Goal: Task Accomplishment & Management: Use online tool/utility

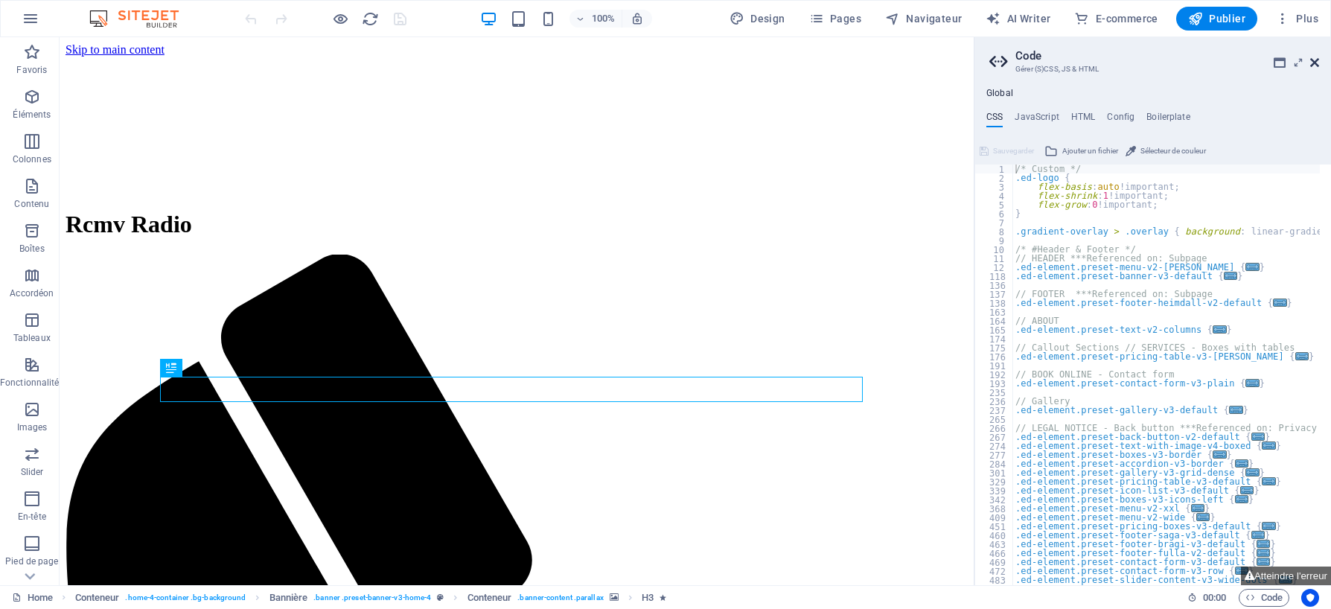
click at [1317, 61] on icon at bounding box center [1315, 63] width 9 height 12
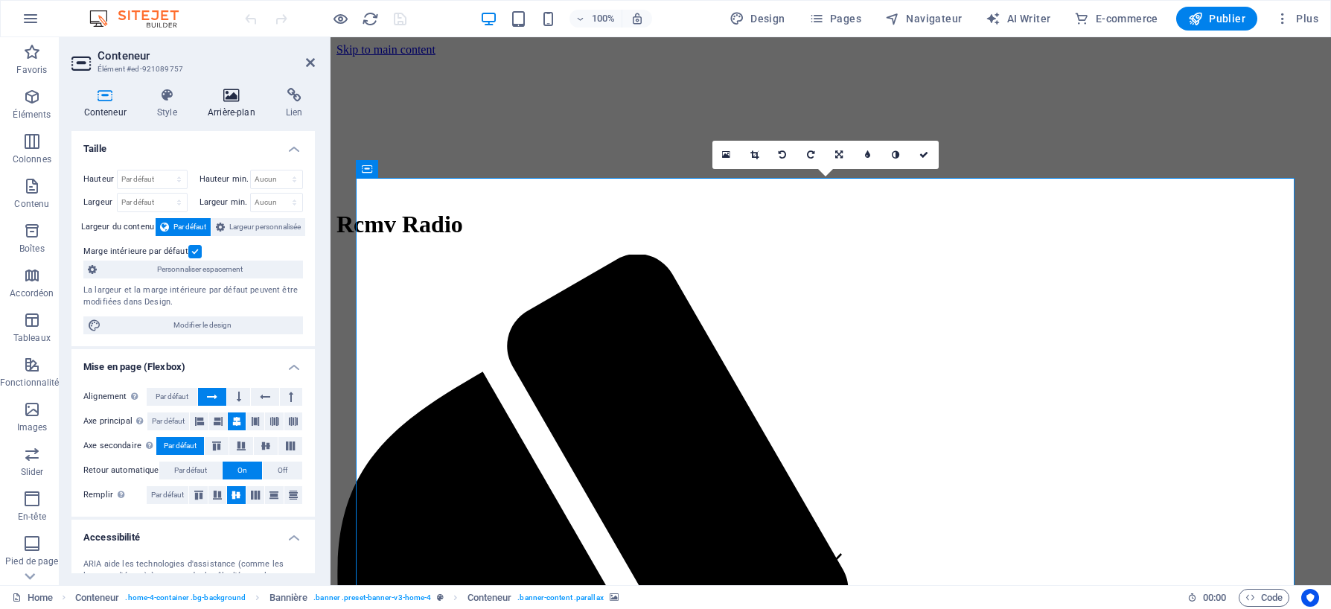
click at [235, 107] on h4 "Arrière-plan" at bounding box center [234, 103] width 78 height 31
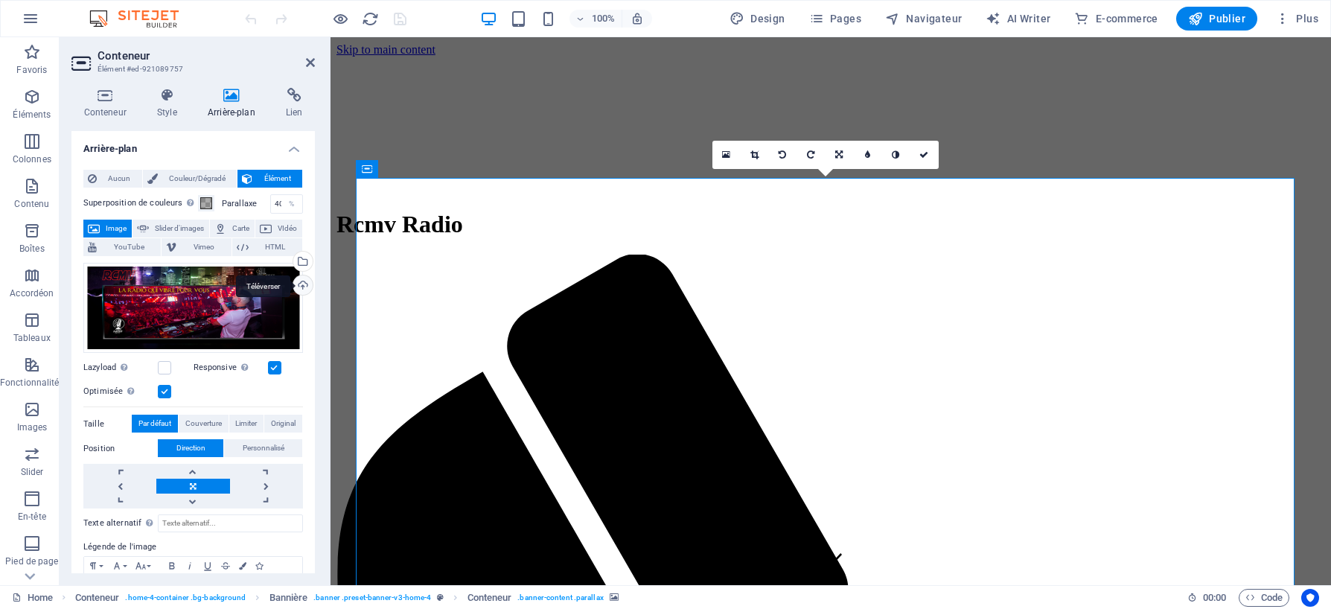
click at [299, 285] on div "Téléverser" at bounding box center [301, 287] width 22 height 22
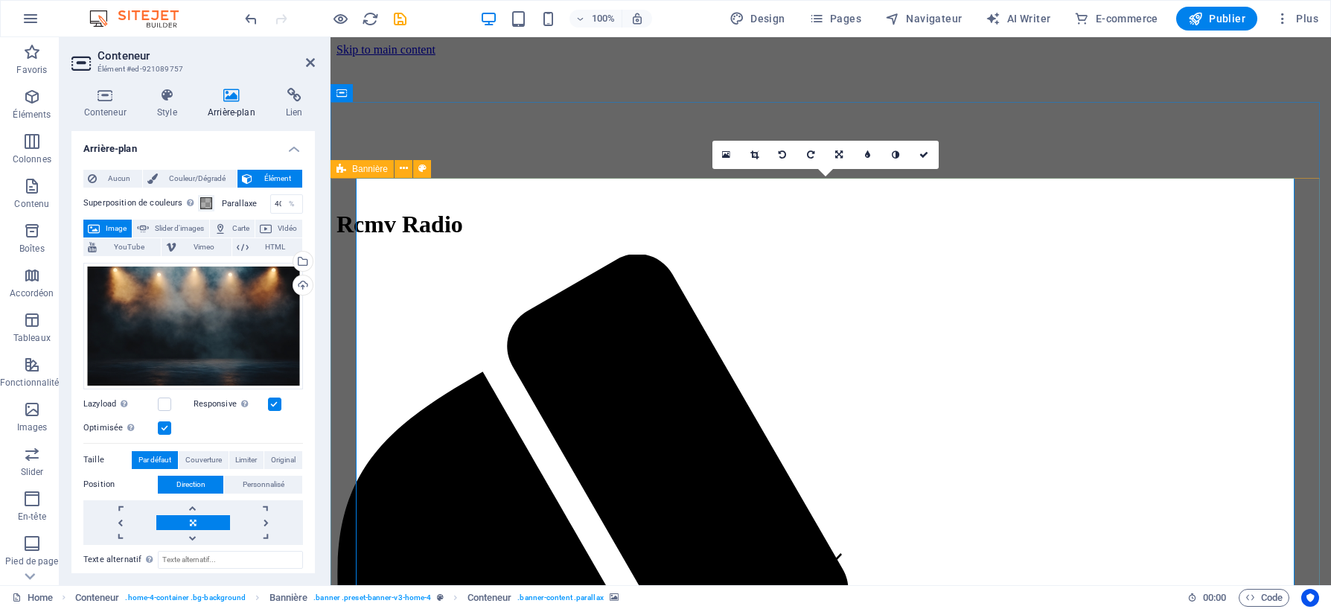
scroll to position [74, 0]
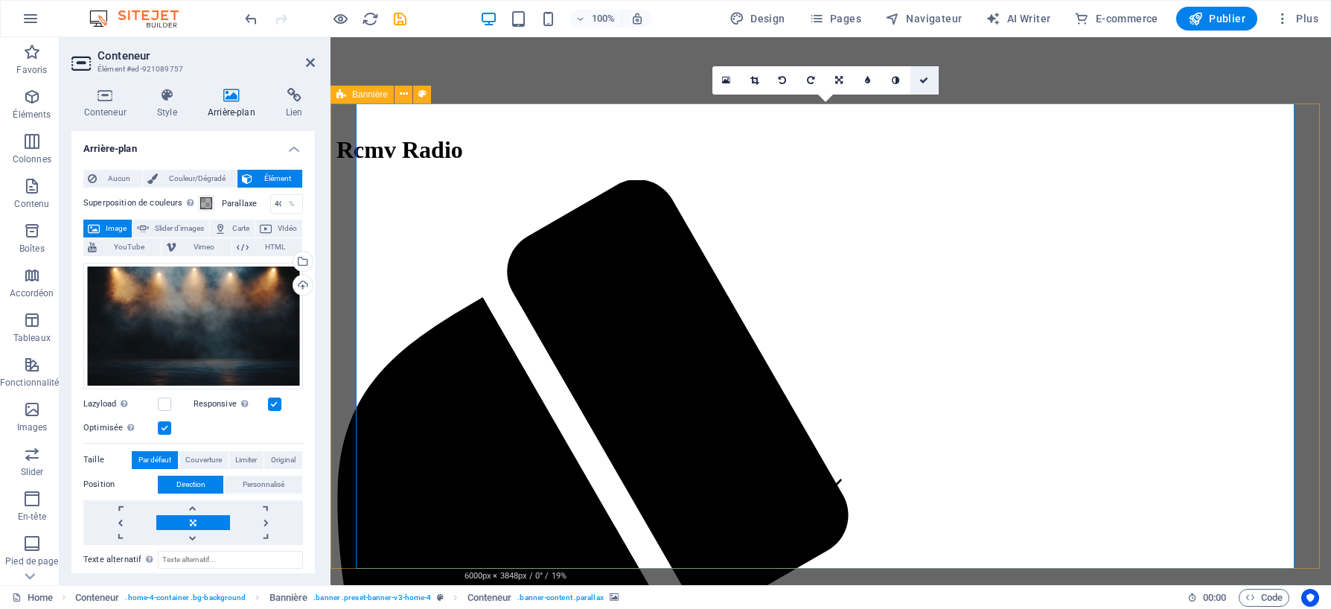
click at [926, 81] on icon at bounding box center [924, 80] width 9 height 9
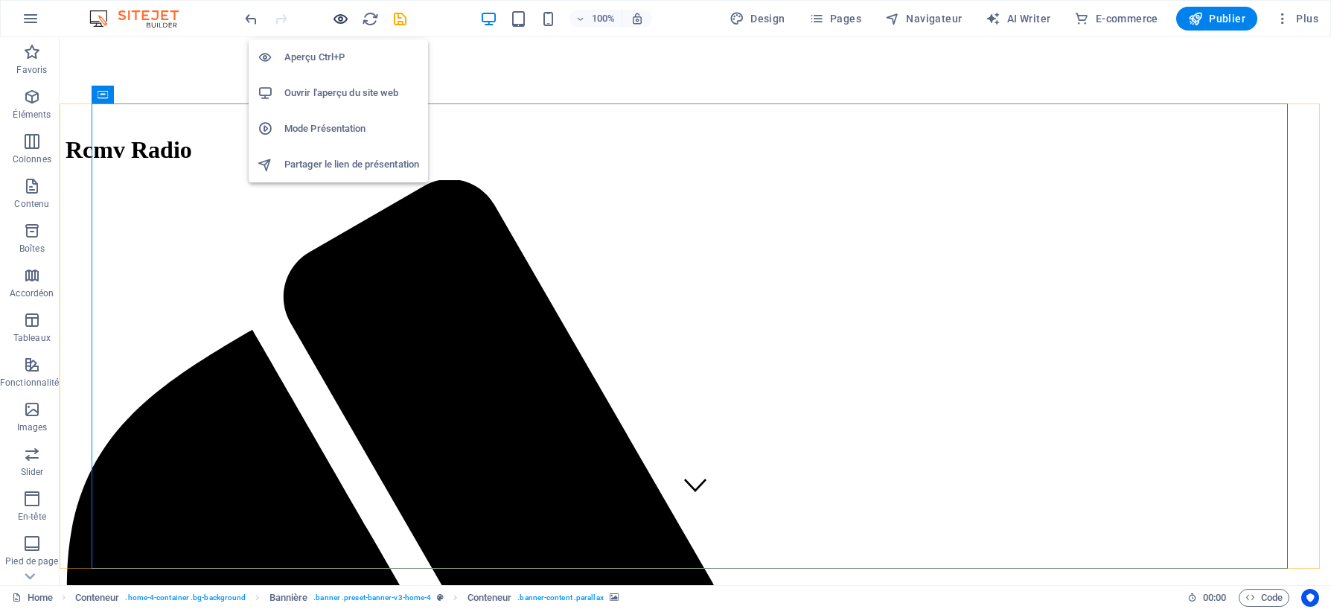
click at [338, 20] on icon "button" at bounding box center [340, 18] width 17 height 17
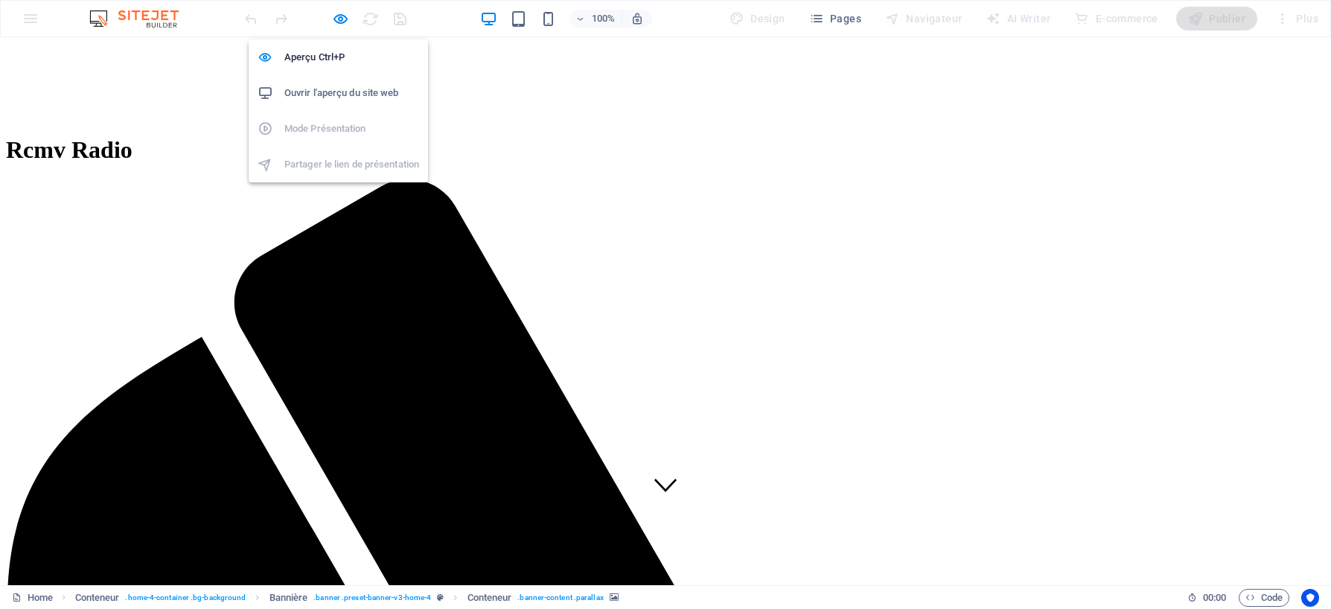
click at [327, 92] on h6 "Ouvrir l'aperçu du site web" at bounding box center [351, 93] width 135 height 18
click at [325, 60] on h6 "Aperçu Ctrl+P" at bounding box center [351, 57] width 135 height 18
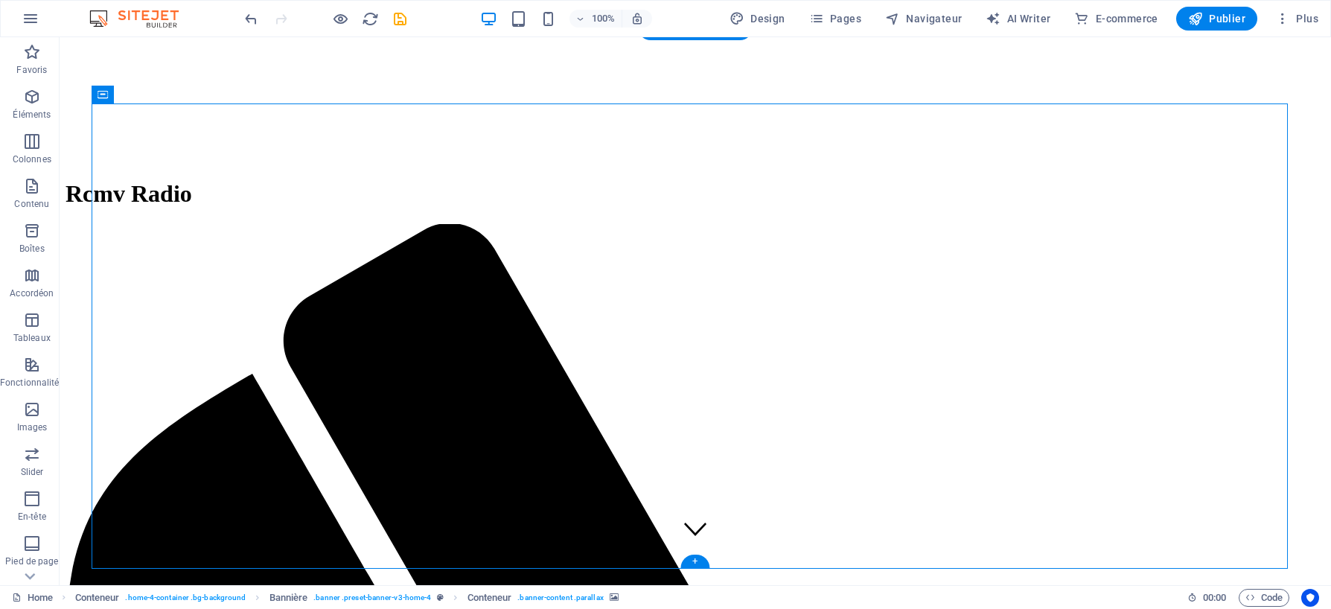
scroll to position [0, 0]
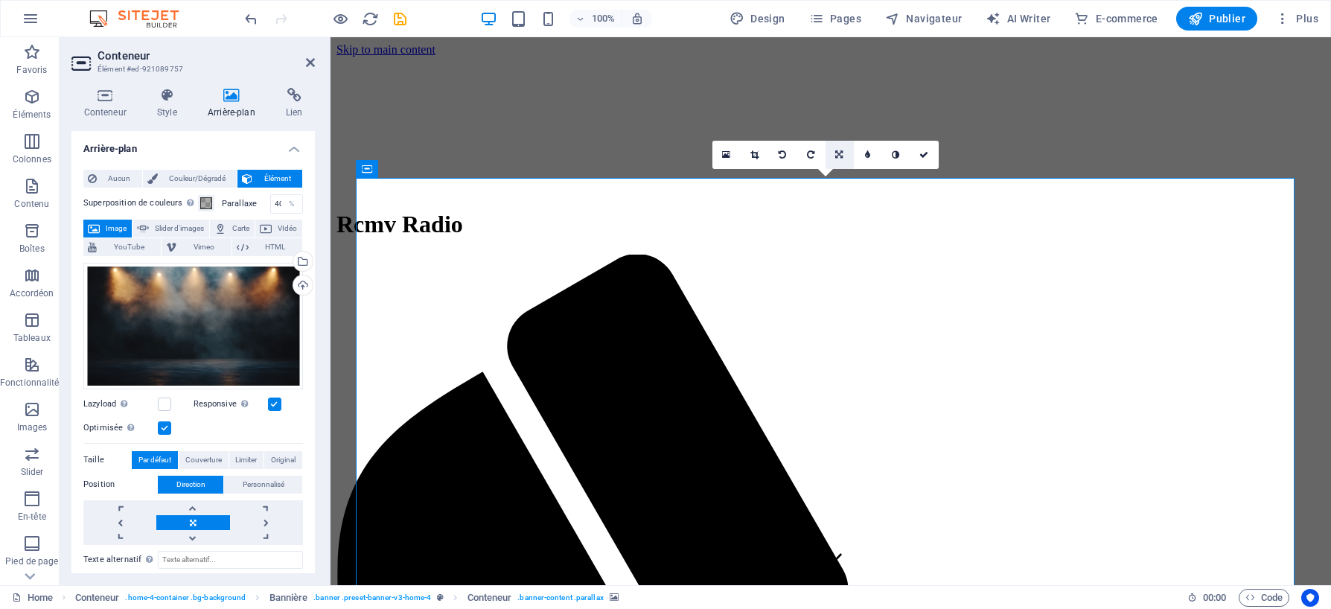
click at [839, 155] on icon at bounding box center [838, 154] width 7 height 9
click at [840, 185] on icon at bounding box center [839, 183] width 9 height 9
click at [841, 159] on icon at bounding box center [839, 154] width 9 height 9
click at [839, 182] on icon at bounding box center [839, 183] width 9 height 9
click at [838, 154] on icon at bounding box center [839, 154] width 9 height 9
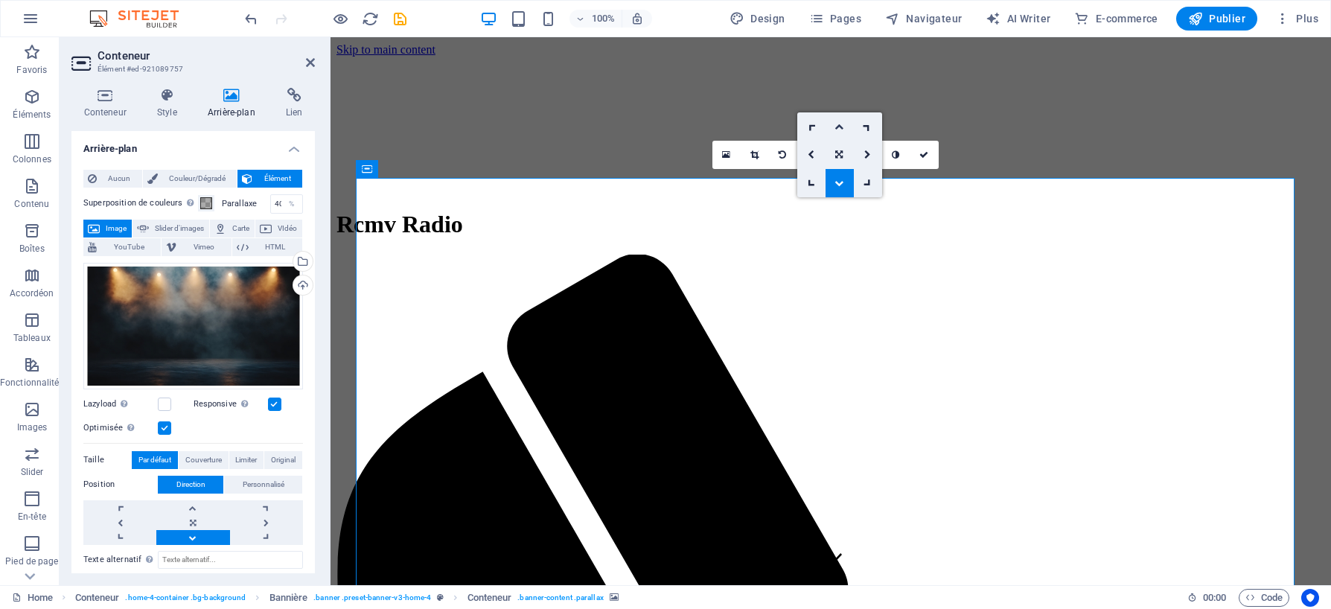
click at [838, 127] on icon at bounding box center [839, 126] width 9 height 9
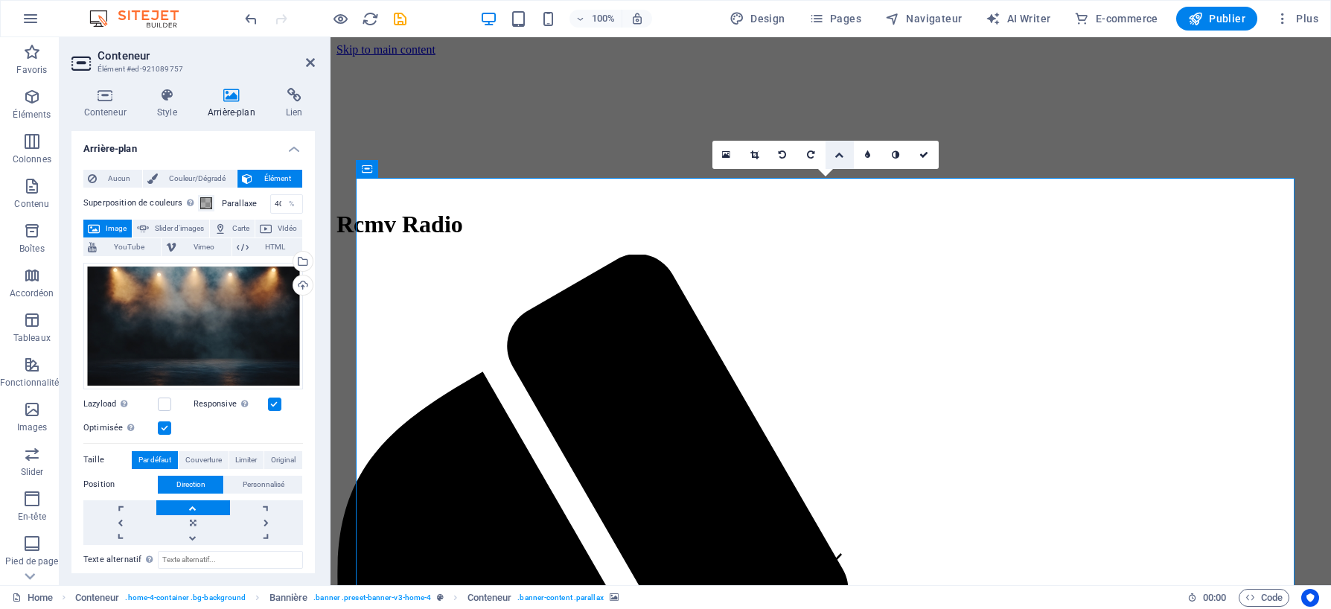
click at [838, 159] on icon at bounding box center [839, 154] width 9 height 9
click at [842, 156] on icon at bounding box center [838, 154] width 7 height 9
click at [922, 155] on icon at bounding box center [924, 154] width 9 height 9
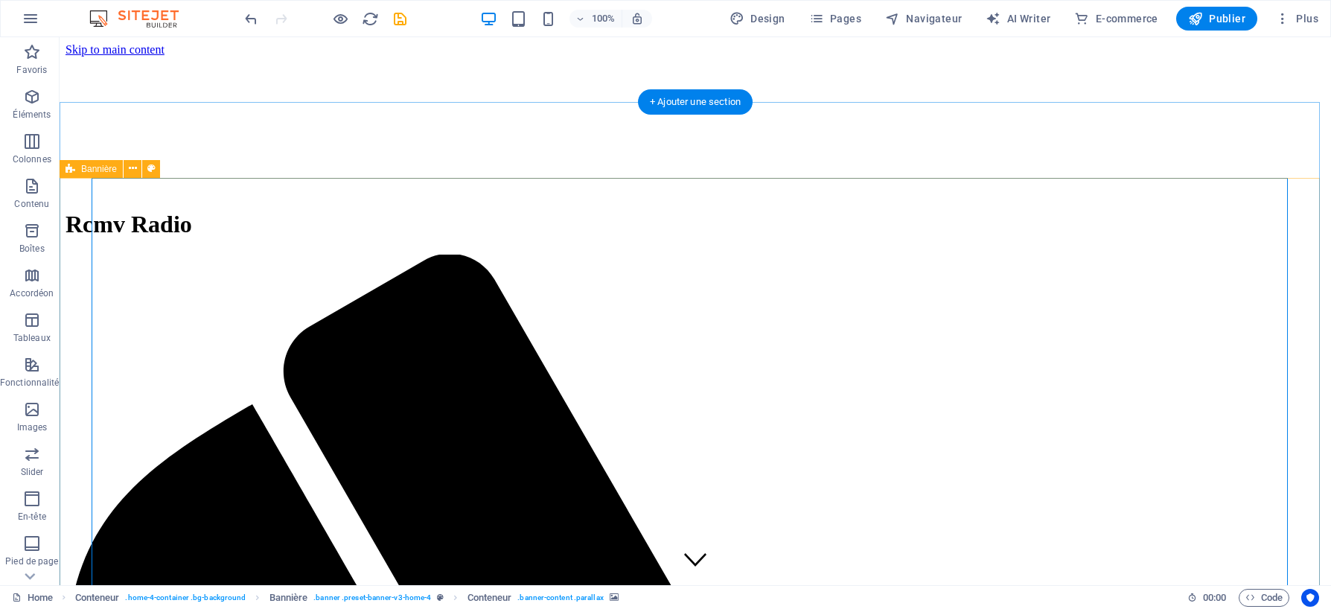
drag, startPoint x: 90, startPoint y: 451, endPoint x: 278, endPoint y: 410, distance: 192.2
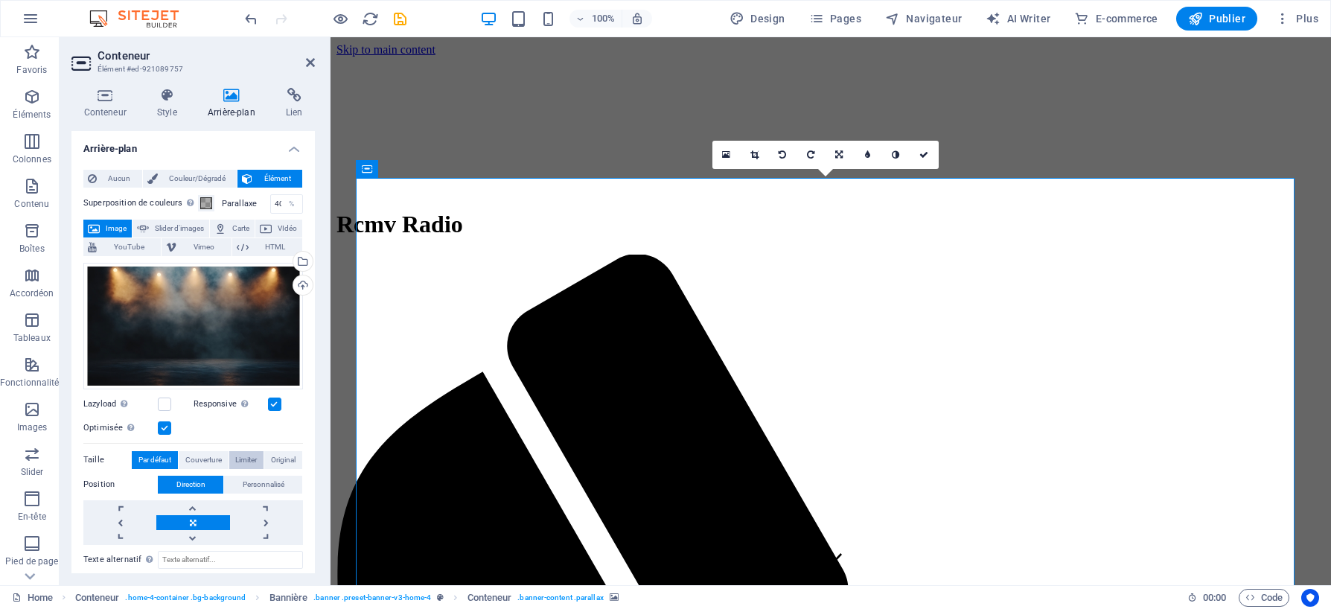
click at [249, 457] on span "Limiter" at bounding box center [246, 460] width 22 height 18
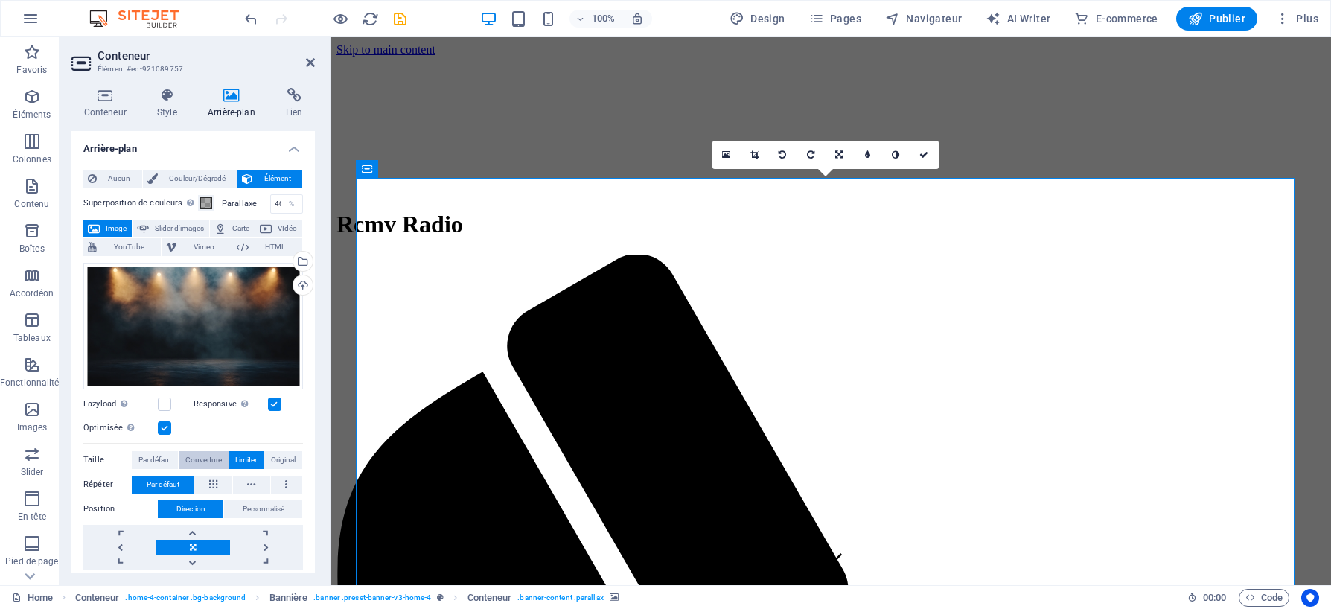
click at [205, 458] on span "Couverture" at bounding box center [203, 460] width 36 height 18
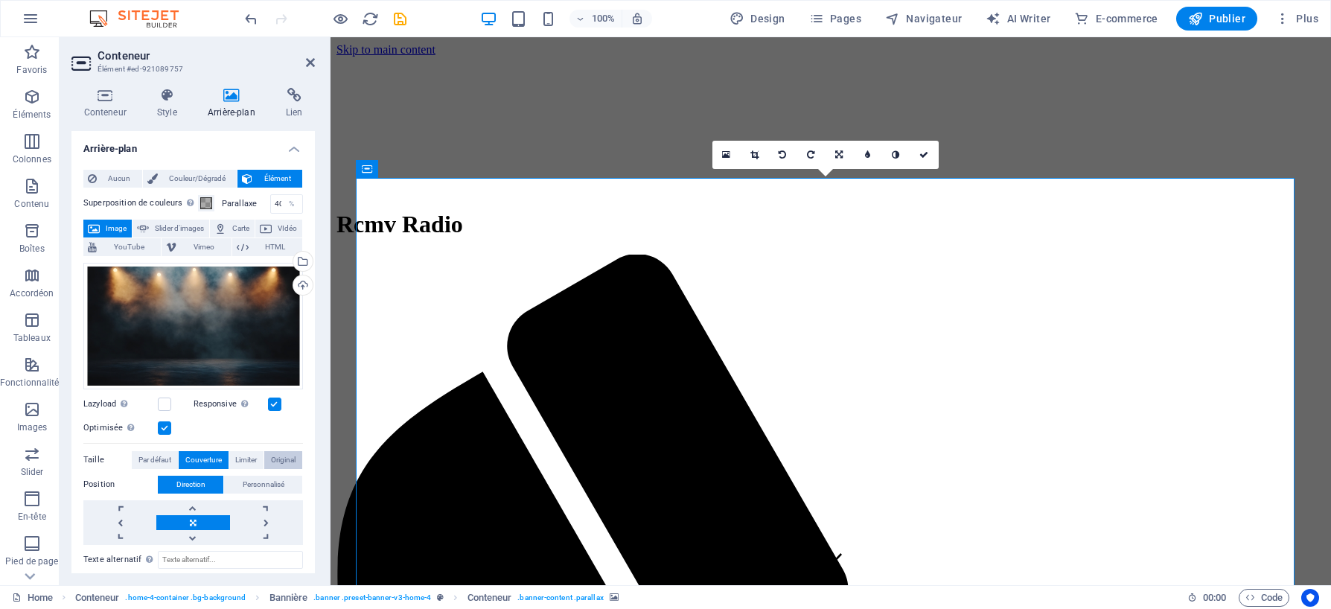
click at [278, 455] on span "Original" at bounding box center [283, 460] width 25 height 18
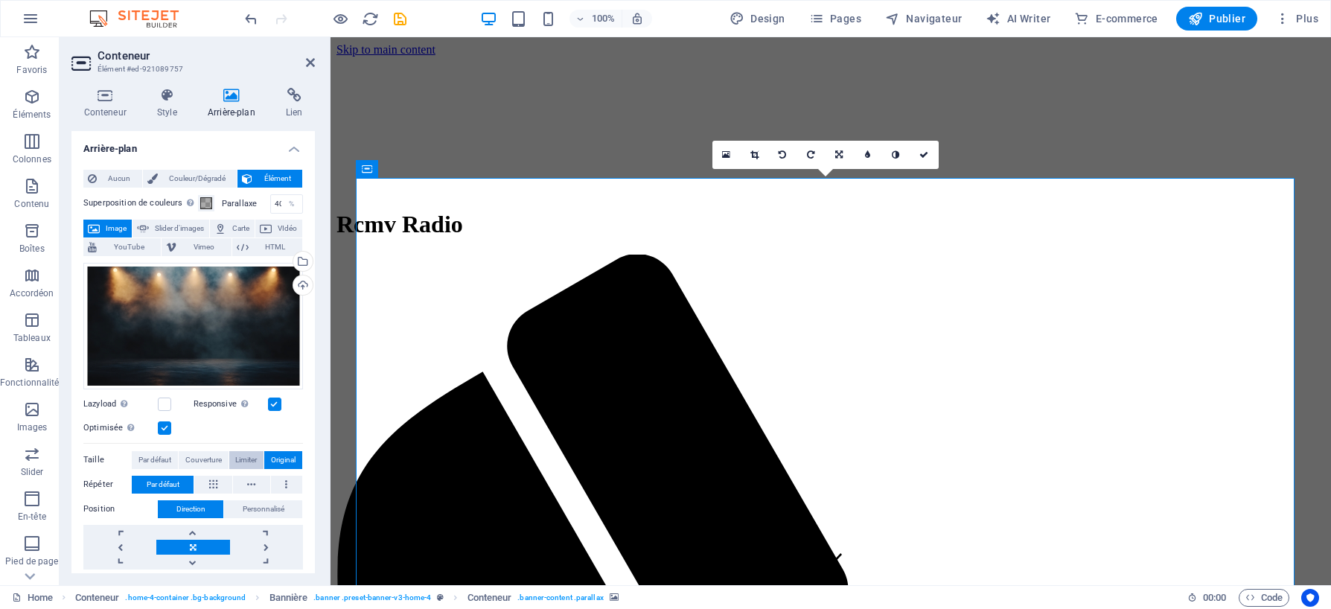
click at [244, 456] on span "Limiter" at bounding box center [246, 460] width 22 height 18
click at [208, 459] on span "Couverture" at bounding box center [203, 460] width 36 height 18
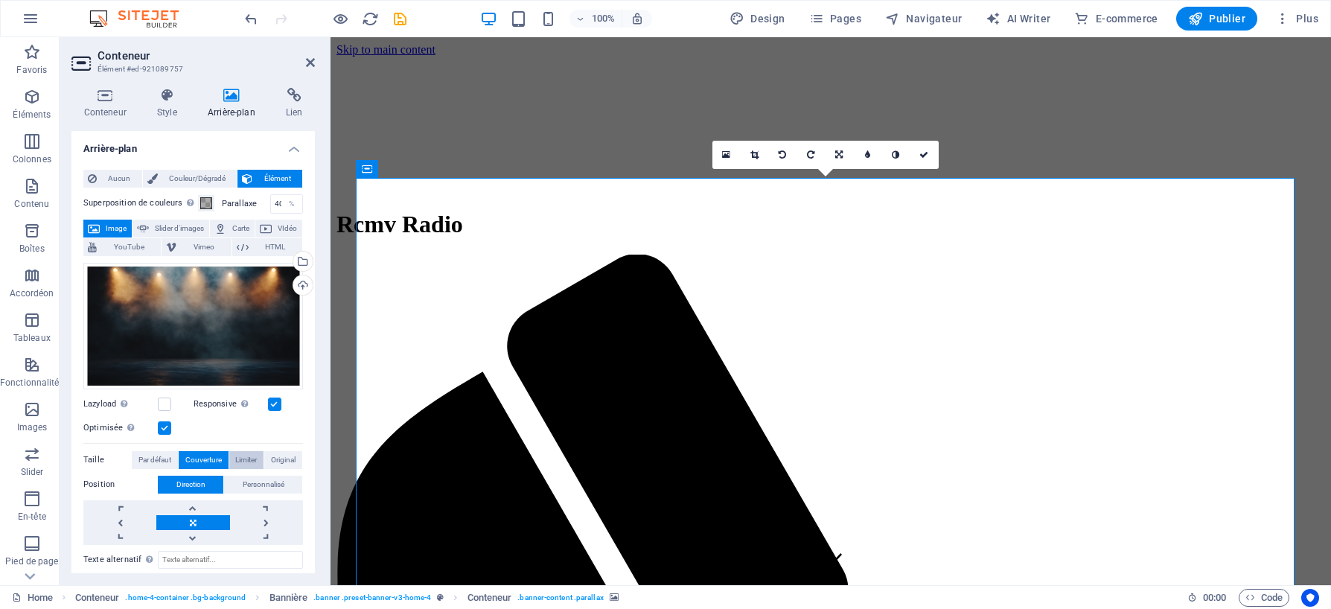
click at [252, 459] on span "Limiter" at bounding box center [246, 460] width 22 height 18
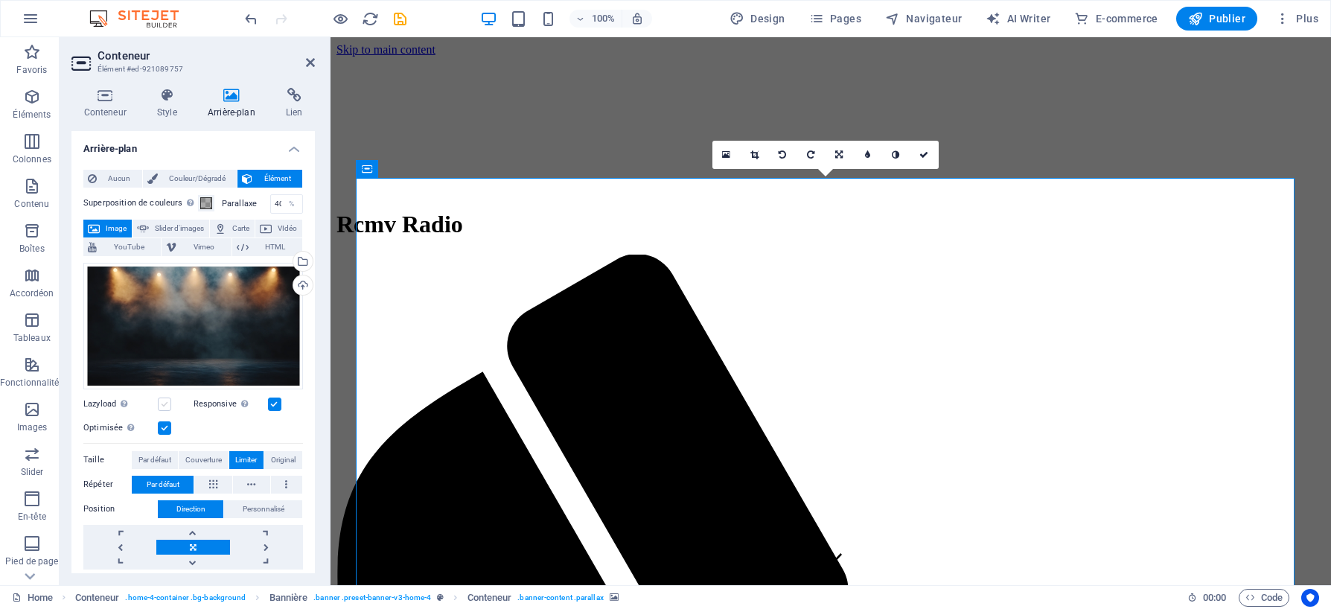
click at [165, 406] on label at bounding box center [164, 404] width 13 height 13
click at [0, 0] on input "Lazyload Charger les images après la page améliore le temps de chargement (vite…" at bounding box center [0, 0] width 0 height 0
click at [165, 406] on label at bounding box center [164, 404] width 13 height 13
click at [0, 0] on input "Lazyload Charger les images après la page améliore le temps de chargement (vite…" at bounding box center [0, 0] width 0 height 0
click at [168, 100] on icon at bounding box center [166, 95] width 45 height 15
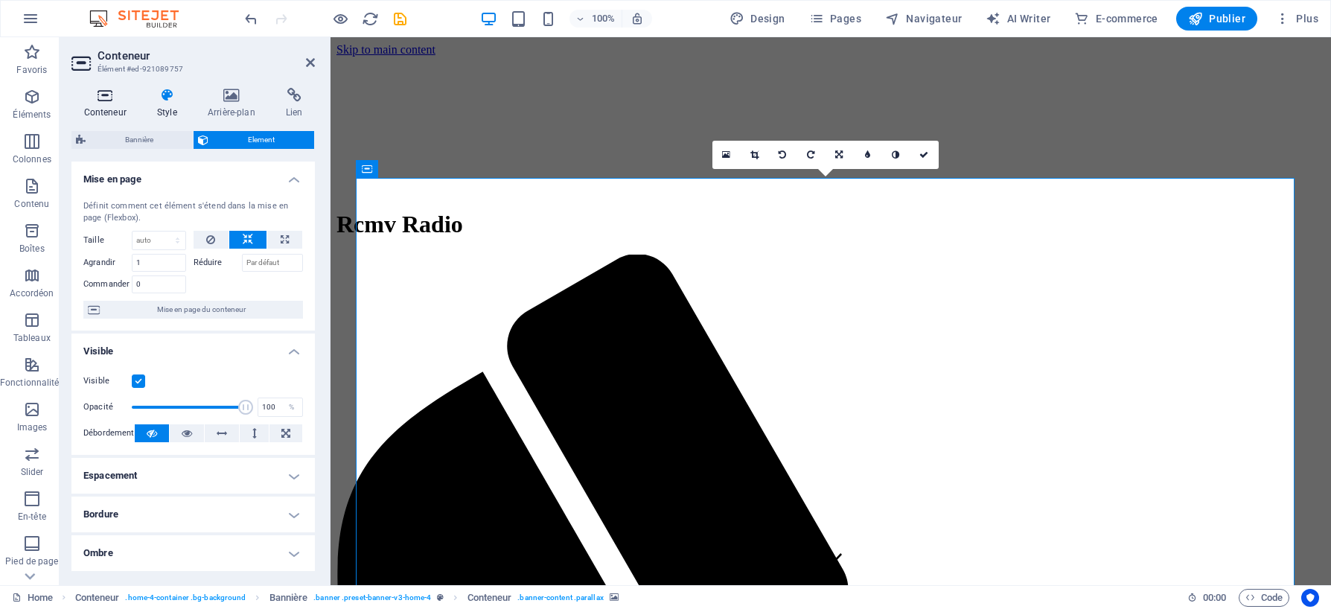
click at [97, 101] on icon at bounding box center [104, 95] width 67 height 15
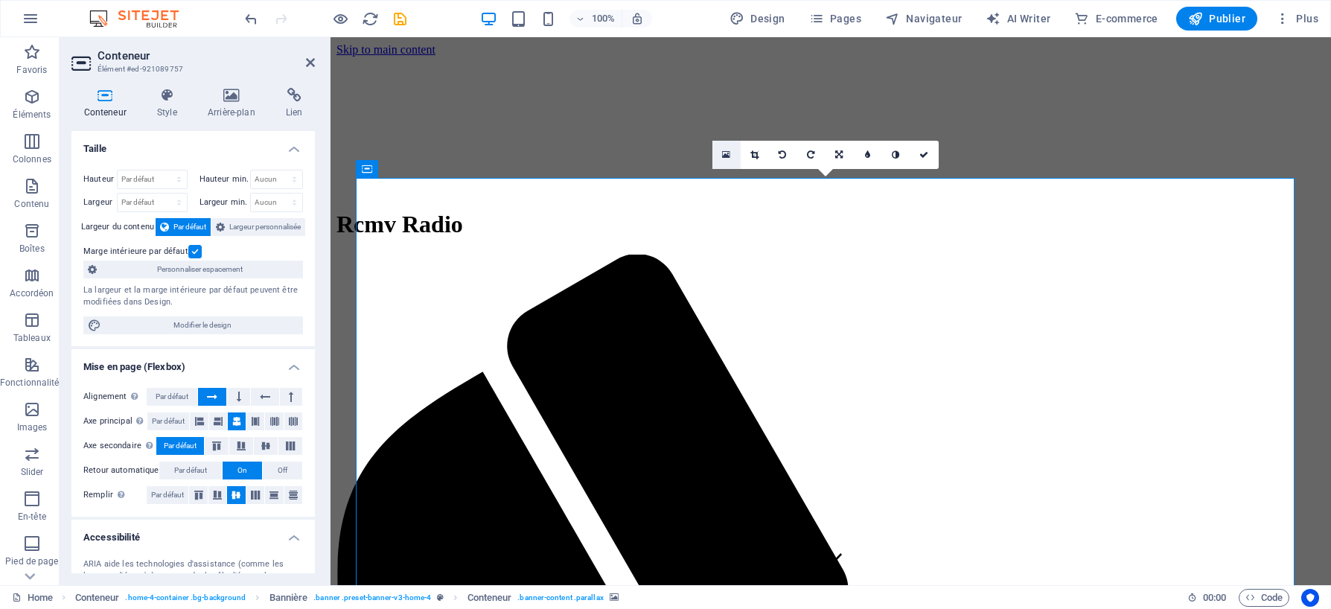
click at [728, 155] on icon at bounding box center [726, 155] width 8 height 10
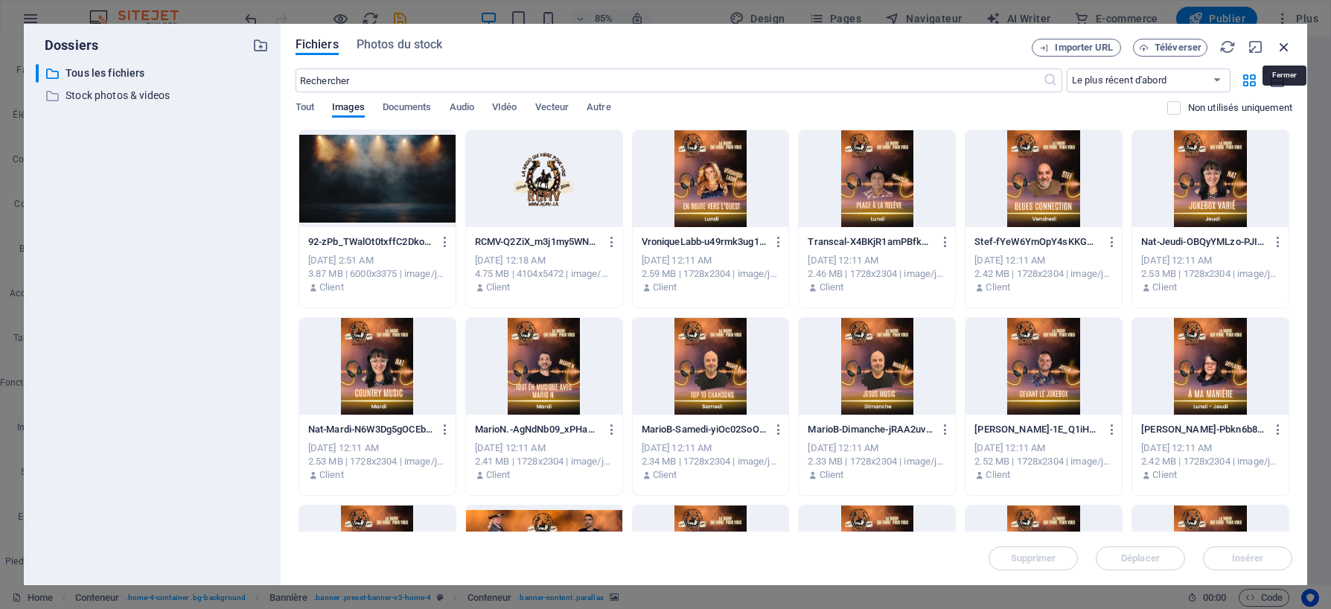
click at [1285, 49] on icon "button" at bounding box center [1284, 47] width 16 height 16
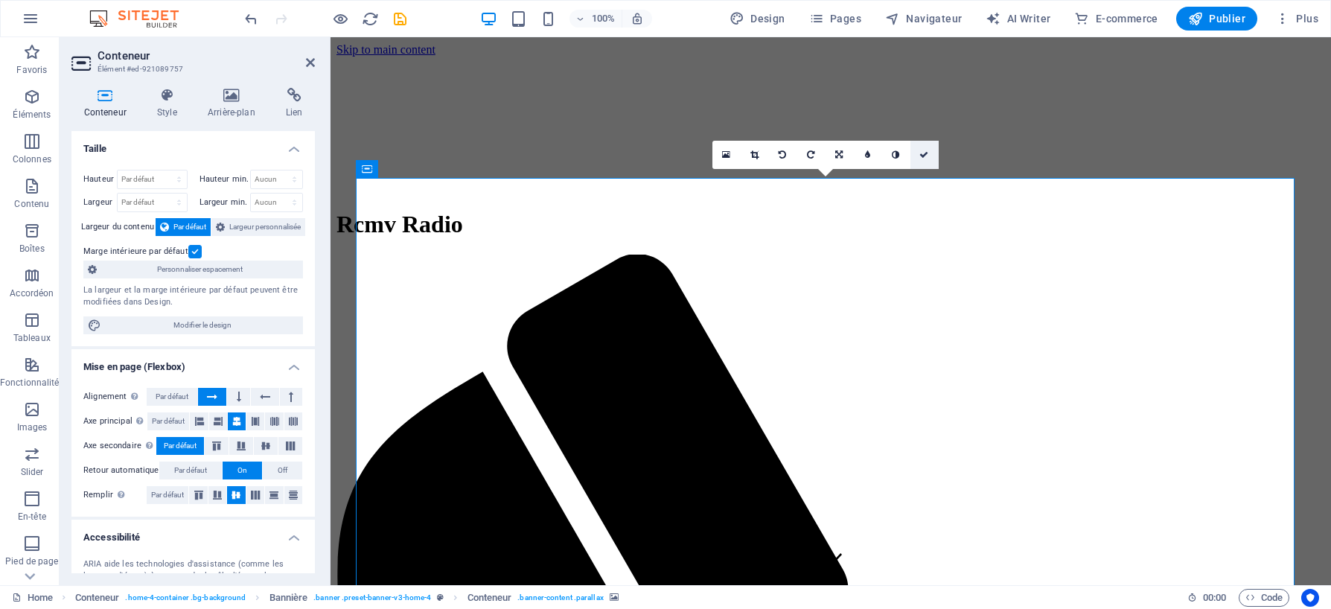
click at [924, 156] on icon at bounding box center [924, 154] width 9 height 9
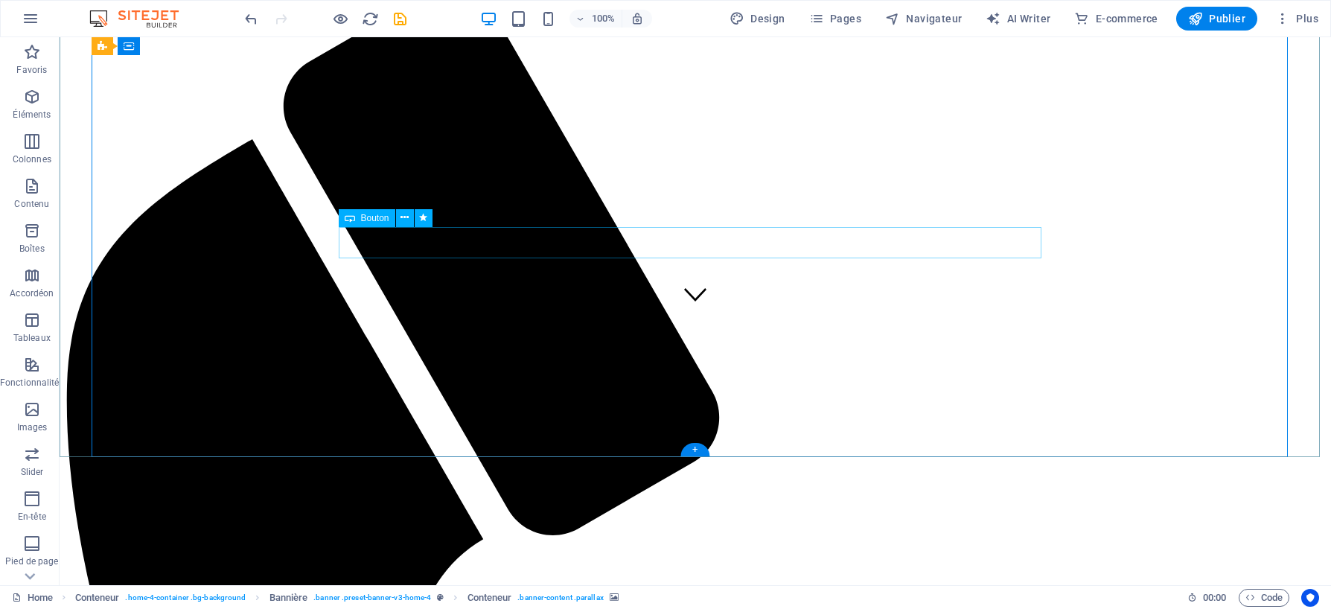
scroll to position [298, 0]
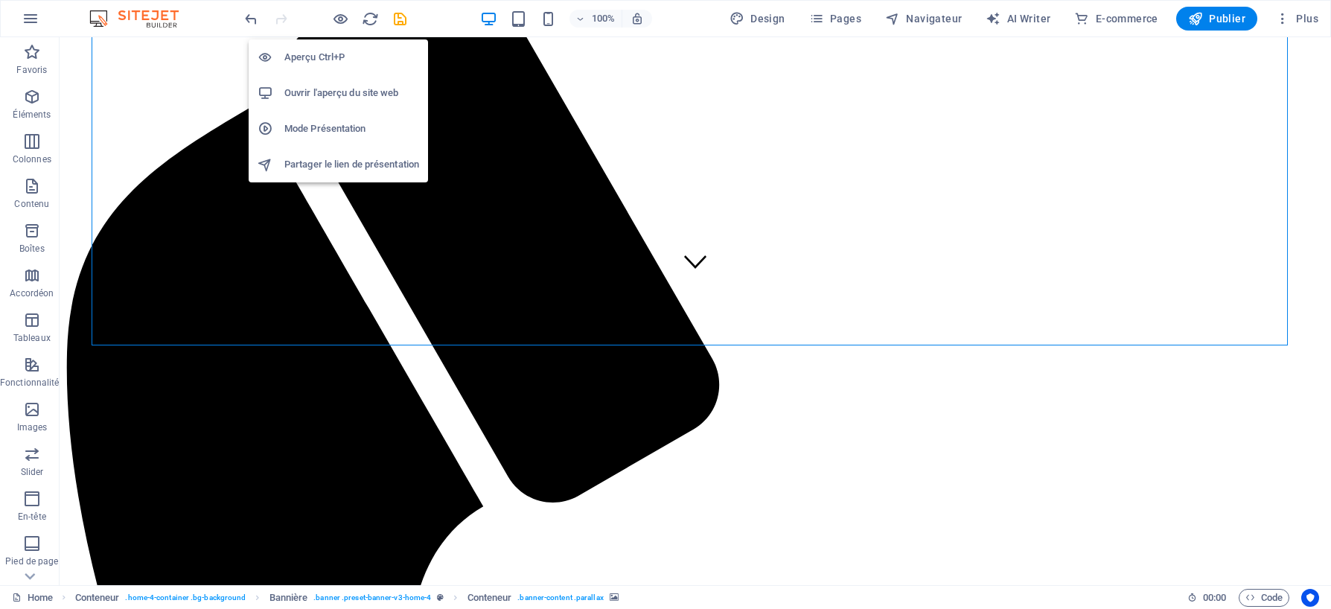
click at [328, 57] on h6 "Aperçu Ctrl+P" at bounding box center [351, 57] width 135 height 18
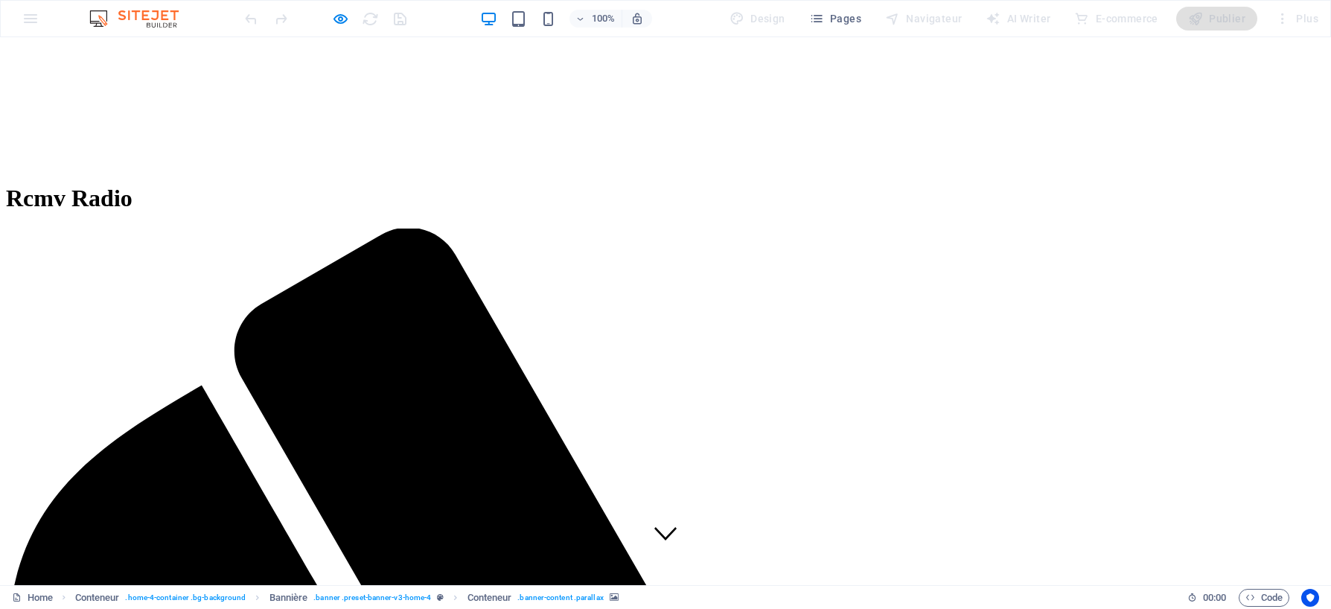
scroll to position [0, 0]
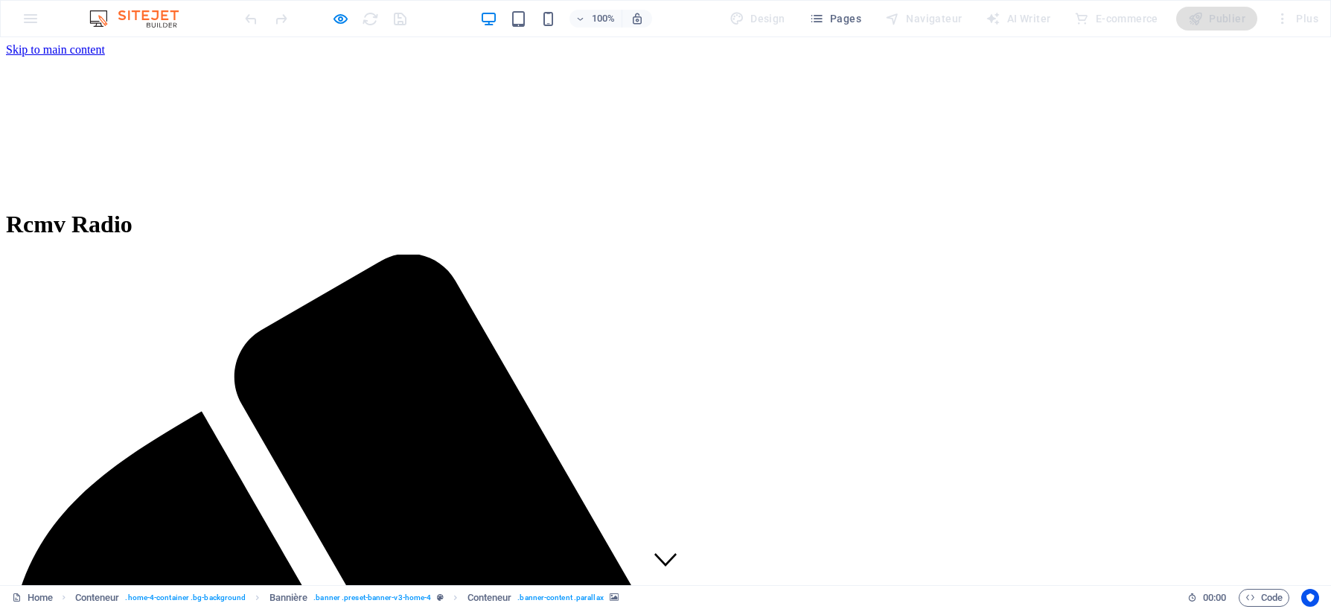
click at [334, 22] on icon "button" at bounding box center [340, 18] width 17 height 17
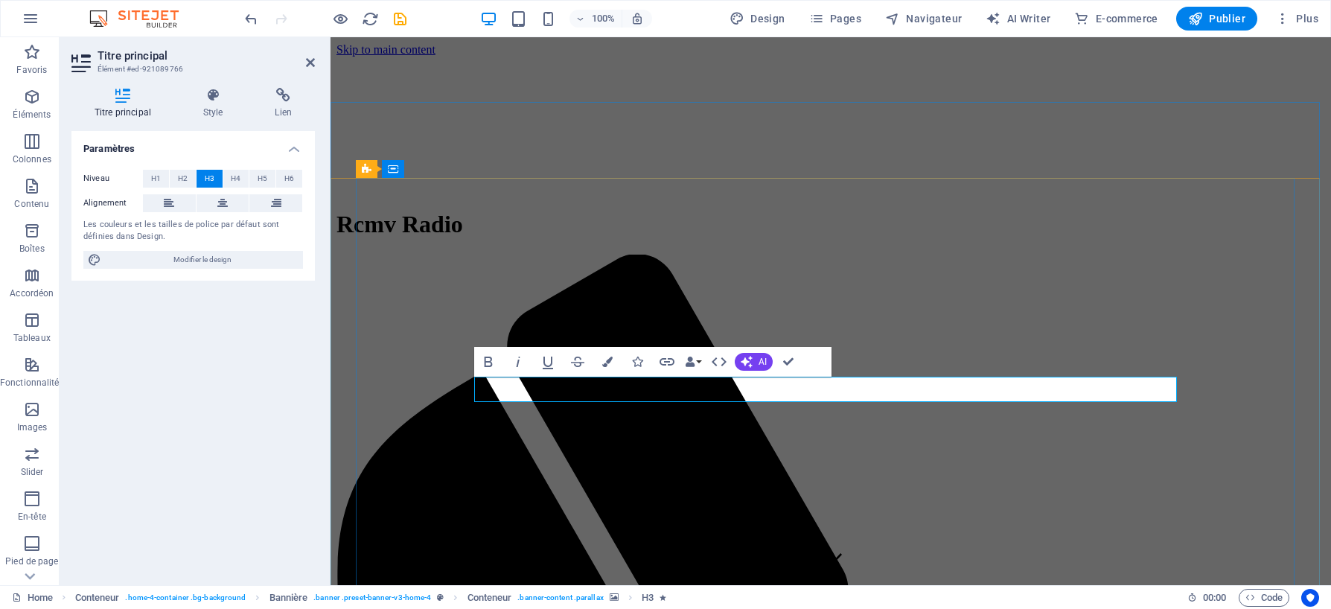
click at [701, 361] on button "Data Bindings" at bounding box center [693, 362] width 21 height 30
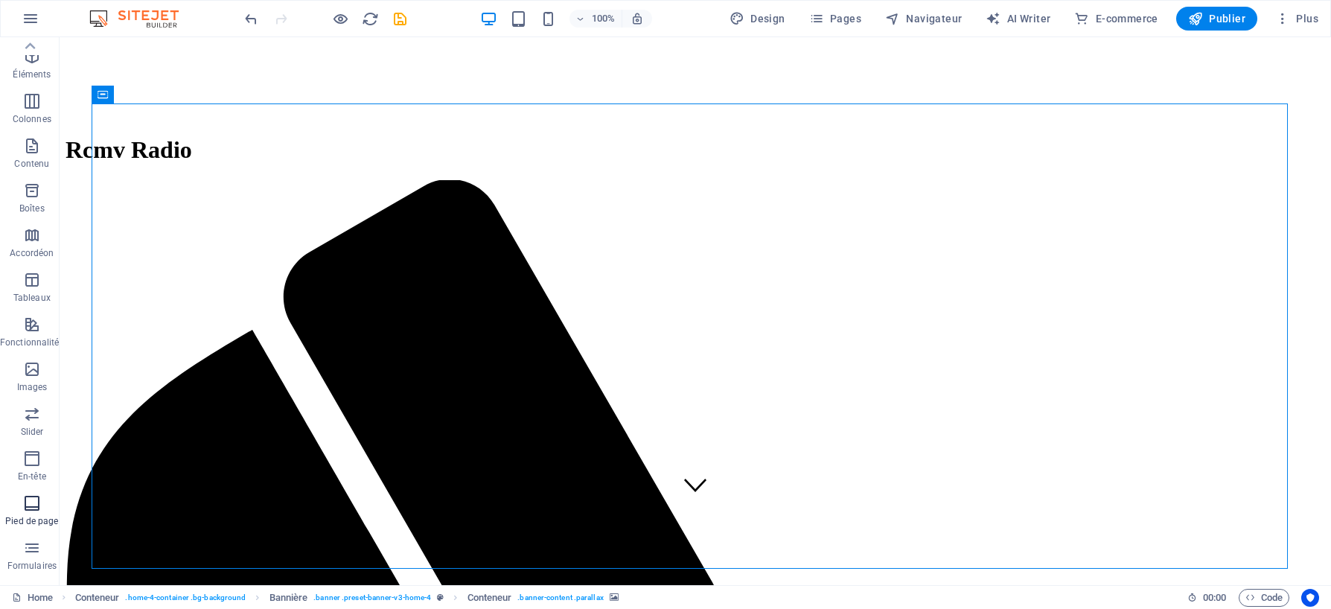
scroll to position [18, 0]
click at [30, 392] on icon "button" at bounding box center [32, 392] width 18 height 18
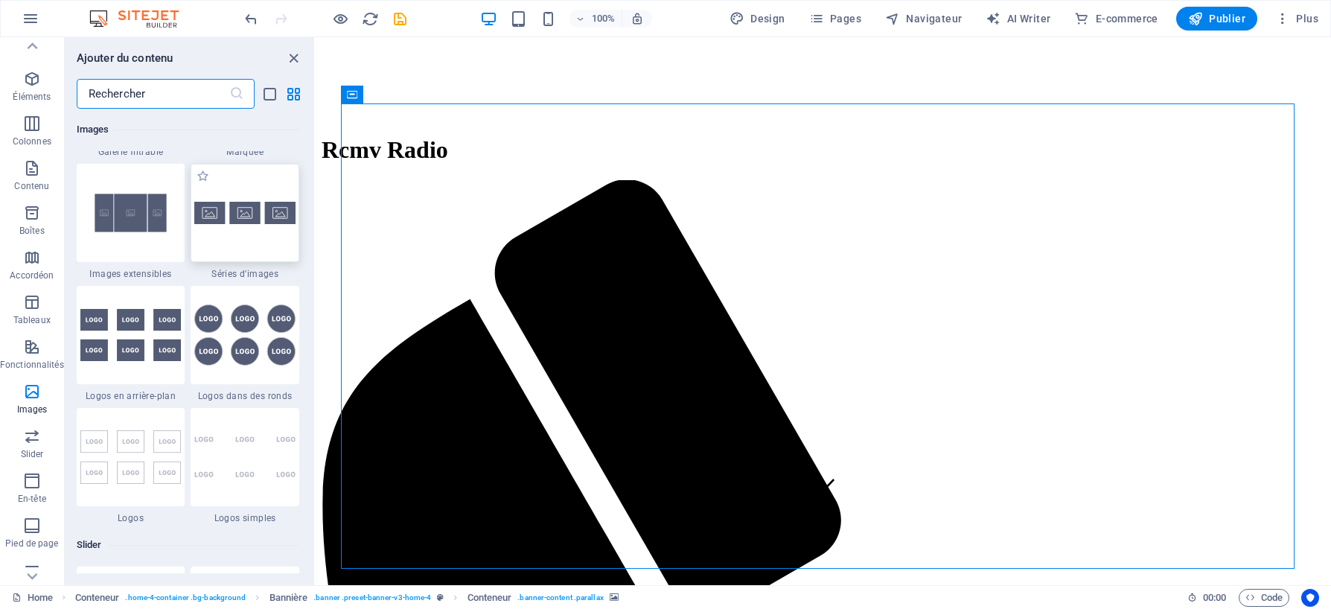
scroll to position [7997, 0]
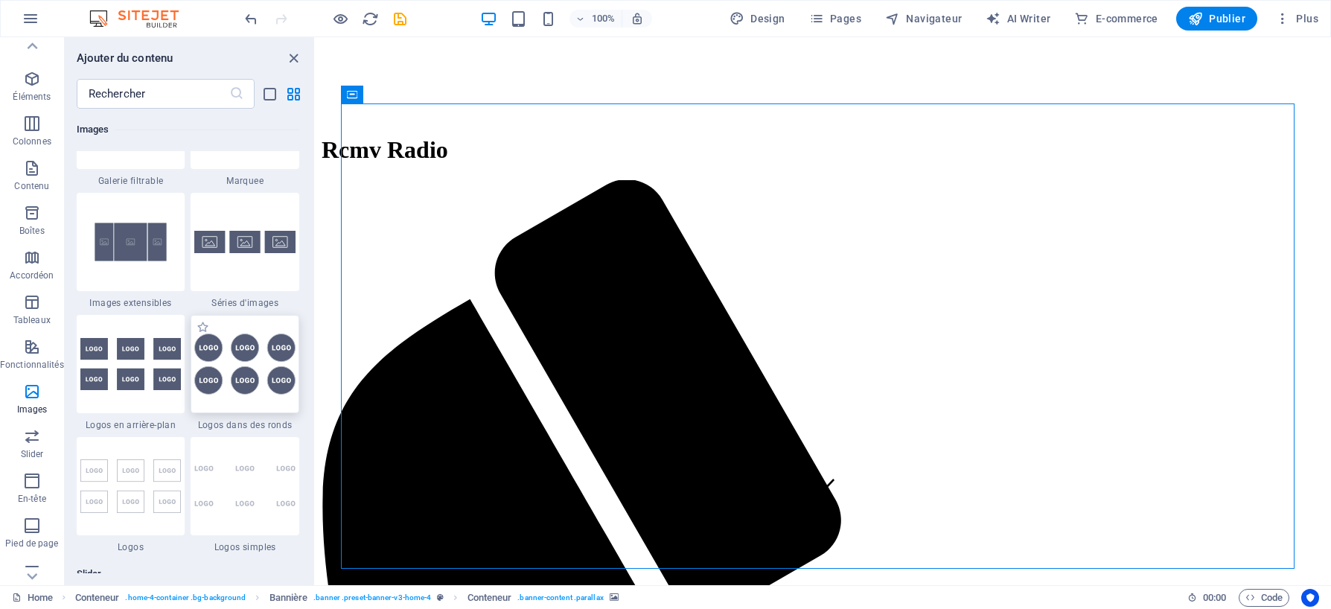
click at [224, 346] on img at bounding box center [244, 364] width 101 height 61
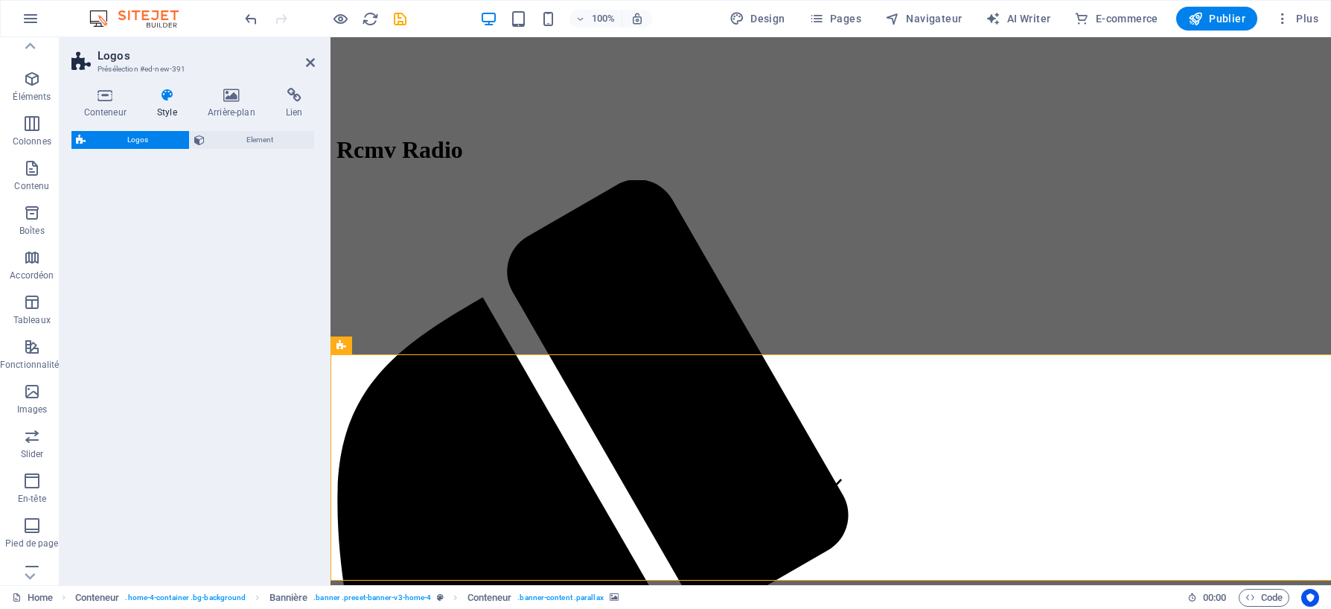
scroll to position [445, 0]
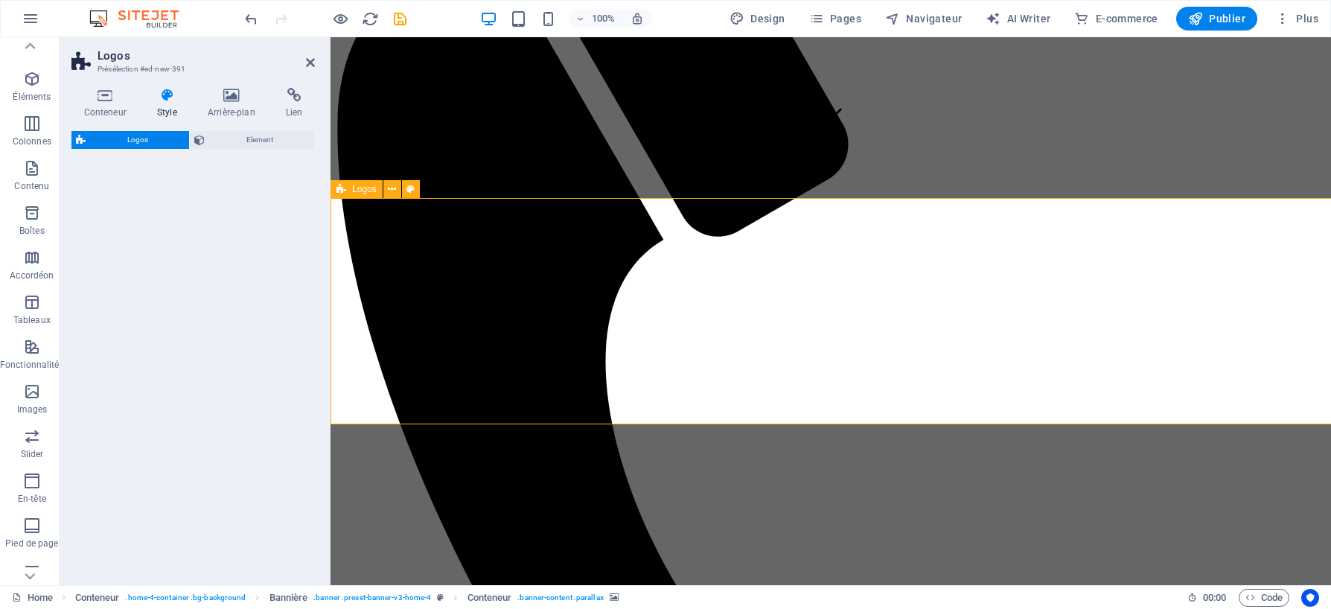
select select "rem"
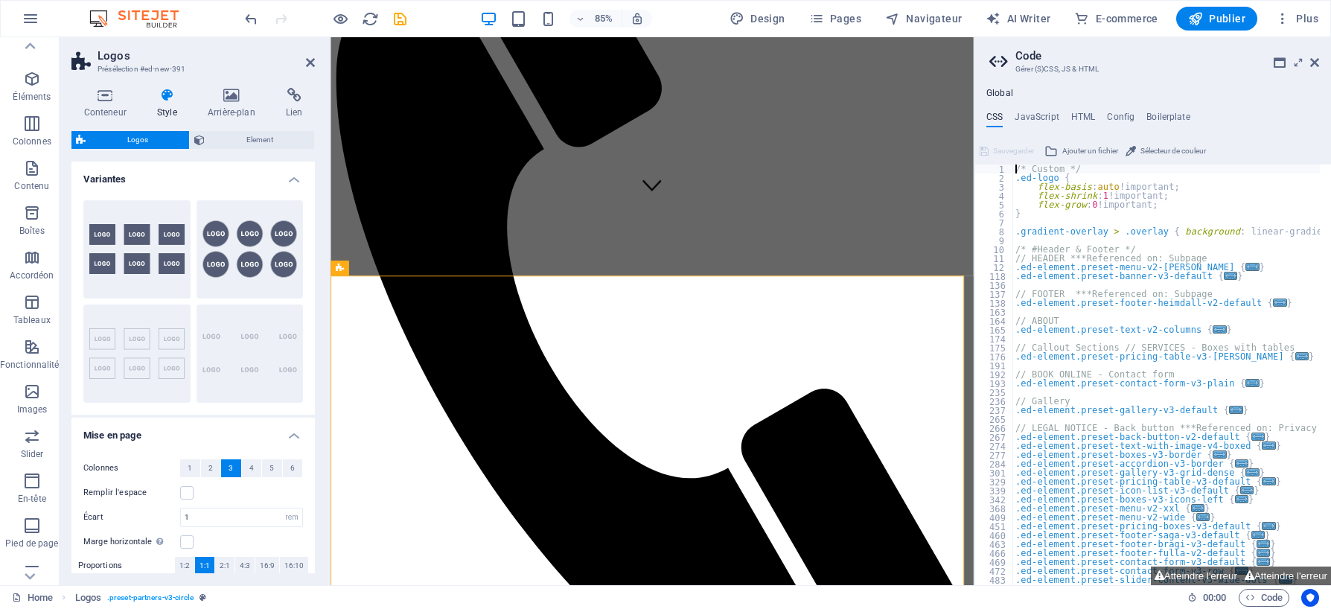
drag, startPoint x: 740, startPoint y: 342, endPoint x: 468, endPoint y: 157, distance: 328.6
click at [1317, 65] on icon at bounding box center [1315, 63] width 9 height 12
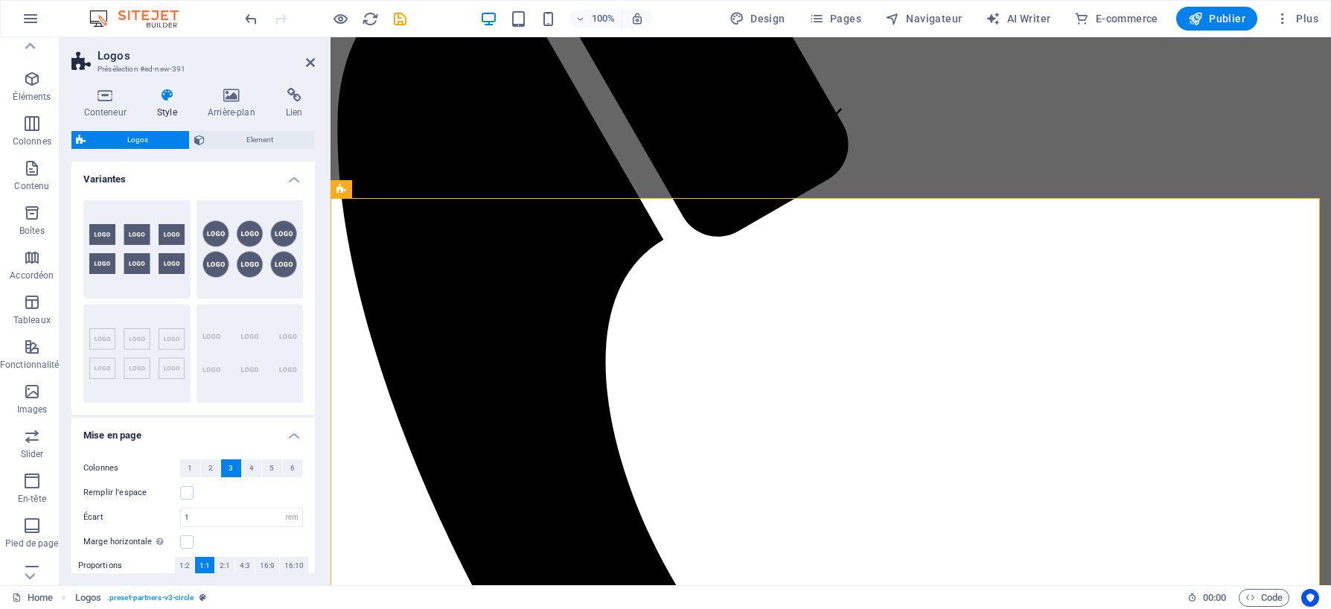
scroll to position [520, 0]
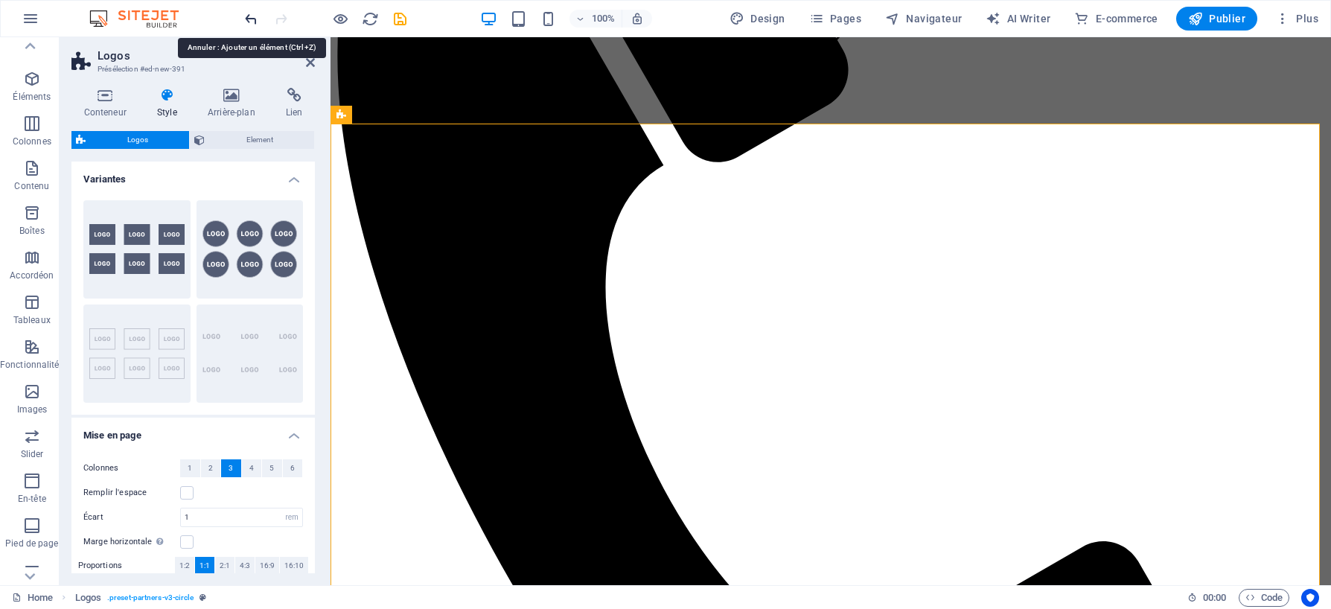
click at [252, 22] on icon "undo" at bounding box center [251, 18] width 17 height 17
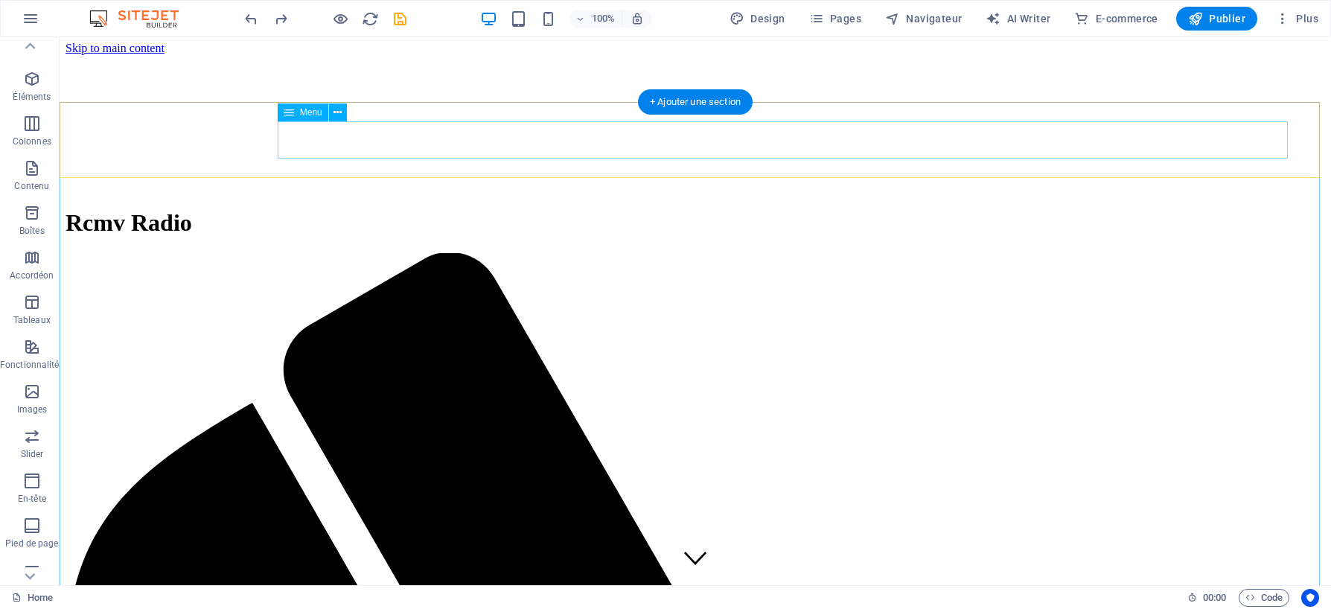
scroll to position [0, 0]
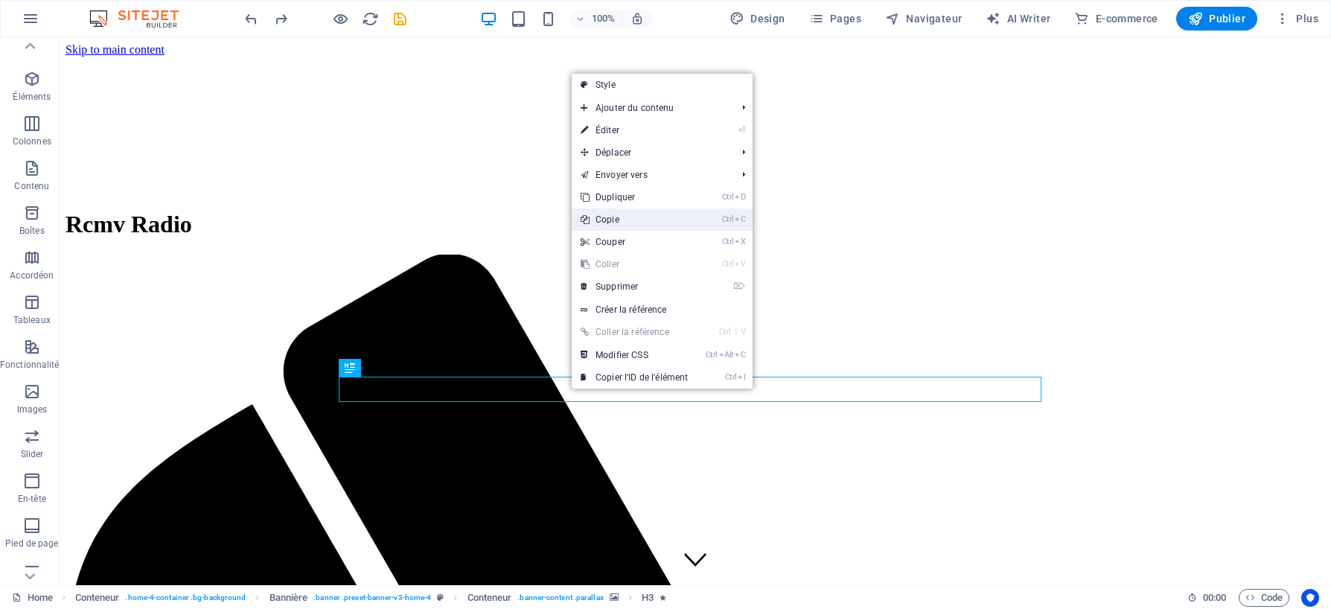
click at [634, 220] on link "Ctrl C Copie" at bounding box center [634, 219] width 125 height 22
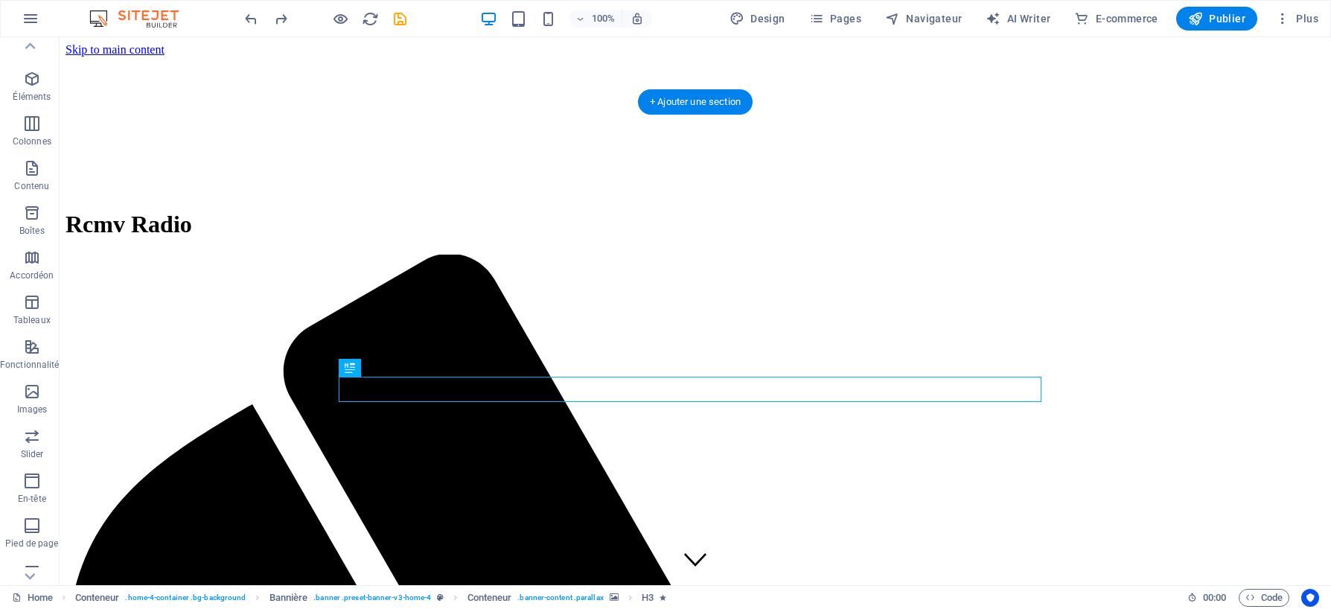
drag, startPoint x: 575, startPoint y: 321, endPoint x: 579, endPoint y: 309, distance: 12.7
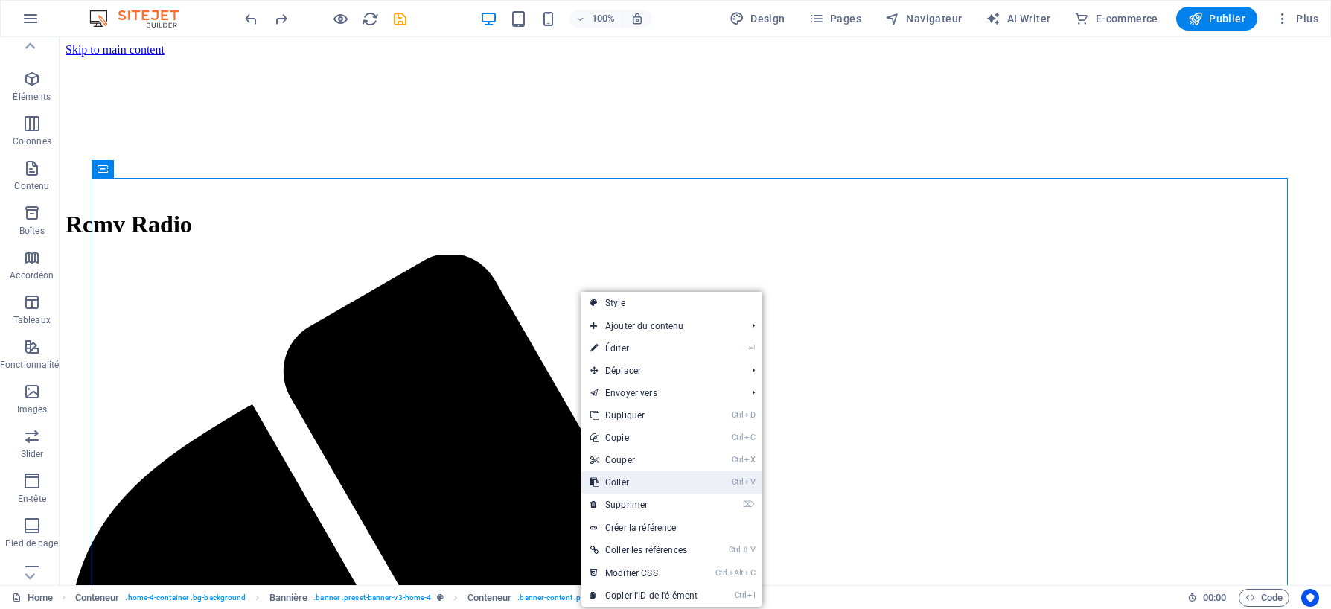
click at [617, 482] on link "Ctrl V Coller" at bounding box center [644, 482] width 125 height 22
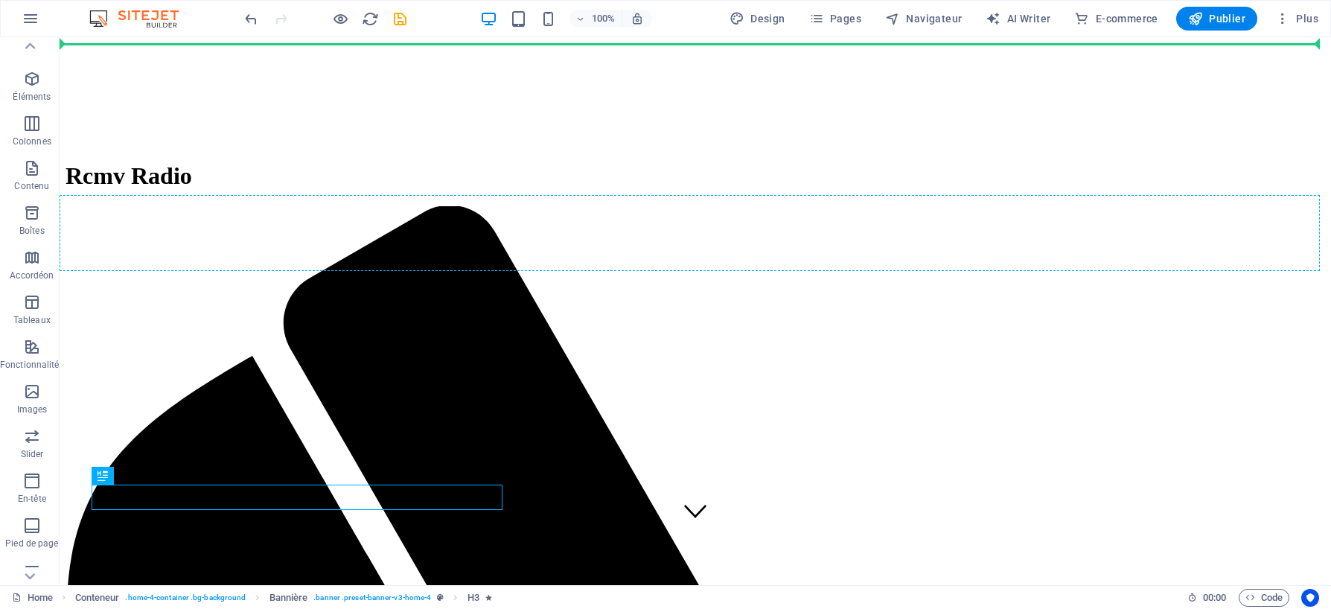
scroll to position [29, 0]
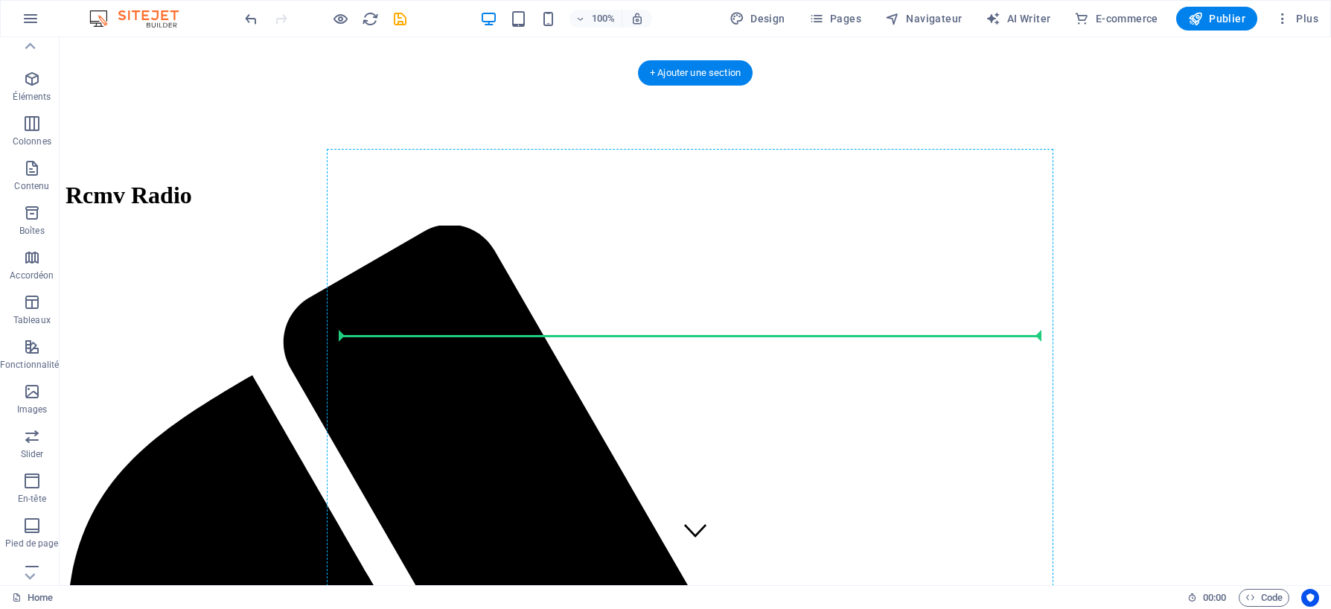
drag, startPoint x: 375, startPoint y: 314, endPoint x: 634, endPoint y: 341, distance: 261.3
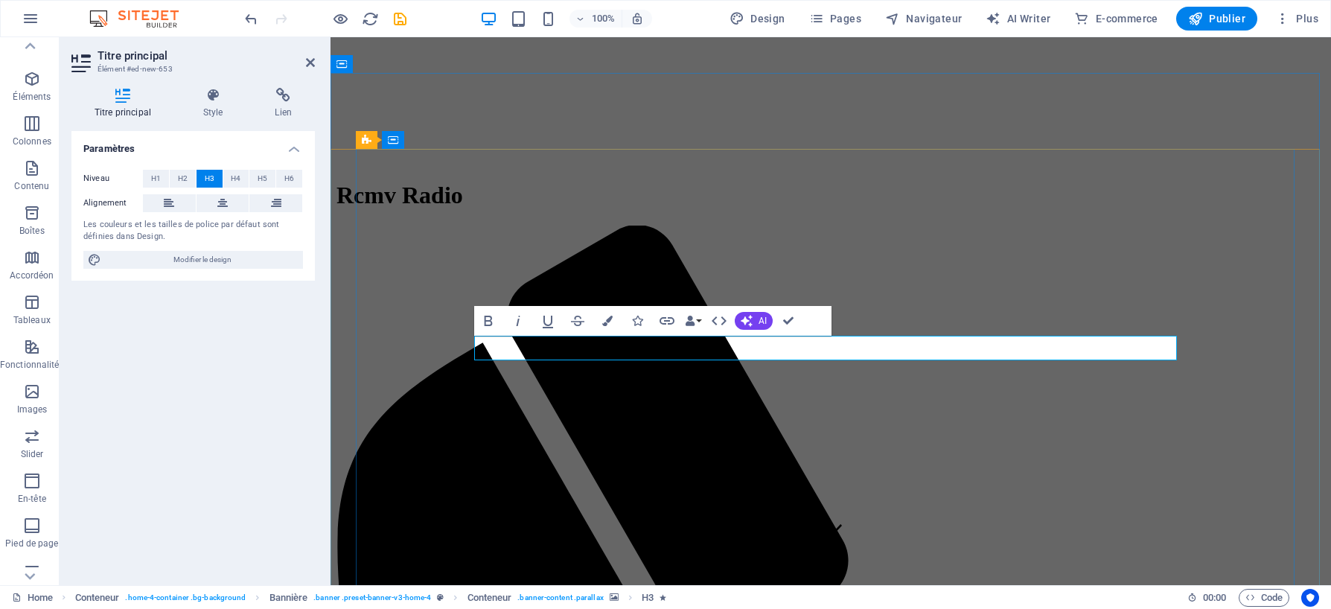
drag, startPoint x: 707, startPoint y: 348, endPoint x: 935, endPoint y: 344, distance: 228.6
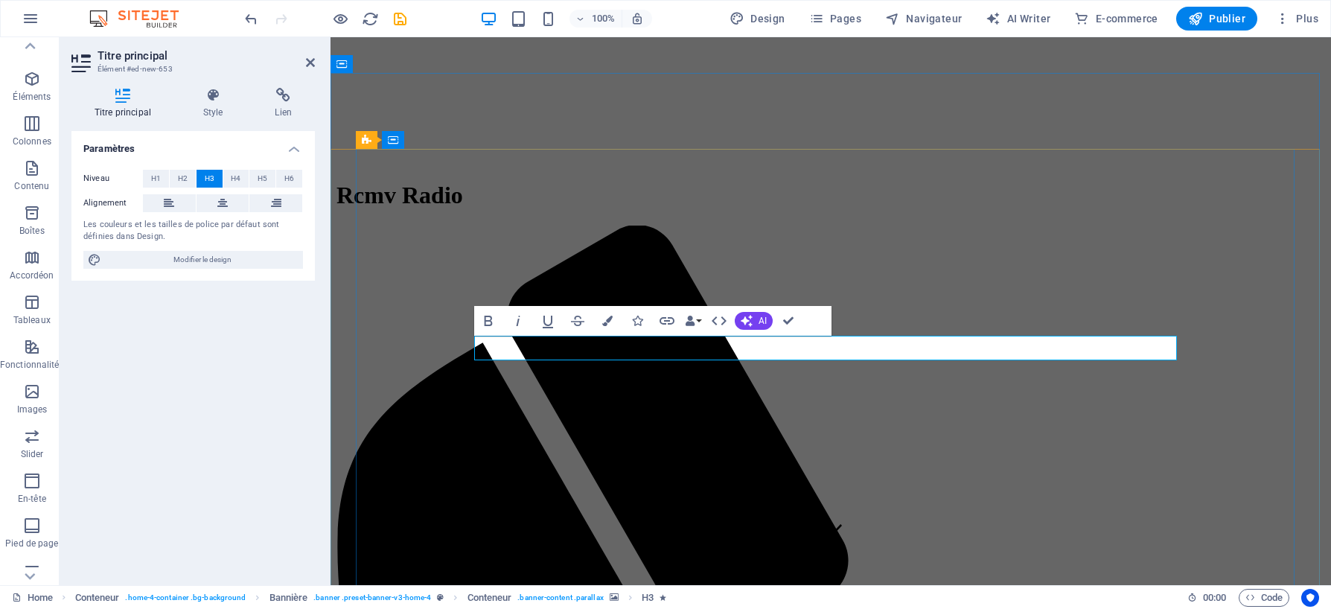
click at [223, 205] on icon at bounding box center [222, 203] width 10 height 18
click at [211, 100] on icon at bounding box center [213, 95] width 66 height 15
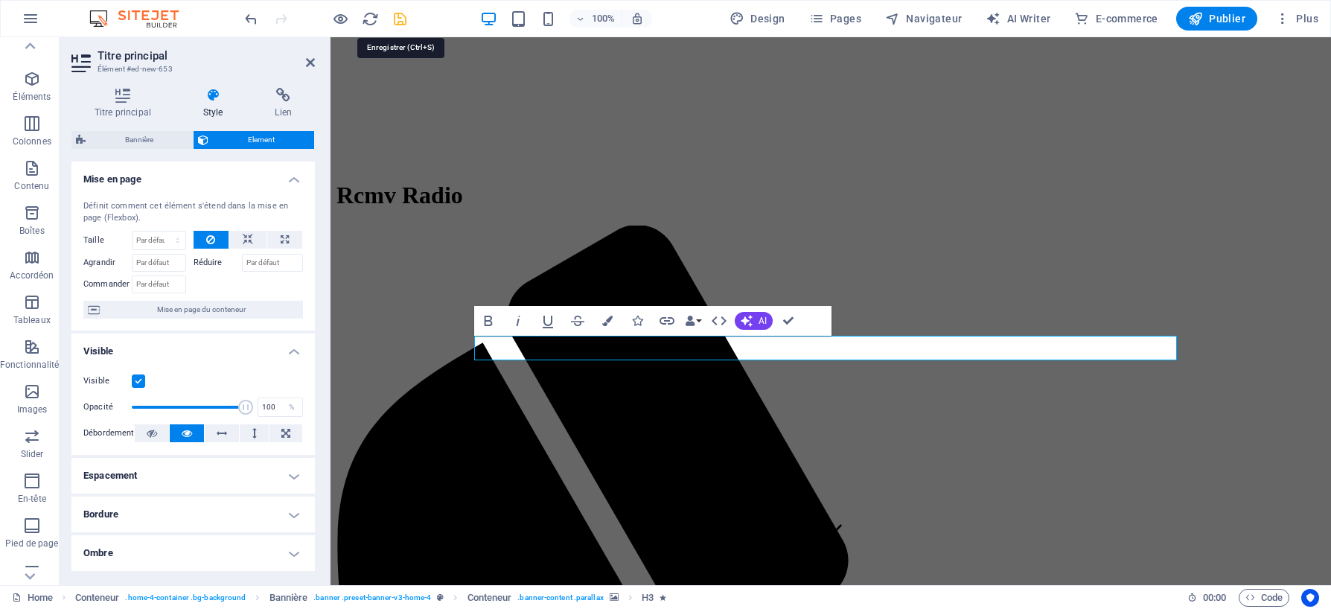
click at [401, 20] on icon "save" at bounding box center [400, 18] width 17 height 17
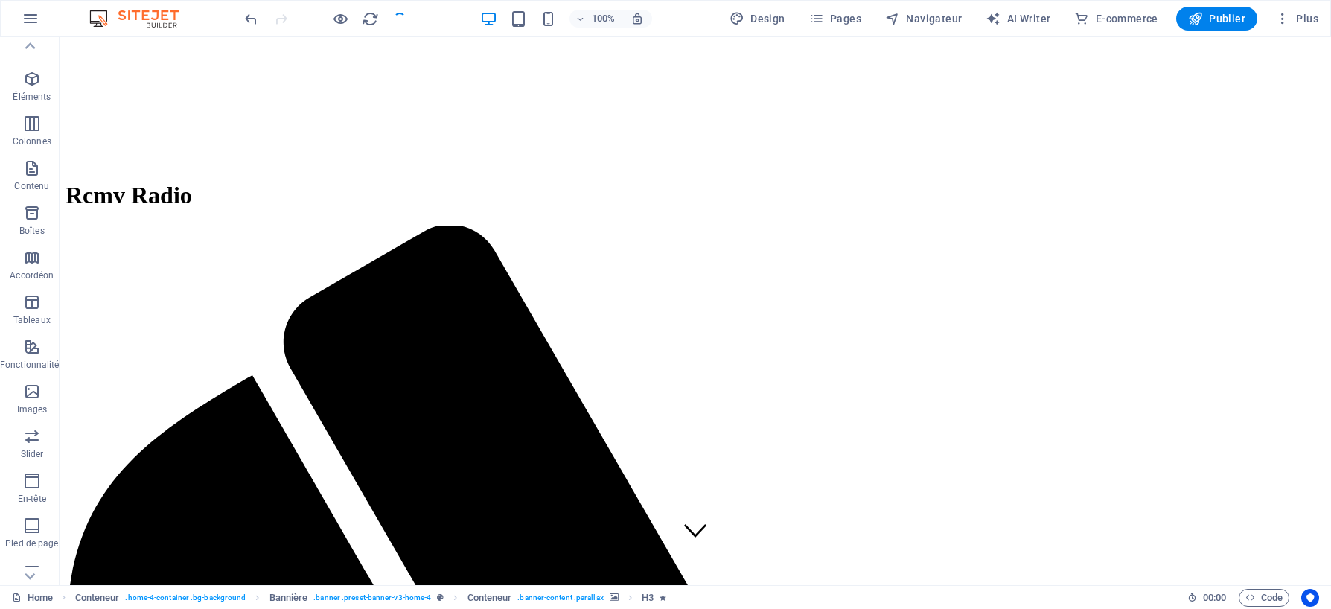
checkbox input "false"
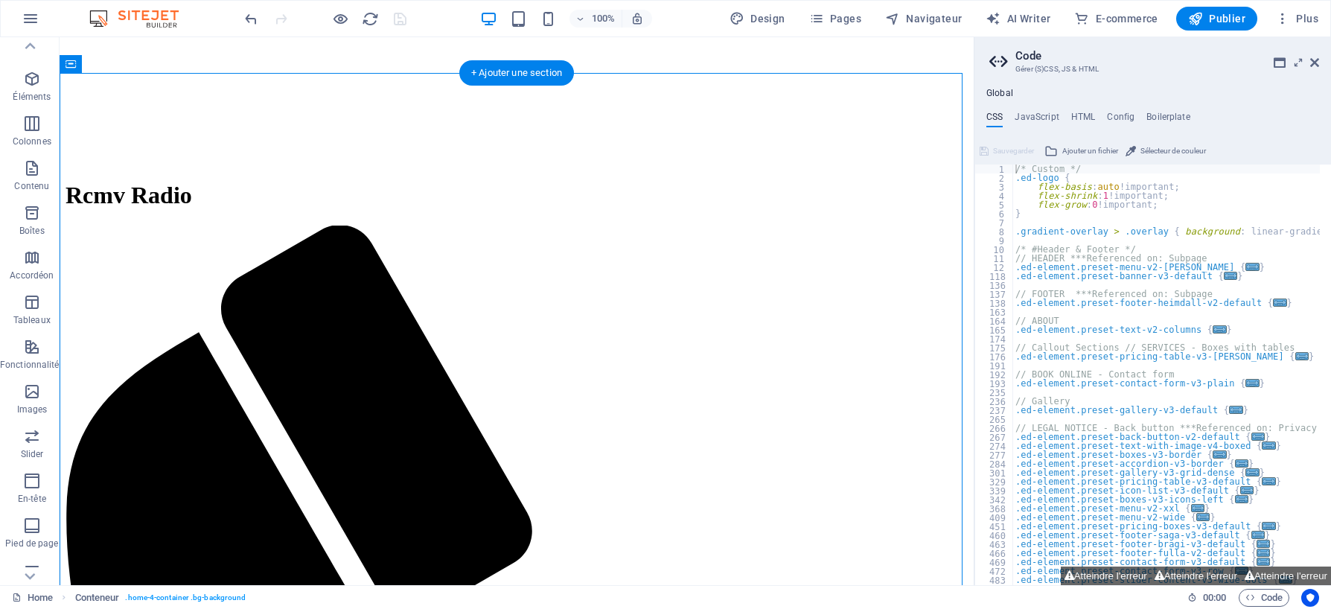
drag, startPoint x: 508, startPoint y: 348, endPoint x: 502, endPoint y: 262, distance: 85.8
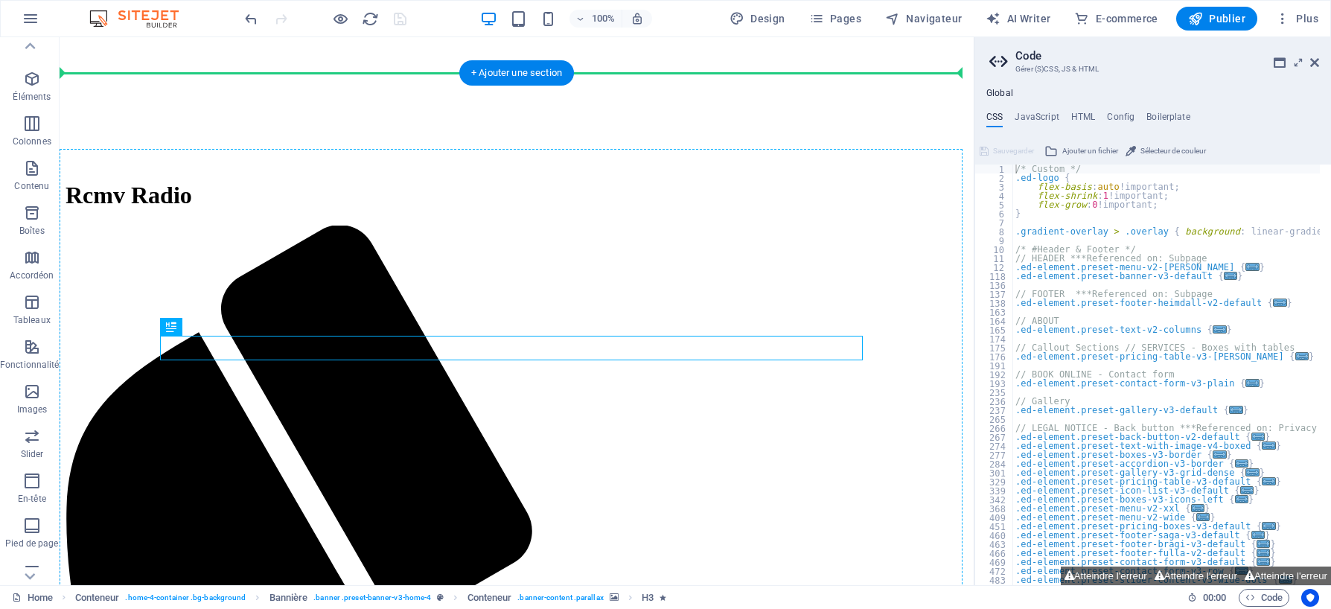
drag, startPoint x: 546, startPoint y: 346, endPoint x: 525, endPoint y: 232, distance: 116.6
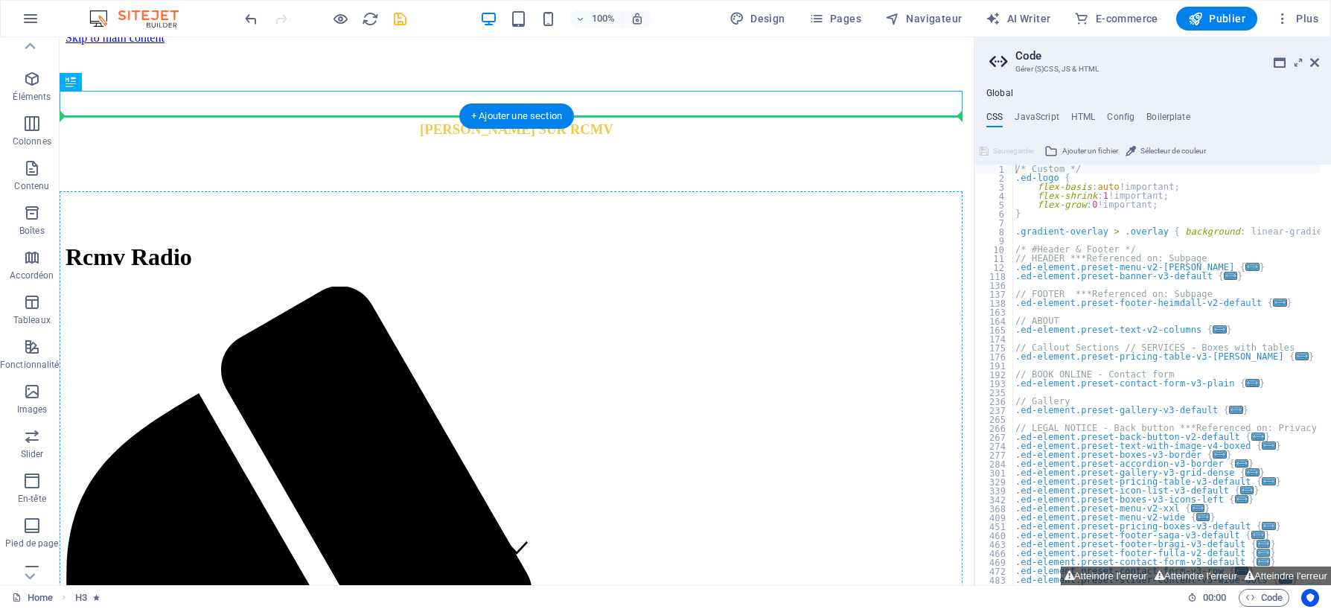
scroll to position [11, 0]
drag, startPoint x: 617, startPoint y: 82, endPoint x: 564, endPoint y: 351, distance: 274.6
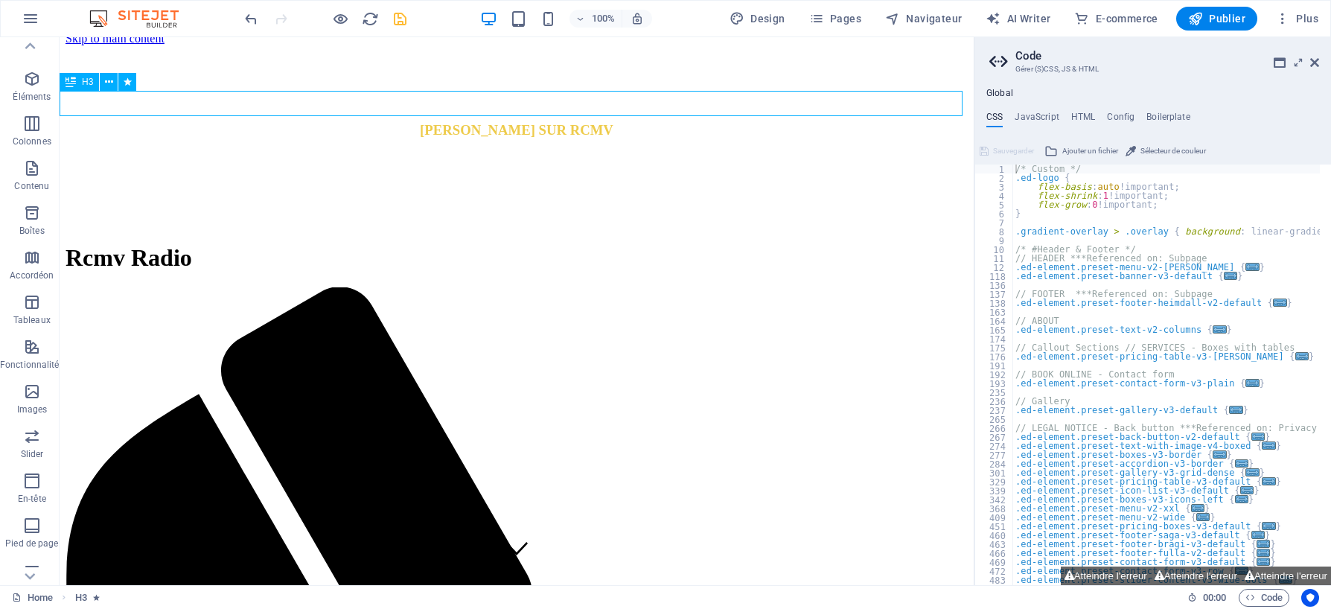
click at [386, 122] on div "BIENVENU SUR RCMV" at bounding box center [517, 130] width 903 height 16
click at [620, 122] on div "BIENVENU SUR RCMV" at bounding box center [517, 130] width 903 height 16
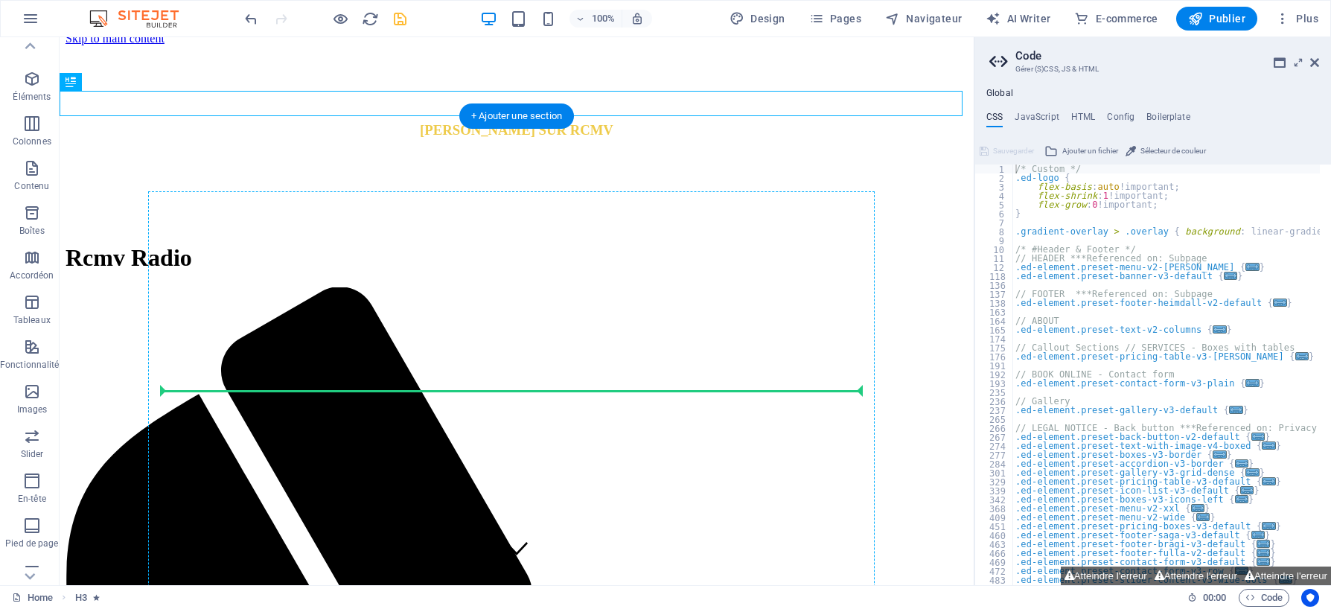
drag, startPoint x: 726, startPoint y: 103, endPoint x: 545, endPoint y: 392, distance: 341.5
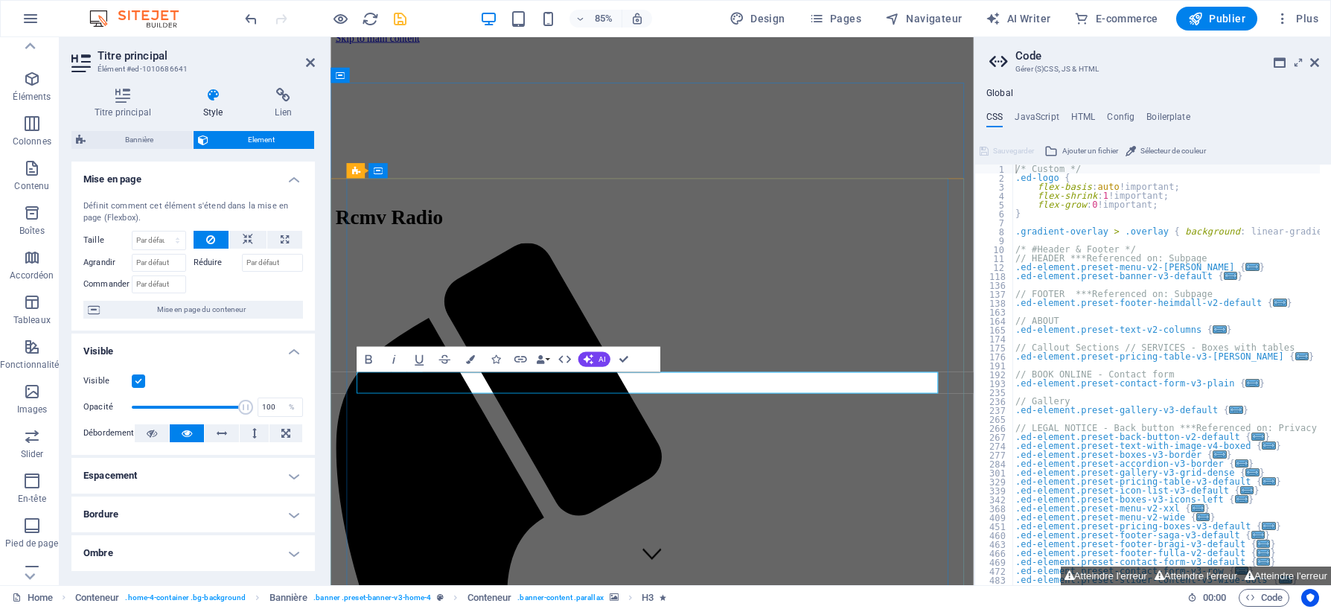
click at [176, 244] on select "Par défaut auto px % 1/1 1/2 1/3 1/4 1/5 1/6 1/7 1/8 1/9 1/10" at bounding box center [159, 241] width 53 height 18
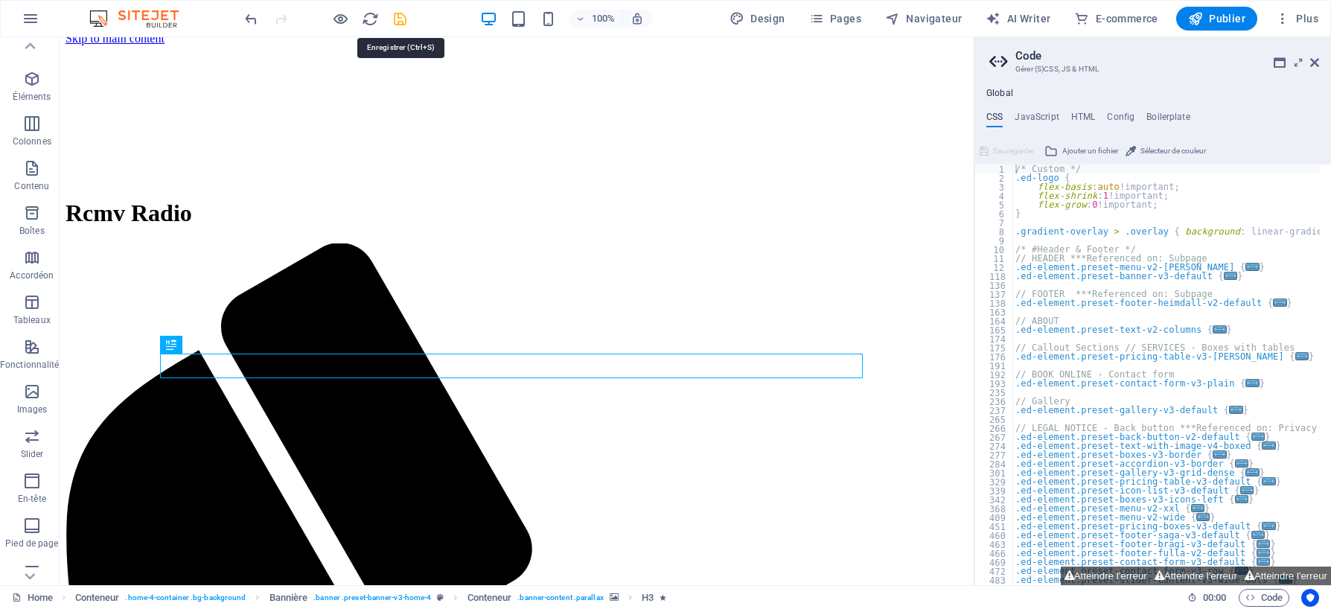
click at [401, 16] on icon "save" at bounding box center [400, 18] width 17 height 17
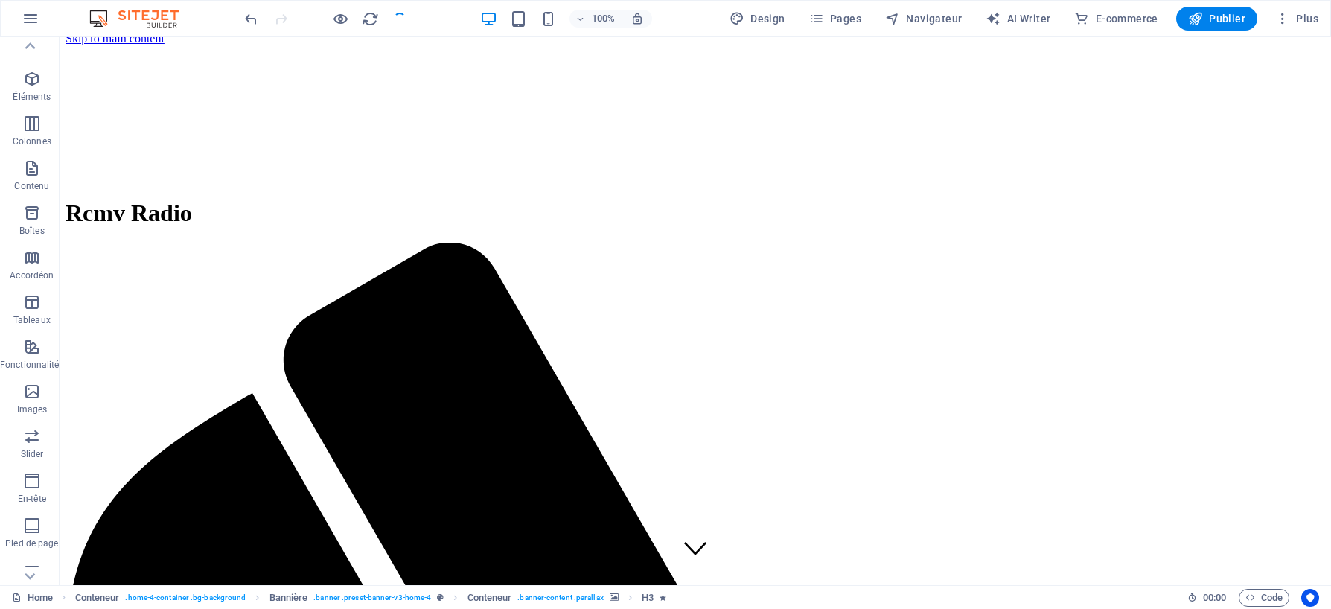
checkbox input "false"
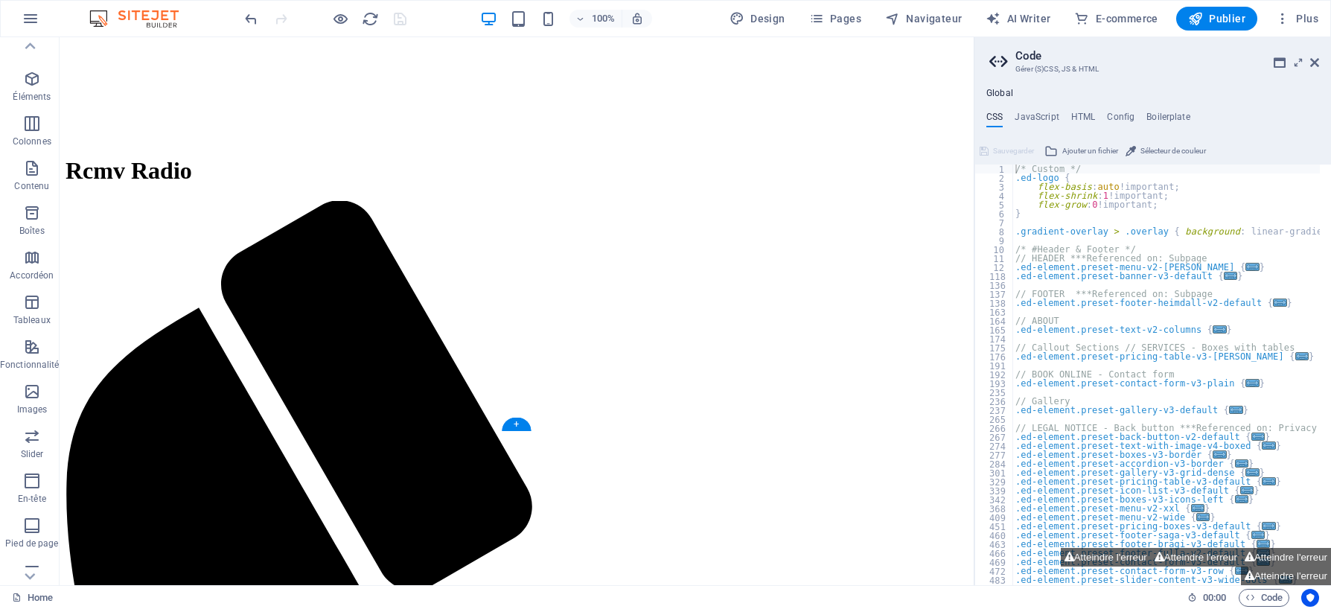
scroll to position [0, 0]
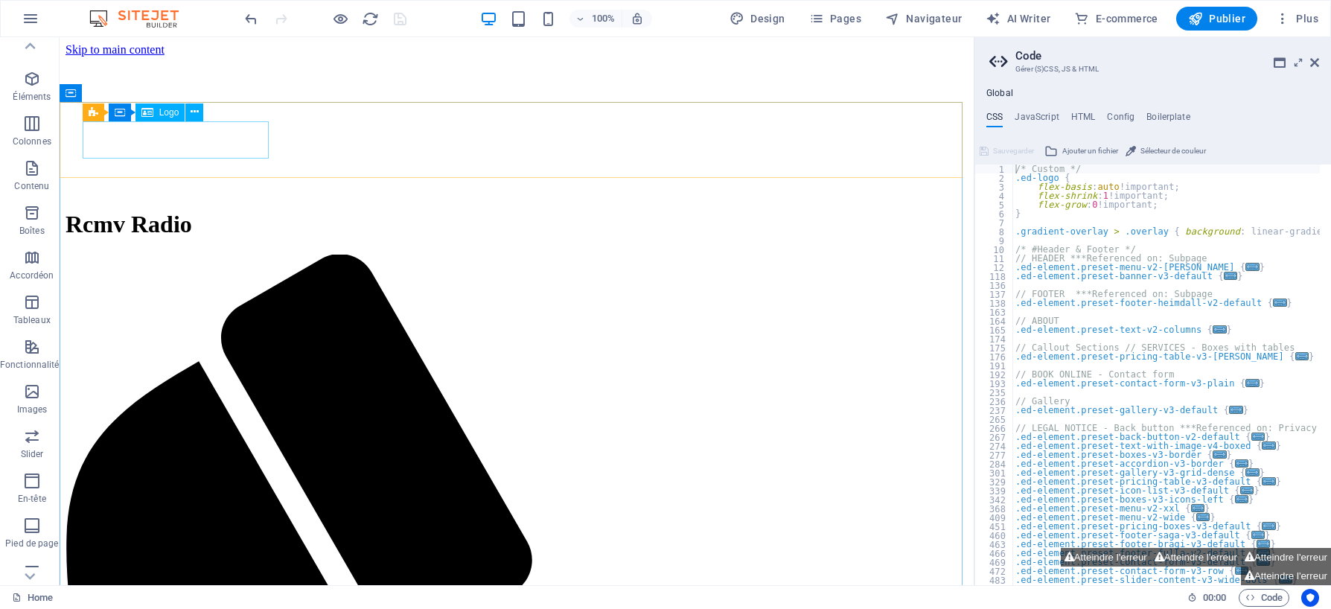
click at [163, 115] on span "Logo" at bounding box center [169, 112] width 20 height 9
click at [174, 115] on span "Logo" at bounding box center [169, 112] width 20 height 9
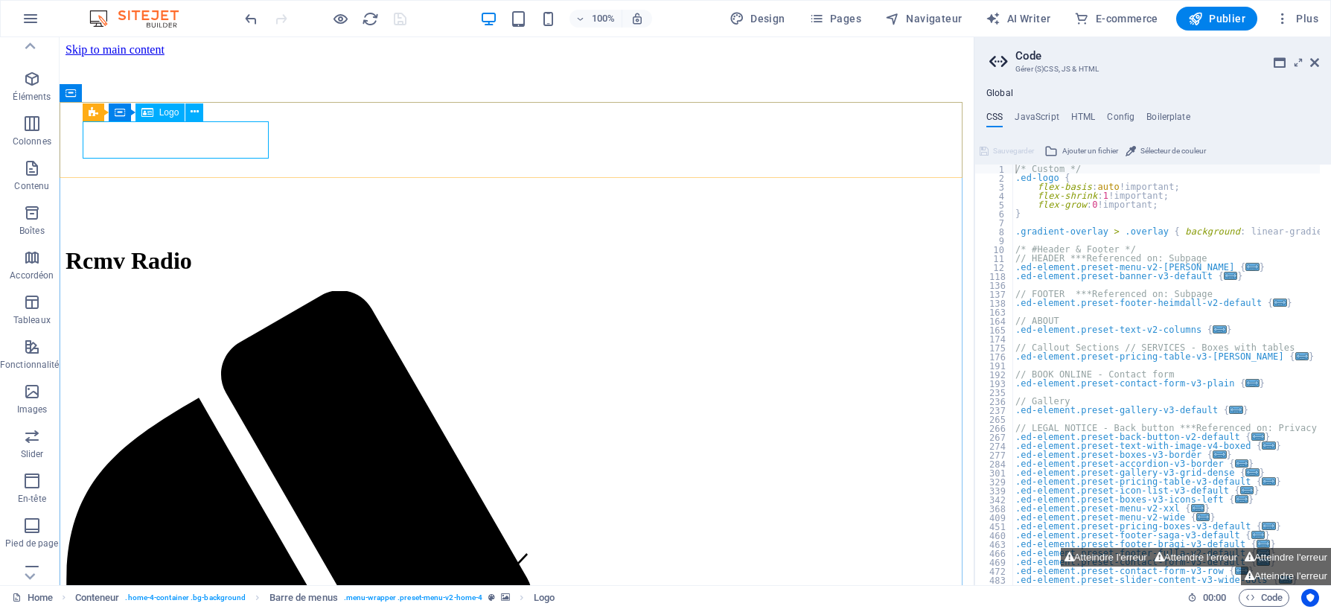
select select "px"
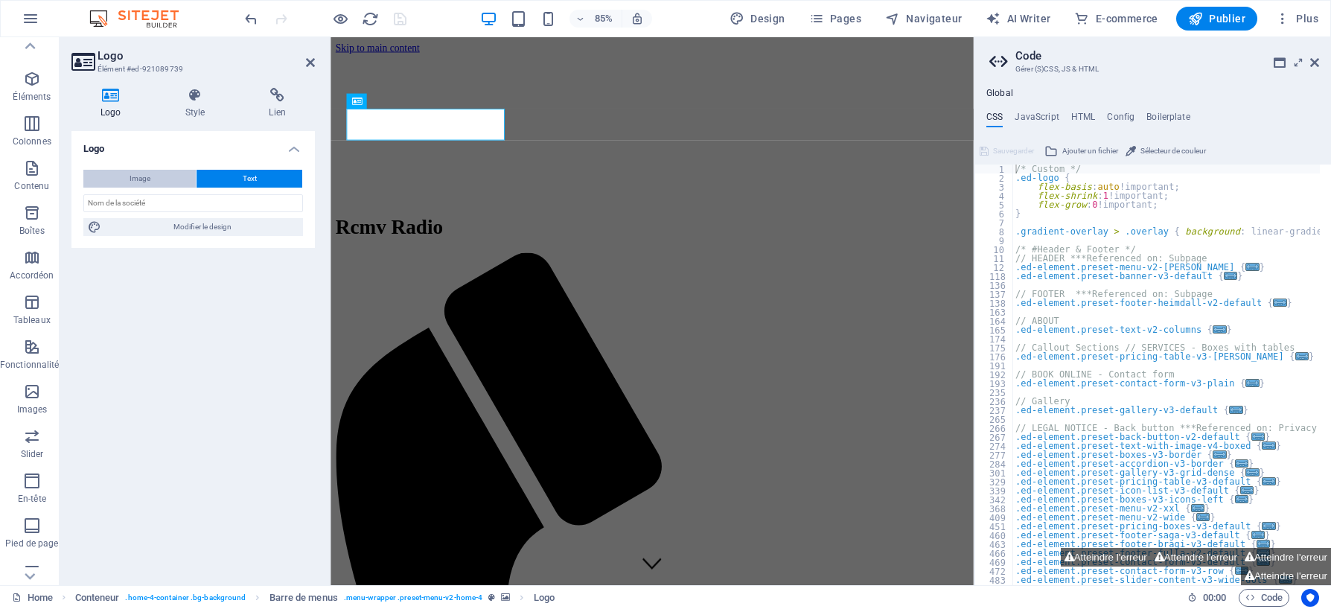
click at [143, 178] on span "Image" at bounding box center [140, 179] width 21 height 18
select select "DISABLED_OPTION_VALUE"
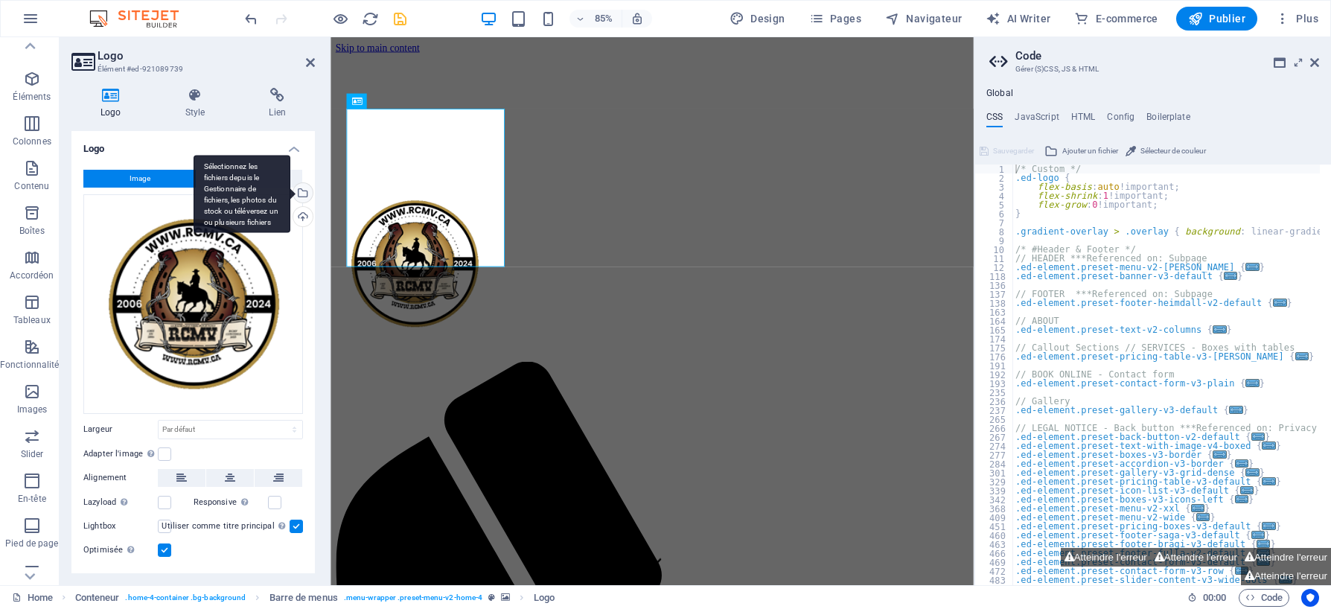
click at [300, 188] on div "Sélectionnez les fichiers depuis le Gestionnaire de fichiers, les photos du sto…" at bounding box center [301, 194] width 22 height 22
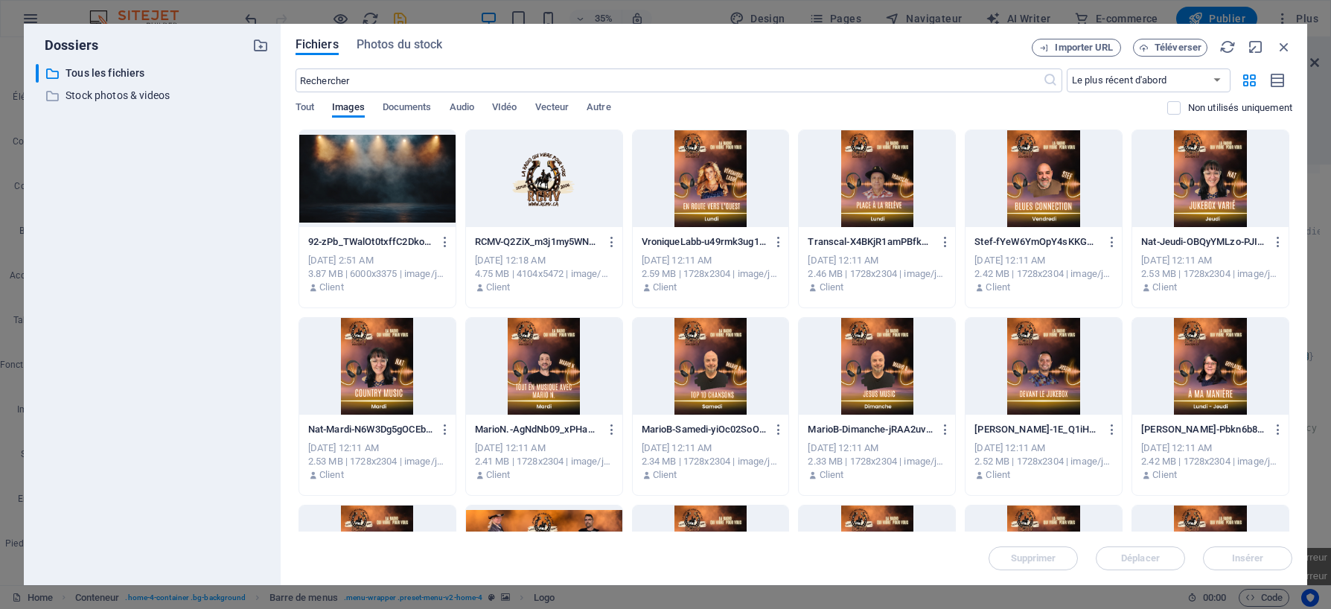
click at [553, 177] on div at bounding box center [544, 178] width 156 height 97
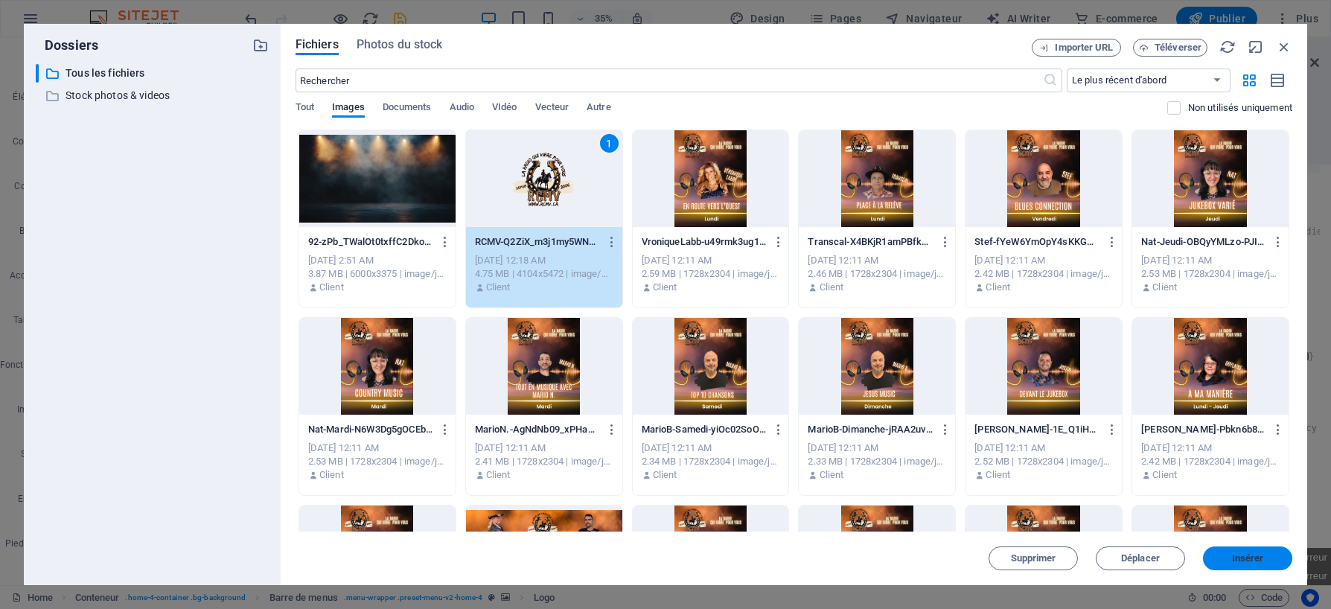
click at [1247, 561] on span "Insérer" at bounding box center [1248, 558] width 32 height 9
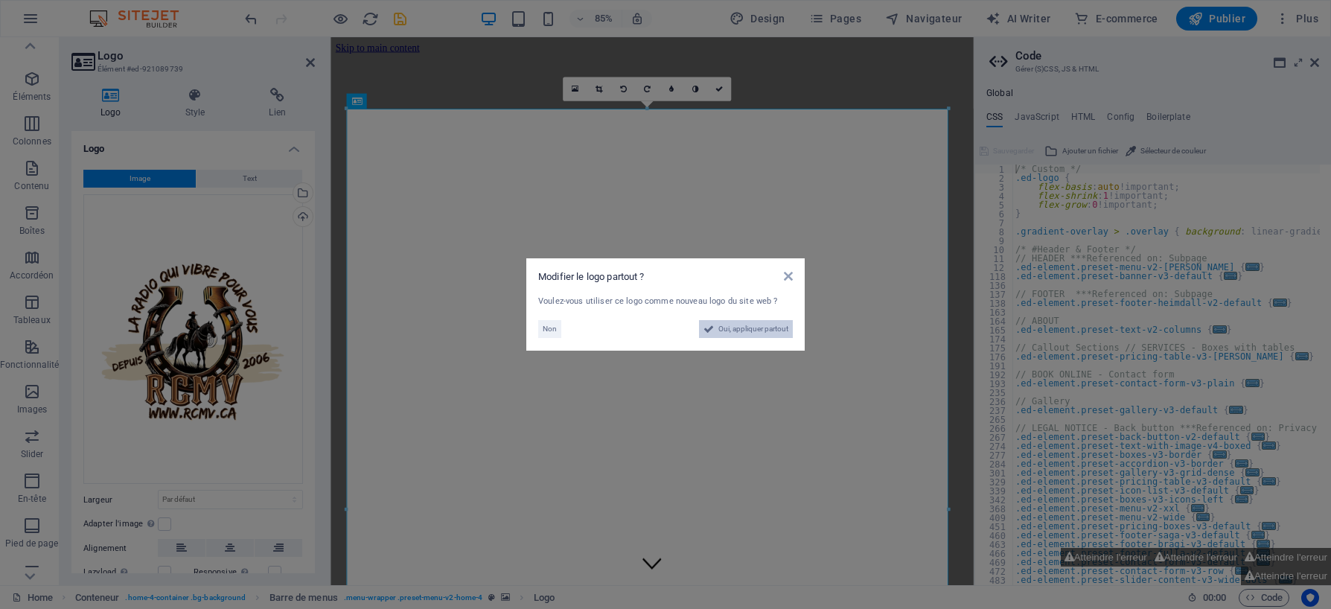
click at [771, 329] on span "Oui, appliquer partout" at bounding box center [754, 329] width 70 height 18
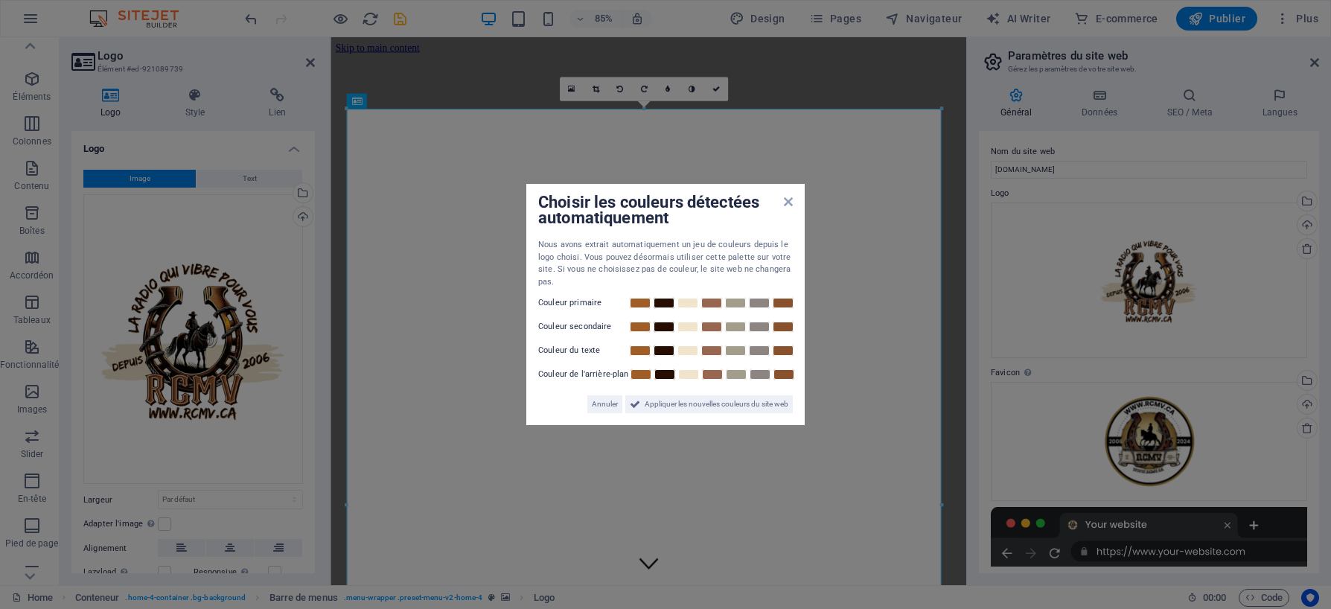
click at [943, 109] on aside "Choisir les couleurs détectées automatiquement Nous avons extrait automatiqueme…" at bounding box center [665, 304] width 1331 height 609
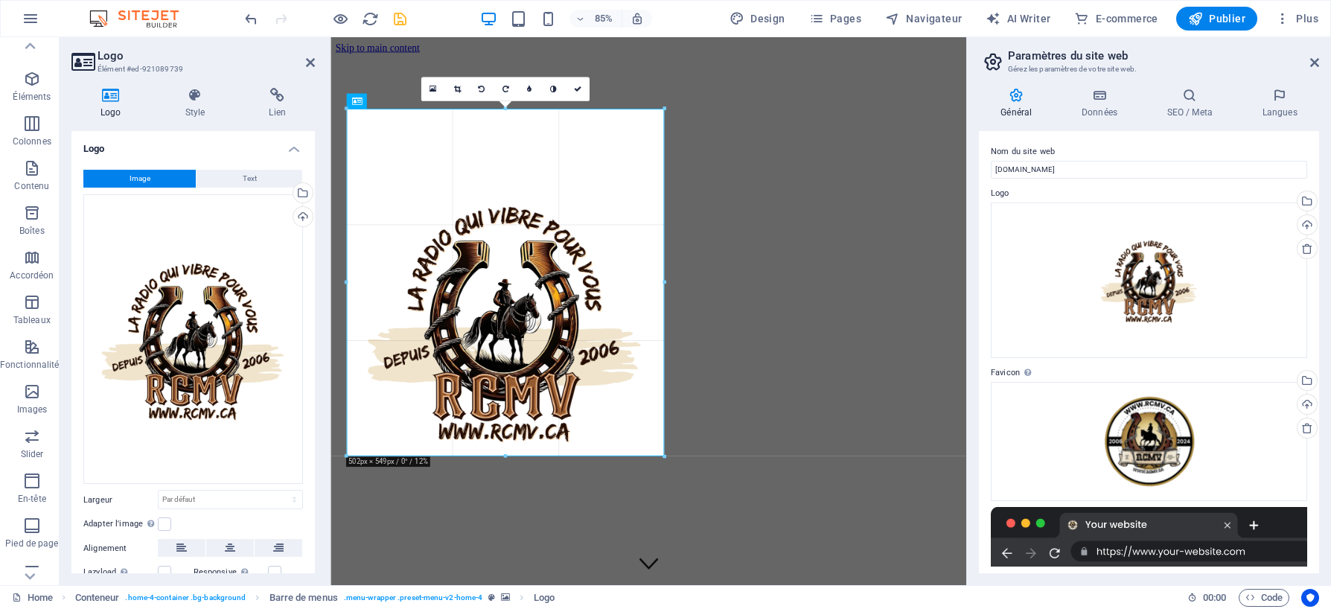
drag, startPoint x: 941, startPoint y: 109, endPoint x: 420, endPoint y: 634, distance: 739.3
type input "501"
select select "px"
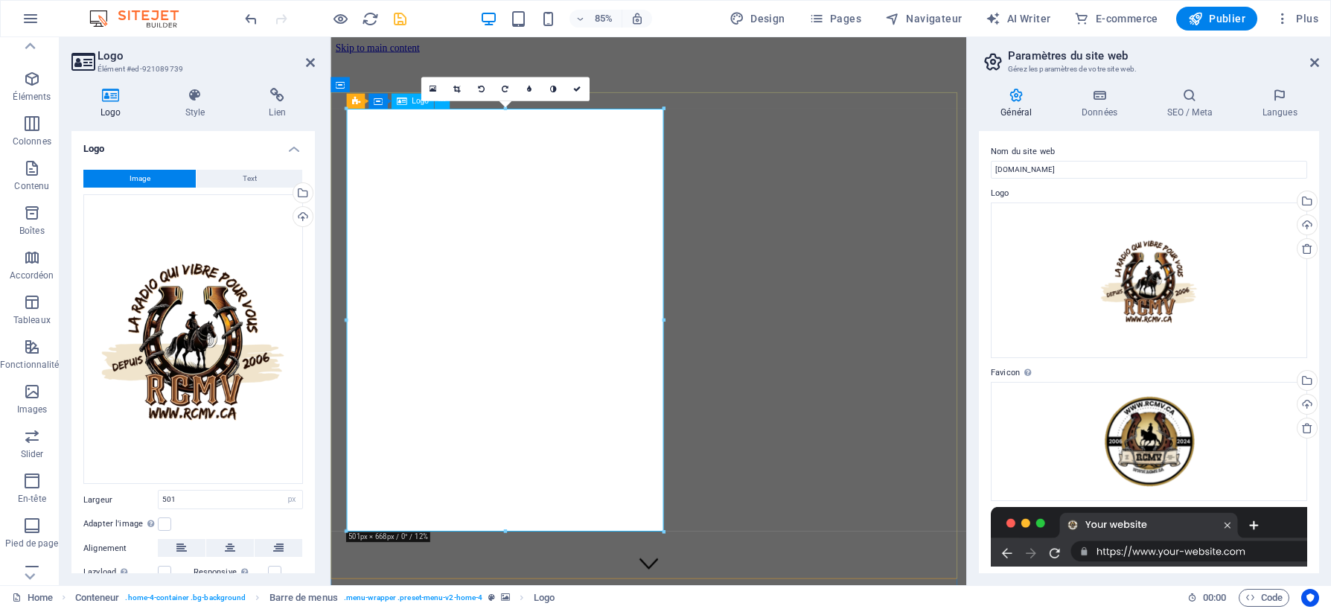
drag, startPoint x: 836, startPoint y: 567, endPoint x: 513, endPoint y: 360, distance: 383.4
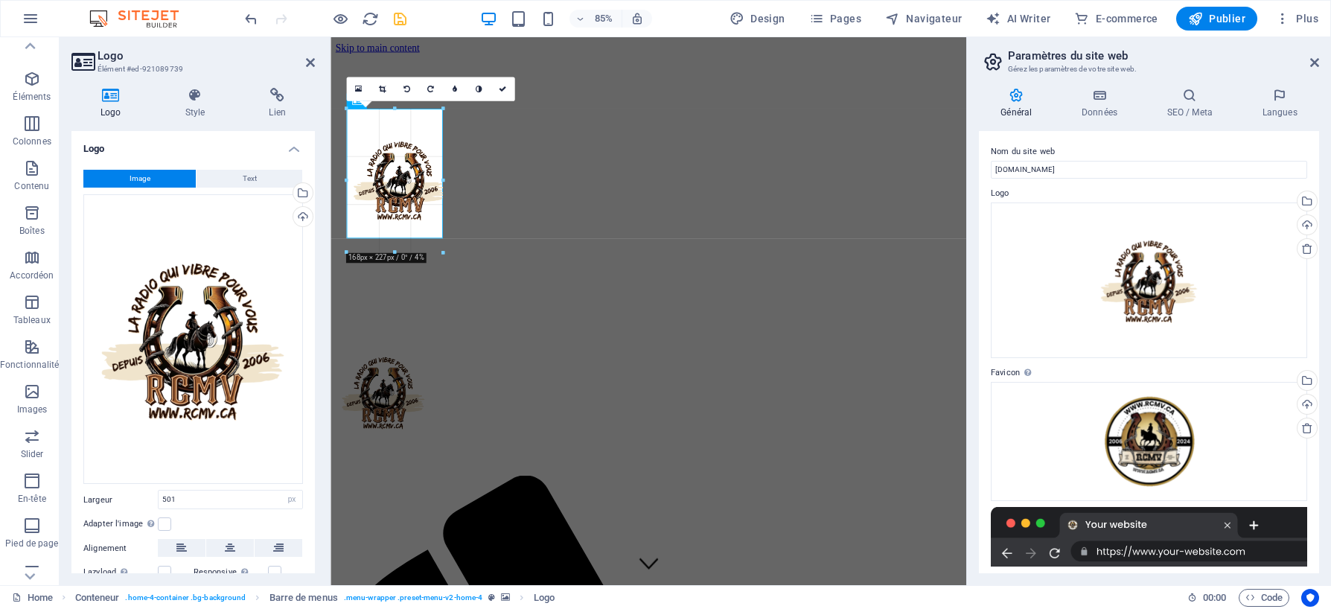
drag, startPoint x: 664, startPoint y: 535, endPoint x: 14, endPoint y: 173, distance: 744.0
type input "151"
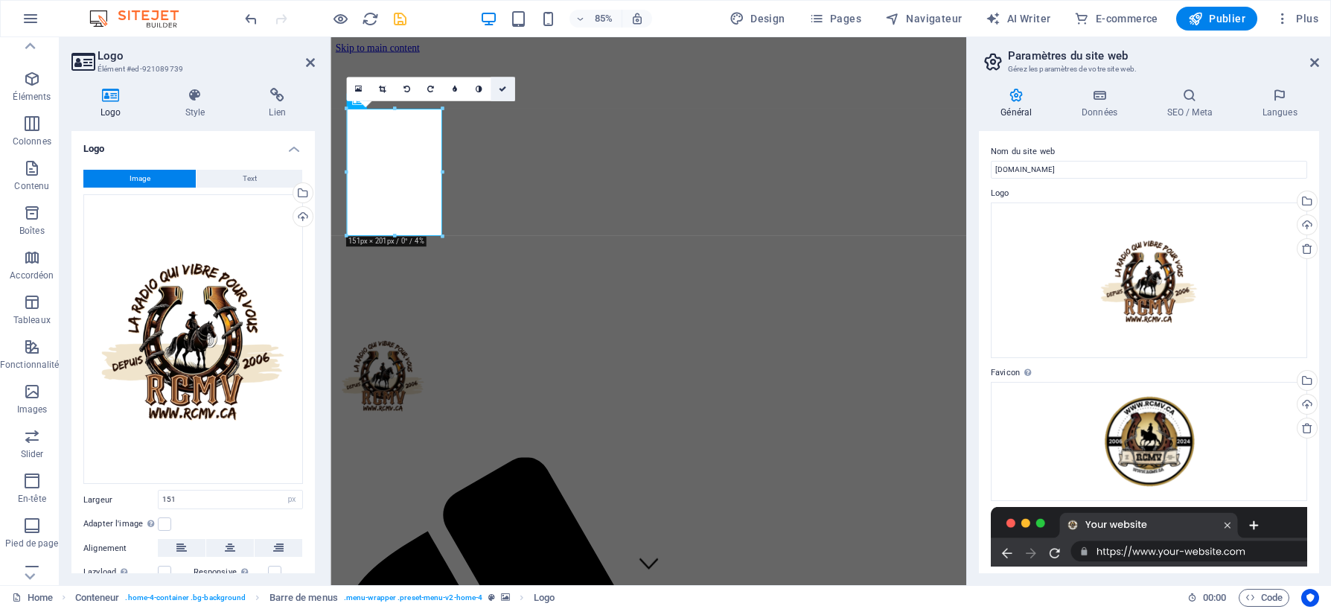
click at [503, 89] on icon at bounding box center [502, 88] width 7 height 7
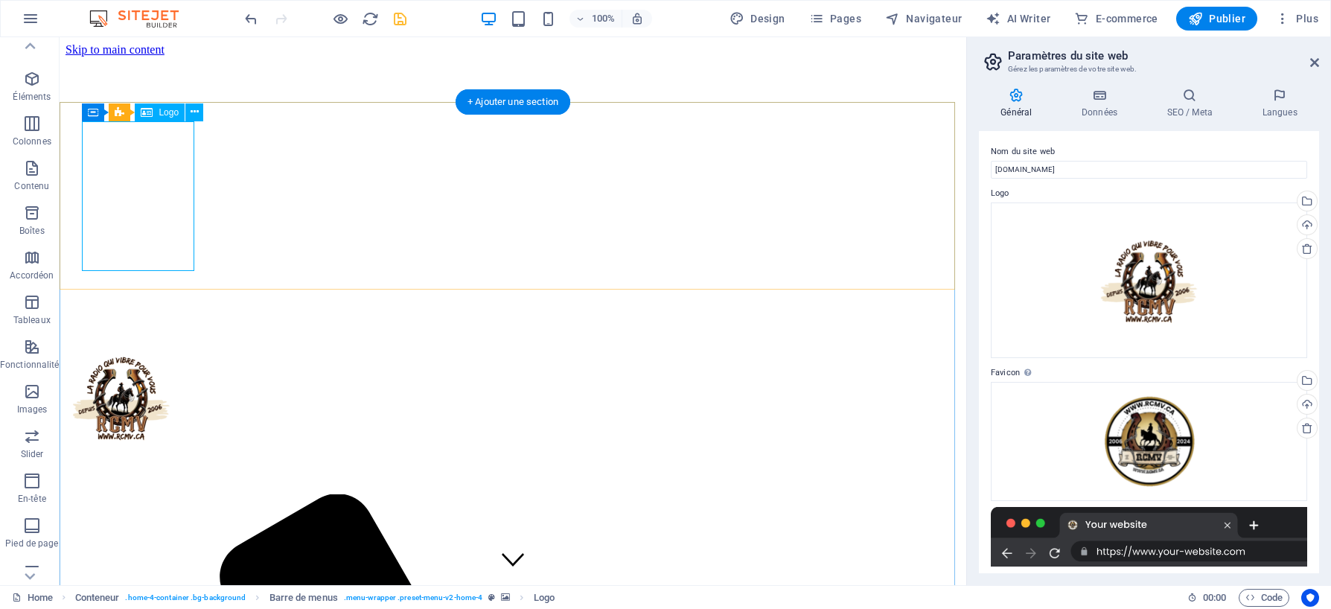
click at [144, 322] on div at bounding box center [513, 400] width 895 height 156
click at [161, 113] on span "Logo" at bounding box center [169, 112] width 20 height 9
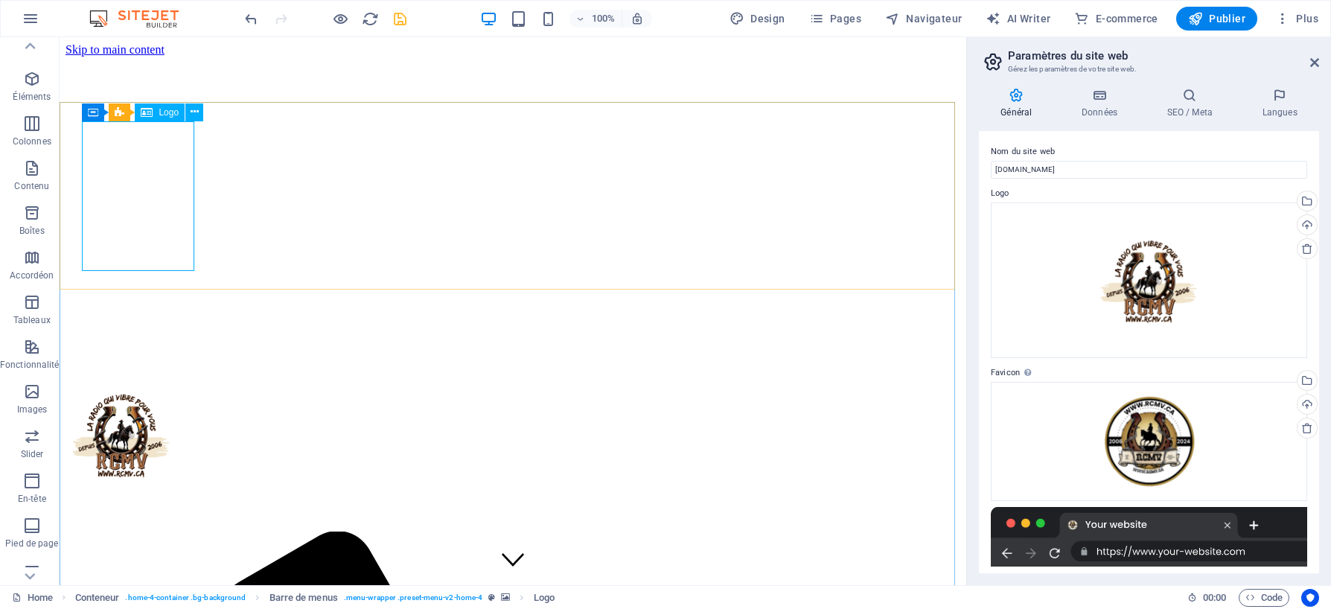
select select "px"
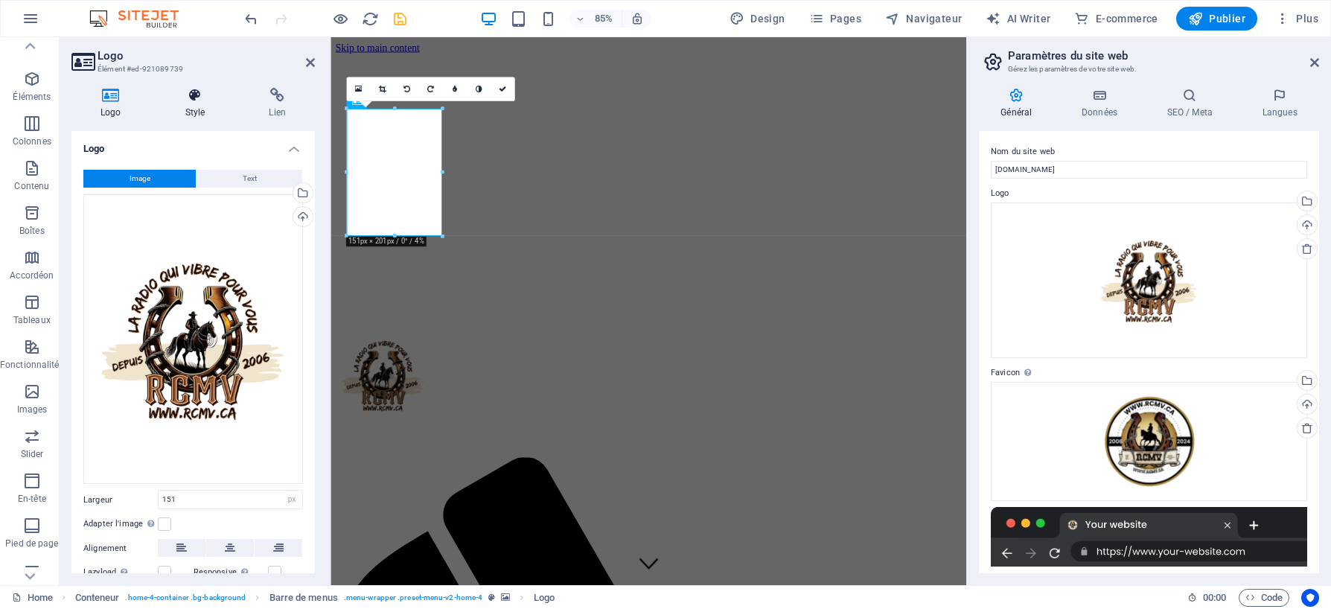
click at [195, 94] on icon at bounding box center [195, 95] width 78 height 15
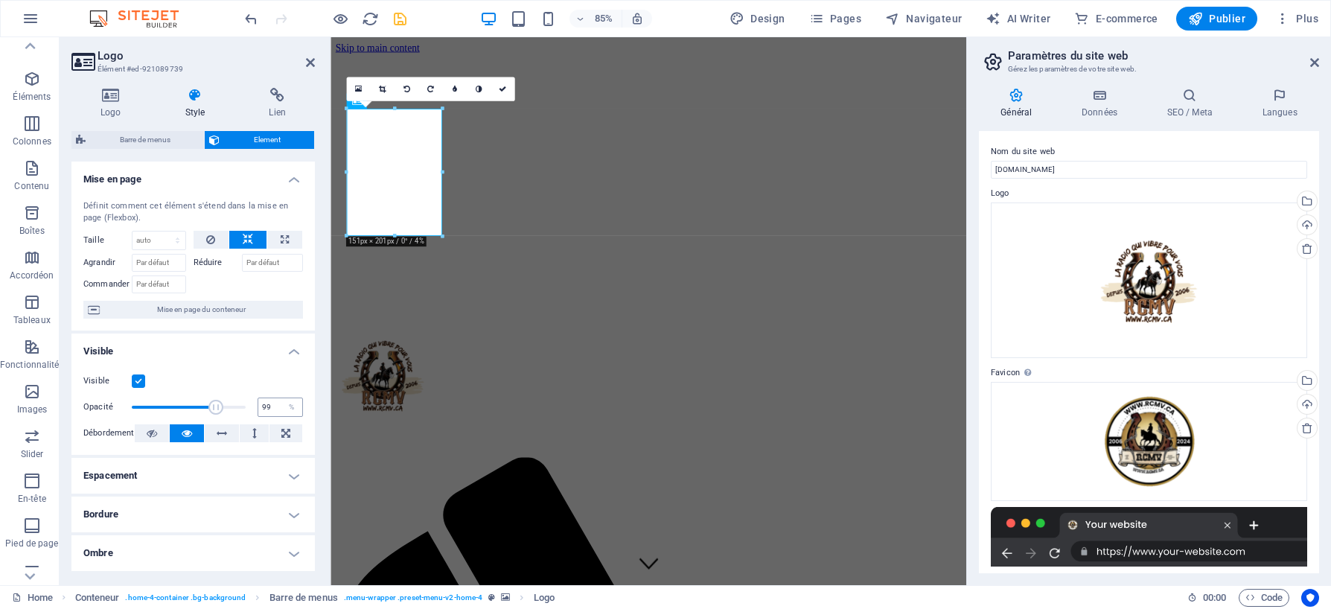
type input "100"
drag, startPoint x: 239, startPoint y: 408, endPoint x: 273, endPoint y: 407, distance: 34.3
click at [273, 407] on div "Opacité 100 %" at bounding box center [193, 407] width 220 height 22
click at [523, 119] on figure at bounding box center [705, 119] width 736 height 0
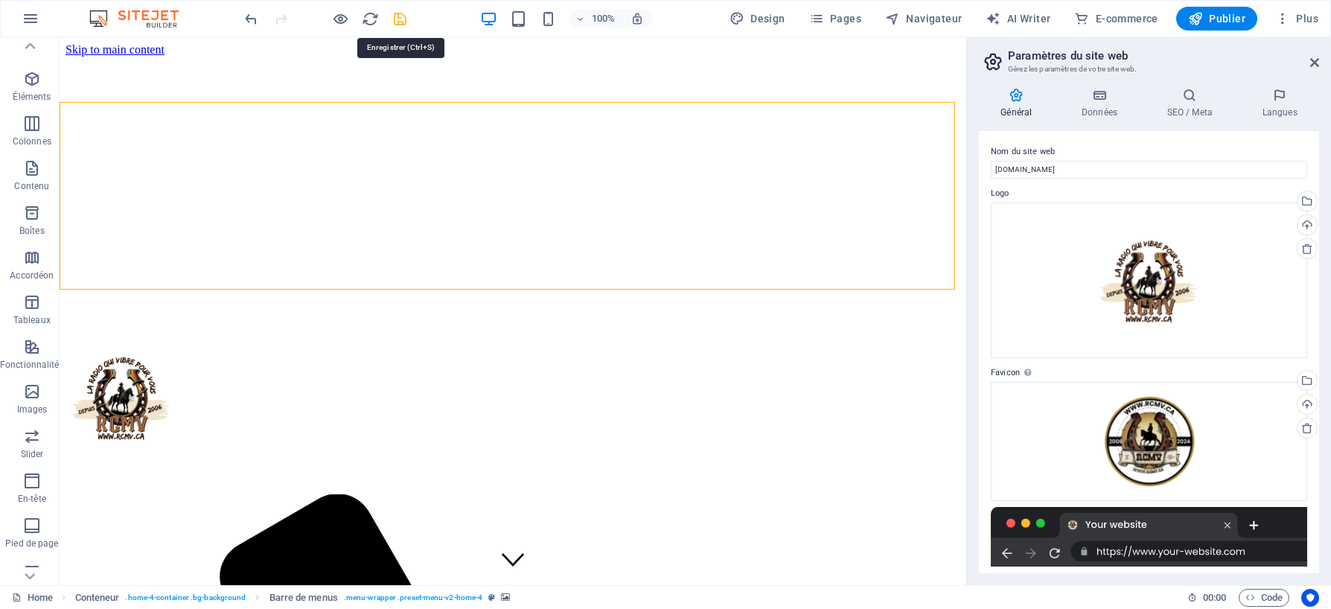
click at [401, 20] on icon "save" at bounding box center [400, 18] width 17 height 17
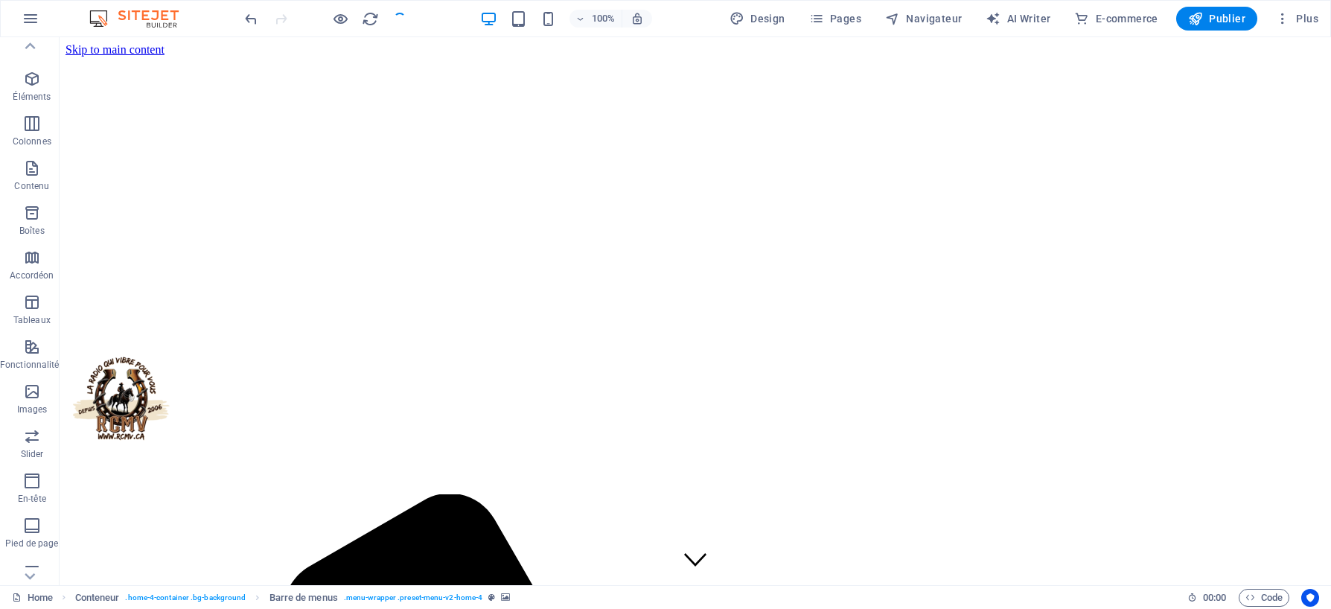
checkbox input "false"
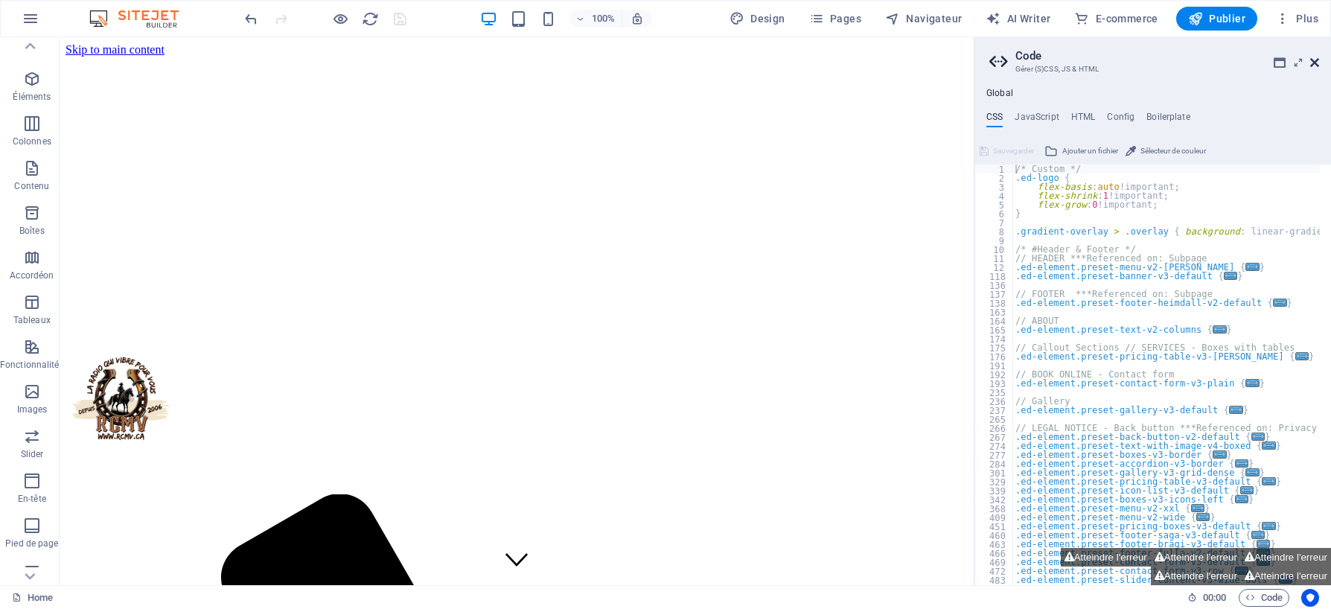
click at [1318, 63] on icon at bounding box center [1315, 63] width 9 height 12
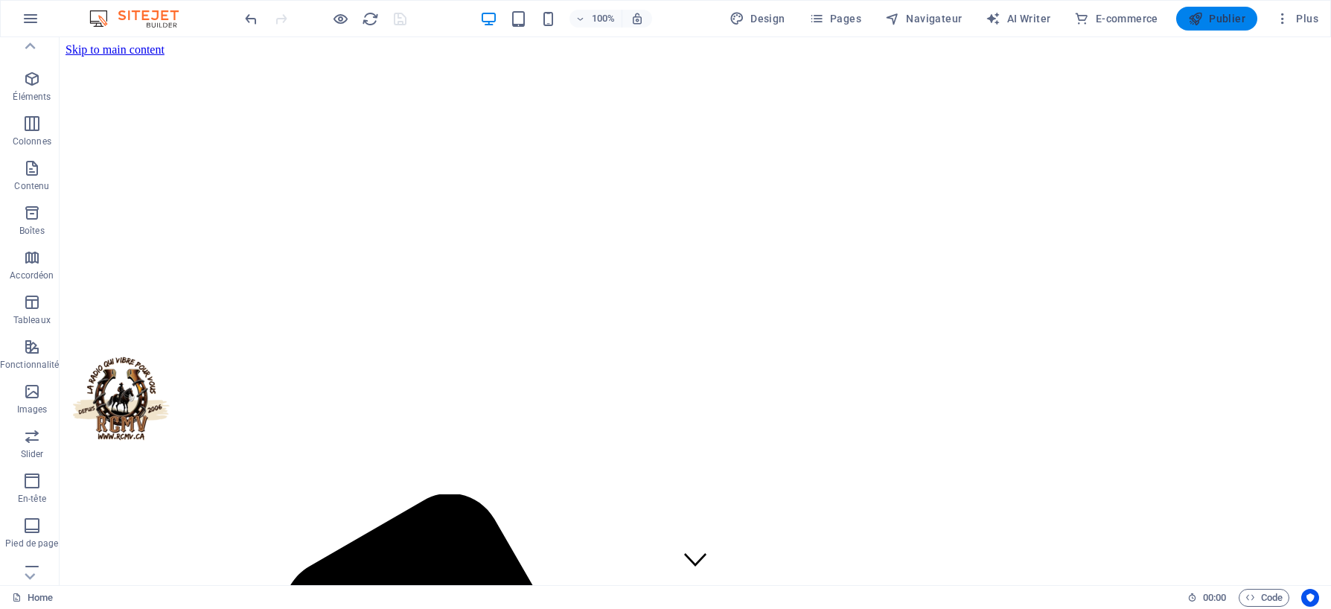
click at [1218, 14] on span "Publier" at bounding box center [1216, 18] width 57 height 15
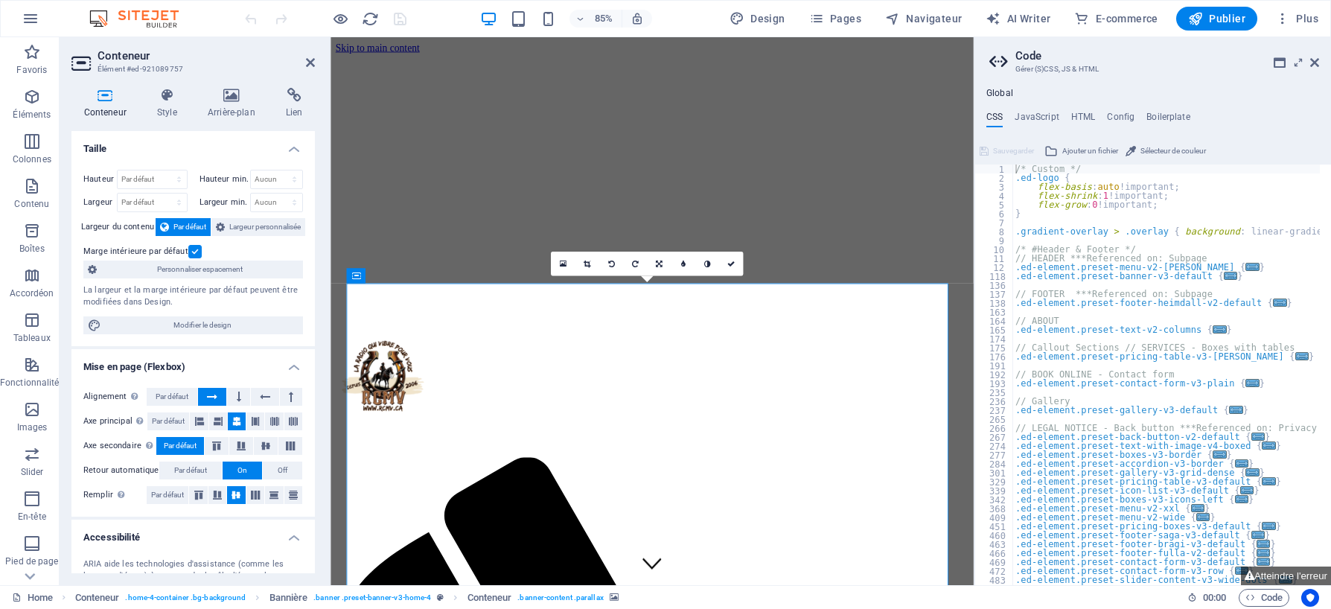
click at [1320, 61] on aside "Code Gérer (S)CSS, JS & HTML Global CSS JavaScript HTML Config Boilerplate /* C…" at bounding box center [1152, 311] width 357 height 548
click at [1318, 60] on icon at bounding box center [1315, 63] width 9 height 12
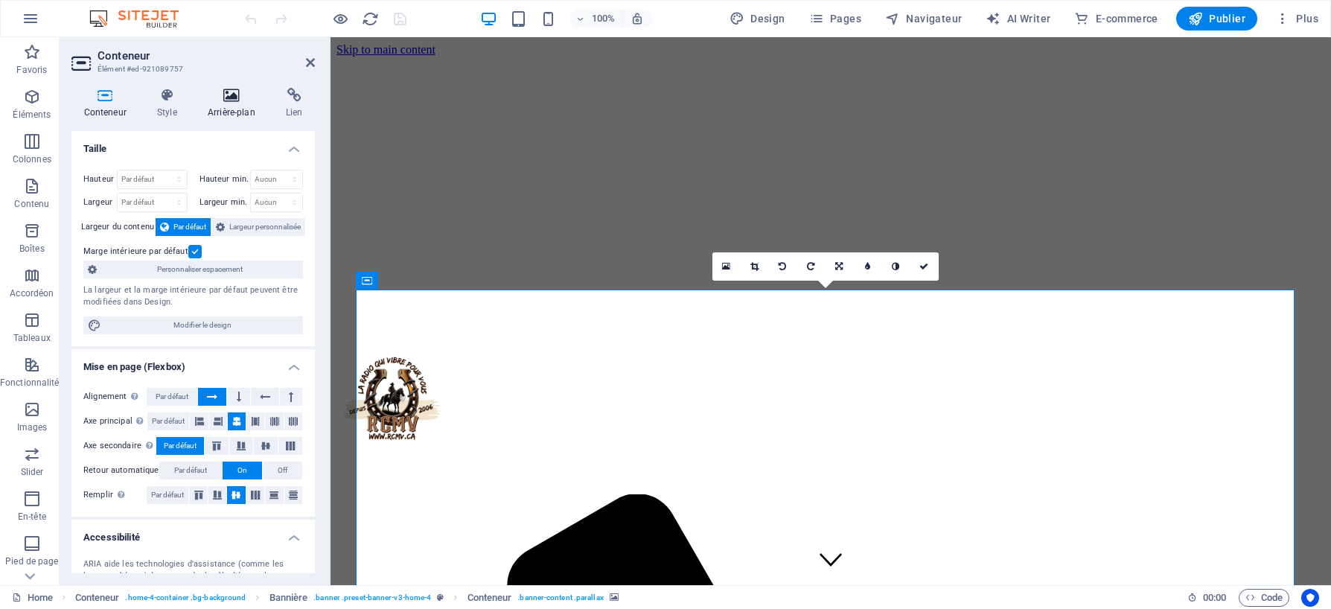
click at [223, 103] on h4 "Arrière-plan" at bounding box center [234, 103] width 78 height 31
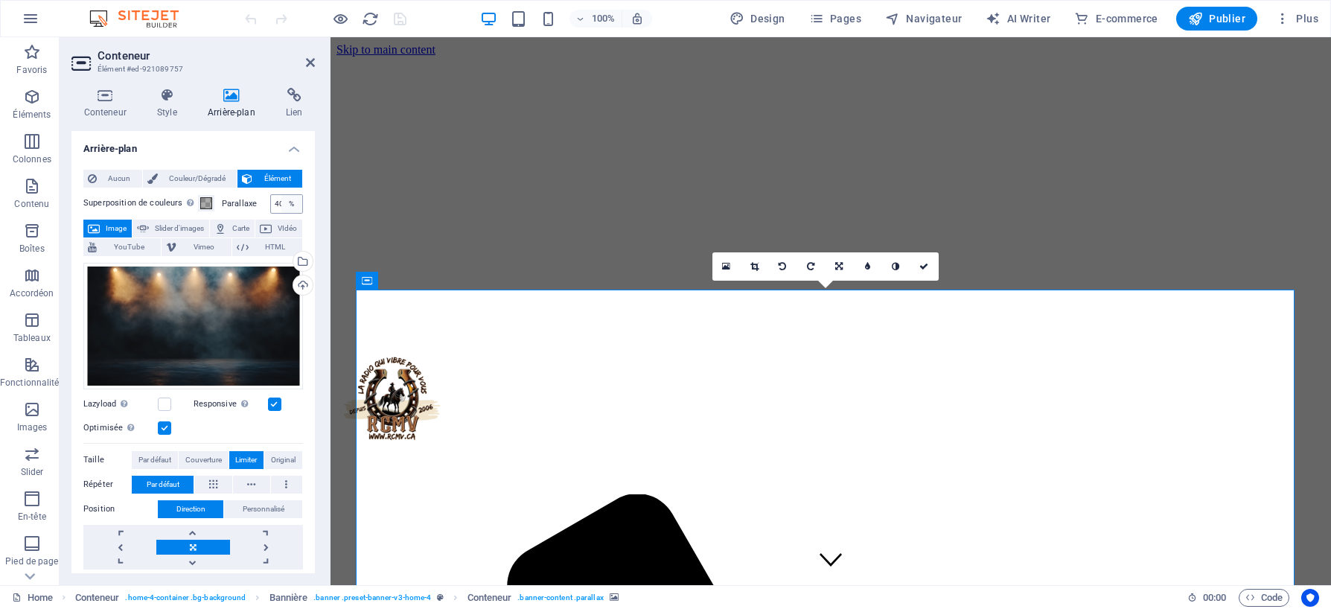
click at [281, 203] on div "%" at bounding box center [291, 204] width 21 height 18
click at [276, 205] on input "40" at bounding box center [286, 204] width 31 height 18
type input "8"
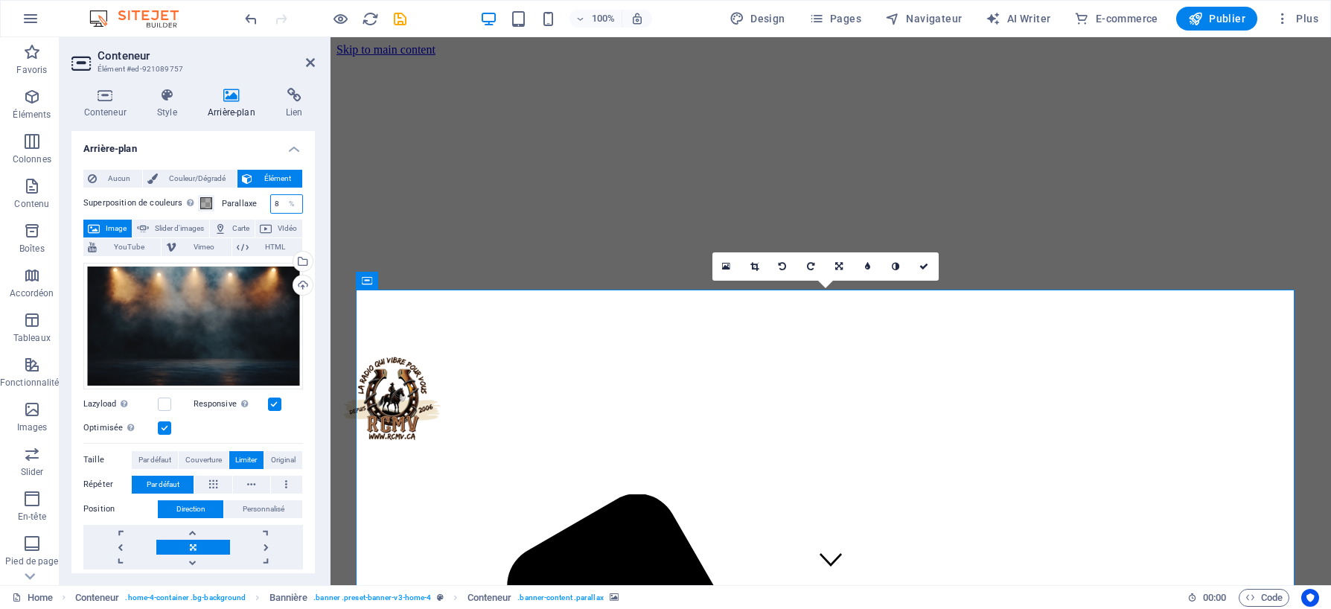
scroll to position [0, 0]
type input "40"
click at [203, 459] on span "Couverture" at bounding box center [203, 460] width 36 height 18
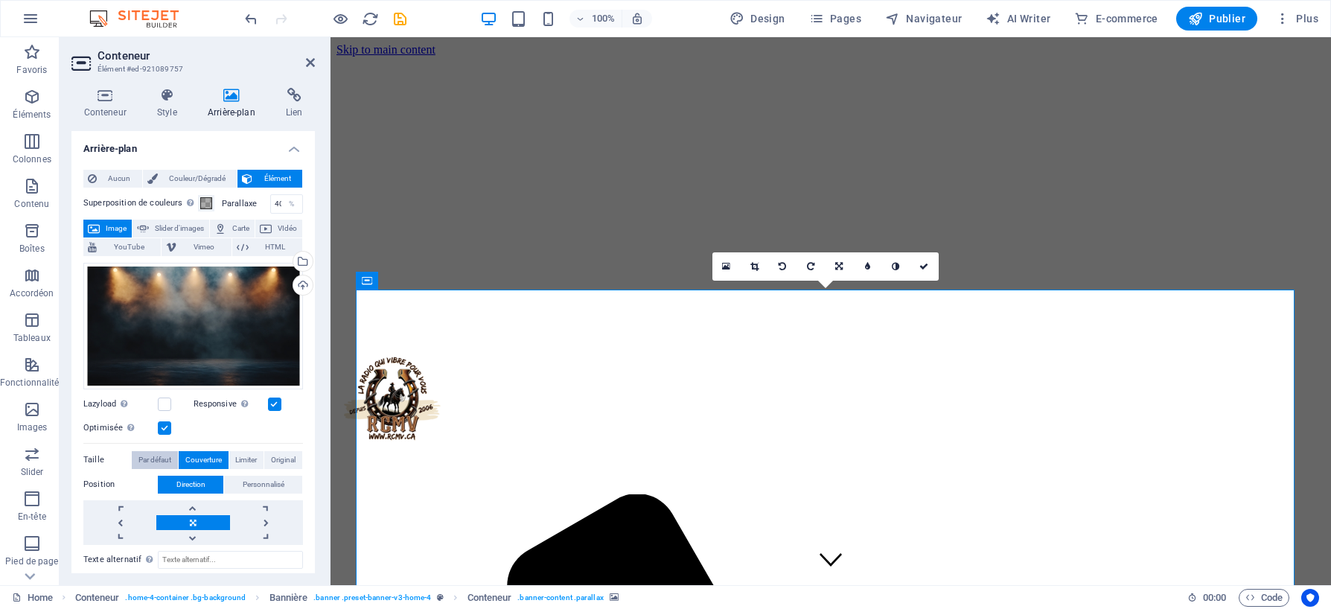
click at [154, 455] on span "Par défaut" at bounding box center [155, 460] width 33 height 18
click at [104, 107] on h4 "Conteneur" at bounding box center [107, 103] width 73 height 31
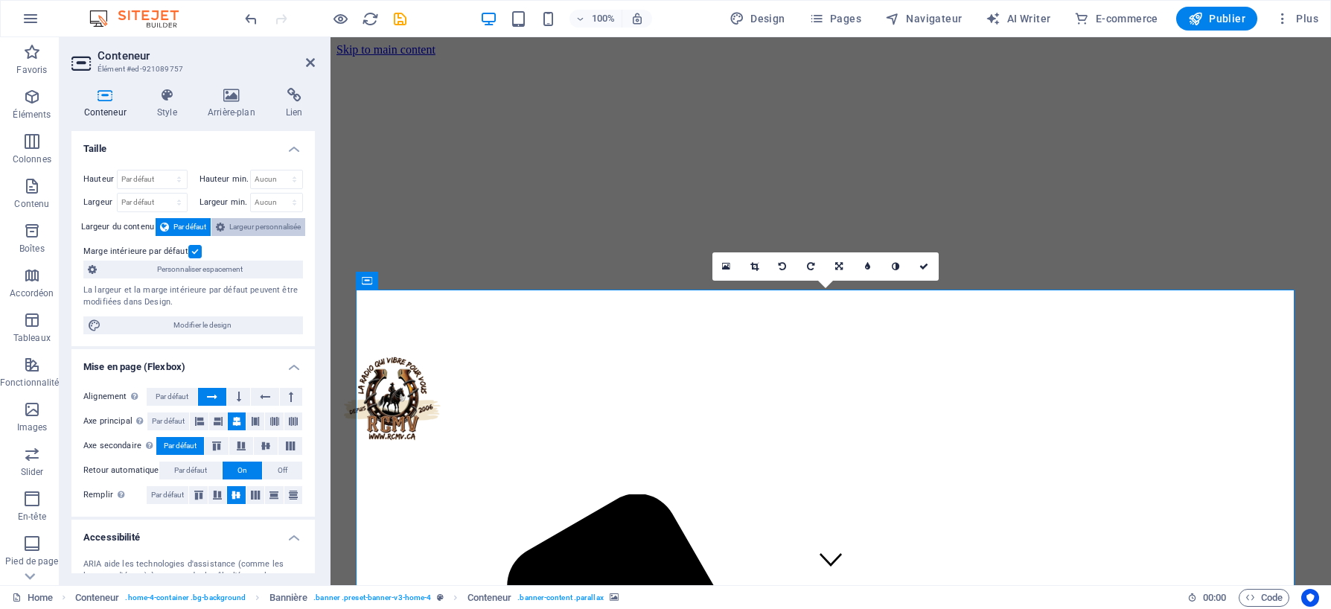
click at [259, 229] on span "Largeur personnalisée" at bounding box center [264, 227] width 71 height 18
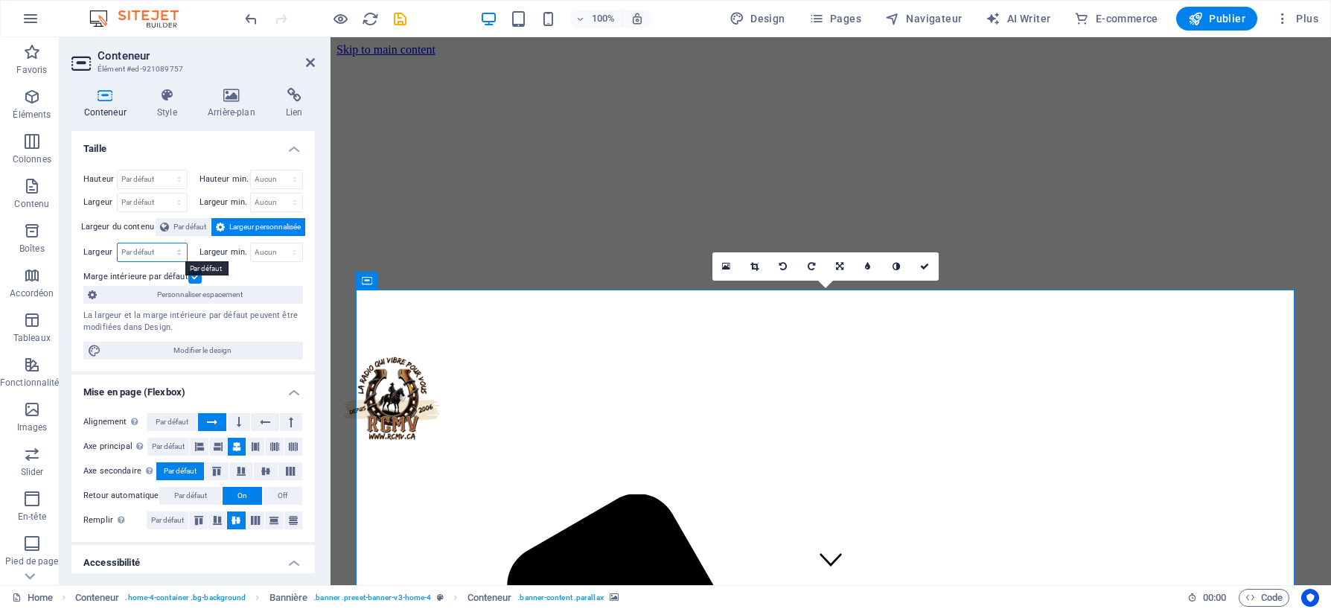
click at [157, 254] on select "Par défaut px rem % em vh vw" at bounding box center [152, 252] width 69 height 18
select select "px"
click at [164, 243] on select "Par défaut px rem % em vh vw" at bounding box center [152, 252] width 69 height 18
type input "1262"
click at [265, 255] on select "Aucun px rem % vh vw" at bounding box center [277, 252] width 52 height 18
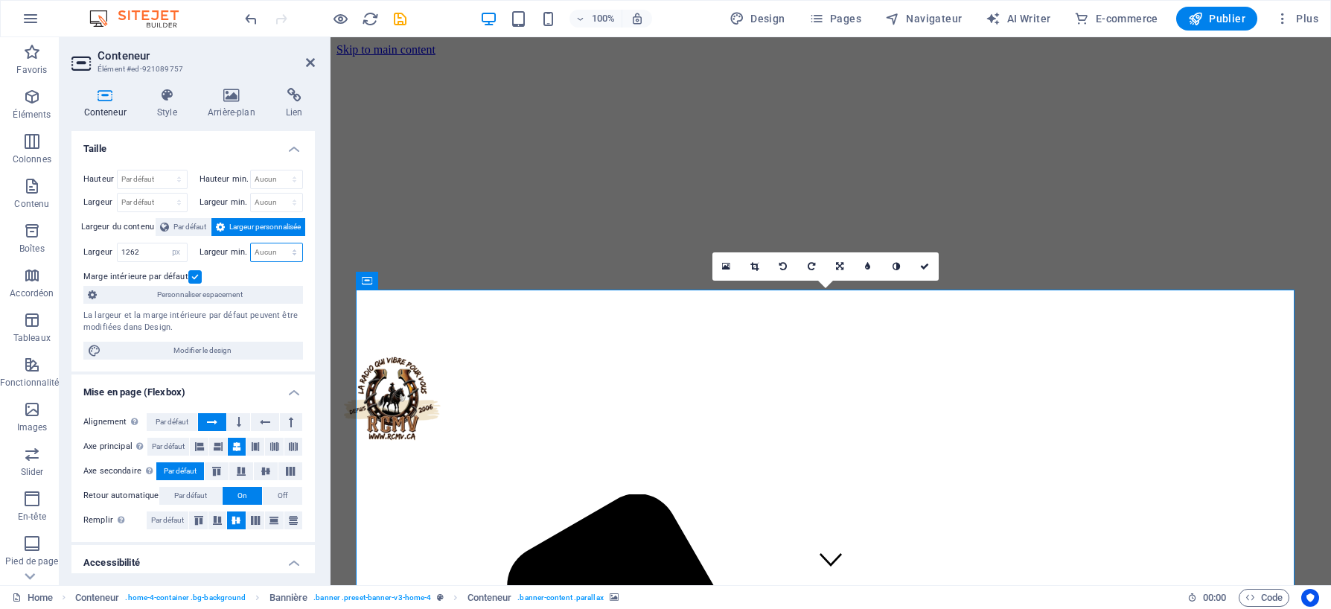
select select "px"
click at [278, 243] on select "Aucun px rem % vh vw" at bounding box center [277, 252] width 52 height 18
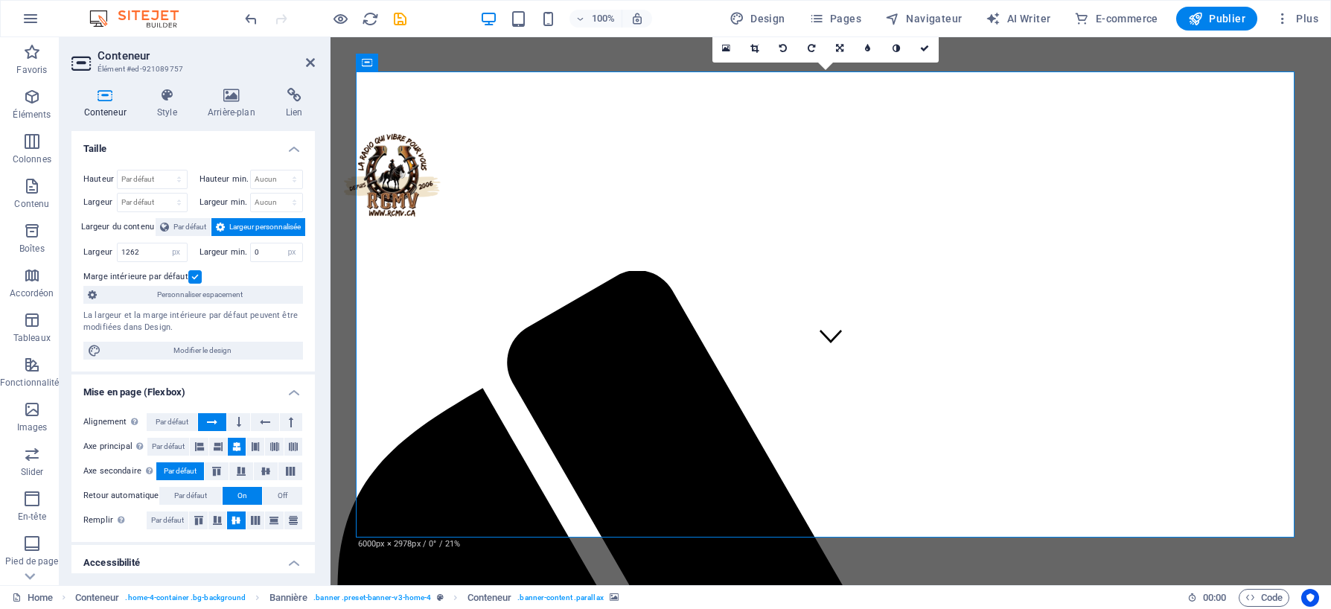
scroll to position [149, 0]
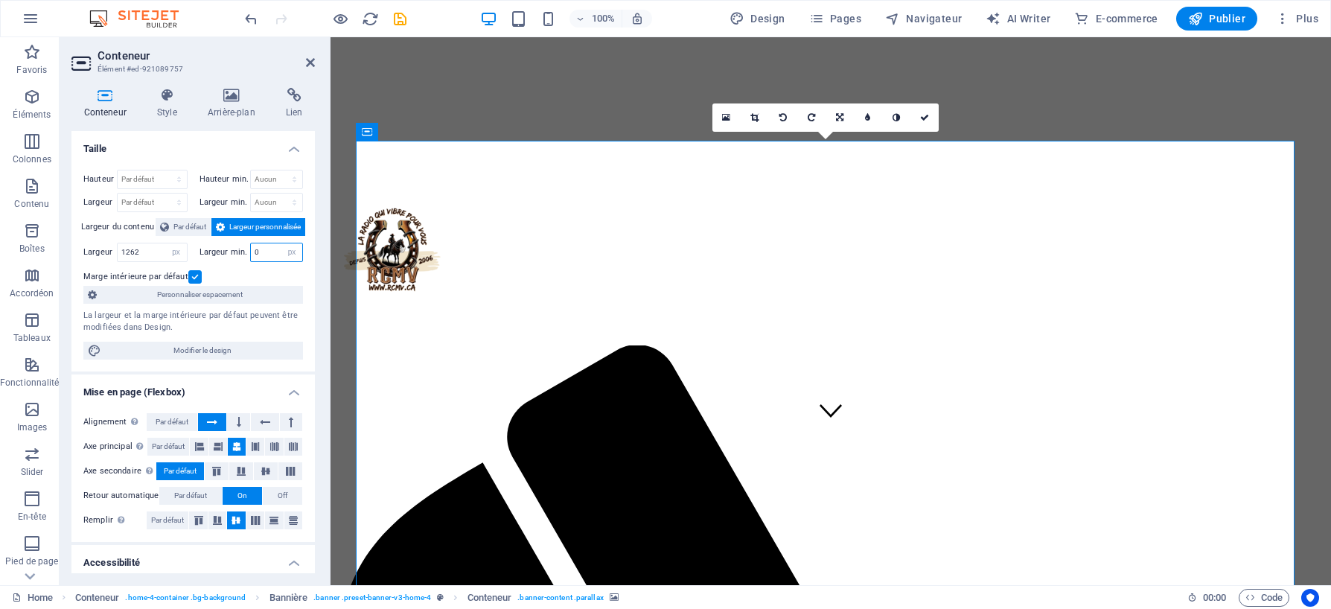
click at [266, 255] on input "0" at bounding box center [277, 252] width 52 height 18
type input "20"
click at [194, 276] on label at bounding box center [194, 276] width 13 height 13
click at [0, 0] on input "Marge intérieure par défaut" at bounding box center [0, 0] width 0 height 0
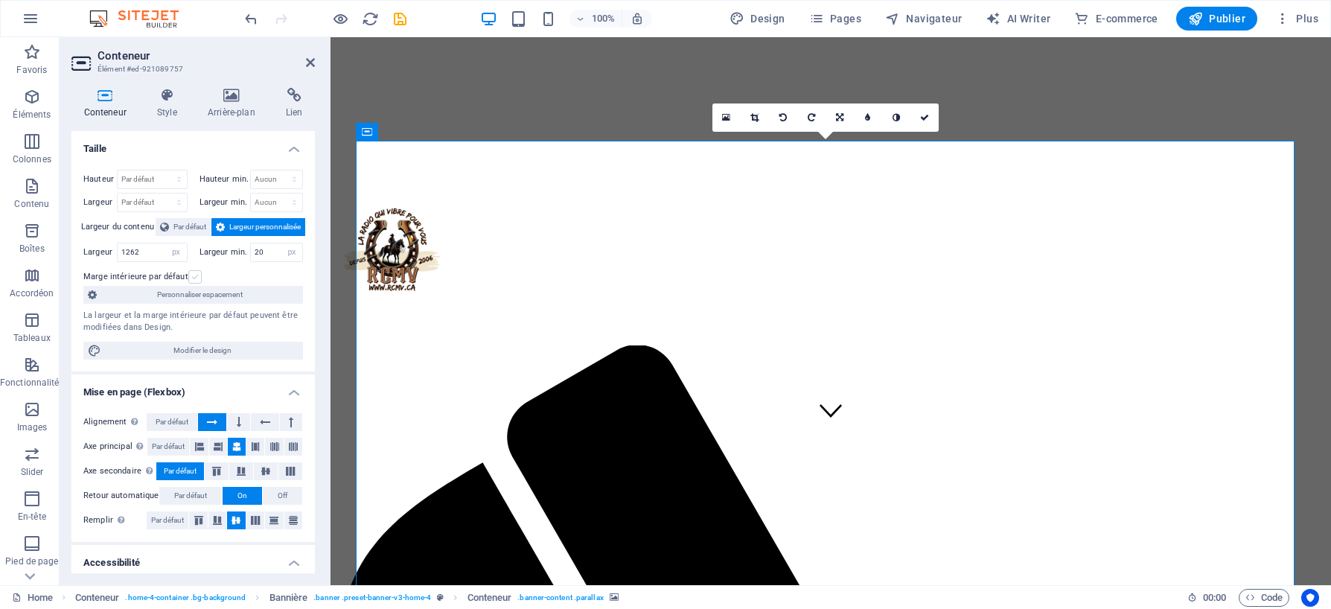
click at [192, 274] on label at bounding box center [194, 276] width 13 height 13
click at [0, 0] on input "Marge intérieure par défaut" at bounding box center [0, 0] width 0 height 0
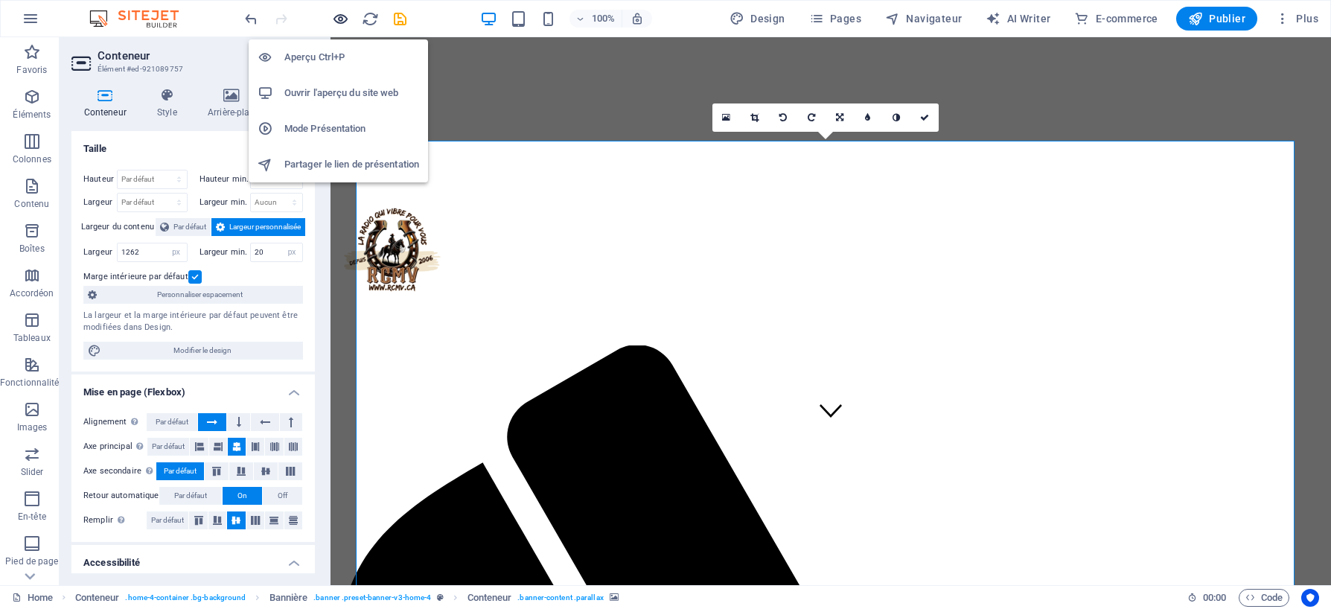
click at [340, 18] on icon "button" at bounding box center [340, 18] width 17 height 17
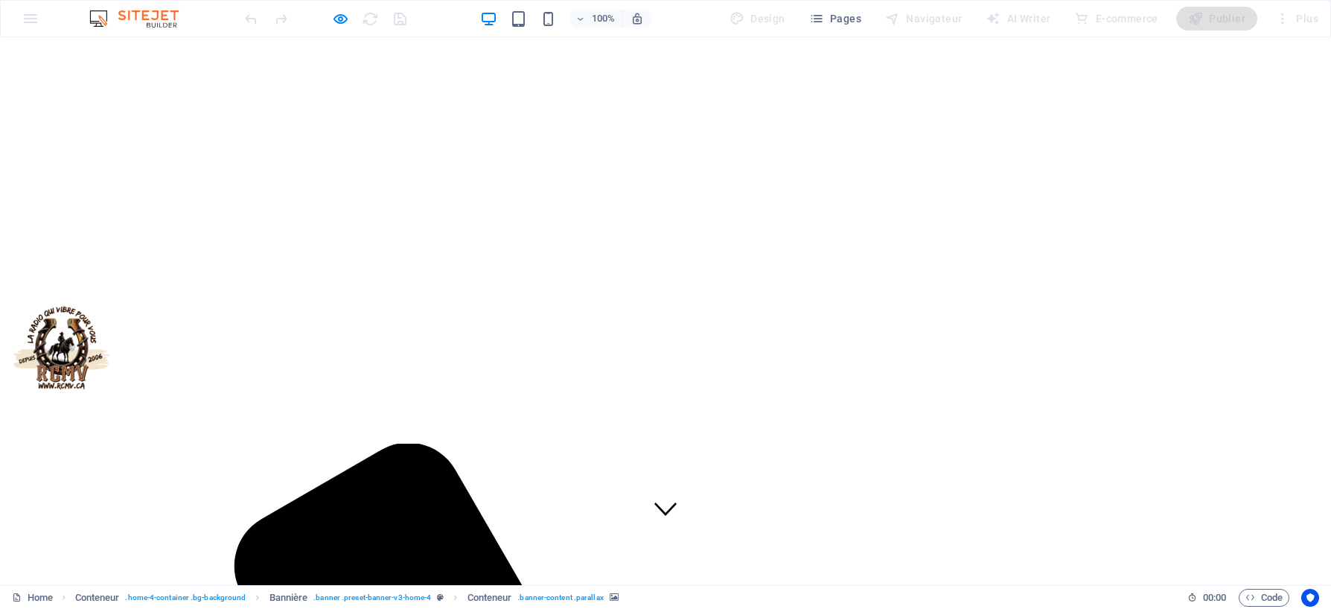
scroll to position [0, 0]
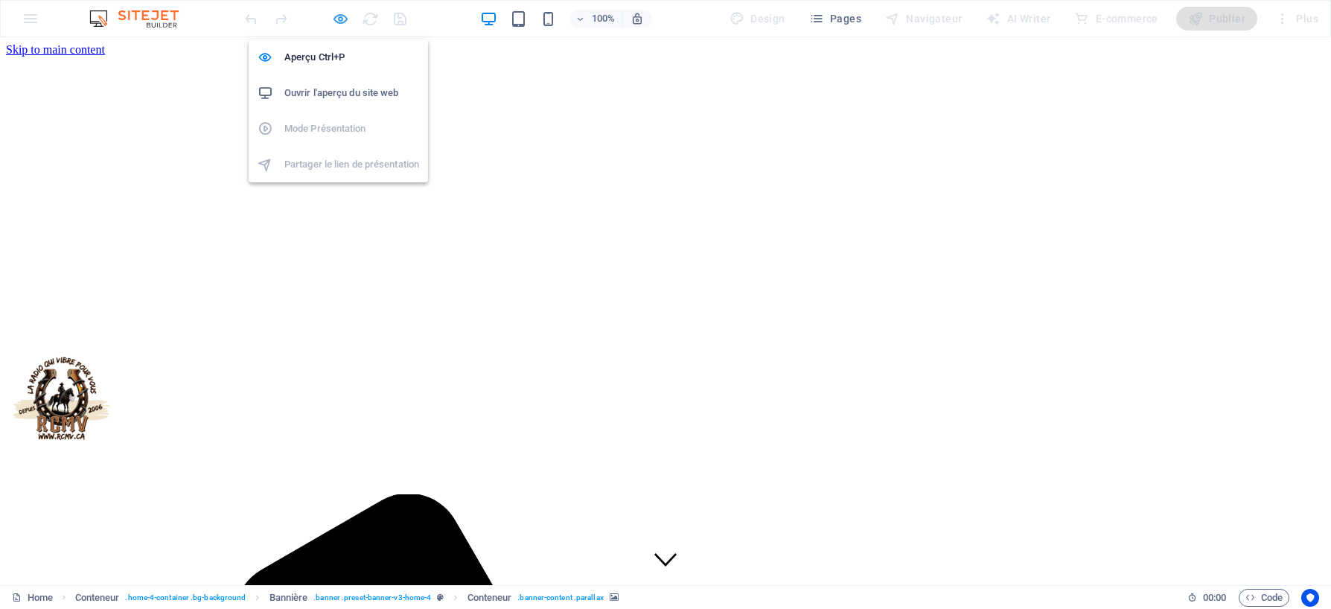
click at [342, 22] on icon "button" at bounding box center [340, 18] width 17 height 17
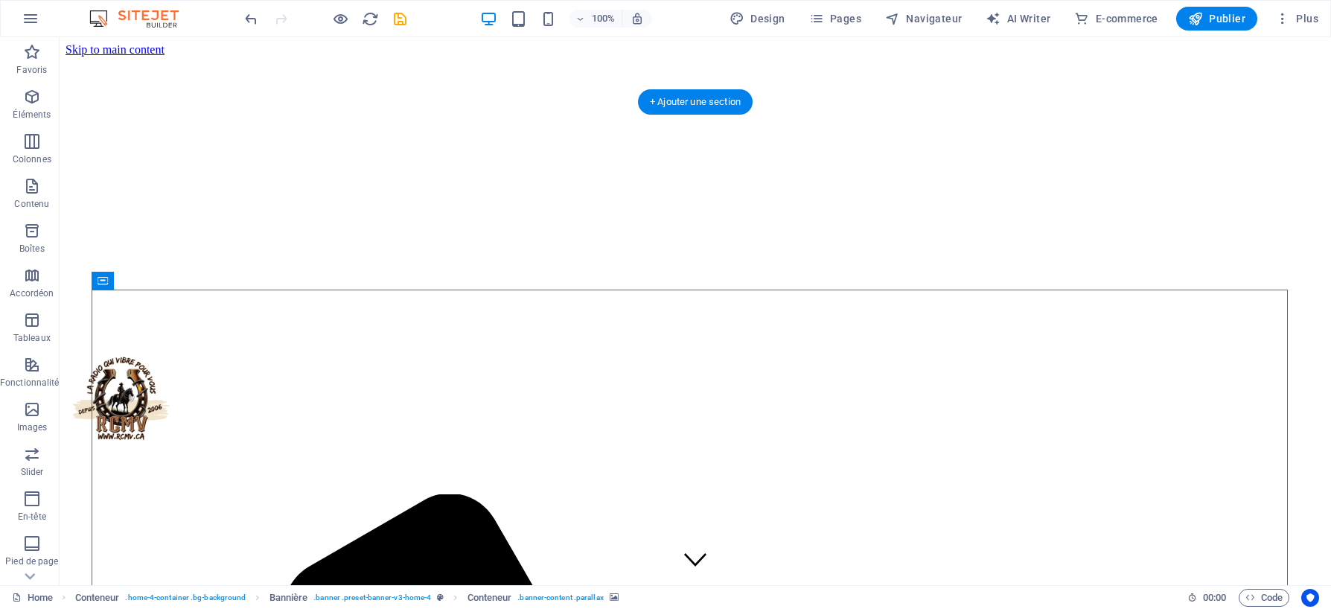
select select "px"
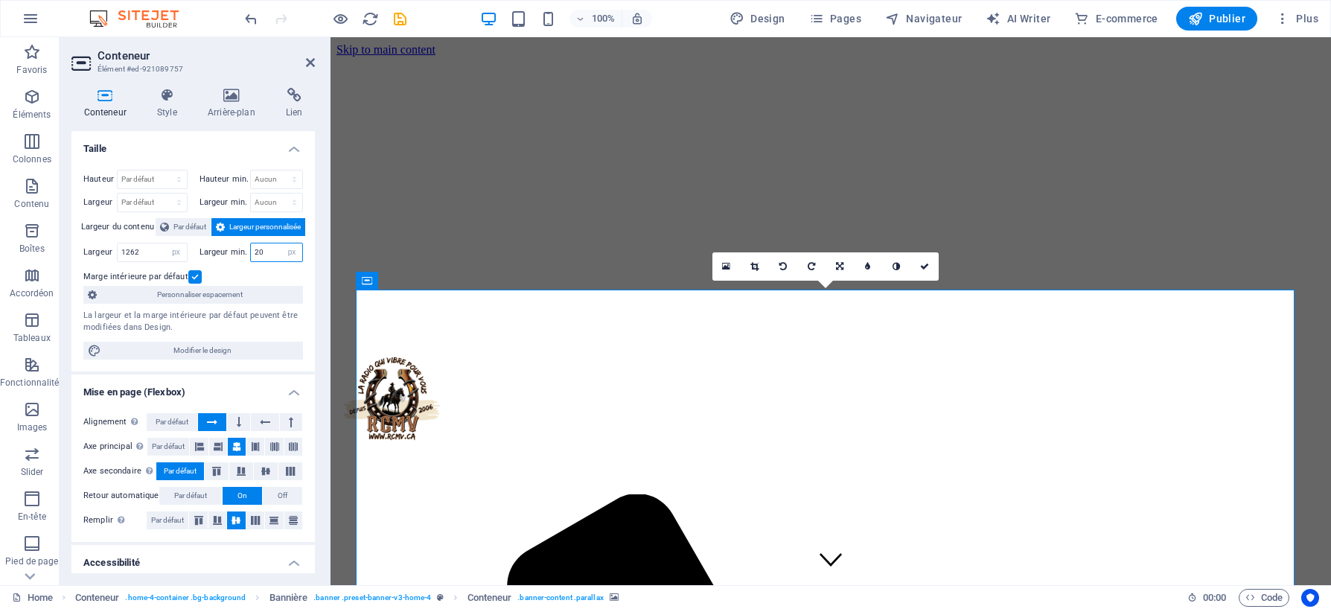
drag, startPoint x: 271, startPoint y: 250, endPoint x: 249, endPoint y: 254, distance: 21.9
click at [251, 254] on input "20" at bounding box center [277, 252] width 52 height 18
type input "10"
click at [927, 269] on icon at bounding box center [924, 266] width 9 height 9
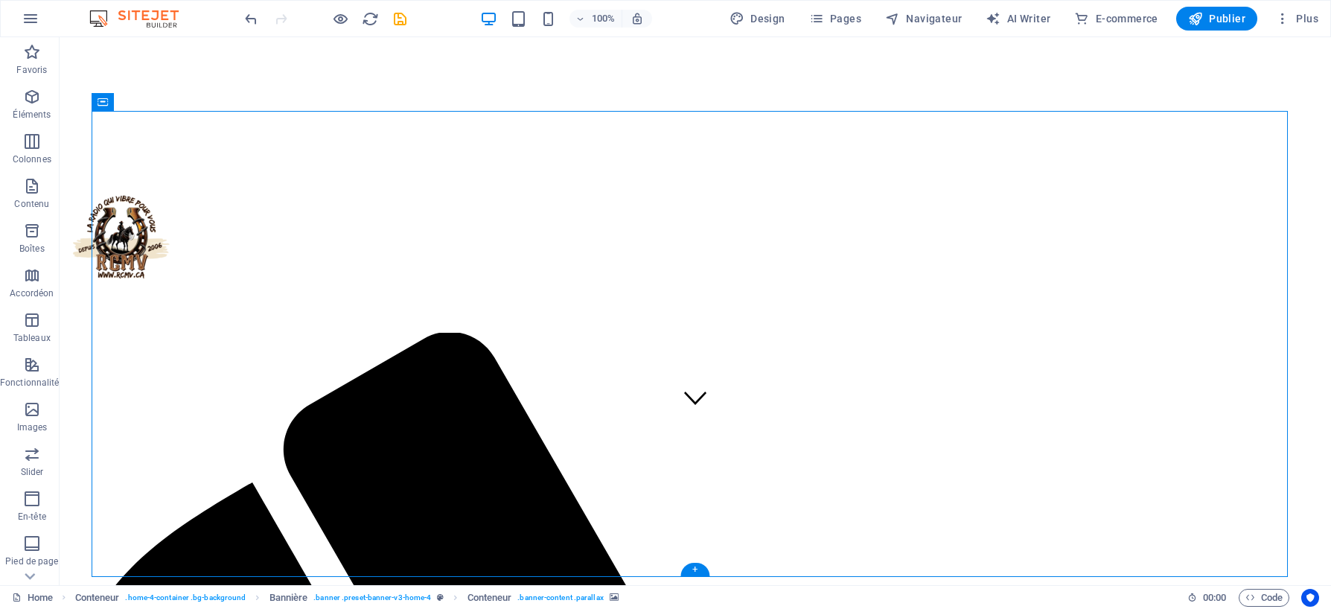
scroll to position [223, 0]
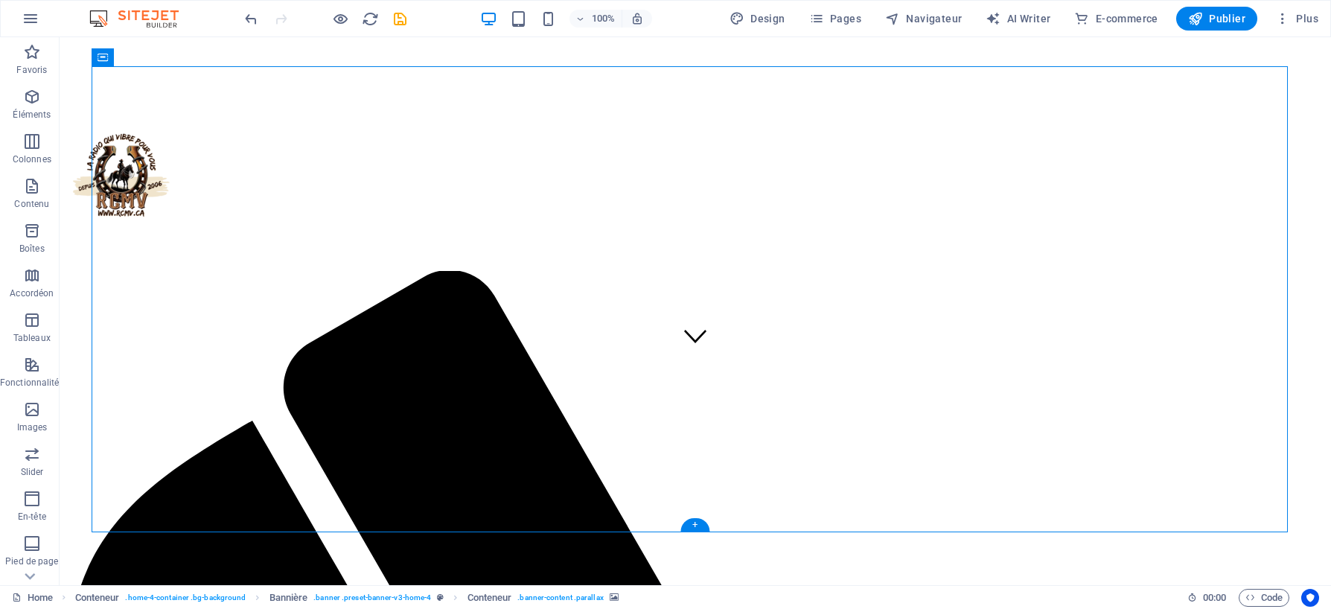
drag, startPoint x: 757, startPoint y: 561, endPoint x: 696, endPoint y: 473, distance: 107.2
click at [696, 526] on div "+" at bounding box center [695, 524] width 29 height 13
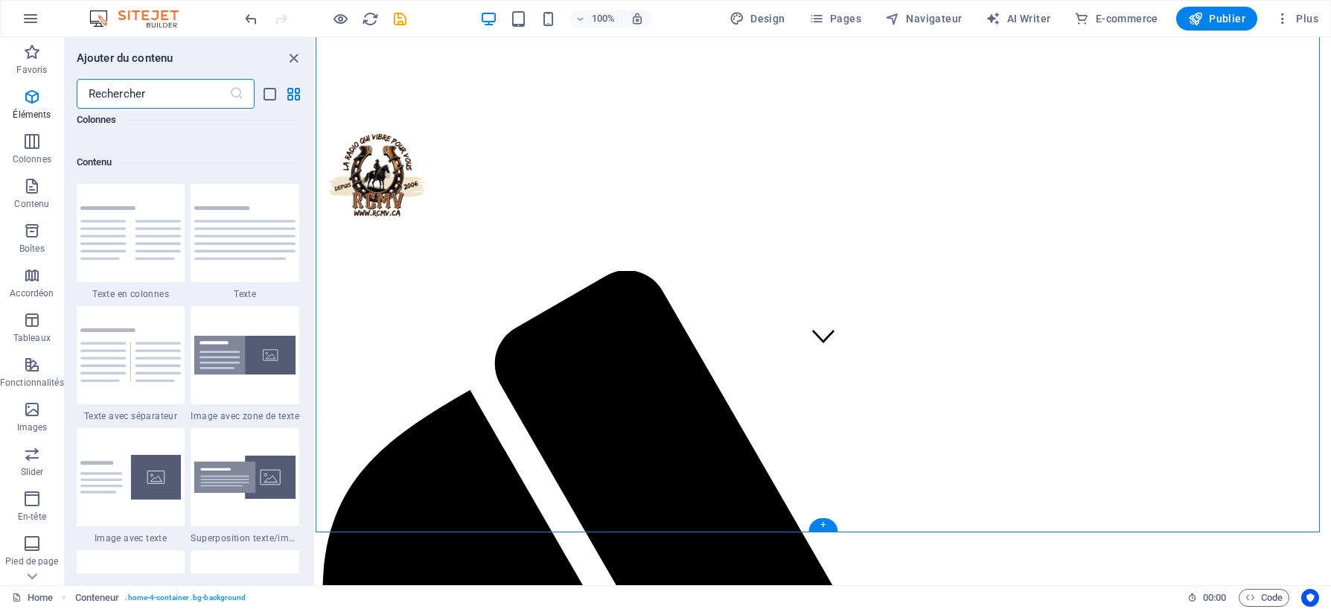
scroll to position [2605, 0]
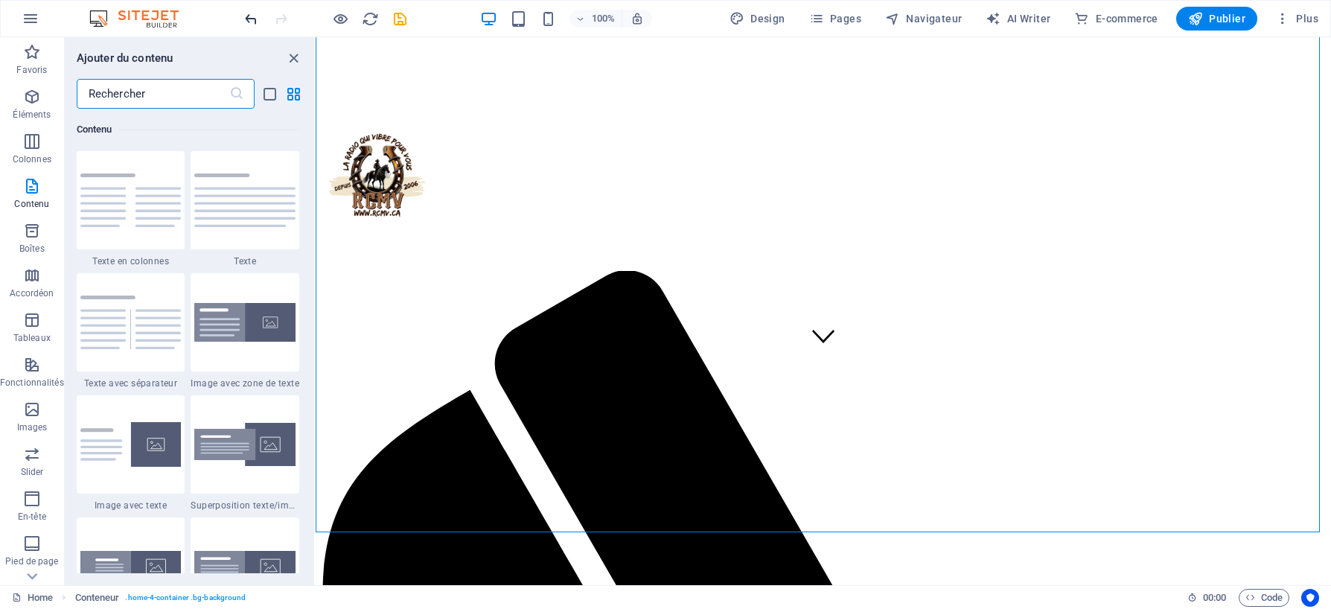
click at [255, 19] on icon "undo" at bounding box center [251, 18] width 17 height 17
click at [293, 55] on icon "close panel" at bounding box center [293, 58] width 17 height 17
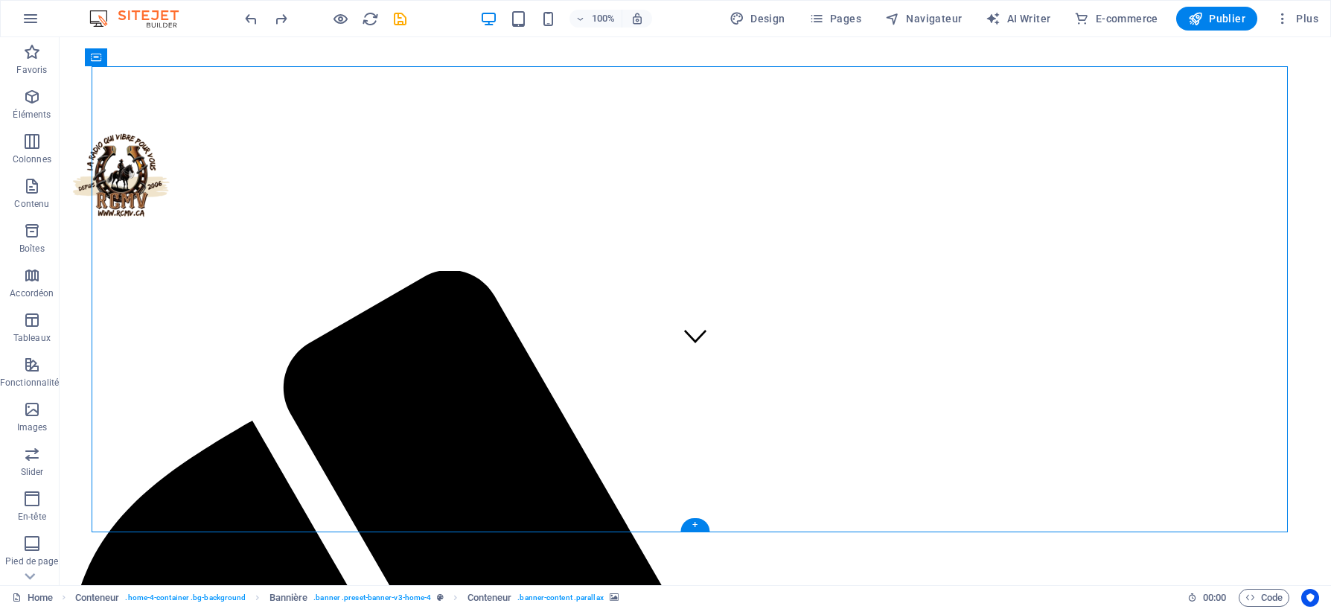
select select "px"
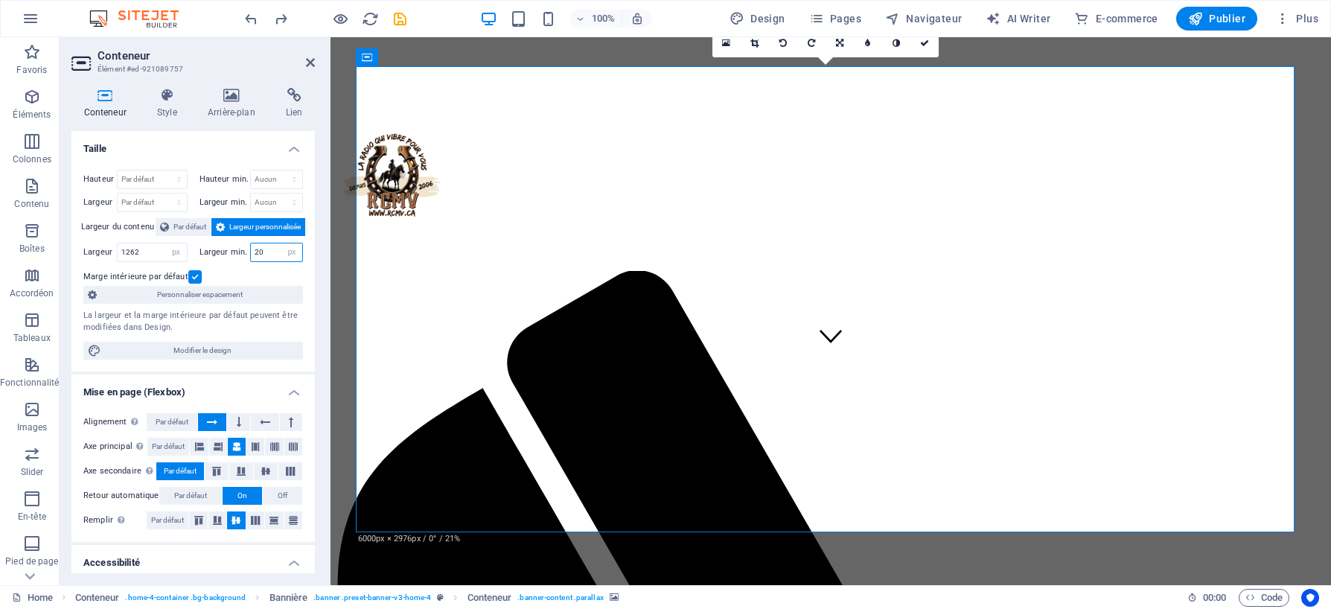
drag, startPoint x: 265, startPoint y: 255, endPoint x: 239, endPoint y: 253, distance: 26.2
click at [239, 253] on div "Largeur min. 20 Aucun px rem % vh vw" at bounding box center [252, 252] width 104 height 19
type input "5"
click at [147, 259] on input "1262" at bounding box center [152, 252] width 69 height 18
click at [173, 251] on select "Par défaut px rem % em vh vw" at bounding box center [176, 252] width 21 height 18
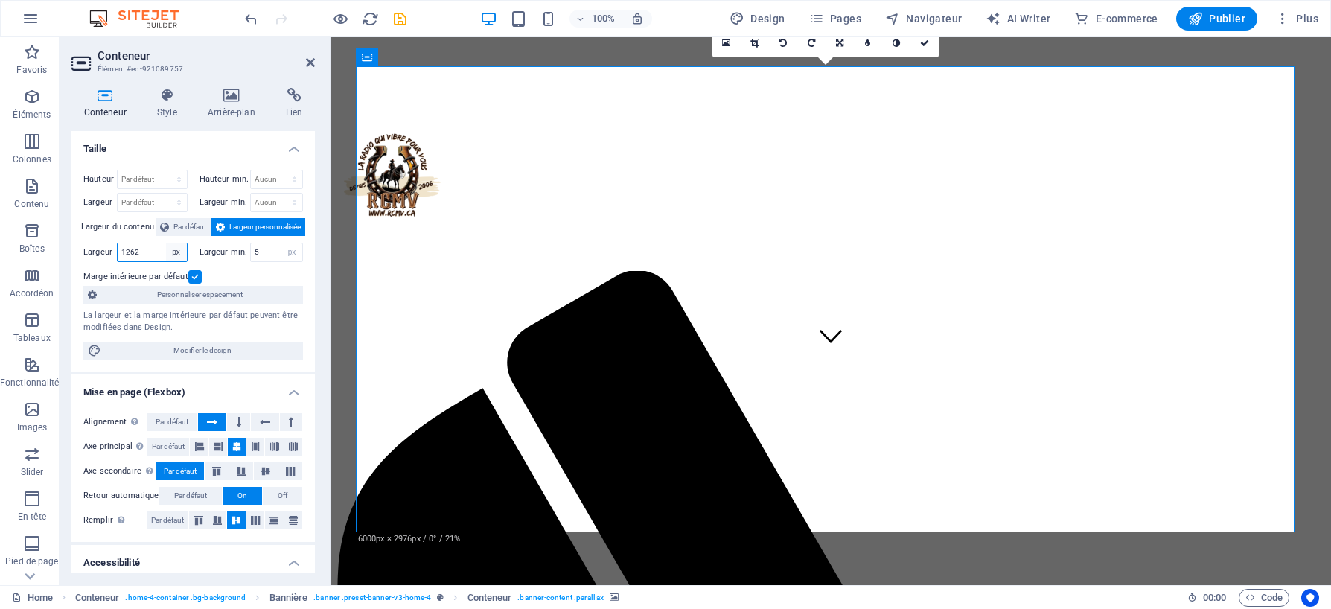
select select "%"
click at [166, 243] on select "Par défaut px rem % em vh vw" at bounding box center [176, 252] width 21 height 18
type input "100"
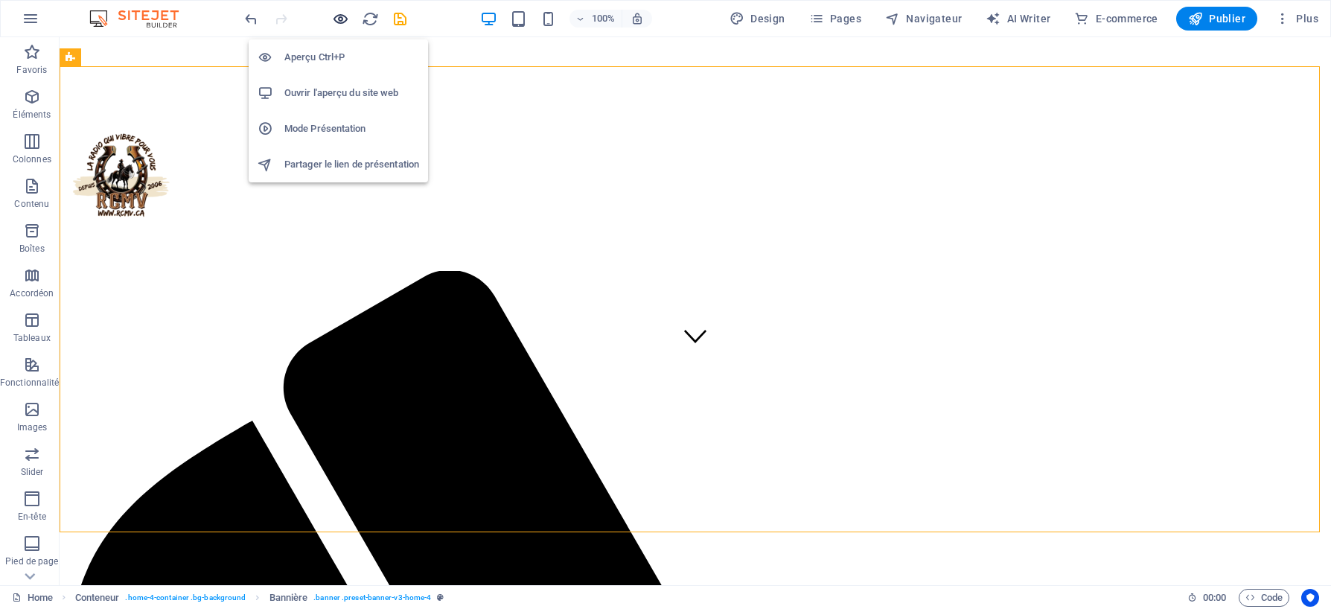
click at [341, 18] on icon "button" at bounding box center [340, 18] width 17 height 17
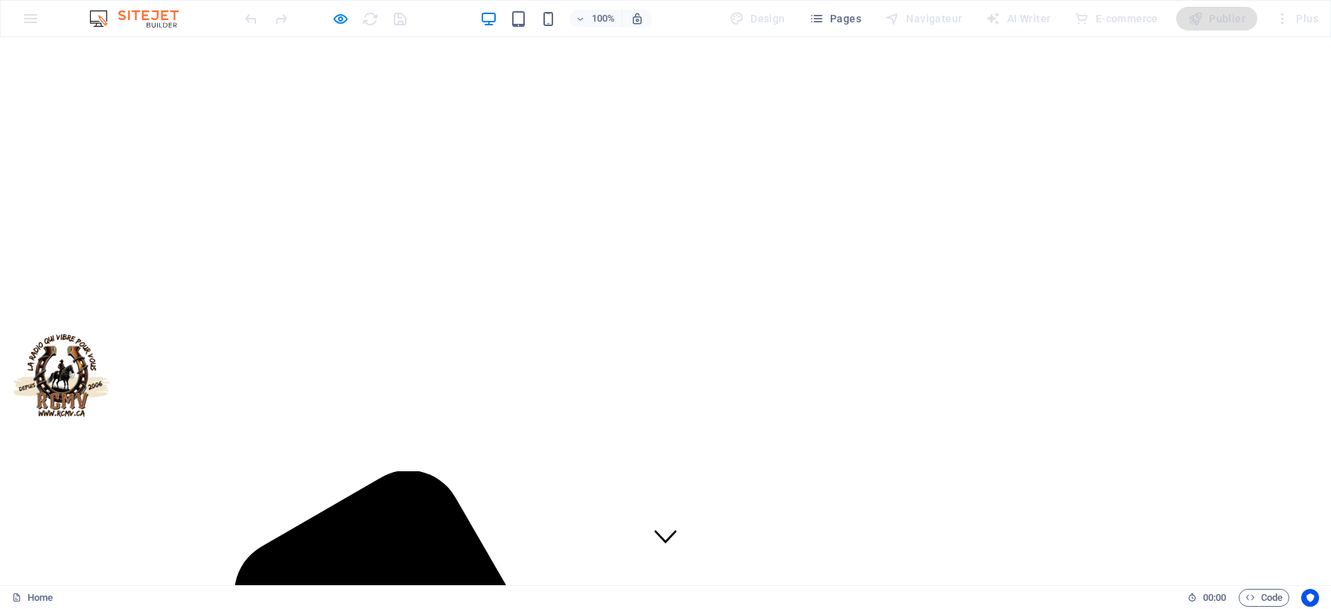
scroll to position [0, 0]
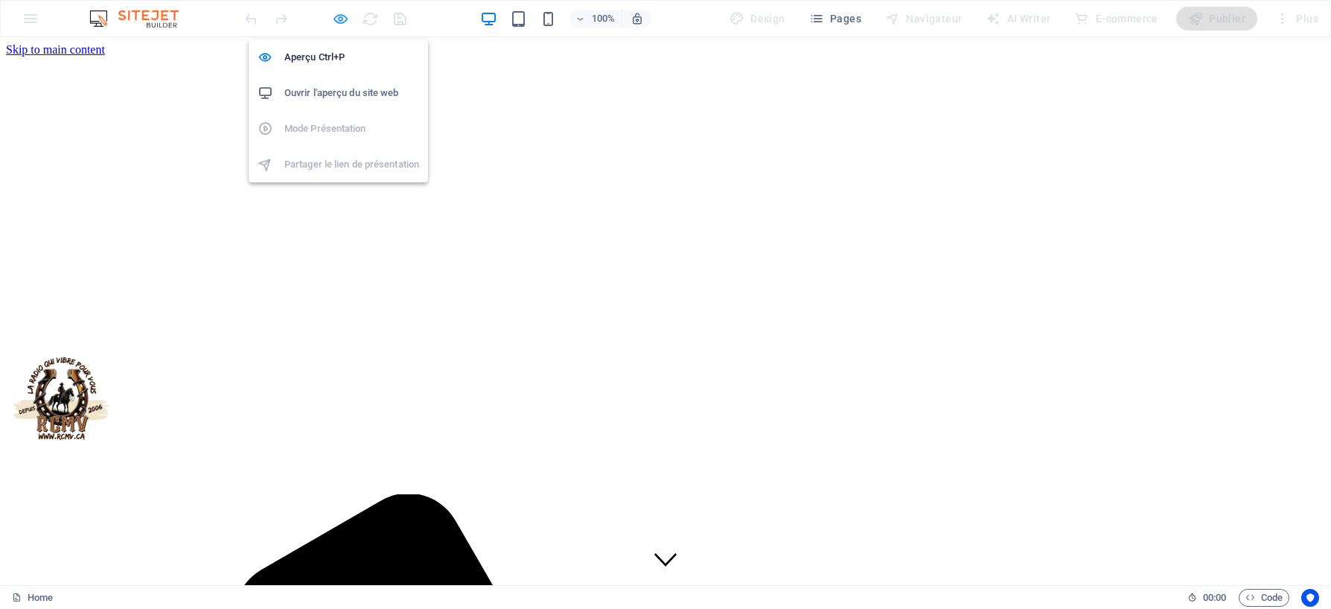
click at [334, 19] on icon "button" at bounding box center [340, 18] width 17 height 17
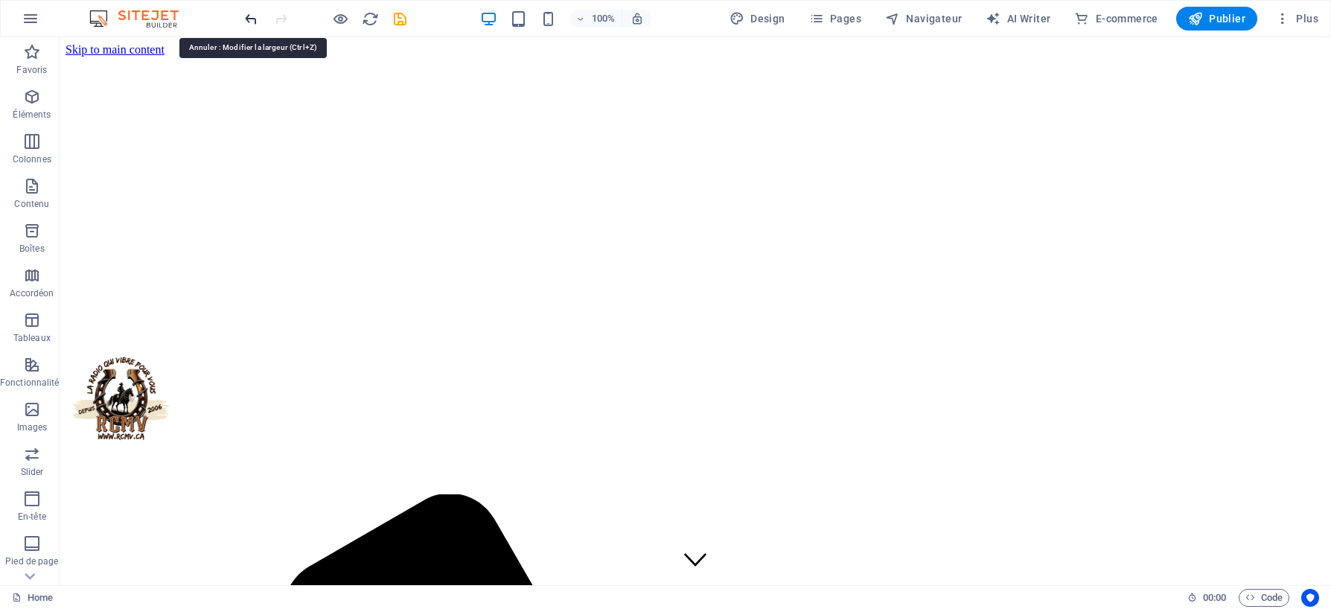
click at [249, 20] on icon "undo" at bounding box center [251, 18] width 17 height 17
click at [249, 19] on icon "undo" at bounding box center [251, 18] width 17 height 17
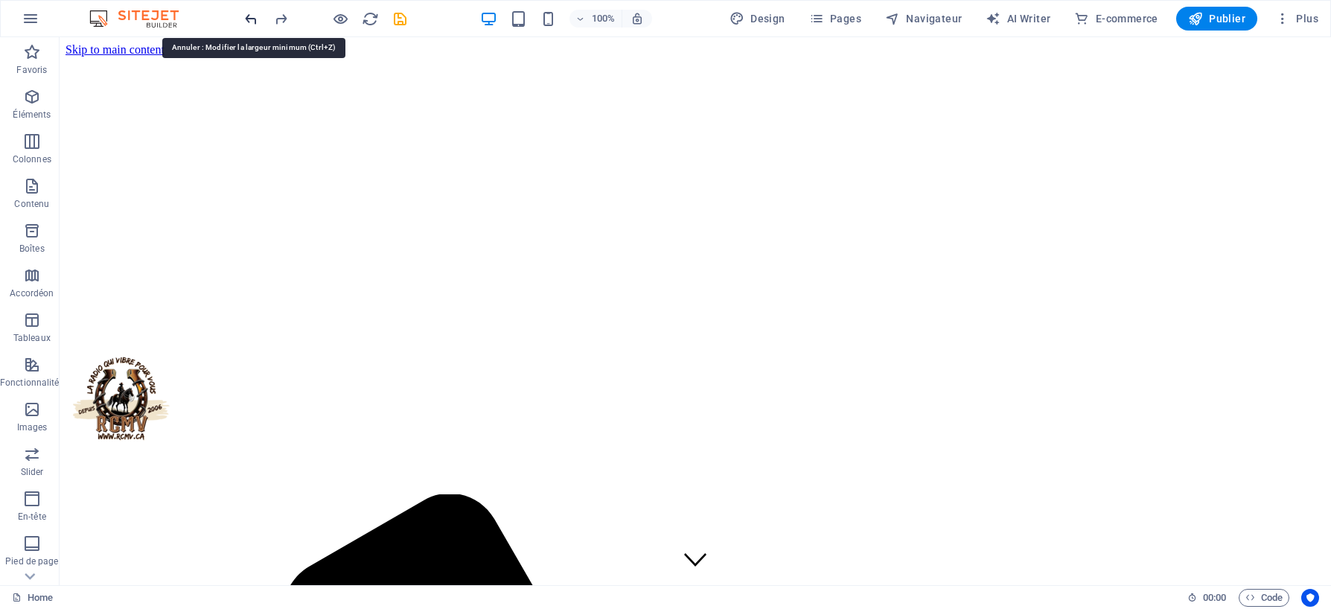
click at [251, 18] on icon "undo" at bounding box center [251, 18] width 17 height 17
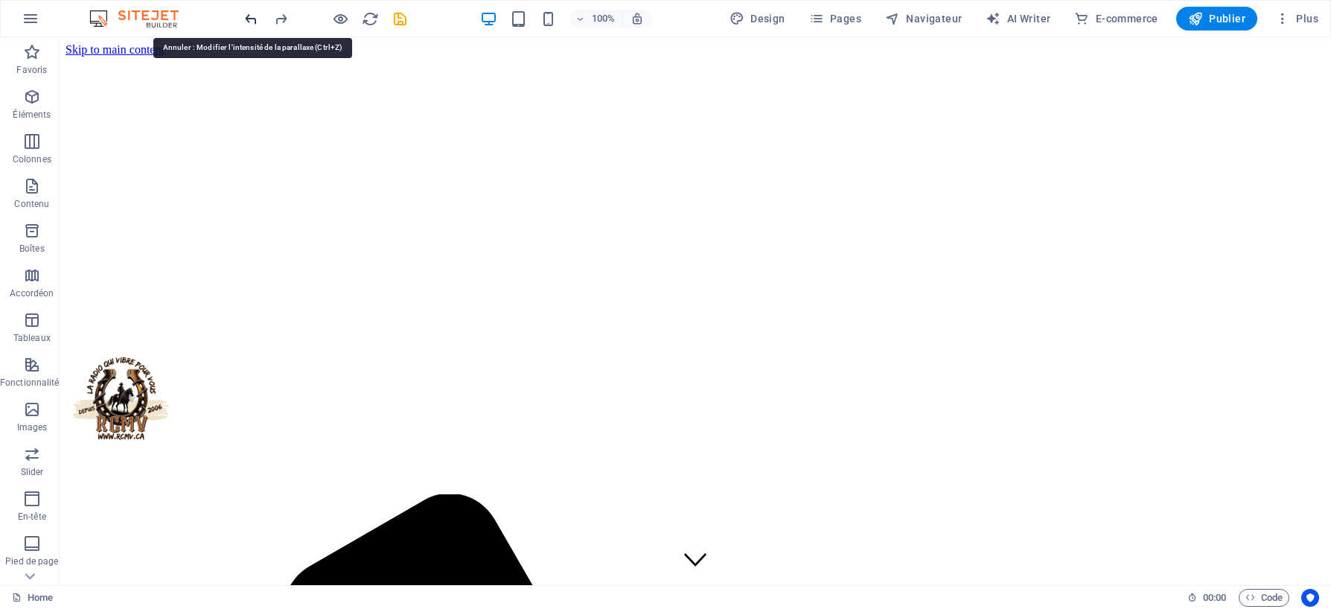
click at [251, 18] on icon "undo" at bounding box center [251, 18] width 17 height 17
click at [251, 18] on div at bounding box center [325, 19] width 167 height 24
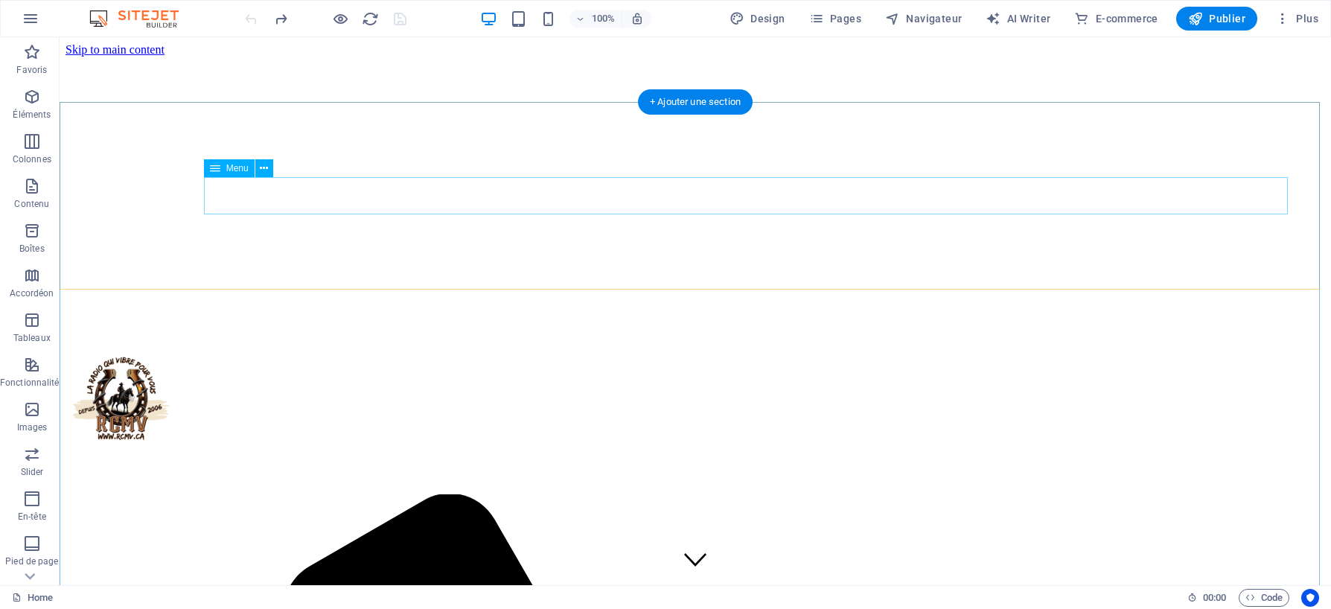
scroll to position [74, 0]
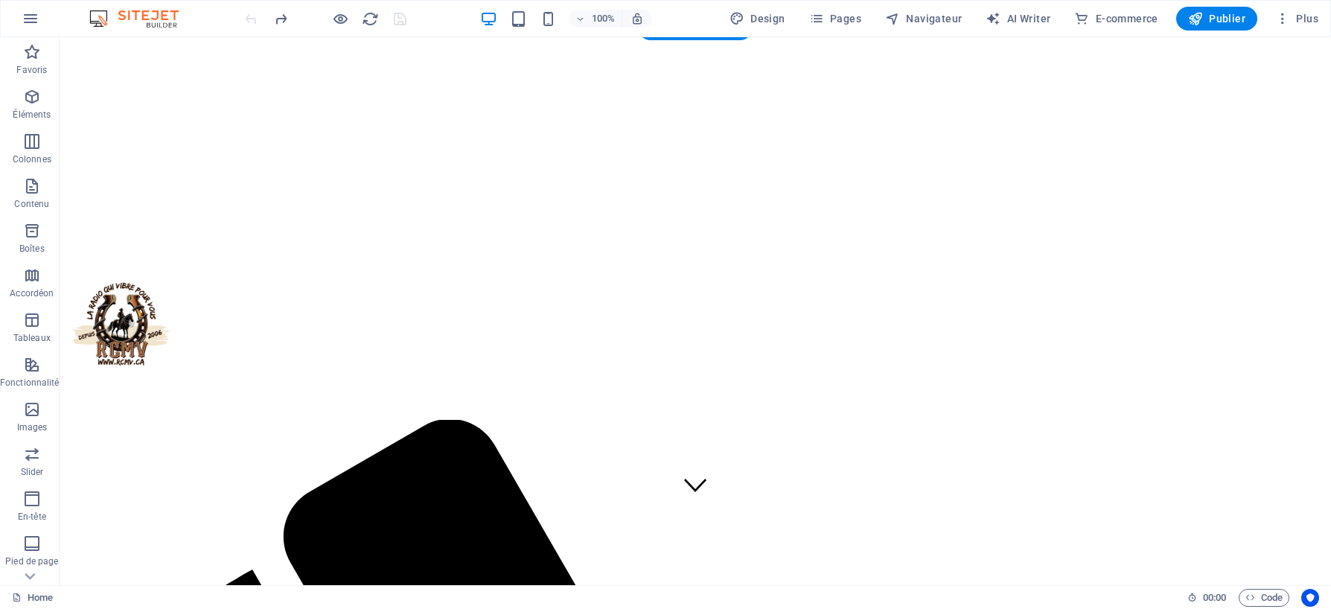
click at [346, 45] on figure at bounding box center [696, 45] width 1260 height 0
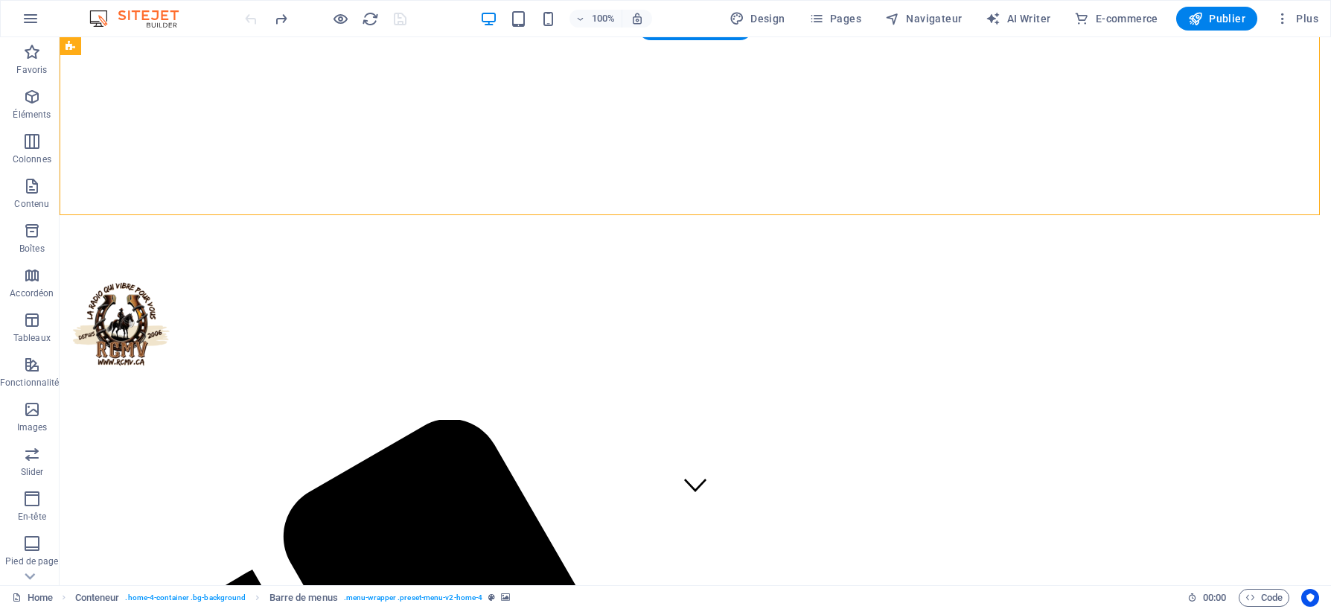
click at [337, 45] on figure at bounding box center [696, 45] width 1260 height 0
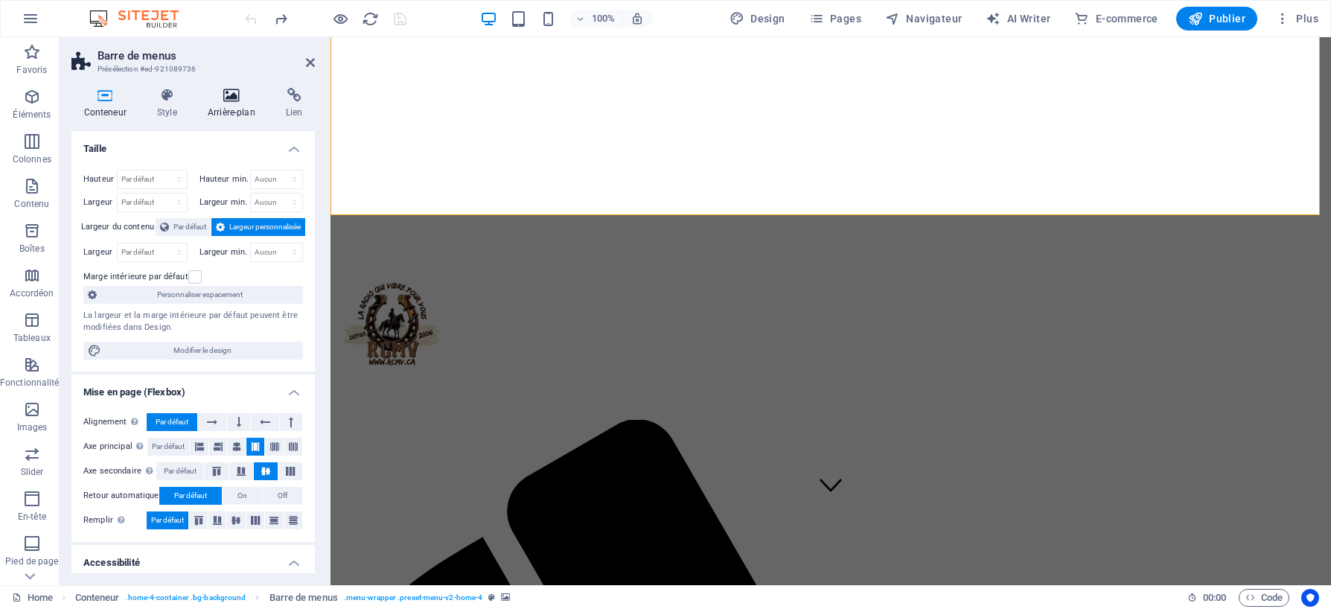
click at [235, 99] on icon at bounding box center [231, 95] width 72 height 15
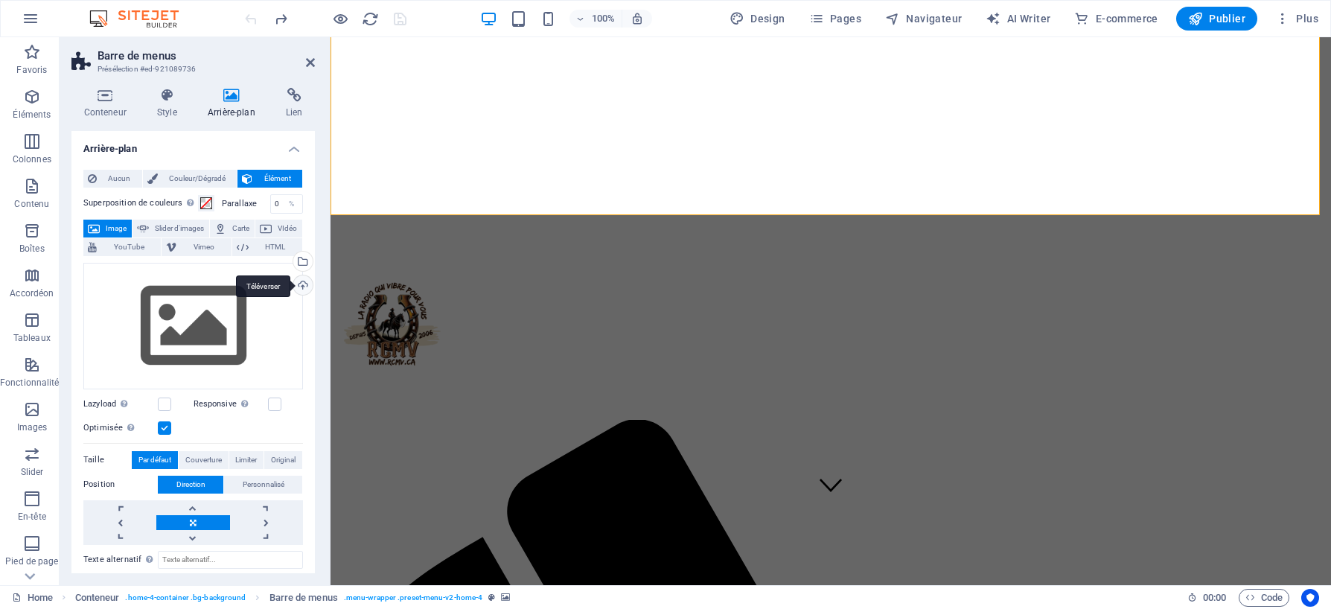
click at [302, 287] on div "Téléverser" at bounding box center [301, 287] width 22 height 22
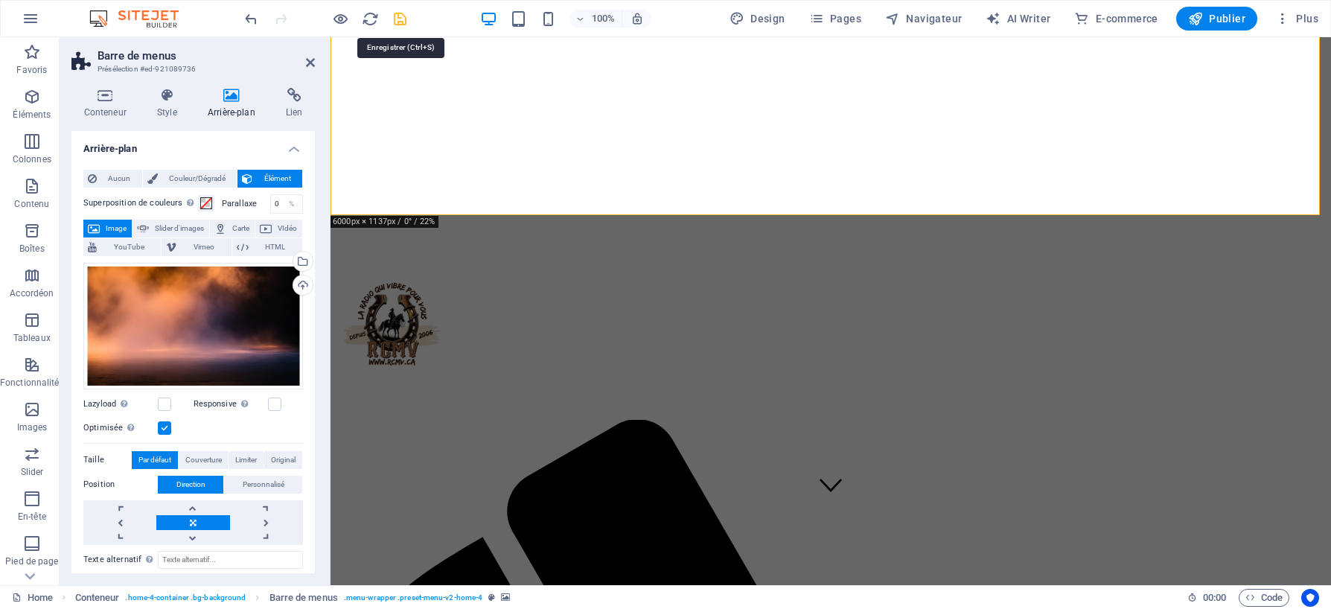
click at [397, 20] on icon "save" at bounding box center [400, 18] width 17 height 17
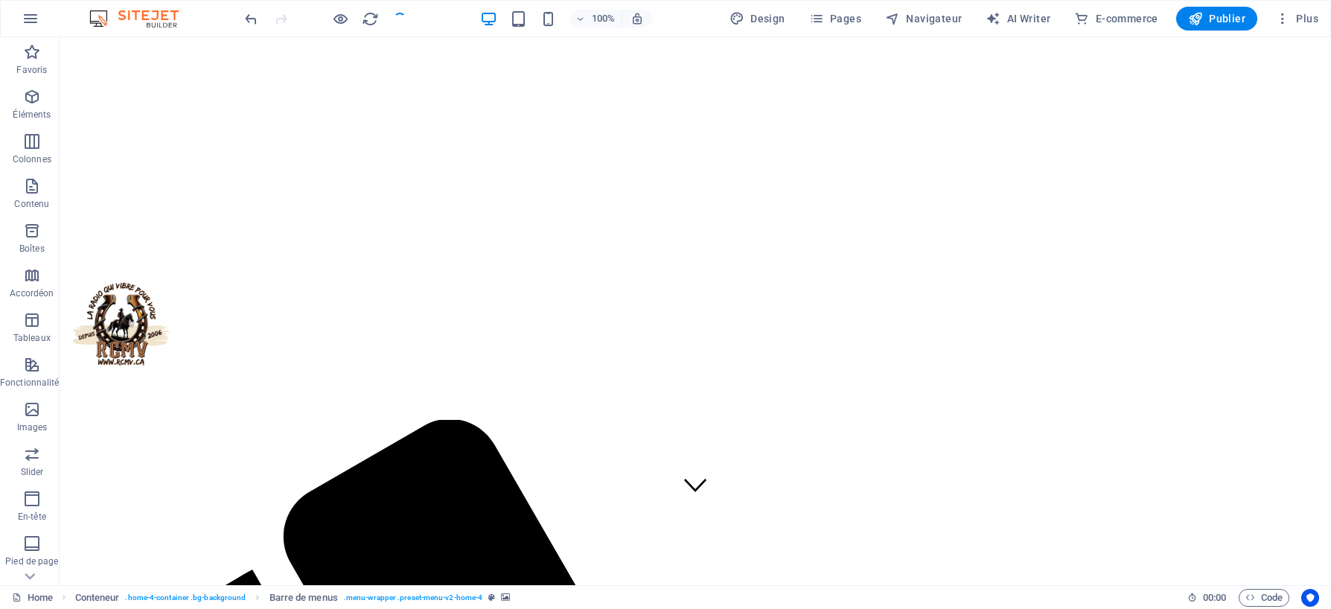
checkbox input "false"
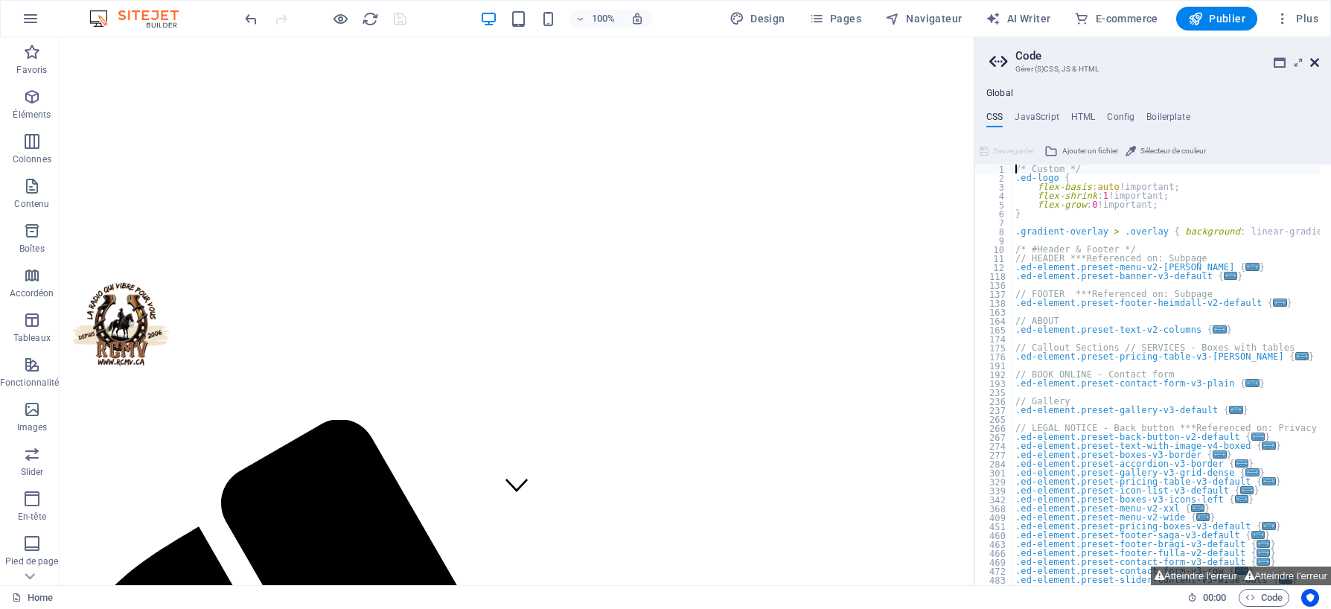
click at [1314, 59] on icon at bounding box center [1315, 63] width 9 height 12
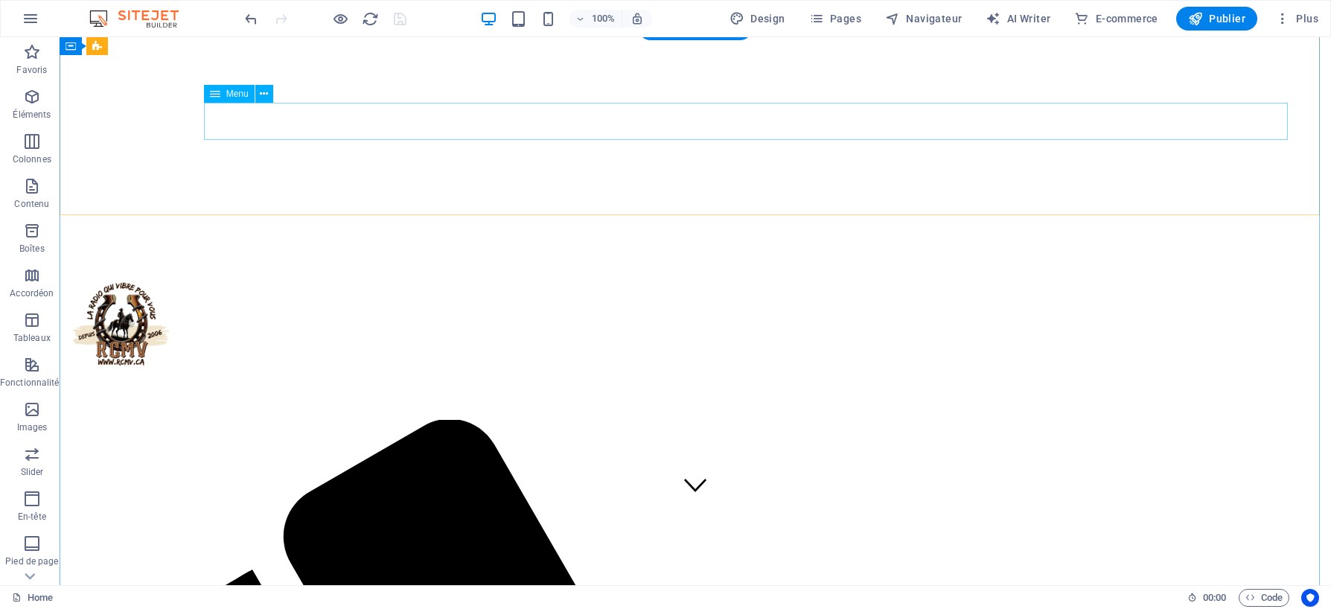
select select
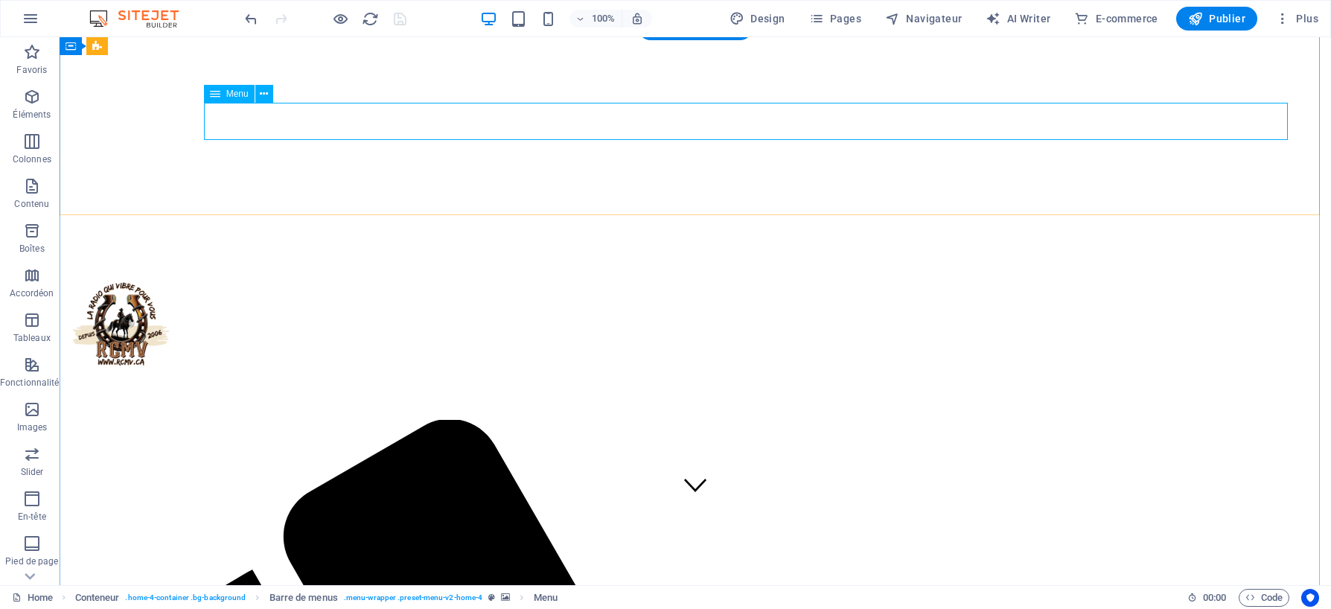
select select
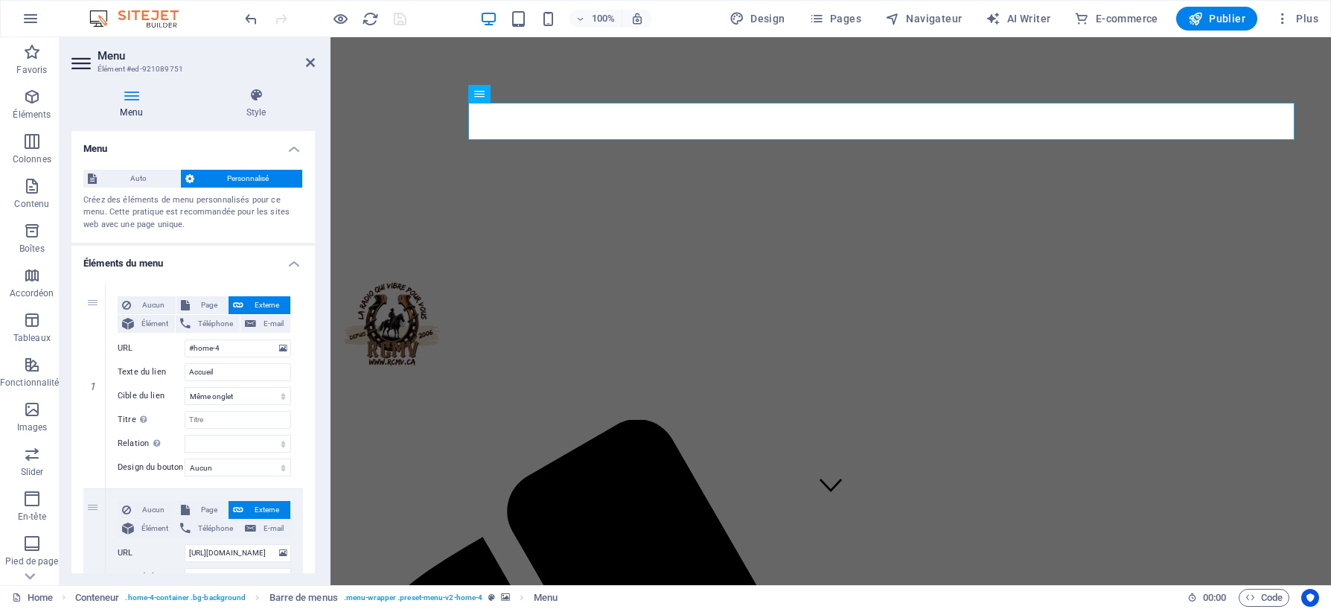
click at [126, 102] on icon at bounding box center [131, 95] width 120 height 15
click at [529, 92] on icon at bounding box center [528, 94] width 8 height 16
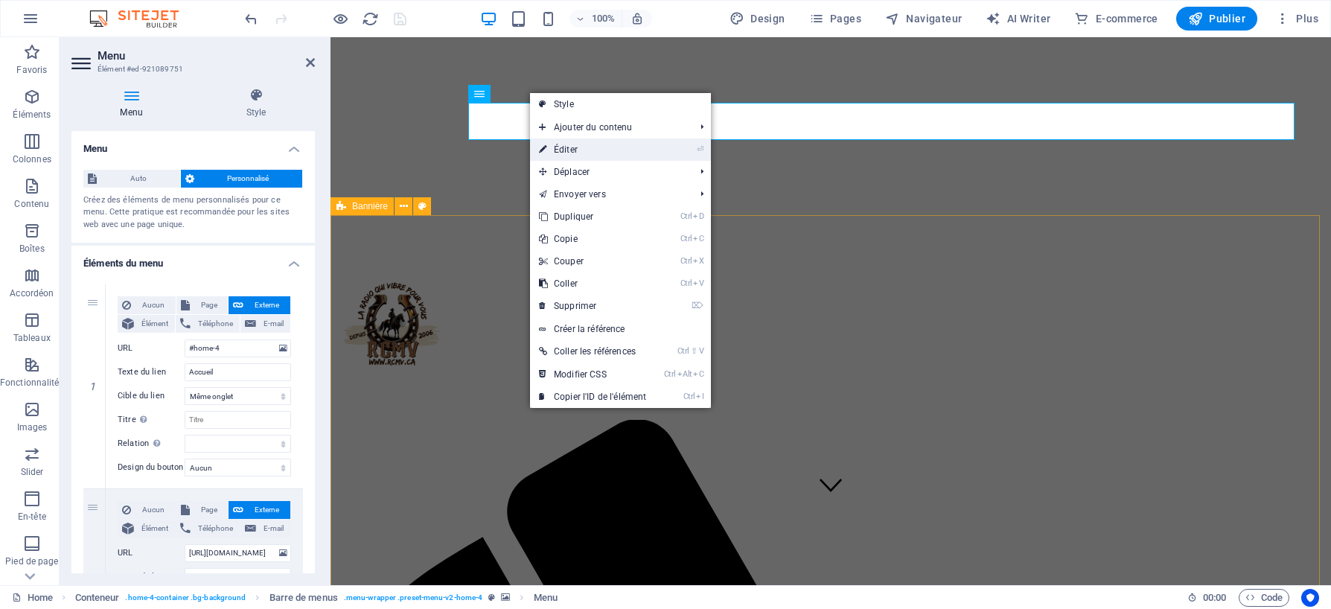
click at [571, 151] on link "⏎ Éditer" at bounding box center [592, 150] width 125 height 22
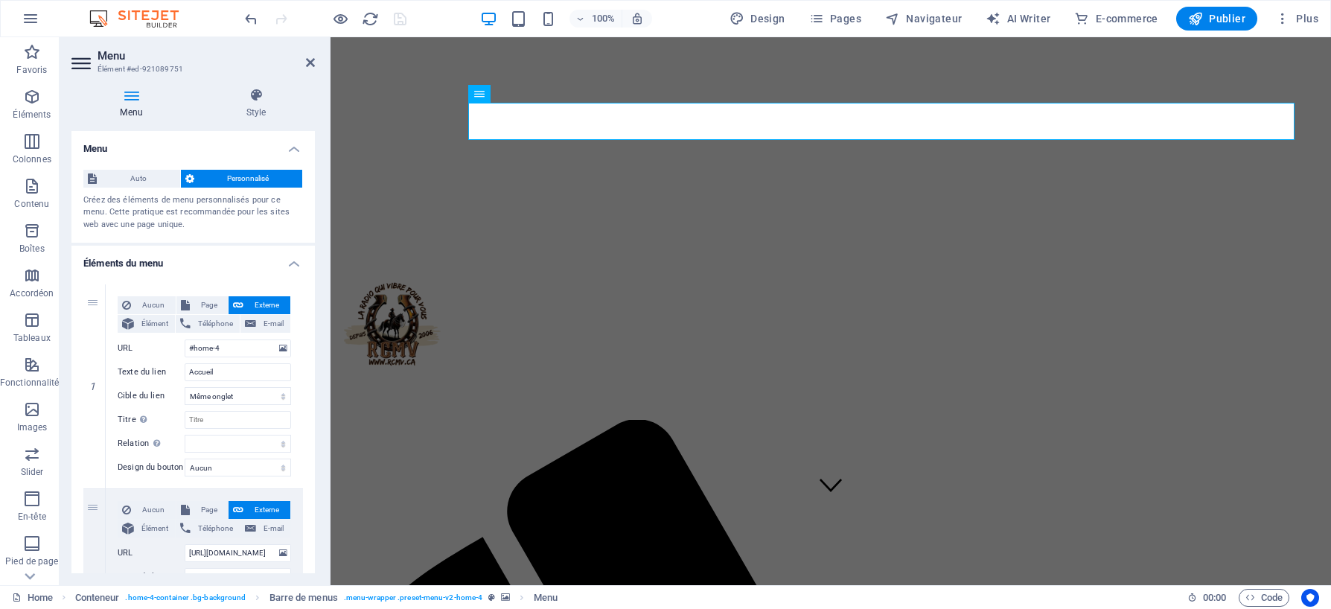
click at [133, 103] on h4 "Menu" at bounding box center [134, 103] width 126 height 31
click at [136, 177] on span "Auto" at bounding box center [138, 179] width 74 height 18
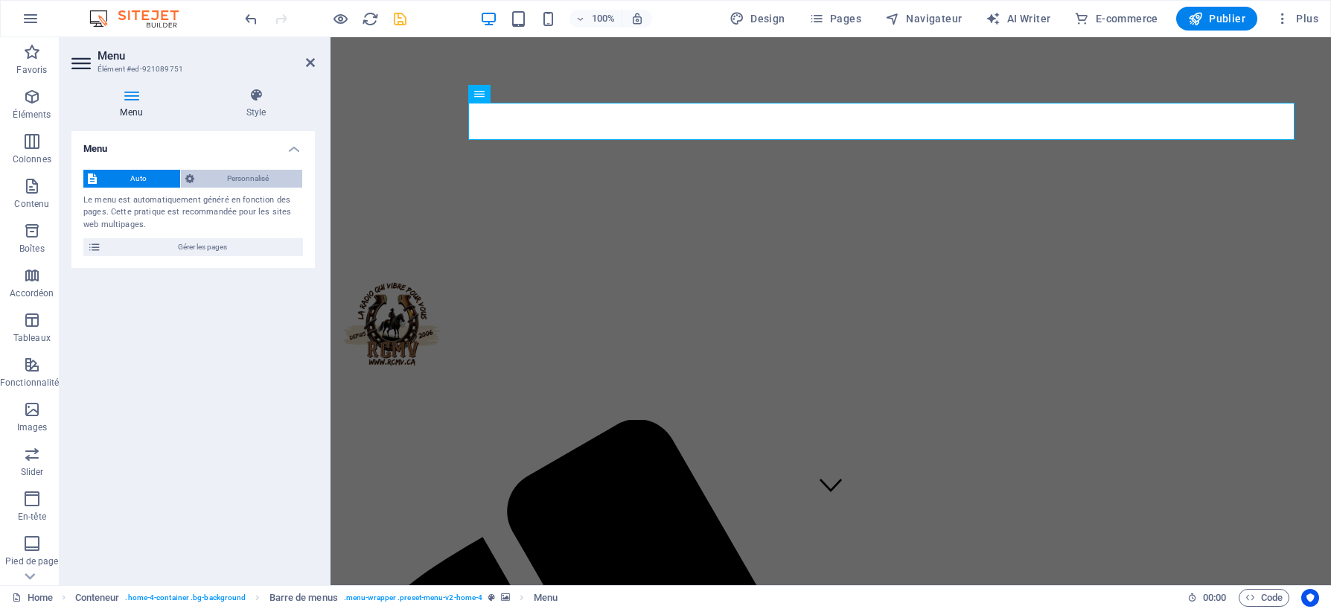
click at [243, 174] on span "Personnalisé" at bounding box center [249, 179] width 100 height 18
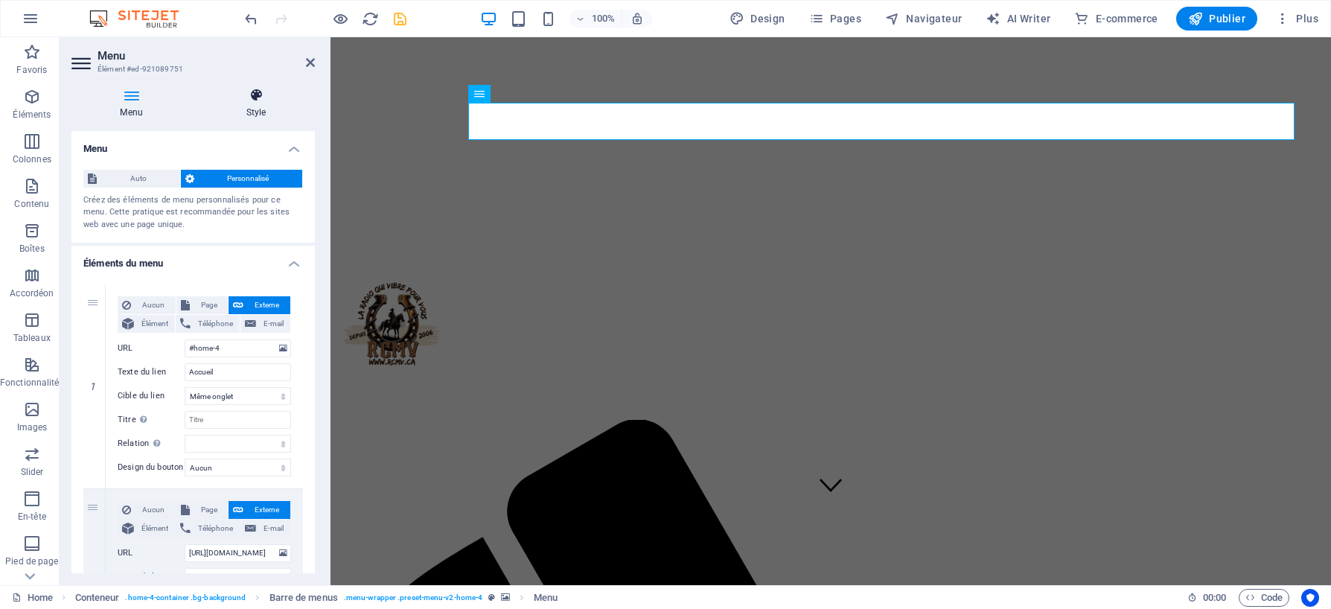
click at [259, 98] on icon at bounding box center [256, 95] width 118 height 15
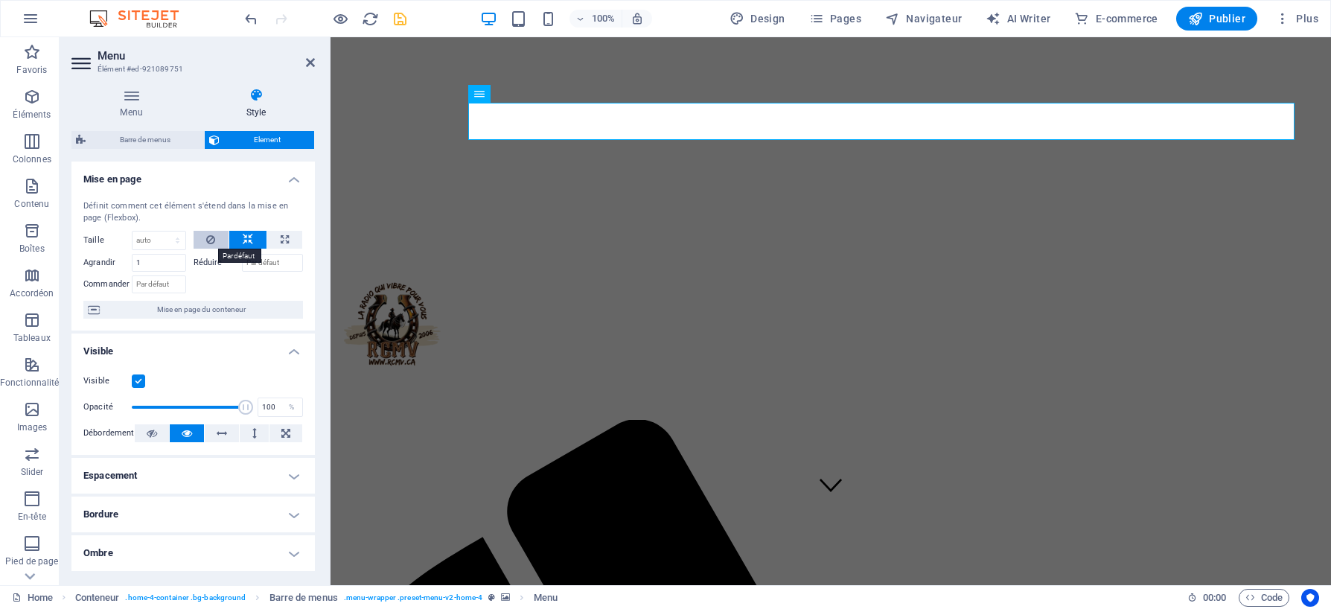
click at [208, 239] on icon at bounding box center [210, 240] width 9 height 18
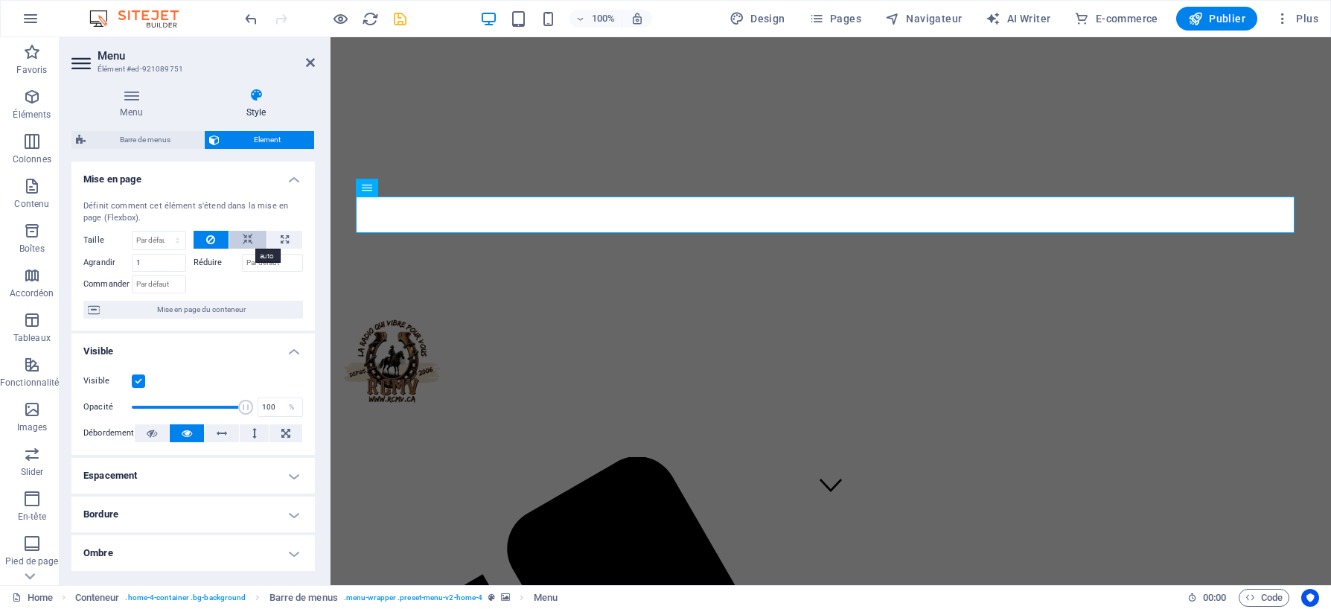
click at [246, 238] on icon at bounding box center [248, 240] width 10 height 18
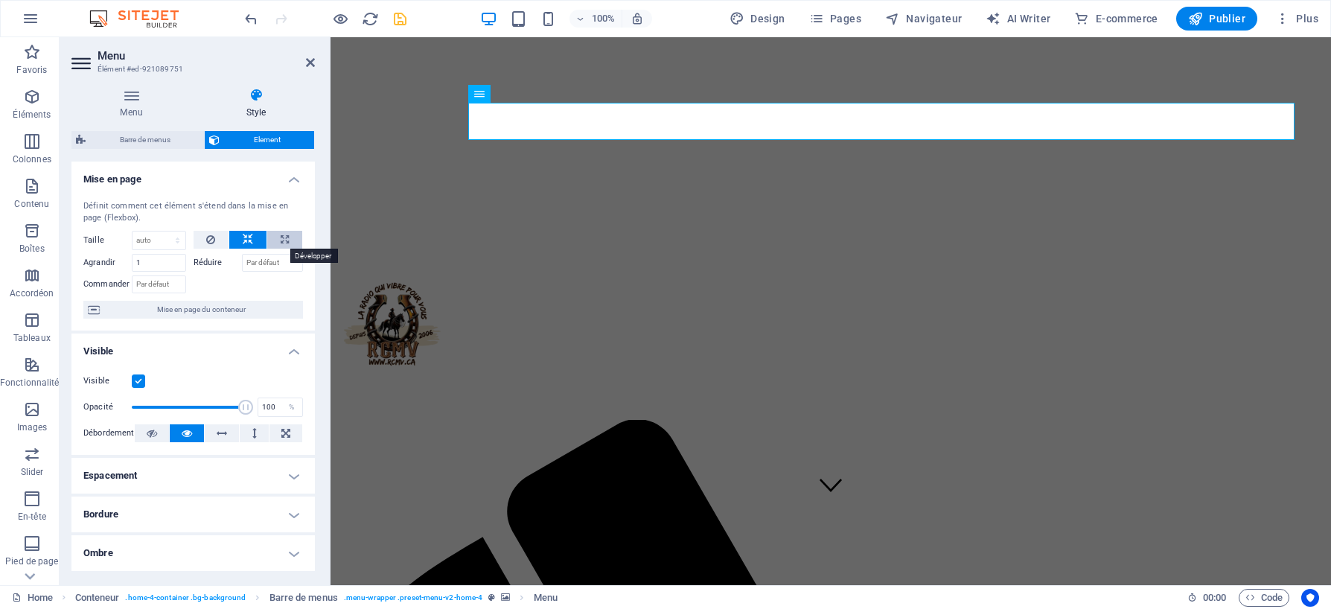
click at [281, 236] on icon at bounding box center [285, 240] width 8 height 18
type input "100"
select select "%"
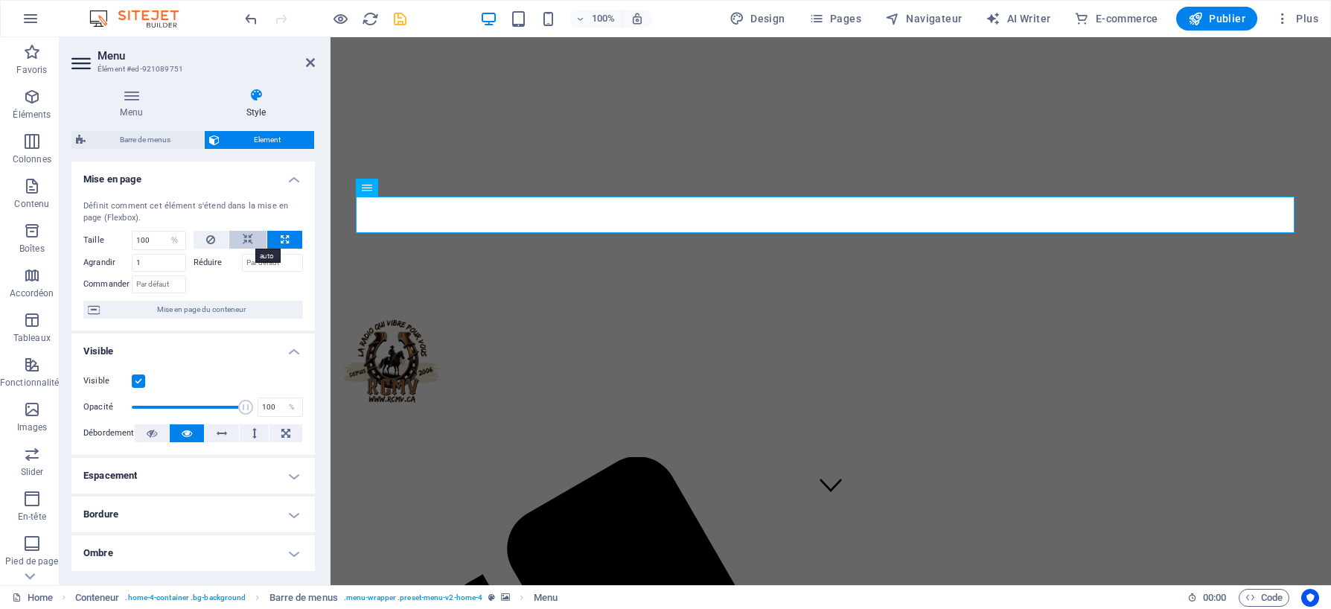
click at [250, 240] on icon at bounding box center [248, 240] width 10 height 18
select select "DISABLED_OPTION_VALUE"
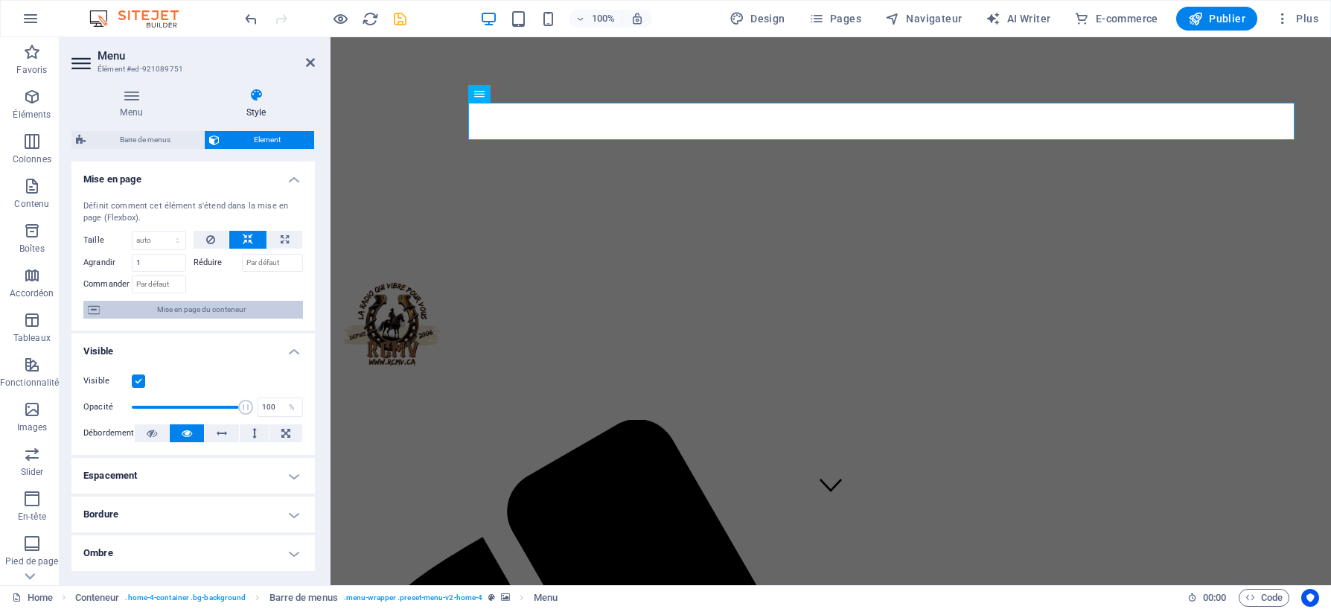
click at [211, 313] on span "Mise en page du conteneur" at bounding box center [201, 310] width 194 height 18
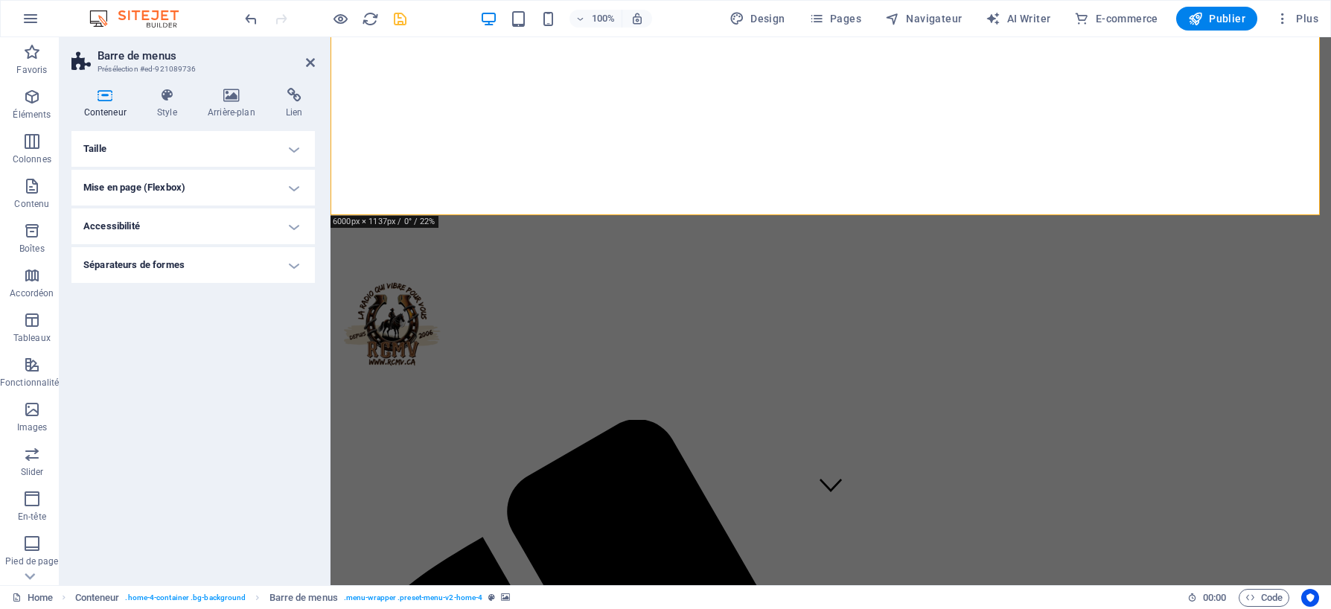
click at [291, 147] on h4 "Taille" at bounding box center [192, 149] width 243 height 36
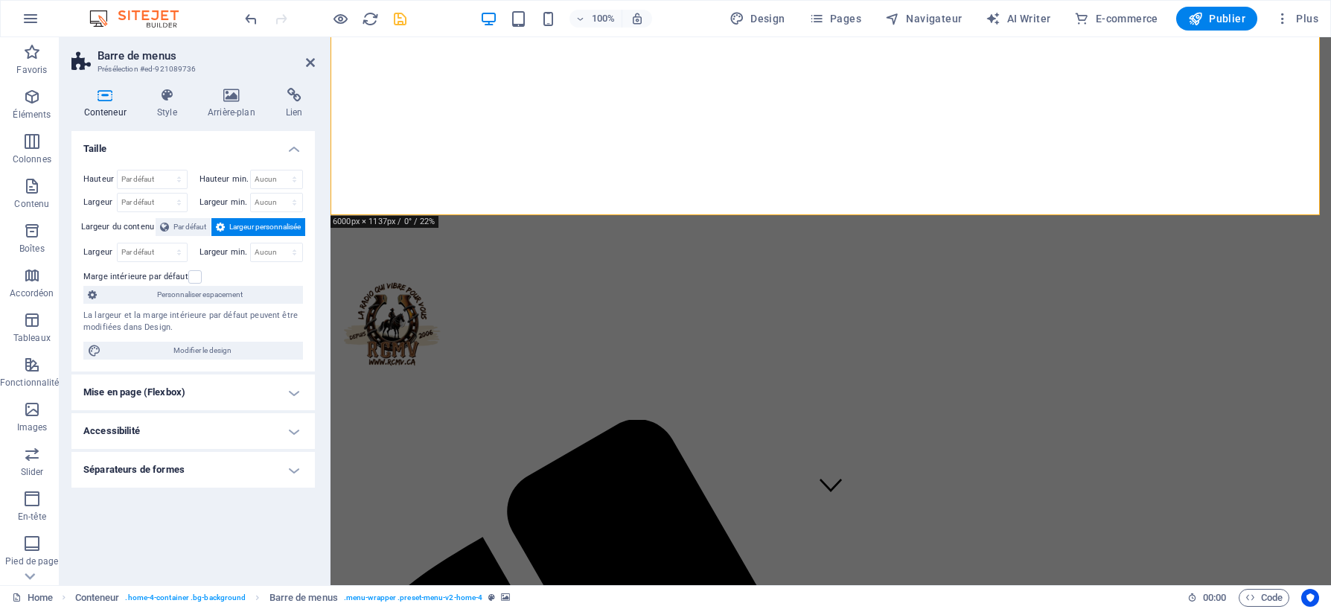
click at [299, 394] on h4 "Mise en page (Flexbox)" at bounding box center [192, 393] width 243 height 36
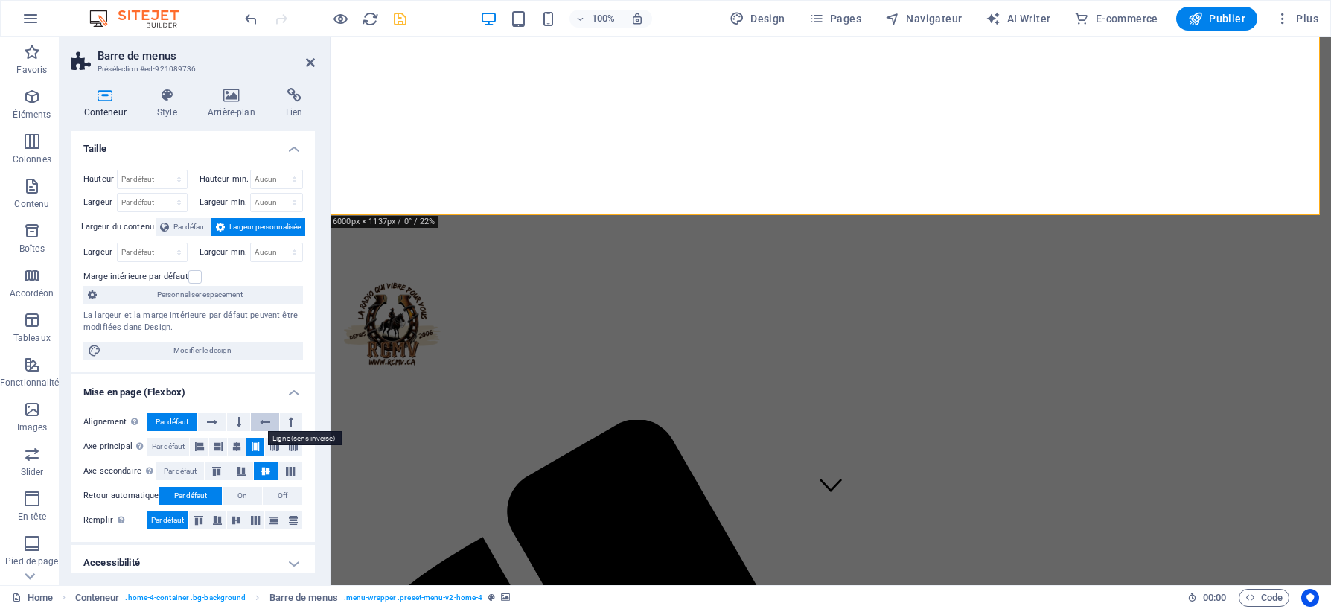
click at [262, 423] on icon at bounding box center [265, 422] width 10 height 18
click at [215, 423] on icon at bounding box center [212, 422] width 10 height 18
click at [272, 445] on icon at bounding box center [274, 447] width 9 height 18
click at [258, 448] on icon at bounding box center [255, 447] width 9 height 18
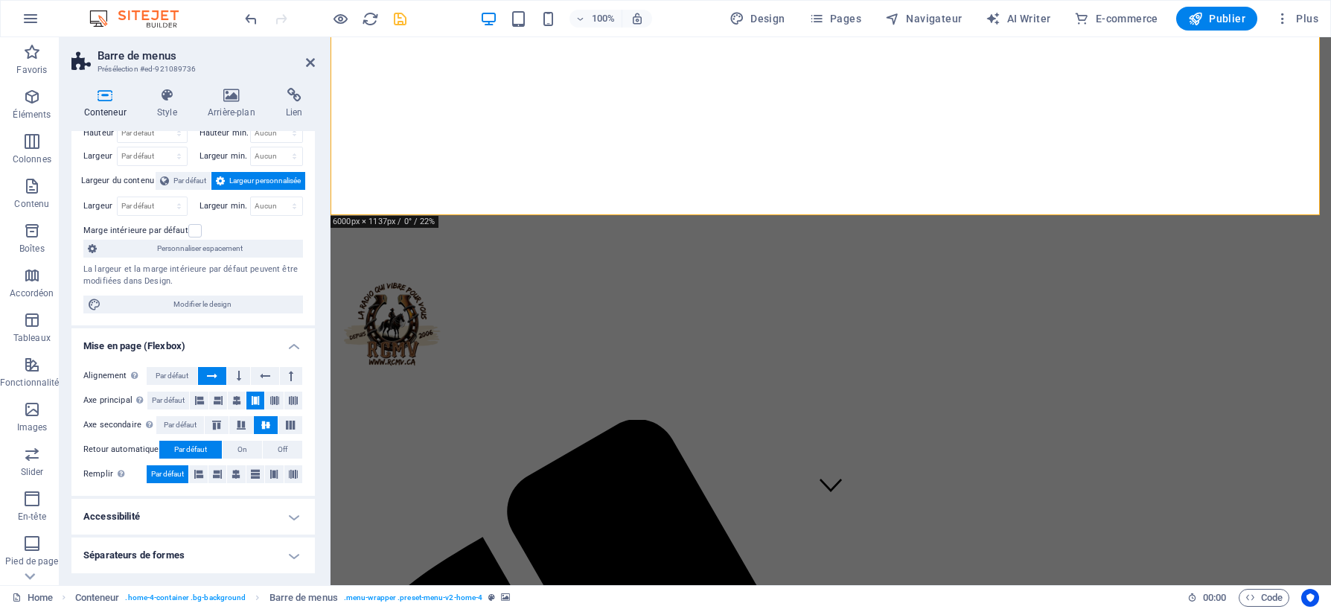
click at [293, 516] on h4 "Accessibilité" at bounding box center [192, 517] width 243 height 36
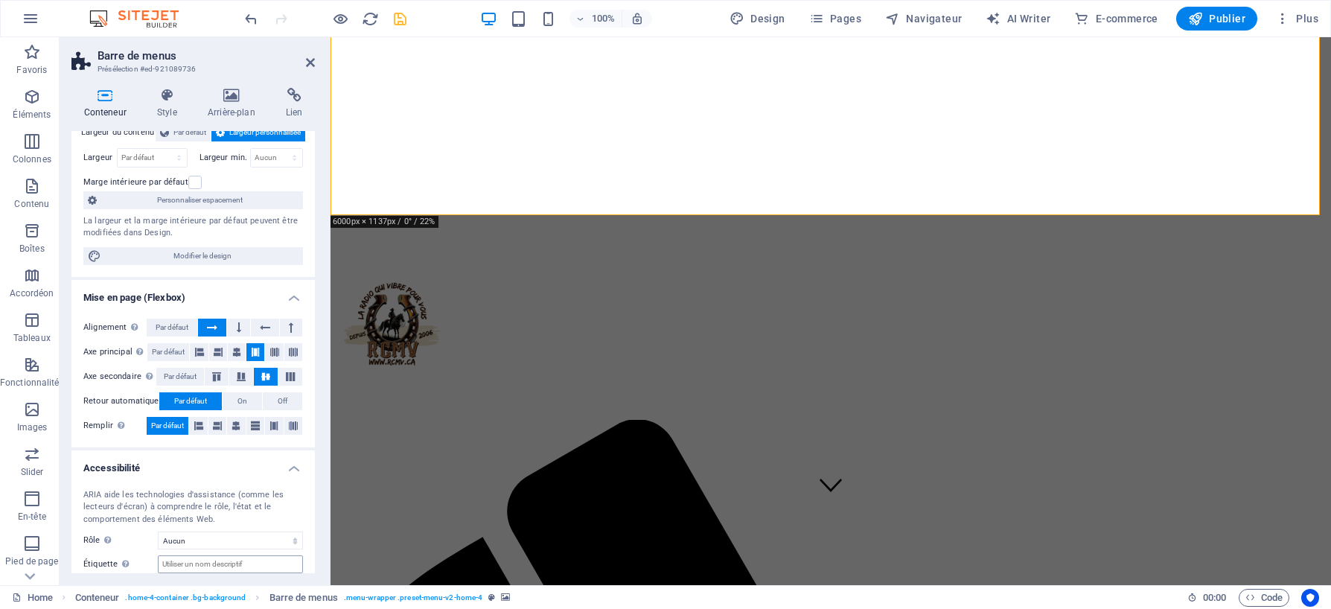
scroll to position [145, 0]
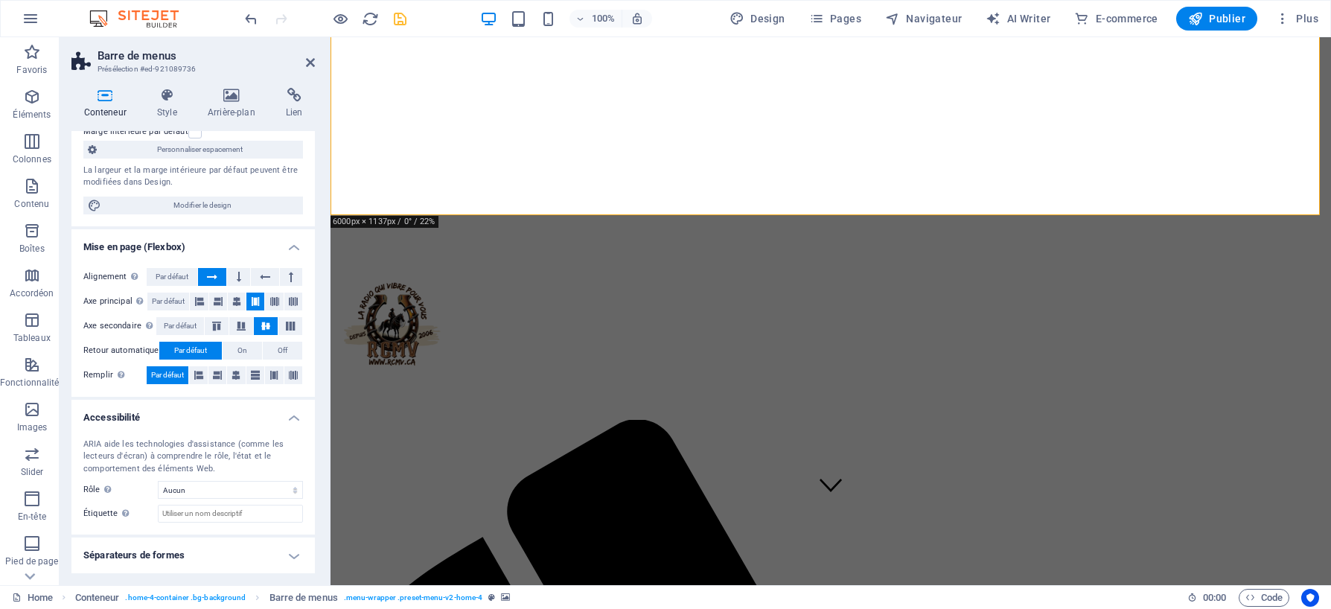
click at [290, 555] on h4 "Séparateurs de formes" at bounding box center [192, 556] width 243 height 36
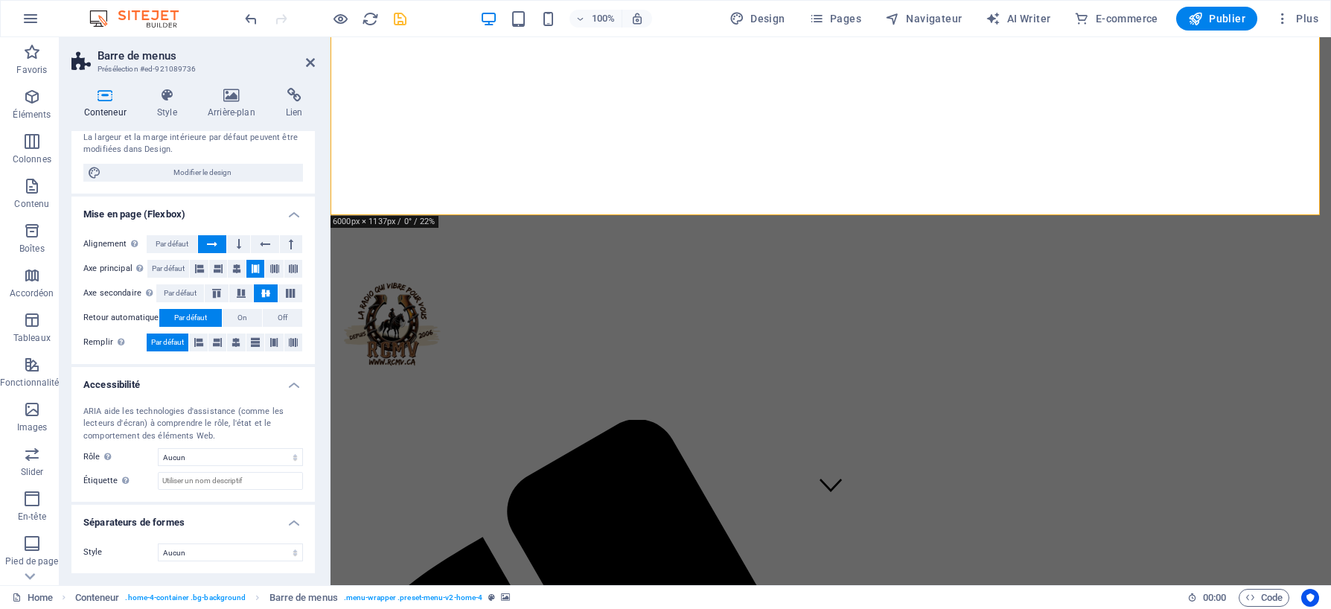
click at [290, 523] on h4 "Séparateurs de formes" at bounding box center [192, 518] width 243 height 27
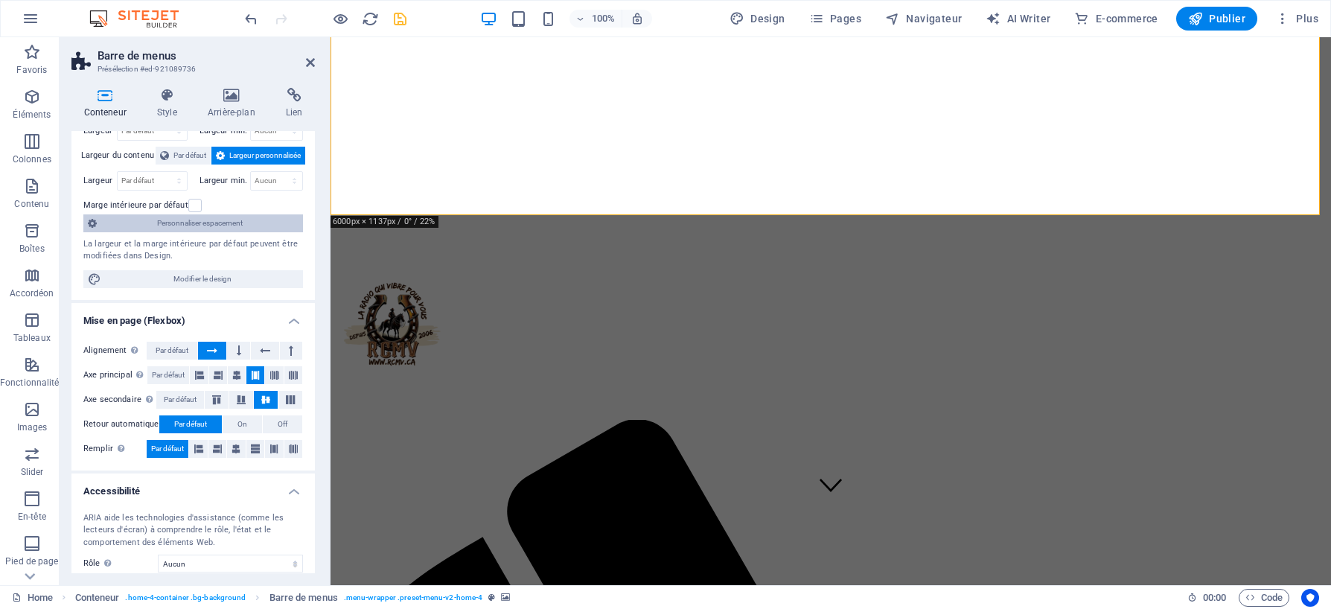
scroll to position [0, 0]
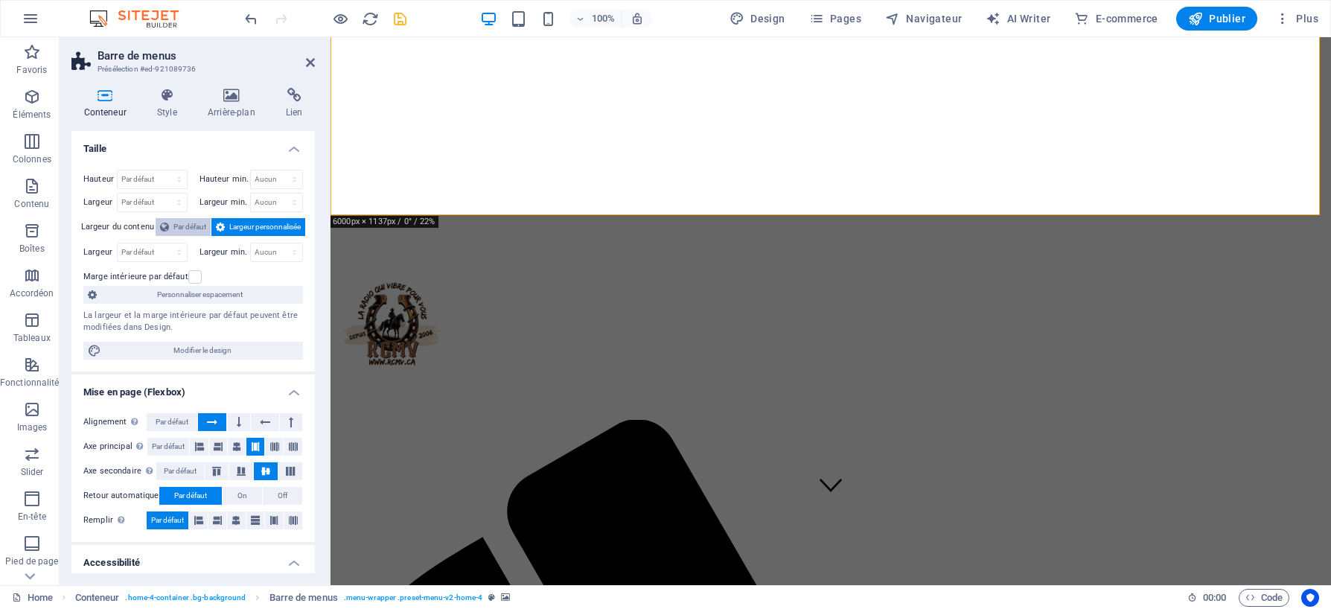
click at [182, 229] on span "Par défaut" at bounding box center [190, 227] width 33 height 18
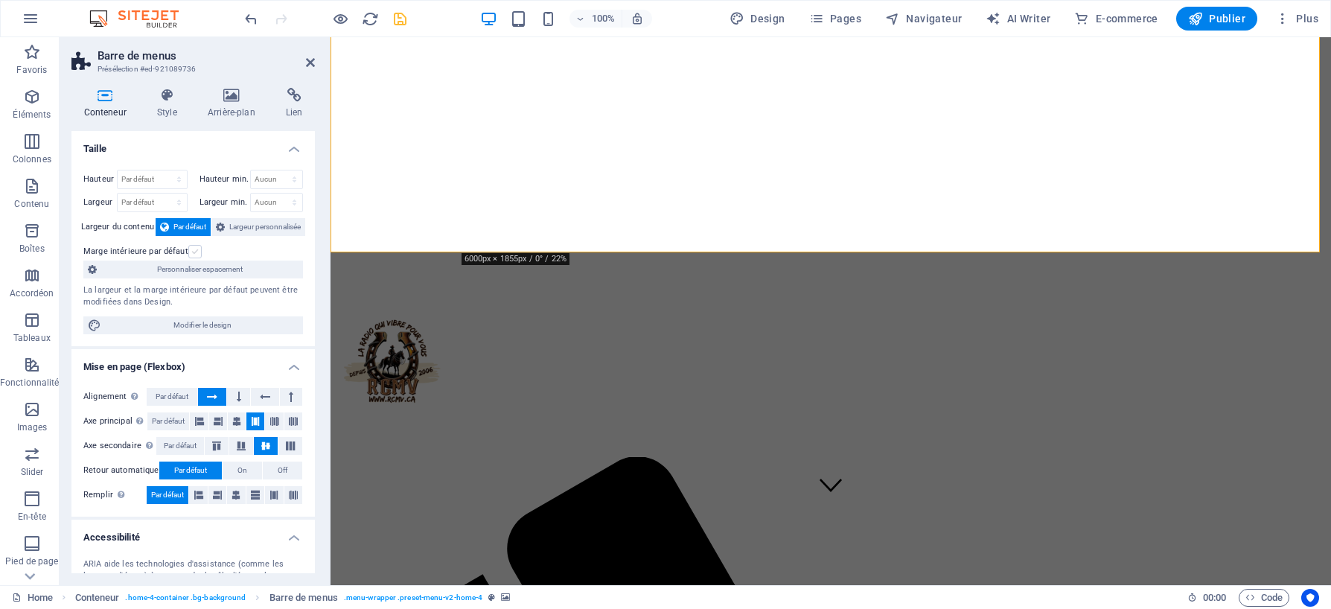
click at [194, 249] on label at bounding box center [194, 251] width 13 height 13
click at [0, 0] on input "Marge intérieure par défaut" at bounding box center [0, 0] width 0 height 0
click at [191, 250] on label at bounding box center [194, 251] width 13 height 13
click at [0, 0] on input "Marge intérieure par défaut" at bounding box center [0, 0] width 0 height 0
click at [249, 229] on span "Largeur personnalisée" at bounding box center [264, 227] width 71 height 18
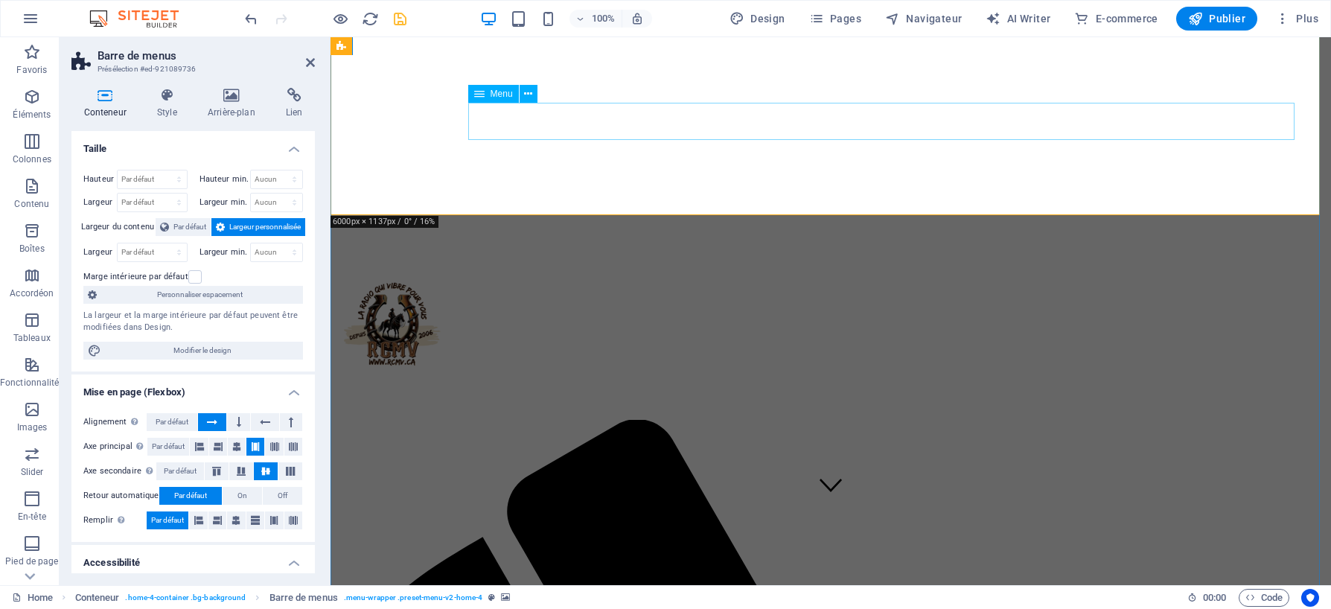
click at [162, 99] on icon at bounding box center [166, 95] width 45 height 15
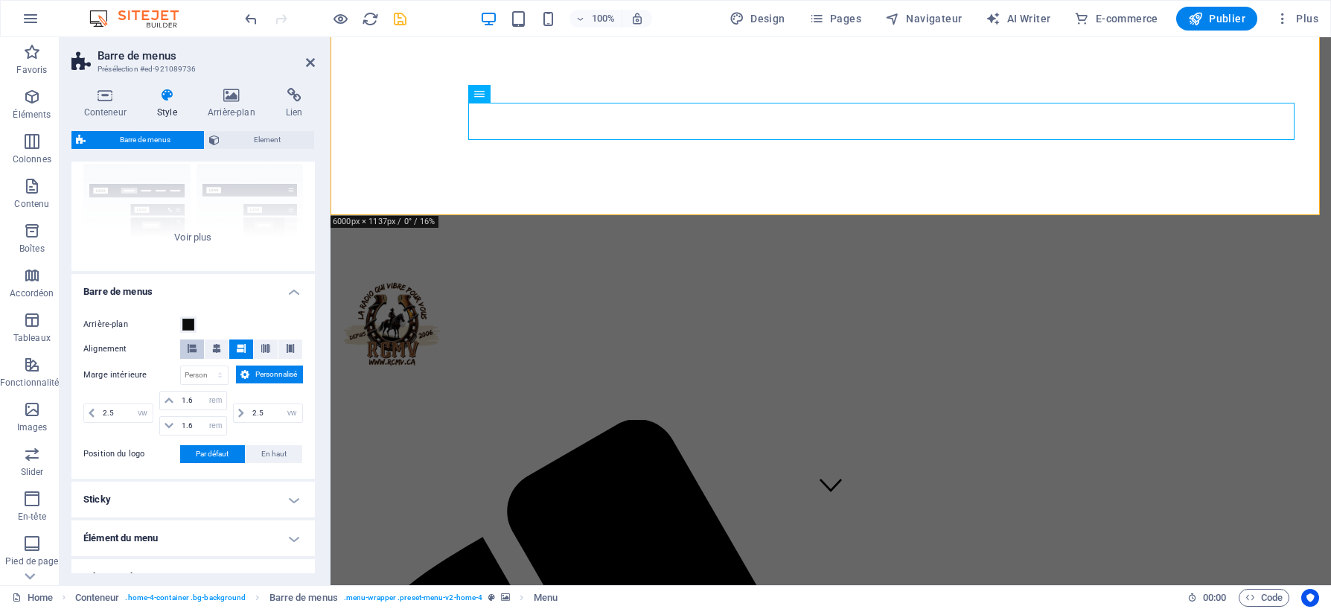
scroll to position [149, 0]
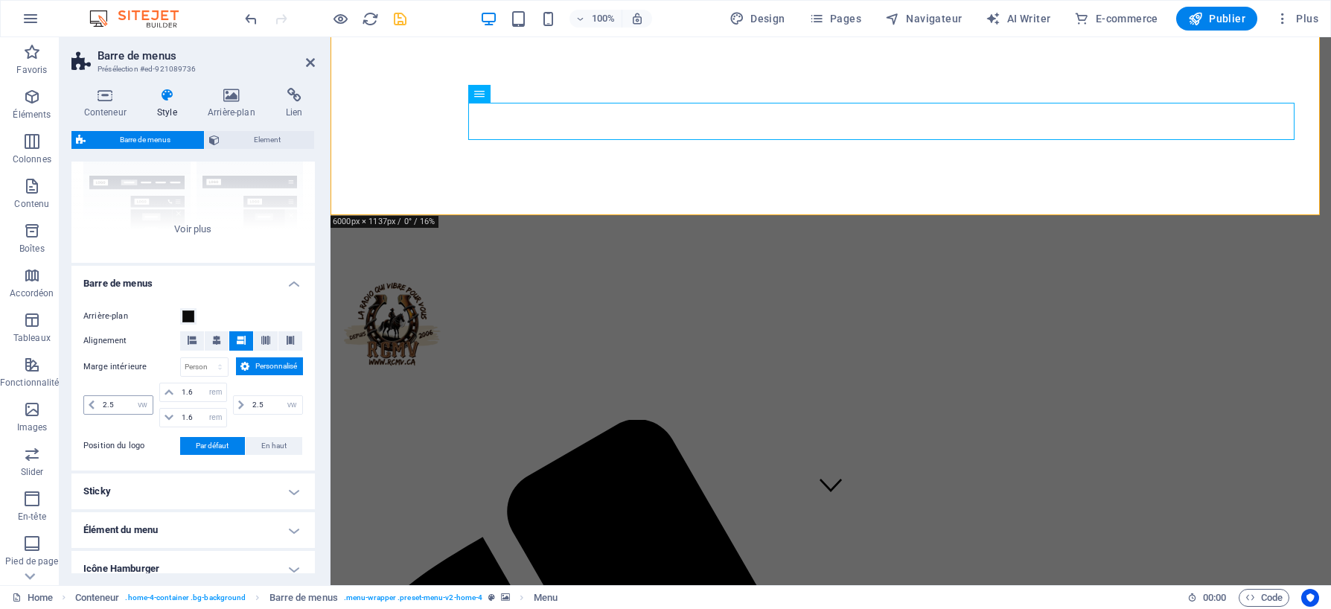
click at [94, 407] on icon at bounding box center [92, 405] width 6 height 9
click at [114, 404] on input "2.5" at bounding box center [126, 405] width 54 height 18
type input "3"
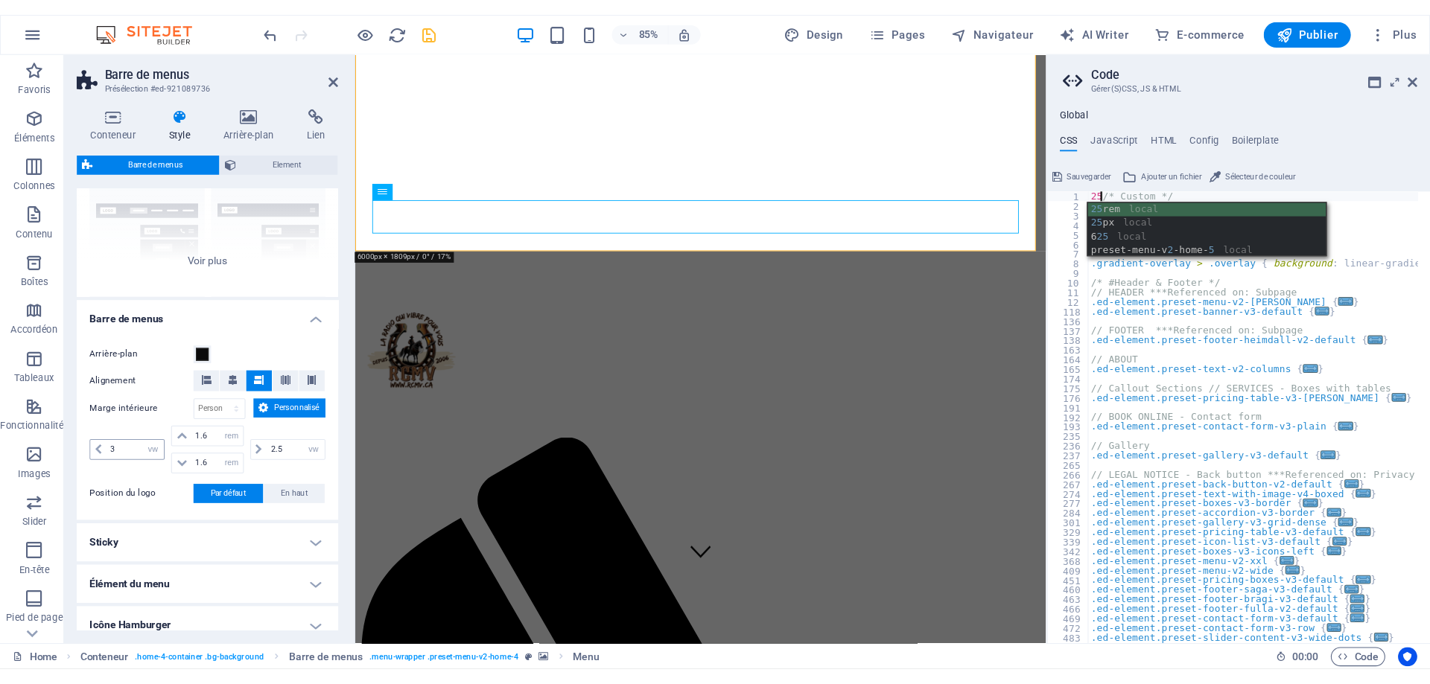
scroll to position [0, 1]
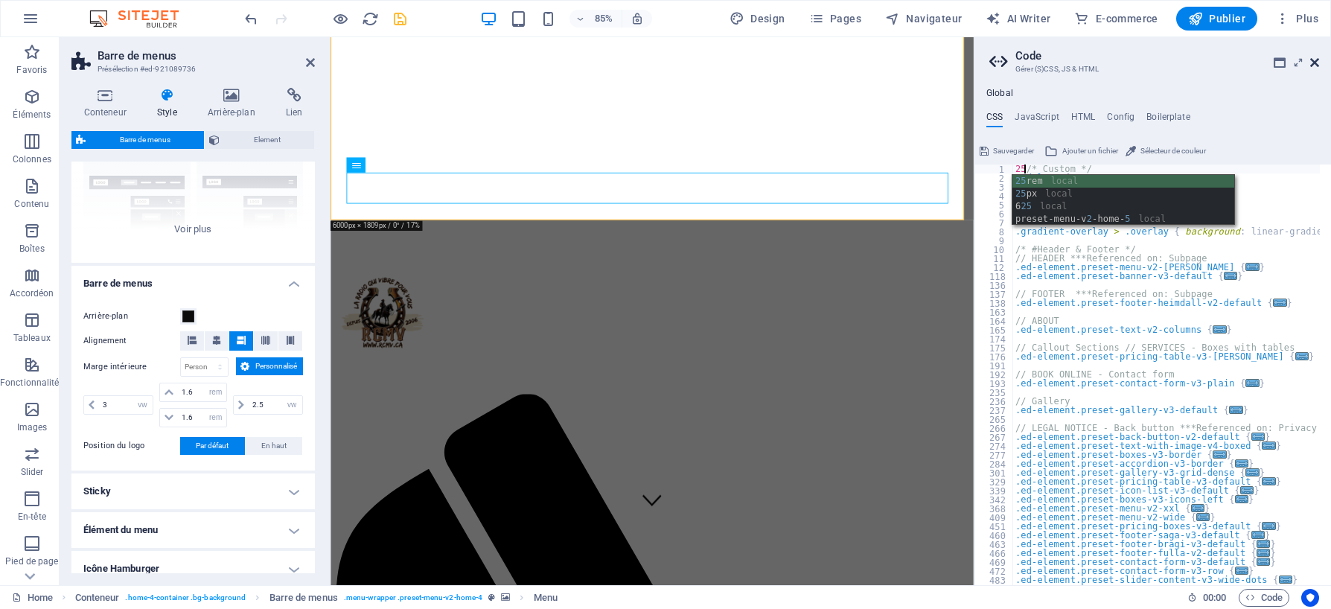
type textarea "25/* Custom */"
click at [1317, 63] on icon at bounding box center [1315, 63] width 9 height 12
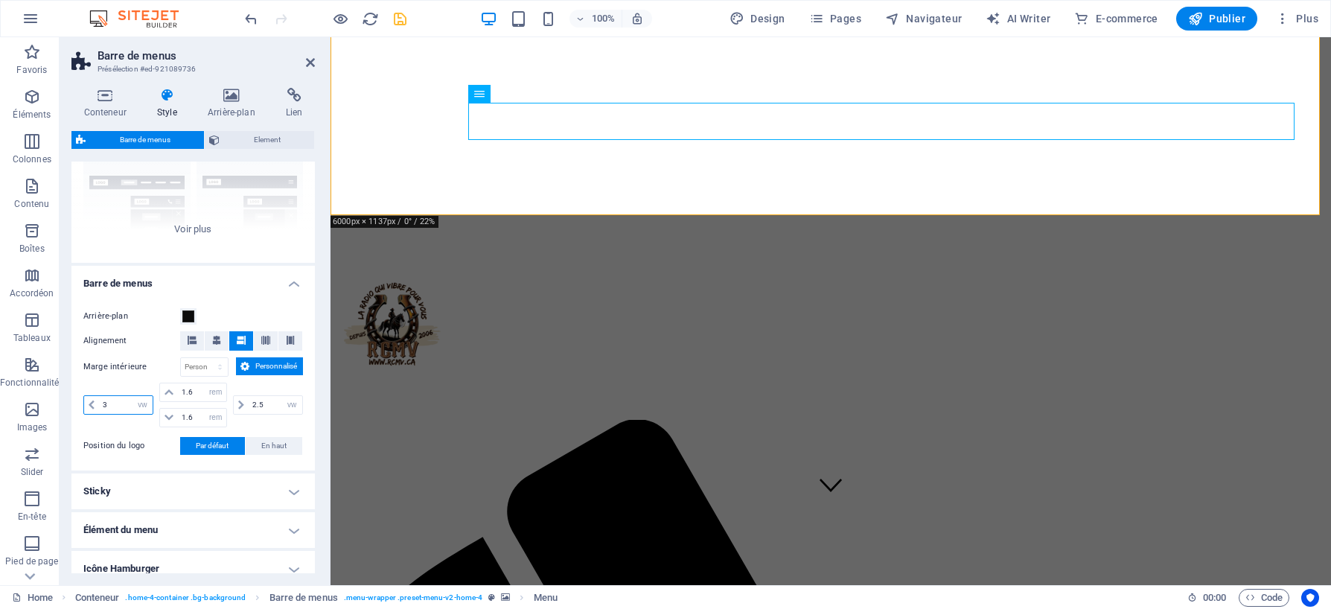
click at [120, 403] on input "3" at bounding box center [126, 405] width 54 height 18
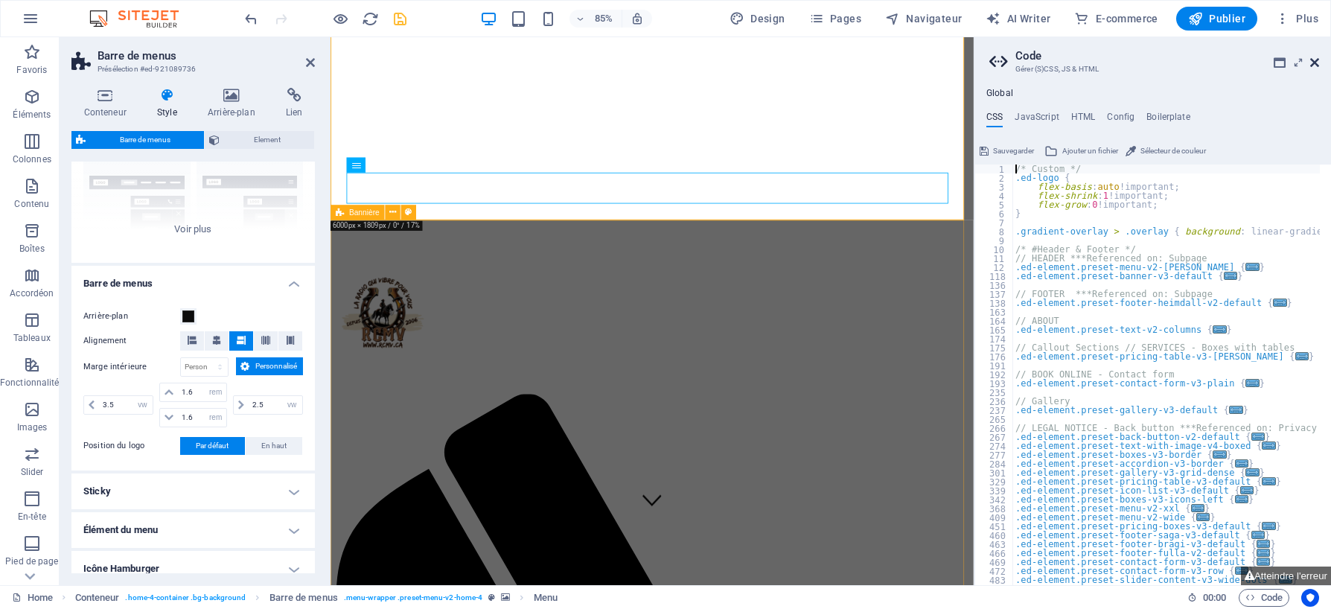
click at [1317, 61] on icon at bounding box center [1315, 63] width 9 height 12
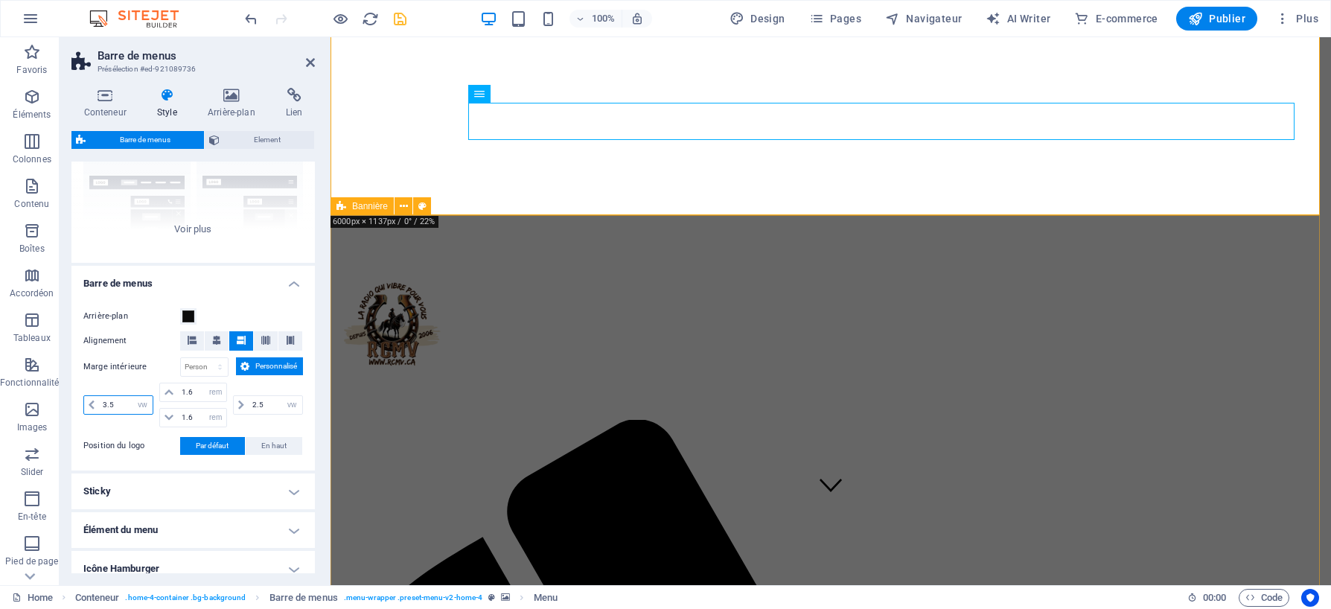
drag, startPoint x: 115, startPoint y: 407, endPoint x: 89, endPoint y: 406, distance: 26.1
click at [89, 406] on div "3.5 px rem % vh vw" at bounding box center [118, 404] width 70 height 19
drag, startPoint x: 264, startPoint y: 406, endPoint x: 248, endPoint y: 408, distance: 16.5
click at [249, 408] on input "2.5" at bounding box center [276, 405] width 54 height 18
drag, startPoint x: 118, startPoint y: 402, endPoint x: 99, endPoint y: 404, distance: 18.7
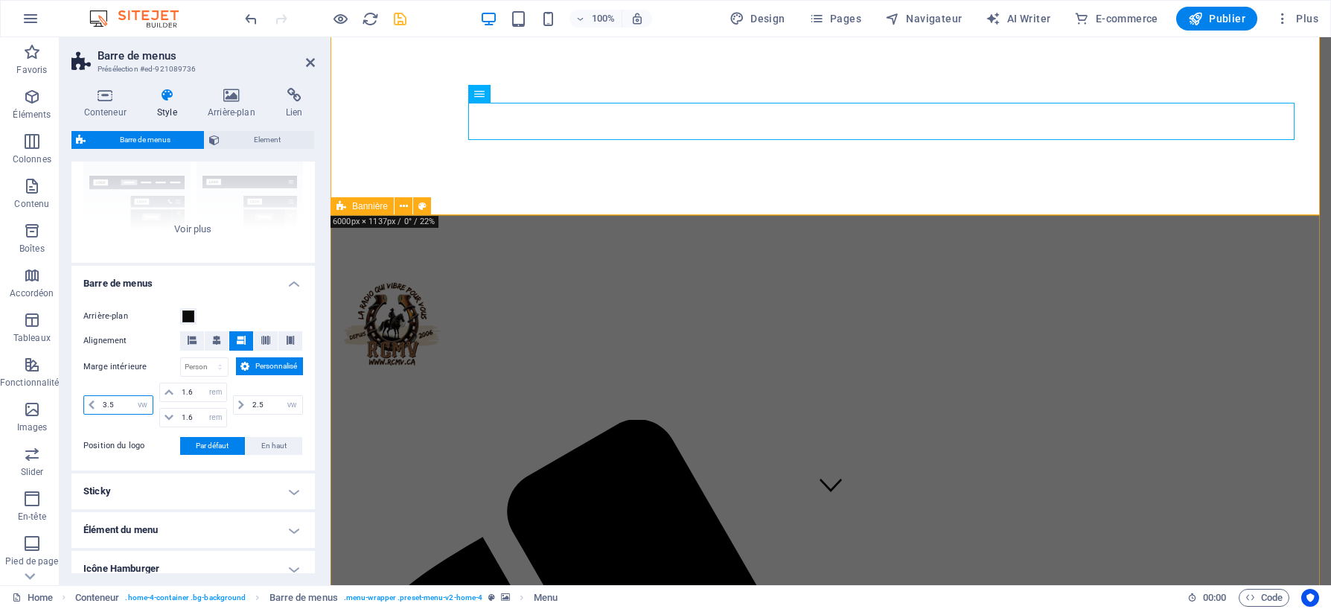
click at [99, 404] on input "3.5" at bounding box center [126, 405] width 54 height 18
paste input "2"
type input "2.5"
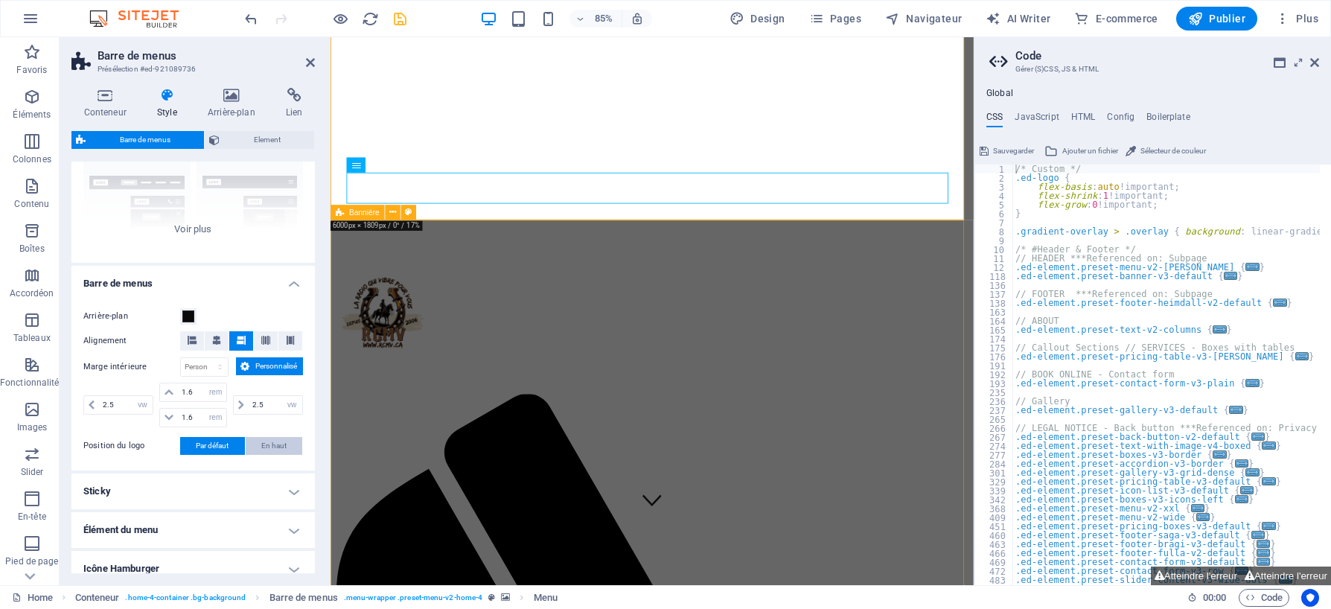
click at [278, 447] on span "En haut" at bounding box center [273, 446] width 25 height 18
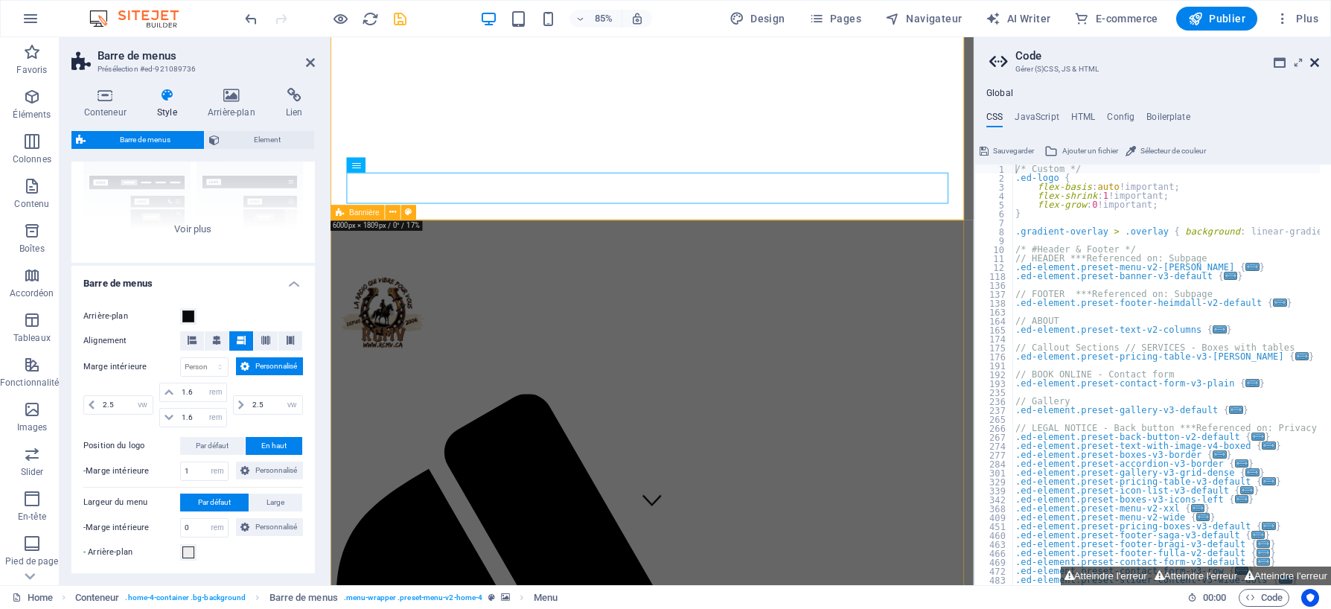
click at [1316, 66] on icon at bounding box center [1315, 63] width 9 height 12
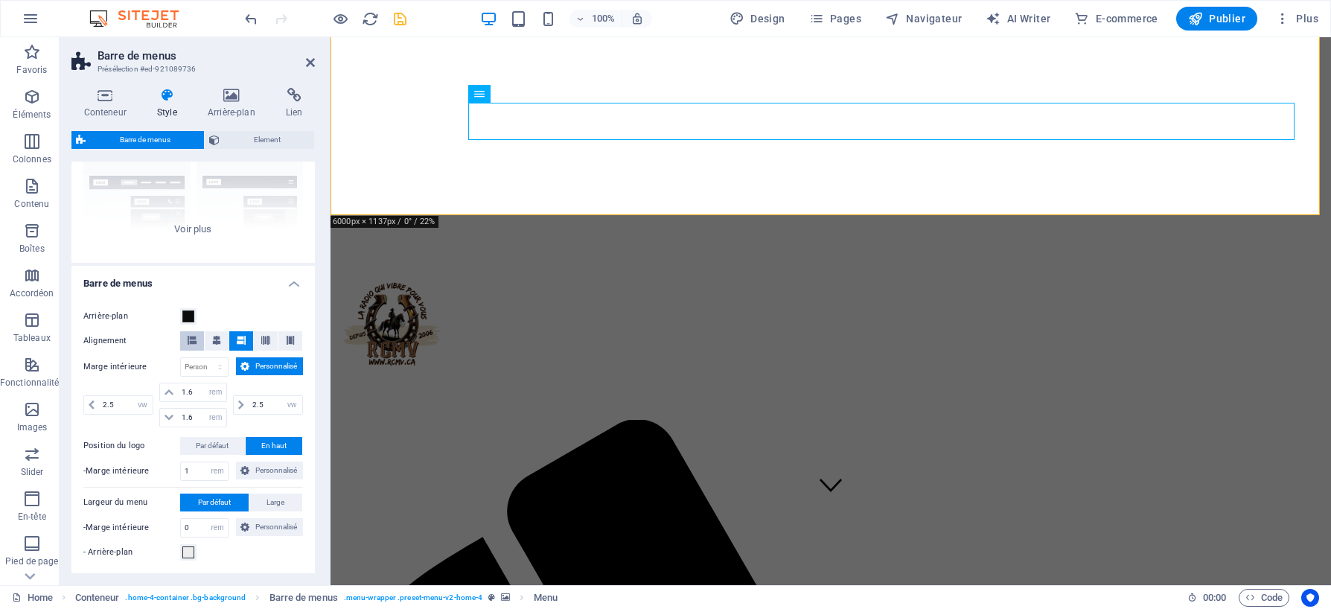
click at [193, 340] on icon at bounding box center [192, 340] width 9 height 9
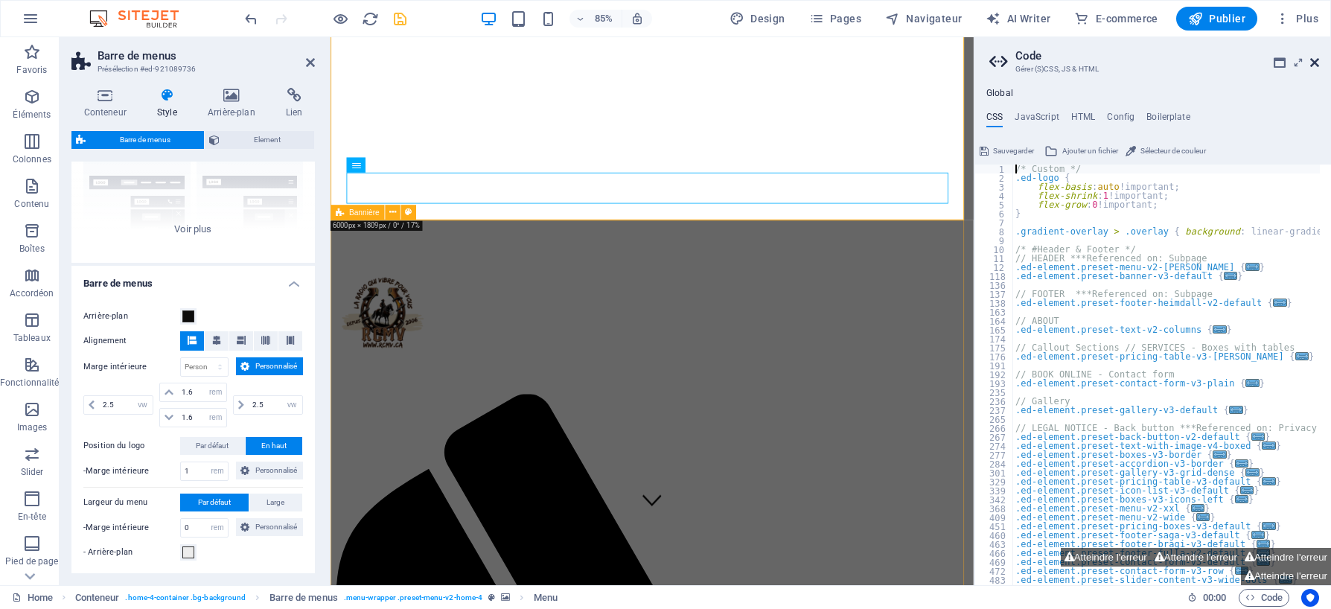
click at [1317, 63] on icon at bounding box center [1315, 63] width 9 height 12
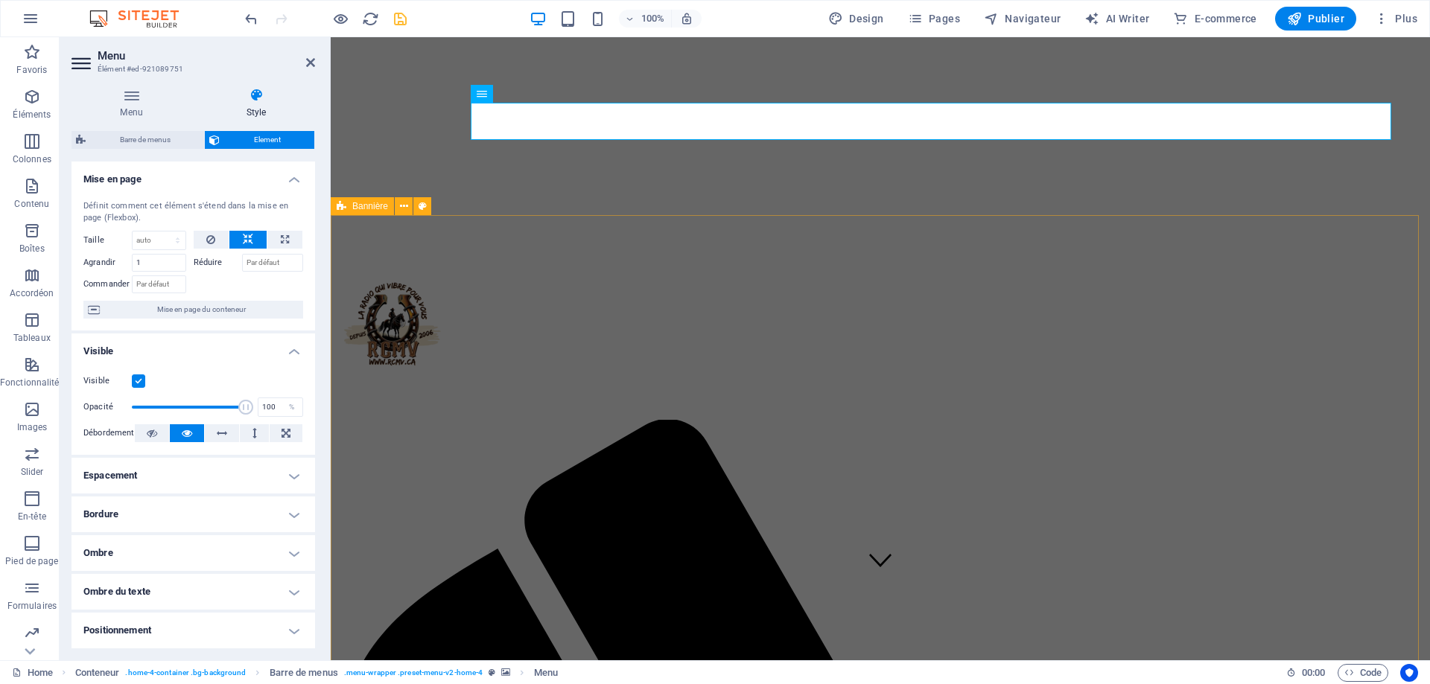
click at [1331, 45] on figure at bounding box center [880, 45] width 1087 height 0
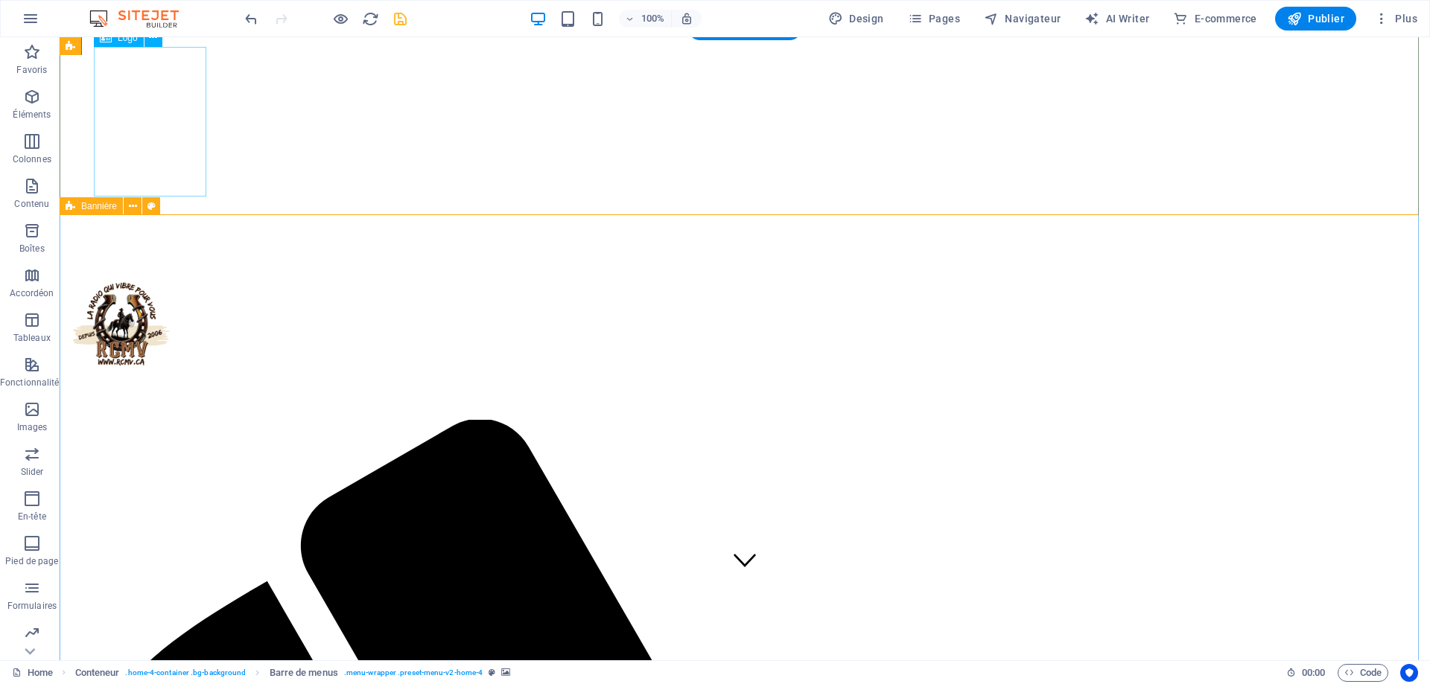
click at [150, 248] on div at bounding box center [745, 326] width 1358 height 156
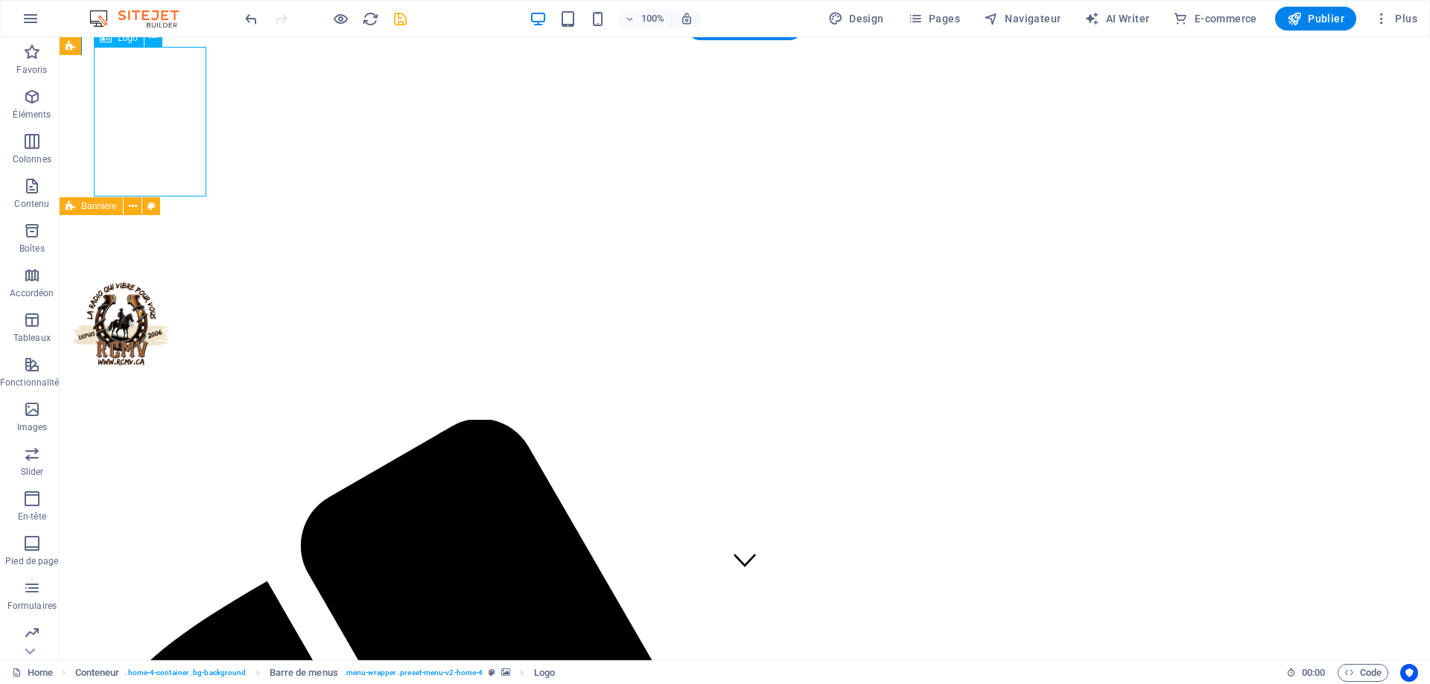
click at [150, 248] on div at bounding box center [745, 326] width 1358 height 156
select select "px"
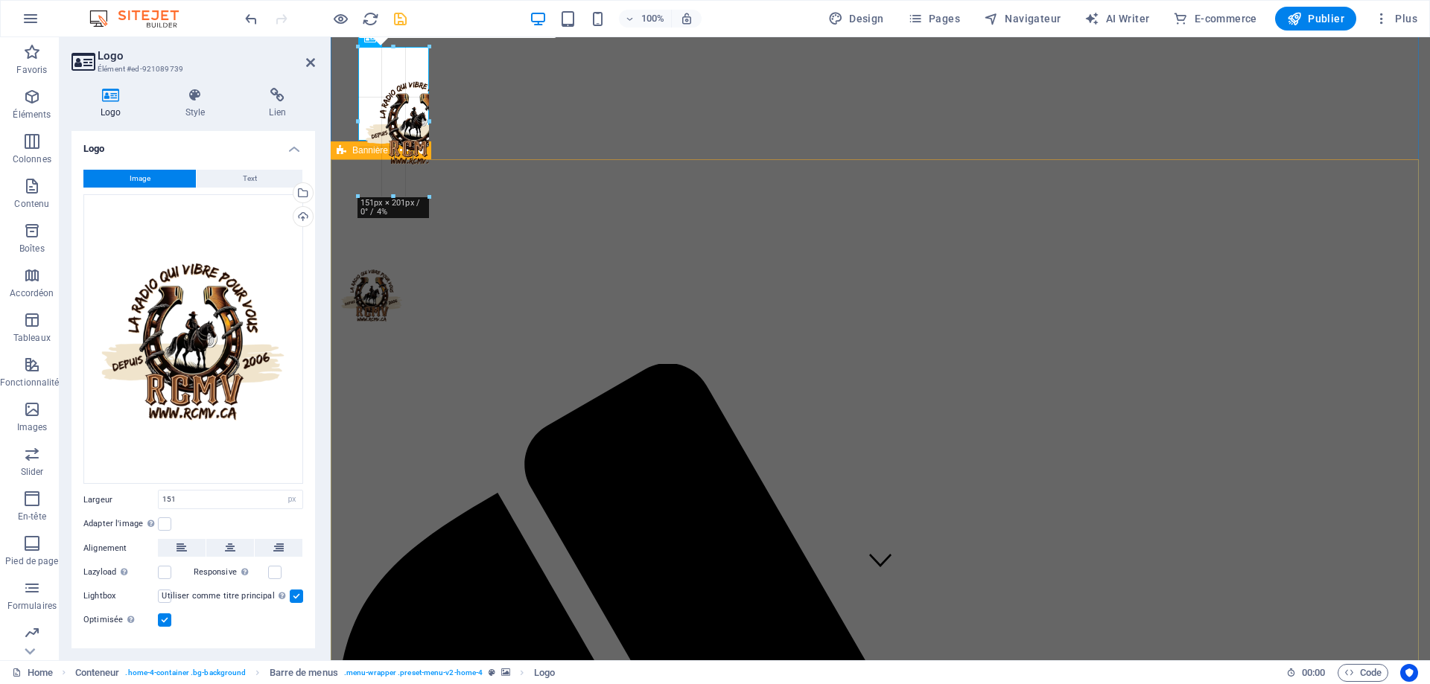
drag, startPoint x: 468, startPoint y: 193, endPoint x: 417, endPoint y: 137, distance: 75.9
type input "95"
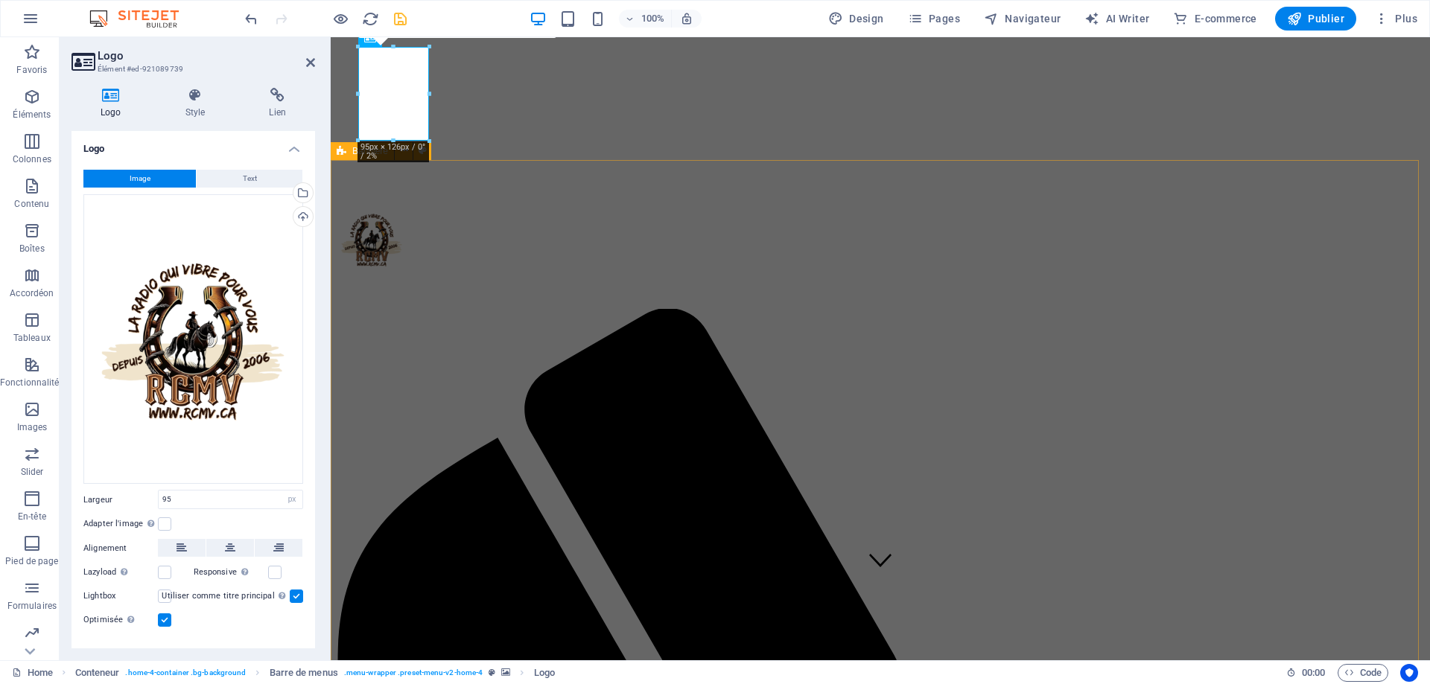
click at [527, 45] on figure at bounding box center [880, 45] width 1087 height 0
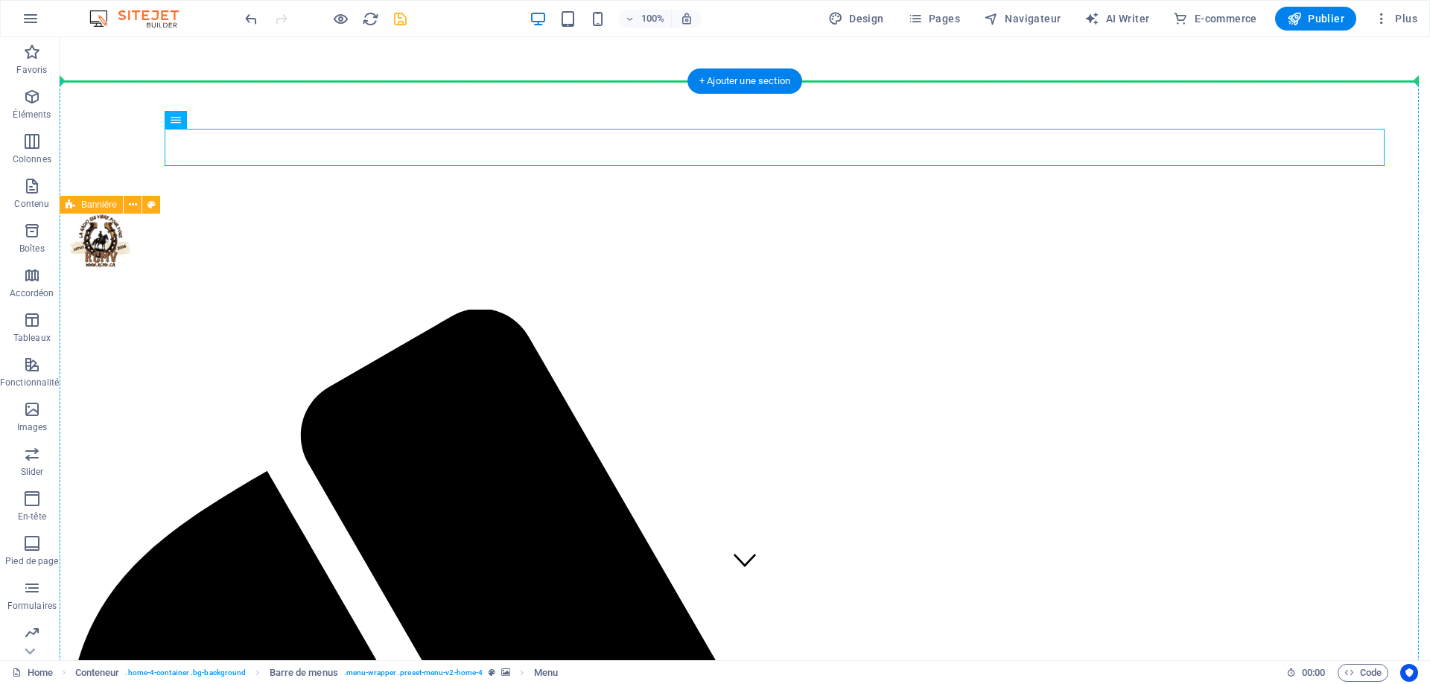
scroll to position [0, 0]
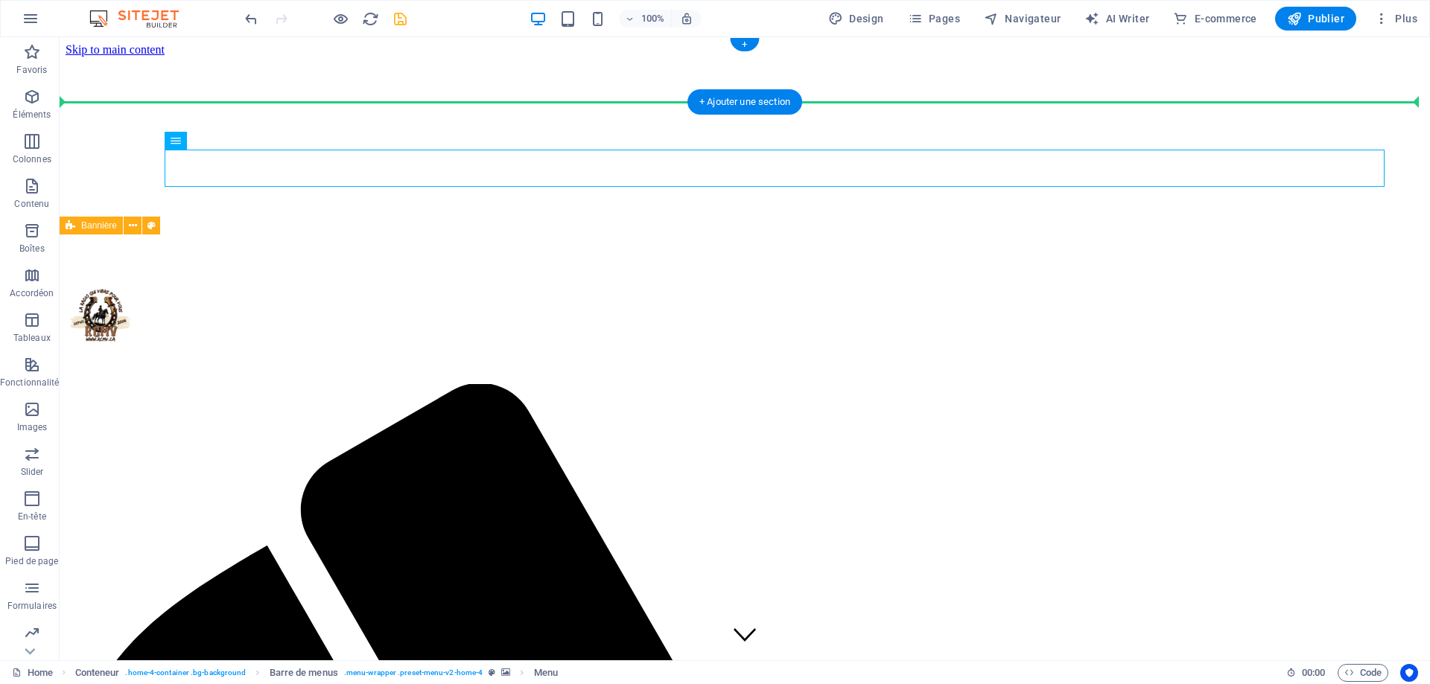
drag, startPoint x: 726, startPoint y: 91, endPoint x: 812, endPoint y: 91, distance: 86.4
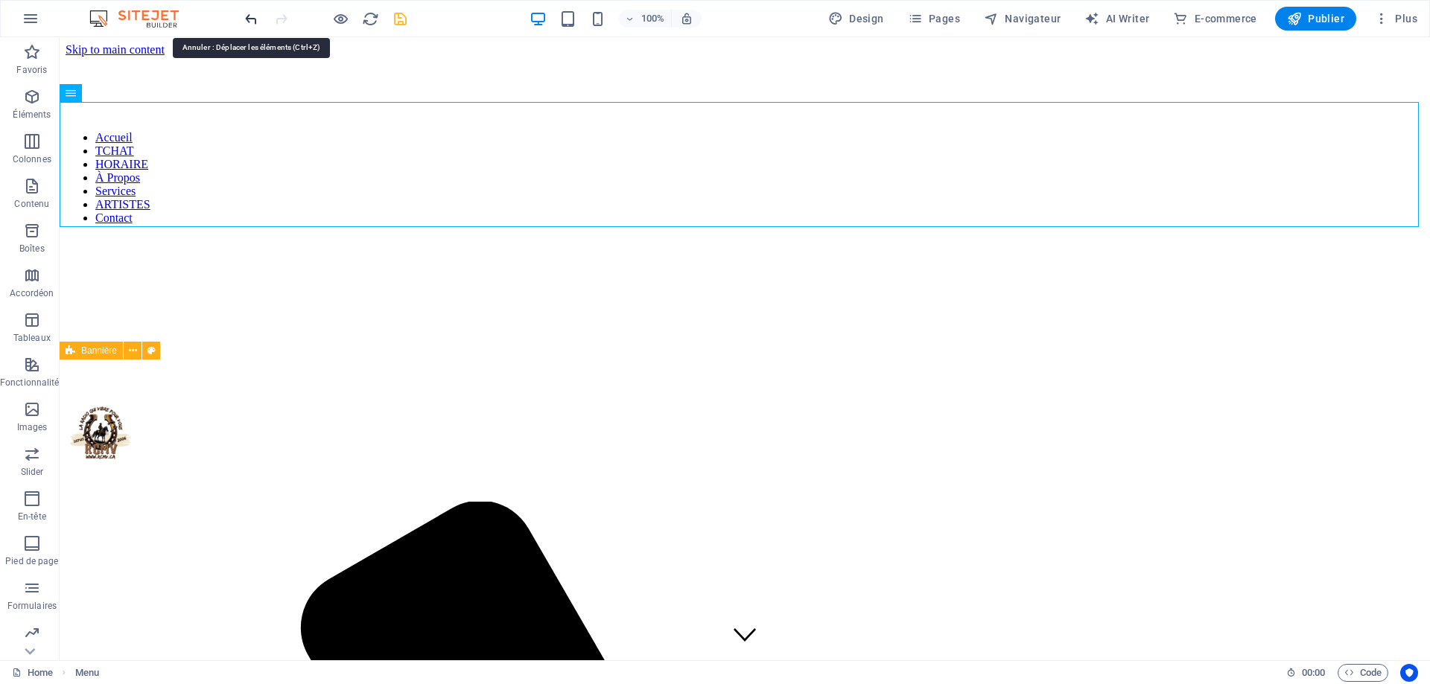
click at [246, 22] on icon "undo" at bounding box center [251, 18] width 17 height 17
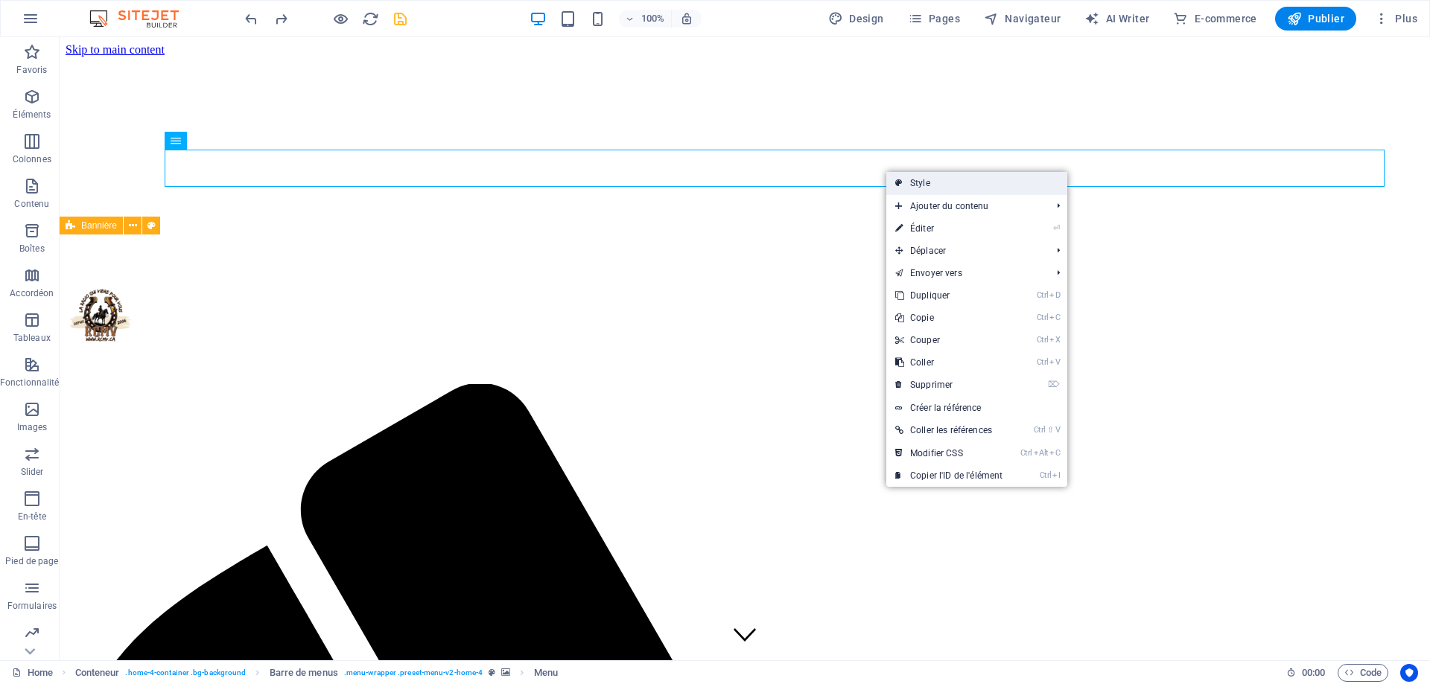
click at [950, 185] on link "Style" at bounding box center [976, 183] width 181 height 22
select select "vw"
select select "rem"
select select "vw"
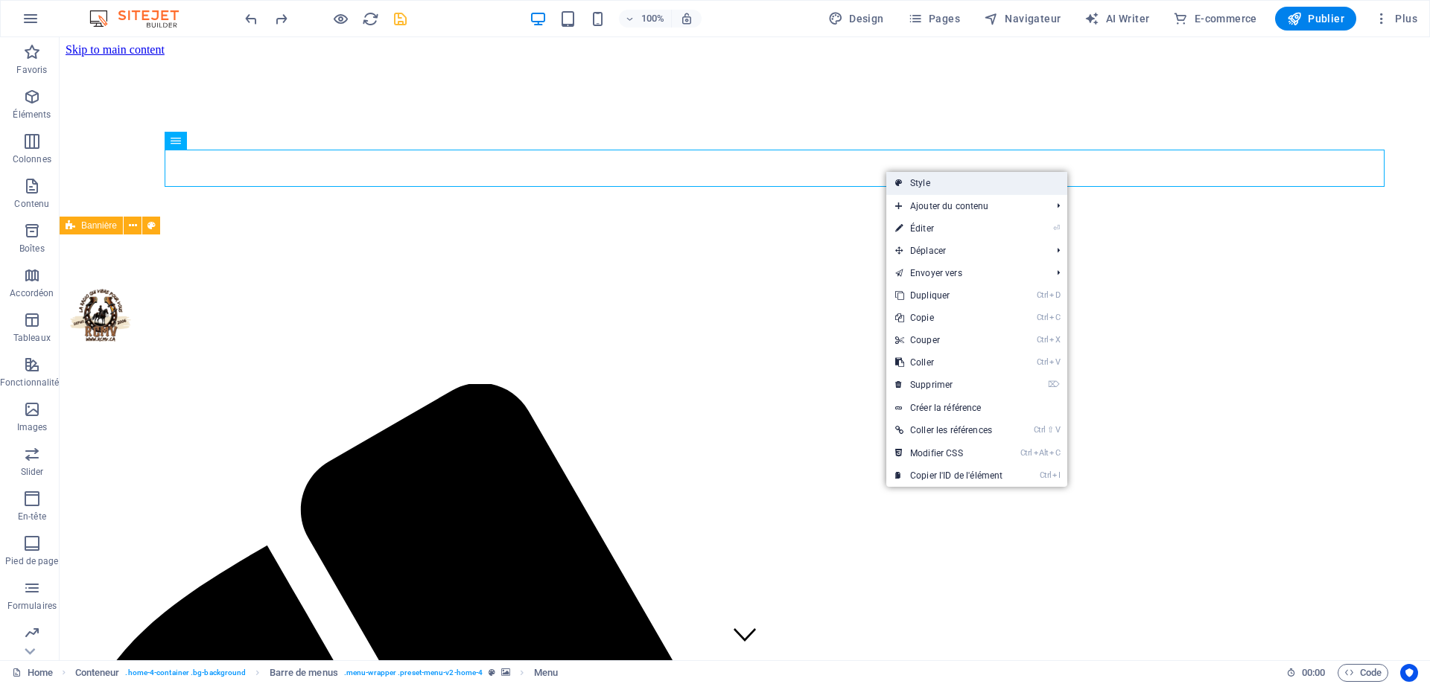
select select "rem"
select select "preset-menu-v2-home-4"
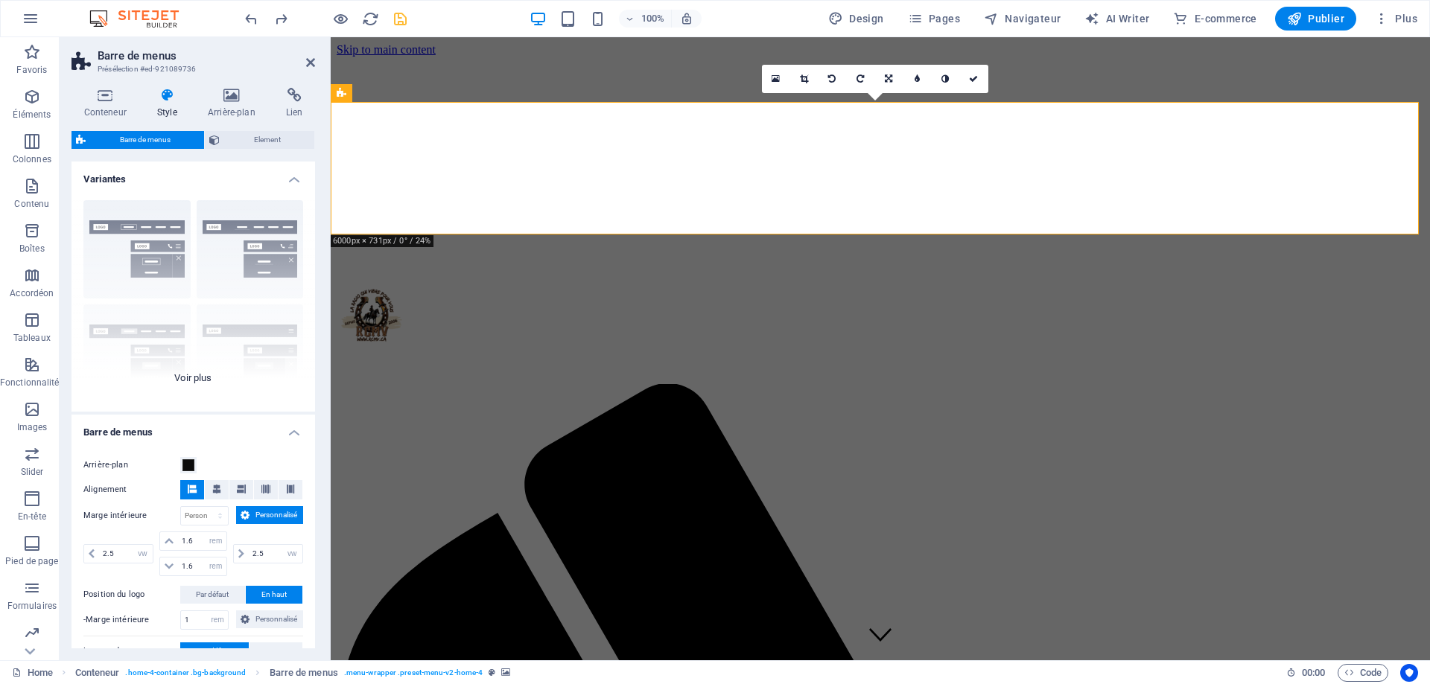
click at [229, 228] on div "Bordure Centré Par défaut Fixé Loki Déclencheur Large XXL" at bounding box center [192, 299] width 243 height 223
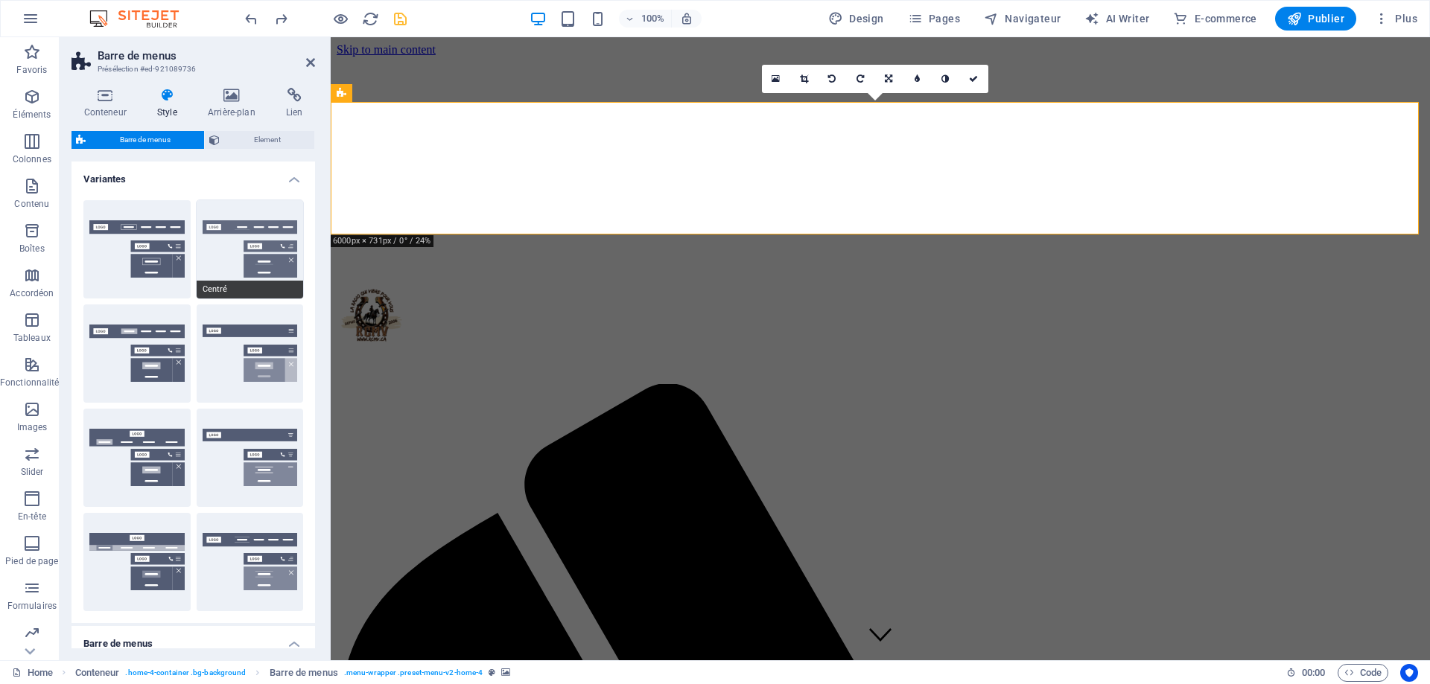
click at [259, 249] on button "Centré" at bounding box center [250, 249] width 107 height 98
type input "1"
select select "rem"
type input "1"
select select "rem"
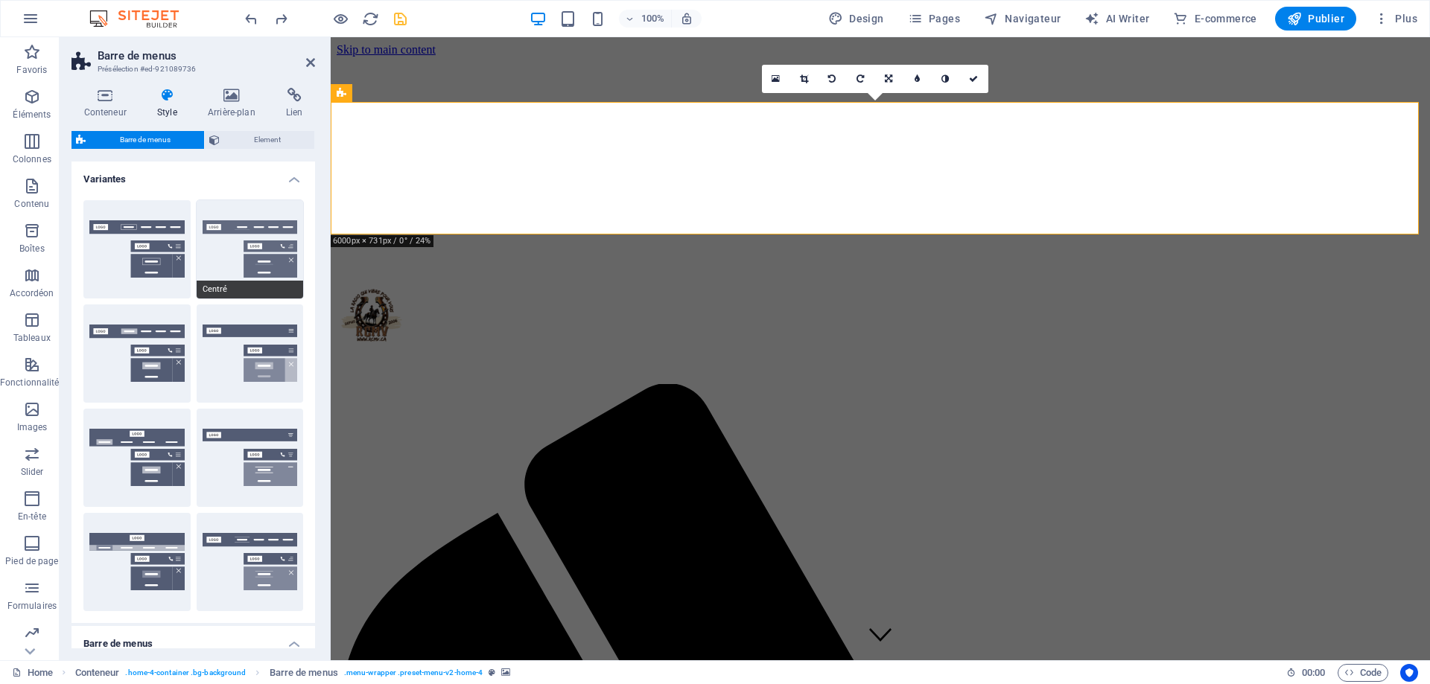
type input "1"
select select "rem"
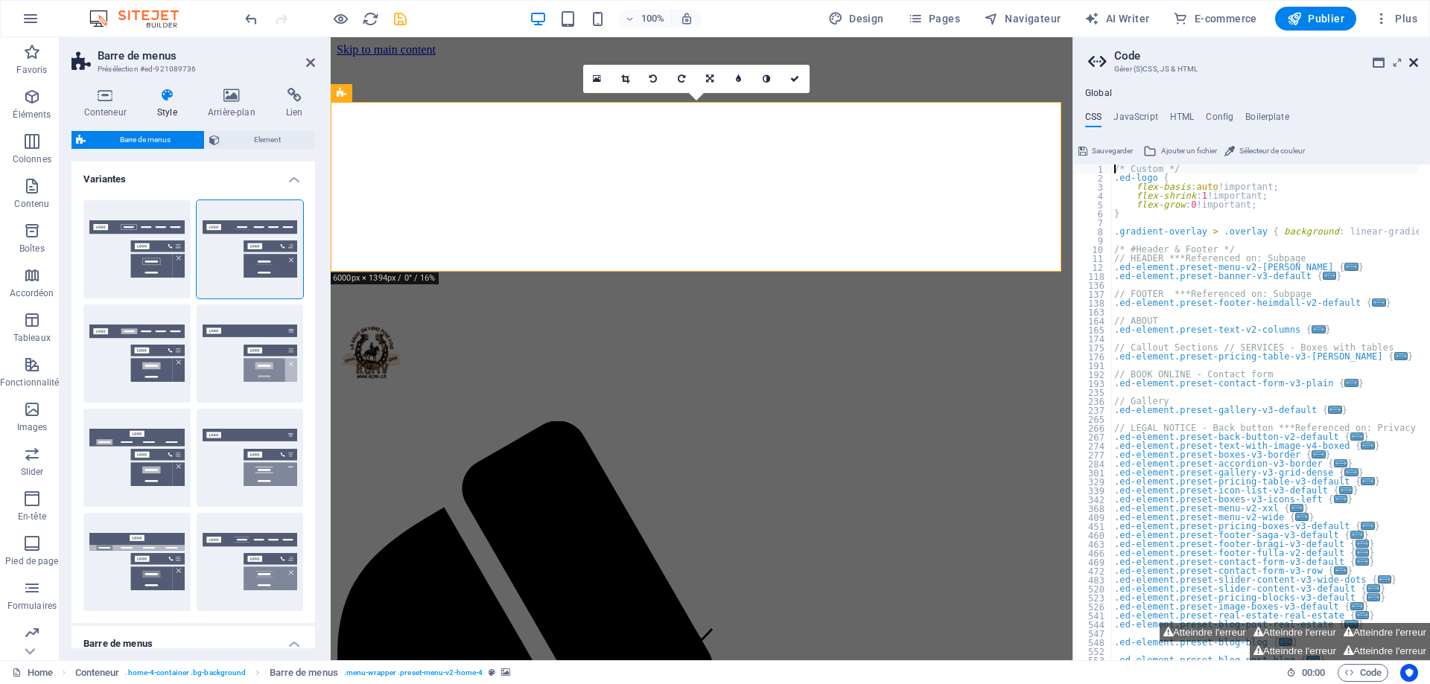
click at [1331, 61] on icon at bounding box center [1413, 63] width 9 height 12
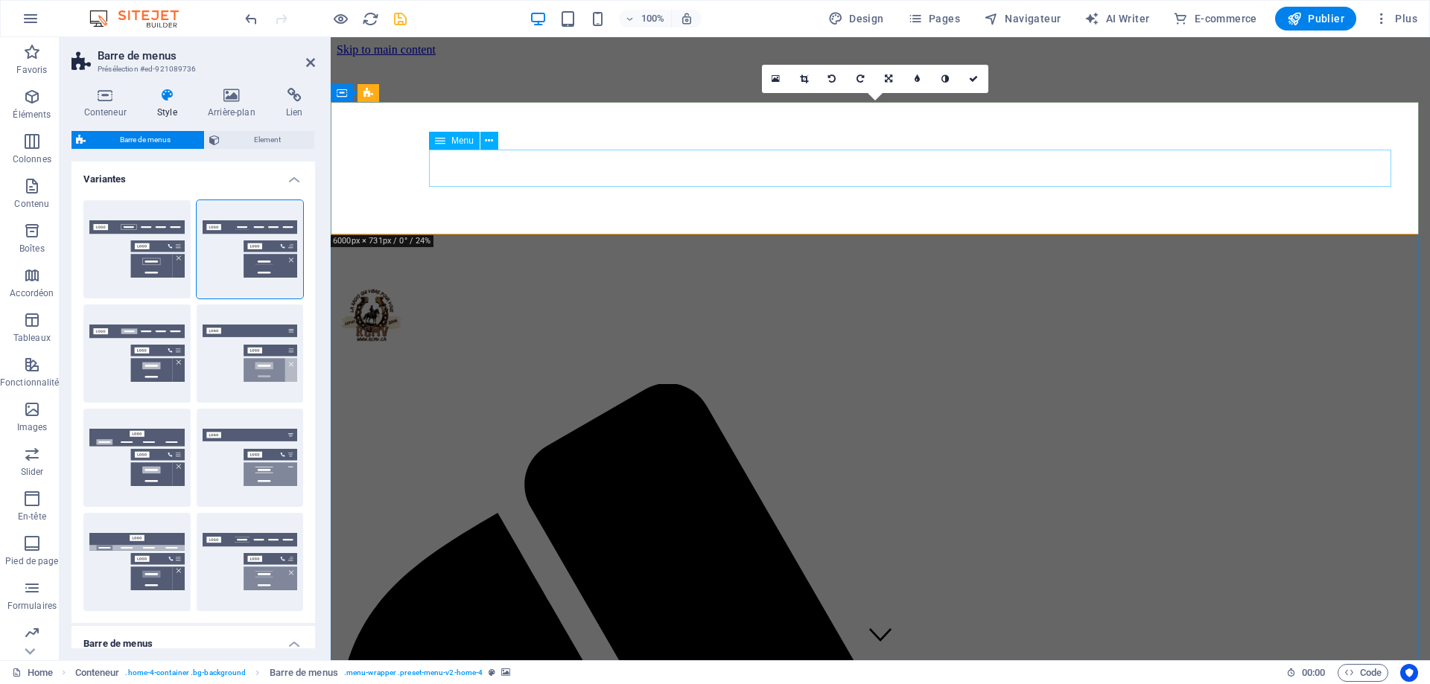
click at [806, 74] on icon at bounding box center [804, 78] width 8 height 9
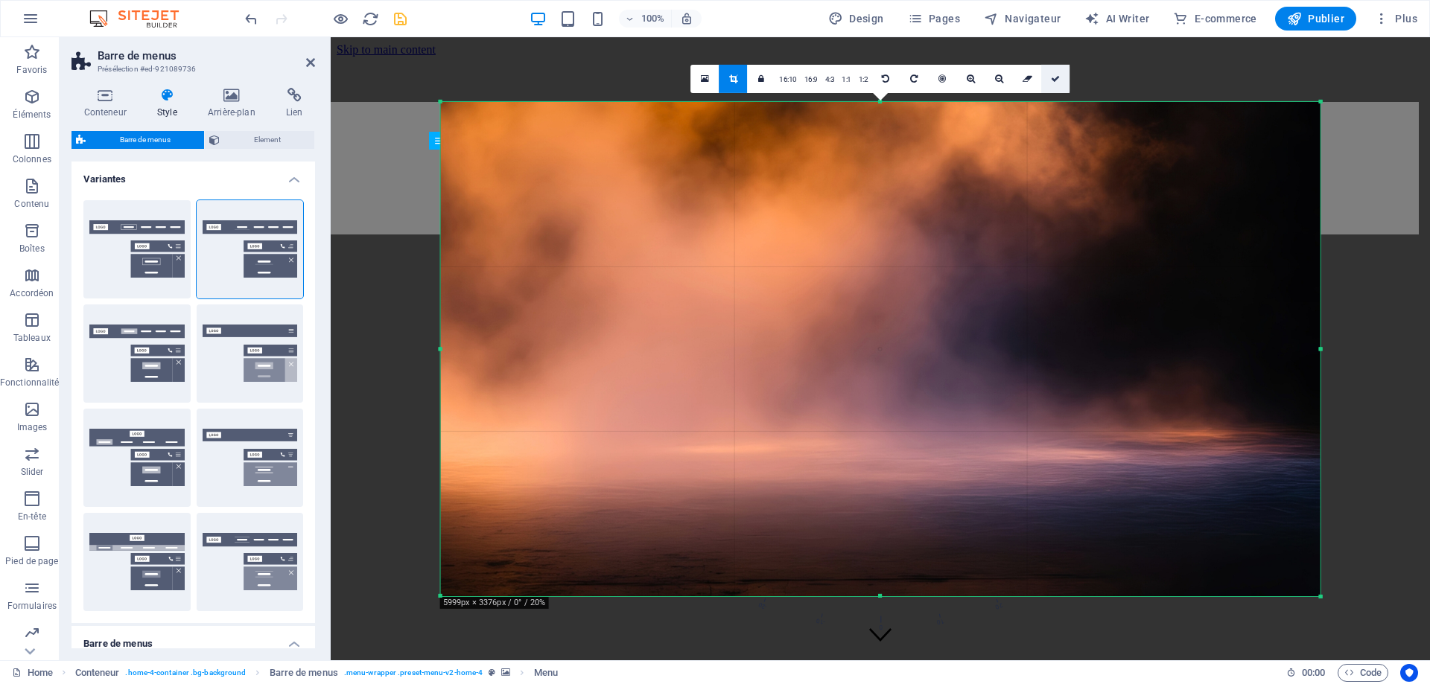
click at [1057, 75] on icon at bounding box center [1055, 78] width 9 height 9
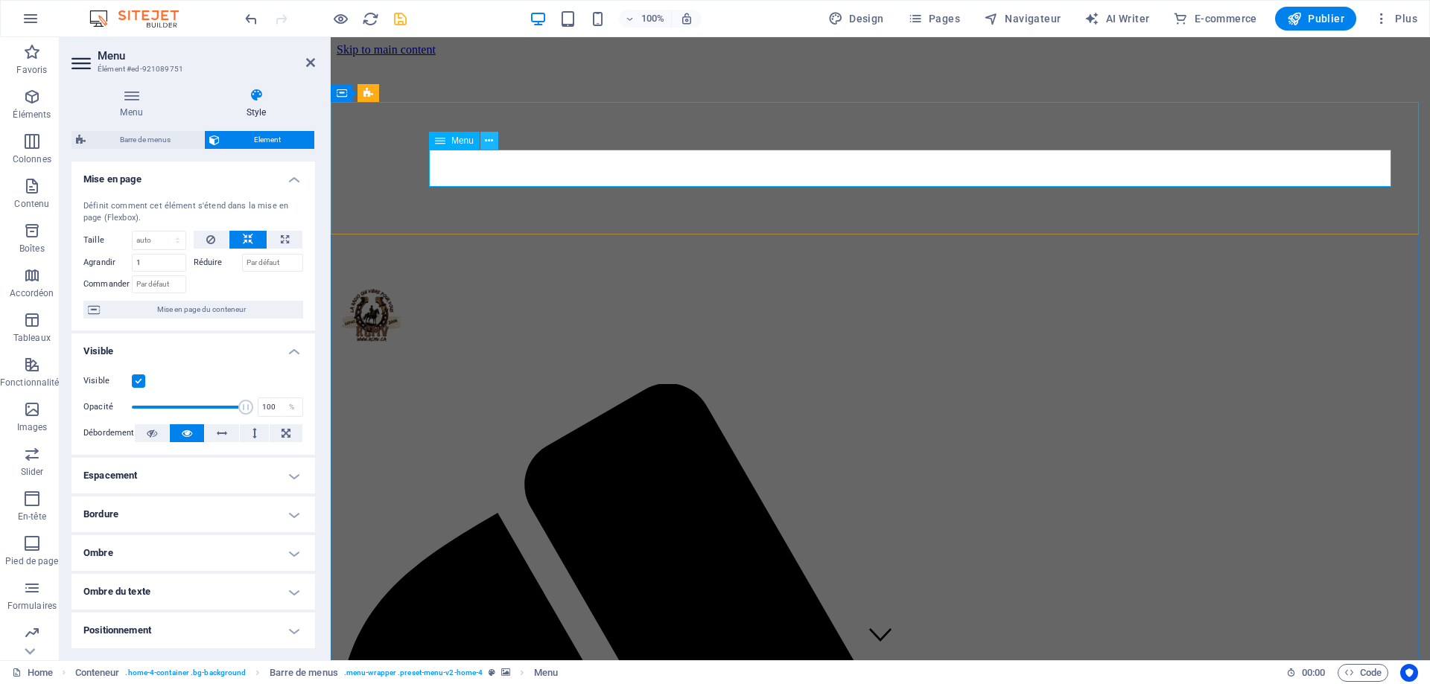
click at [491, 140] on icon at bounding box center [489, 141] width 8 height 16
click at [306, 63] on icon at bounding box center [310, 63] width 9 height 12
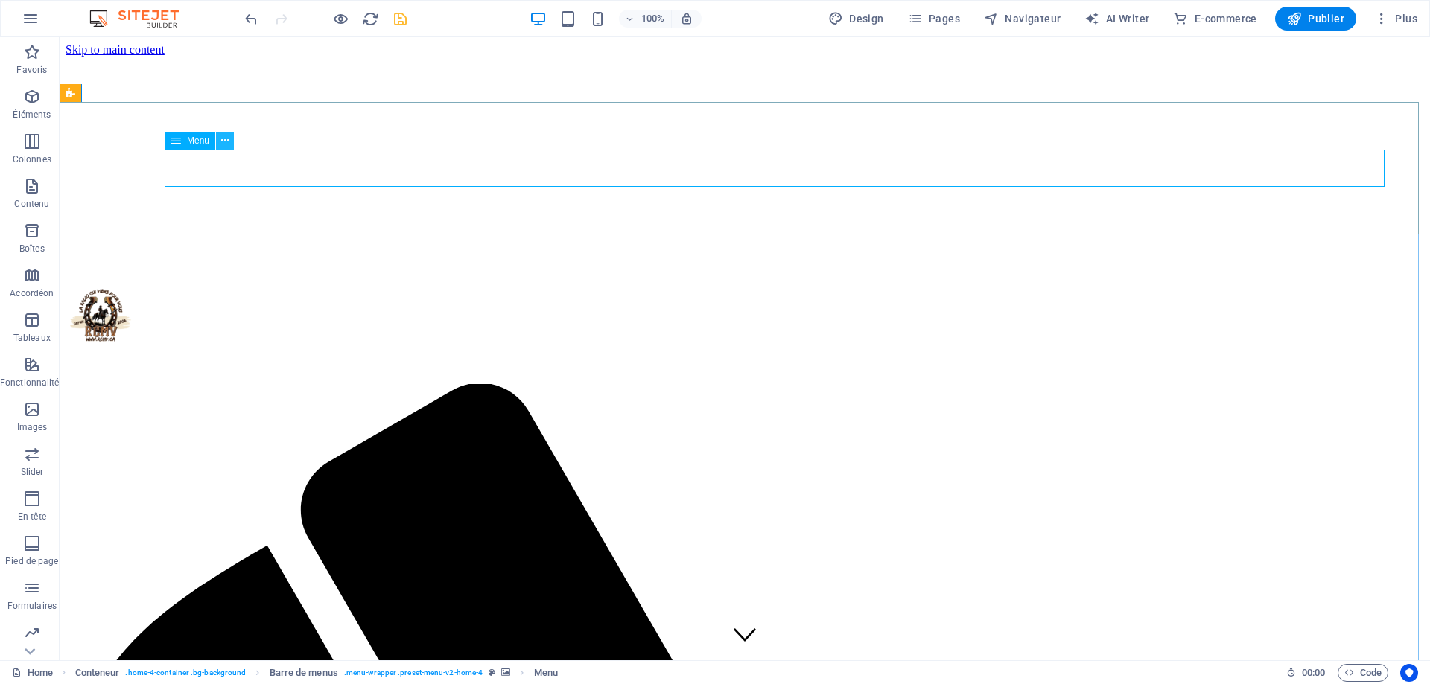
click at [225, 141] on icon at bounding box center [225, 141] width 8 height 16
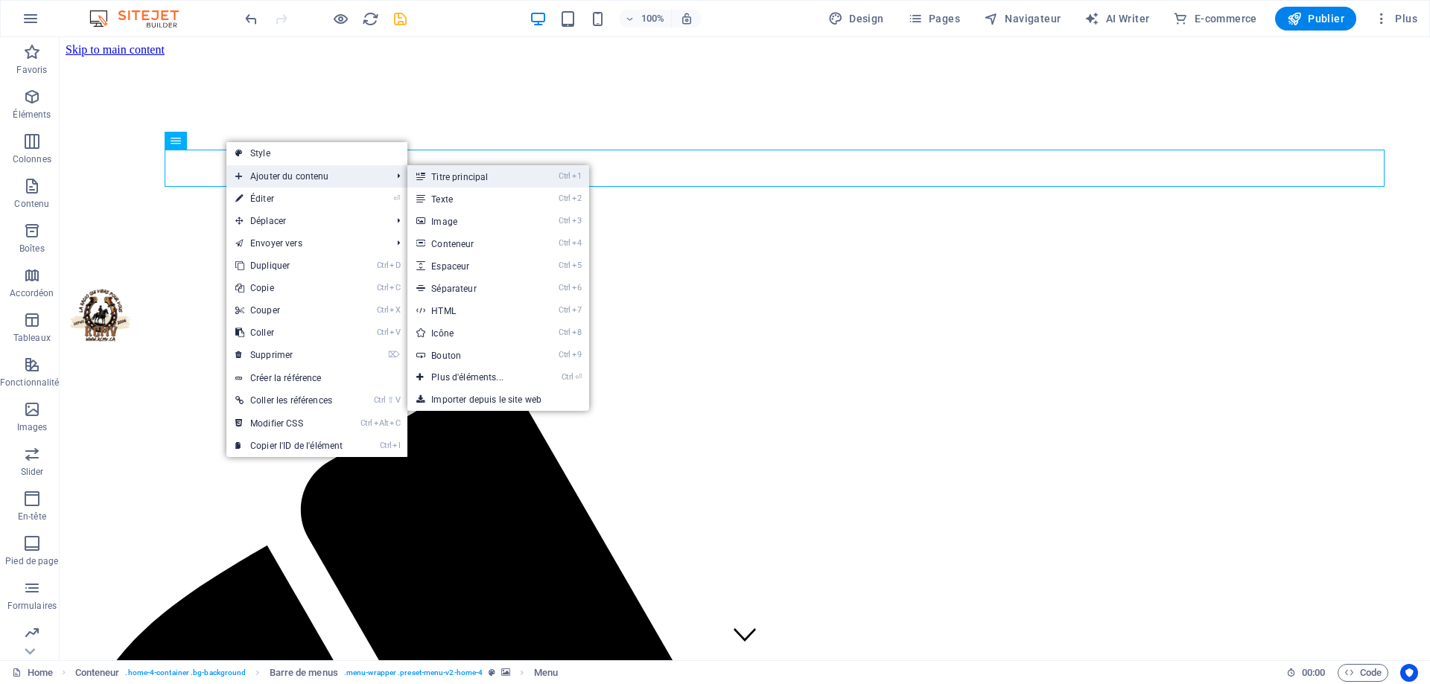
click at [474, 179] on link "Ctrl 1 Titre principal" at bounding box center [470, 176] width 126 height 22
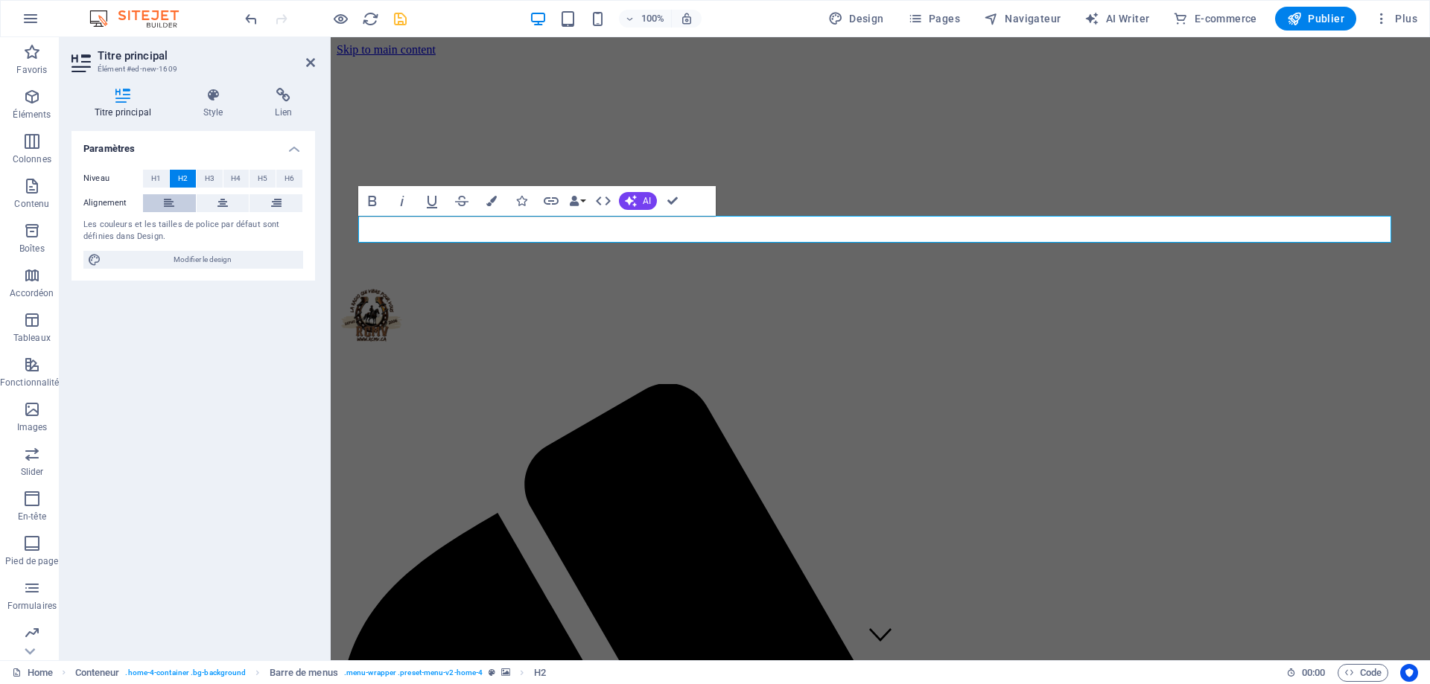
click at [165, 207] on icon at bounding box center [169, 203] width 10 height 18
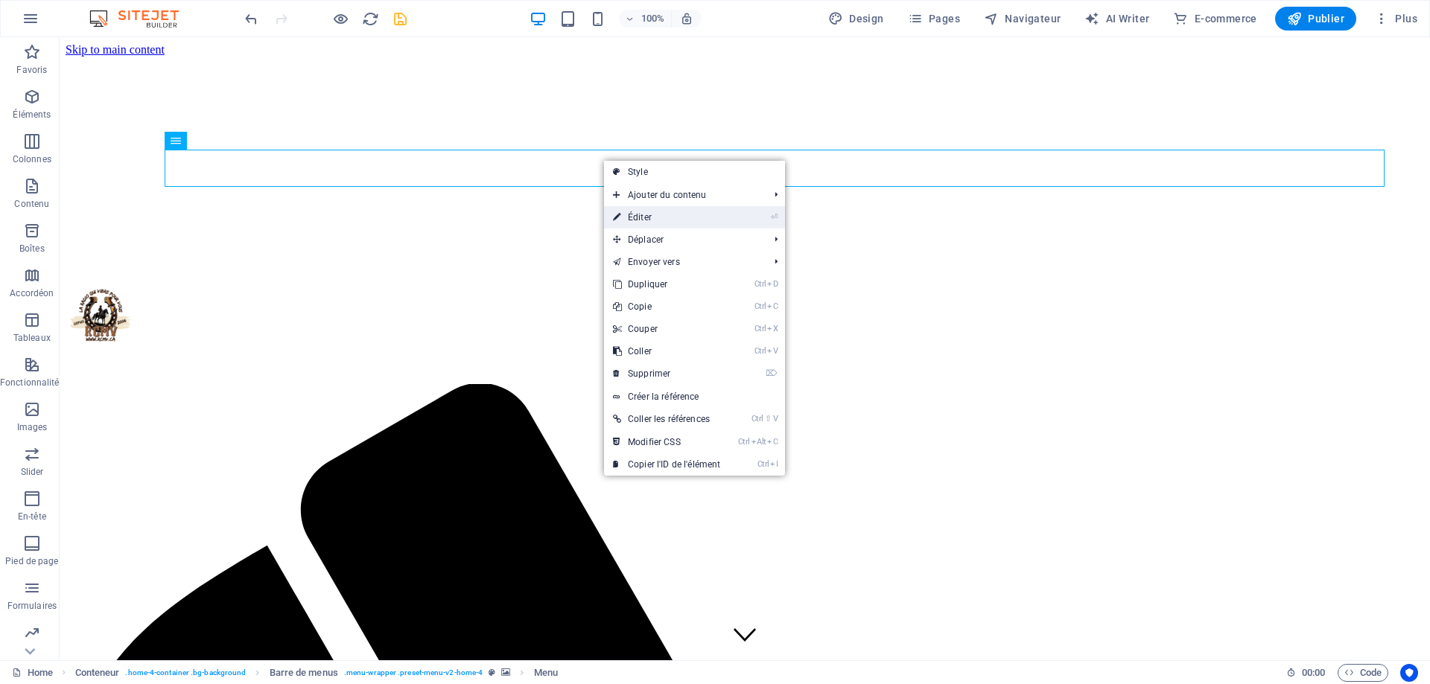
click at [662, 217] on link "⏎ Éditer" at bounding box center [666, 217] width 125 height 22
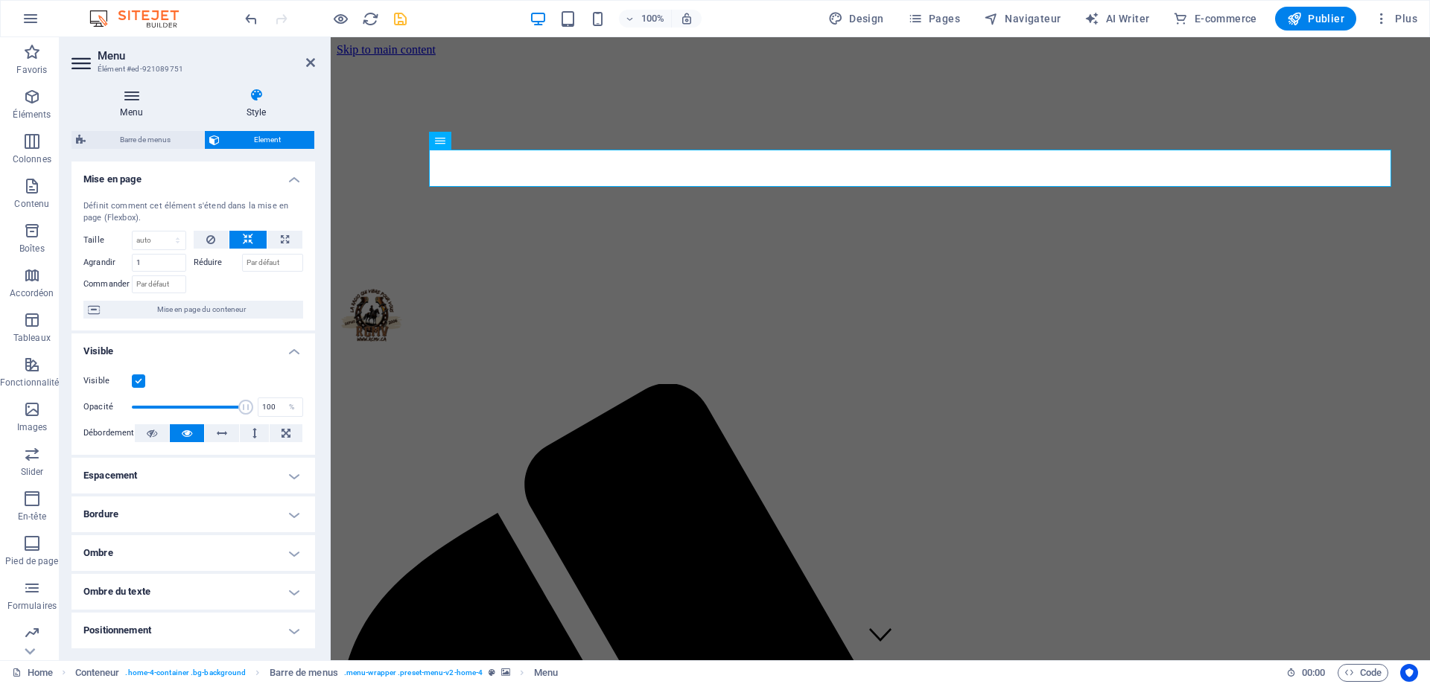
click at [130, 100] on icon at bounding box center [131, 95] width 120 height 15
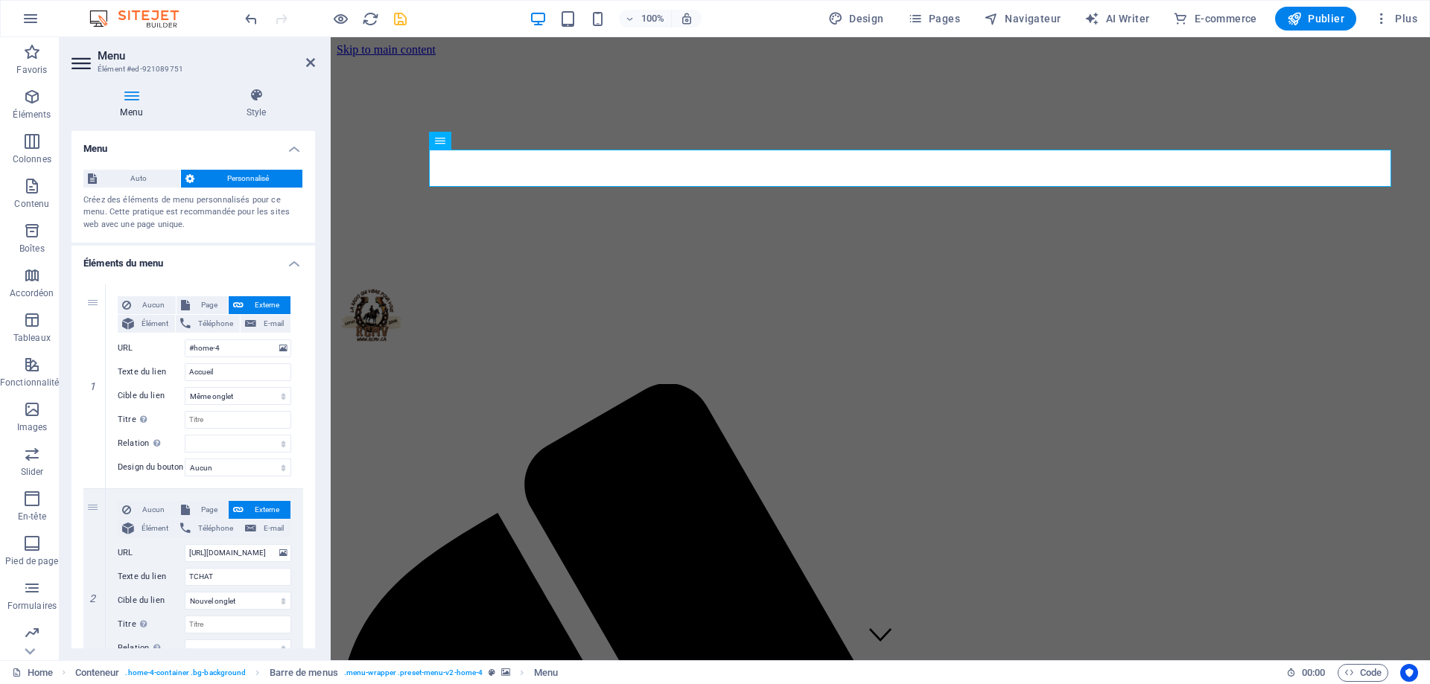
click at [80, 60] on icon at bounding box center [82, 63] width 22 height 24
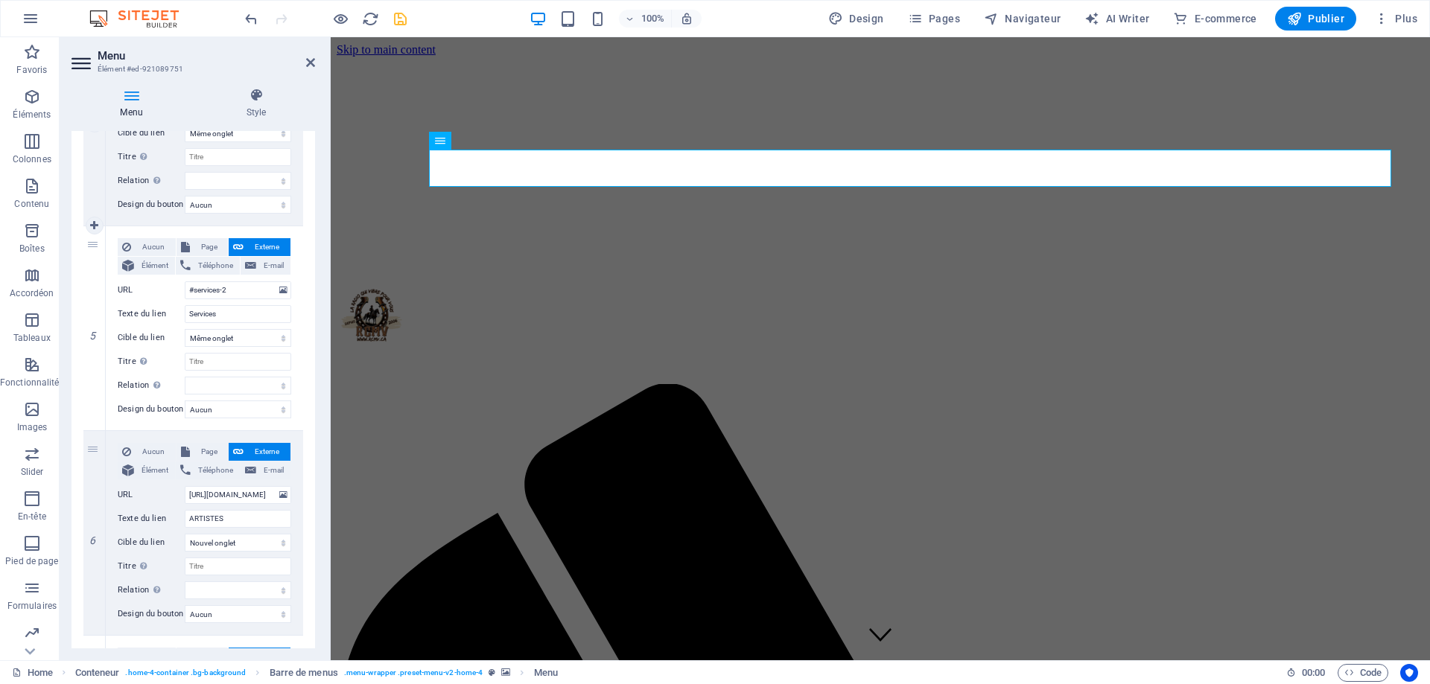
scroll to position [1121, 0]
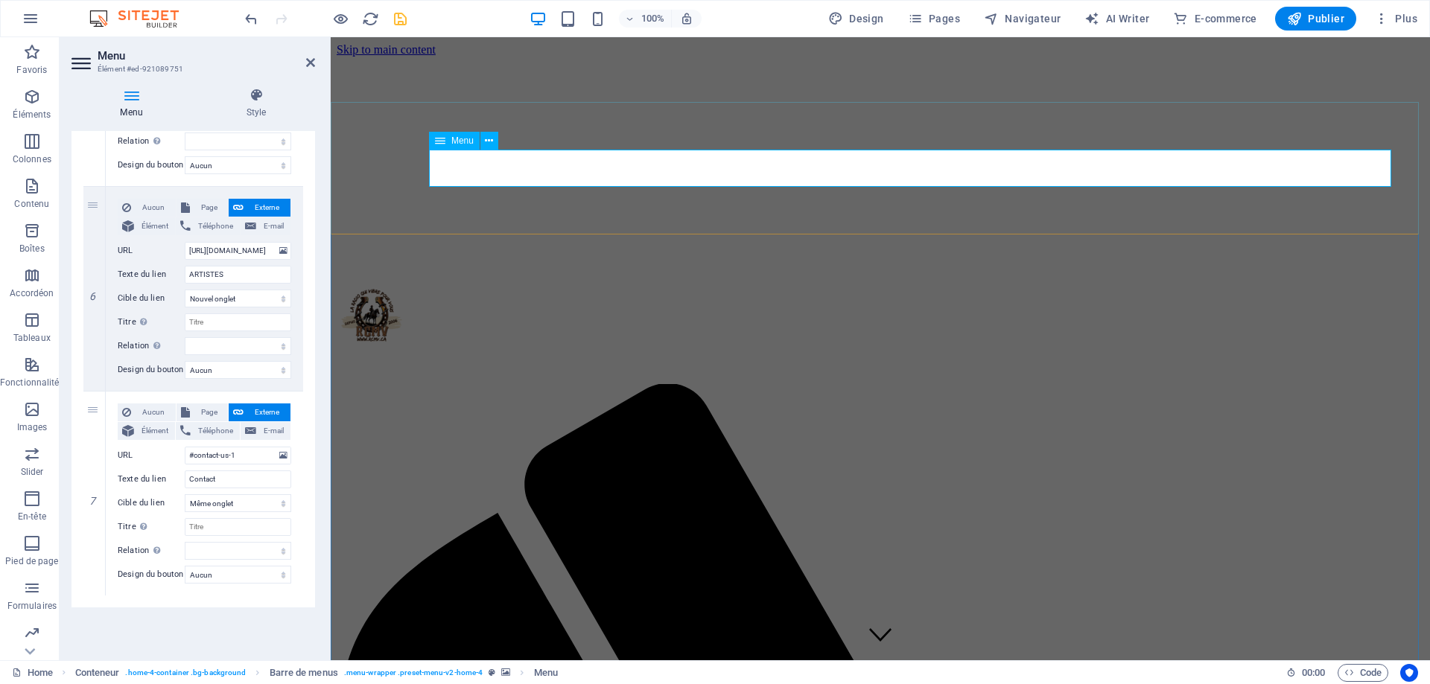
click at [310, 64] on icon at bounding box center [310, 63] width 9 height 12
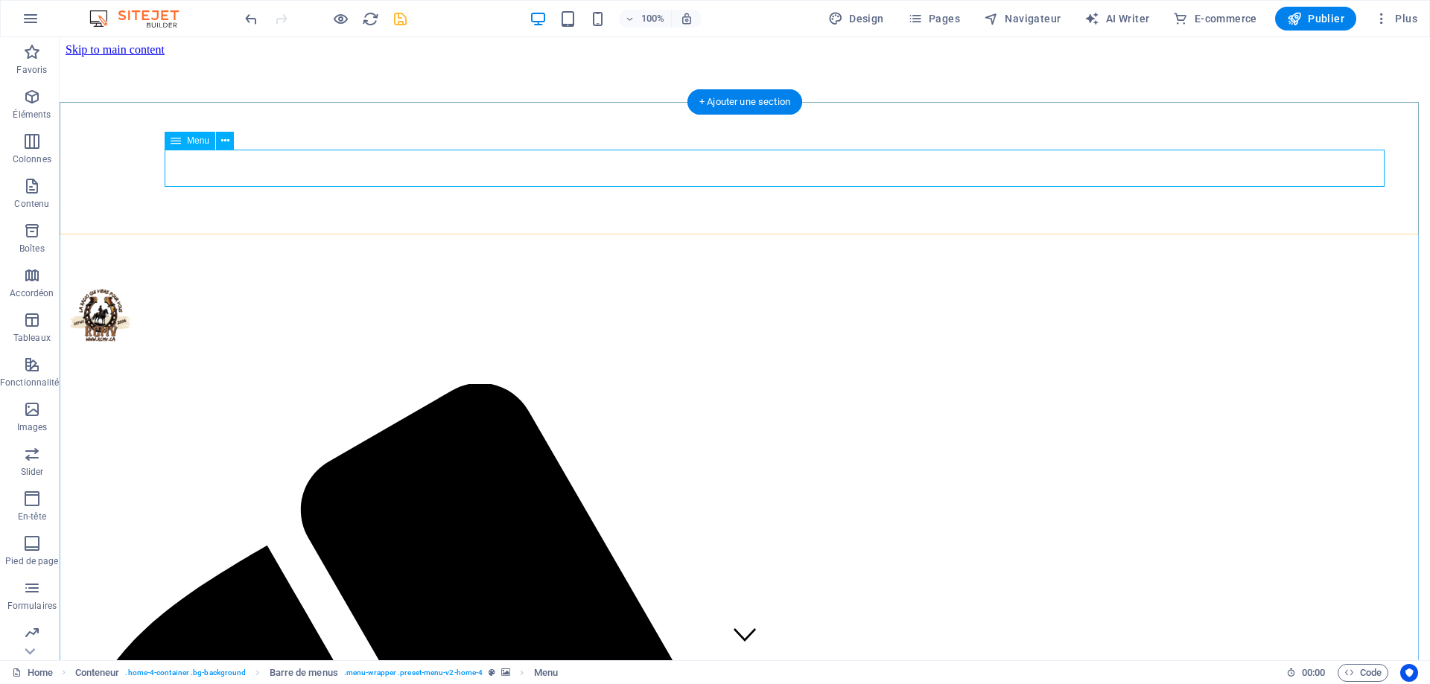
click at [1331, 19] on icon "button" at bounding box center [1381, 18] width 15 height 15
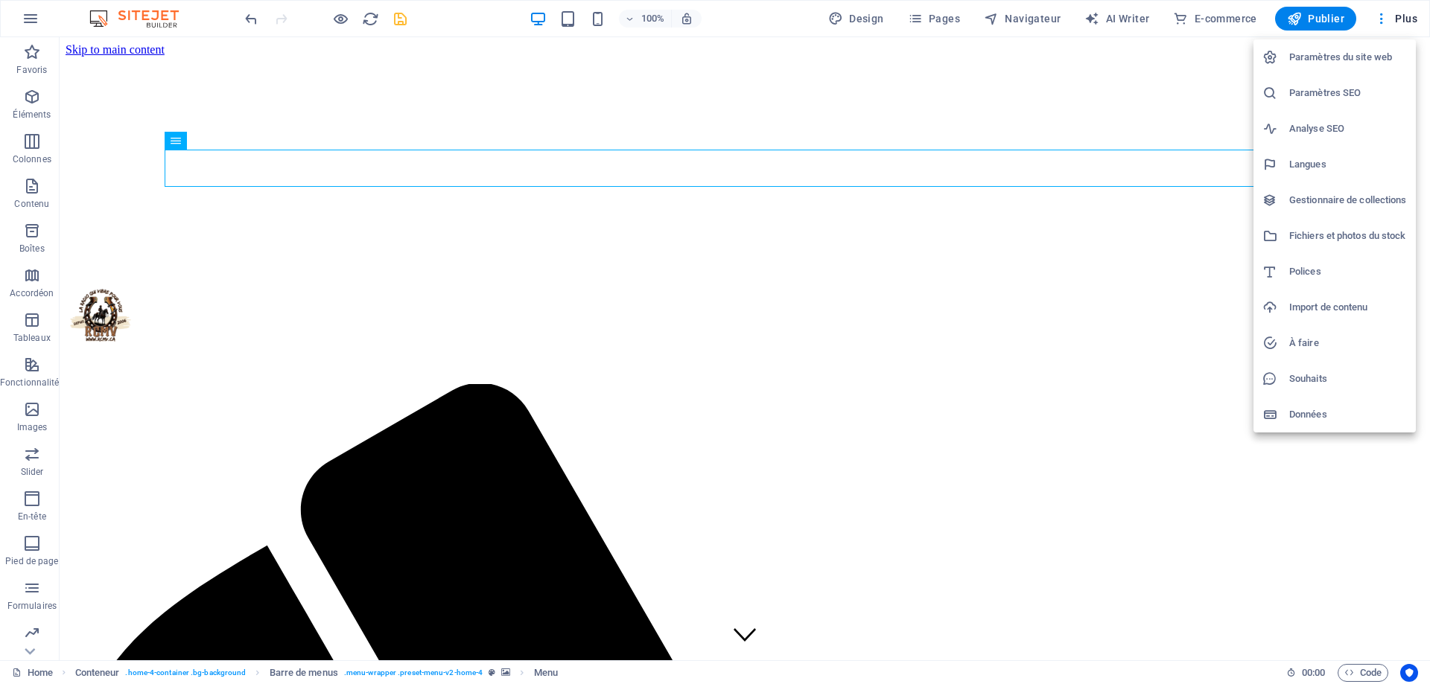
click at [754, 159] on div at bounding box center [715, 342] width 1430 height 684
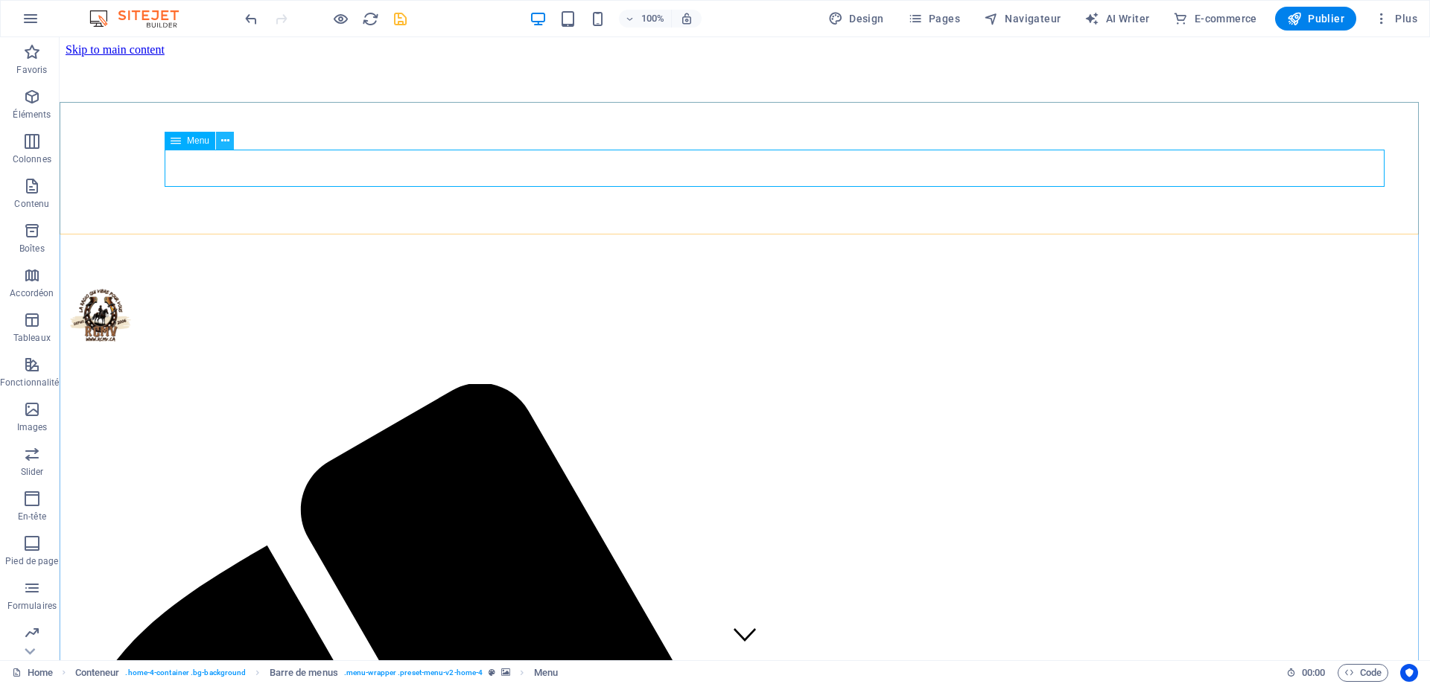
click at [223, 138] on icon at bounding box center [225, 141] width 8 height 16
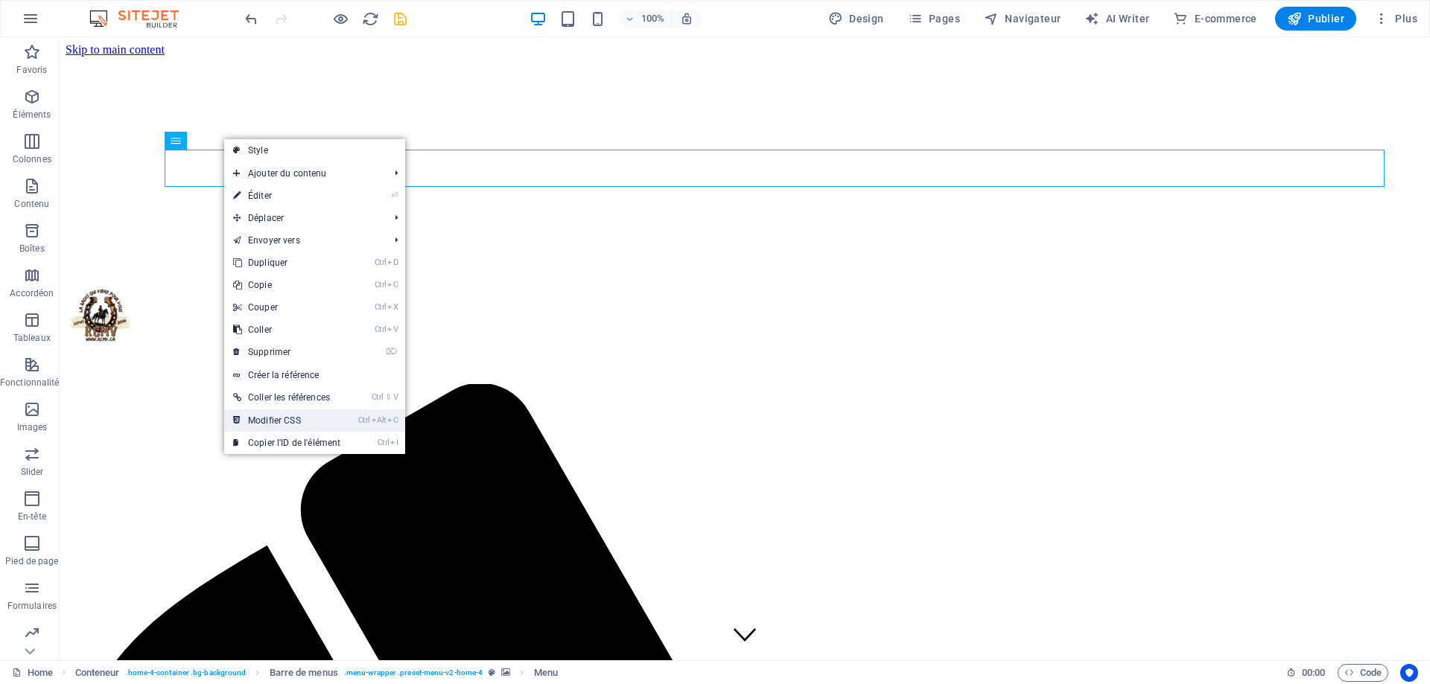
click at [294, 417] on link "Ctrl Alt C Modifier CSS" at bounding box center [286, 421] width 125 height 22
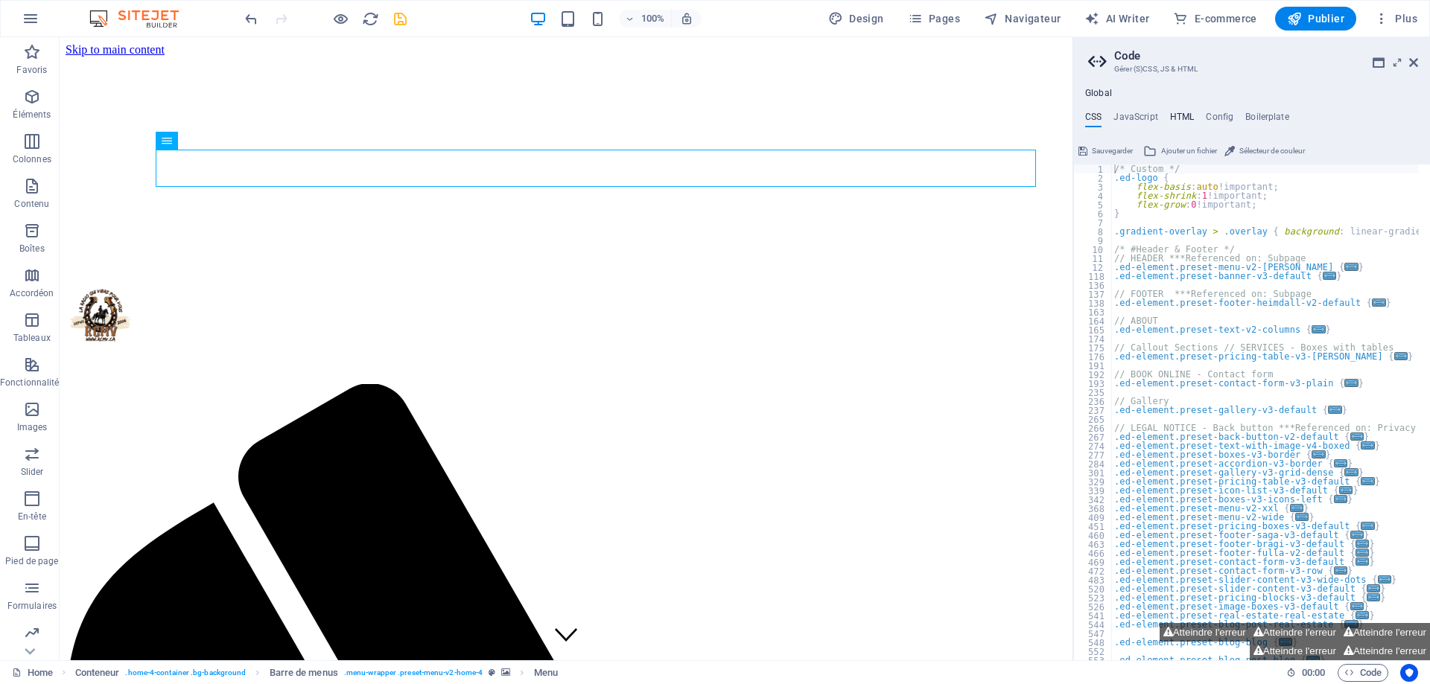
click at [1176, 118] on h4 "HTML" at bounding box center [1182, 120] width 25 height 16
type textarea "<a href="#main-content" class="wv-link-content button">Skip to main content</a>"
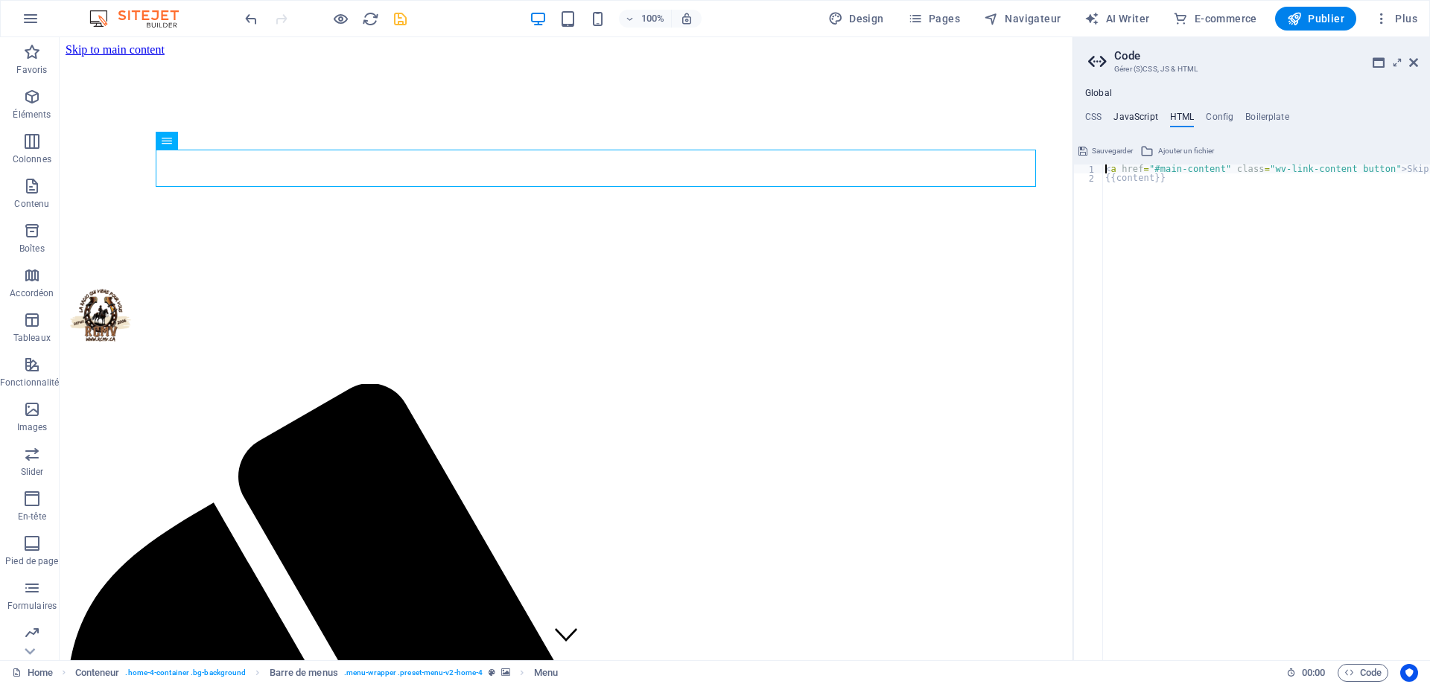
click at [1140, 114] on h4 "JavaScript" at bounding box center [1135, 120] width 44 height 16
type textarea "/* JS for preset "Menu V2" */"
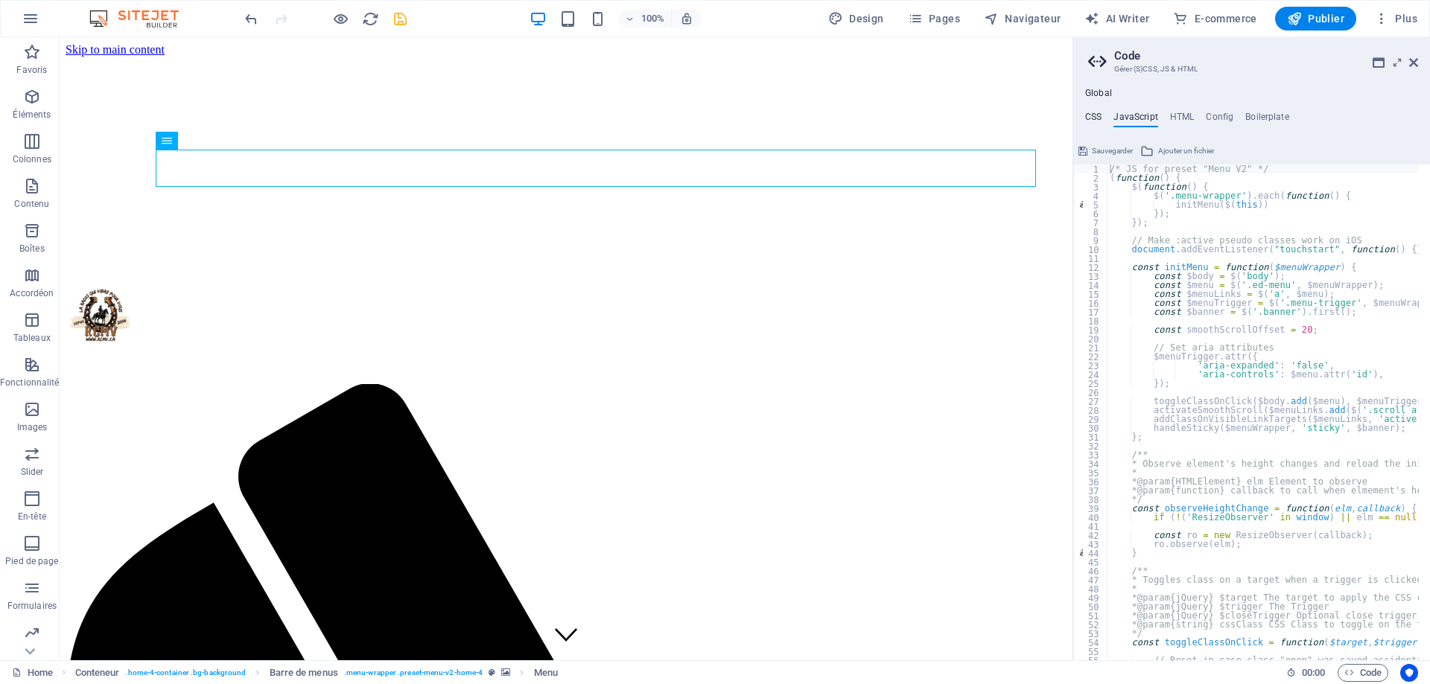
click at [1098, 114] on h4 "CSS" at bounding box center [1093, 120] width 16 height 16
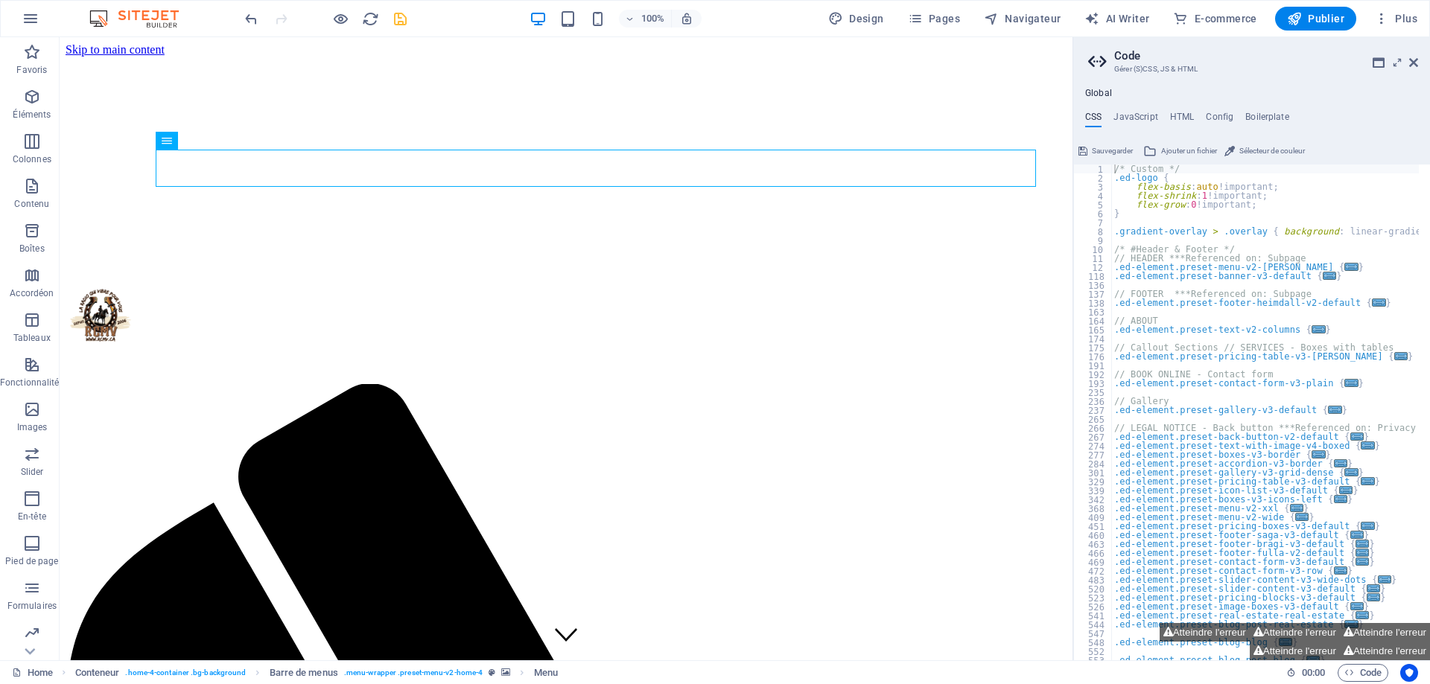
click at [1331, 60] on aside "Code Gérer (S)CSS, JS & HTML Global CSS JavaScript HTML Config Boilerplate /* C…" at bounding box center [1250, 348] width 357 height 623
click at [1191, 114] on h4 "HTML" at bounding box center [1182, 120] width 25 height 16
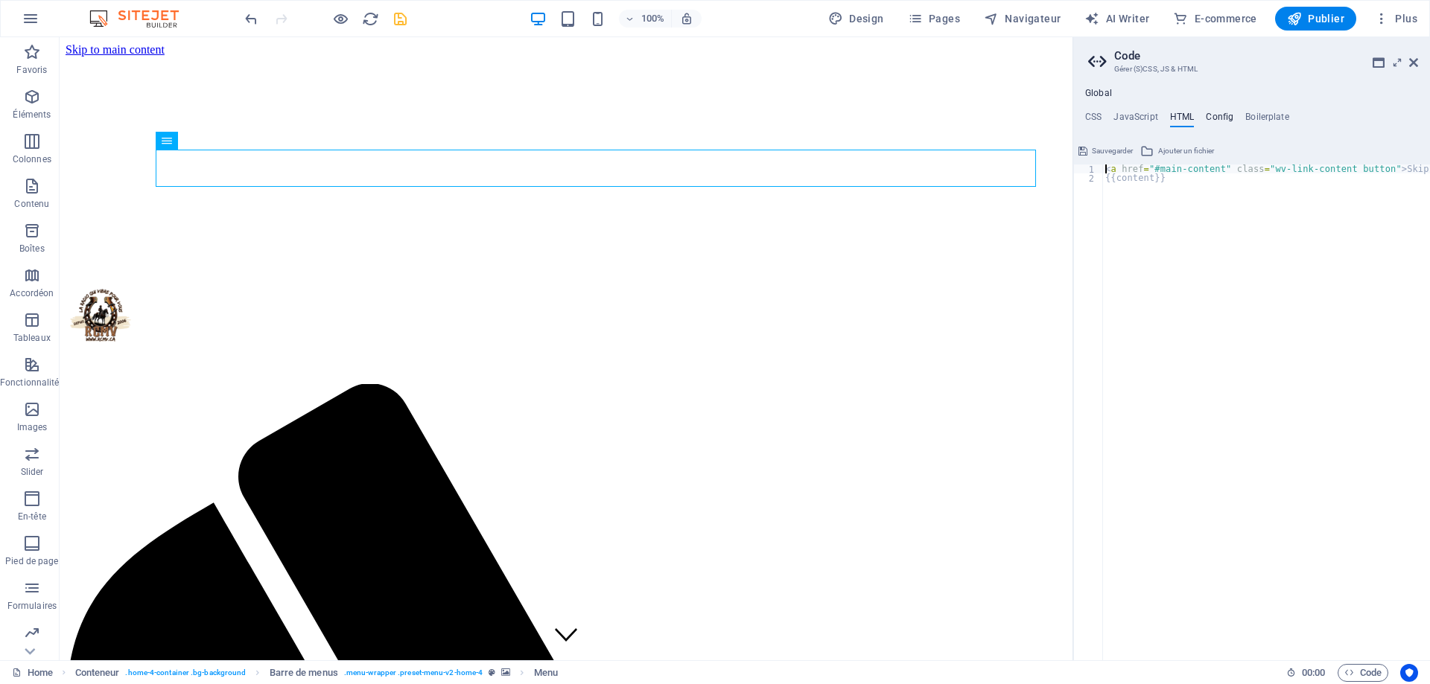
click at [1220, 115] on h4 "Config" at bounding box center [1220, 120] width 28 height 16
type textarea "$color-background: #0b0b0b;"
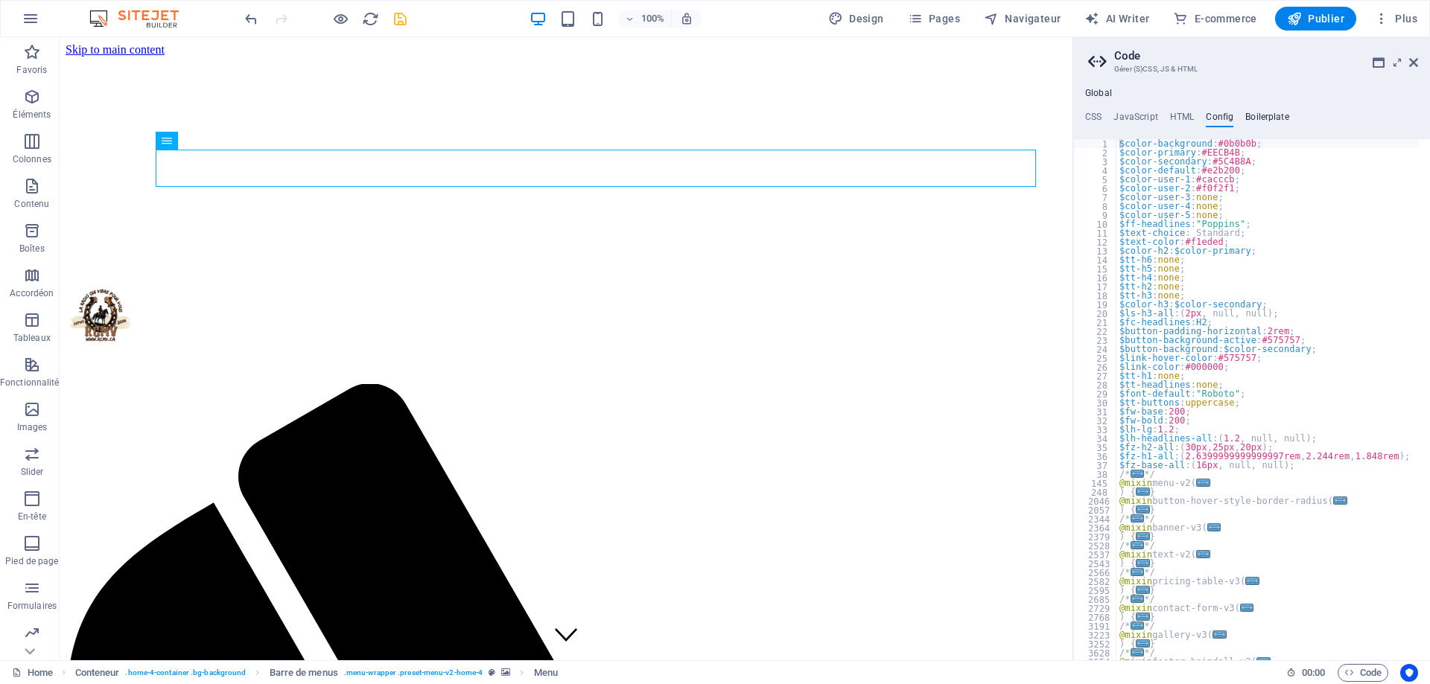
click at [1262, 112] on h4 "Boilerplate" at bounding box center [1267, 120] width 44 height 16
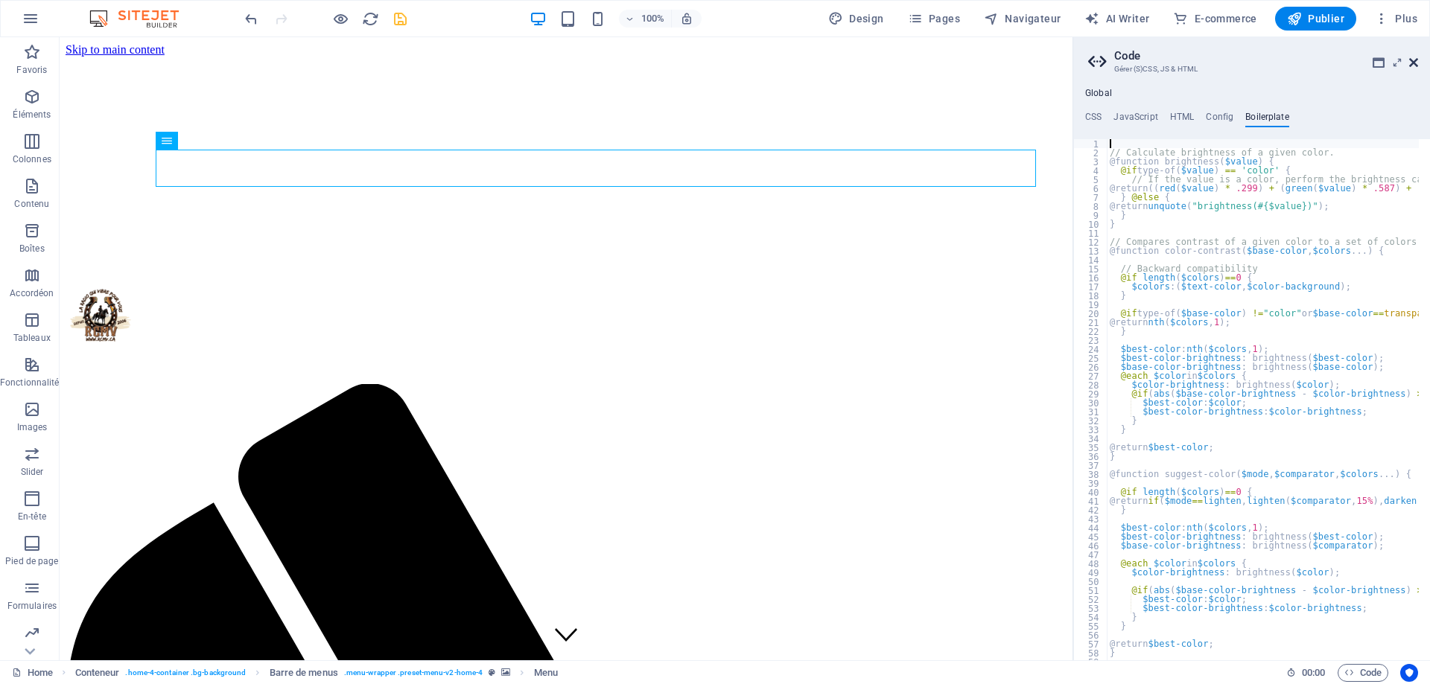
click at [1331, 60] on icon at bounding box center [1413, 63] width 9 height 12
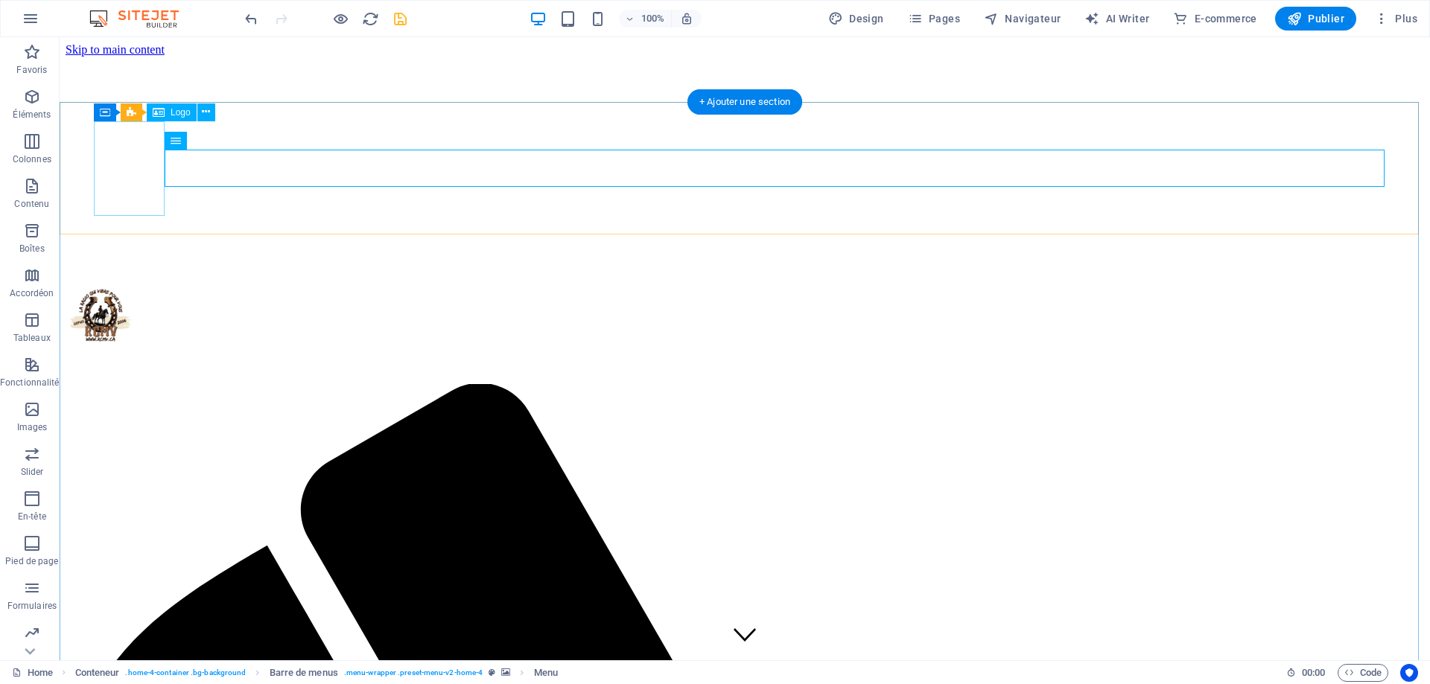
click at [164, 267] on div at bounding box center [745, 317] width 1358 height 101
click at [186, 139] on div "Menu" at bounding box center [190, 141] width 51 height 18
click at [185, 140] on div "Menu" at bounding box center [190, 141] width 51 height 18
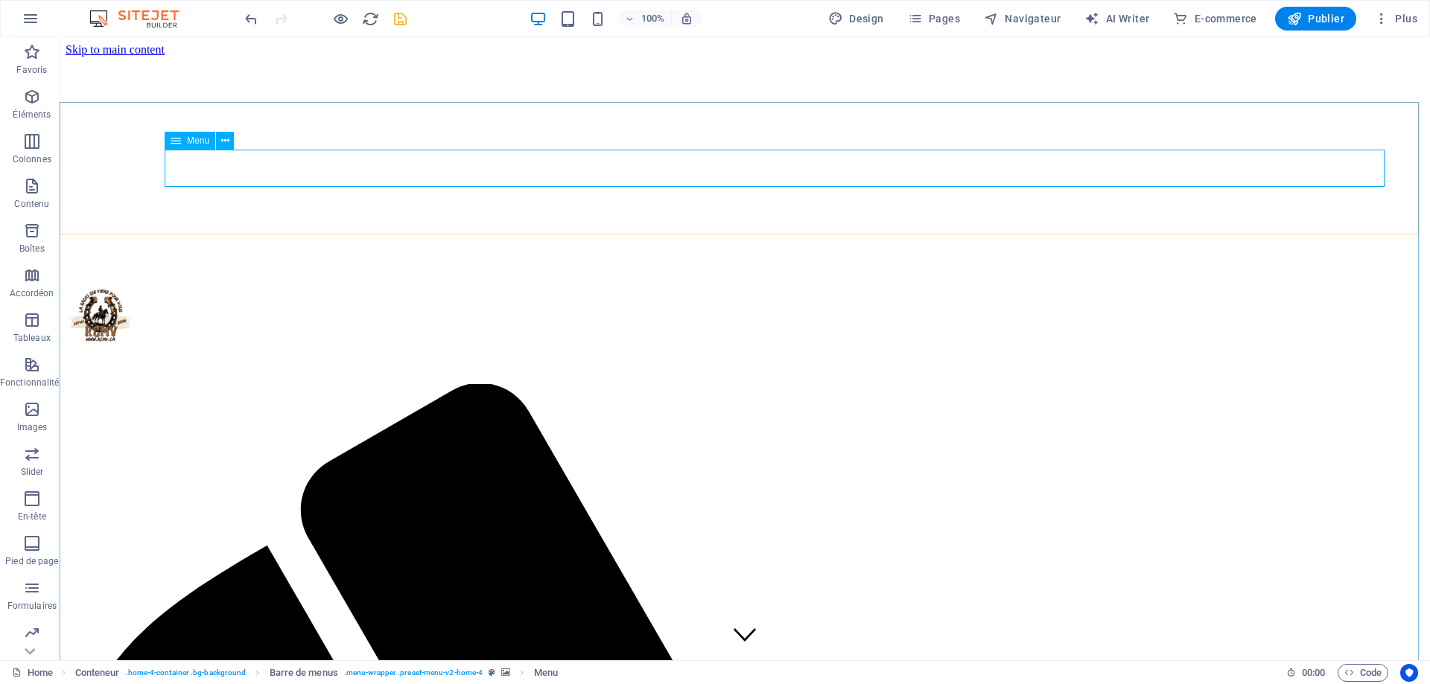
select select
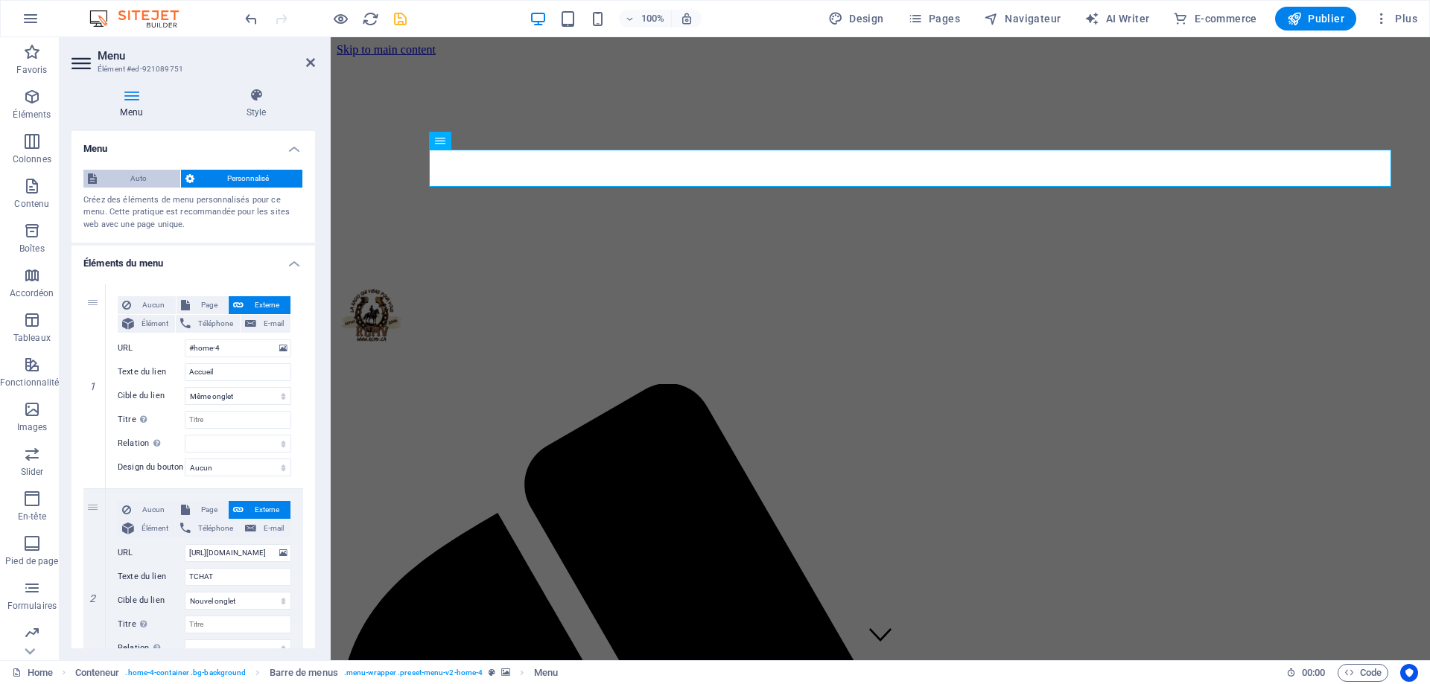
click at [140, 171] on span "Auto" at bounding box center [138, 179] width 74 height 18
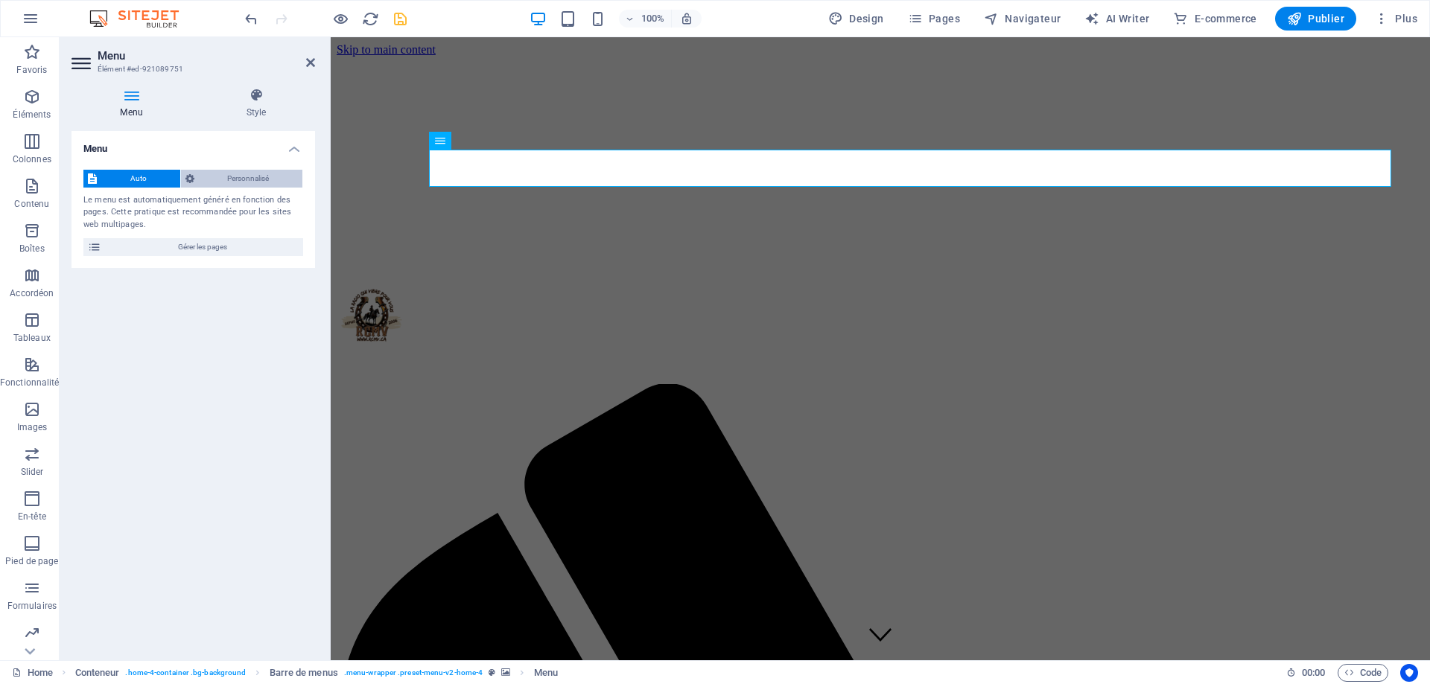
click at [261, 173] on span "Personnalisé" at bounding box center [249, 179] width 100 height 18
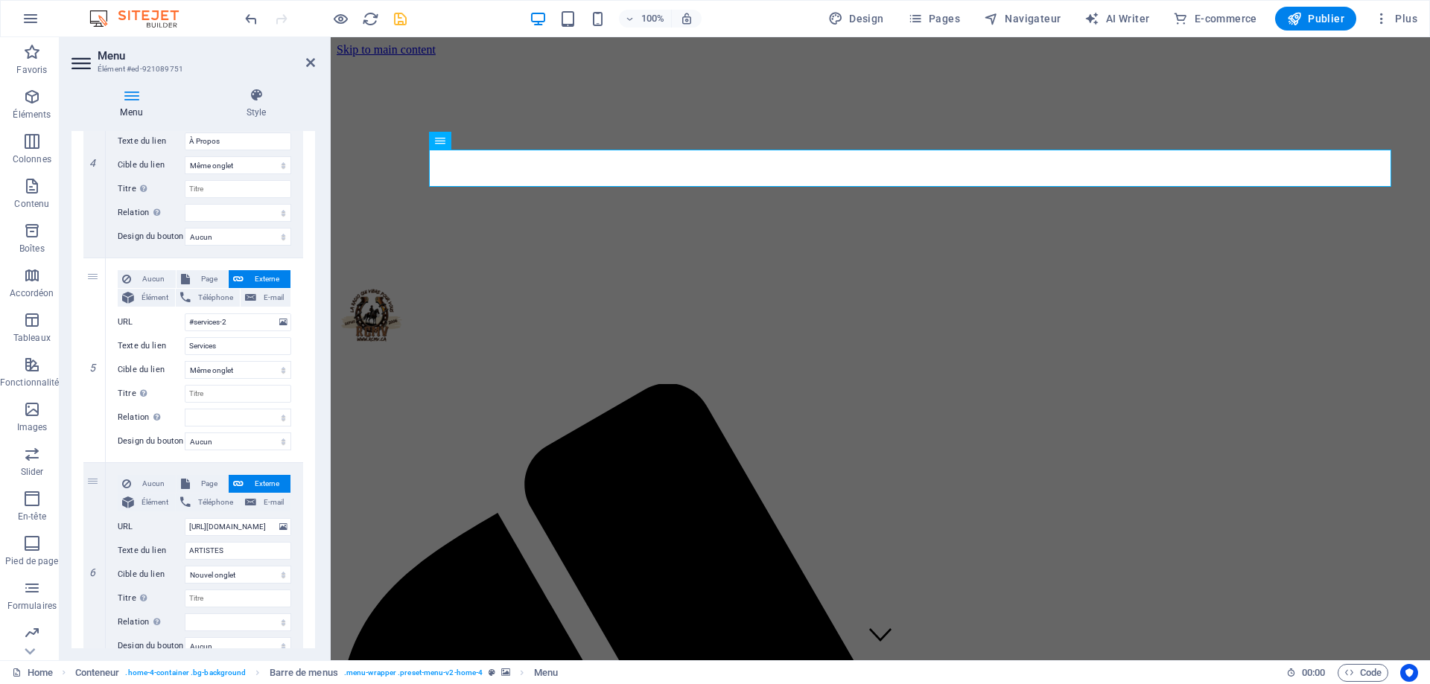
scroll to position [894, 0]
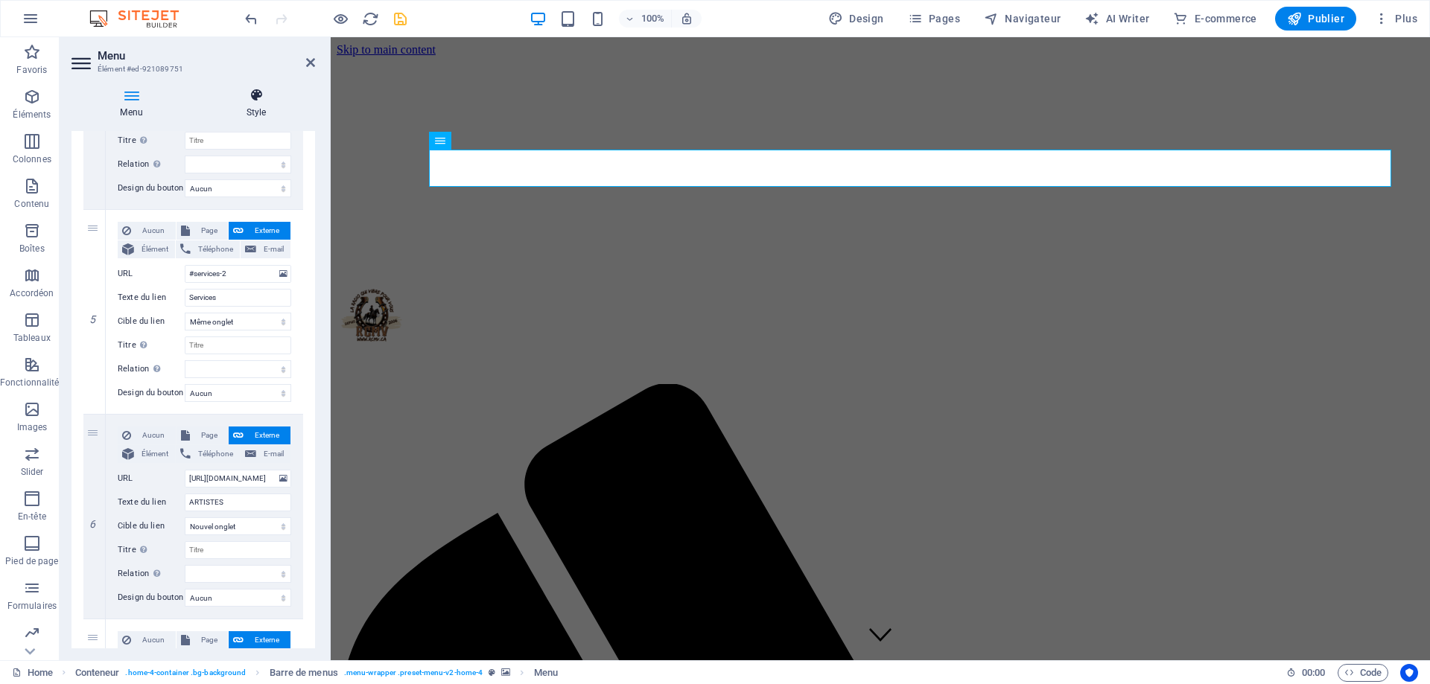
click at [263, 96] on icon at bounding box center [256, 95] width 118 height 15
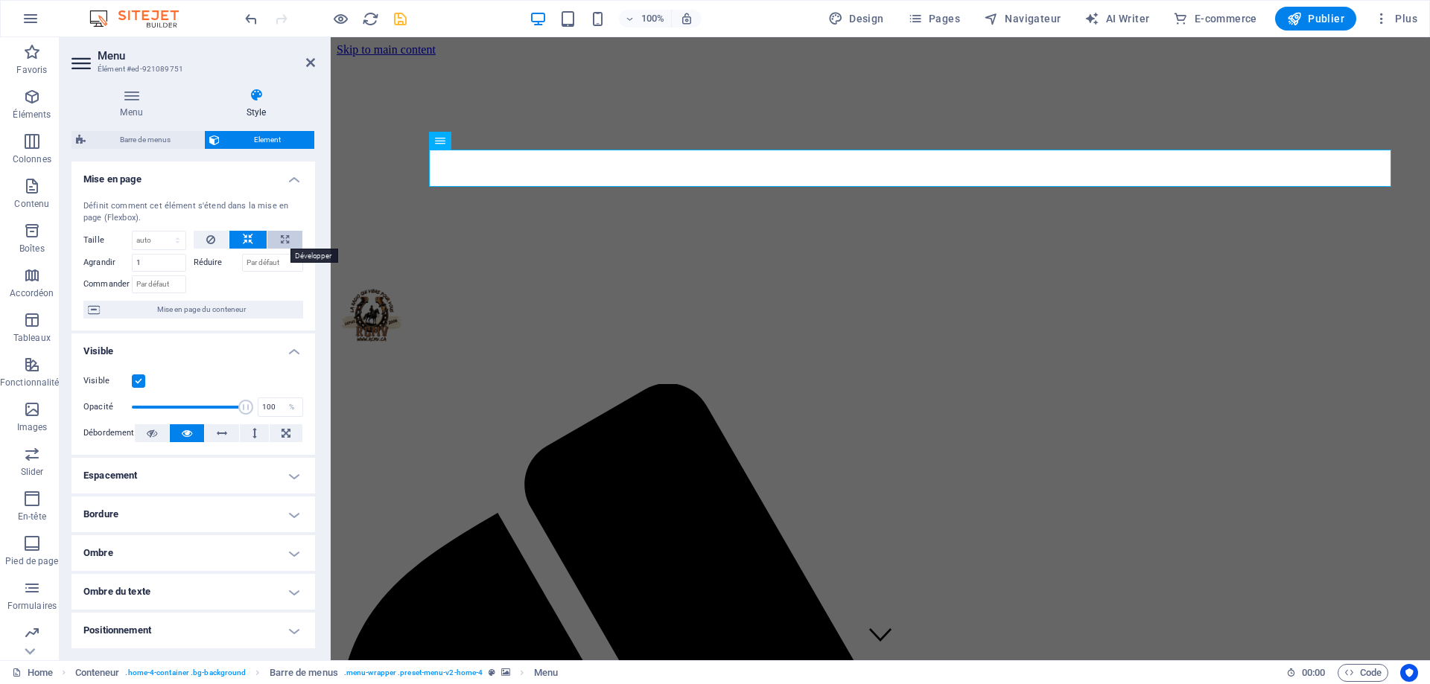
click at [281, 242] on icon at bounding box center [285, 240] width 8 height 18
type input "100"
select select "%"
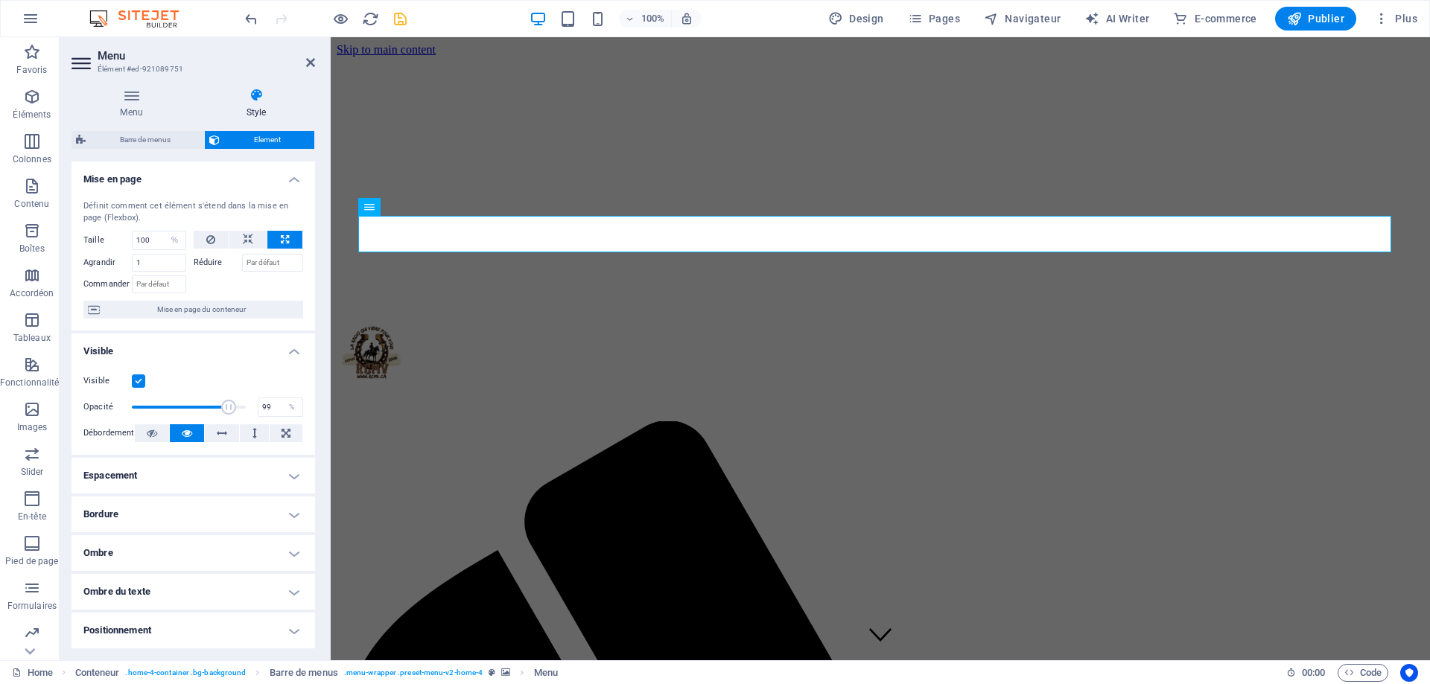
type input "100"
drag, startPoint x: 238, startPoint y: 405, endPoint x: 257, endPoint y: 398, distance: 19.8
click at [257, 398] on div "Opacité 100 %" at bounding box center [193, 407] width 220 height 22
click at [246, 243] on icon at bounding box center [248, 240] width 10 height 18
select select "DISABLED_OPTION_VALUE"
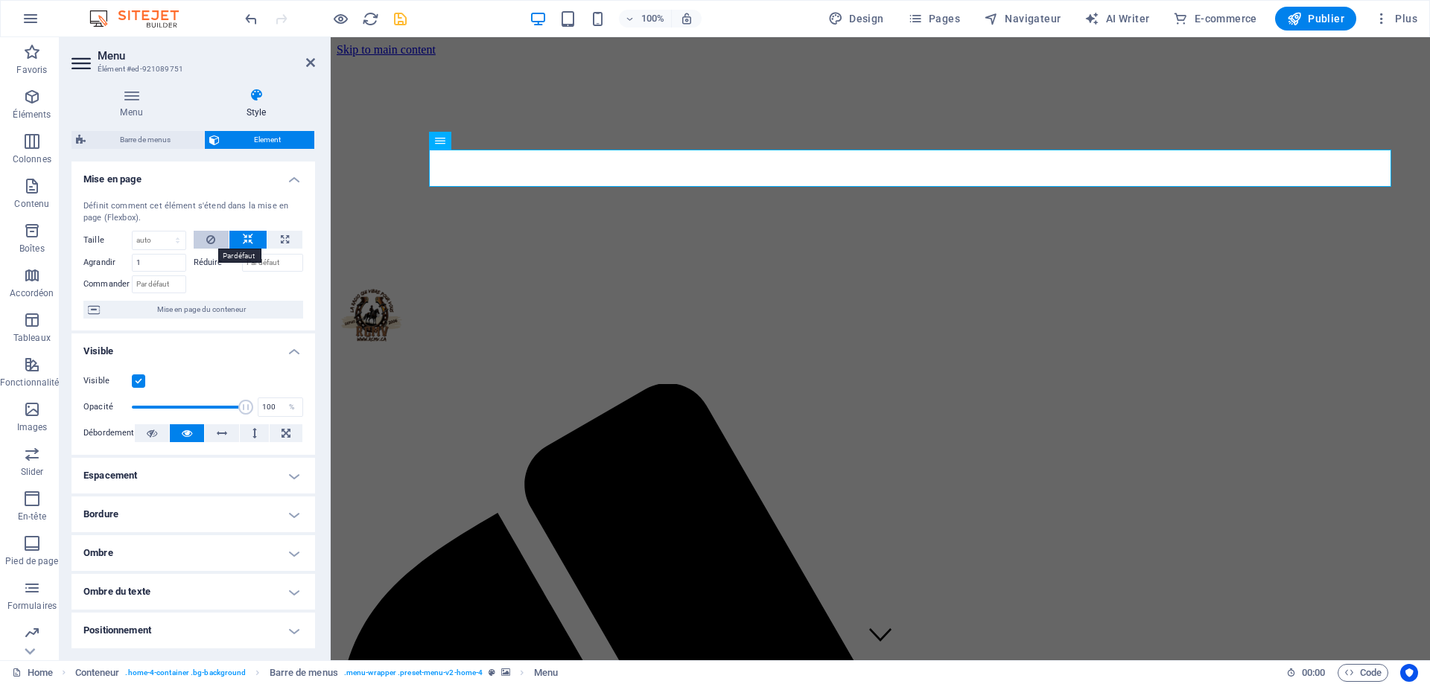
click at [203, 242] on button at bounding box center [212, 240] width 36 height 18
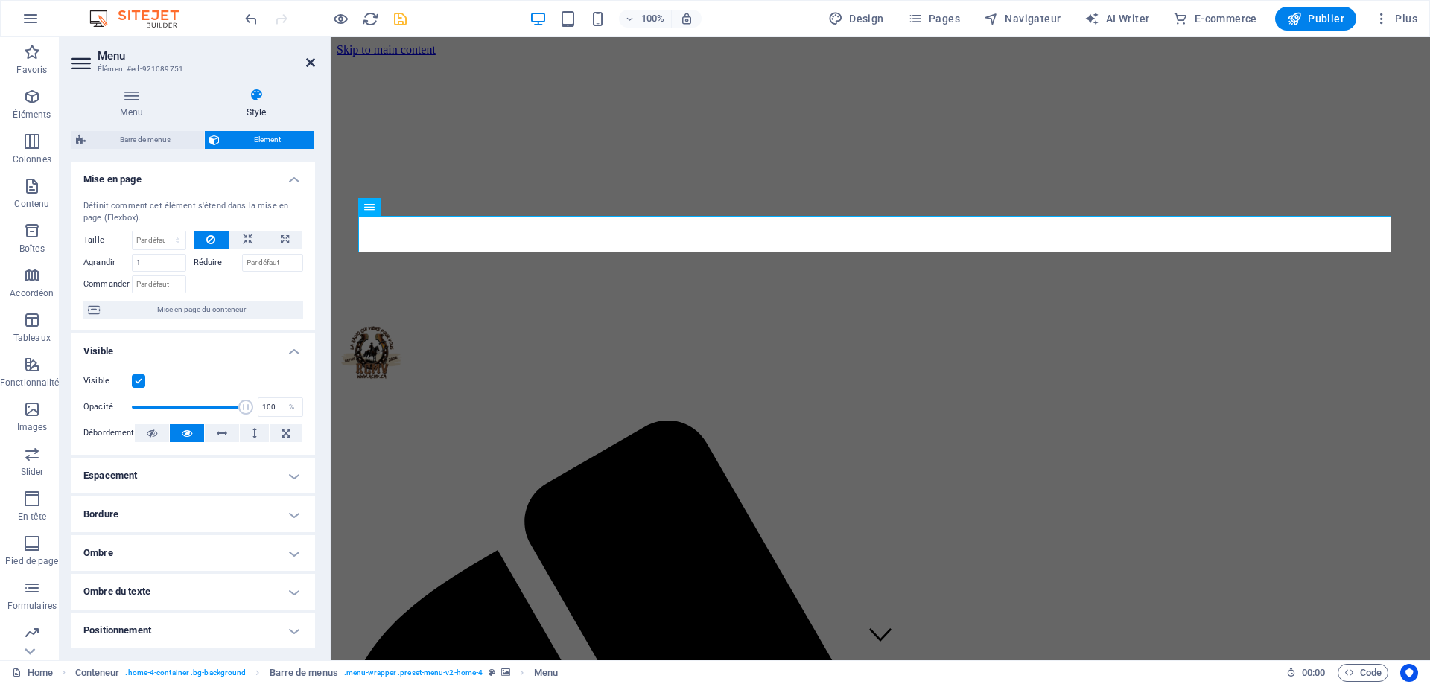
click at [312, 63] on icon at bounding box center [310, 63] width 9 height 12
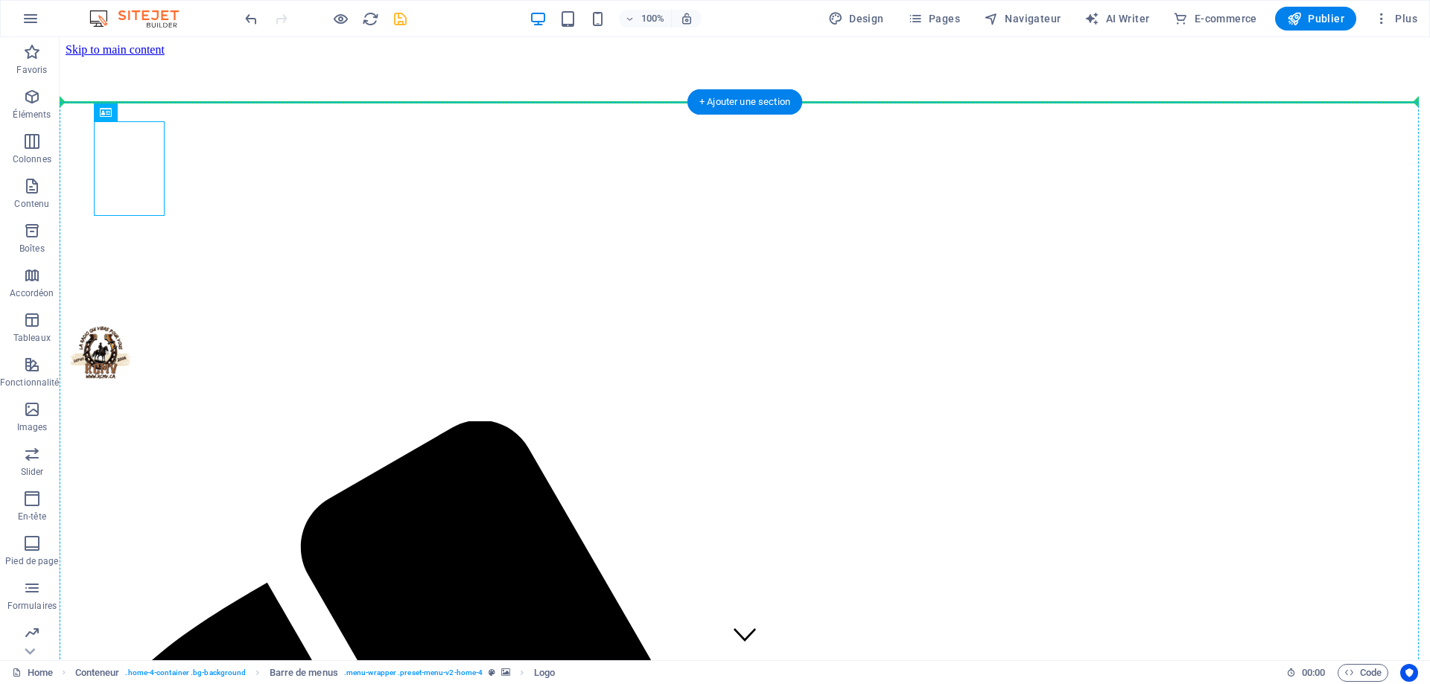
drag, startPoint x: 133, startPoint y: 167, endPoint x: 93, endPoint y: 226, distance: 70.8
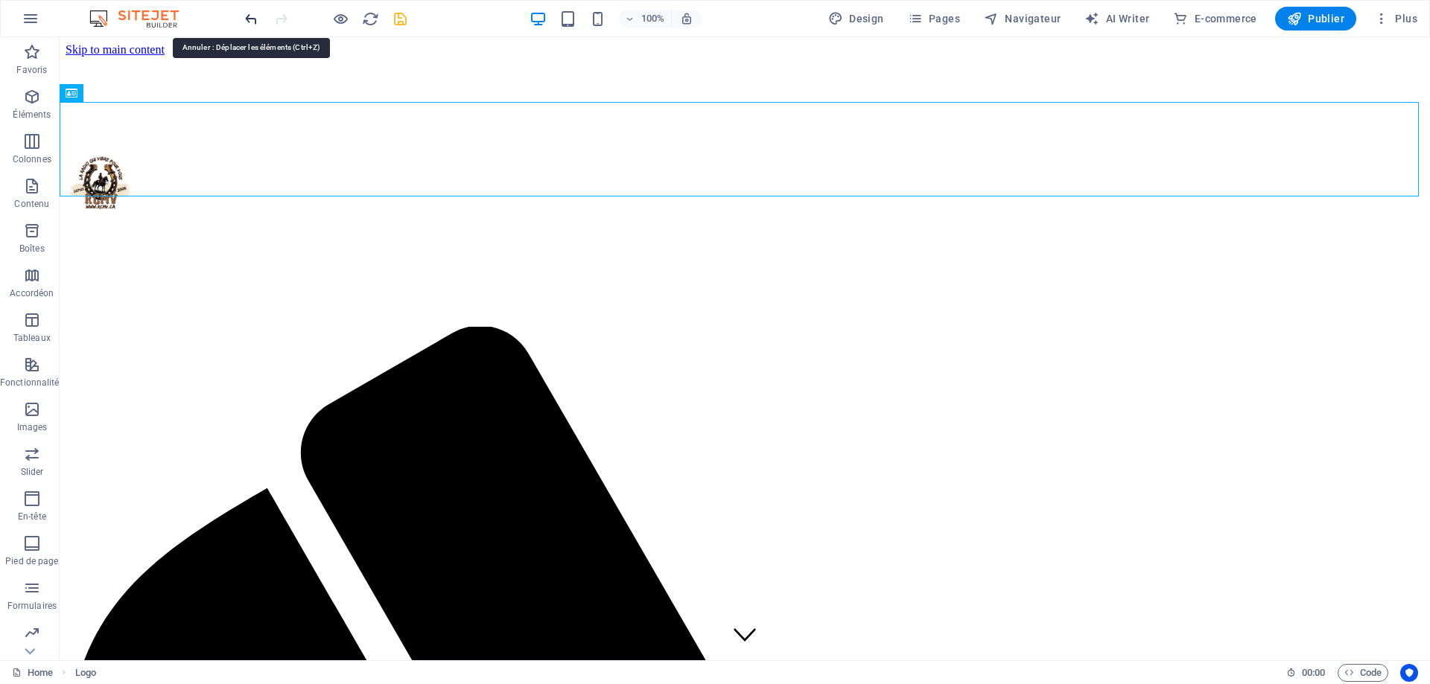
click at [251, 17] on icon "undo" at bounding box center [251, 18] width 17 height 17
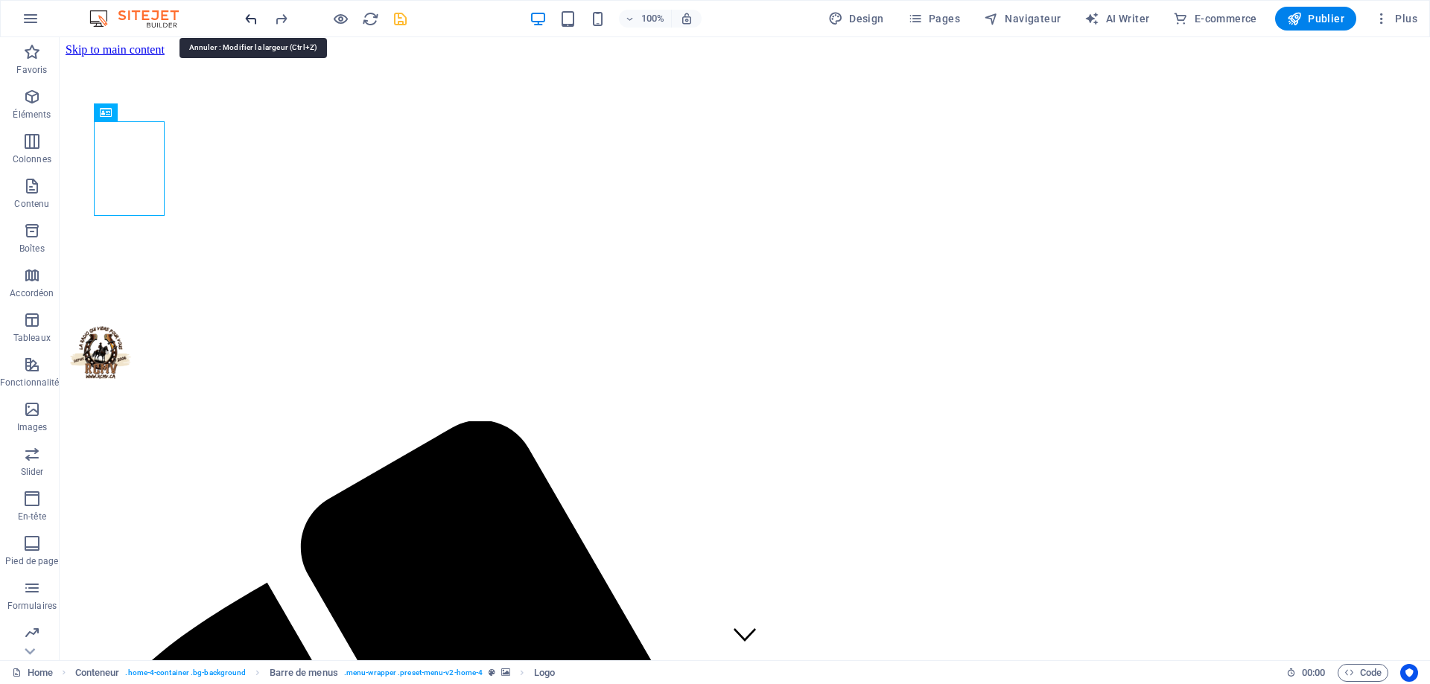
click at [248, 16] on icon "undo" at bounding box center [251, 18] width 17 height 17
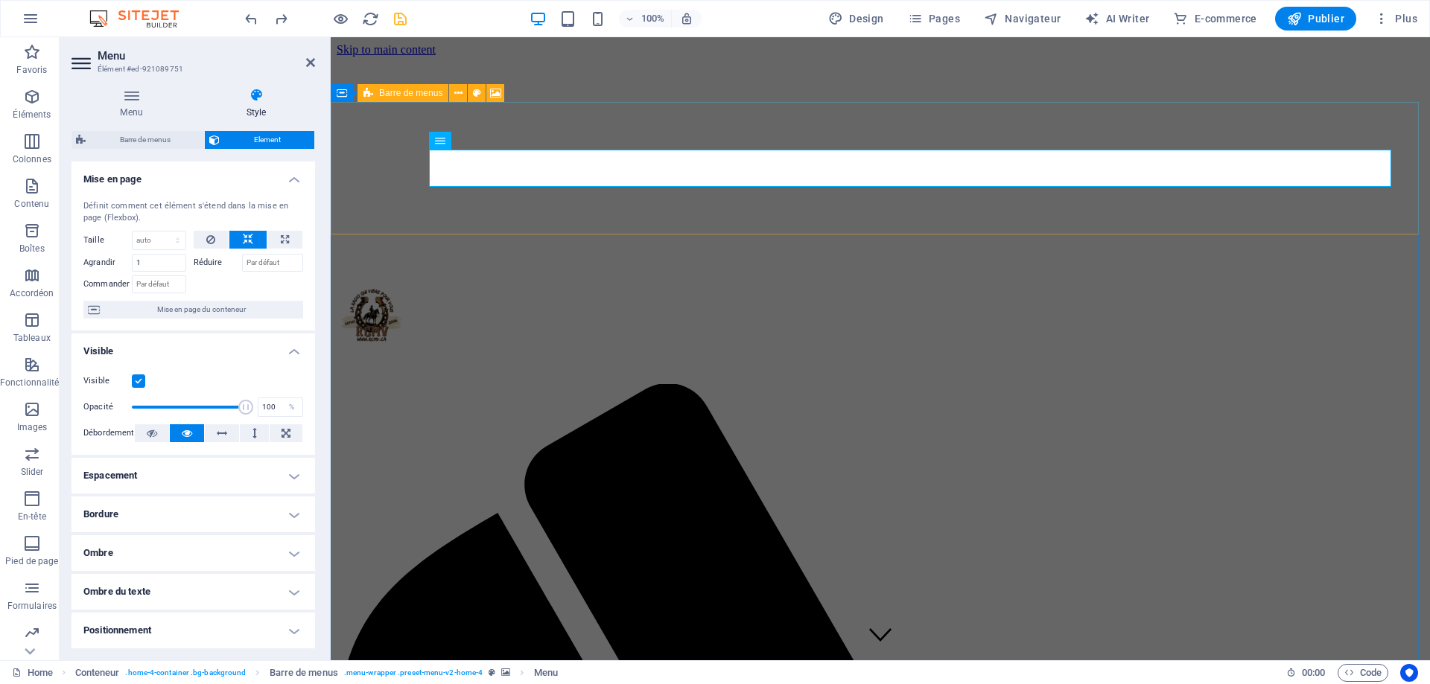
click at [254, 95] on icon at bounding box center [256, 95] width 118 height 15
click at [220, 436] on icon at bounding box center [222, 433] width 10 height 18
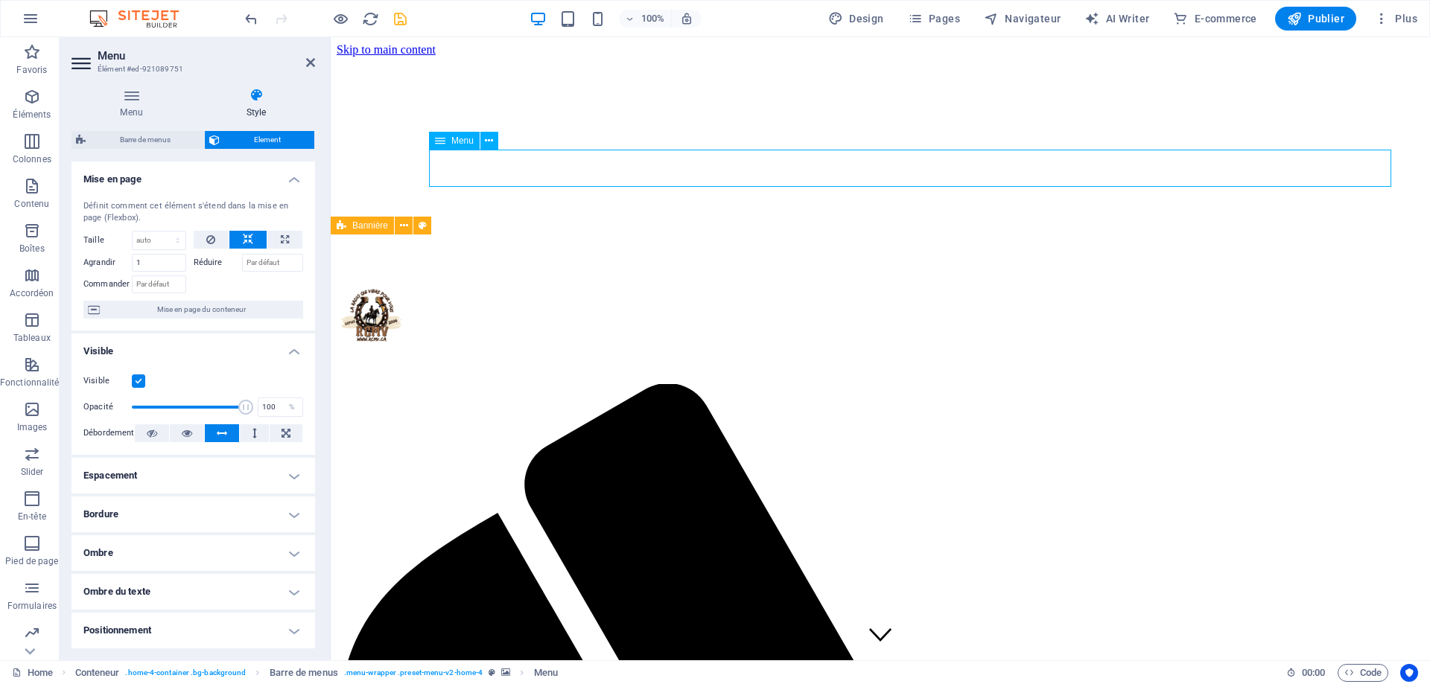
drag, startPoint x: 712, startPoint y: 166, endPoint x: 579, endPoint y: 166, distance: 132.5
click at [478, 119] on figure at bounding box center [880, 119] width 1087 height 0
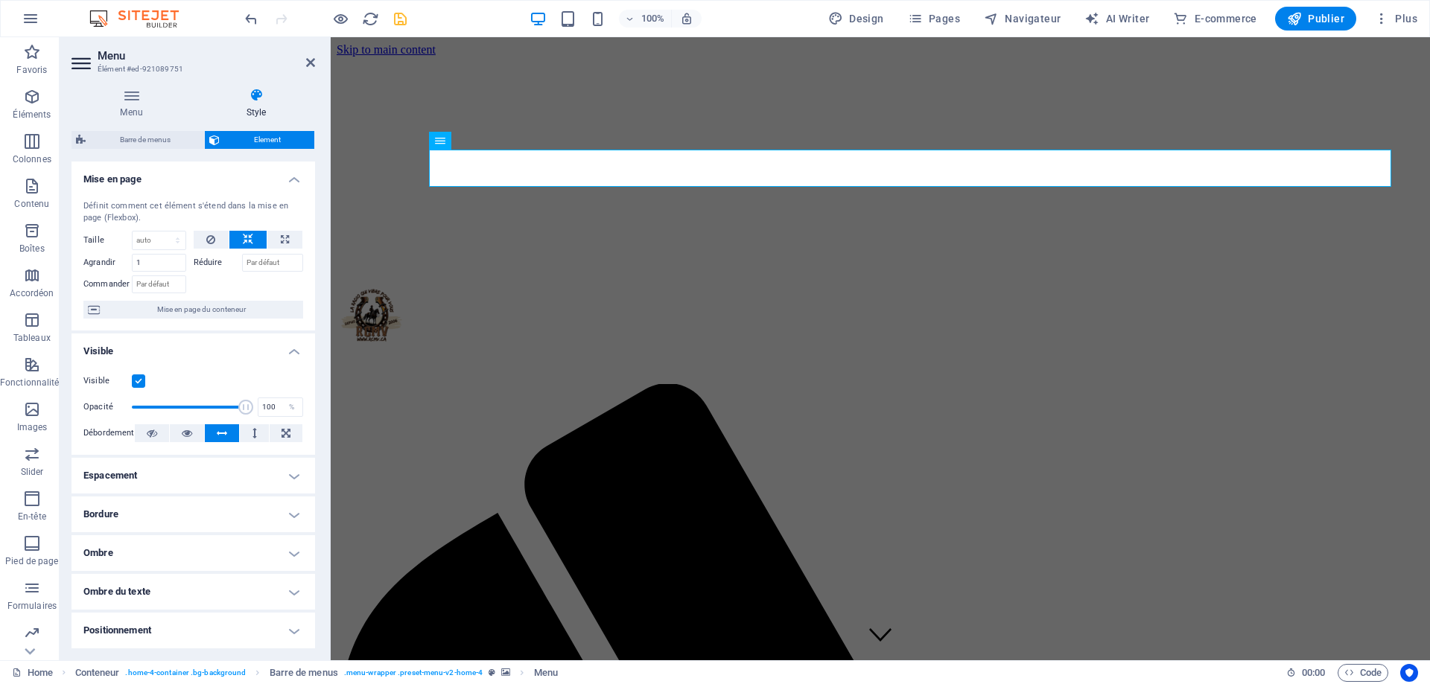
click at [294, 608] on h4 "Positionnement" at bounding box center [192, 631] width 243 height 36
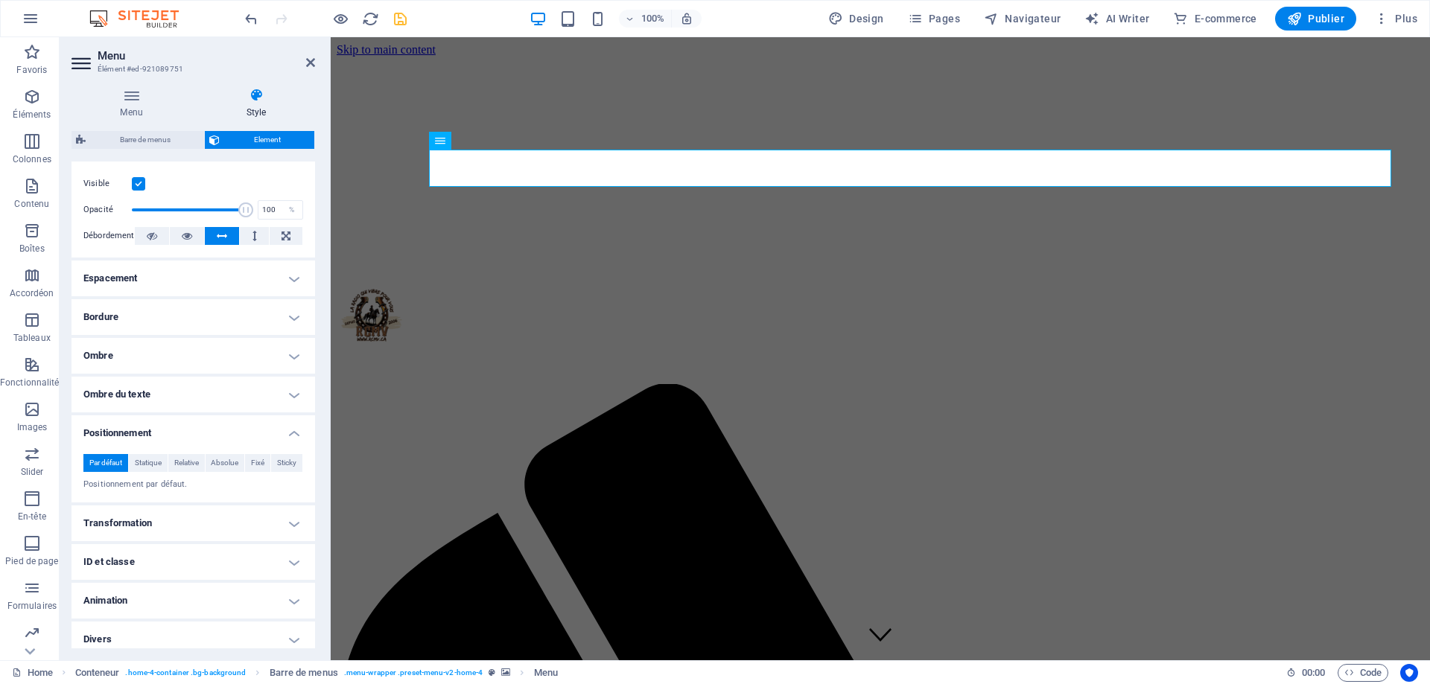
scroll to position [206, 0]
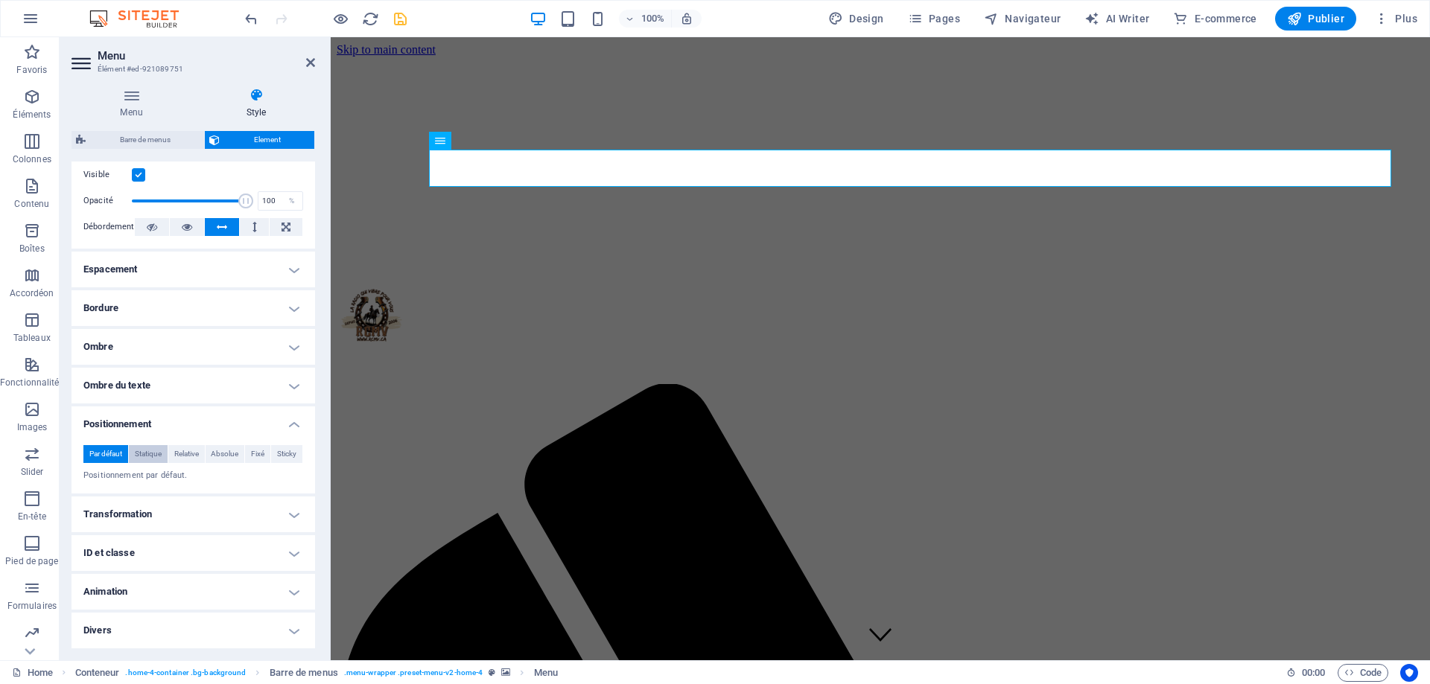
click at [154, 454] on span "Statique" at bounding box center [148, 454] width 27 height 18
click at [226, 453] on span "Absolue" at bounding box center [225, 454] width 28 height 18
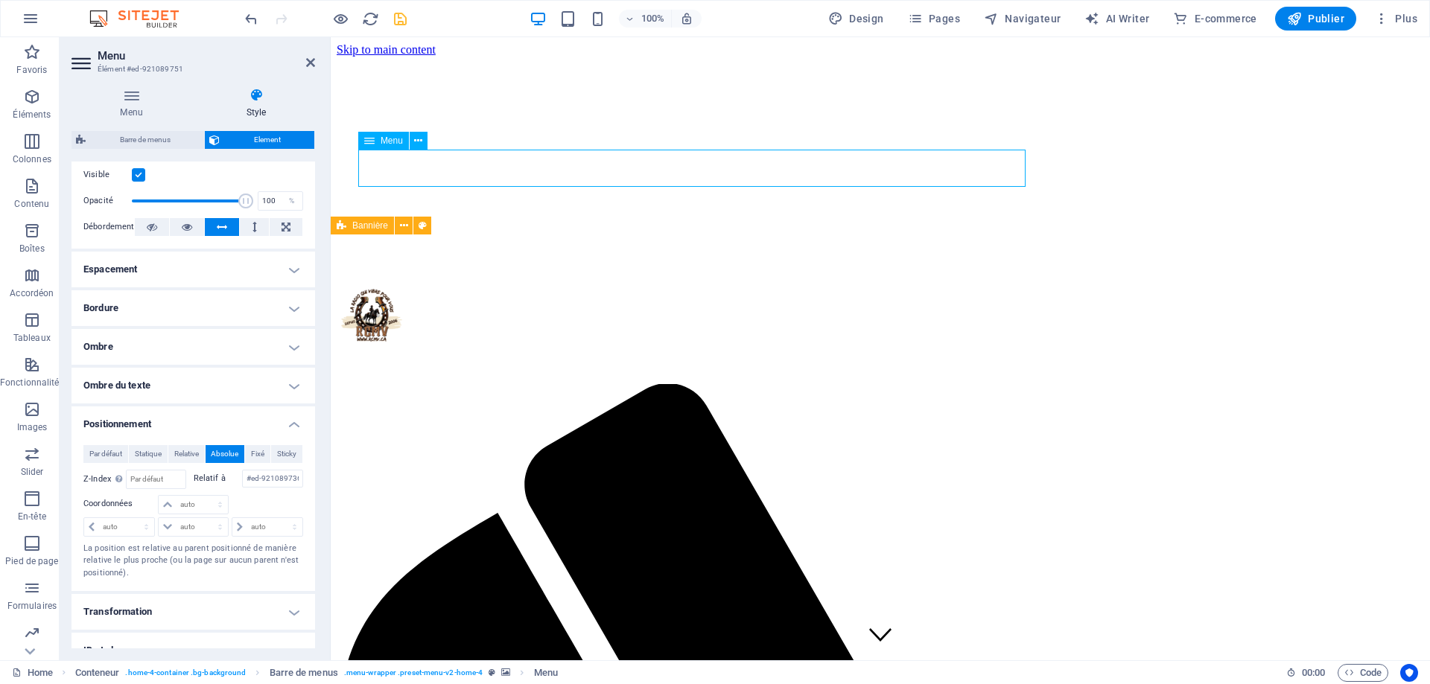
drag, startPoint x: 602, startPoint y: 171, endPoint x: 658, endPoint y: 171, distance: 56.6
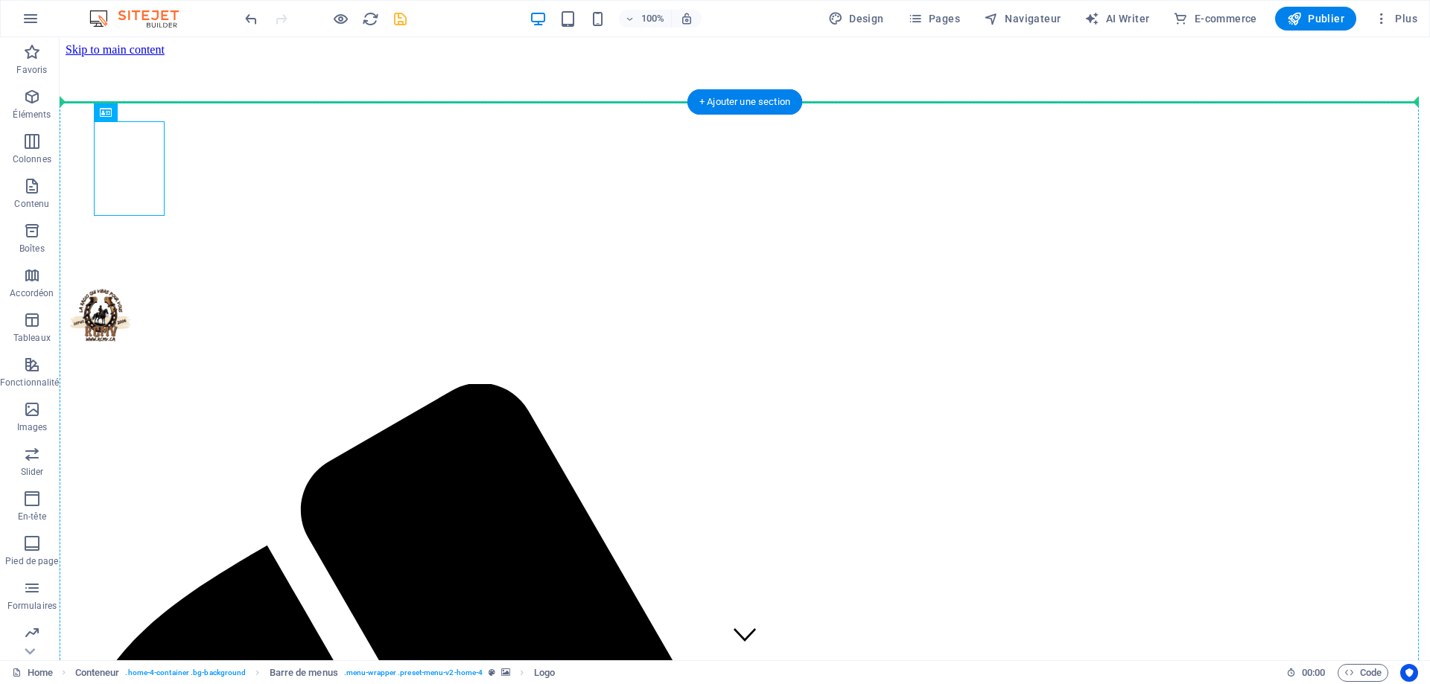
drag, startPoint x: 125, startPoint y: 194, endPoint x: 347, endPoint y: 199, distance: 221.9
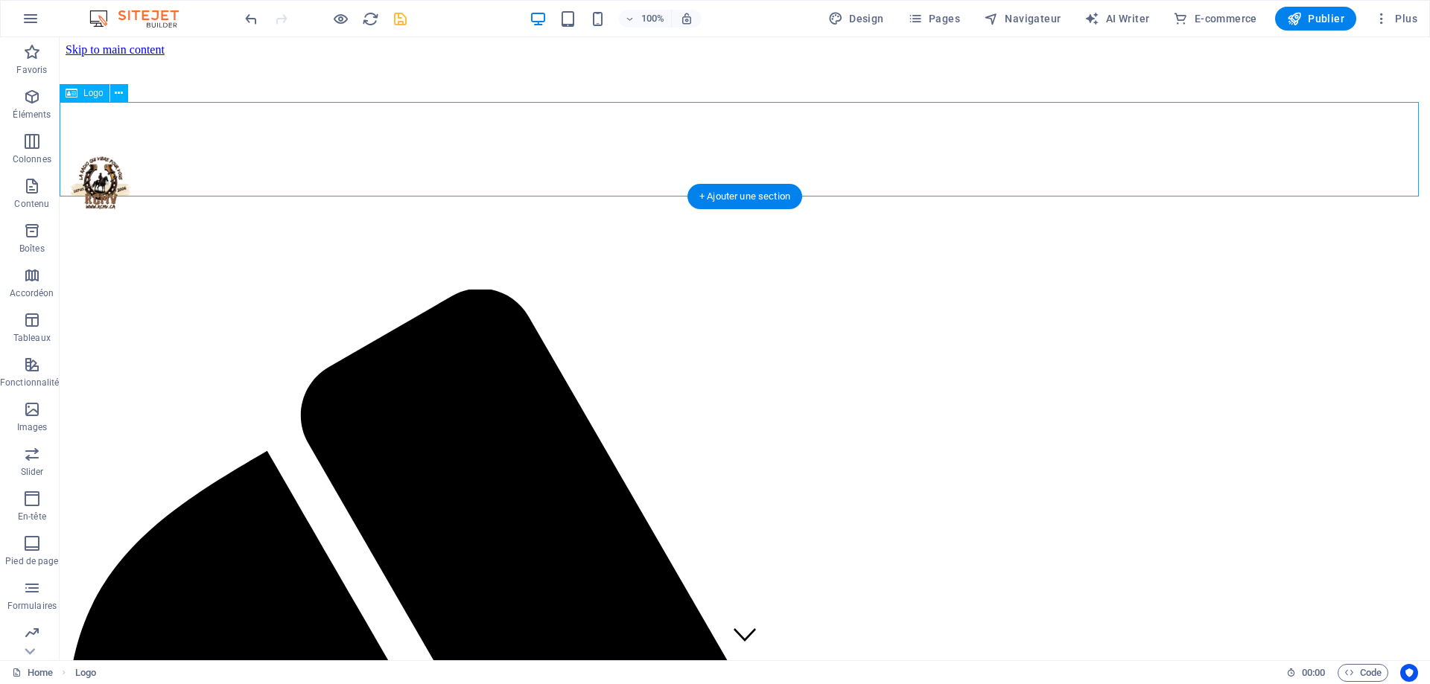
click at [95, 146] on div at bounding box center [745, 185] width 1358 height 101
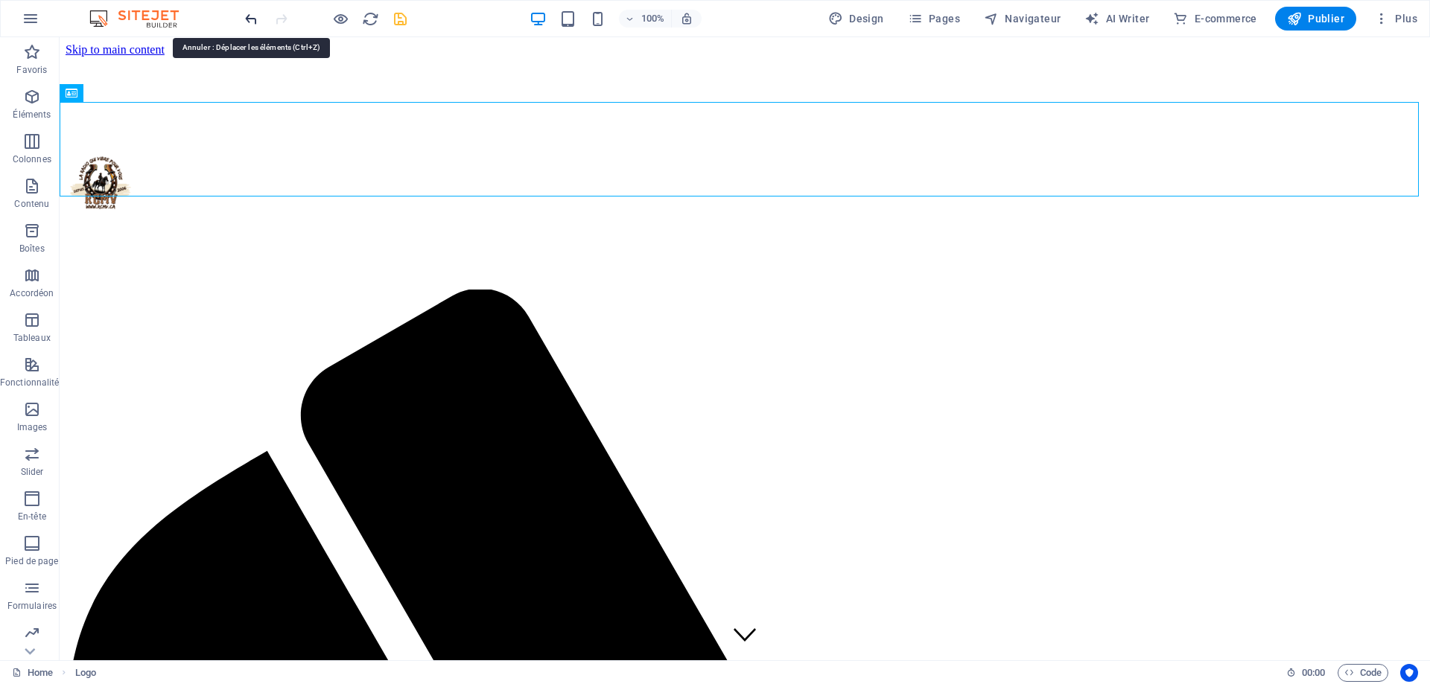
click at [246, 19] on icon "undo" at bounding box center [251, 18] width 17 height 17
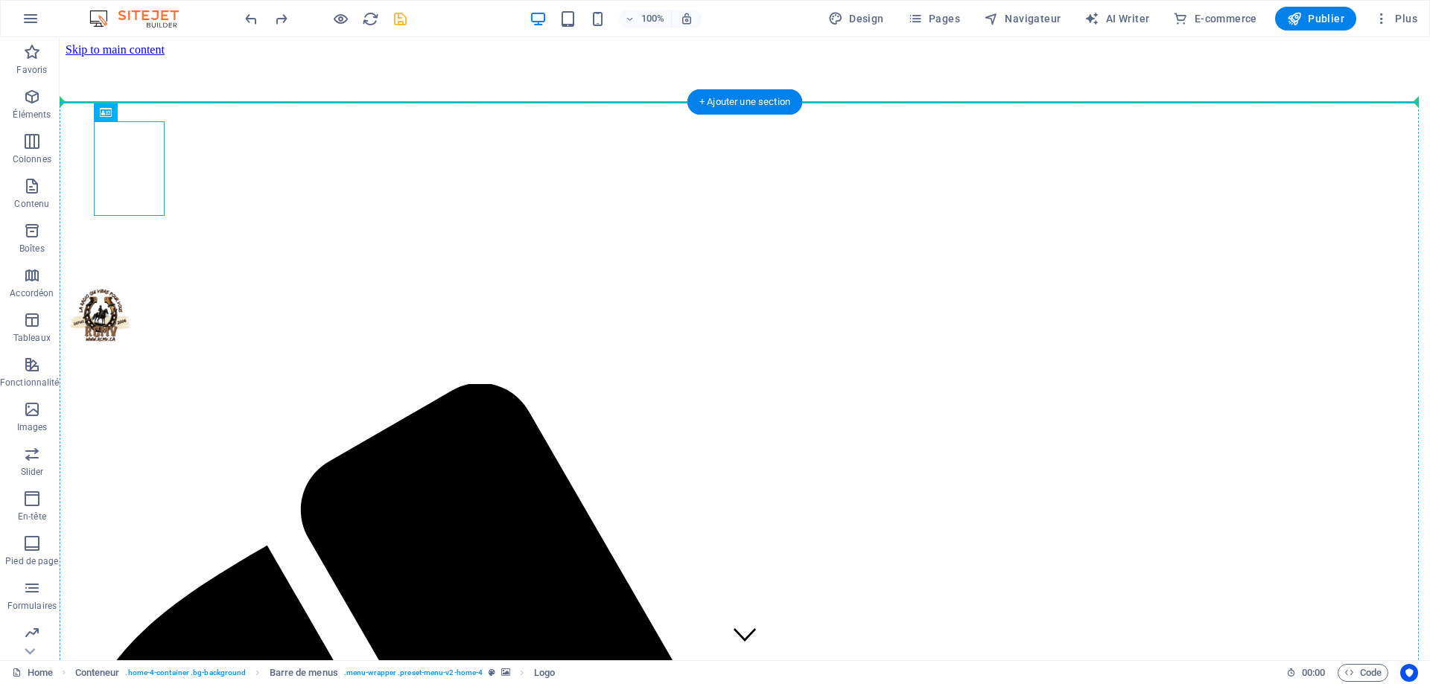
drag, startPoint x: 124, startPoint y: 136, endPoint x: 1022, endPoint y: 159, distance: 898.3
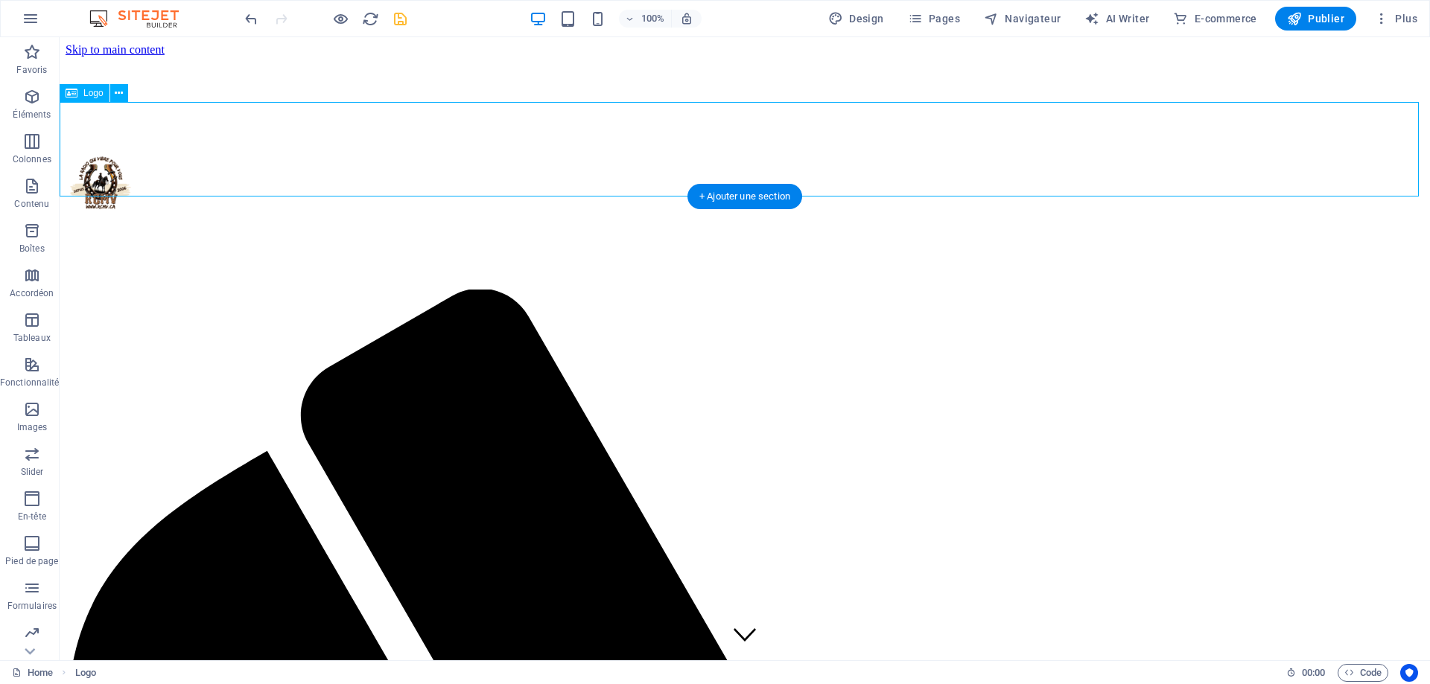
click at [93, 144] on div at bounding box center [745, 185] width 1358 height 101
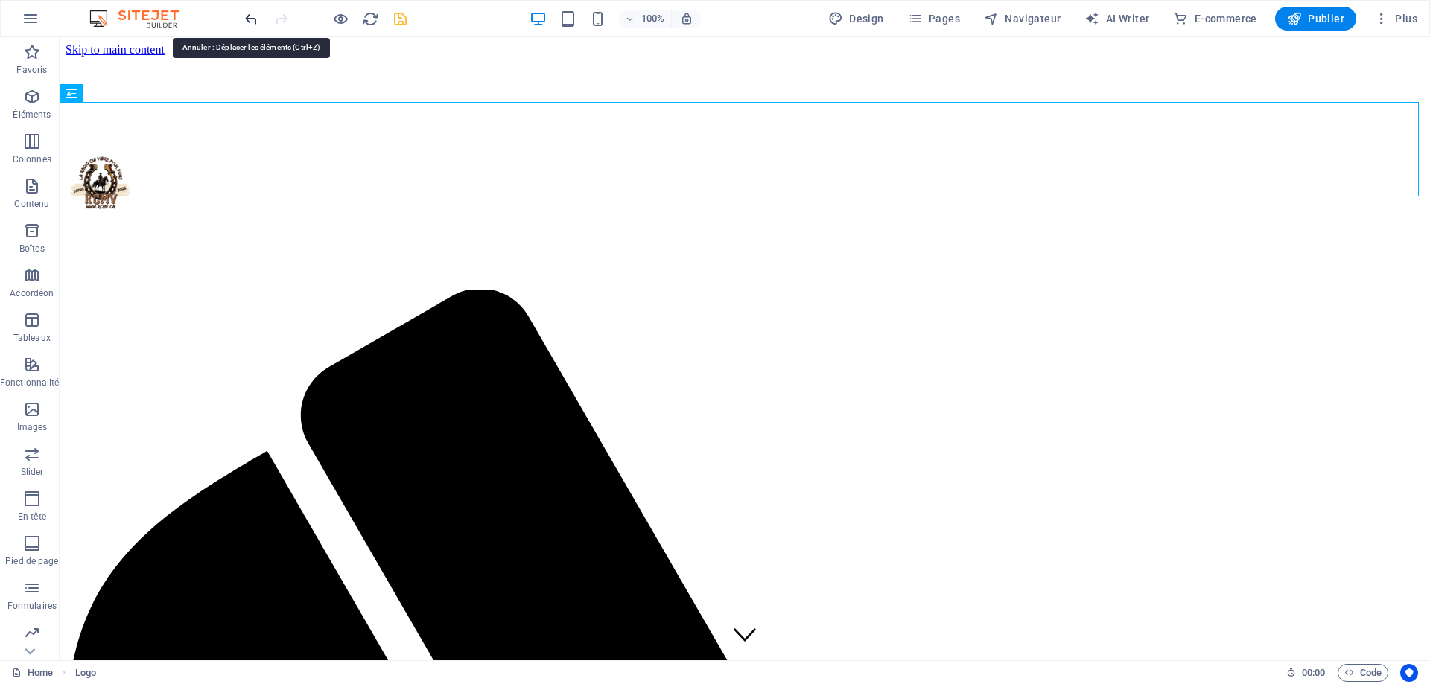
click at [249, 16] on icon "undo" at bounding box center [251, 18] width 17 height 17
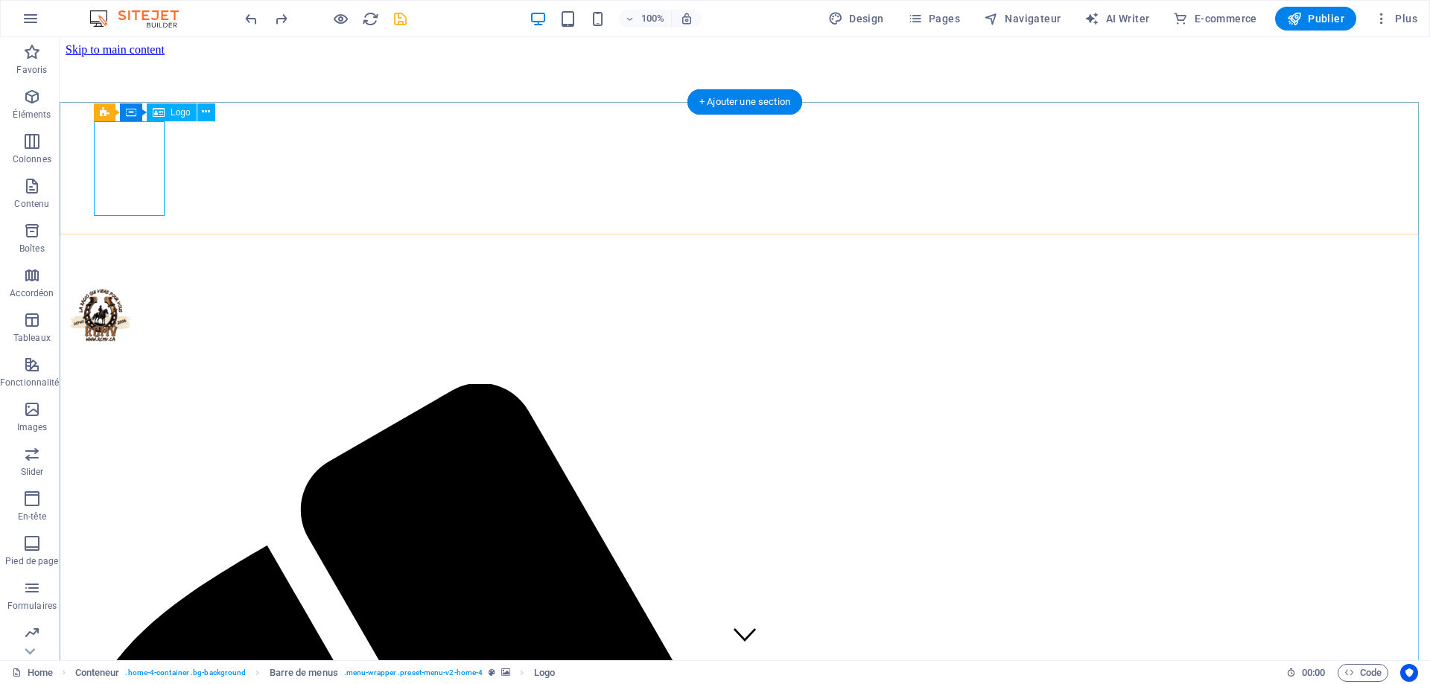
click at [115, 267] on div at bounding box center [745, 317] width 1358 height 101
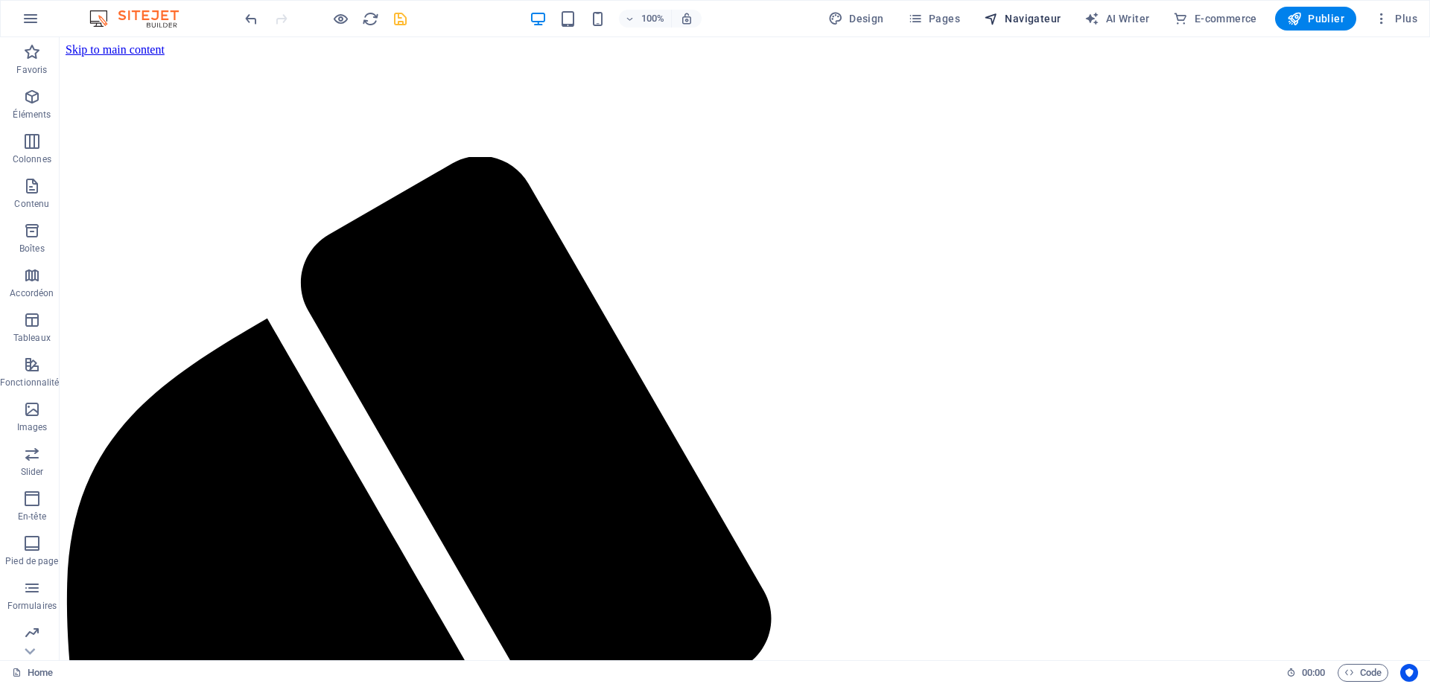
click at [1040, 17] on span "Navigateur" at bounding box center [1022, 18] width 77 height 15
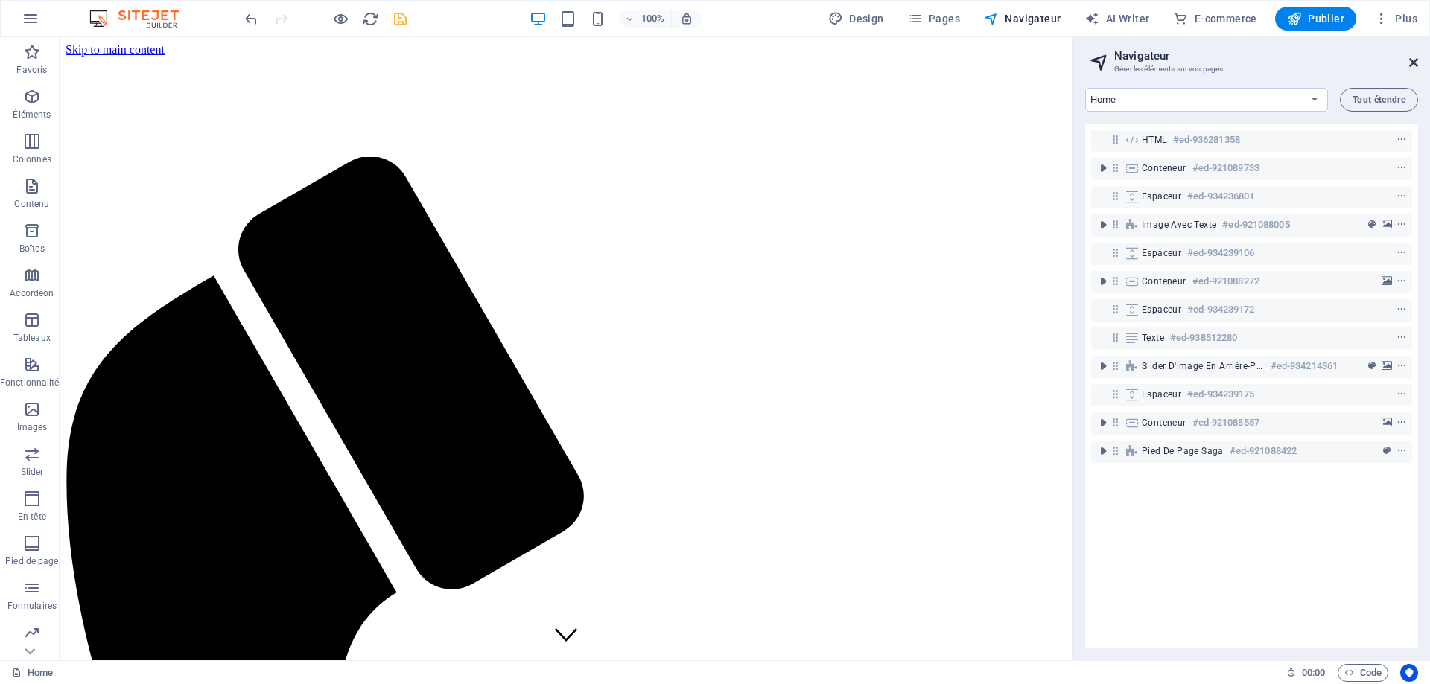
click at [1331, 57] on icon at bounding box center [1413, 63] width 9 height 12
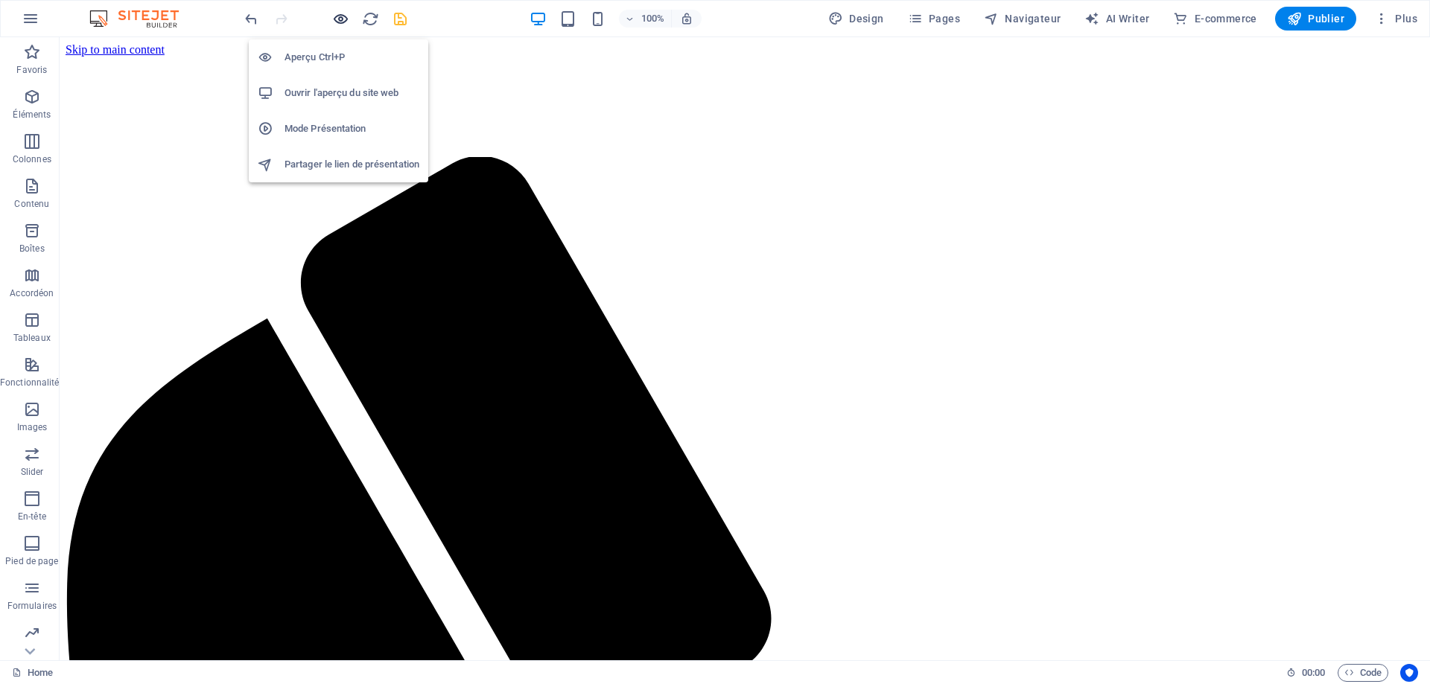
click at [343, 18] on icon "button" at bounding box center [340, 18] width 17 height 17
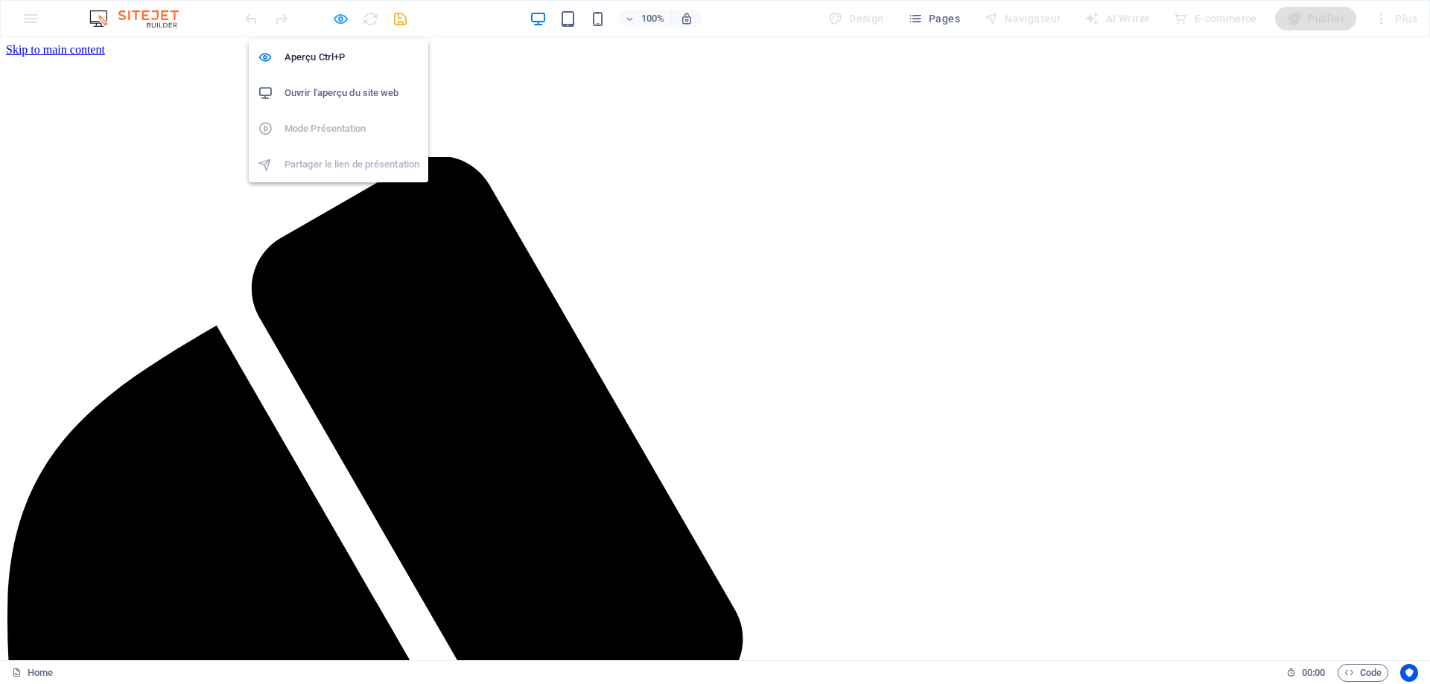
click at [338, 19] on icon "button" at bounding box center [340, 18] width 17 height 17
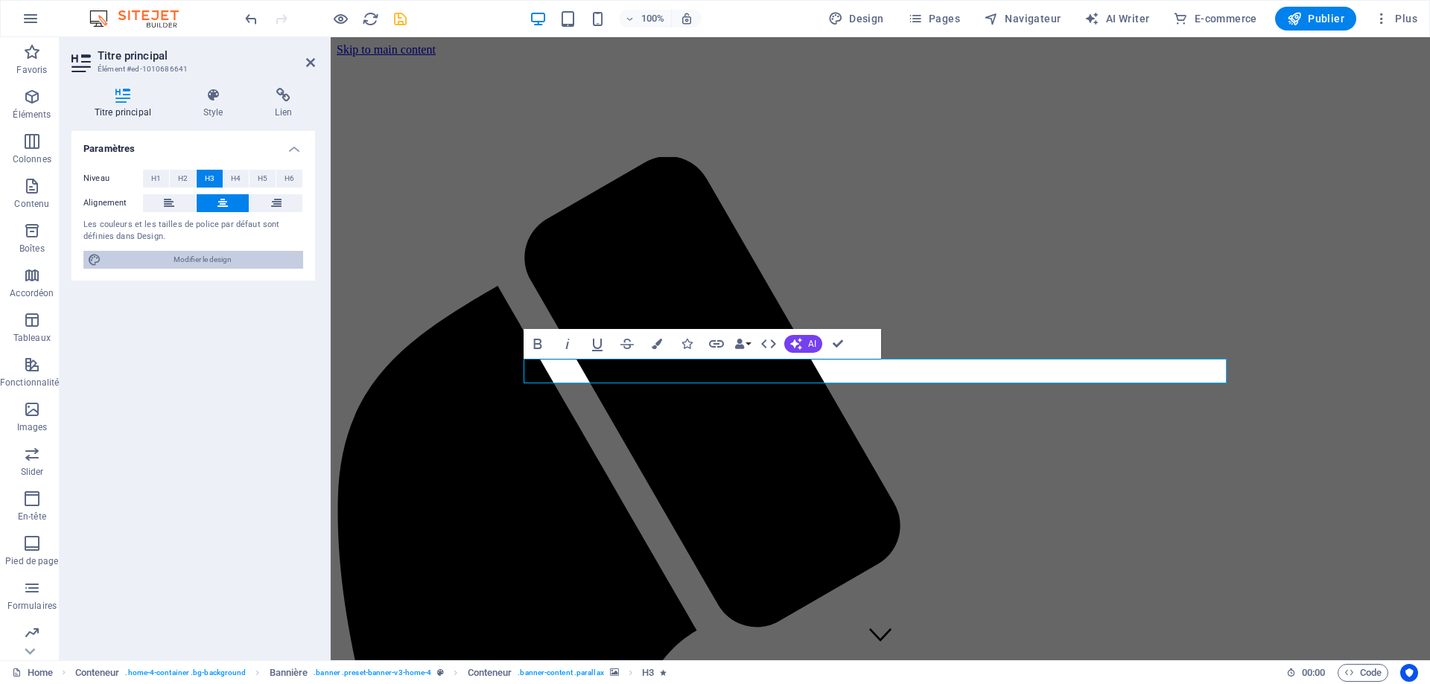
click at [227, 263] on span "Modifier le design" at bounding box center [202, 260] width 193 height 18
select select "px"
select select "200"
select select "px"
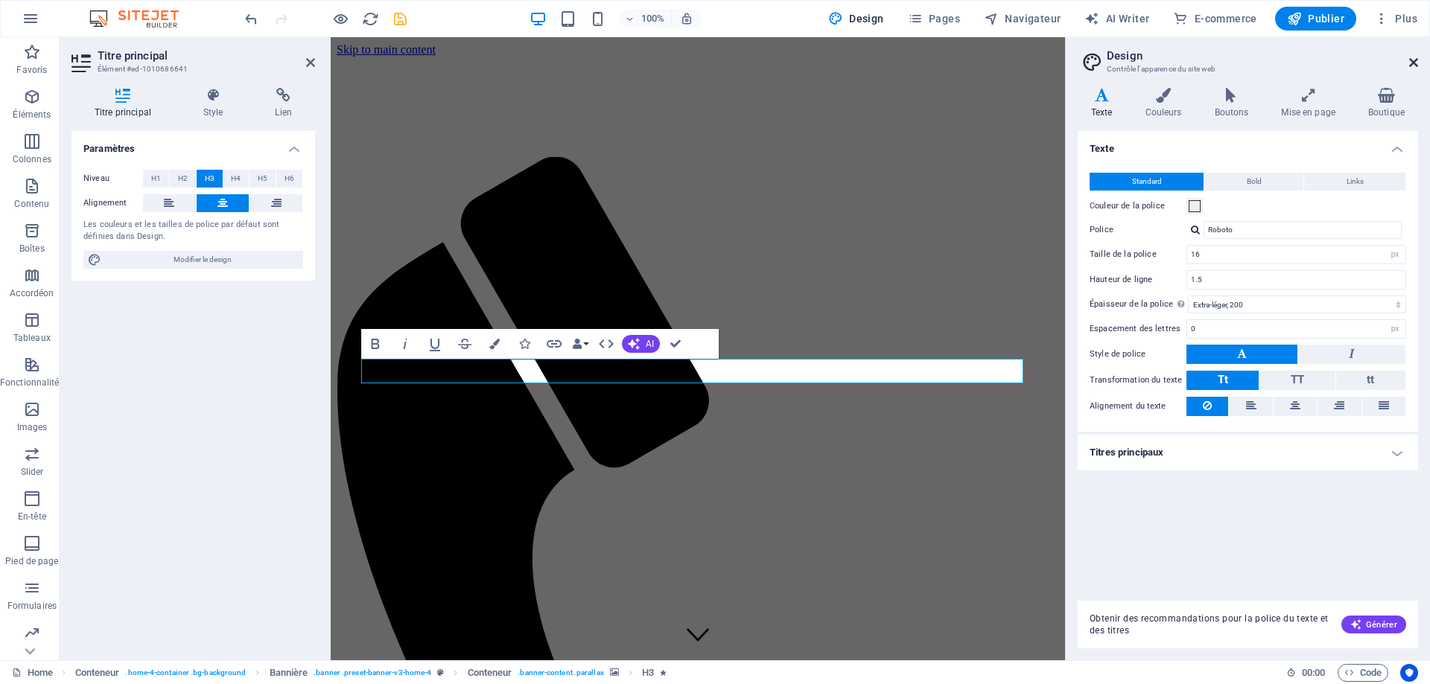
click at [1331, 60] on icon at bounding box center [1413, 63] width 9 height 12
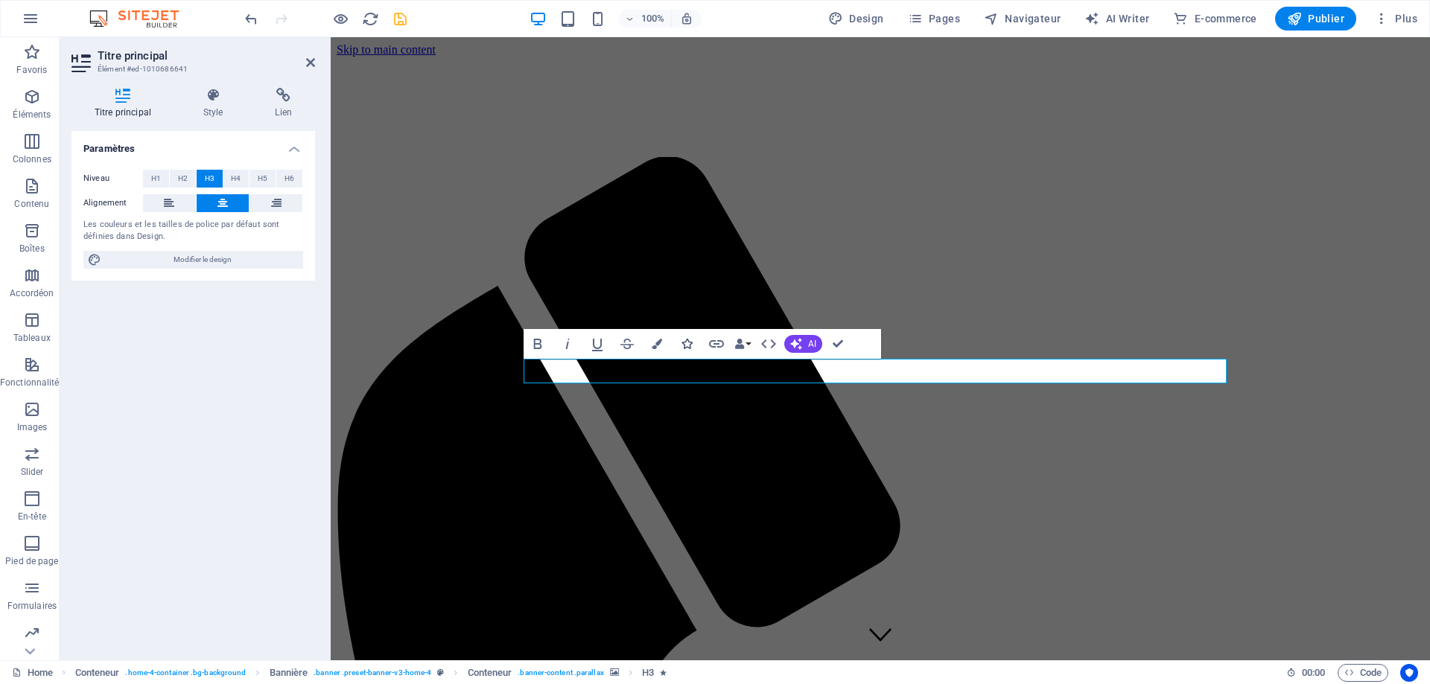
click at [688, 345] on icon "button" at bounding box center [686, 344] width 10 height 10
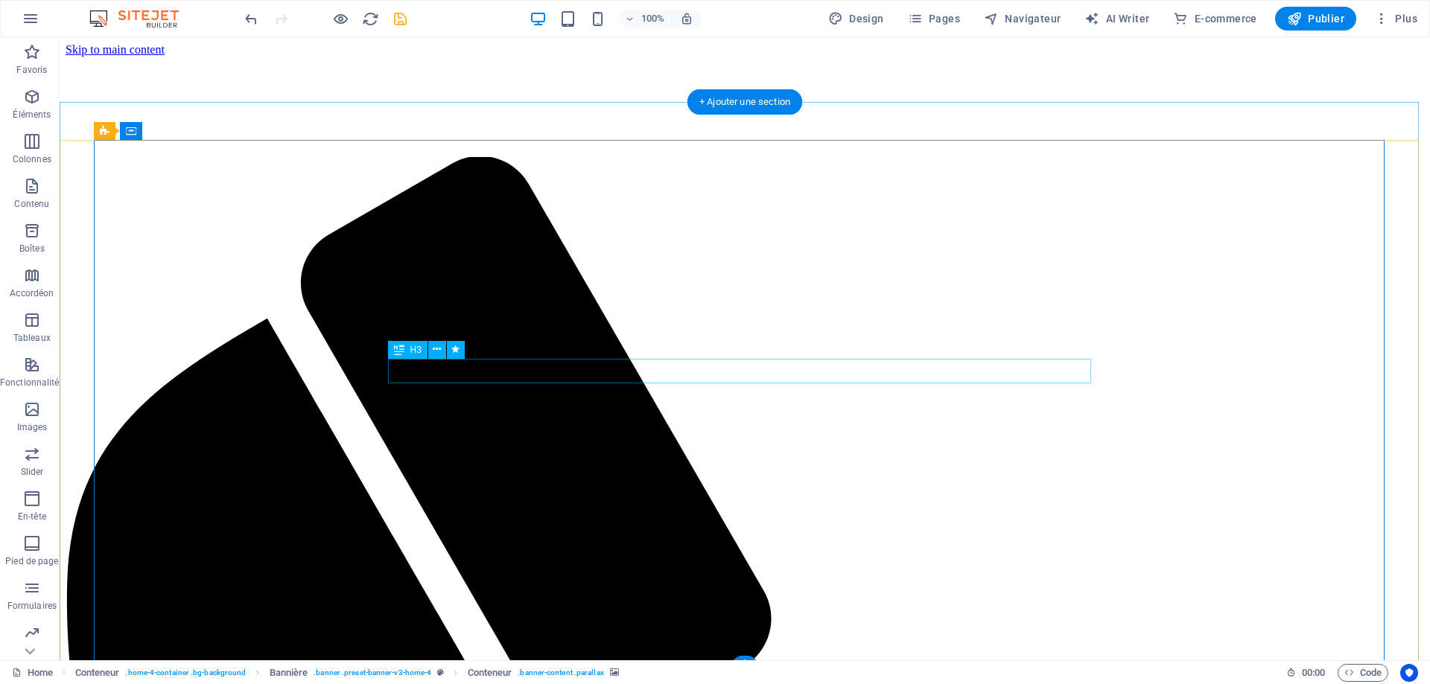
click at [456, 347] on icon at bounding box center [455, 350] width 8 height 16
select select "fade"
select select "s"
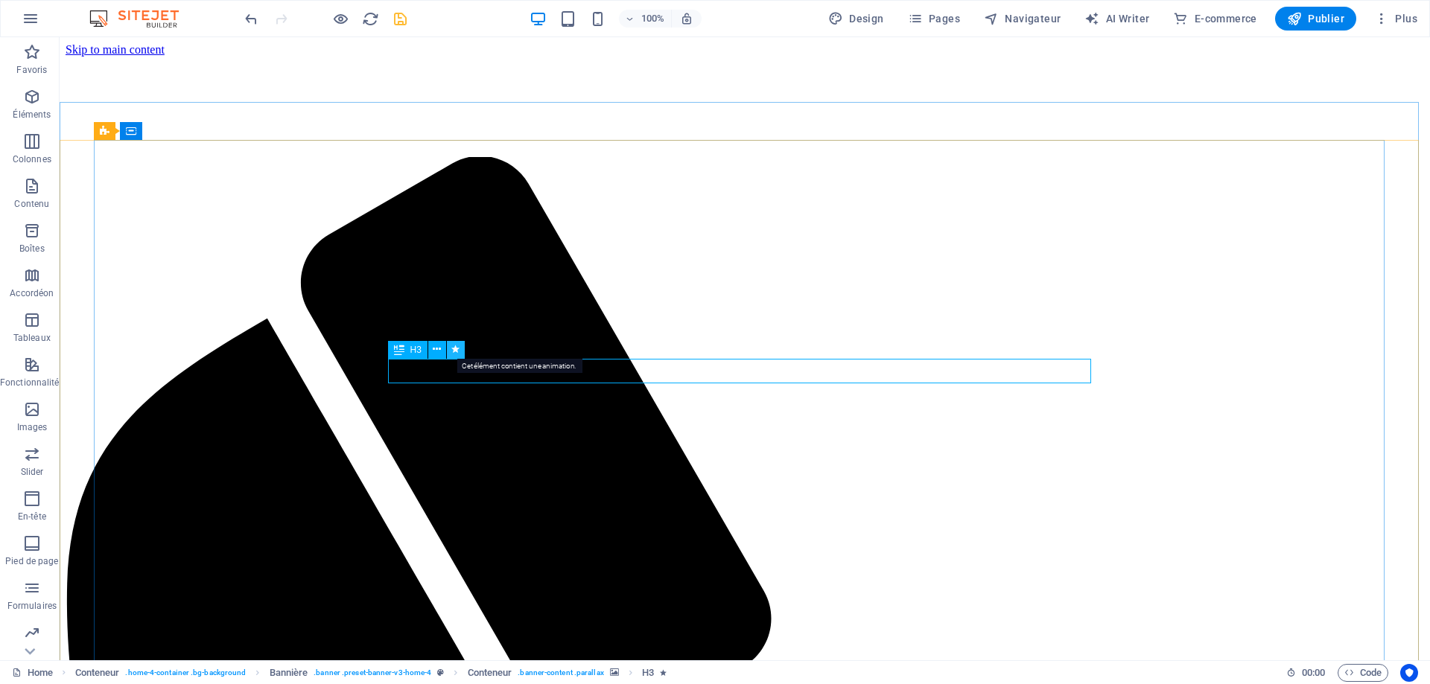
select select "onload"
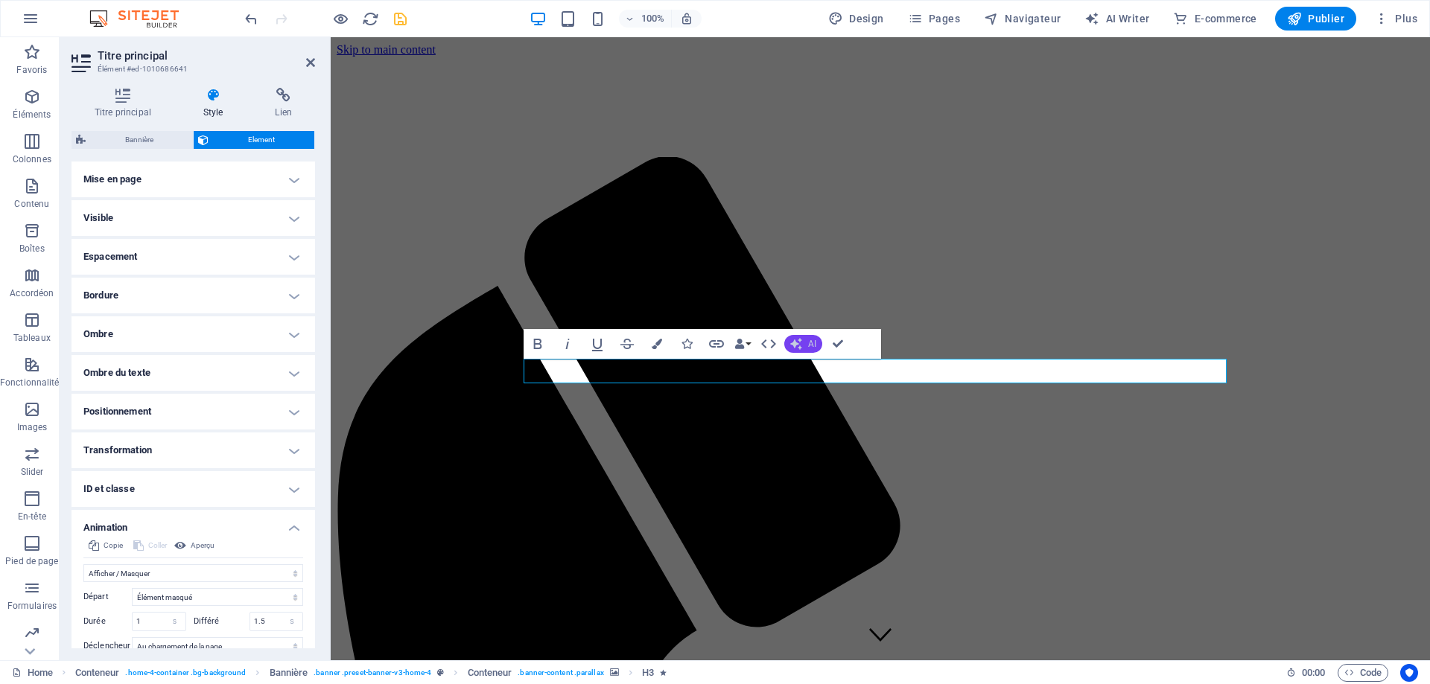
click at [800, 345] on icon "button" at bounding box center [796, 344] width 12 height 12
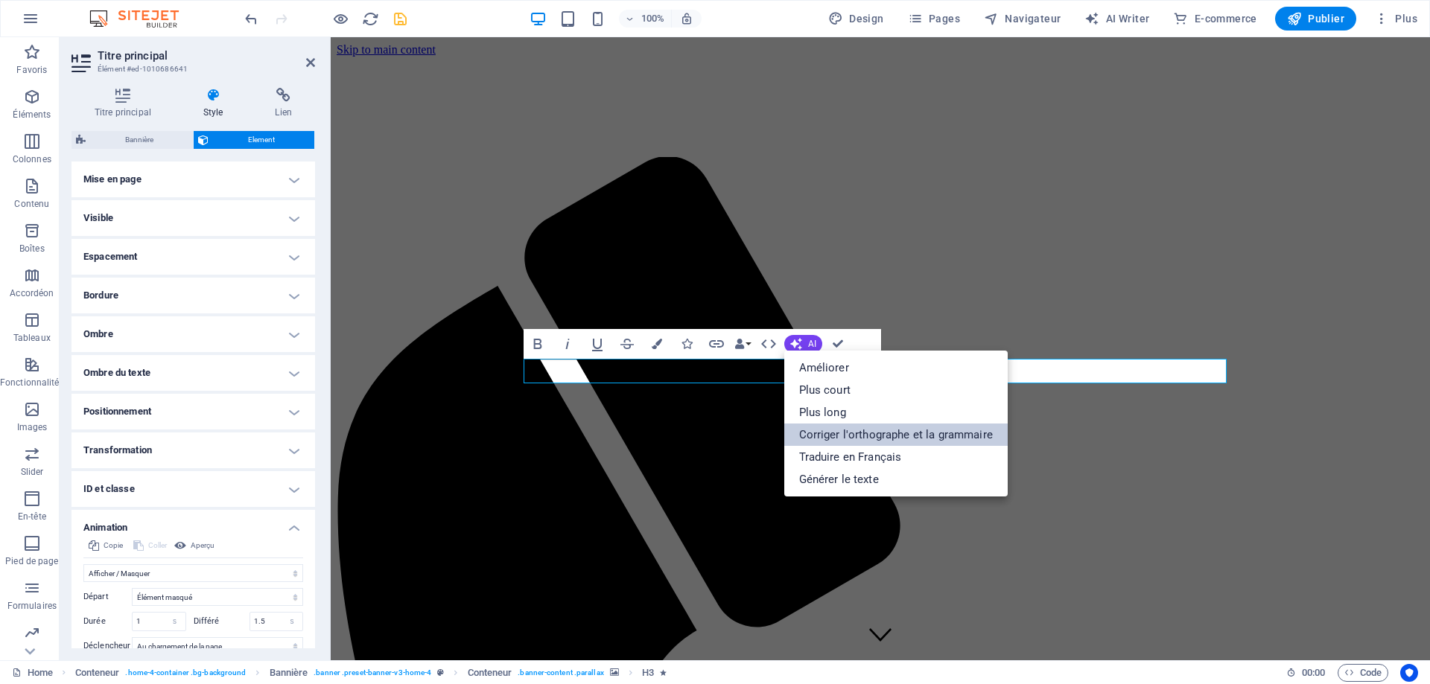
click at [917, 437] on link "Corriger l'orthographe et la grammaire" at bounding box center [895, 435] width 223 height 22
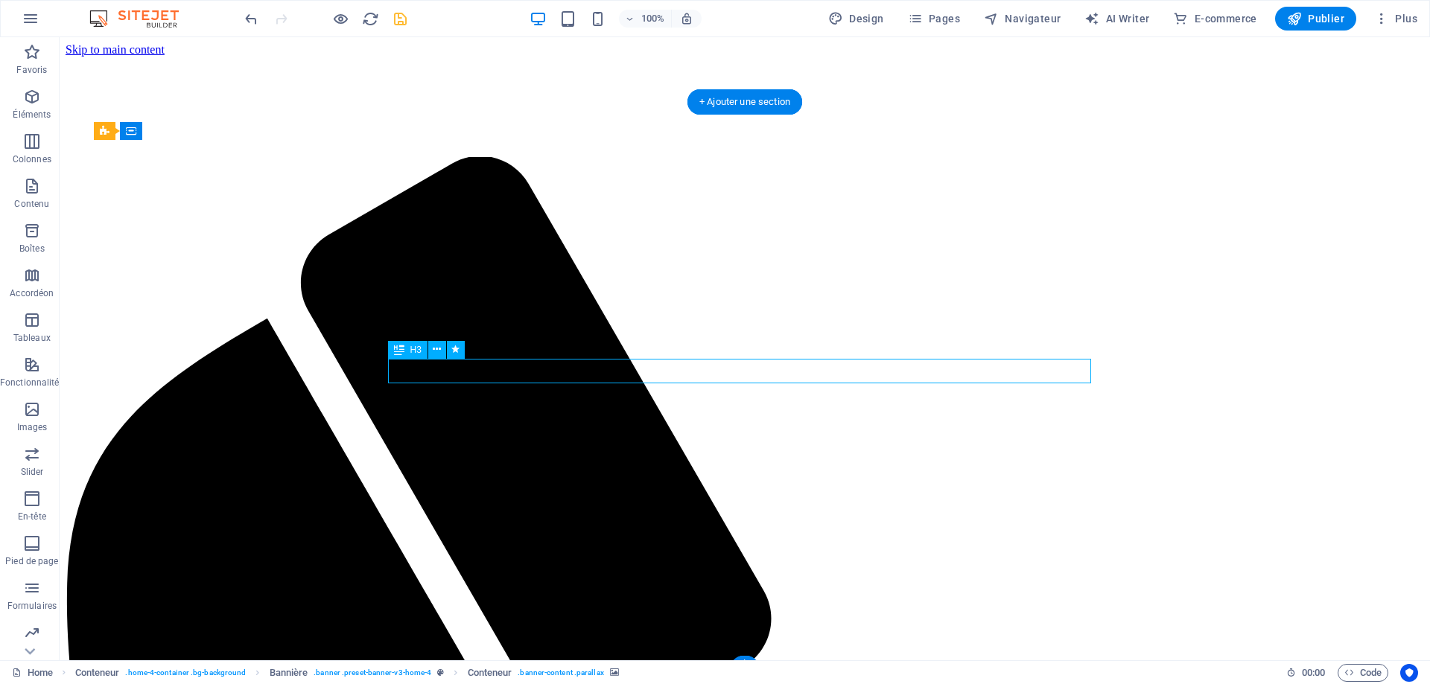
select select "fade"
select select "s"
select select "onload"
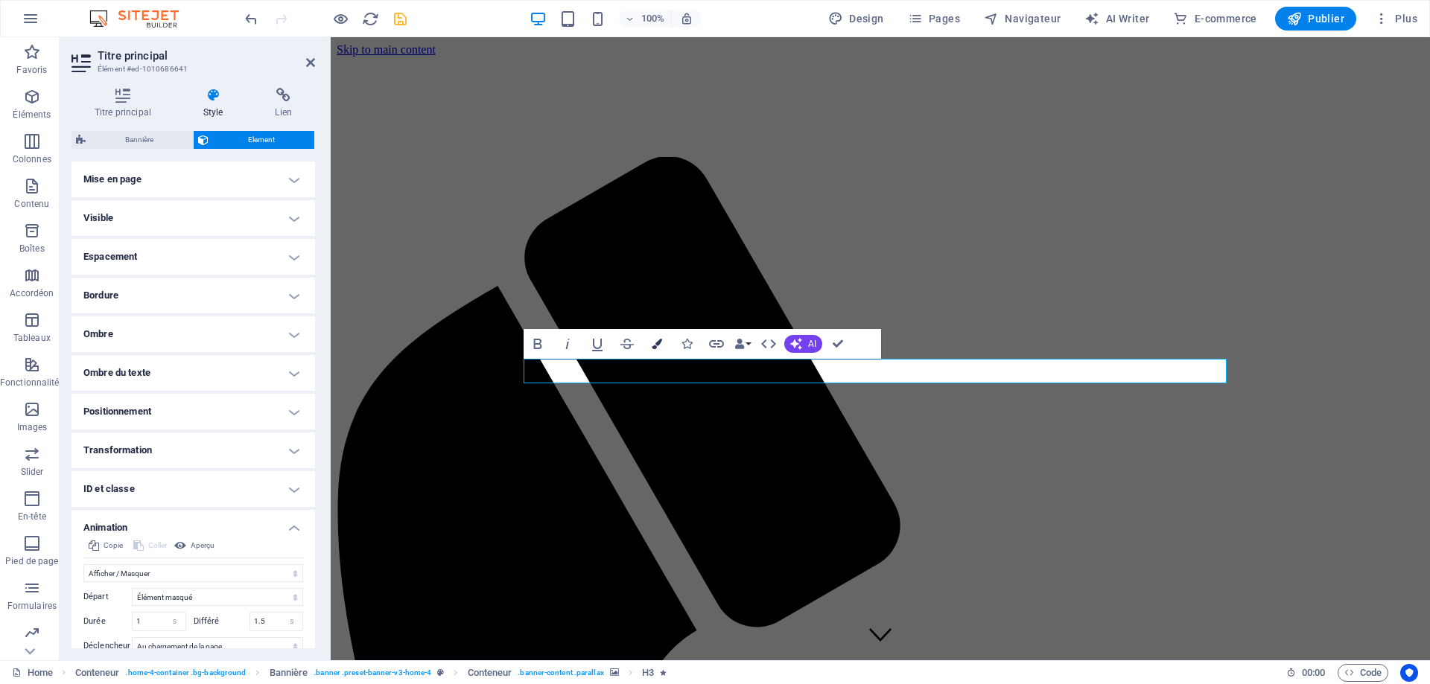
click at [655, 344] on icon "button" at bounding box center [657, 344] width 10 height 10
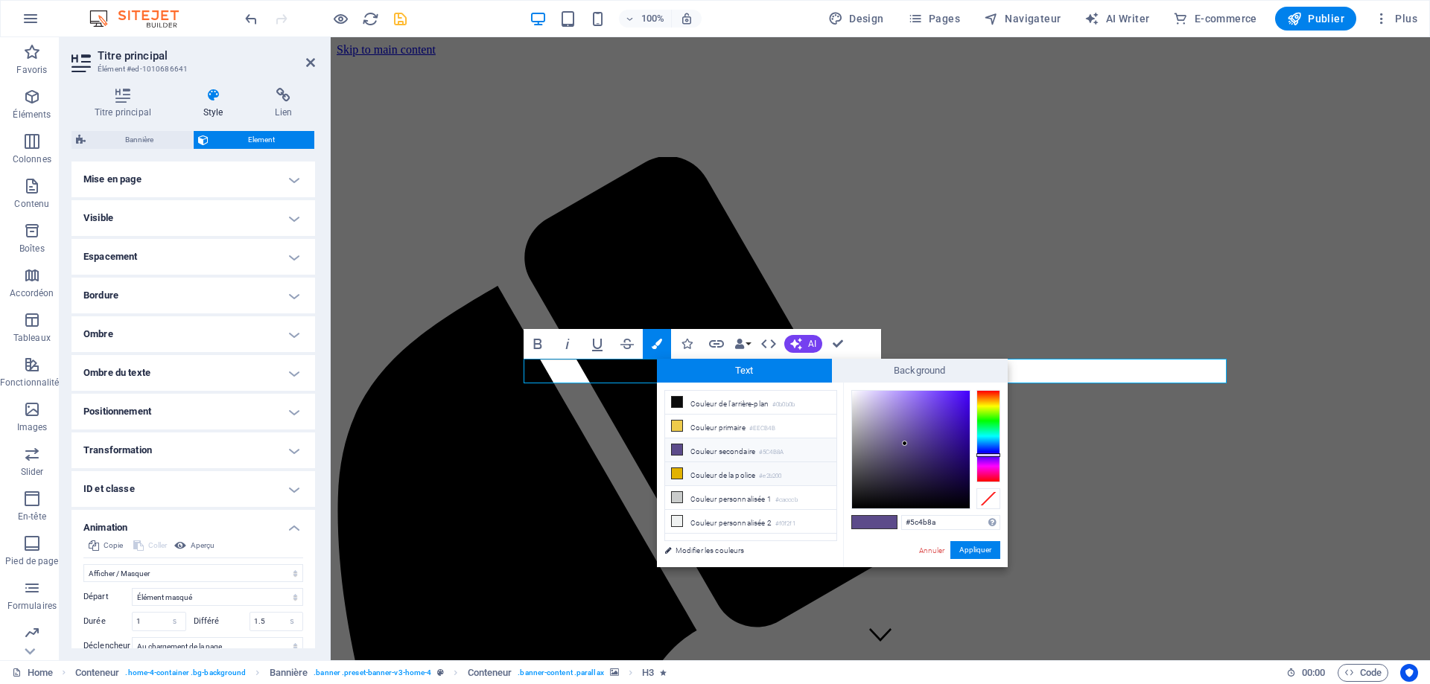
click at [675, 468] on icon at bounding box center [677, 473] width 10 height 10
type input "#e2b200"
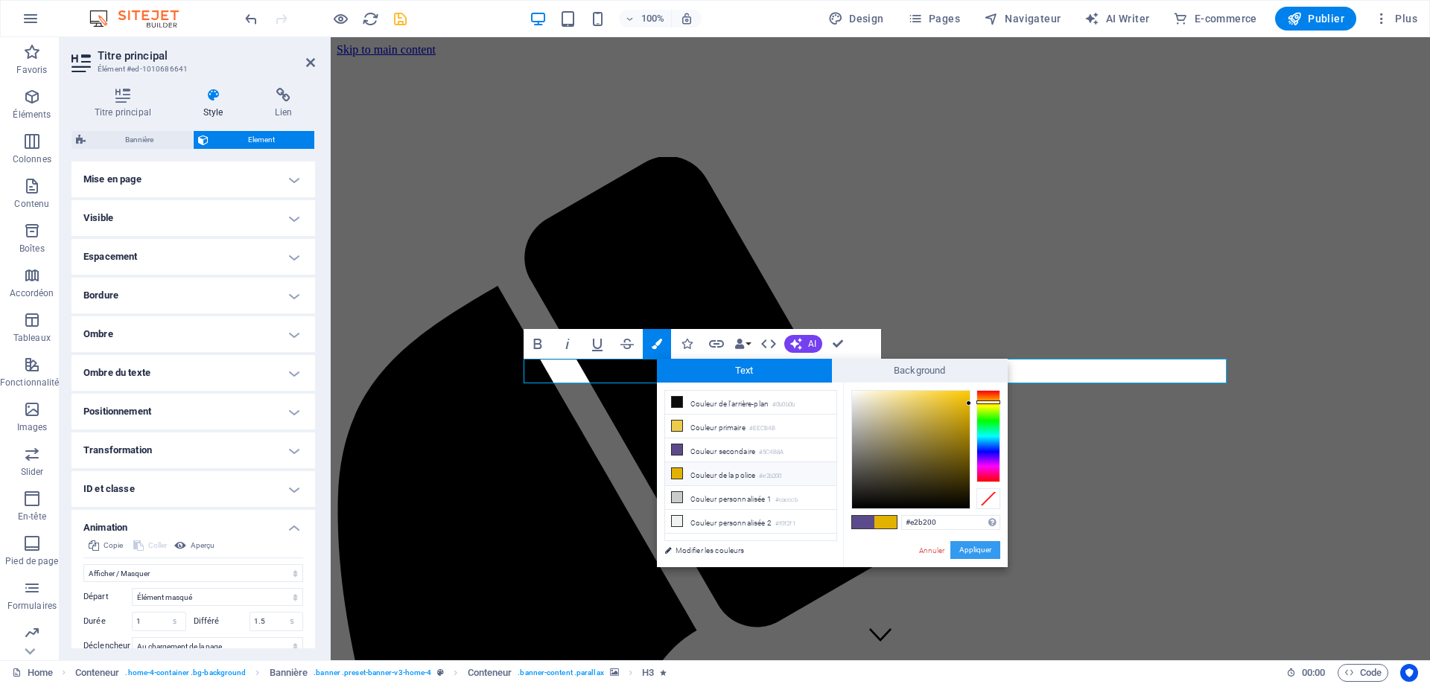
drag, startPoint x: 983, startPoint y: 550, endPoint x: 652, endPoint y: 512, distance: 332.8
click at [983, 549] on button "Appliquer" at bounding box center [975, 550] width 50 height 18
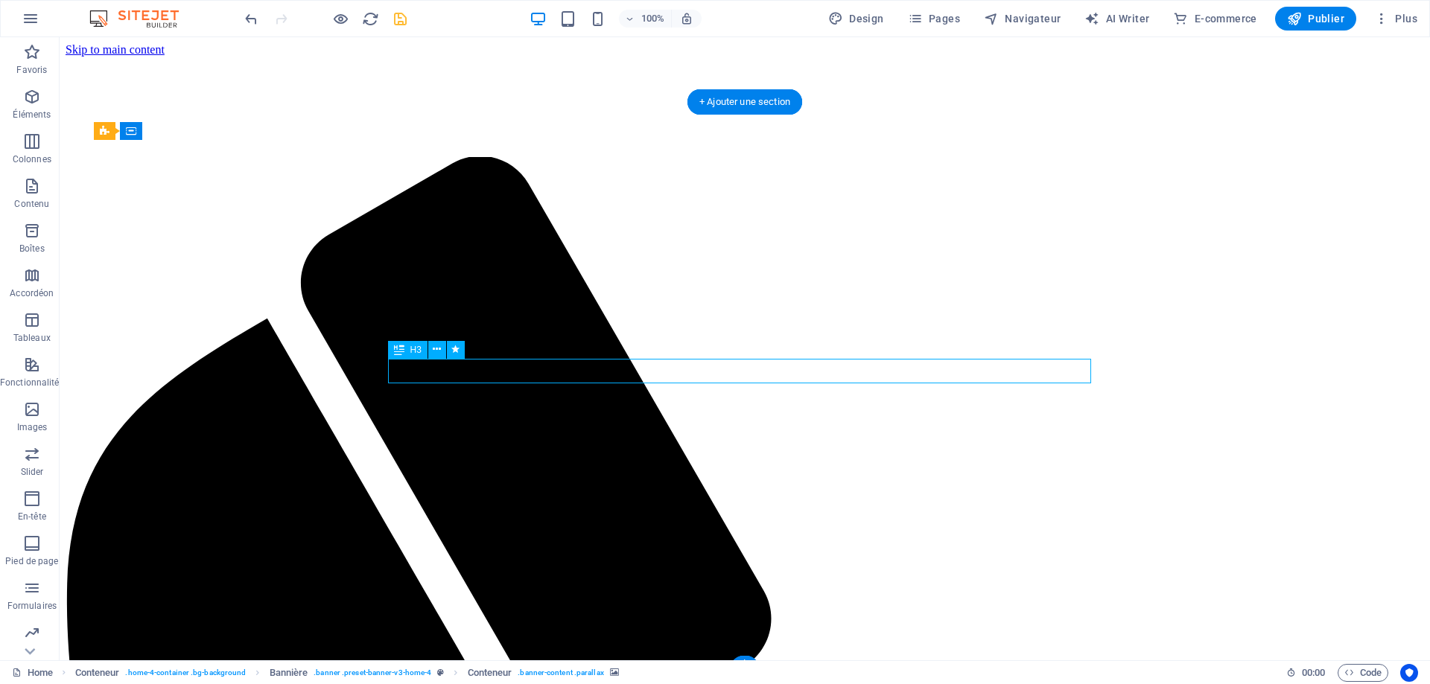
select select "fade"
select select "s"
select select "onload"
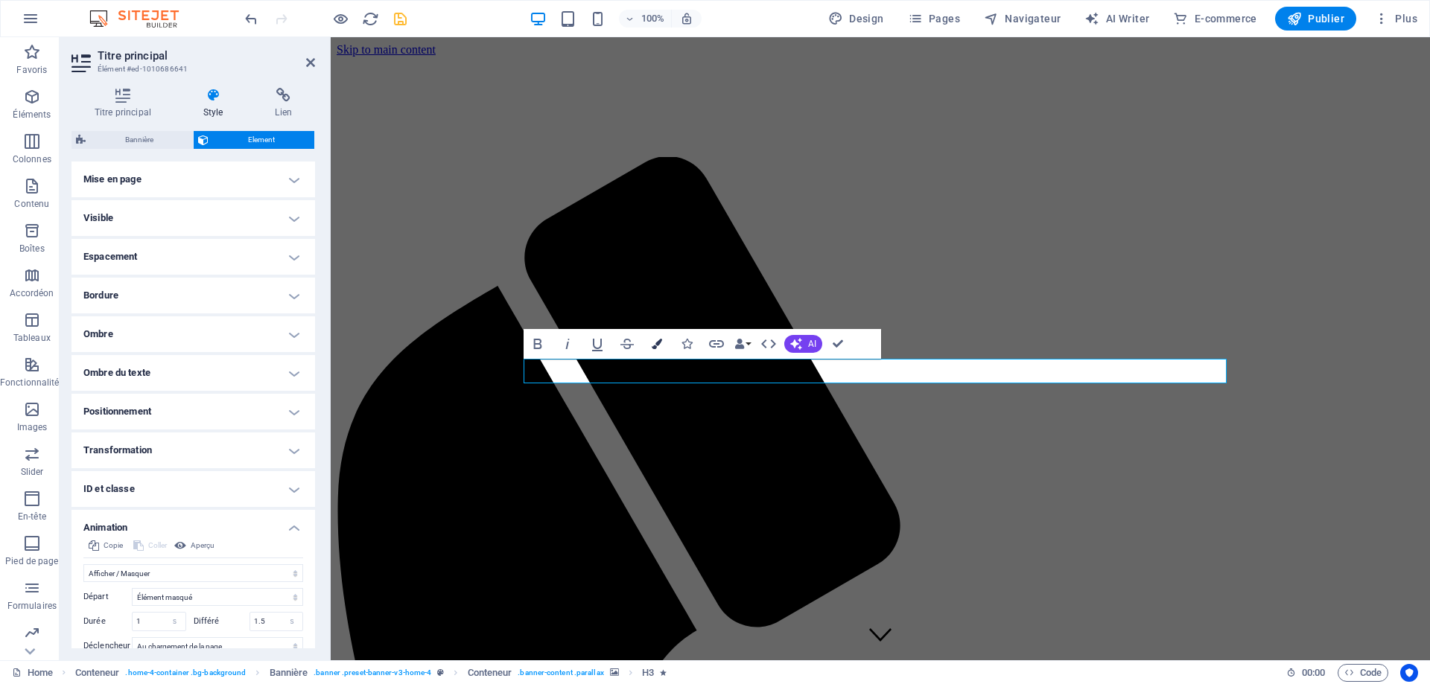
click at [654, 344] on icon "button" at bounding box center [657, 344] width 10 height 10
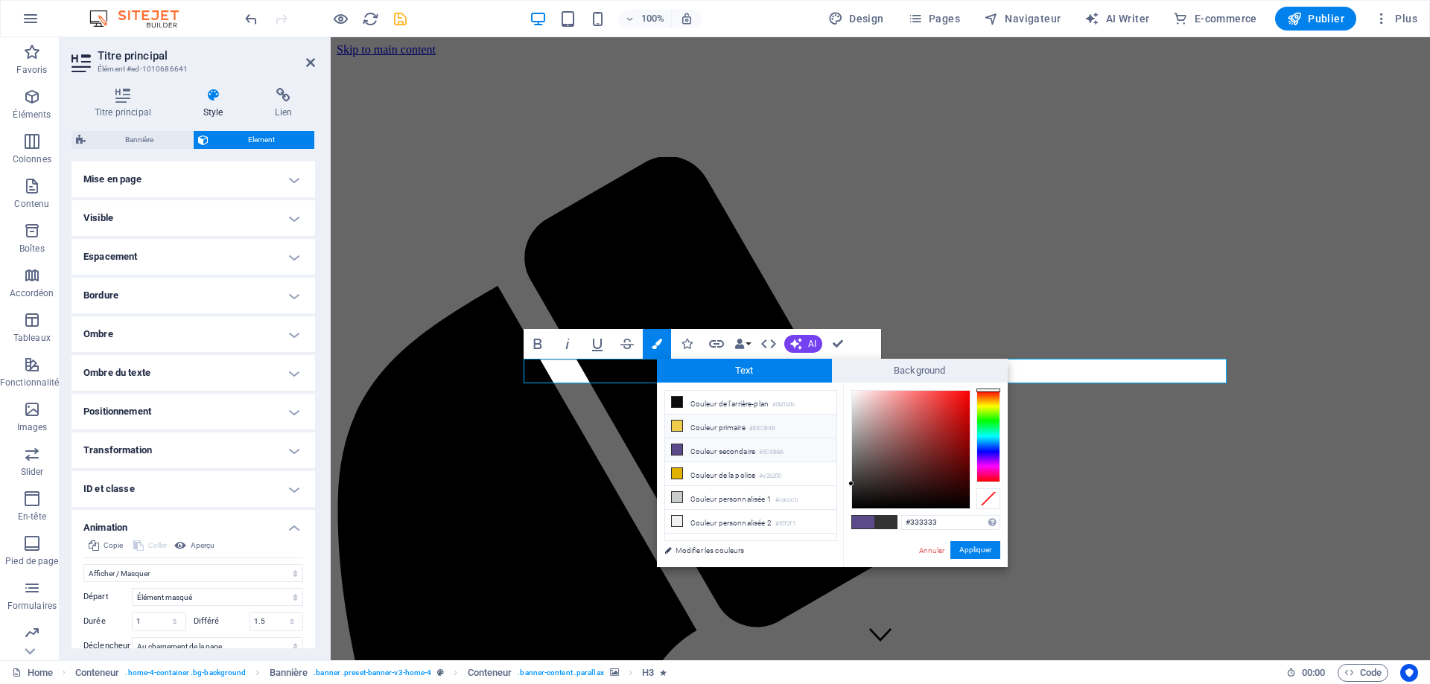
click at [678, 424] on icon at bounding box center [677, 426] width 10 height 10
type input "#eecb4b"
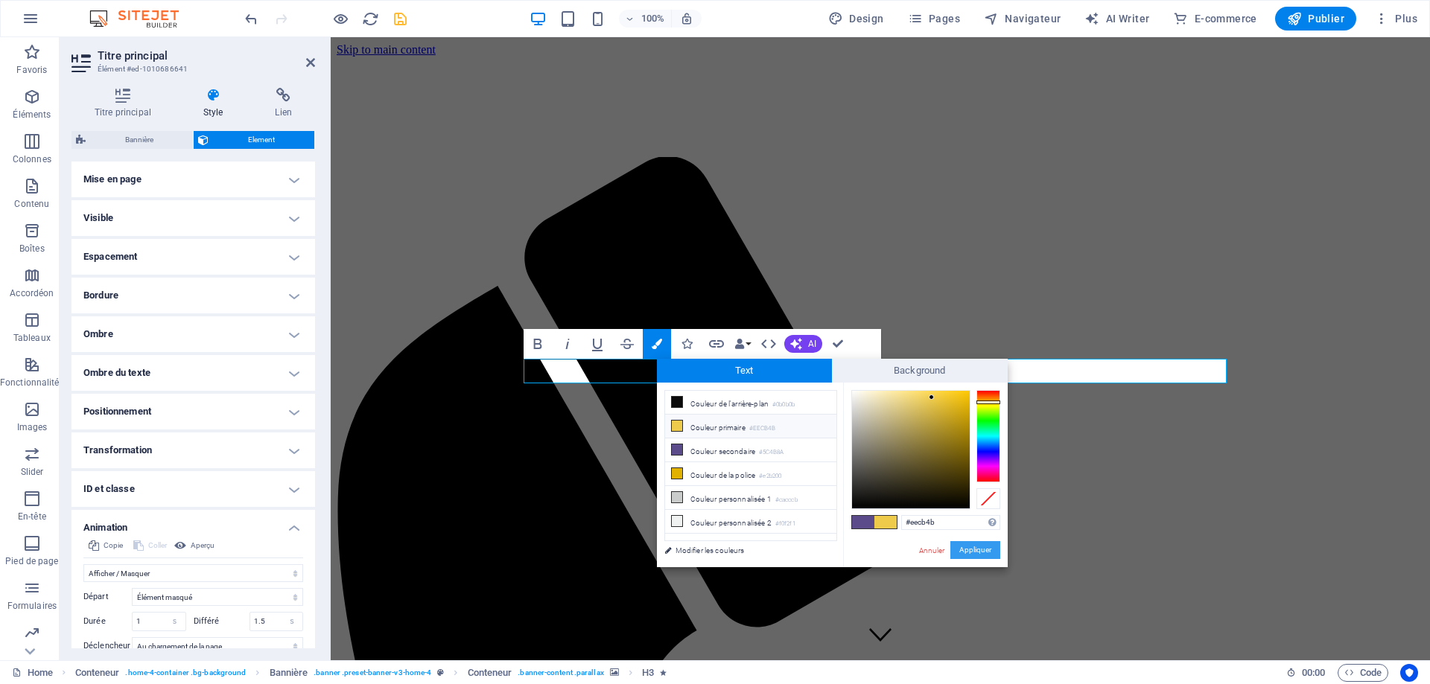
click at [963, 553] on button "Appliquer" at bounding box center [975, 550] width 50 height 18
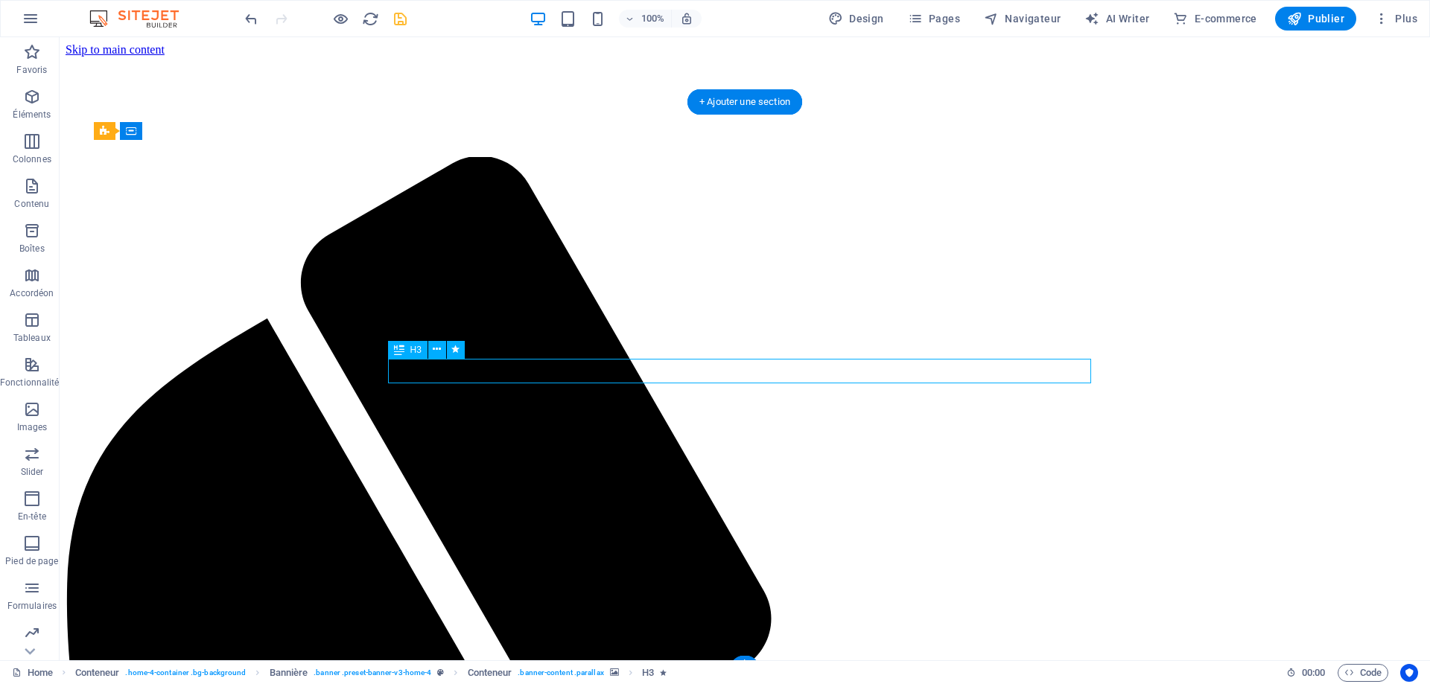
select select "fade"
select select "s"
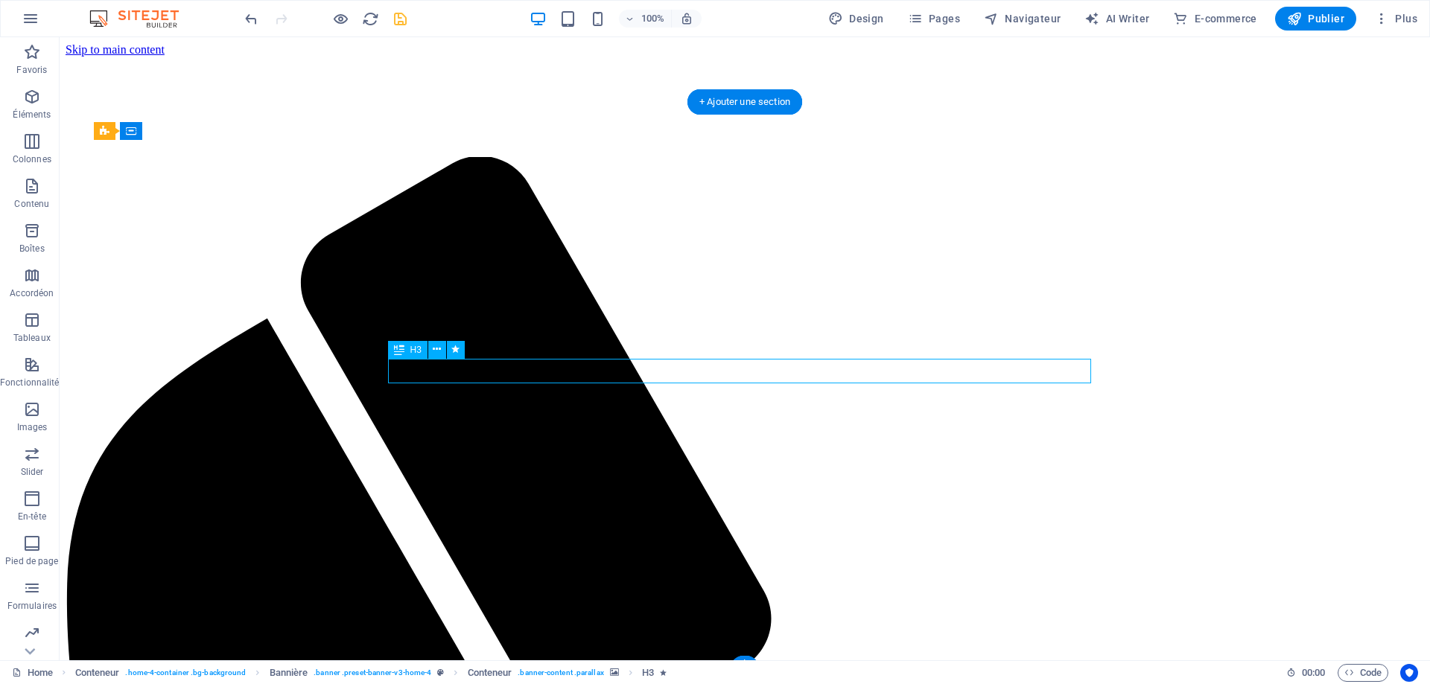
select select "onload"
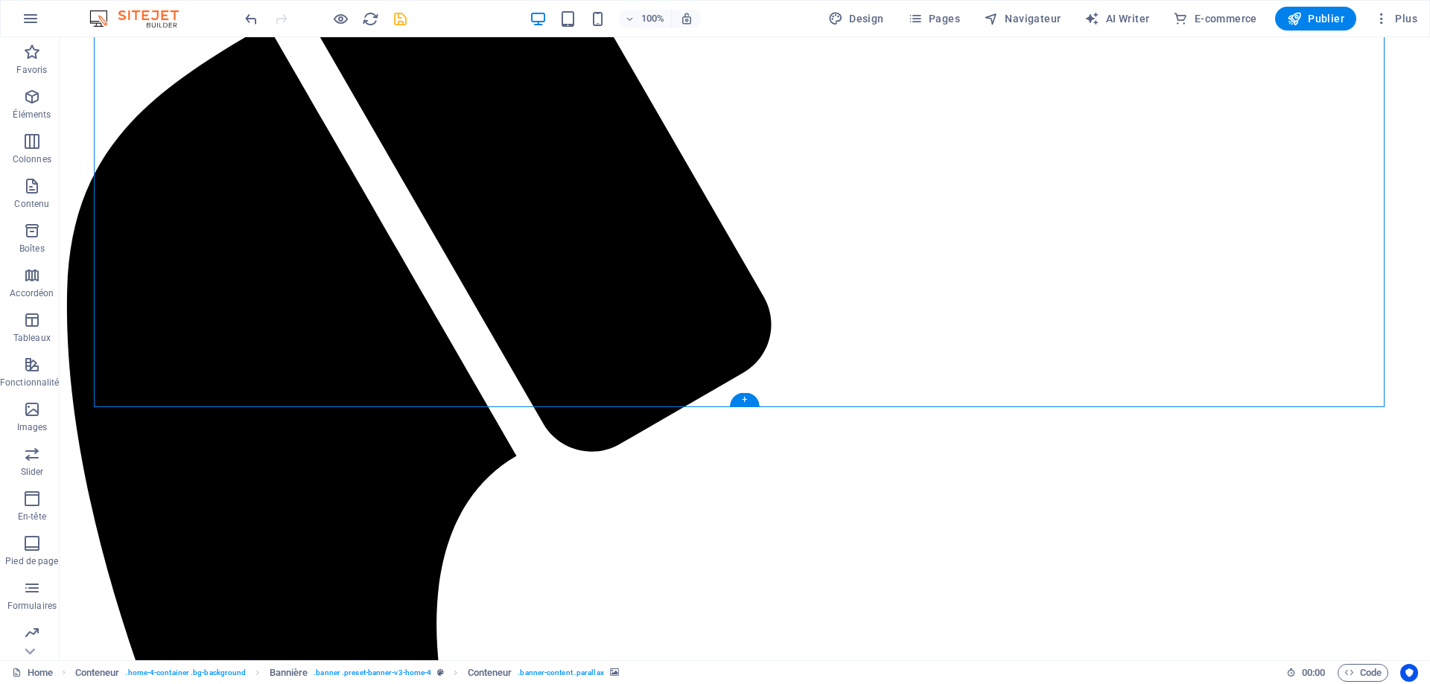
scroll to position [298, 0]
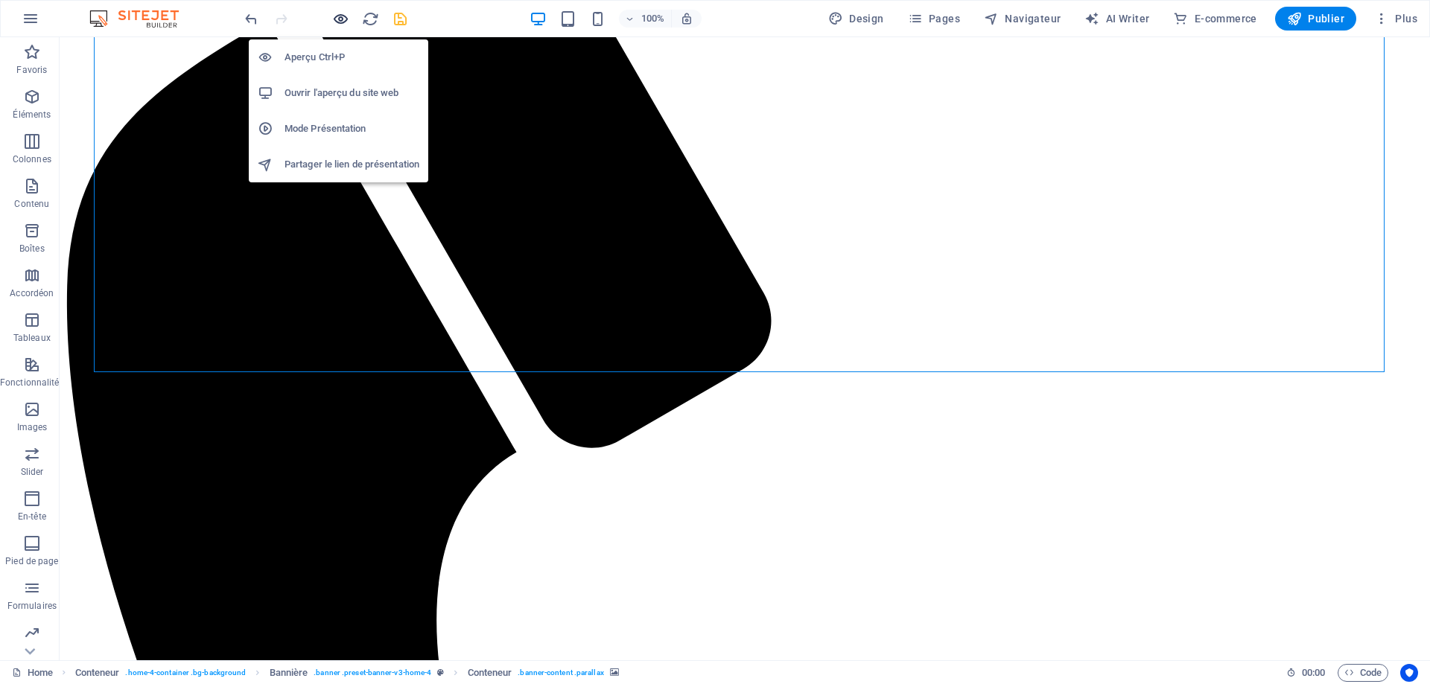
click at [339, 18] on icon "button" at bounding box center [340, 18] width 17 height 17
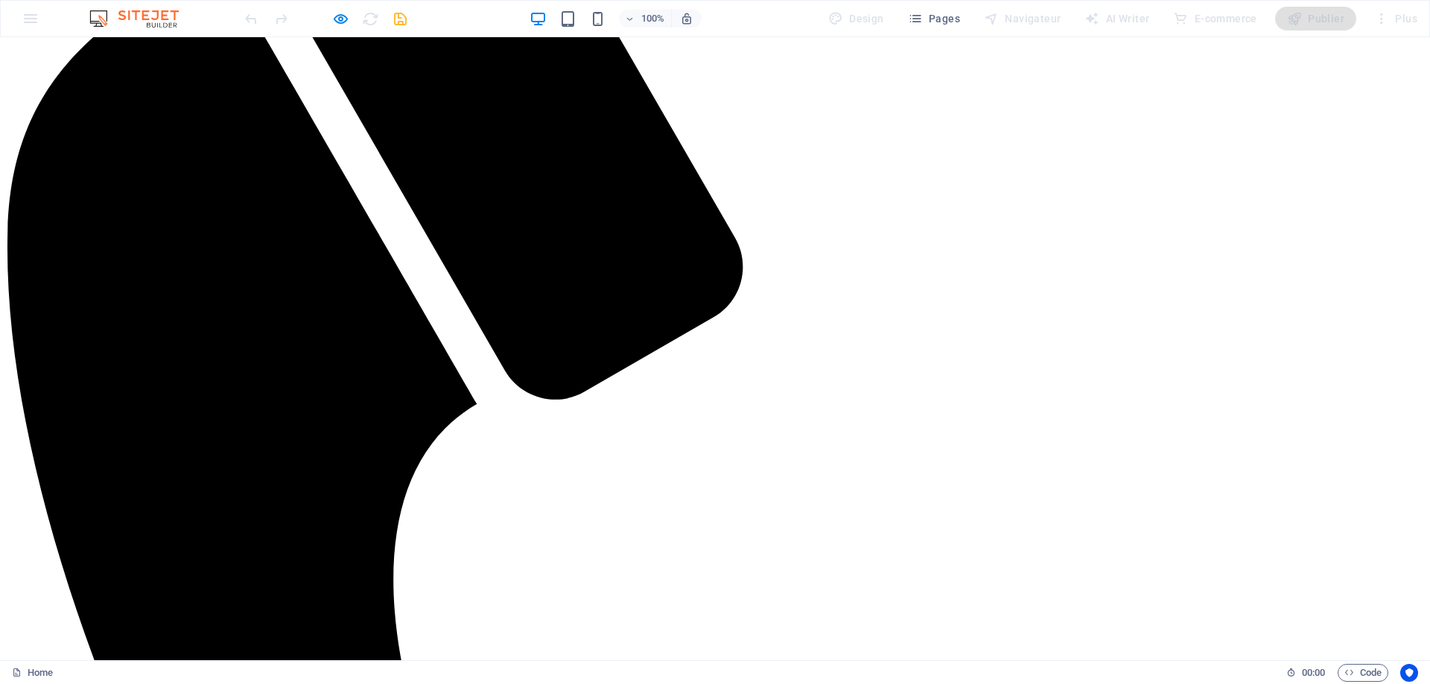
scroll to position [0, 0]
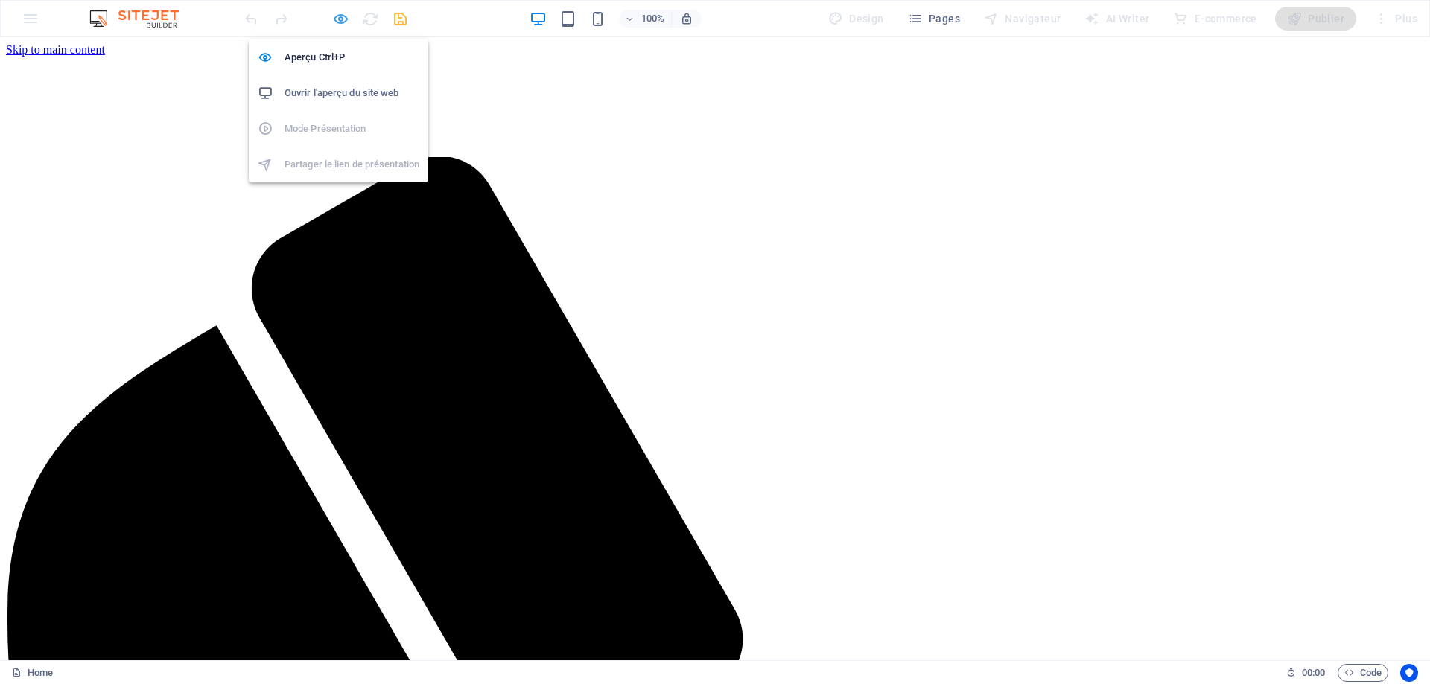
click at [337, 19] on icon "button" at bounding box center [340, 18] width 17 height 17
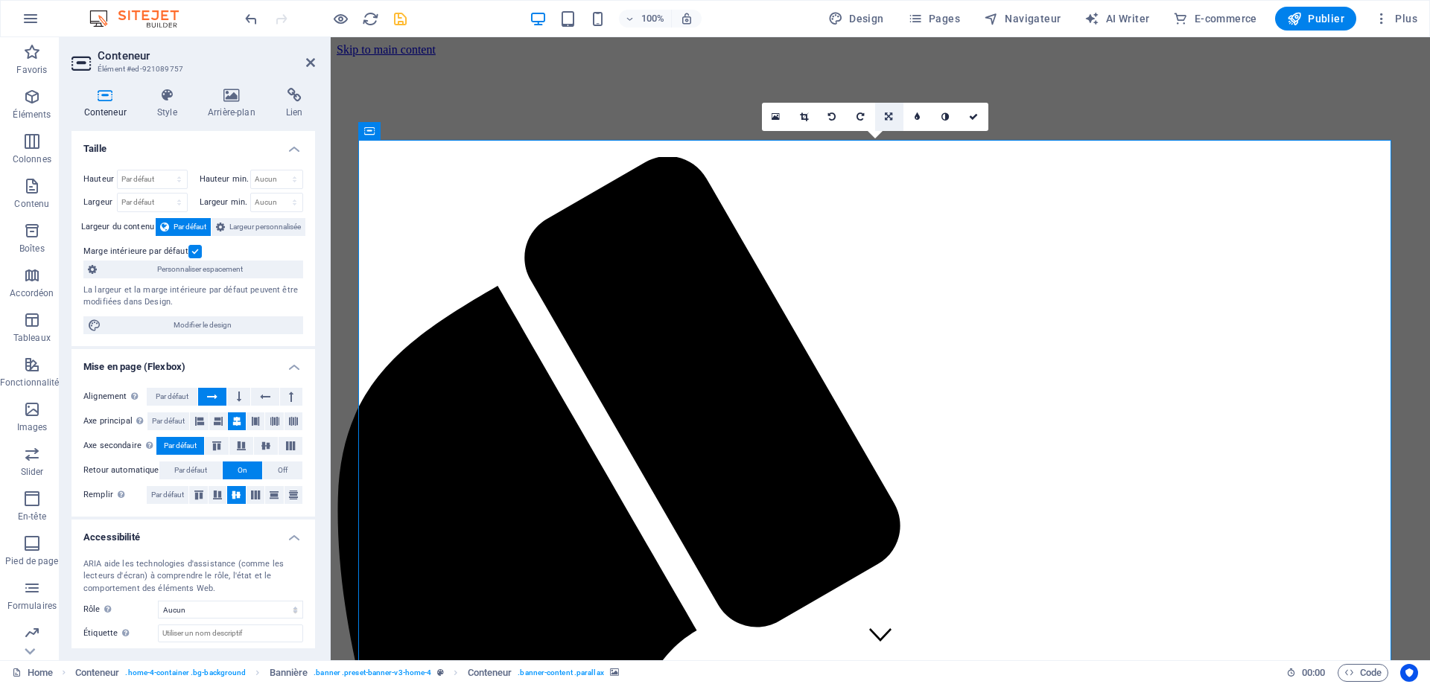
click at [893, 115] on link at bounding box center [889, 117] width 28 height 28
click at [862, 113] on icon at bounding box center [860, 116] width 7 height 9
click at [193, 255] on label at bounding box center [194, 251] width 13 height 13
click at [0, 0] on input "Marge intérieure par défaut" at bounding box center [0, 0] width 0 height 0
click at [229, 95] on icon at bounding box center [231, 95] width 72 height 15
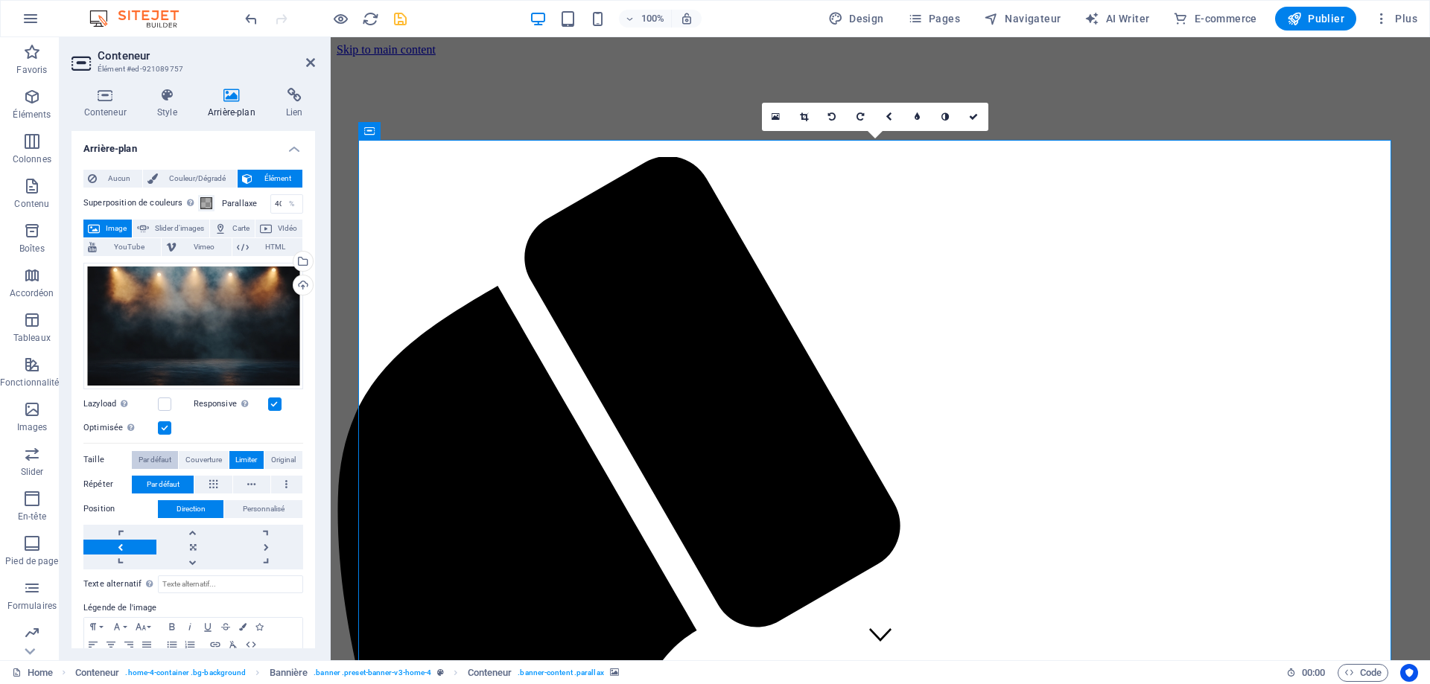
click at [150, 456] on span "Par défaut" at bounding box center [155, 460] width 33 height 18
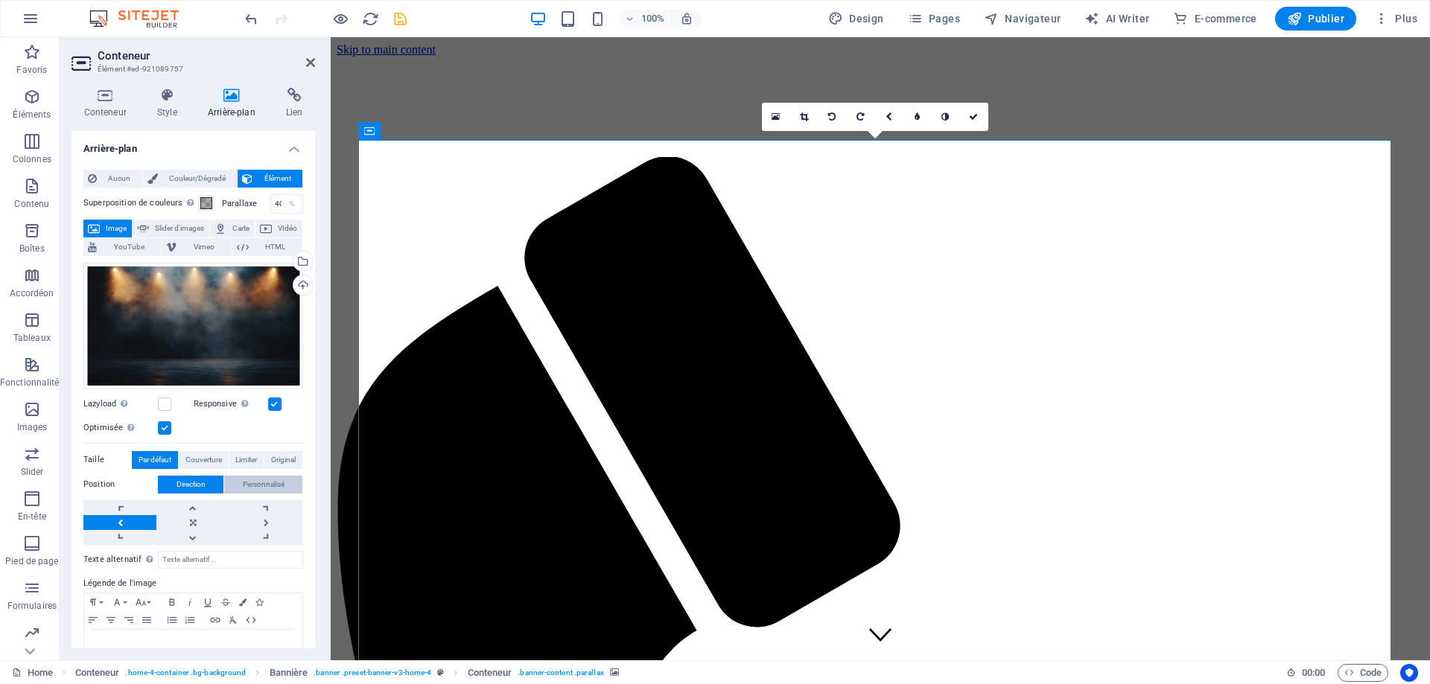
click at [262, 480] on span "Personnalisé" at bounding box center [264, 485] width 42 height 18
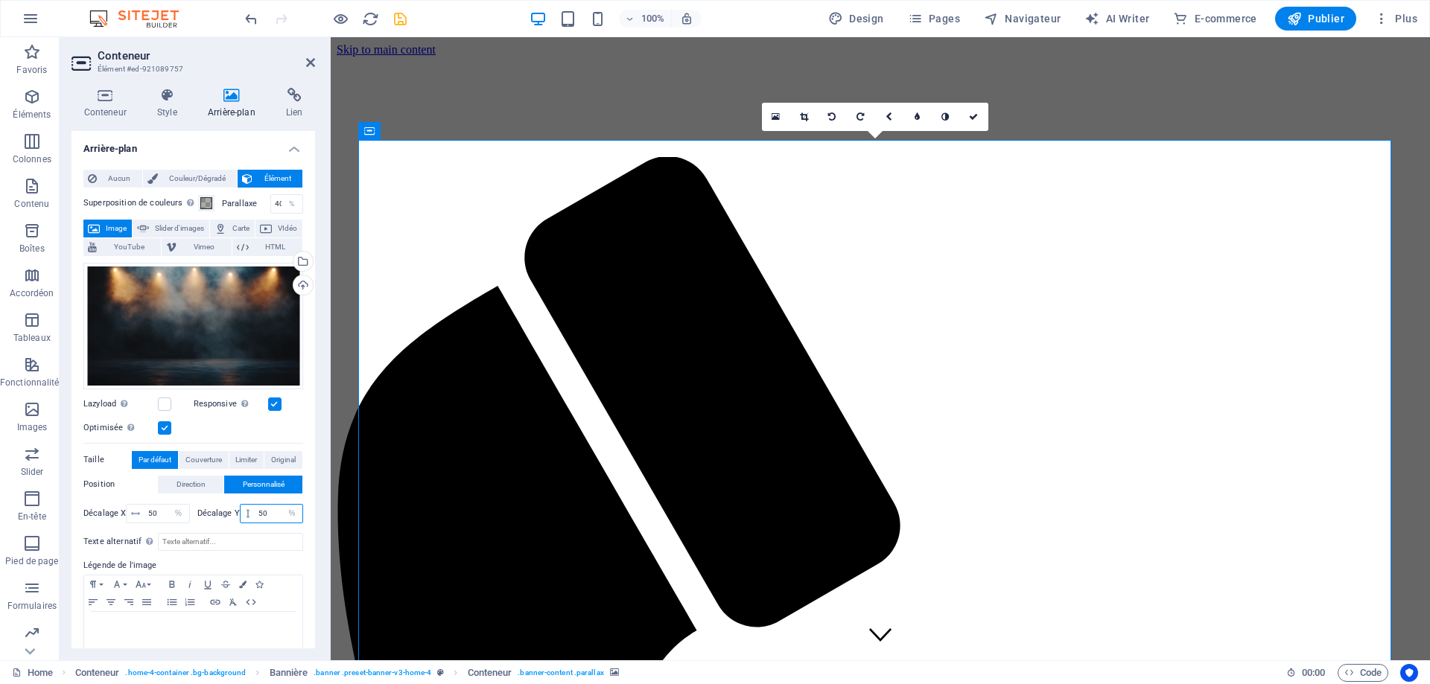
drag, startPoint x: 271, startPoint y: 509, endPoint x: 252, endPoint y: 510, distance: 18.6
click at [255, 510] on input "50" at bounding box center [279, 514] width 48 height 18
drag, startPoint x: 270, startPoint y: 513, endPoint x: 242, endPoint y: 515, distance: 28.4
click at [242, 515] on div "10 px rem % vh vw" at bounding box center [271, 513] width 63 height 19
drag, startPoint x: 272, startPoint y: 510, endPoint x: 244, endPoint y: 510, distance: 27.6
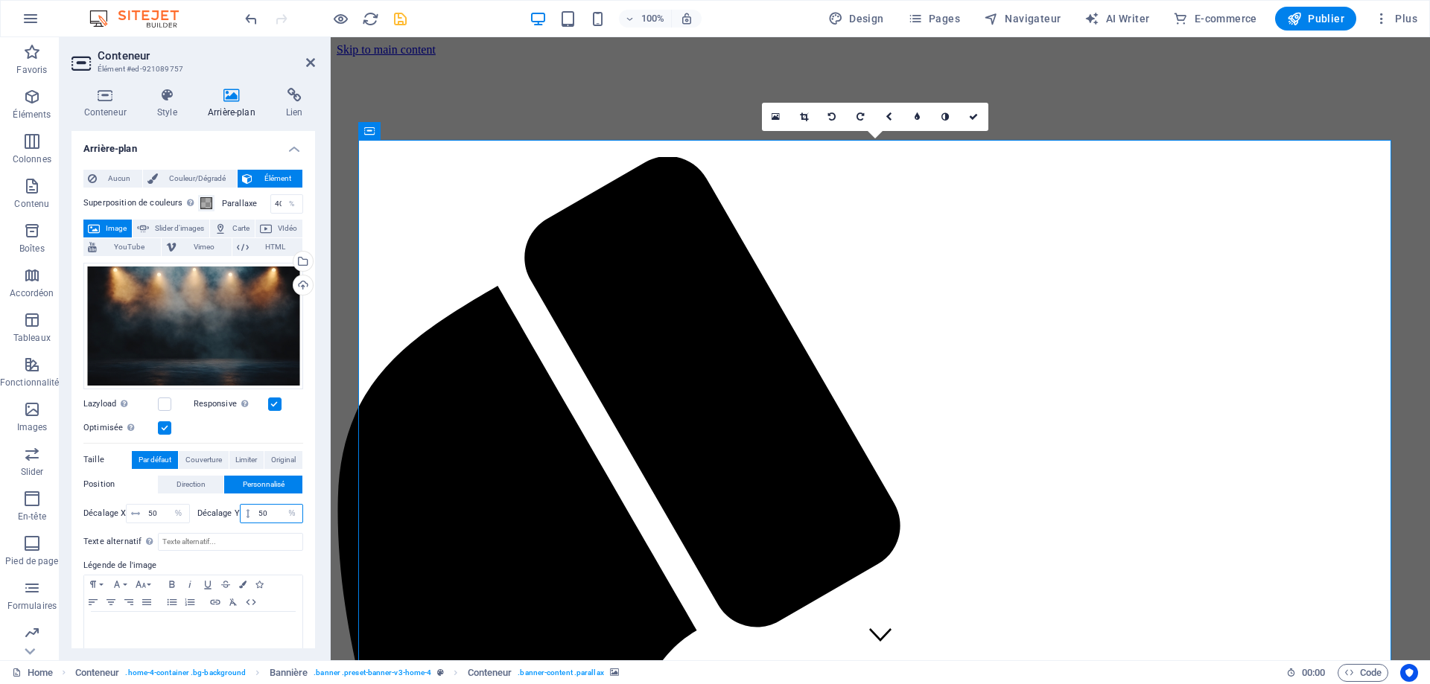
click at [244, 510] on div "50 px rem % vh vw" at bounding box center [271, 513] width 63 height 19
drag, startPoint x: 265, startPoint y: 512, endPoint x: 251, endPoint y: 516, distance: 14.8
click at [252, 515] on div "0 px rem % vh vw" at bounding box center [271, 513] width 63 height 19
drag, startPoint x: 274, startPoint y: 512, endPoint x: 244, endPoint y: 510, distance: 29.8
click at [246, 512] on div "100 px rem % vh vw" at bounding box center [271, 513] width 63 height 19
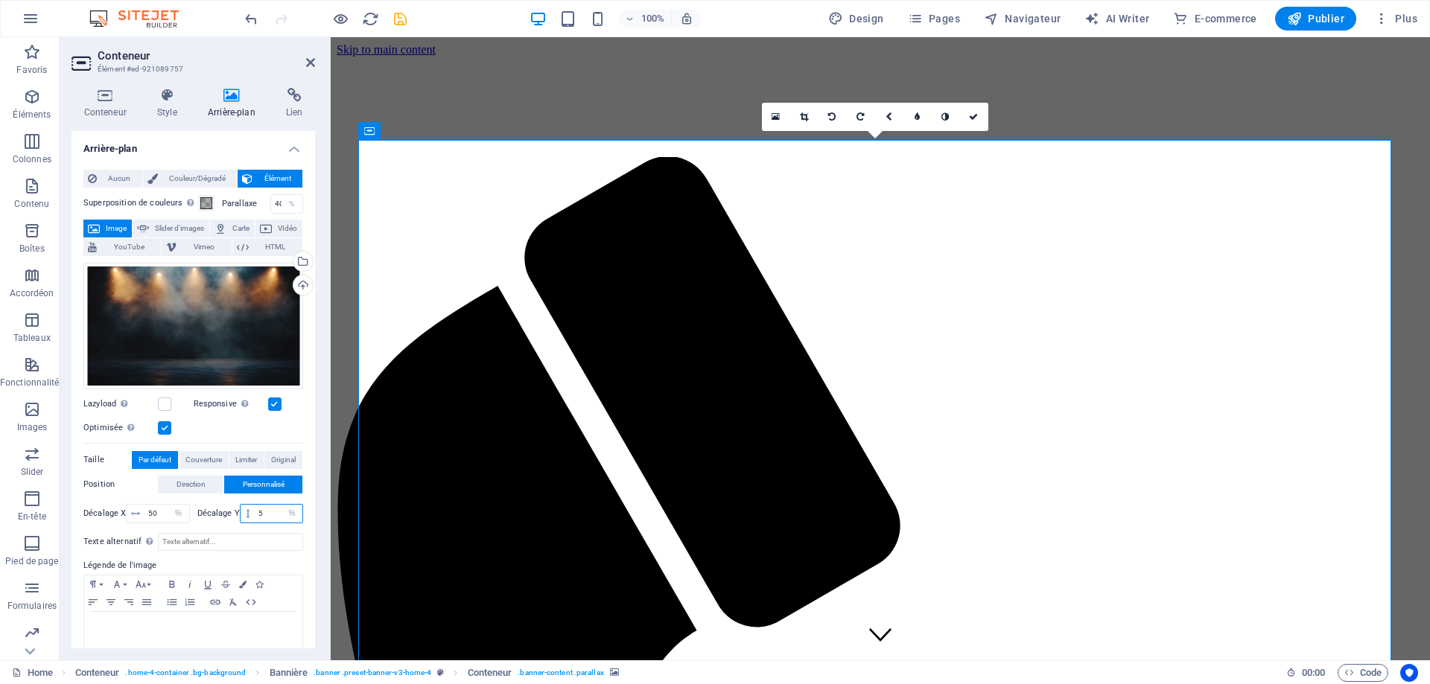
type input "50"
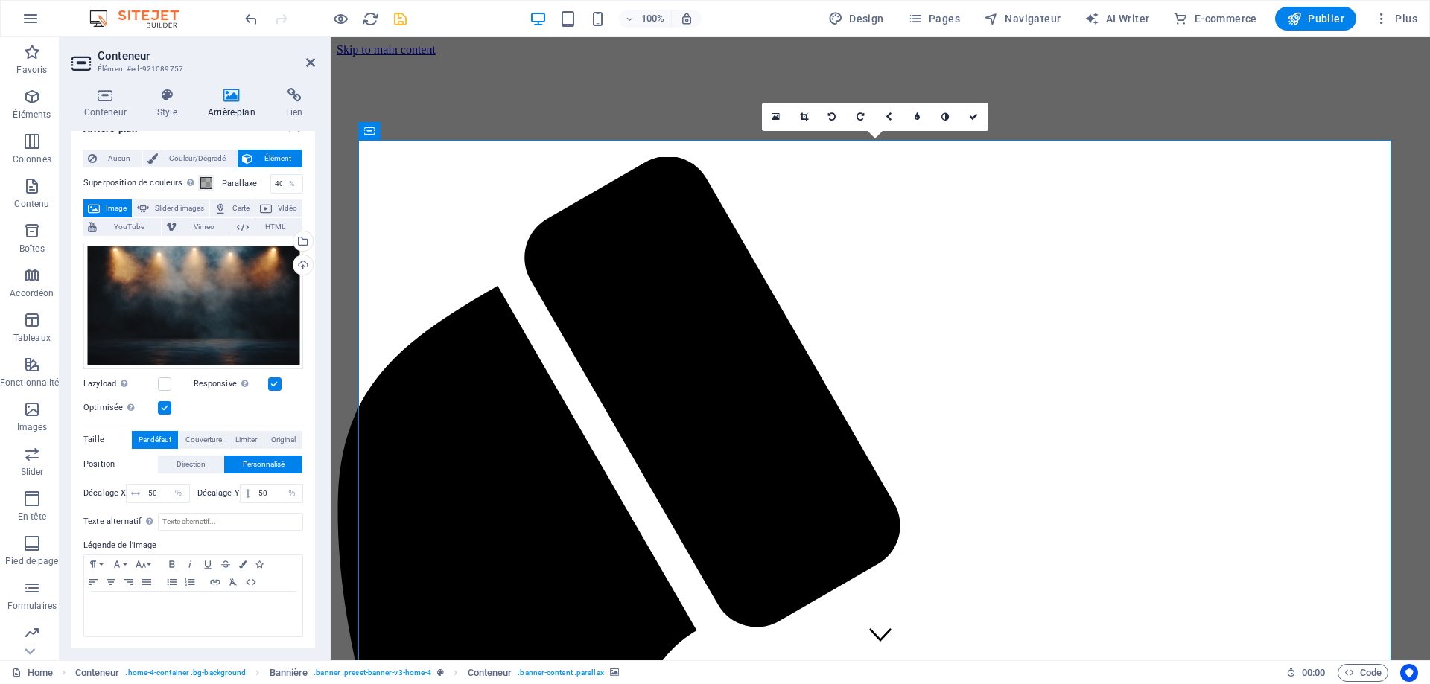
click at [168, 407] on label at bounding box center [164, 407] width 13 height 13
click at [0, 0] on input "Optimisée Les images sont compressées pour améliorer la vitesse de la page." at bounding box center [0, 0] width 0 height 0
click at [274, 382] on label at bounding box center [274, 384] width 13 height 13
click at [949, 114] on icon at bounding box center [944, 116] width 9 height 9
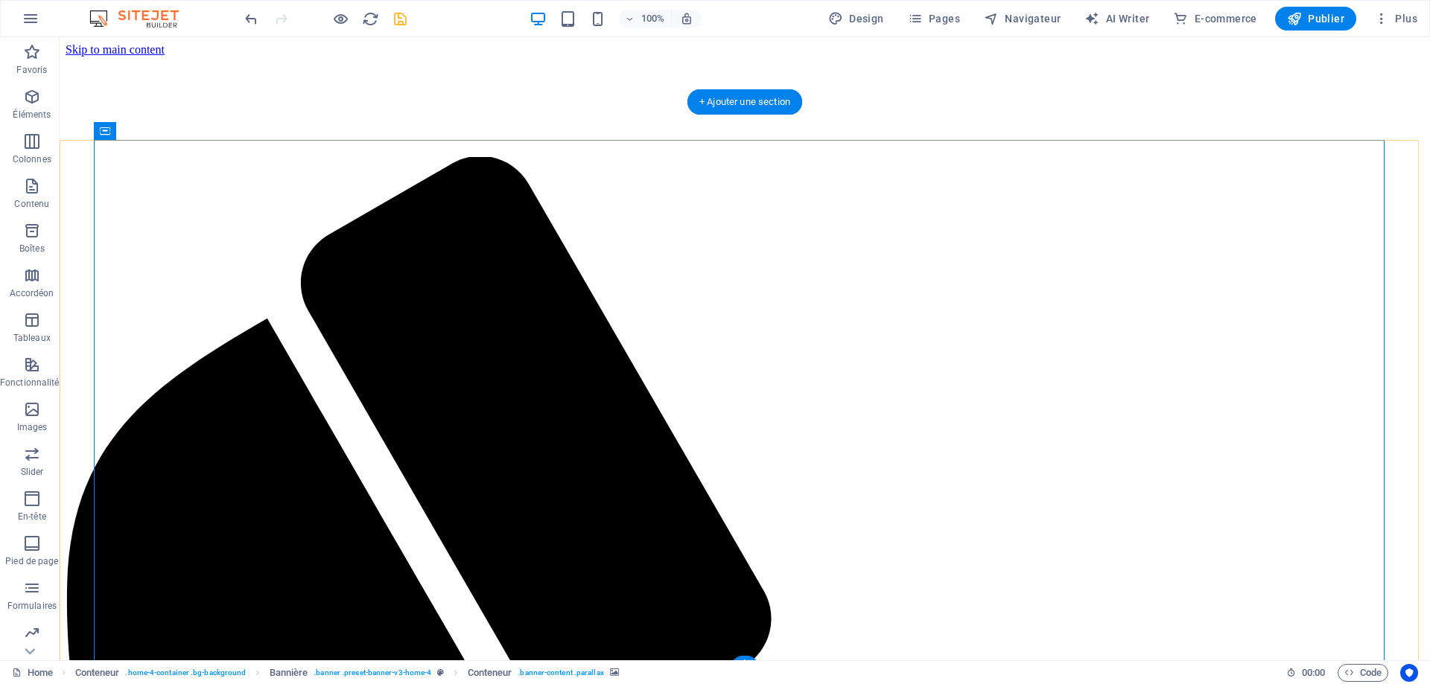
select select "%"
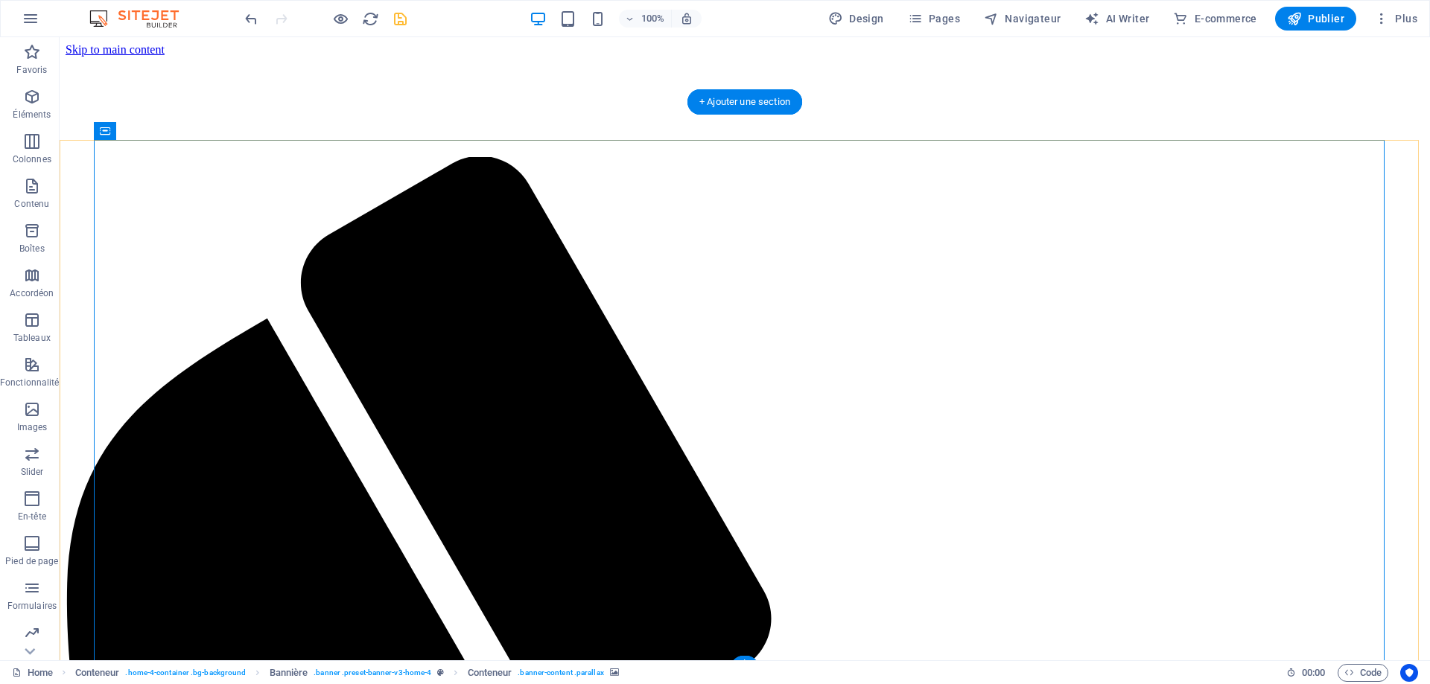
select select "%"
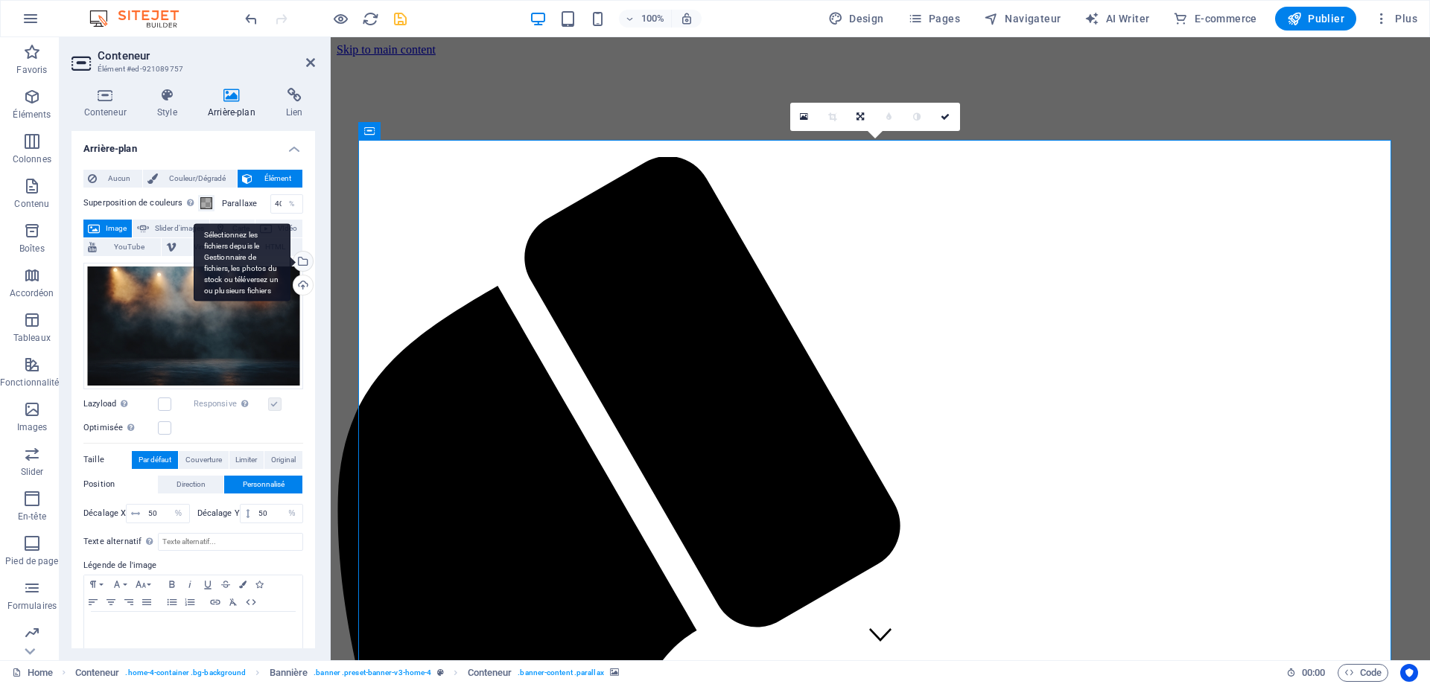
click at [299, 264] on div "Sélectionnez les fichiers depuis le Gestionnaire de fichiers, les photos du sto…" at bounding box center [301, 263] width 22 height 22
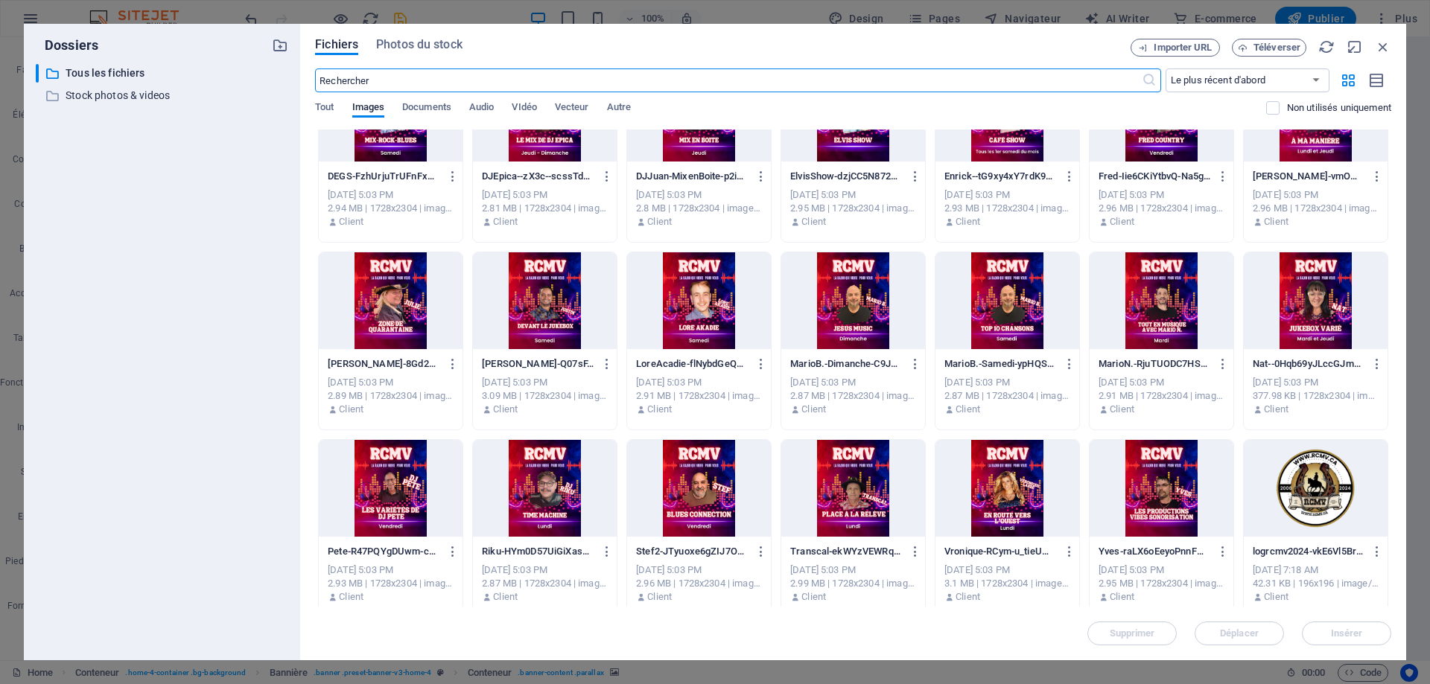
scroll to position [968, 0]
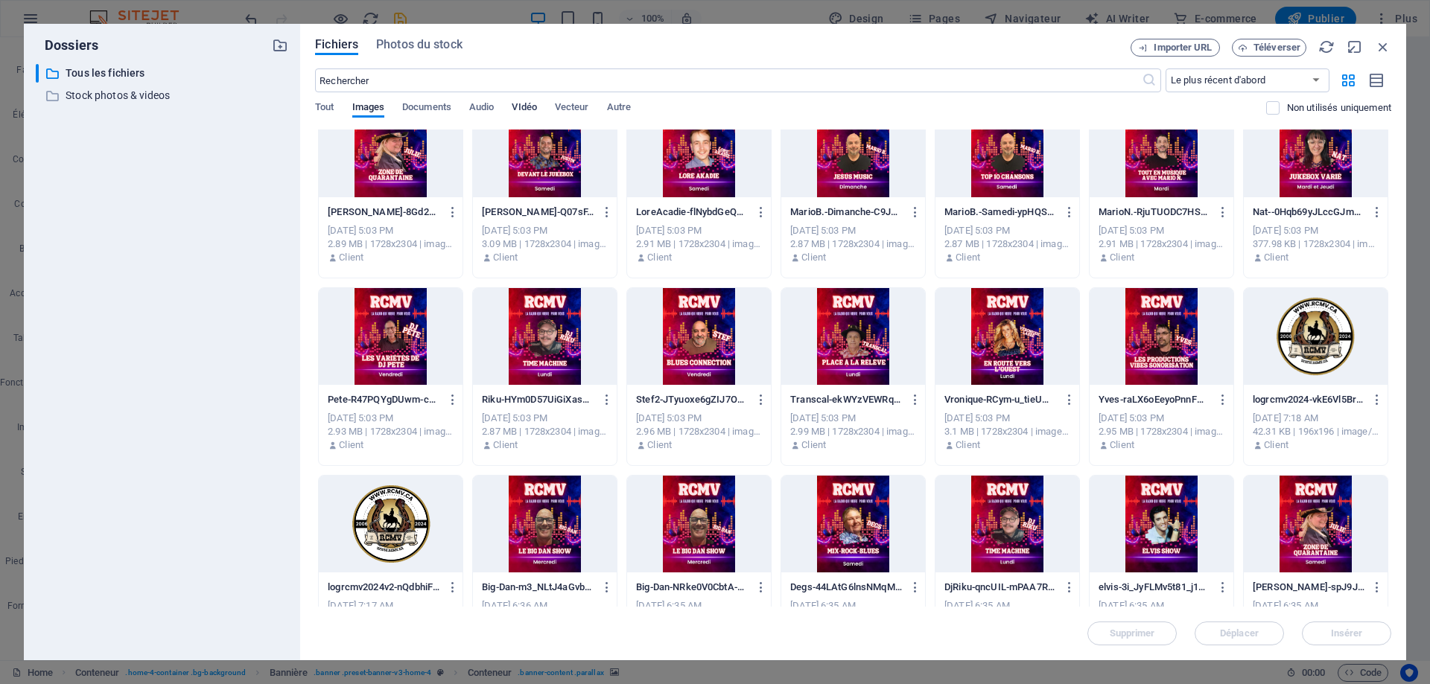
click at [528, 107] on span "VIdéo" at bounding box center [524, 108] width 25 height 21
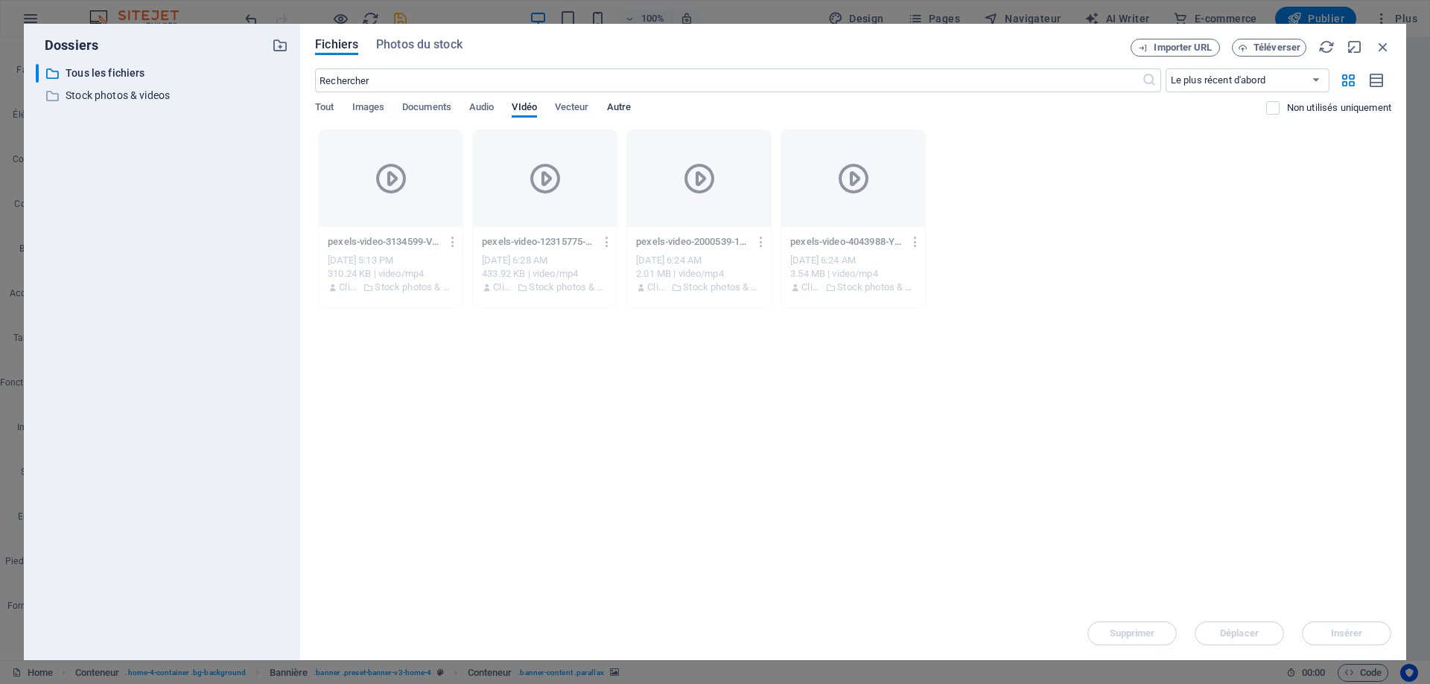
click at [627, 105] on span "Autre" at bounding box center [619, 108] width 24 height 21
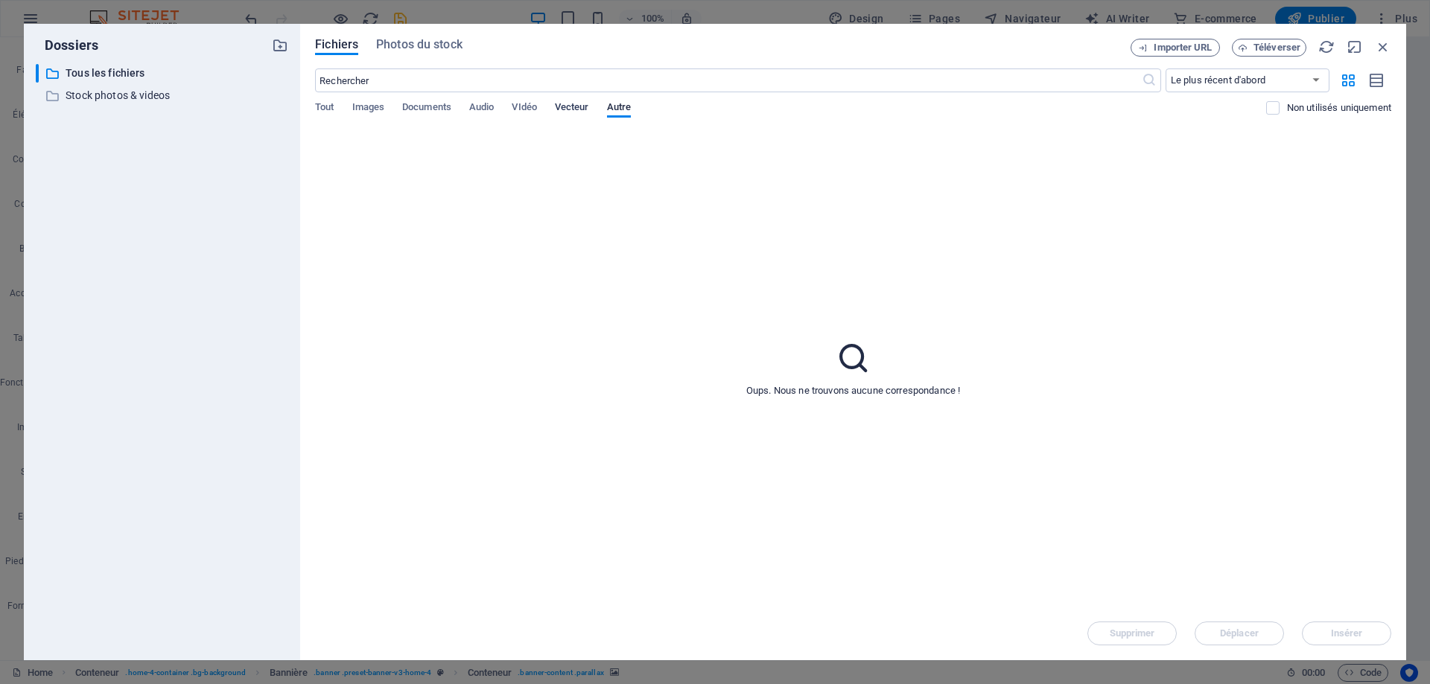
click at [571, 104] on span "Vecteur" at bounding box center [572, 108] width 34 height 21
click at [529, 109] on span "VIdéo" at bounding box center [524, 108] width 25 height 21
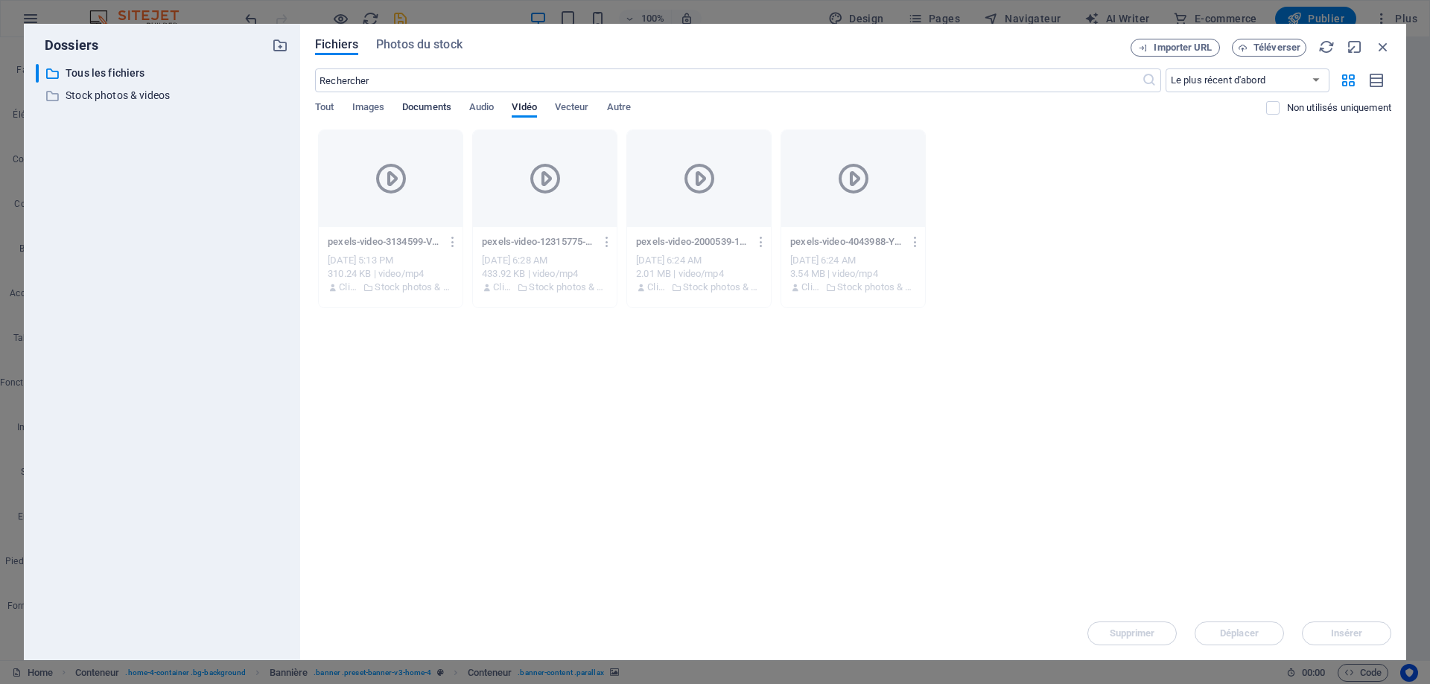
click at [442, 107] on span "Documents" at bounding box center [426, 108] width 49 height 21
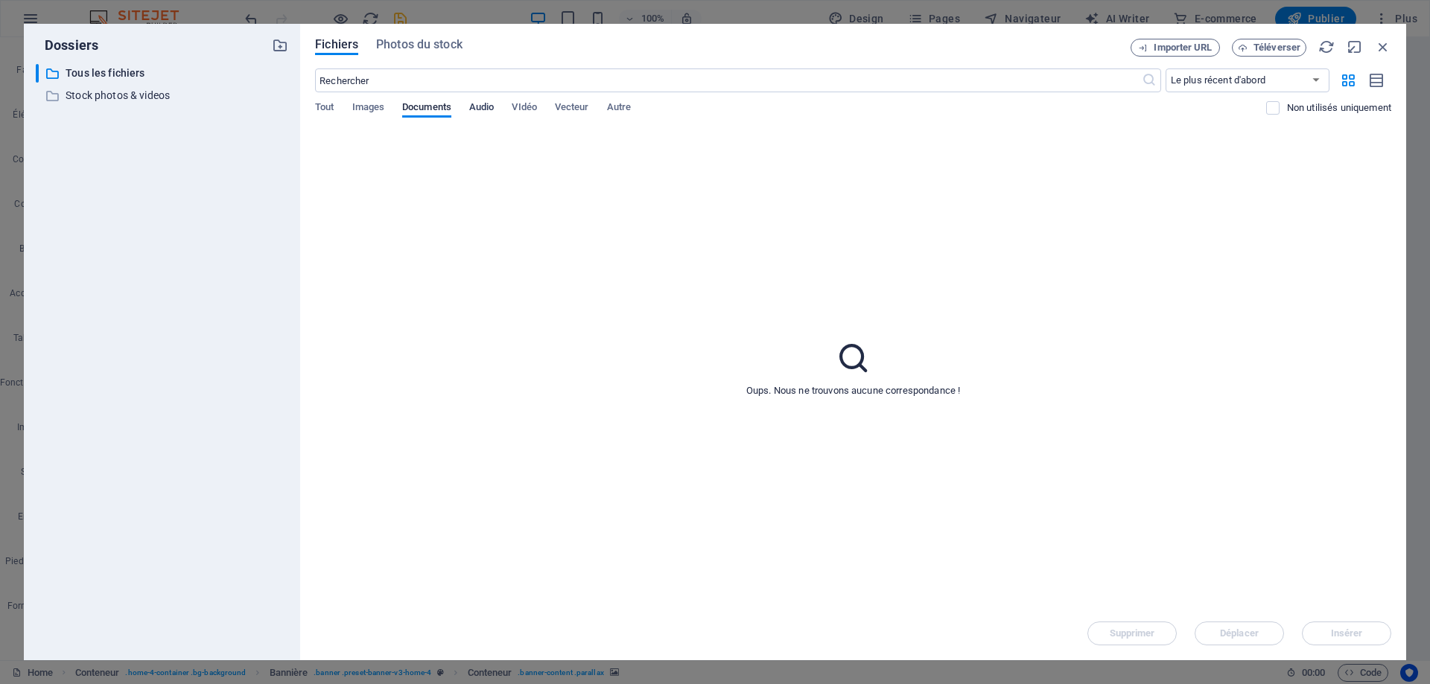
click at [494, 104] on span "Audio" at bounding box center [481, 108] width 25 height 21
click at [371, 106] on span "Images" at bounding box center [368, 108] width 33 height 21
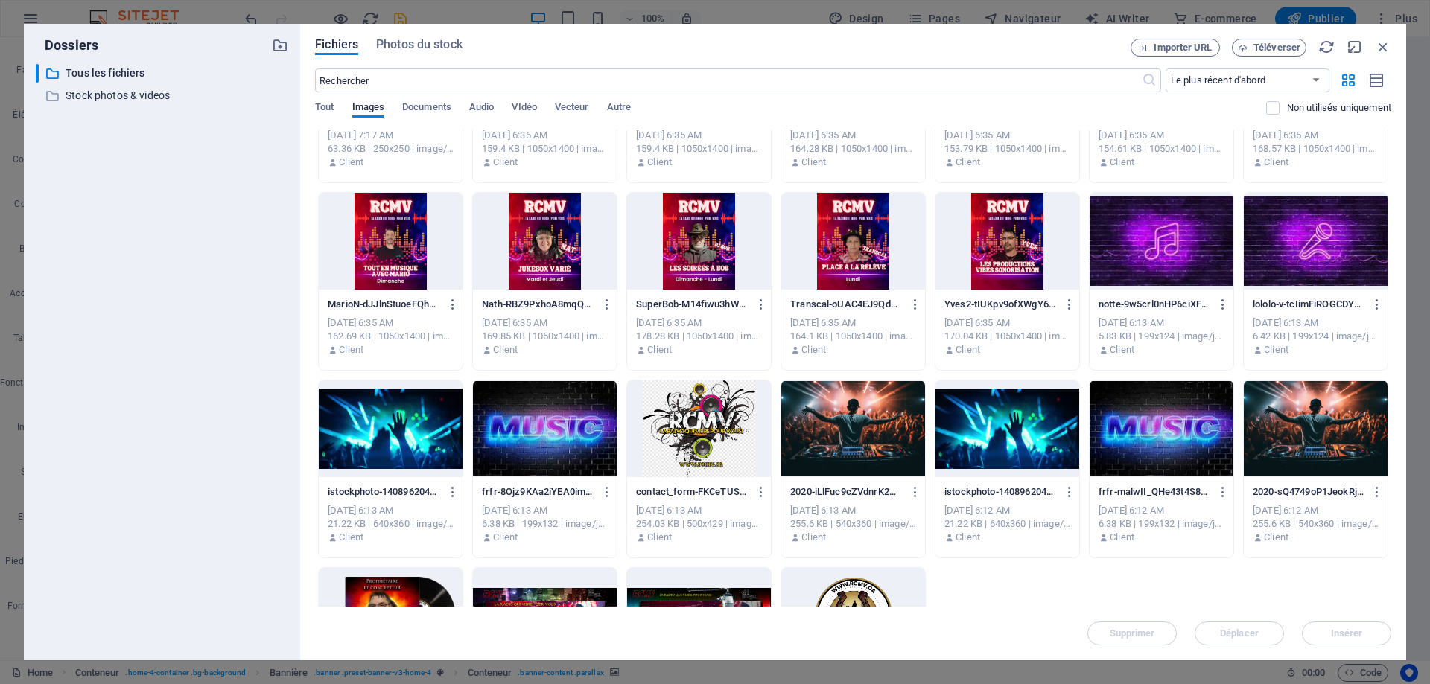
scroll to position [1489, 0]
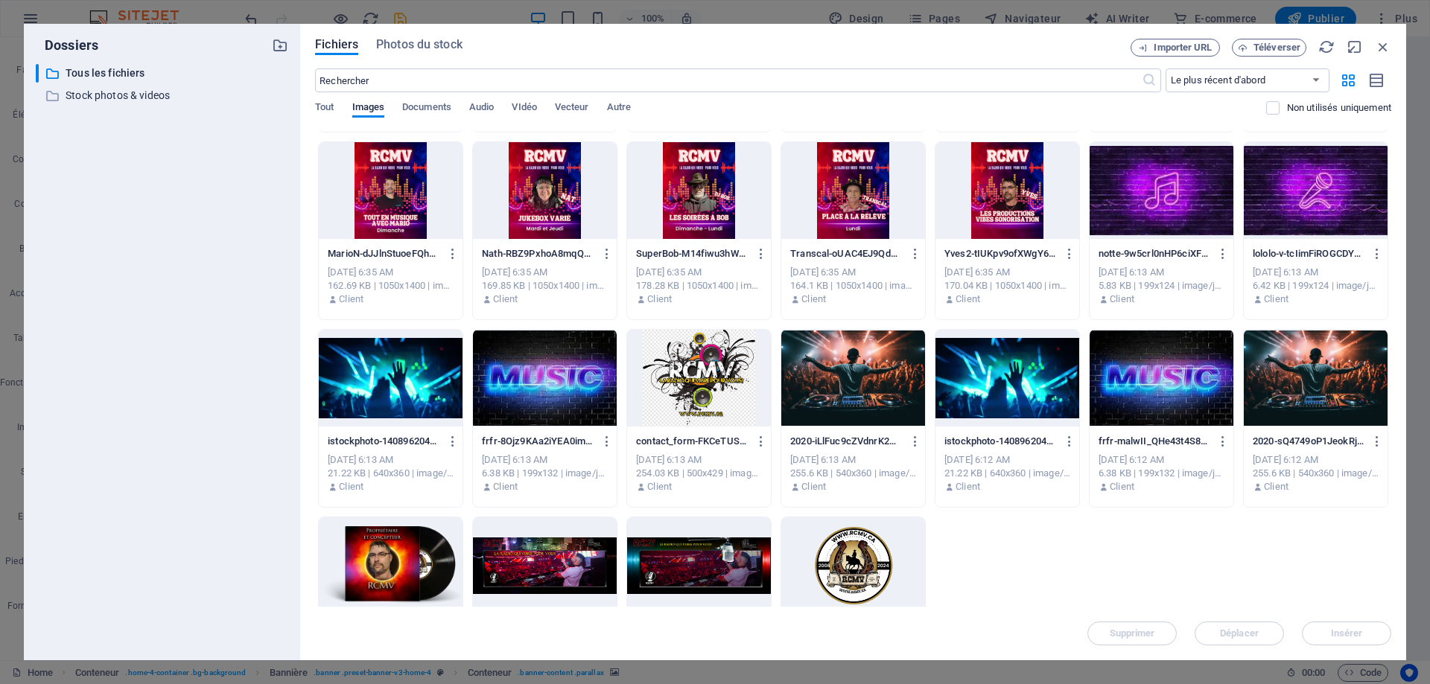
click at [875, 369] on div at bounding box center [853, 378] width 144 height 97
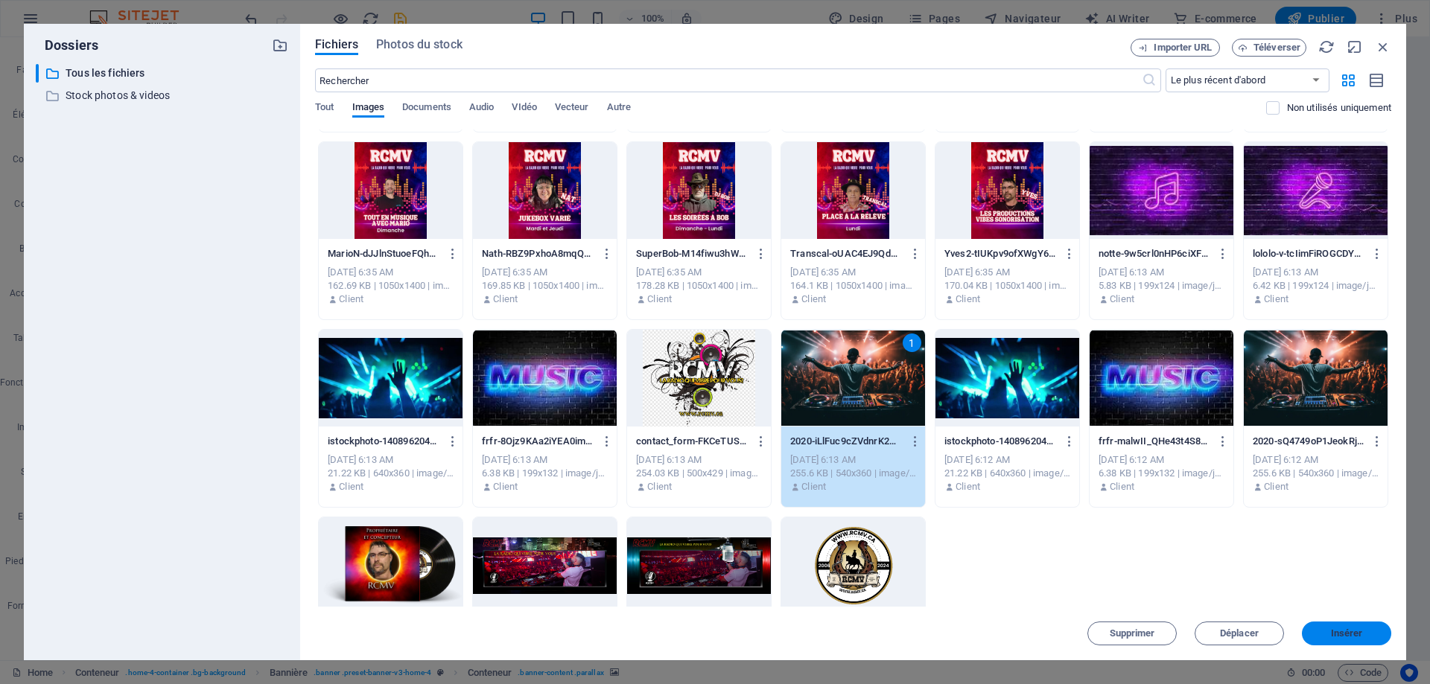
click at [1331, 608] on span "Insérer" at bounding box center [1347, 633] width 32 height 9
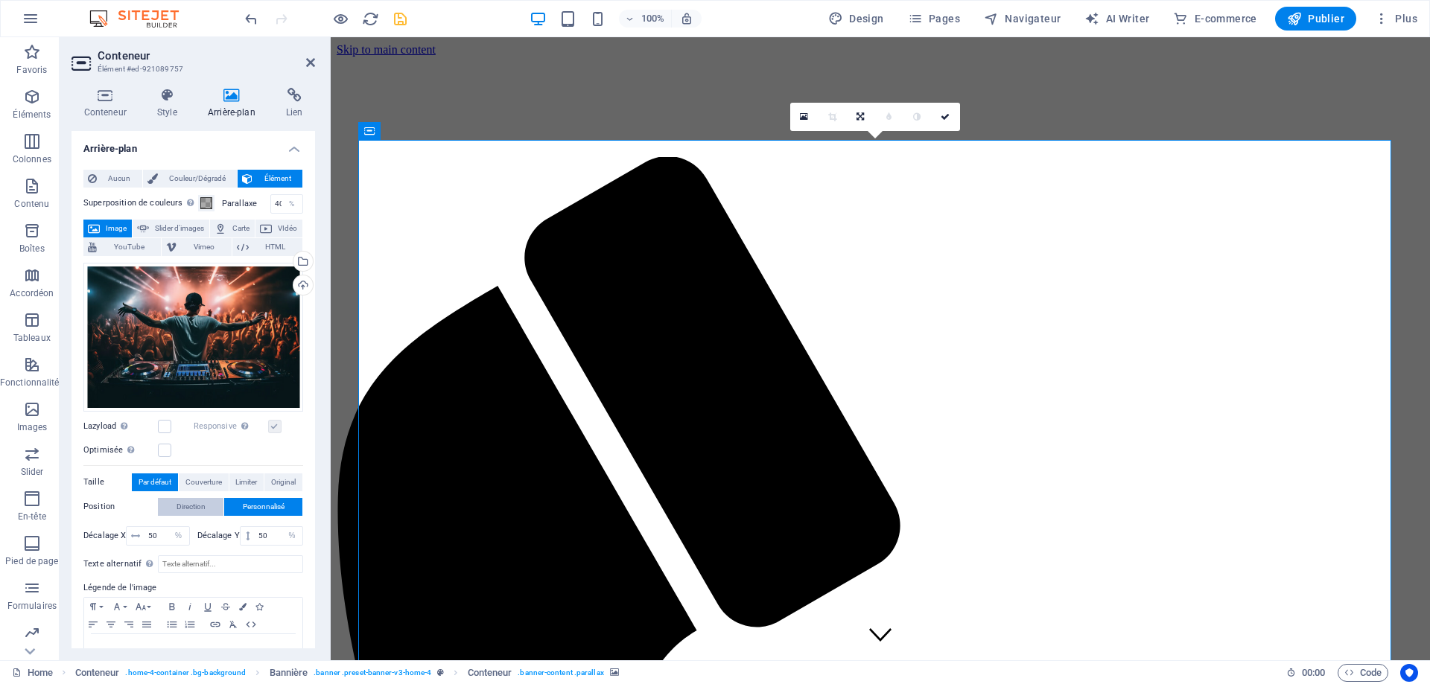
click at [197, 504] on span "Direction" at bounding box center [190, 507] width 29 height 18
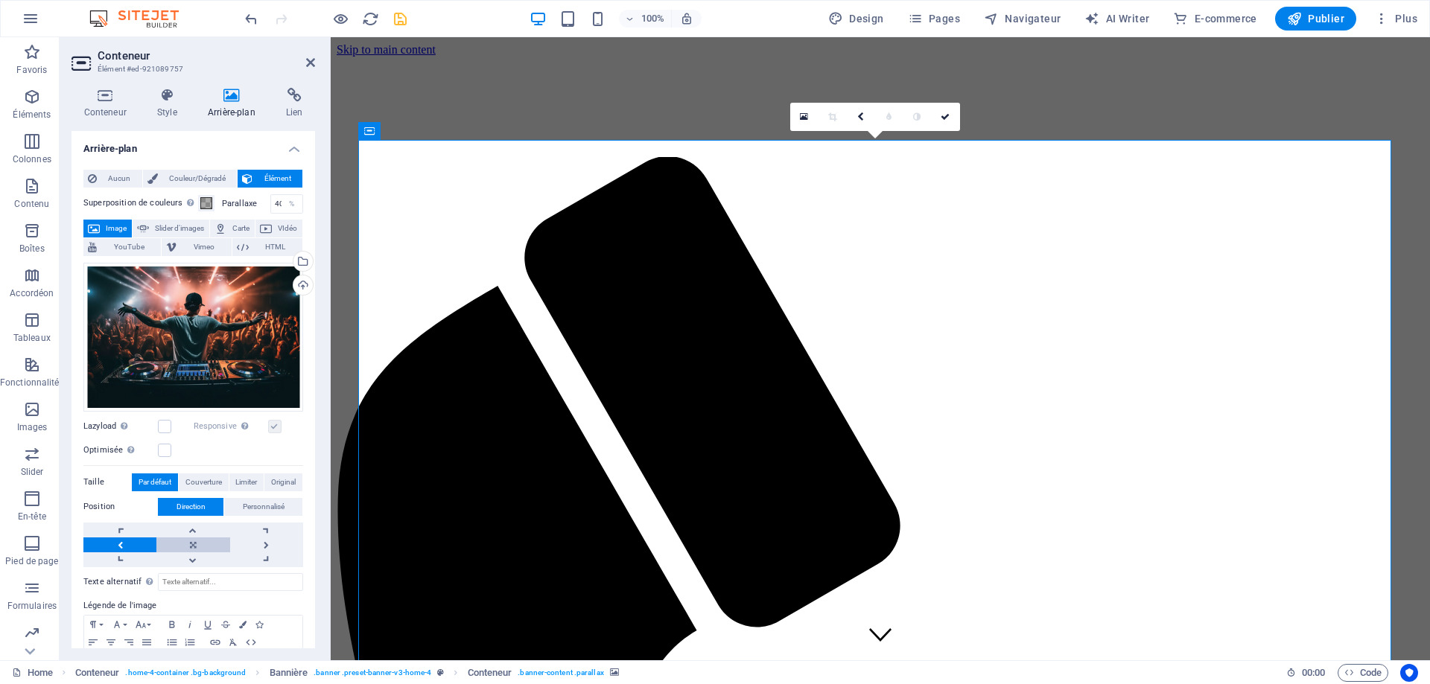
click at [193, 541] on link at bounding box center [192, 545] width 73 height 15
click at [163, 451] on label at bounding box center [164, 450] width 13 height 13
click at [0, 0] on input "Optimisée Les images sont compressées pour améliorer la vitesse de la page." at bounding box center [0, 0] width 0 height 0
click at [275, 428] on label at bounding box center [274, 426] width 13 height 13
click at [0, 0] on input "Responsive Chargez automatiquement des images Retina et les formats optimisés p…" at bounding box center [0, 0] width 0 height 0
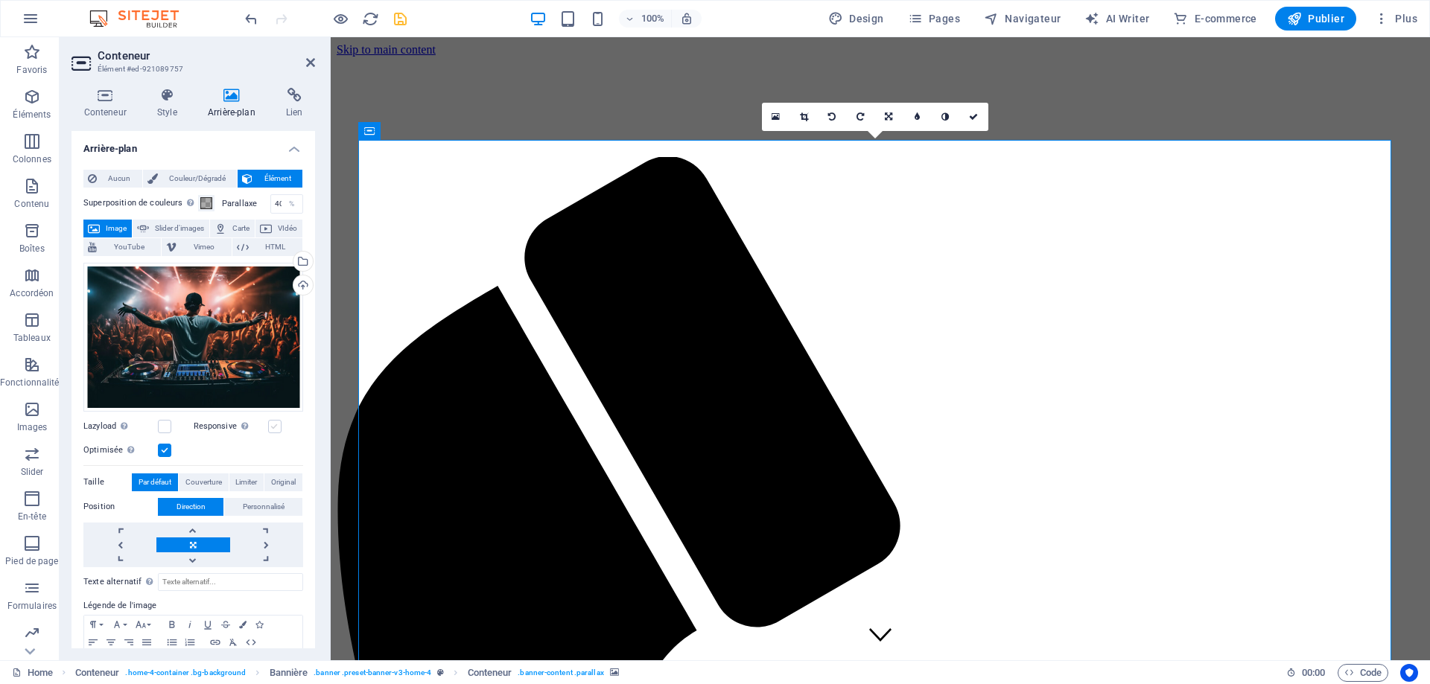
click at [275, 427] on label at bounding box center [274, 426] width 13 height 13
click at [0, 0] on input "Responsive Chargez automatiquement des images Retina et les formats optimisés p…" at bounding box center [0, 0] width 0 height 0
click at [975, 117] on icon at bounding box center [973, 116] width 9 height 9
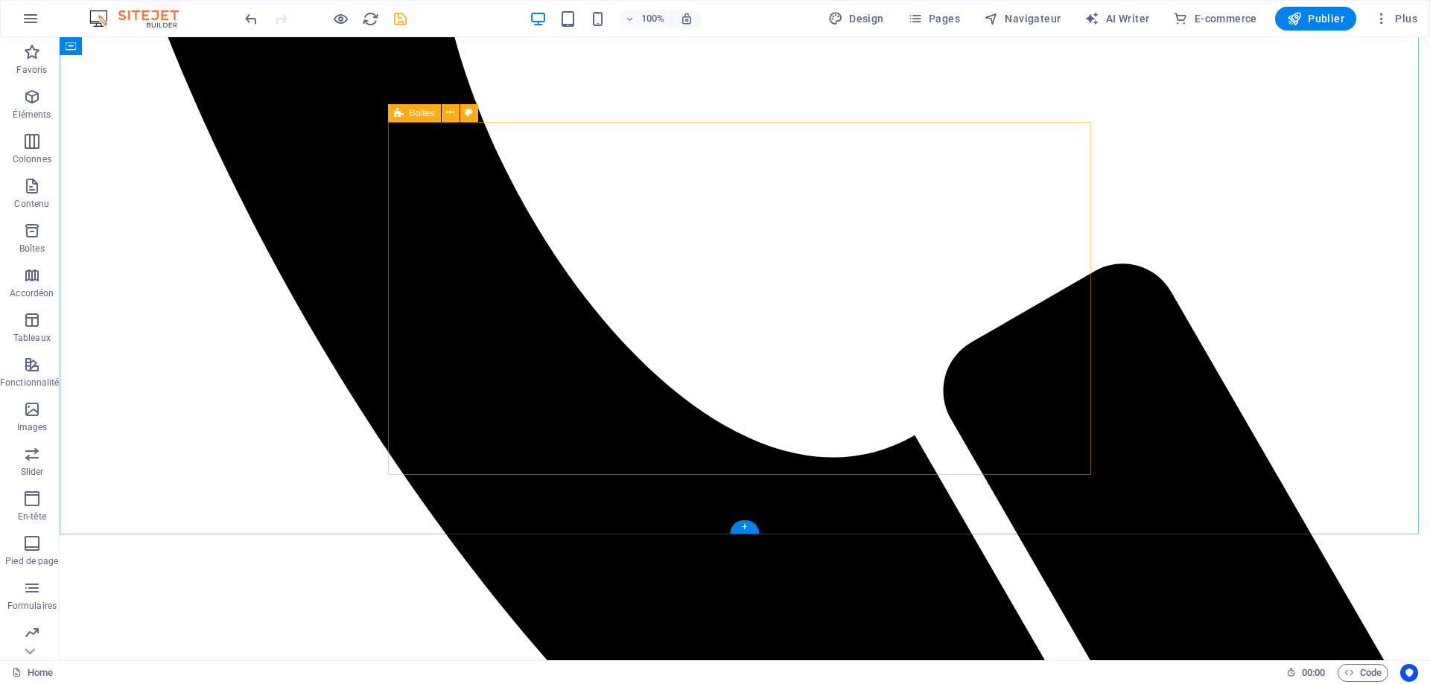
scroll to position [1042, 0]
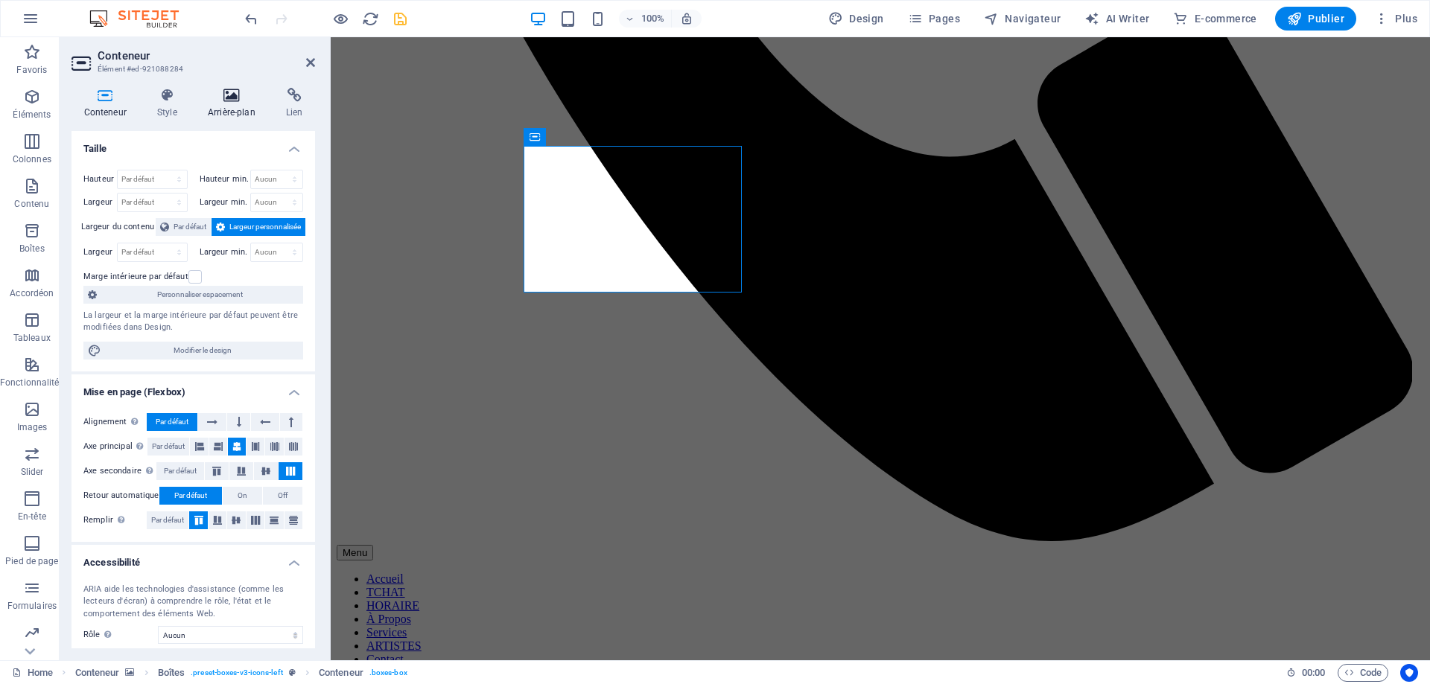
click at [235, 101] on icon at bounding box center [231, 95] width 72 height 15
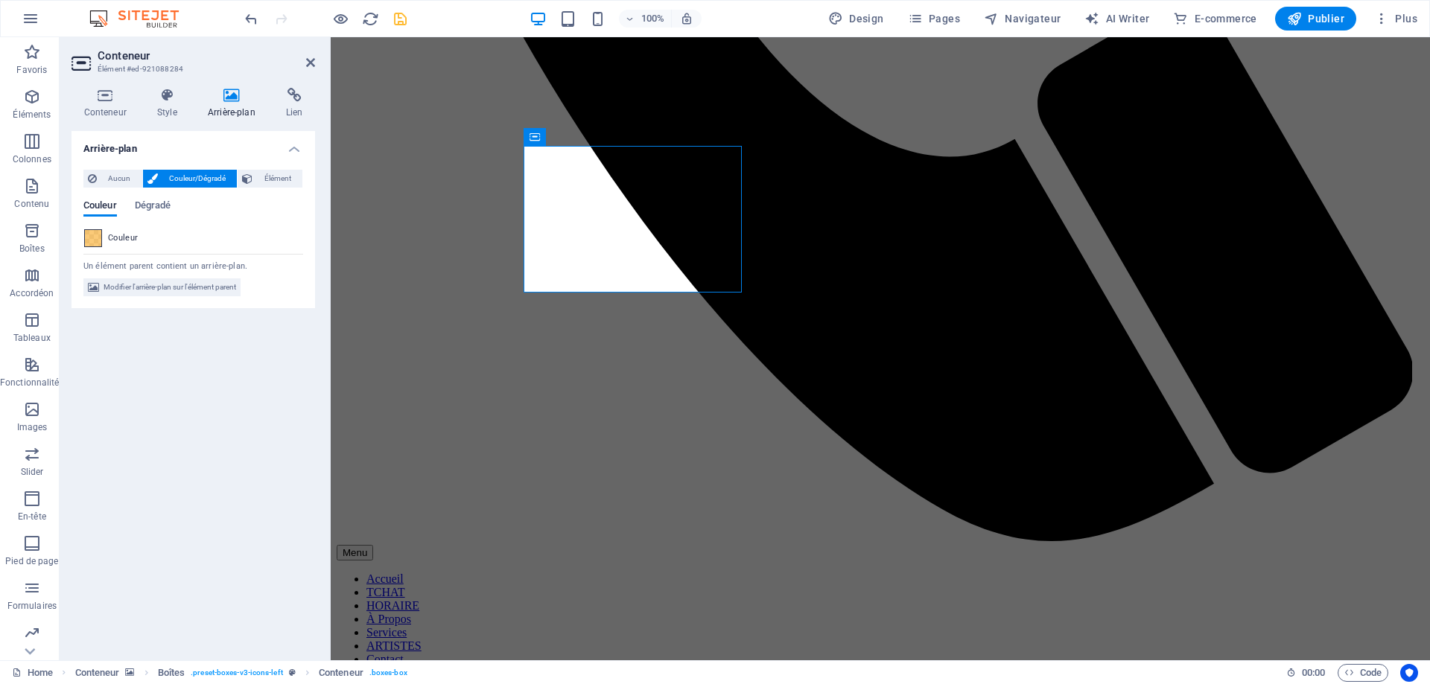
click at [98, 239] on span at bounding box center [93, 238] width 16 height 16
type input "rgba(250, 188, 84, 0.784)"
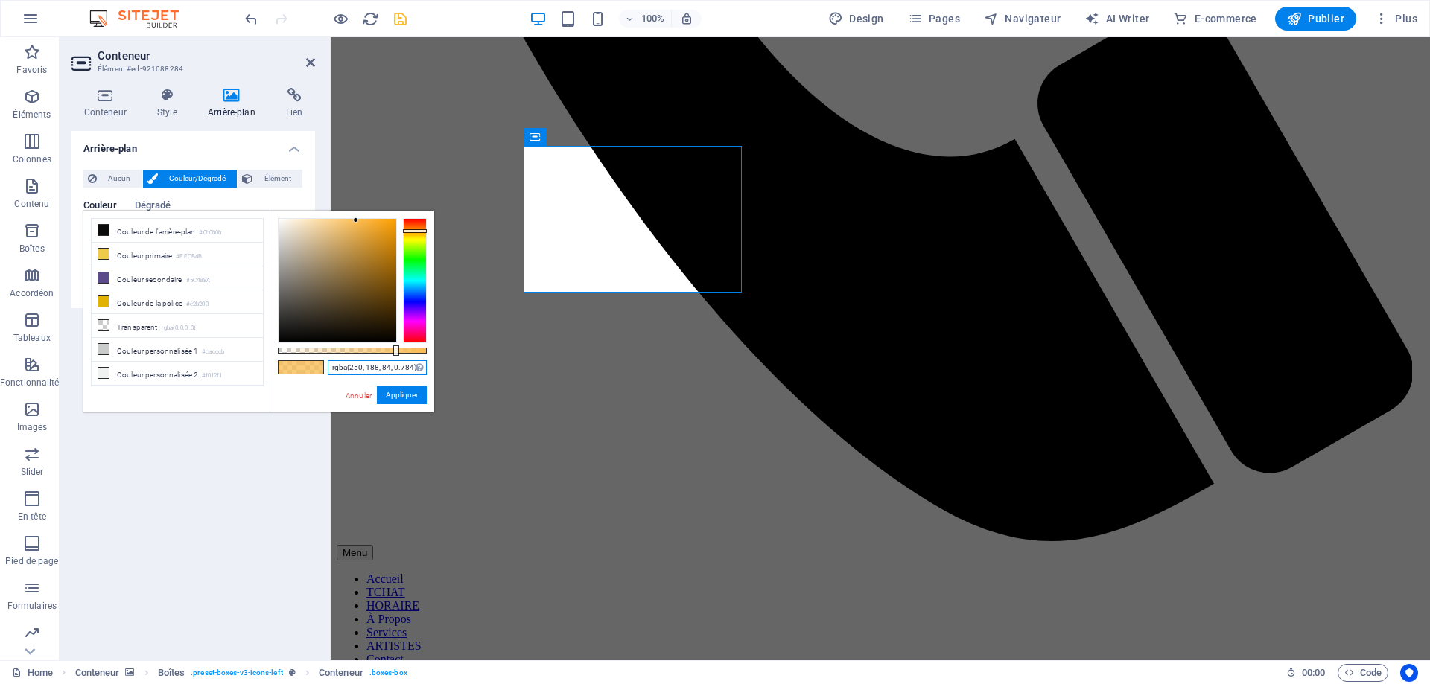
click at [368, 369] on input "rgba(250, 188, 84, 0.784)" at bounding box center [377, 367] width 99 height 15
click at [391, 395] on button "Appliquer" at bounding box center [402, 395] width 50 height 18
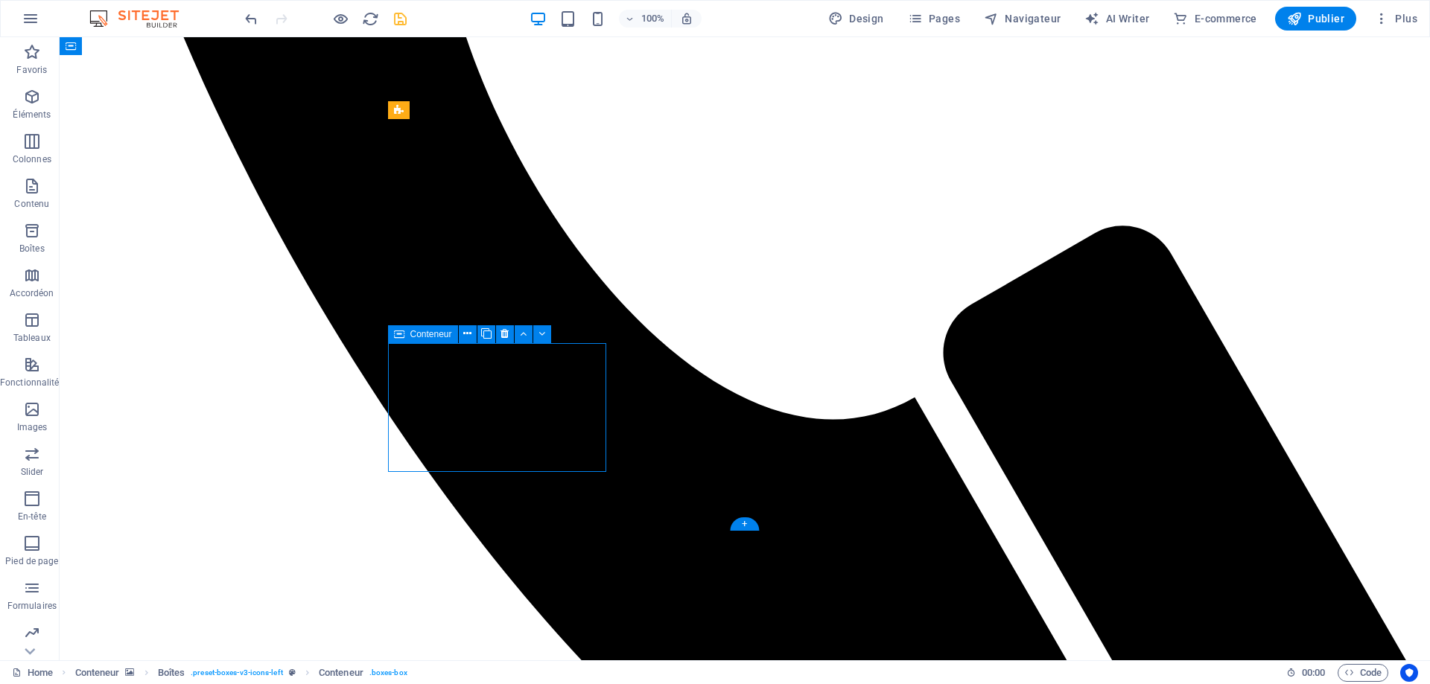
drag, startPoint x: 598, startPoint y: 461, endPoint x: 326, endPoint y: 461, distance: 271.8
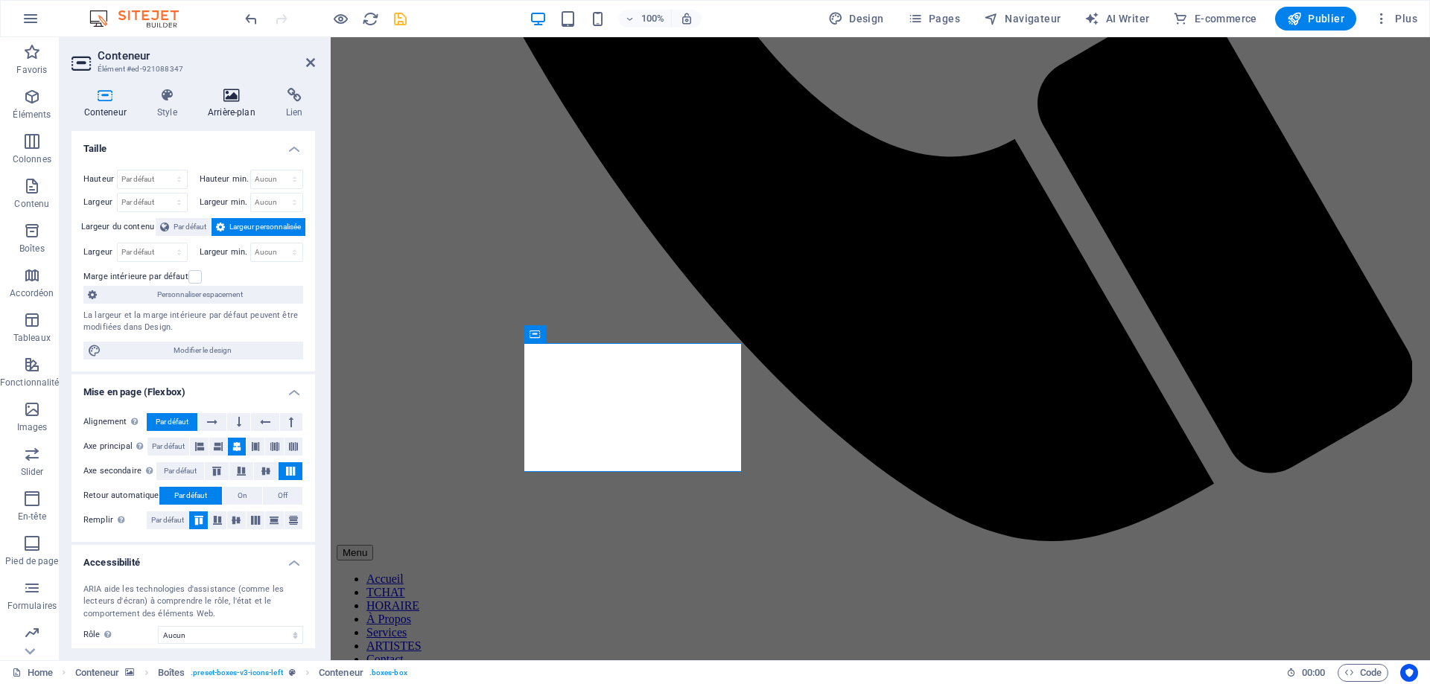
click at [232, 98] on icon at bounding box center [231, 95] width 72 height 15
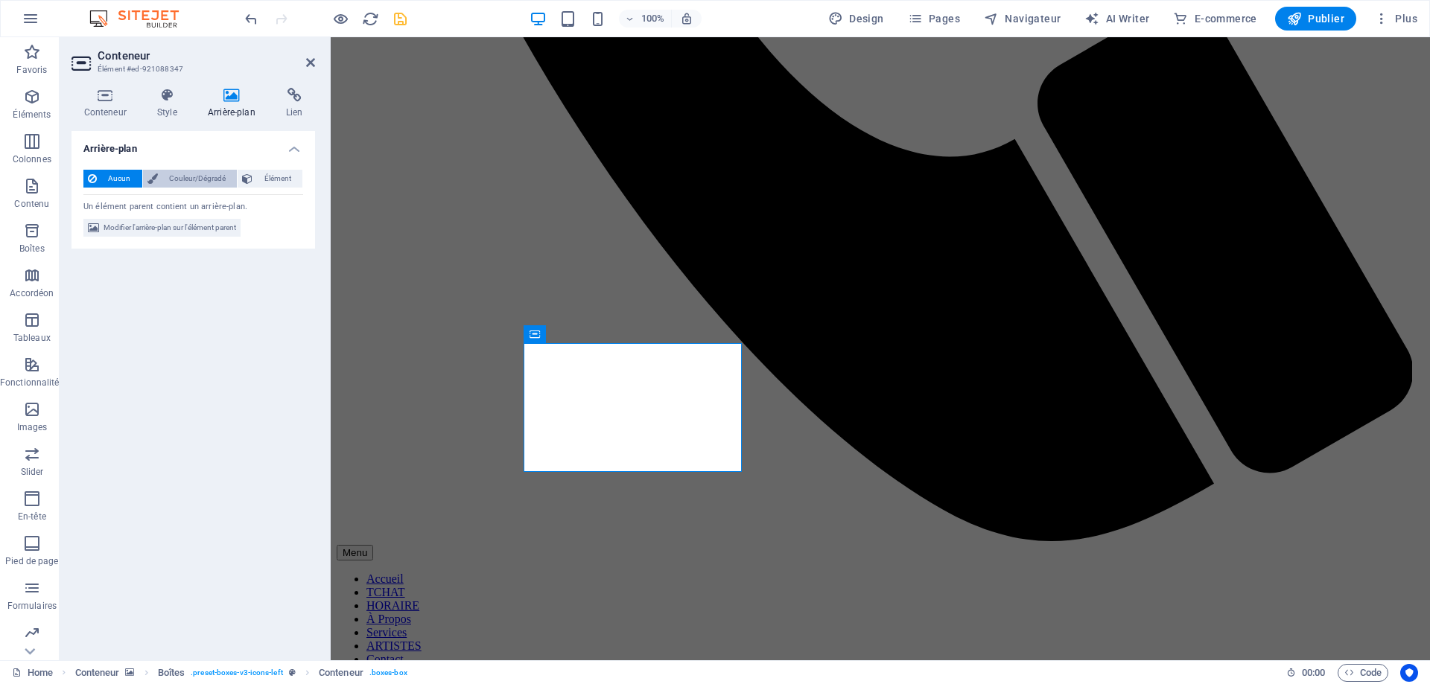
click at [200, 180] on span "Couleur/Dégradé" at bounding box center [197, 179] width 71 height 18
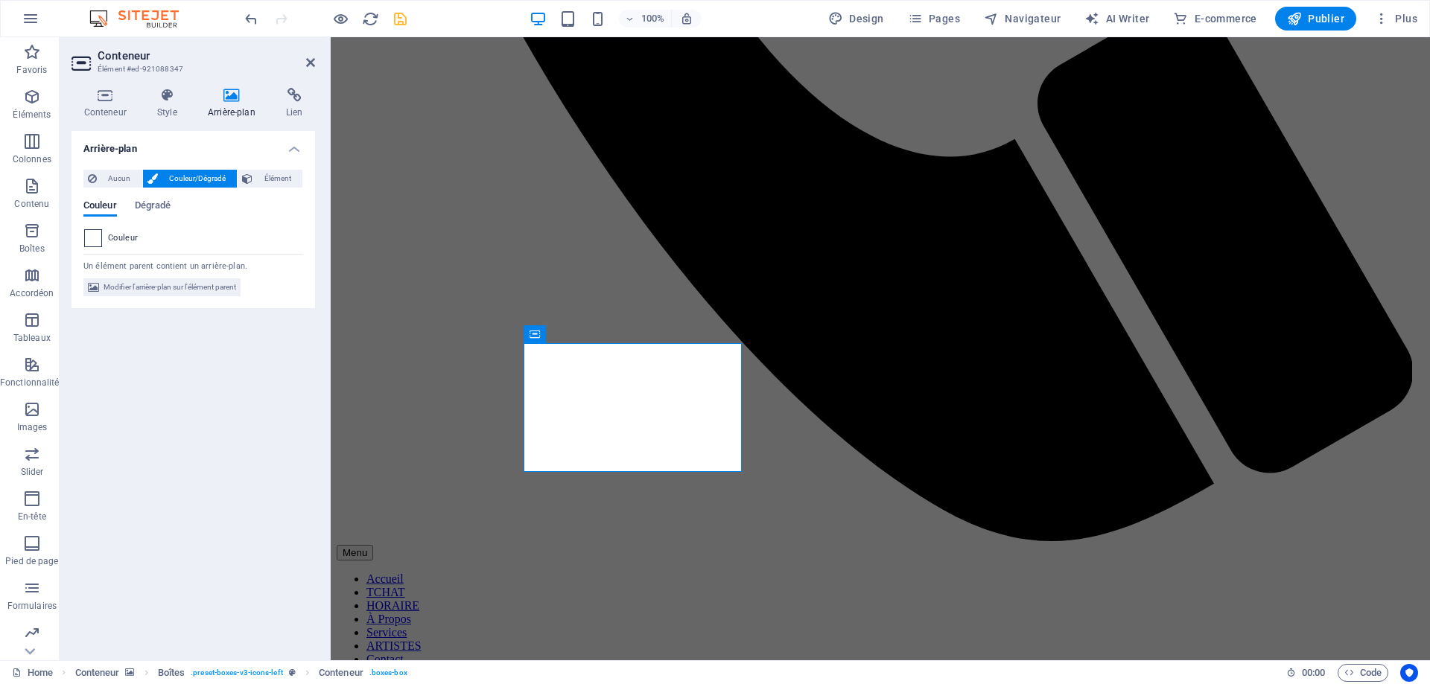
click at [95, 241] on span at bounding box center [93, 238] width 16 height 16
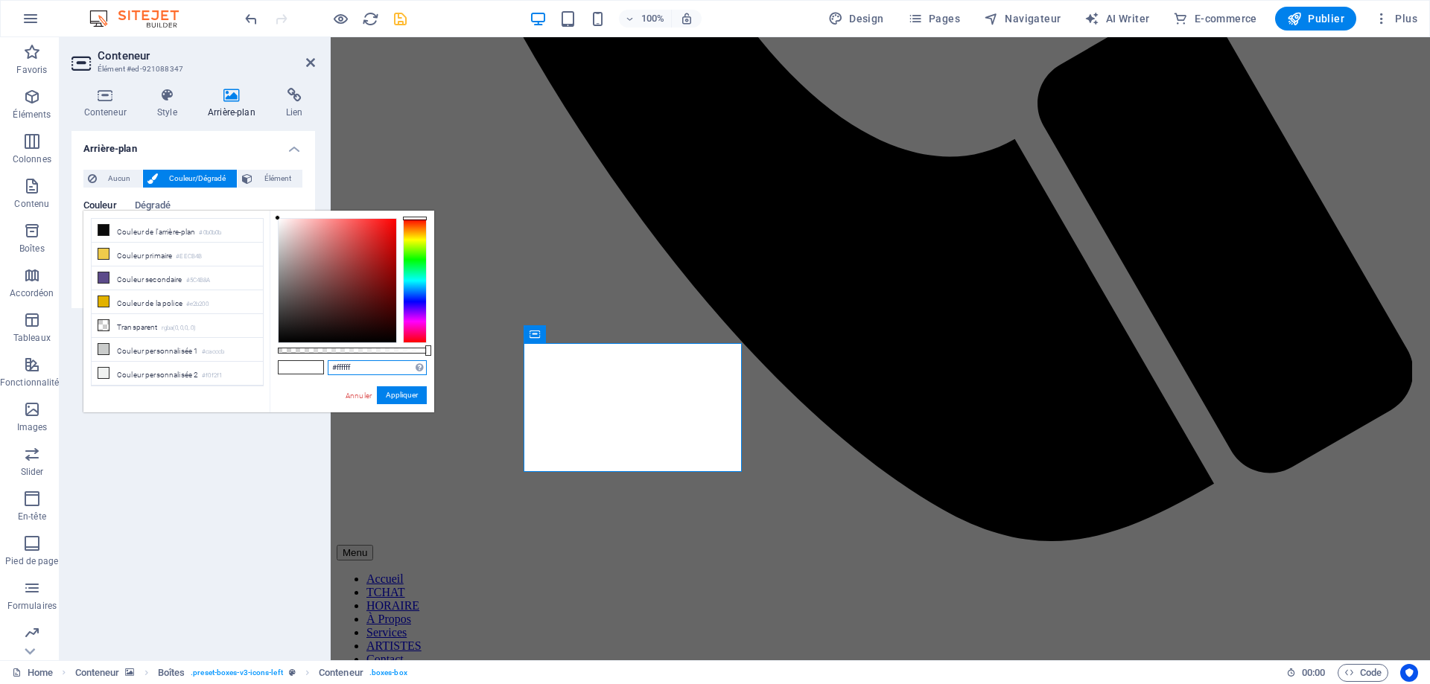
click at [354, 369] on input "#ffffff" at bounding box center [377, 367] width 99 height 15
click at [345, 366] on input "#ffffff" at bounding box center [377, 367] width 99 height 15
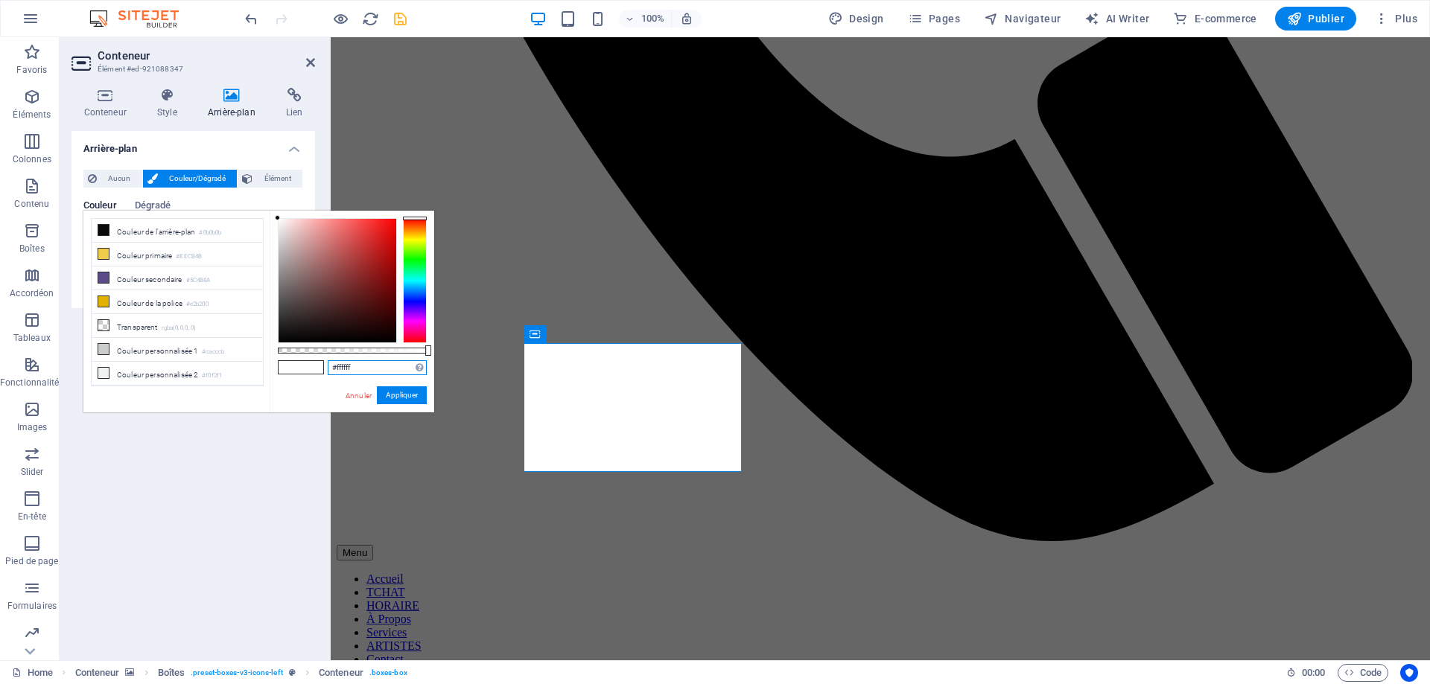
paste input "rgba(250, 188, 84, 0.784)"
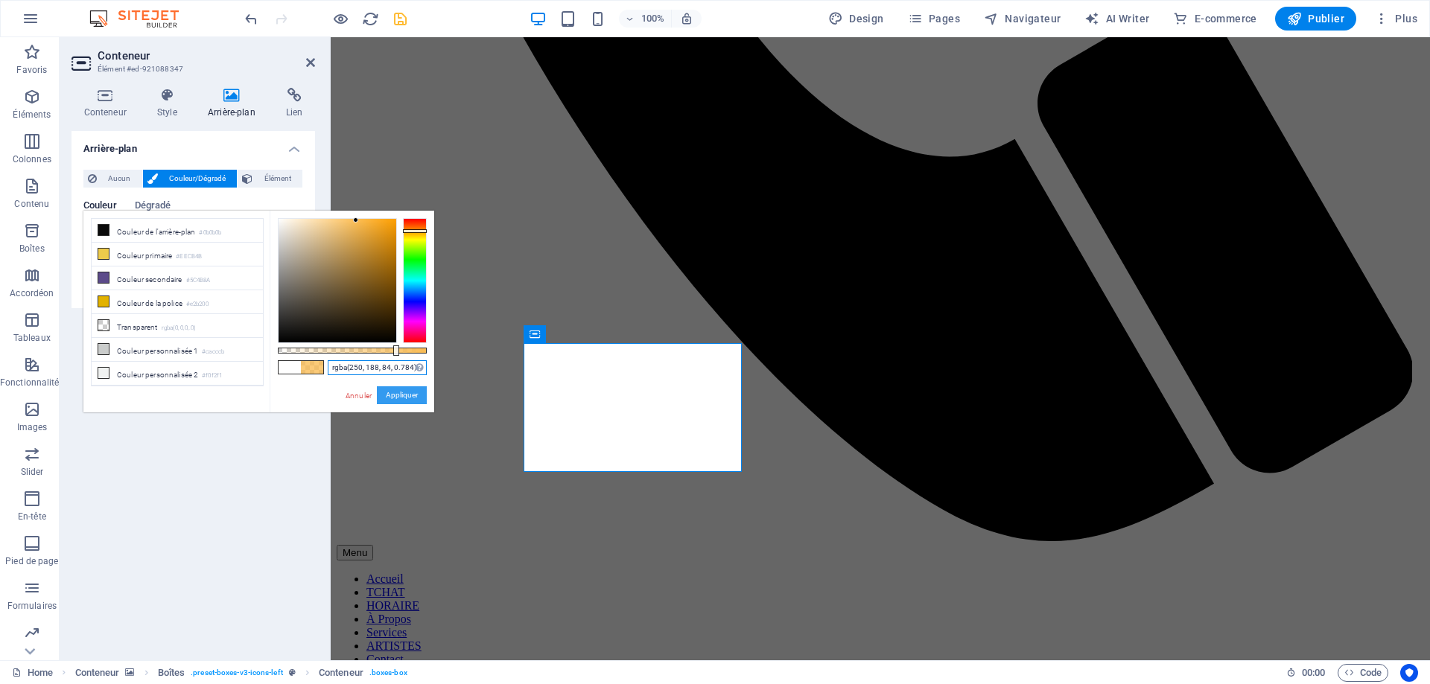
type input "rgba(250, 188, 84, 0.784)"
click at [404, 395] on button "Appliquer" at bounding box center [402, 395] width 50 height 18
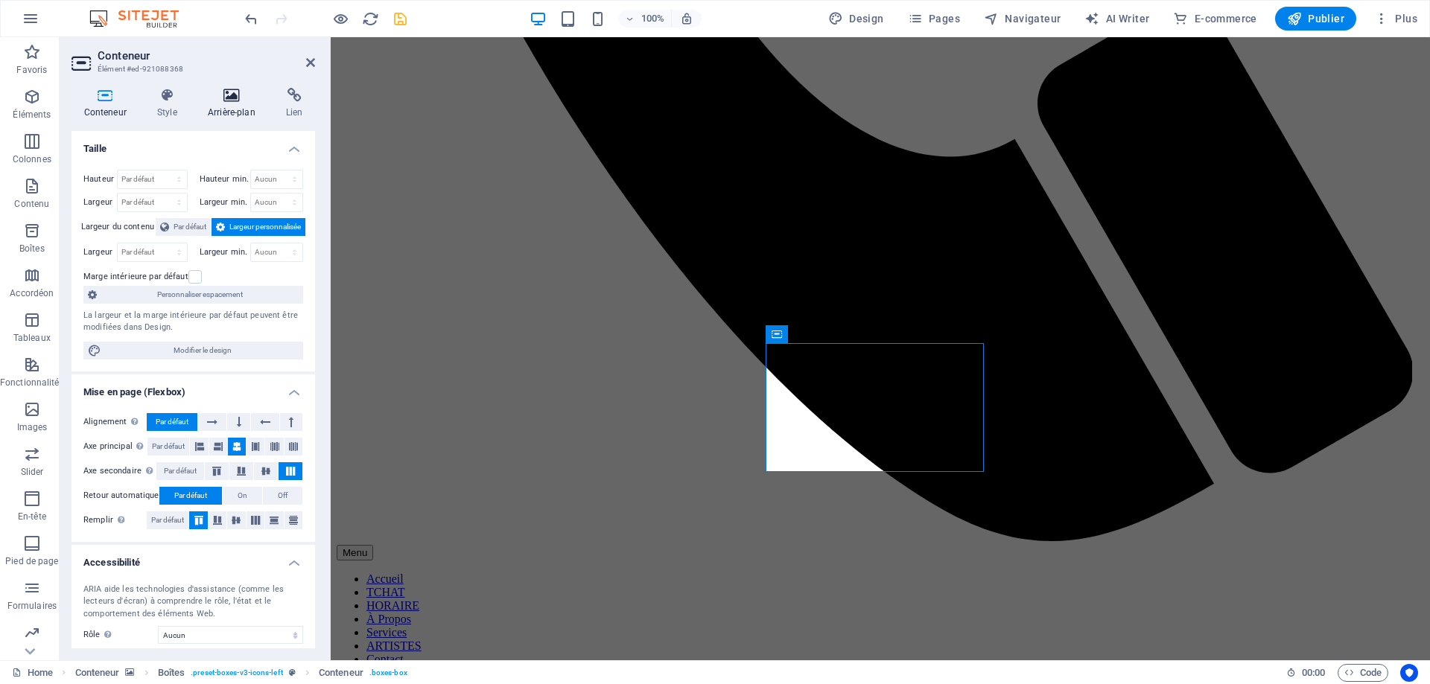
click at [224, 96] on icon at bounding box center [231, 95] width 72 height 15
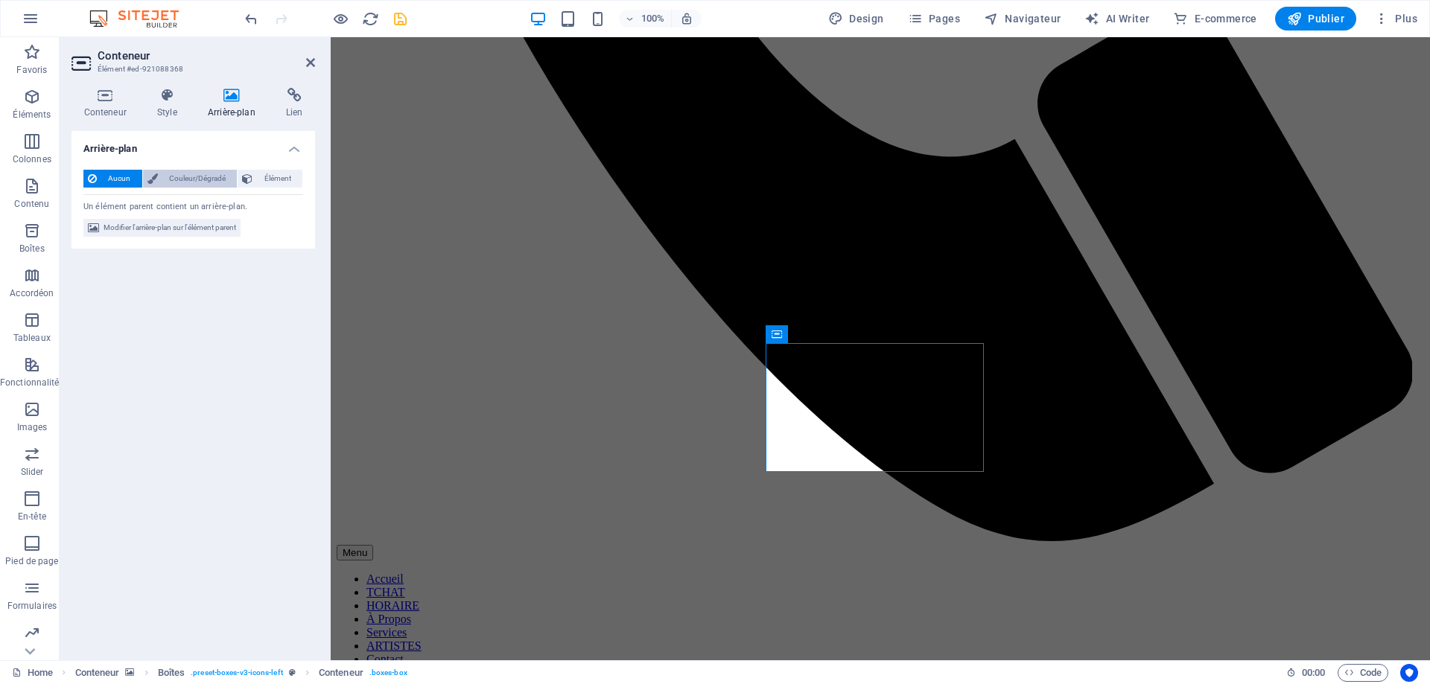
click at [212, 179] on span "Couleur/Dégradé" at bounding box center [197, 179] width 71 height 18
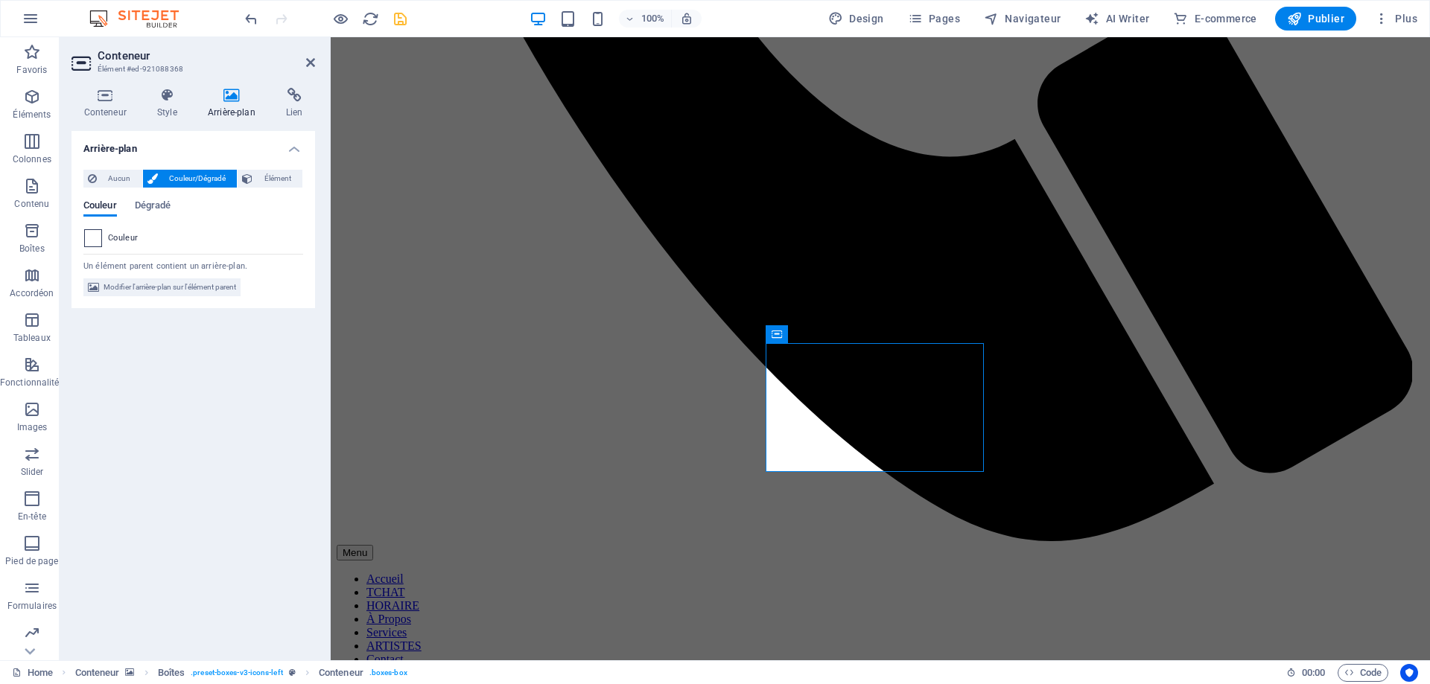
click at [93, 232] on span at bounding box center [93, 238] width 16 height 16
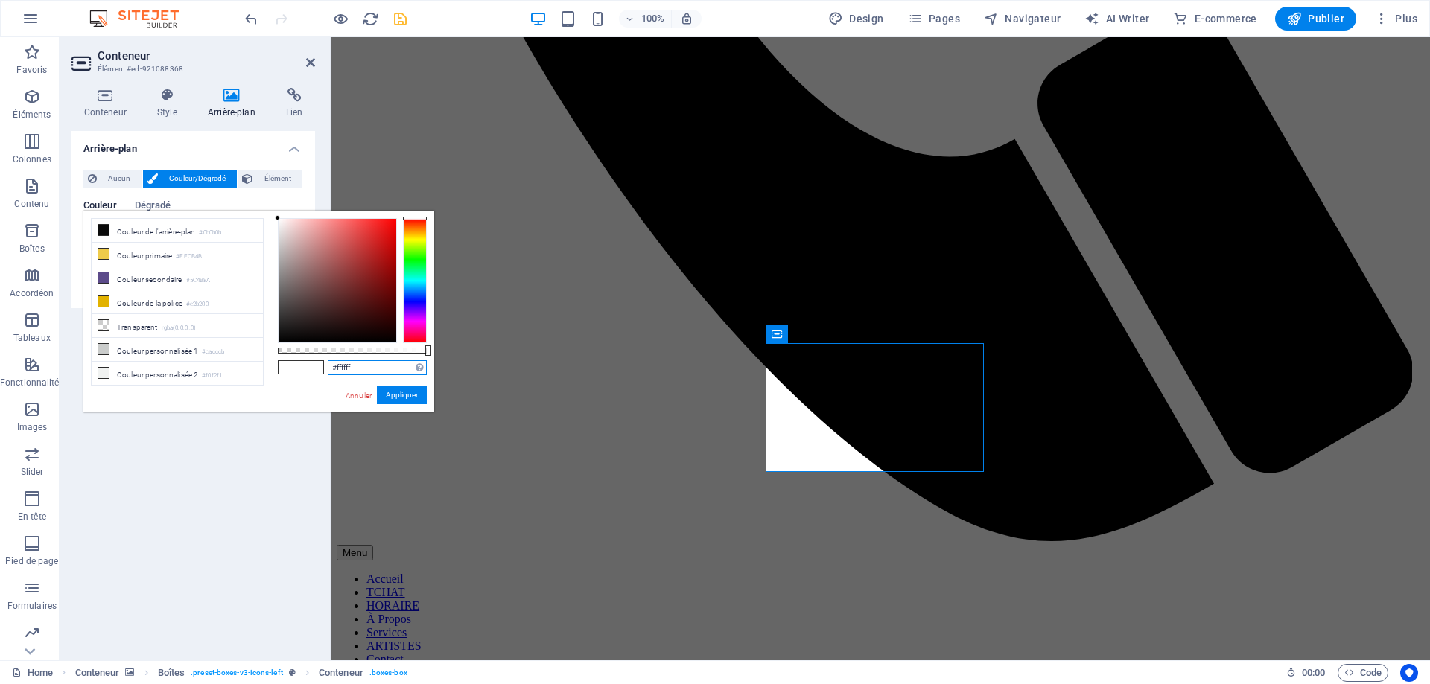
drag, startPoint x: 364, startPoint y: 366, endPoint x: 319, endPoint y: 366, distance: 44.7
click at [319, 366] on div "#ffffff Formats pris en charge #0852ed rgb(8, 82, 237) rgba(8, 82, 237, 90%) hs…" at bounding box center [352, 420] width 165 height 418
paste input "rgba(250, 188, 84, 0.784)"
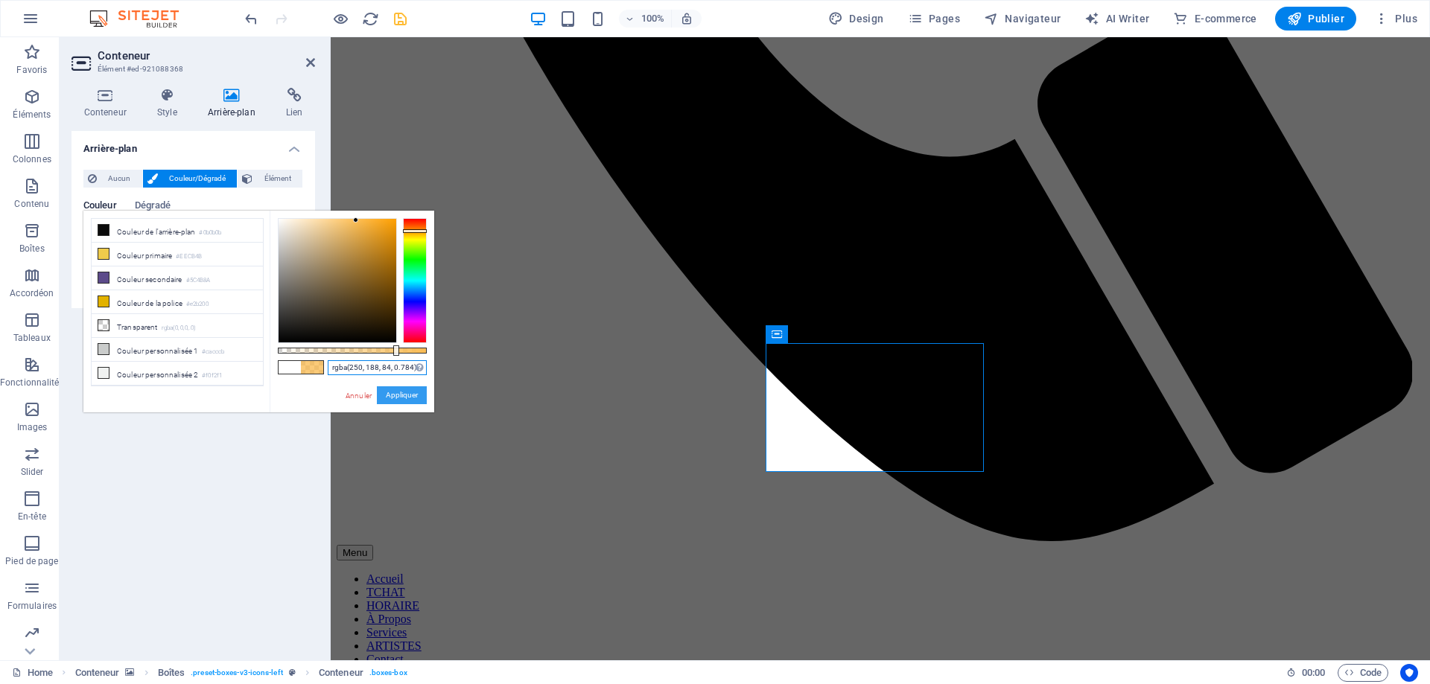
type input "rgba(250, 188, 84, 0.784)"
click at [417, 398] on button "Appliquer" at bounding box center [402, 395] width 50 height 18
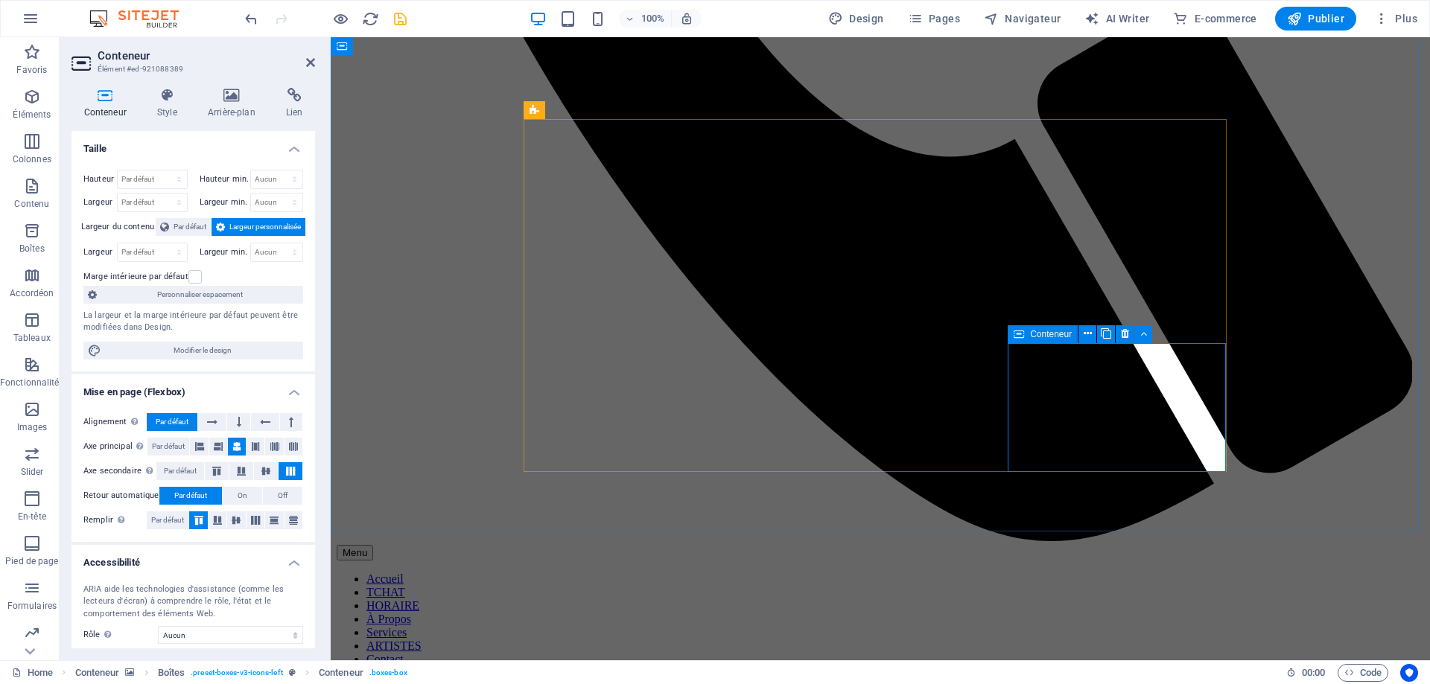
click at [233, 98] on icon at bounding box center [231, 95] width 72 height 15
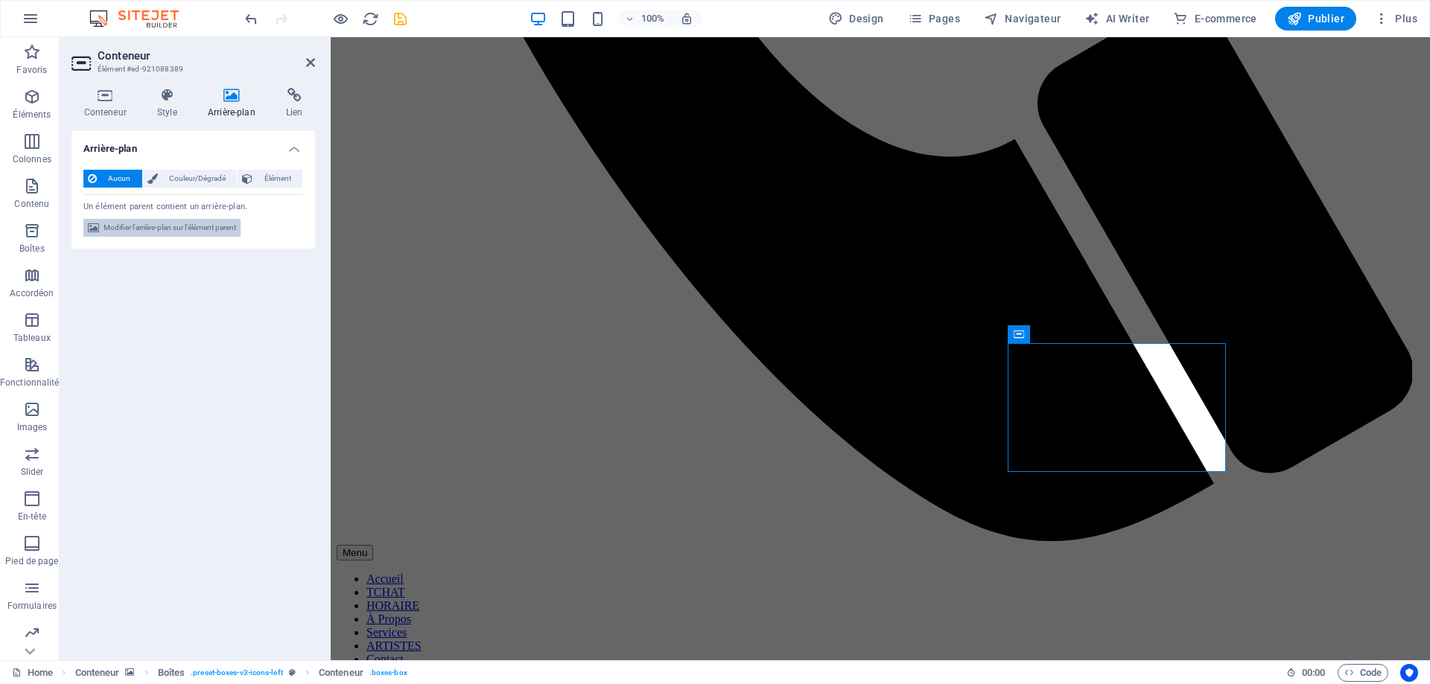
click at [191, 226] on span "Modifier l'arrière-plan sur l'élément parent" at bounding box center [170, 228] width 133 height 18
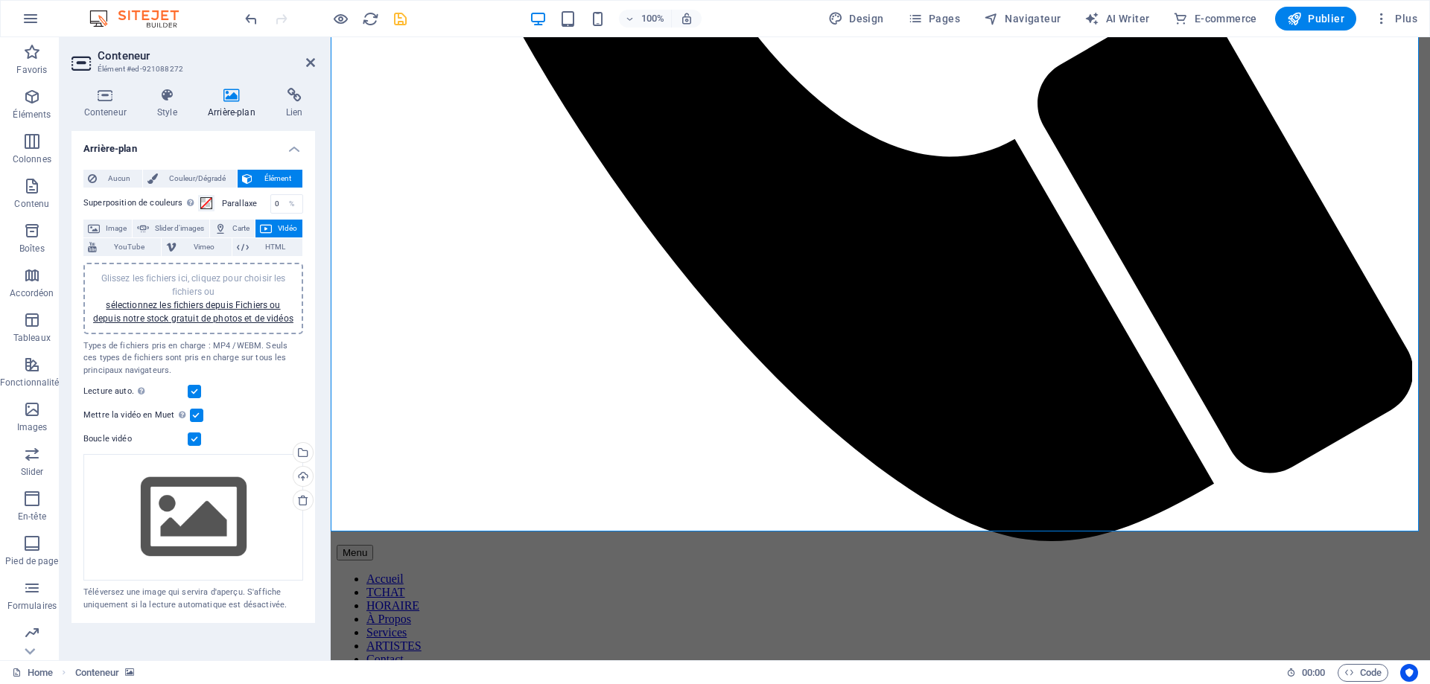
click at [229, 95] on icon at bounding box center [231, 95] width 72 height 15
click at [193, 176] on span "Couleur/Dégradé" at bounding box center [197, 179] width 71 height 18
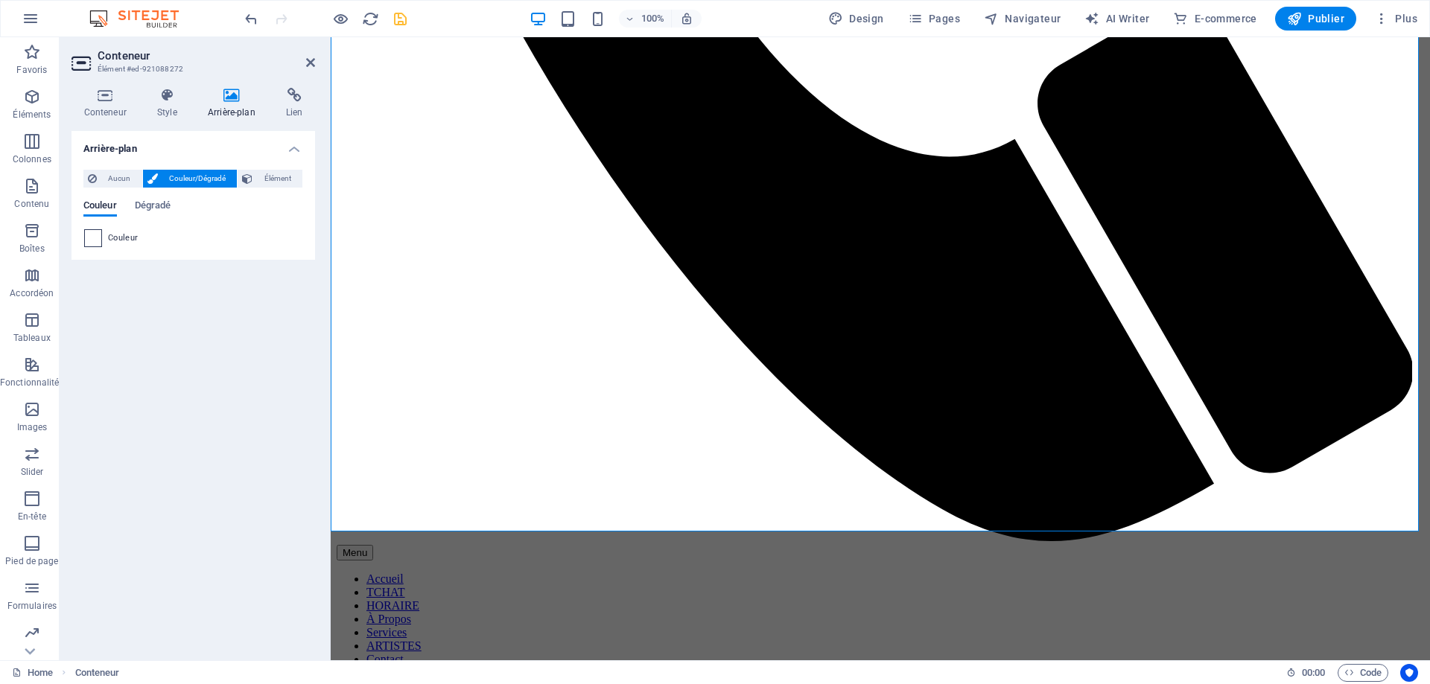
click at [95, 235] on span at bounding box center [93, 238] width 16 height 16
type input "#ffffff"
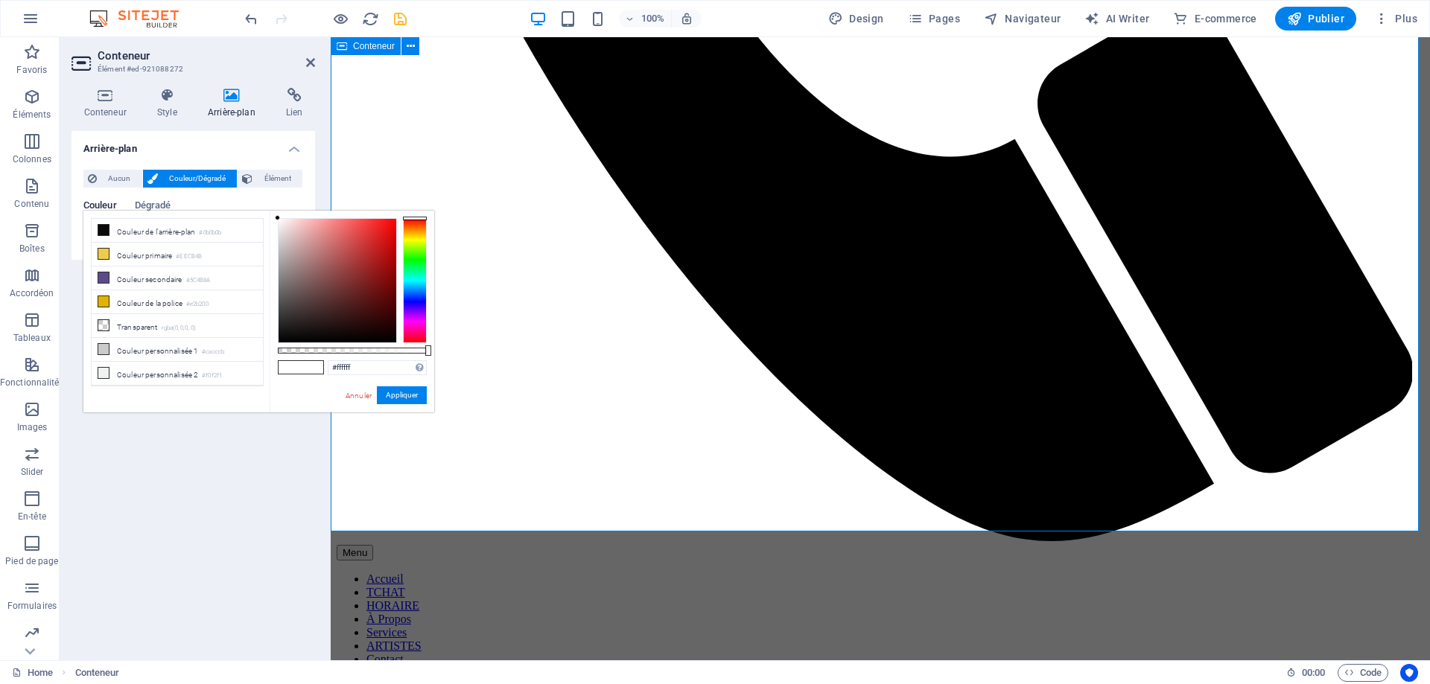
click at [281, 54] on h2 "Conteneur" at bounding box center [206, 55] width 217 height 13
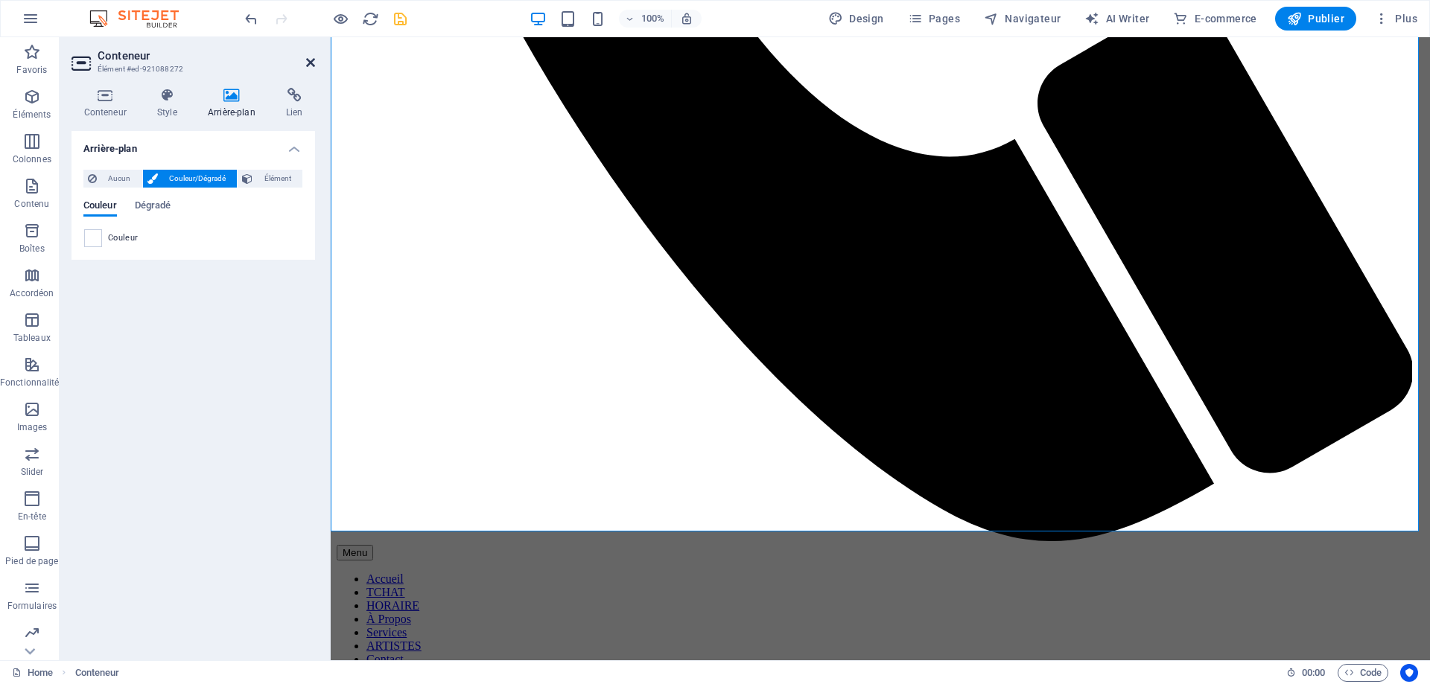
click at [310, 58] on icon at bounding box center [310, 63] width 9 height 12
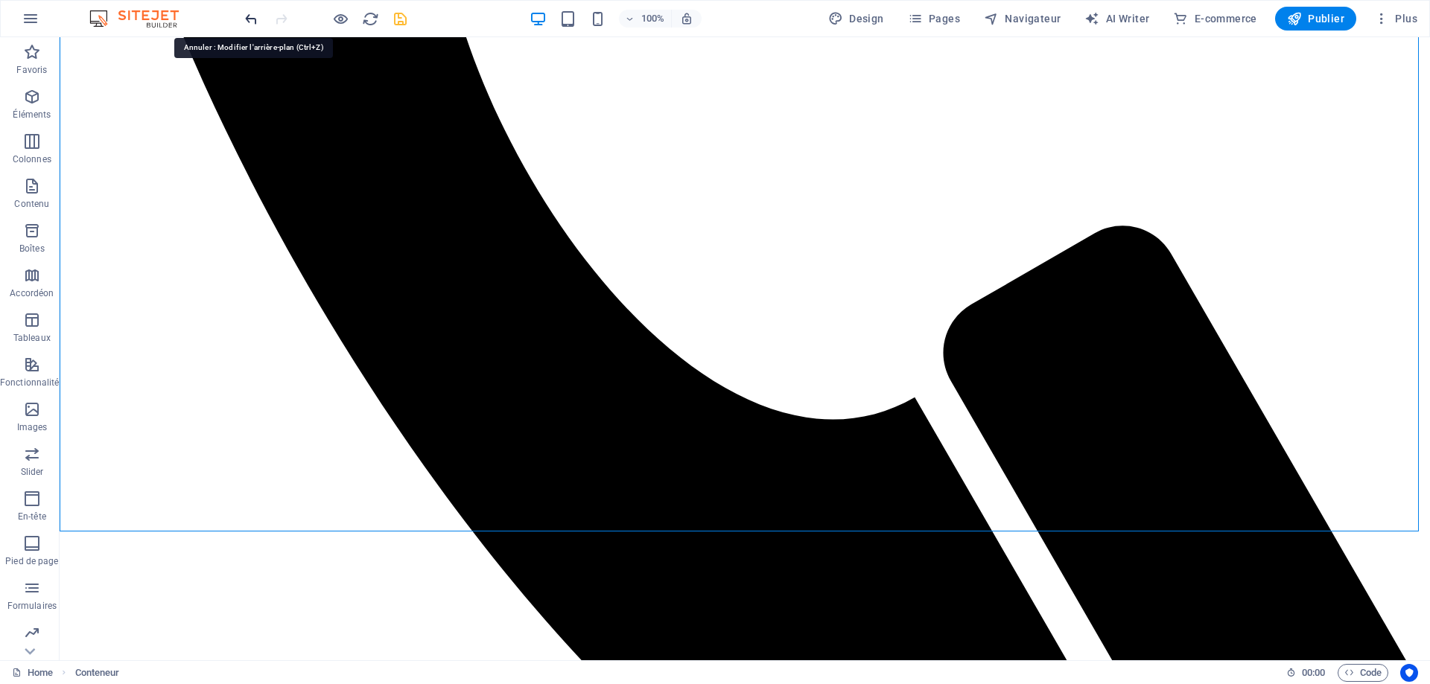
click at [253, 21] on icon "undo" at bounding box center [251, 18] width 17 height 17
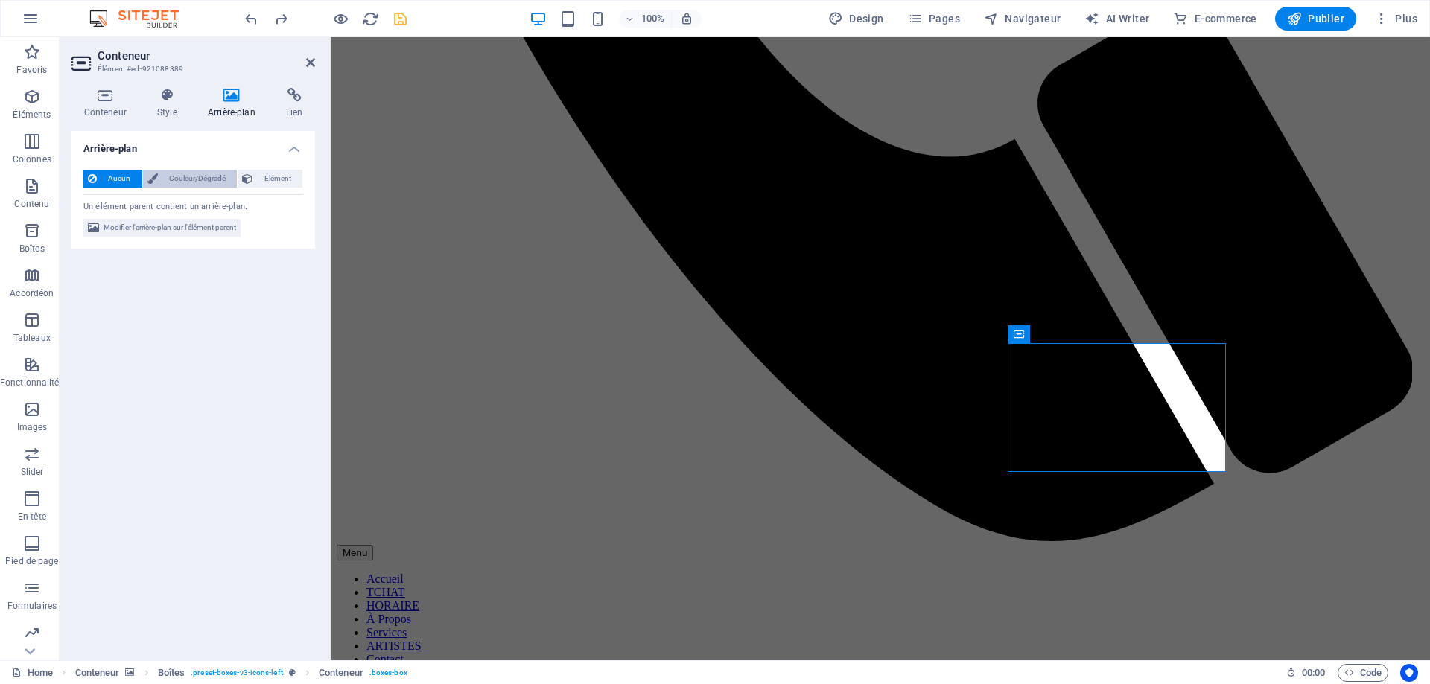
click at [192, 176] on span "Couleur/Dégradé" at bounding box center [197, 179] width 71 height 18
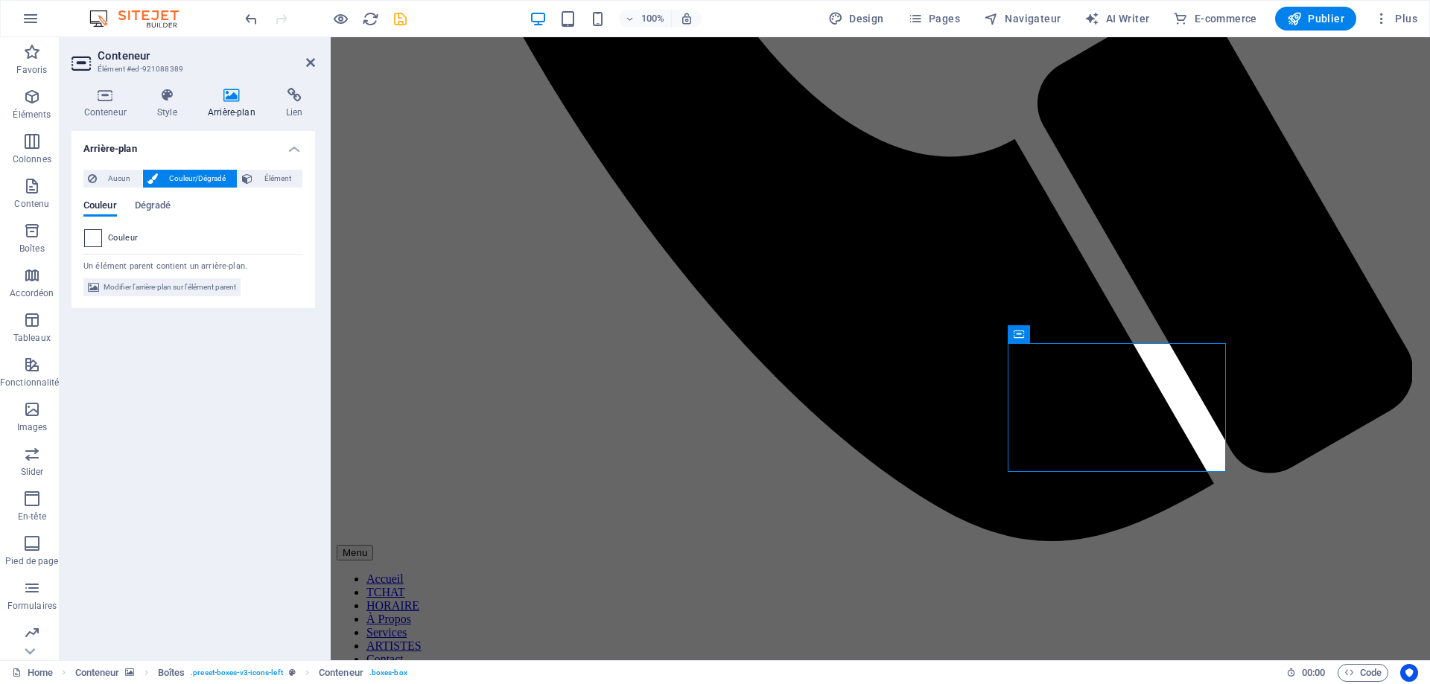
click at [90, 236] on span at bounding box center [93, 238] width 16 height 16
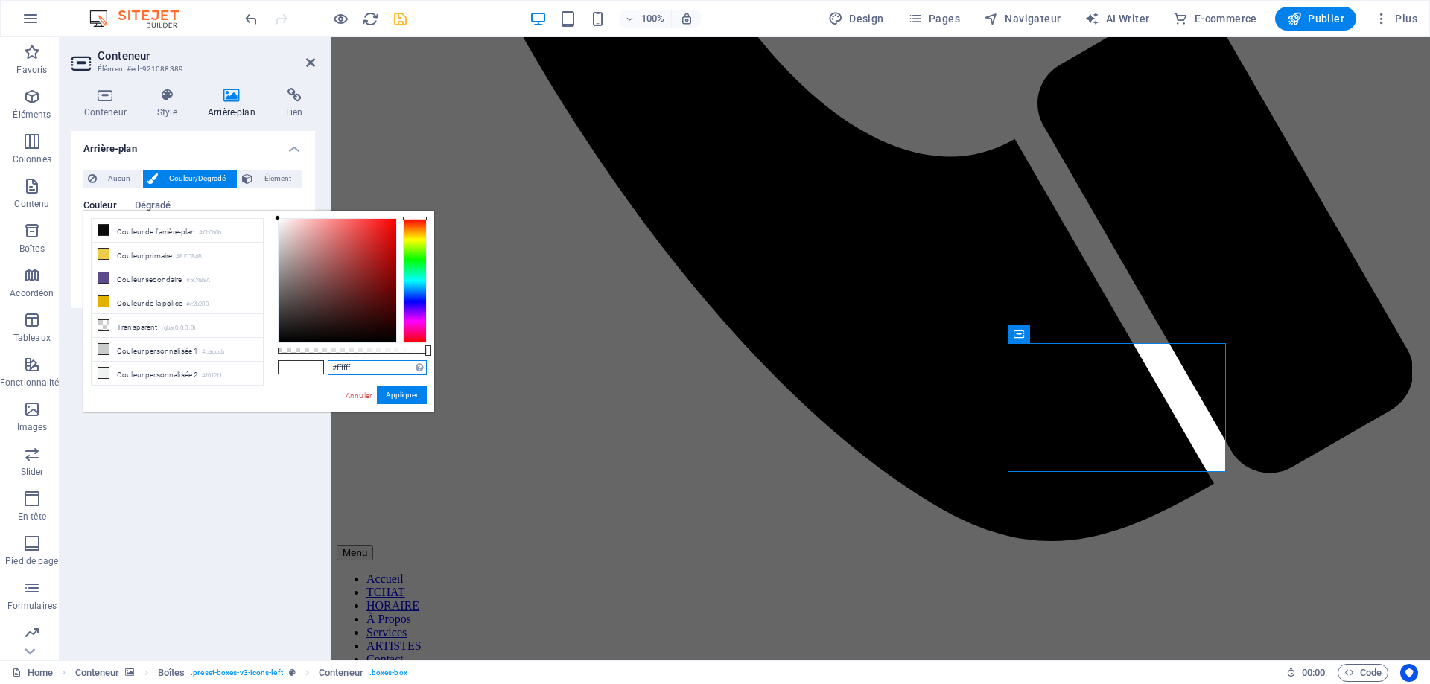
drag, startPoint x: 370, startPoint y: 368, endPoint x: 300, endPoint y: 363, distance: 70.2
click at [300, 363] on div "#ffffff Formats pris en charge #0852ed rgb(8, 82, 237) rgba(8, 82, 237, 90%) hs…" at bounding box center [352, 420] width 165 height 418
paste input "rgba(250, 188, 84, 0.784)"
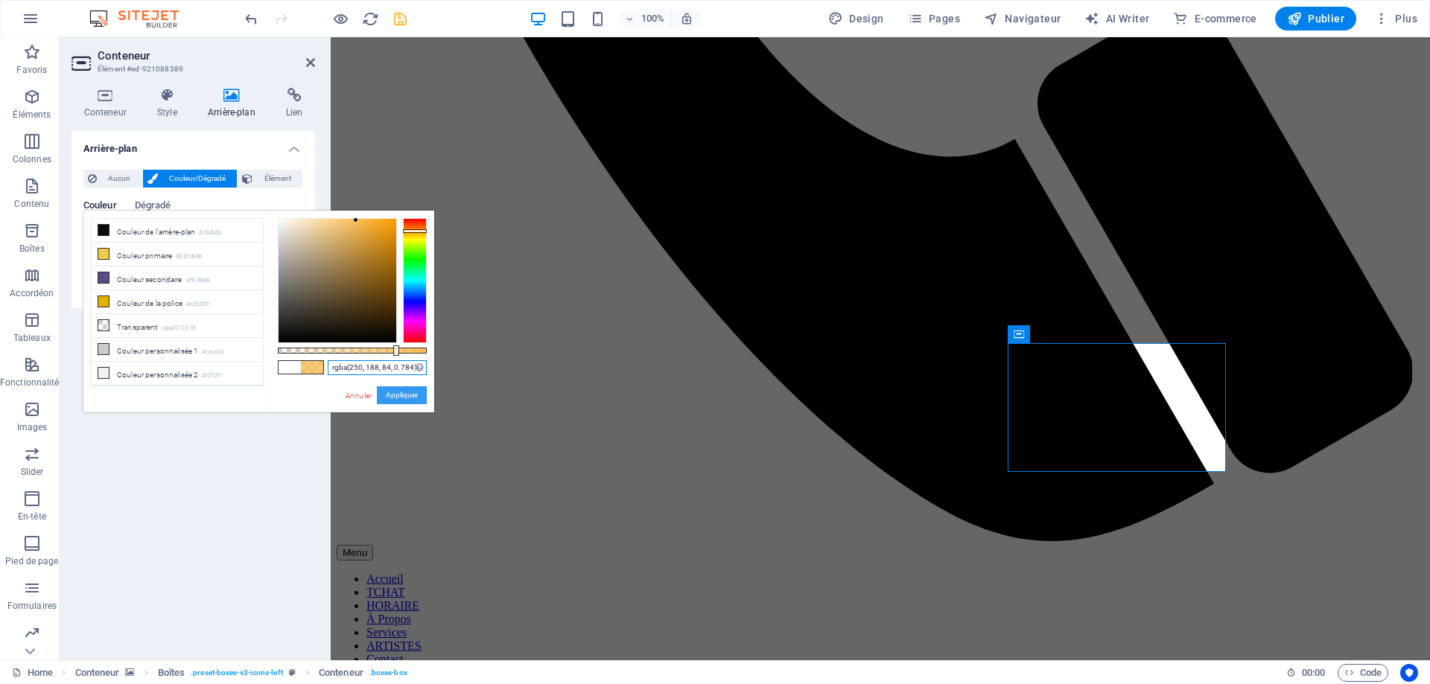
type input "rgba(250, 188, 84, 0.784)"
click at [402, 397] on button "Appliquer" at bounding box center [402, 395] width 50 height 18
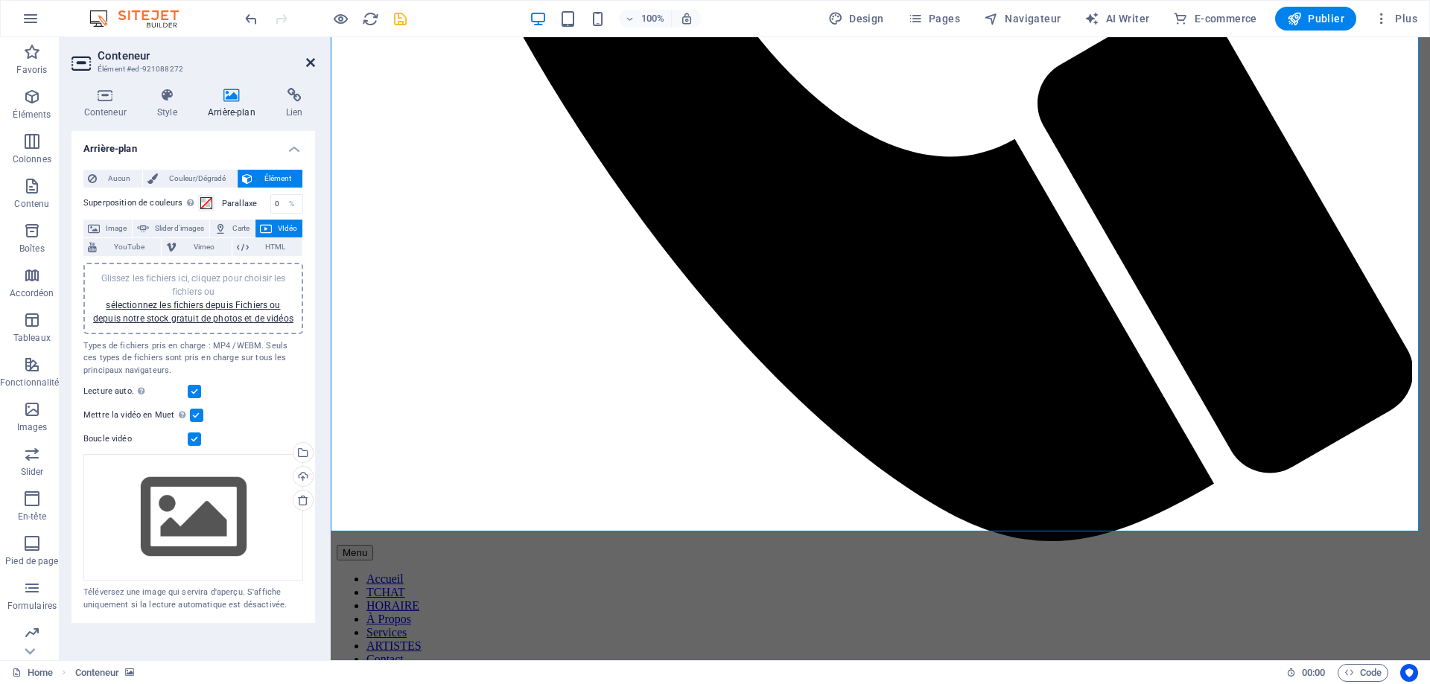
click at [313, 63] on icon at bounding box center [310, 63] width 9 height 12
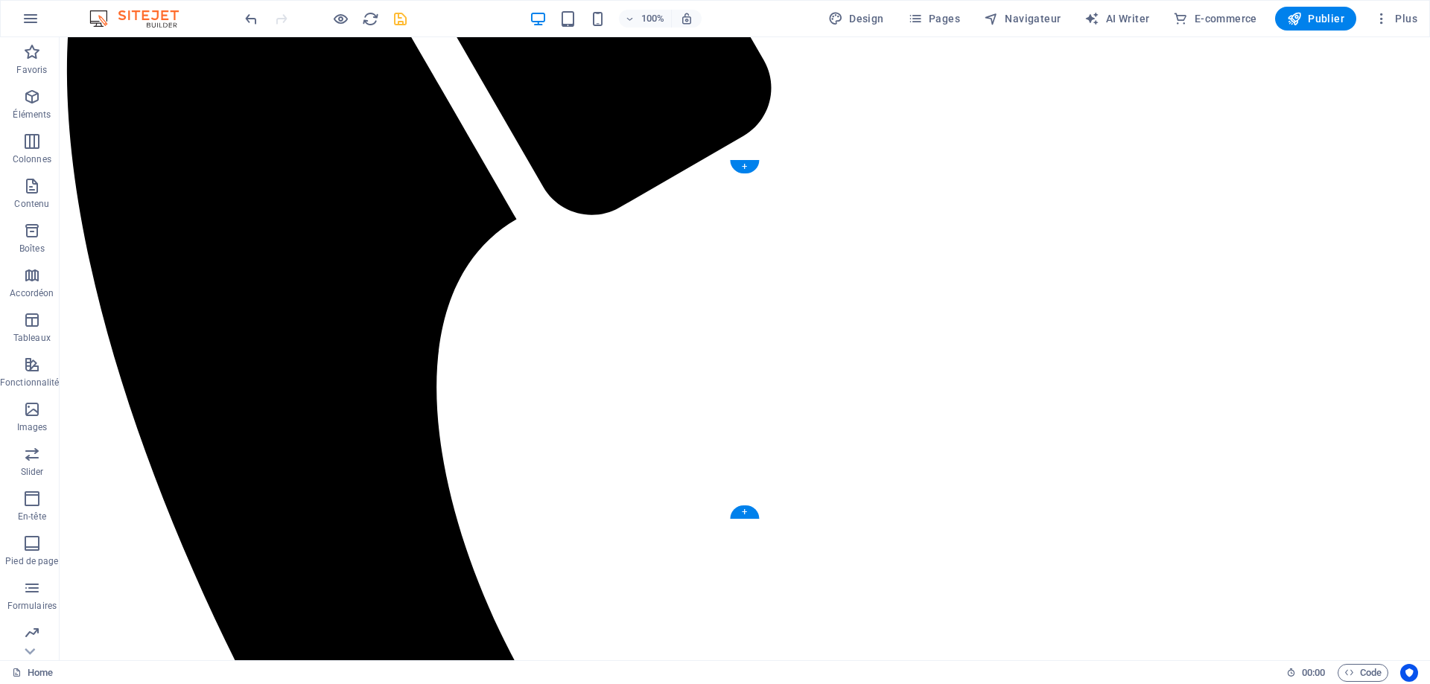
scroll to position [521, 0]
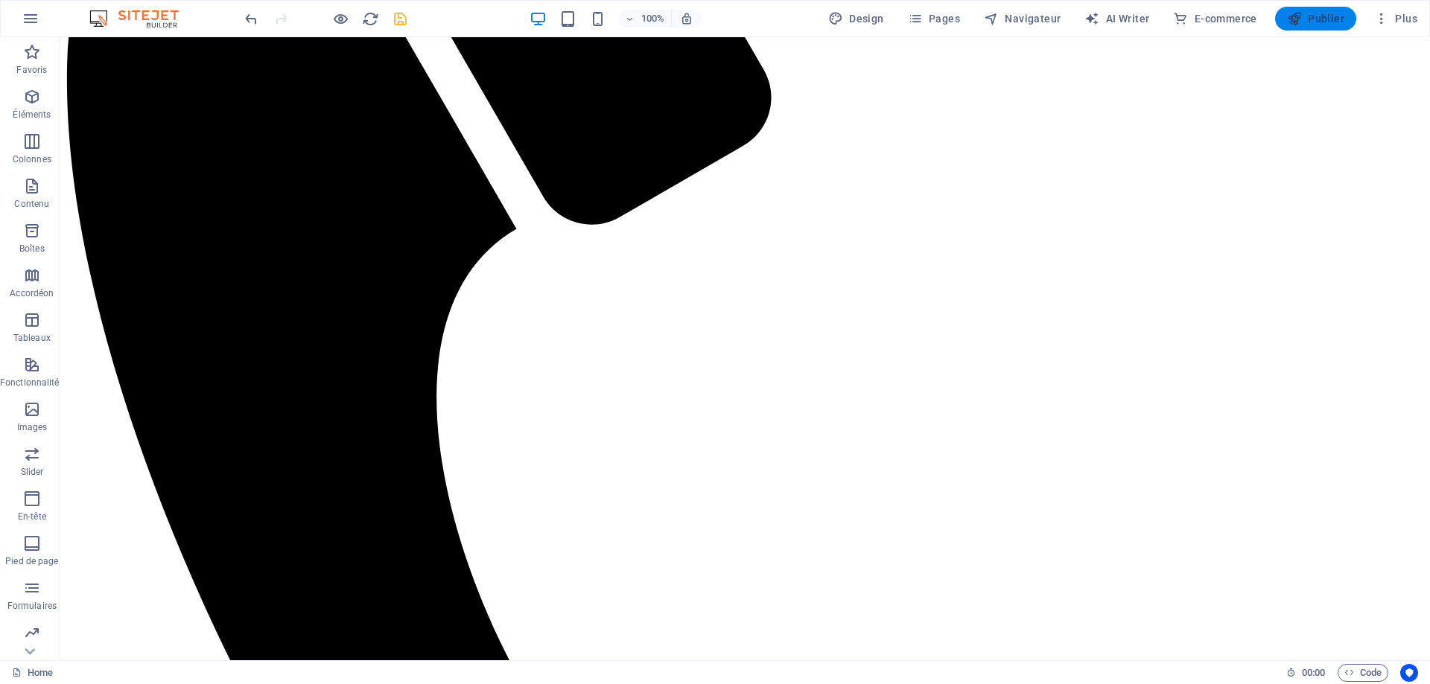
click at [1317, 20] on span "Publier" at bounding box center [1315, 18] width 57 height 15
checkbox input "false"
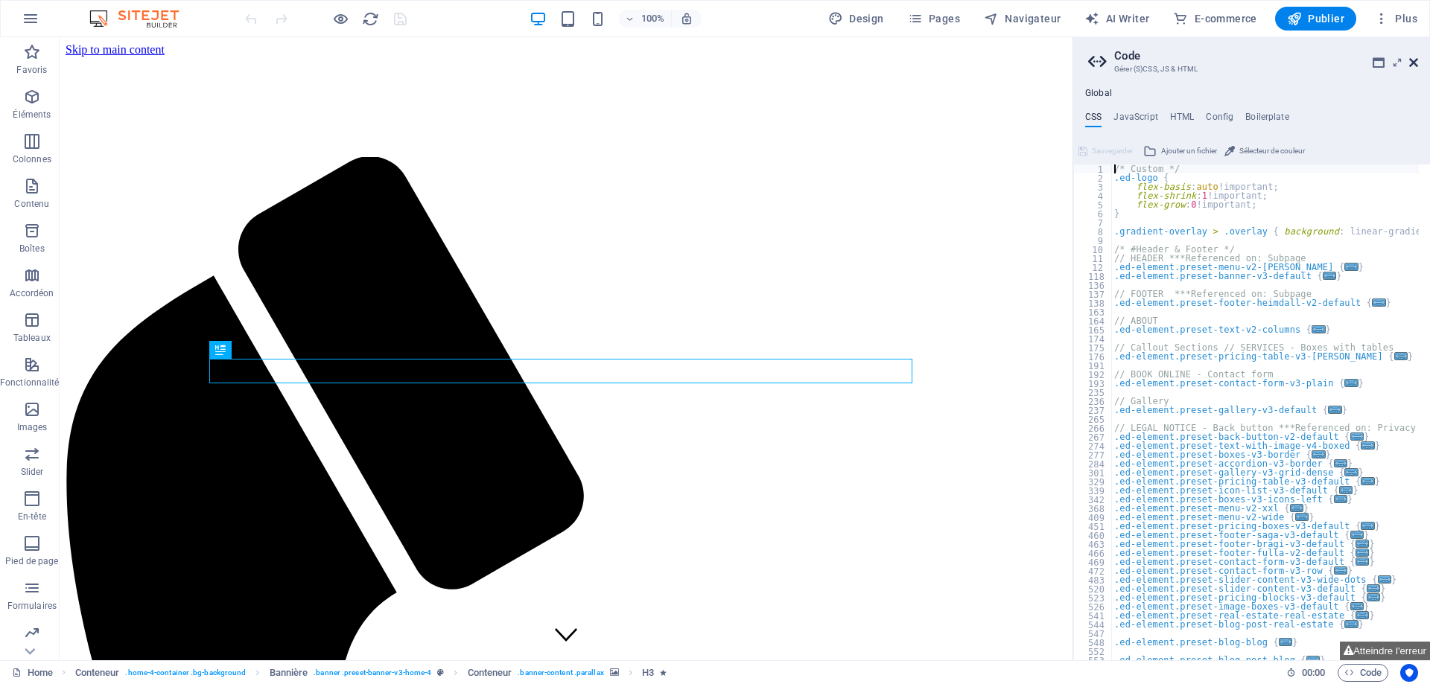
click at [1415, 61] on icon at bounding box center [1413, 63] width 9 height 12
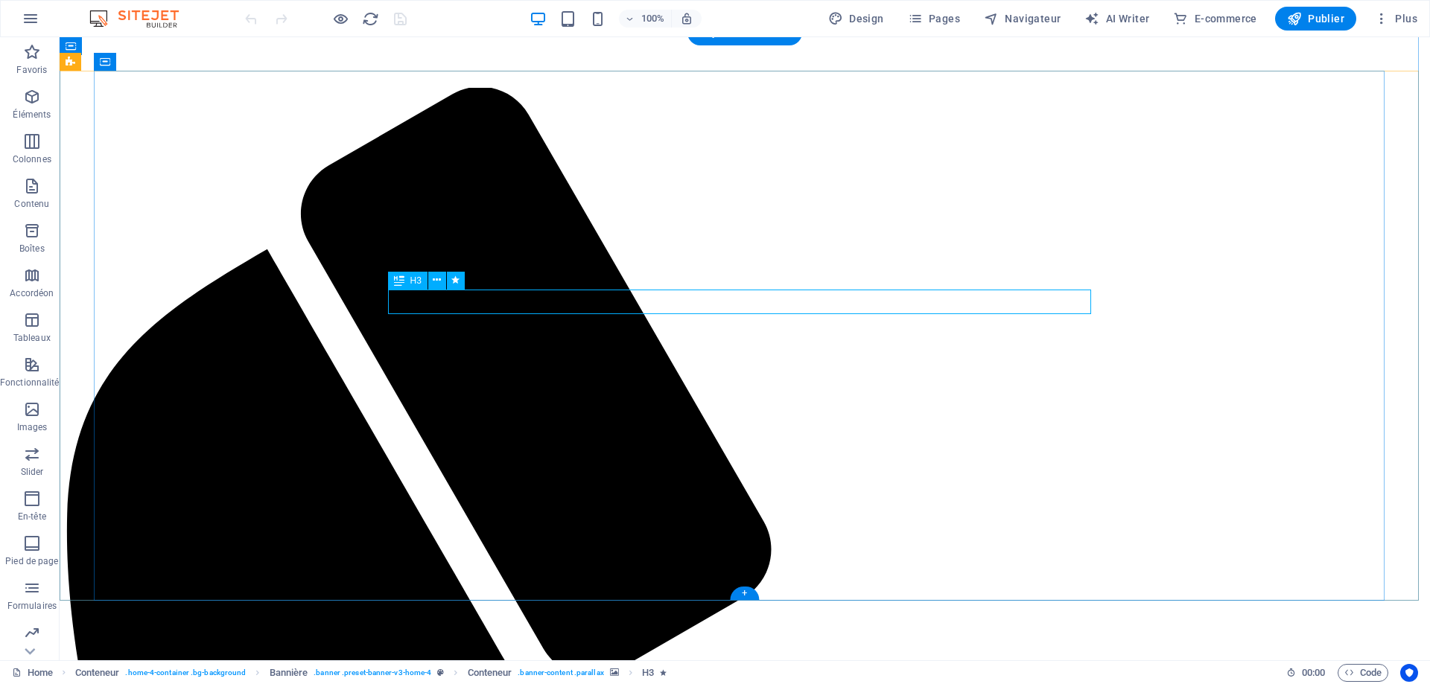
scroll to position [223, 0]
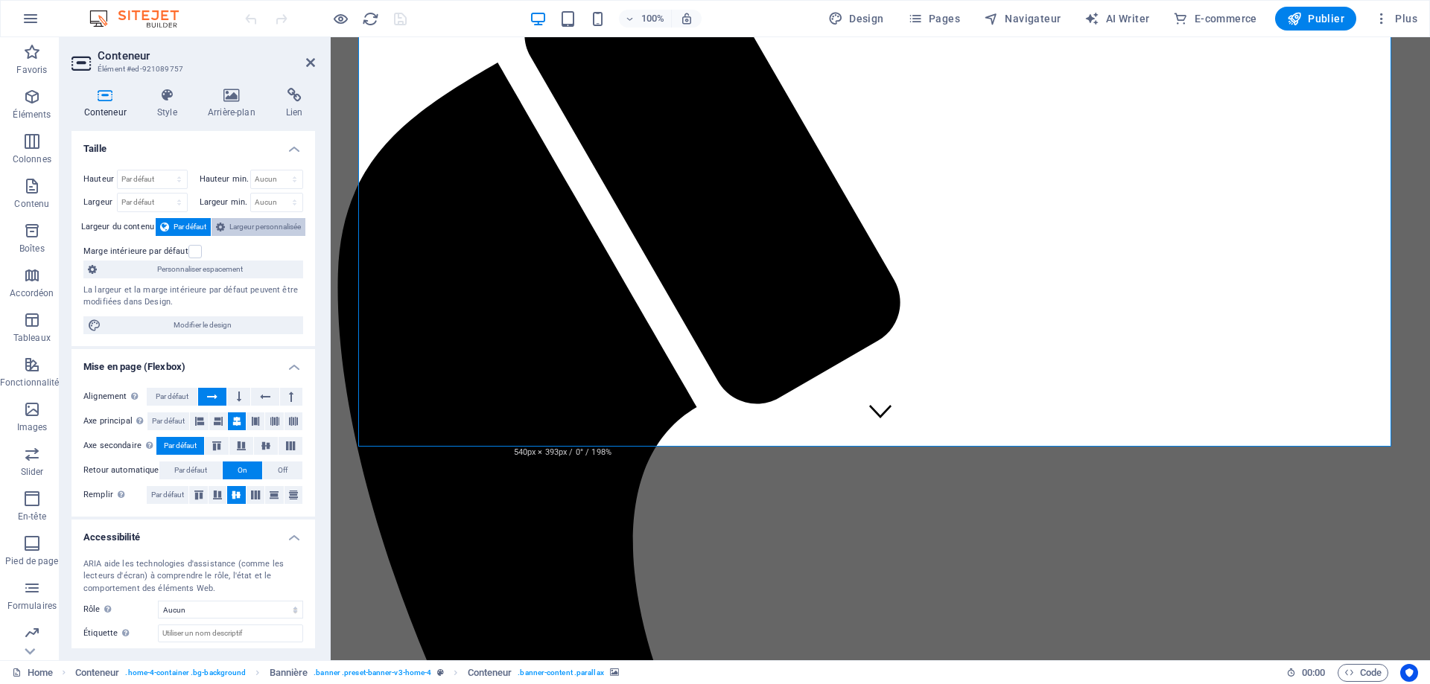
click at [251, 223] on span "Largeur personnalisée" at bounding box center [264, 227] width 71 height 18
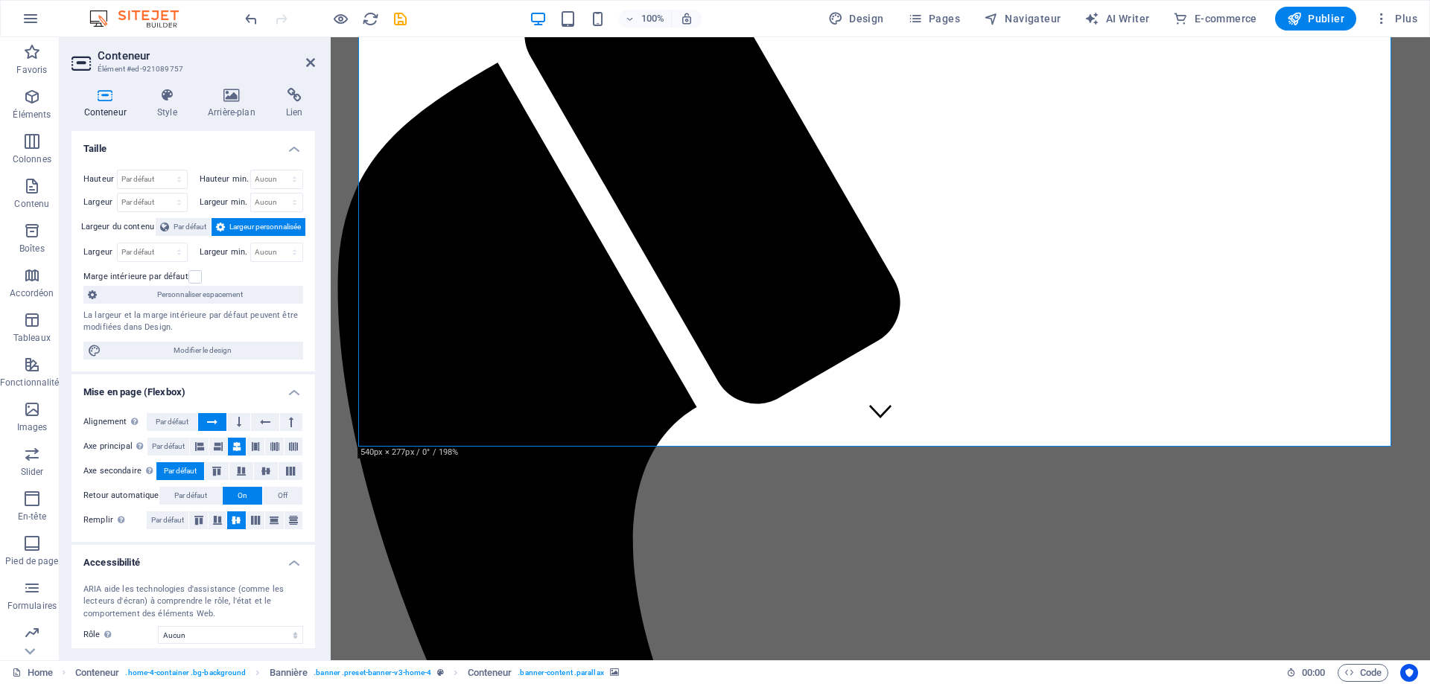
click at [153, 177] on select "Par défaut px rem % vh vw" at bounding box center [152, 180] width 69 height 18
select select "%"
click at [164, 171] on select "Par défaut px rem % vh vw" at bounding box center [152, 180] width 69 height 18
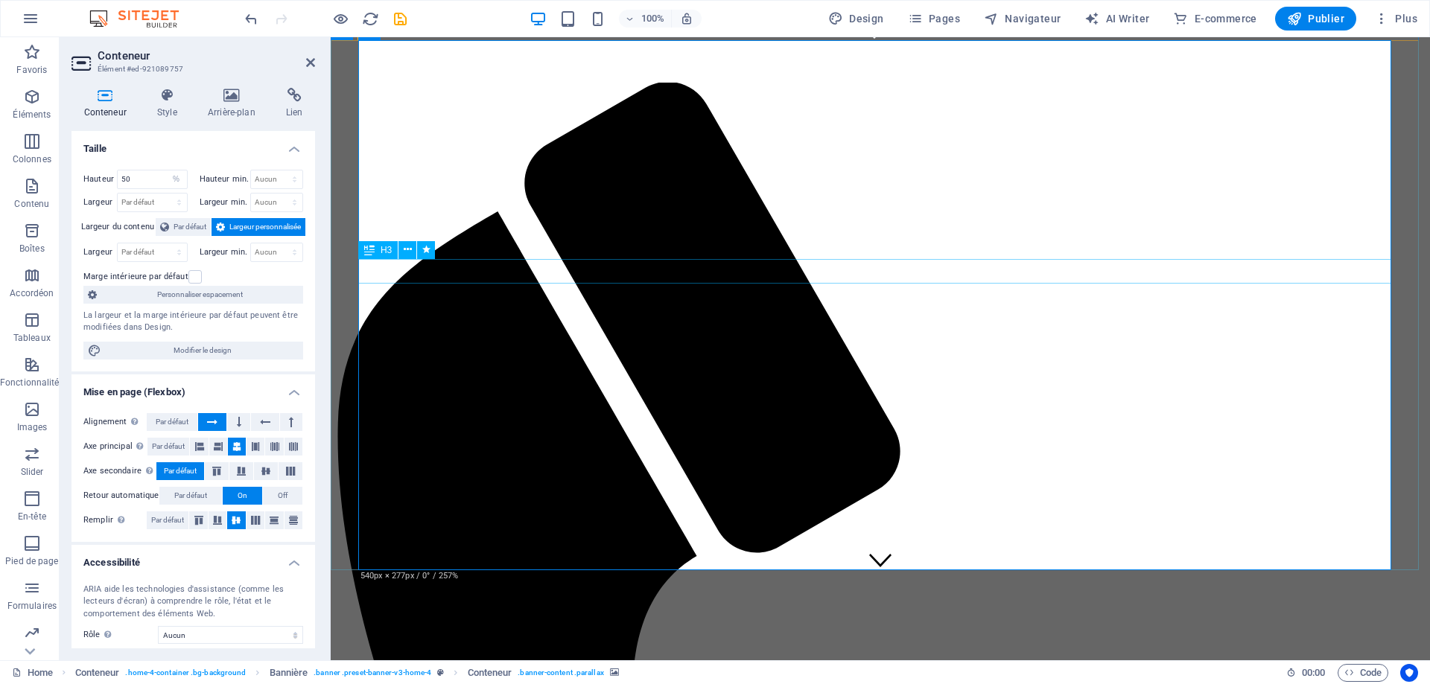
scroll to position [149, 0]
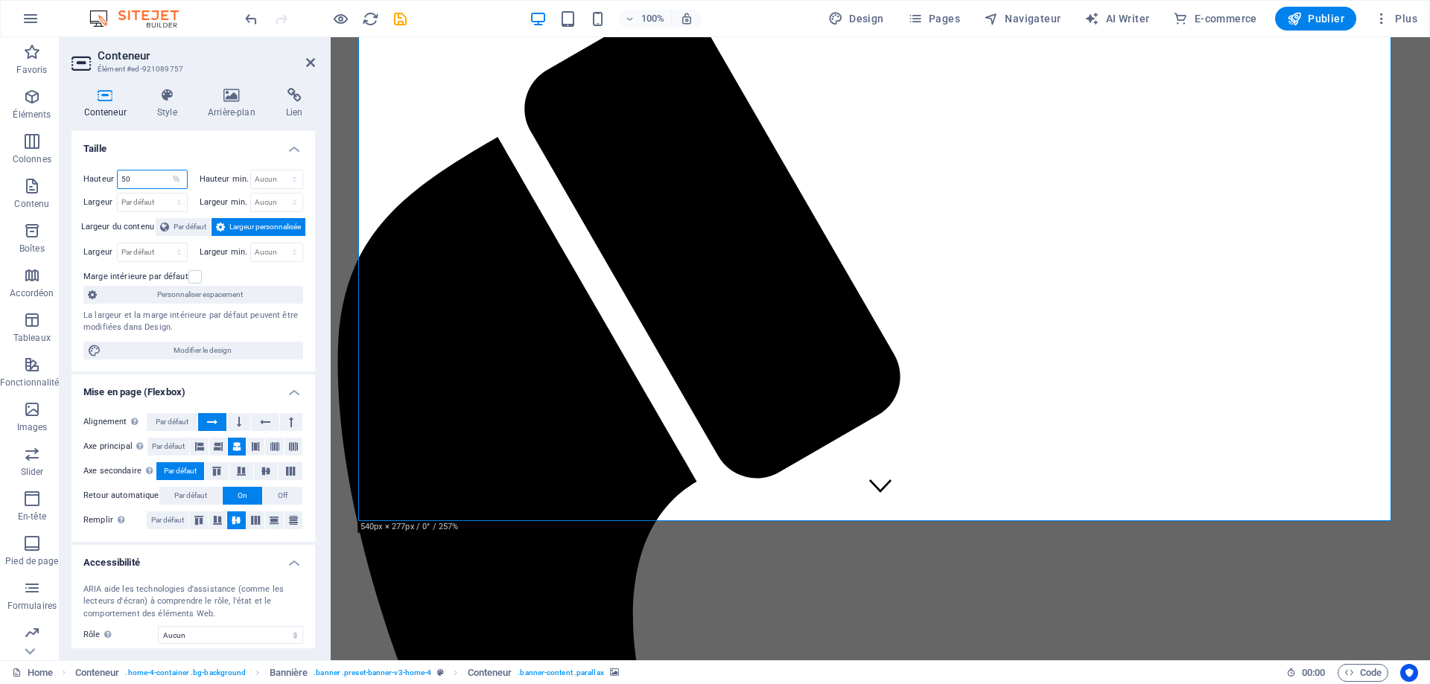
drag, startPoint x: 144, startPoint y: 183, endPoint x: 112, endPoint y: 182, distance: 31.3
click at [112, 182] on div "Hauteur 50 Par défaut px rem % vh vw" at bounding box center [135, 179] width 104 height 19
type input "25"
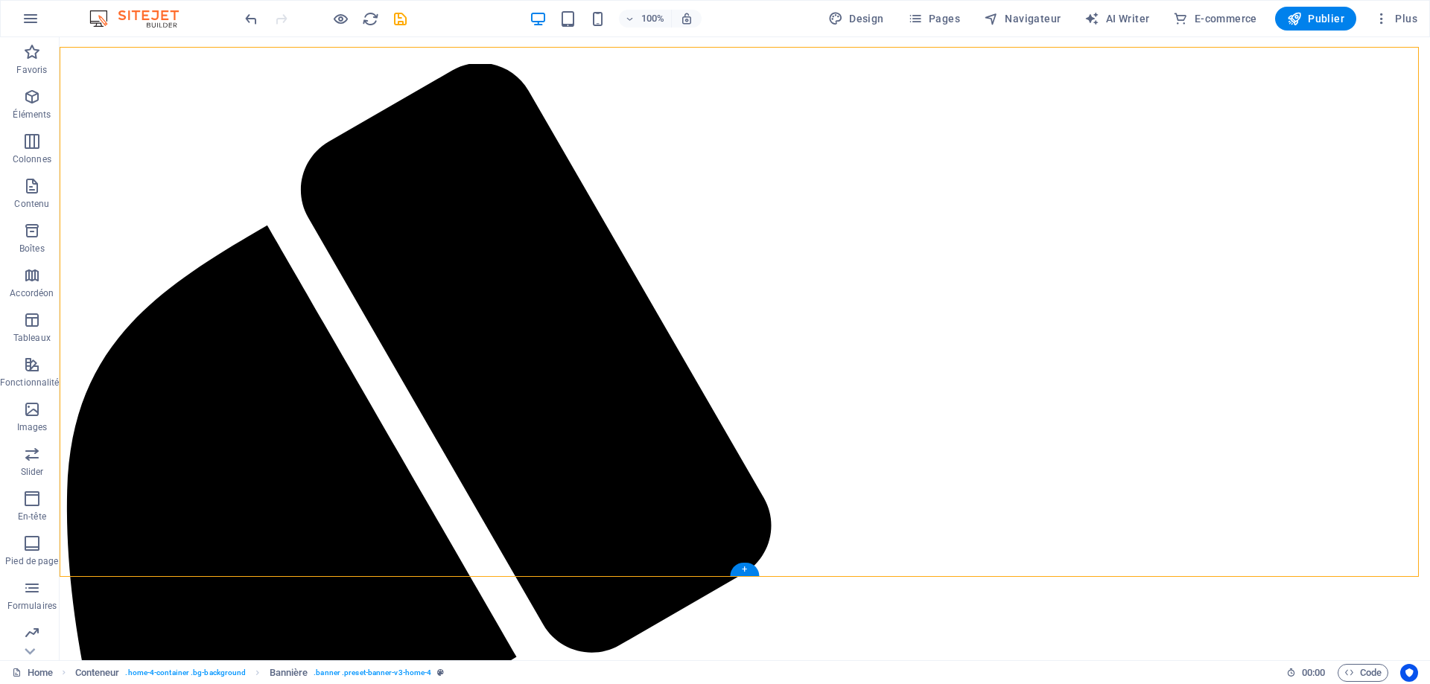
scroll to position [74, 0]
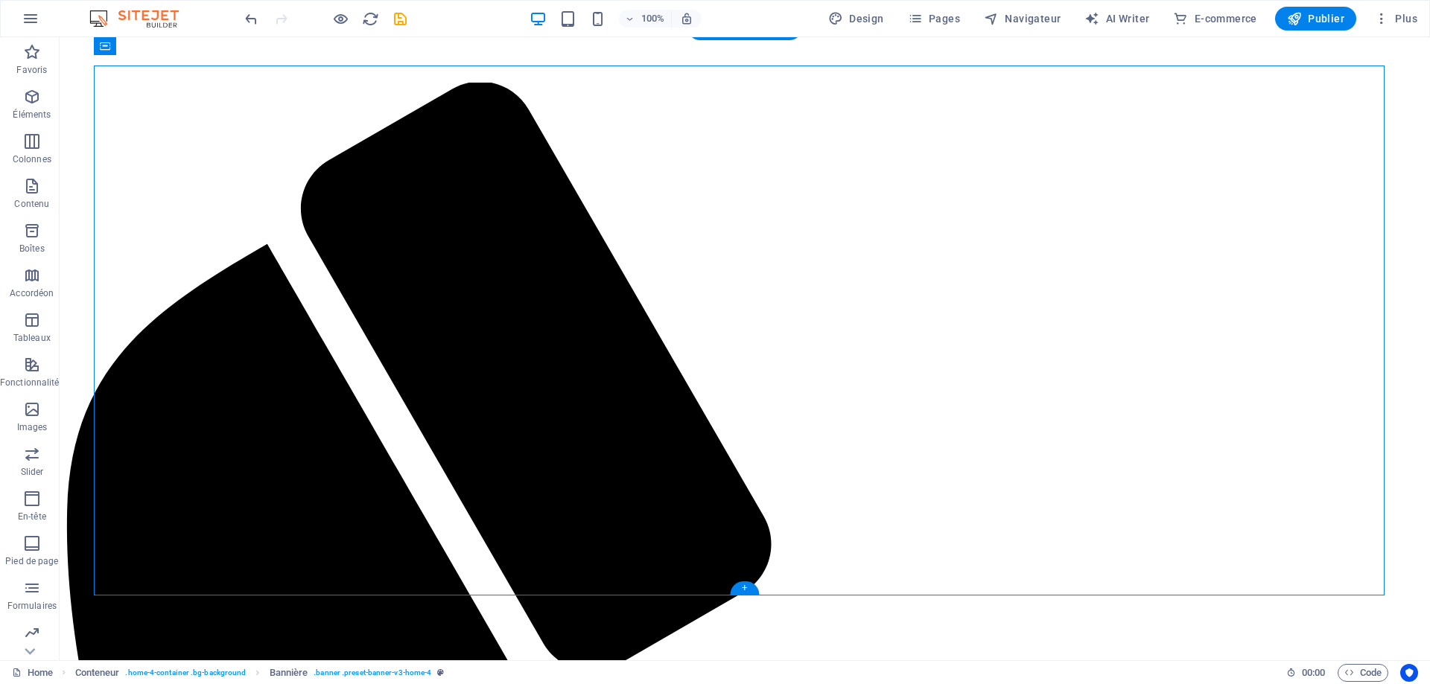
select select "%"
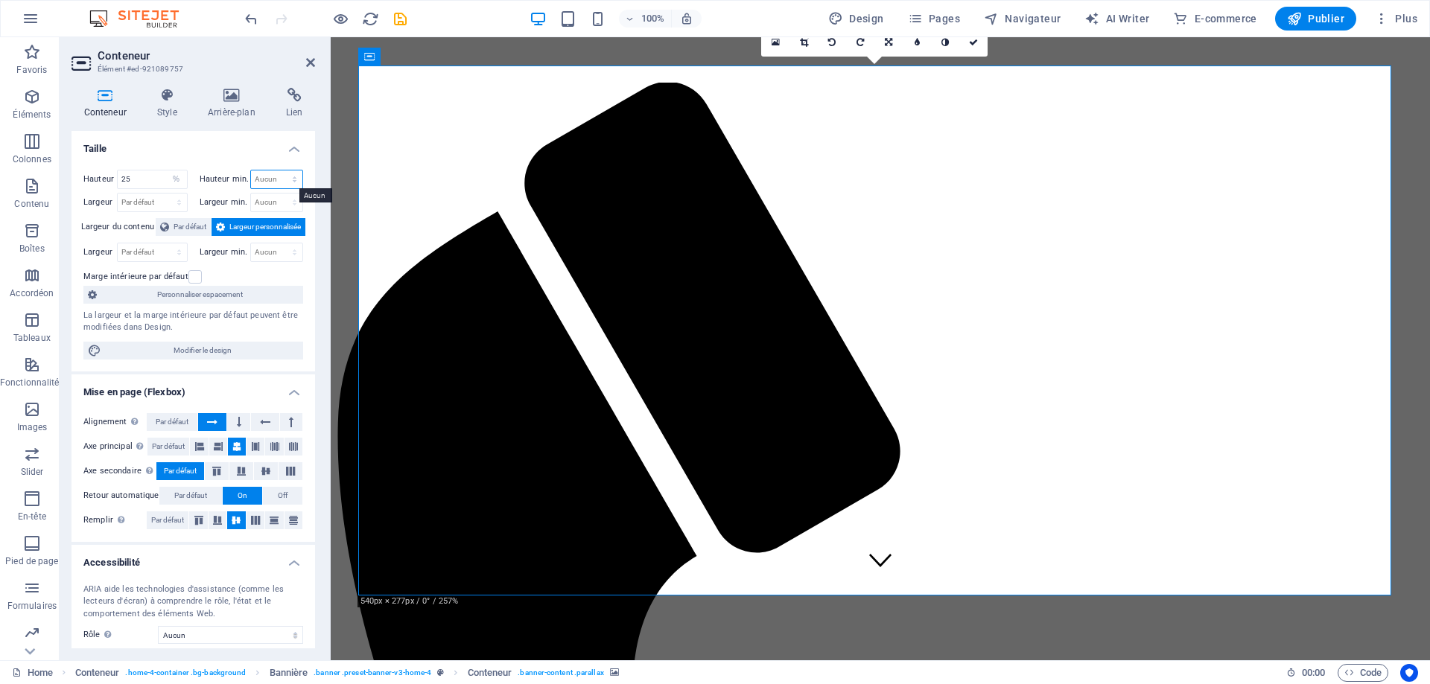
click at [271, 177] on select "Aucun px rem % vh vw" at bounding box center [277, 180] width 52 height 18
select select "%"
click at [278, 171] on select "Aucun px rem % vh vw" at bounding box center [277, 180] width 52 height 18
click at [277, 183] on input "100" at bounding box center [277, 180] width 52 height 18
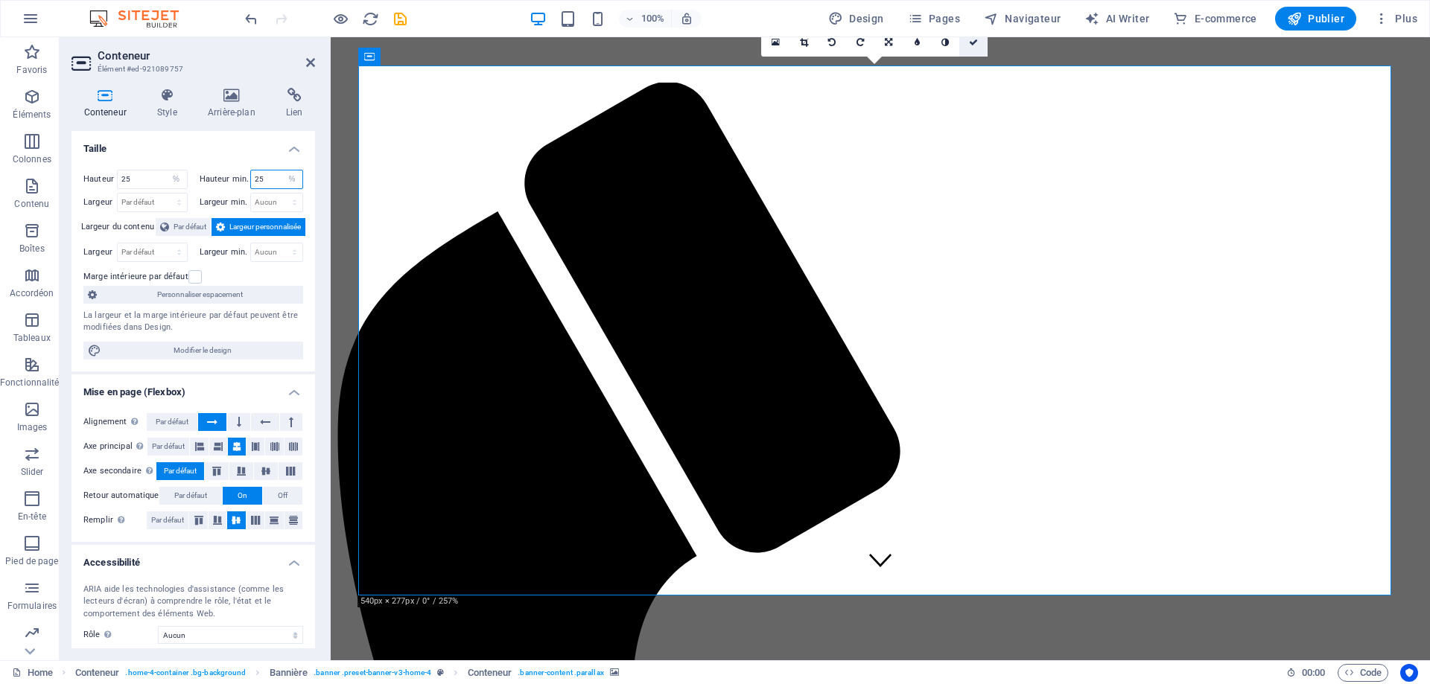
type input "25"
click at [975, 40] on icon at bounding box center [973, 42] width 9 height 9
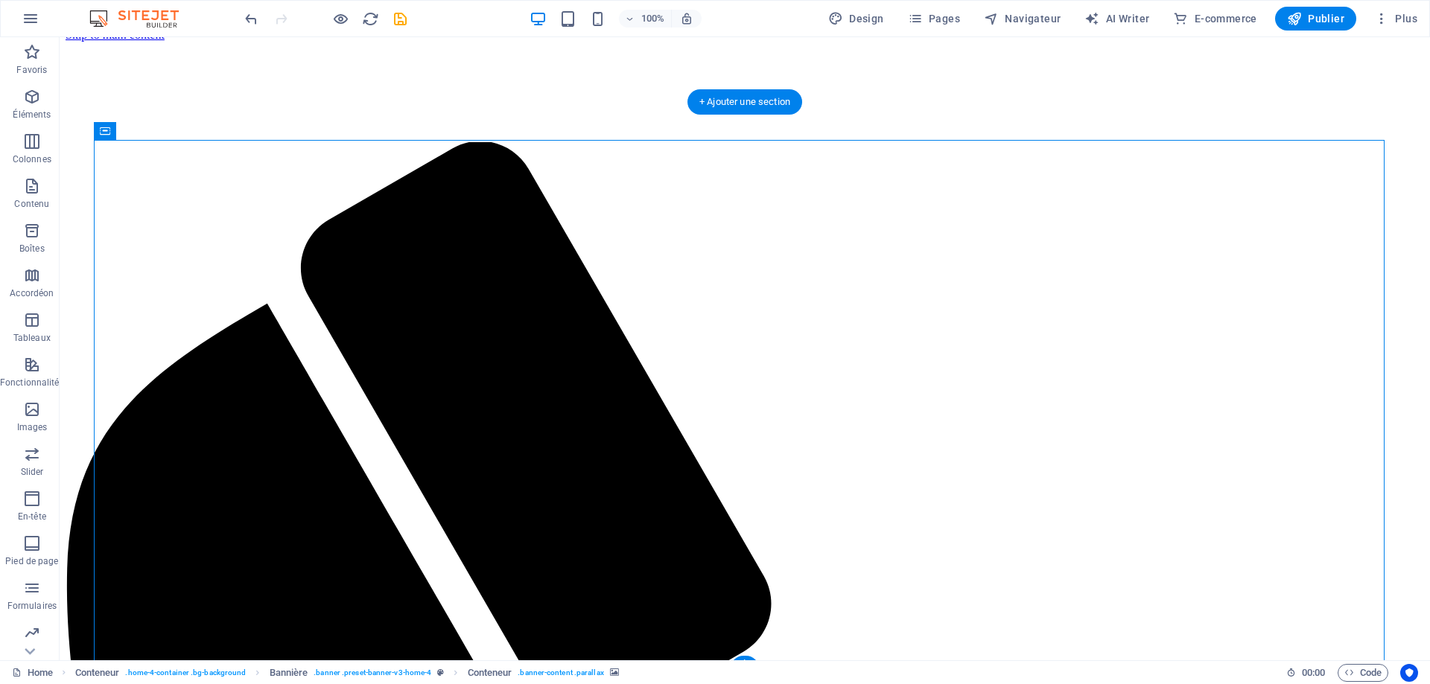
scroll to position [0, 0]
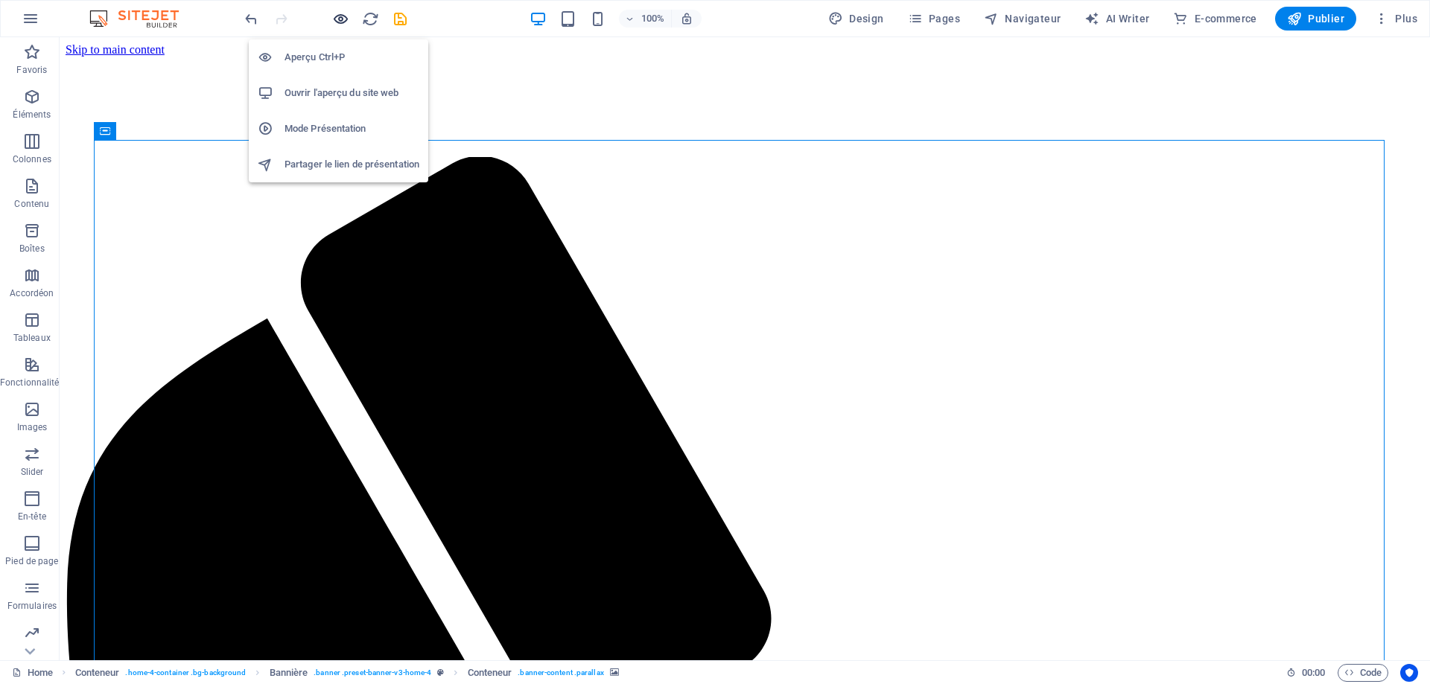
click at [343, 19] on icon "button" at bounding box center [340, 18] width 17 height 17
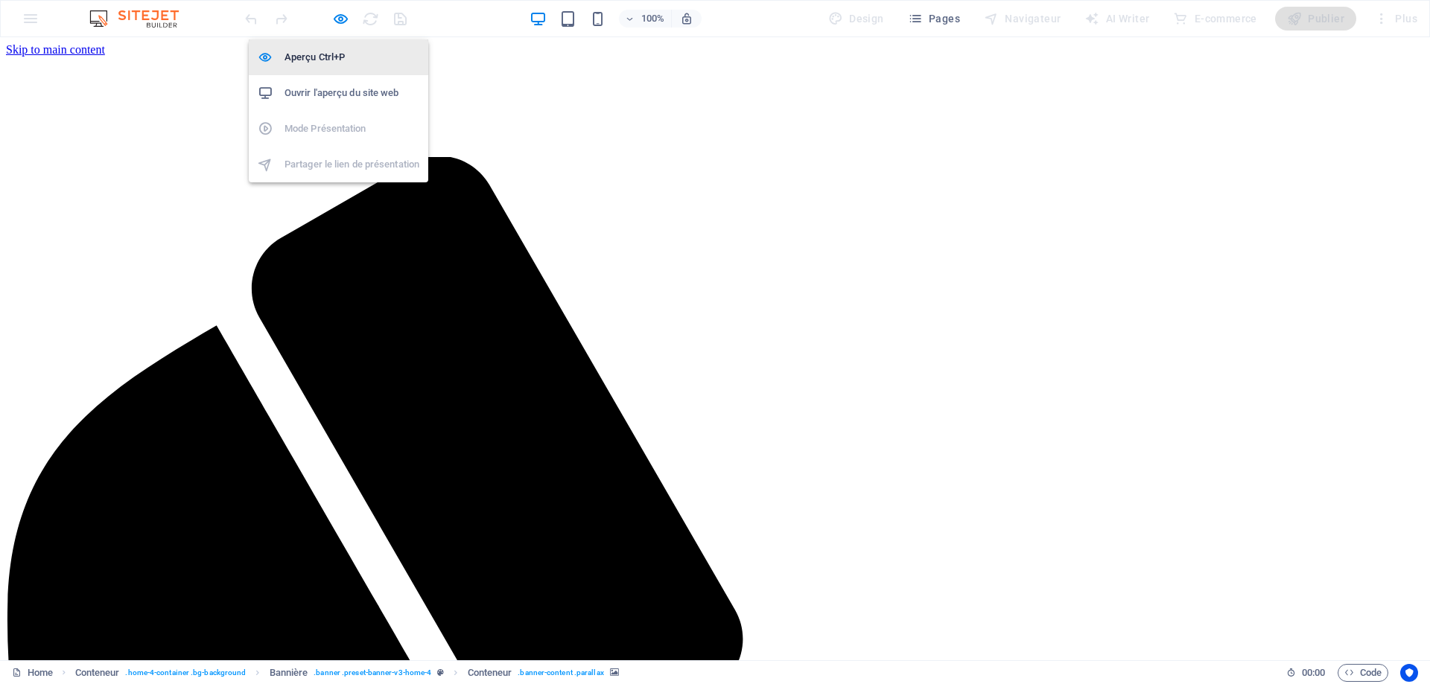
click at [320, 58] on h6 "Aperçu Ctrl+P" at bounding box center [351, 57] width 135 height 18
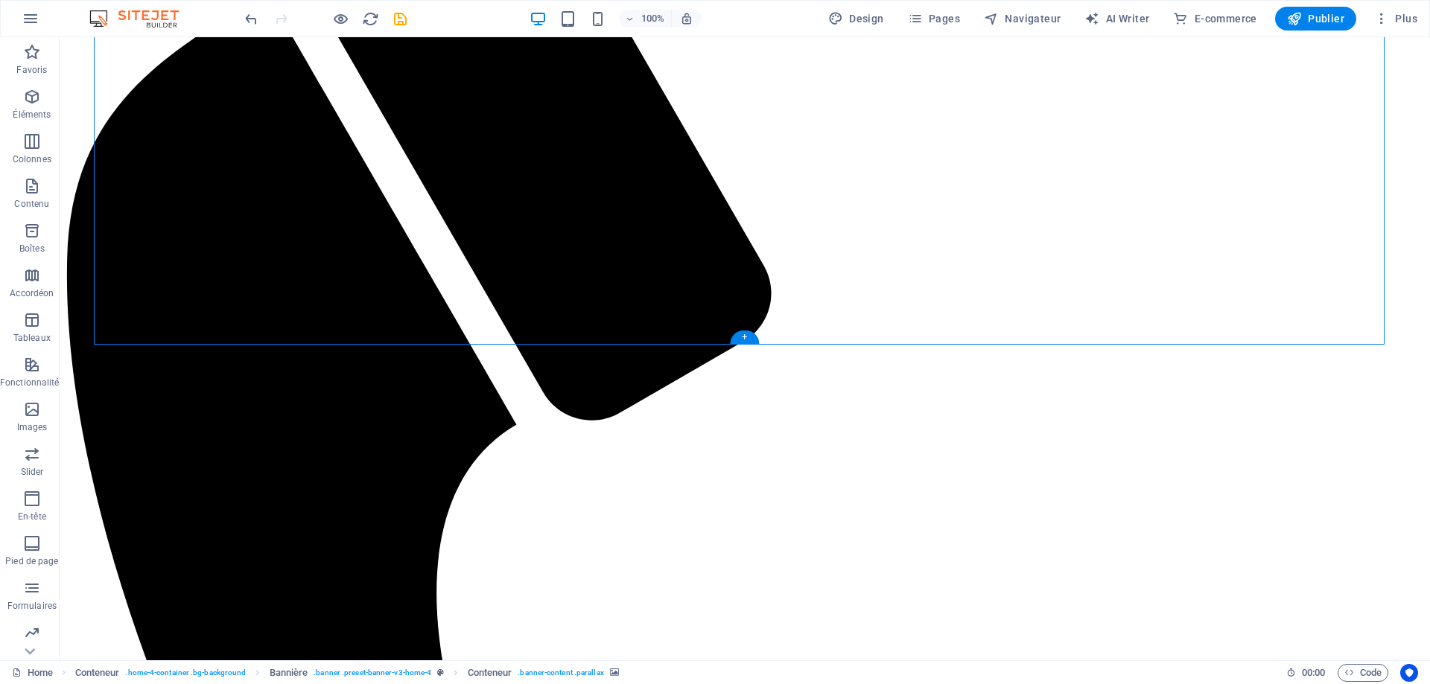
scroll to position [372, 0]
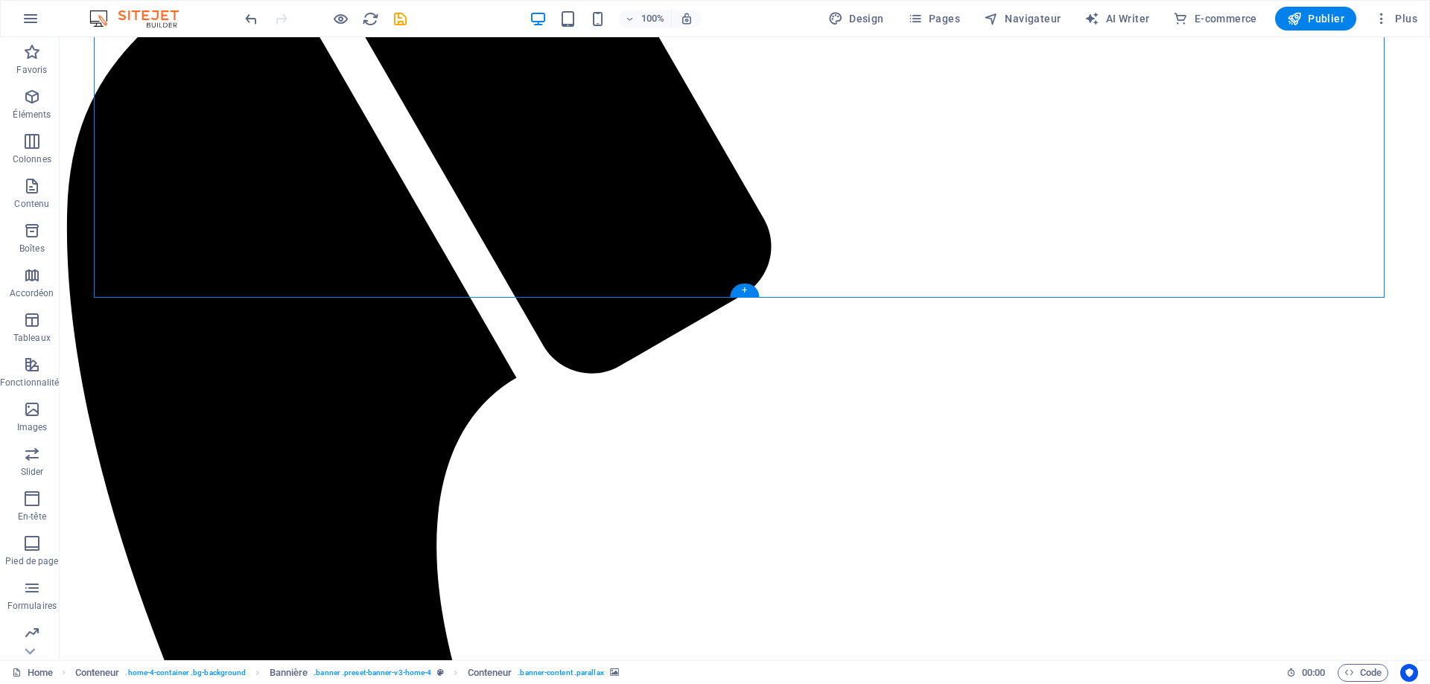
select select "%"
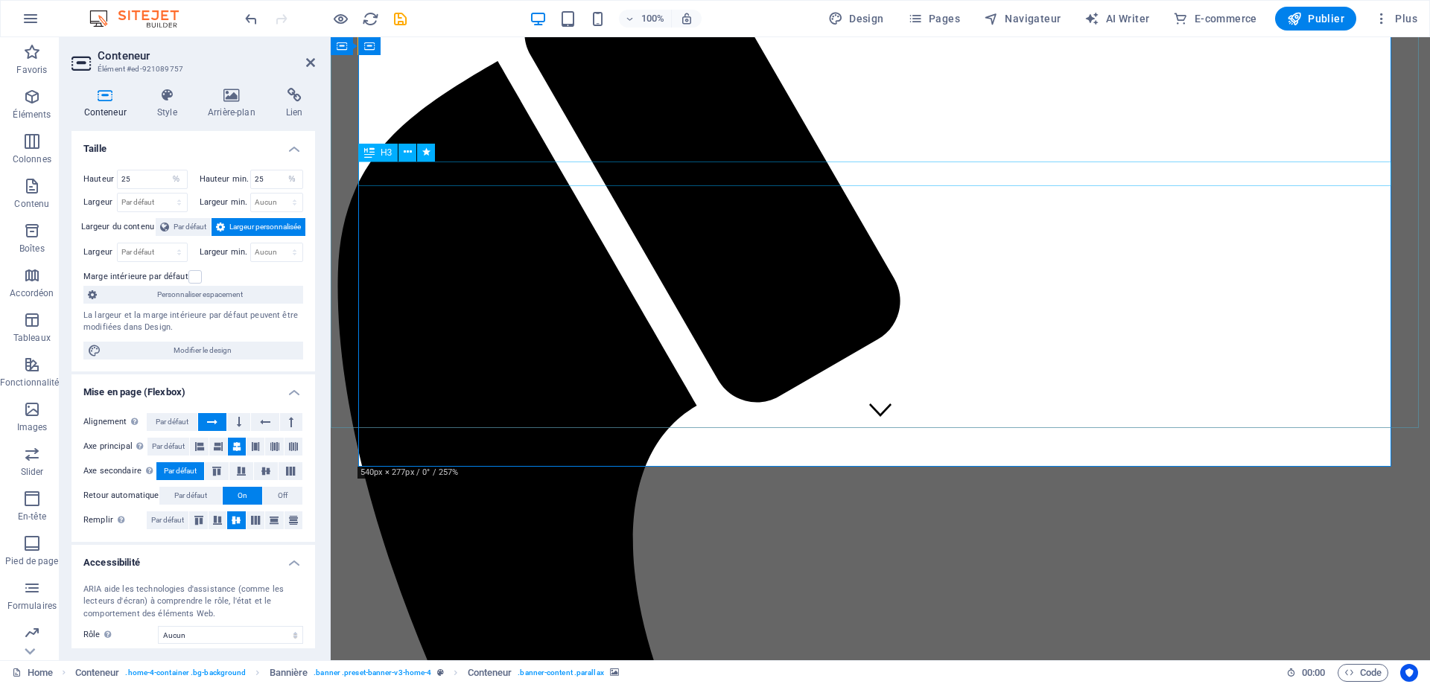
scroll to position [149, 0]
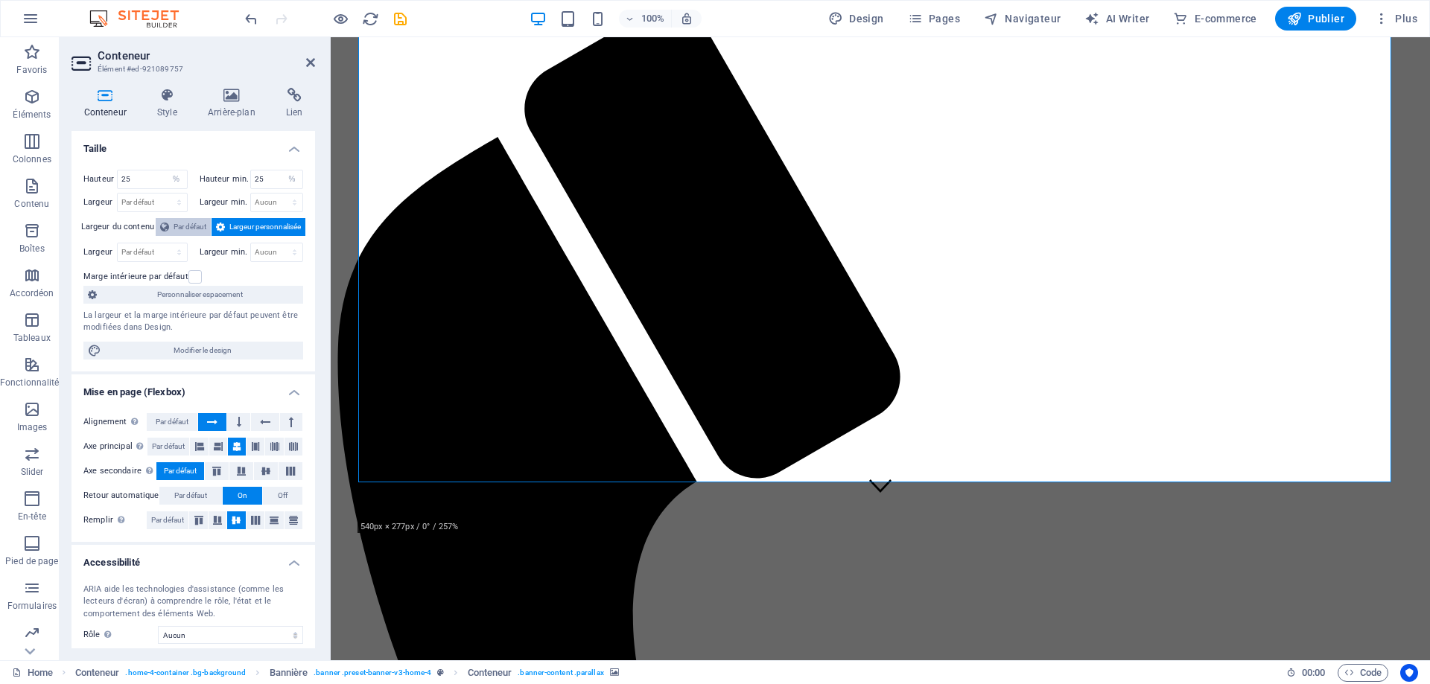
click at [169, 223] on button "Par défaut" at bounding box center [183, 227] width 55 height 18
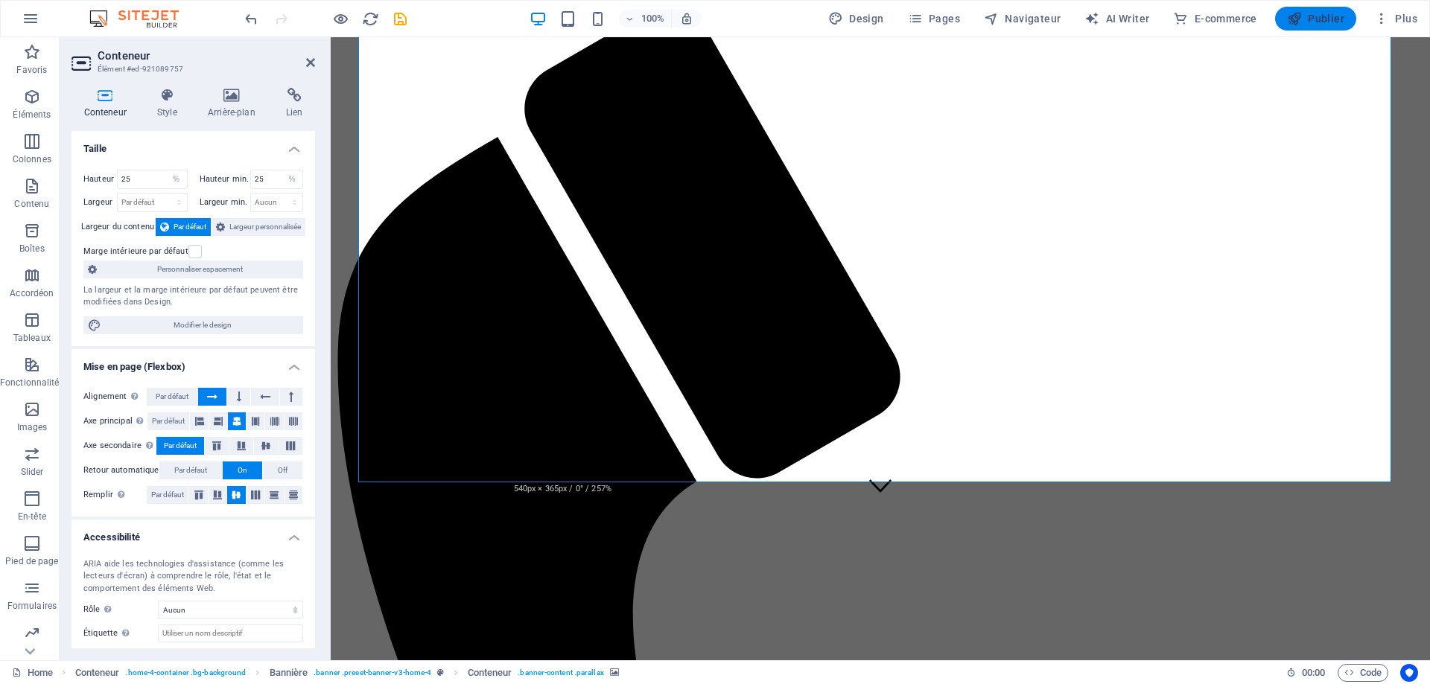
click at [1326, 19] on span "Publier" at bounding box center [1315, 18] width 57 height 15
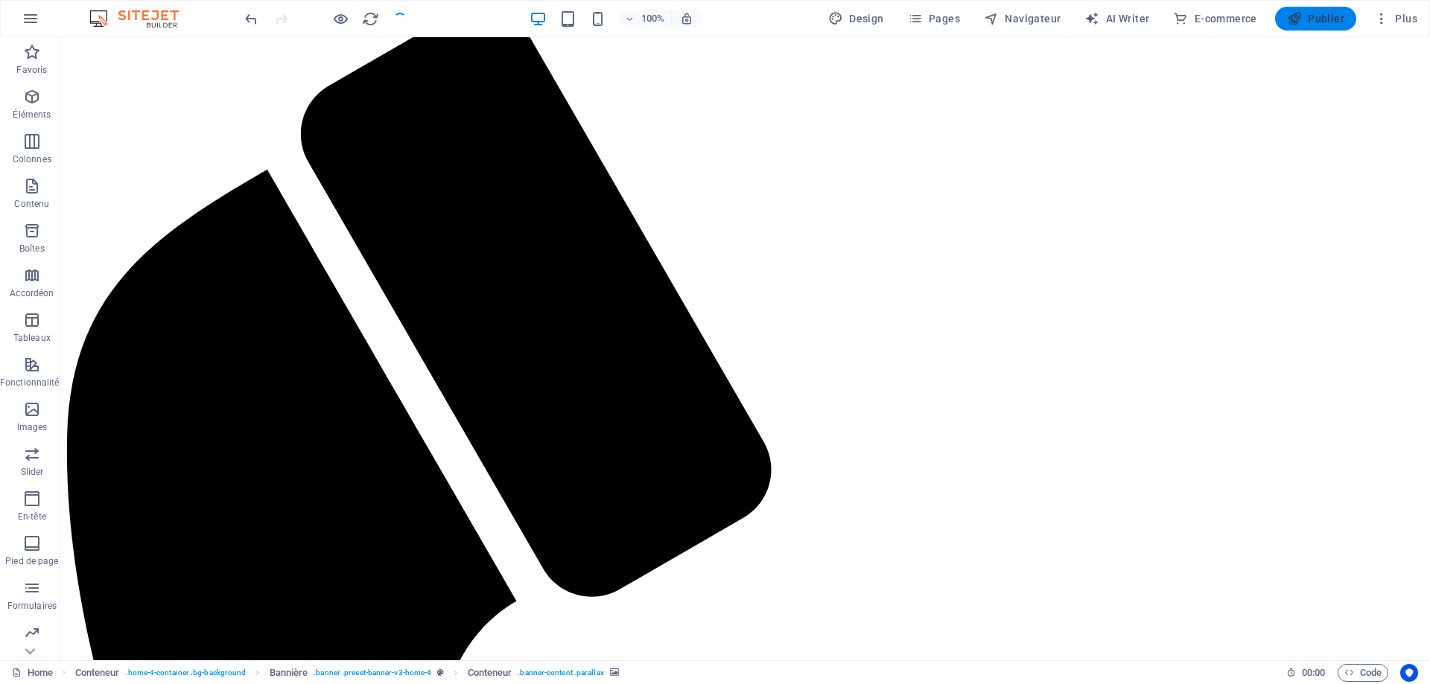
checkbox input "false"
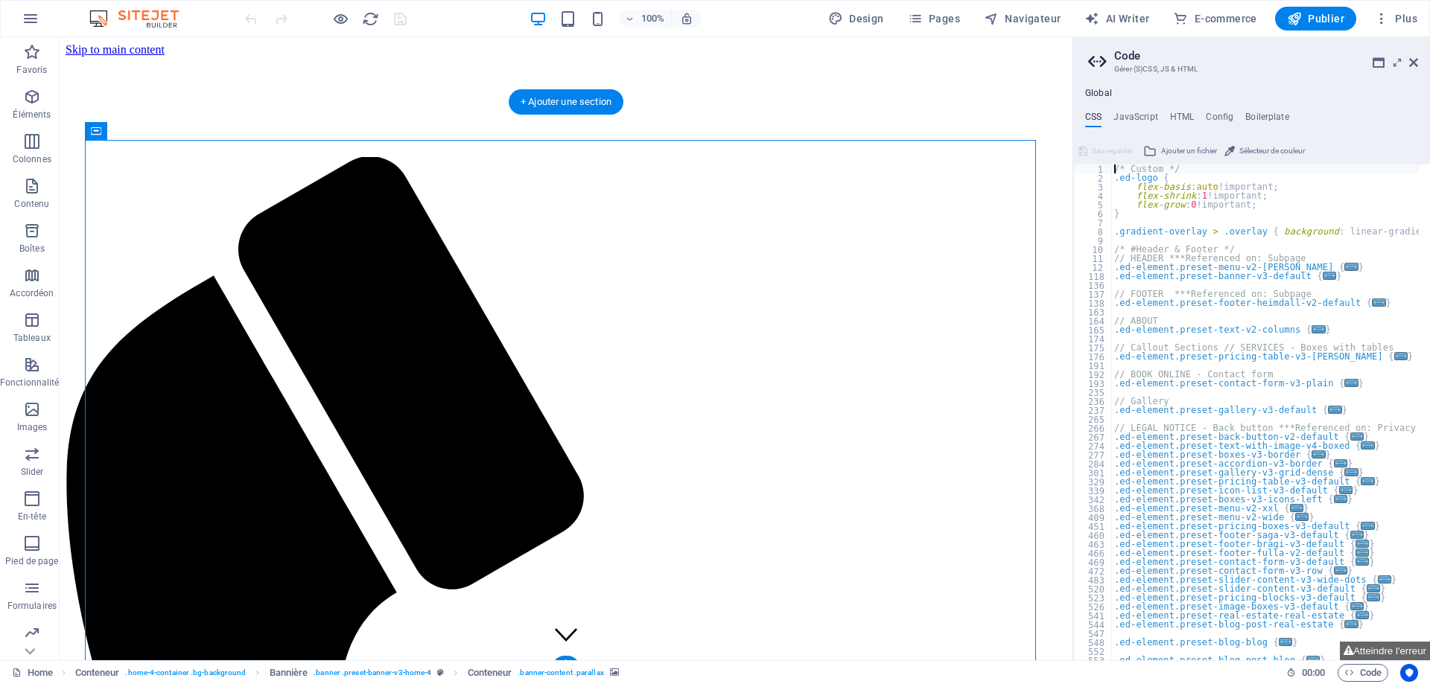
type textarea "* Custom */"
click at [1412, 63] on icon at bounding box center [1413, 63] width 9 height 12
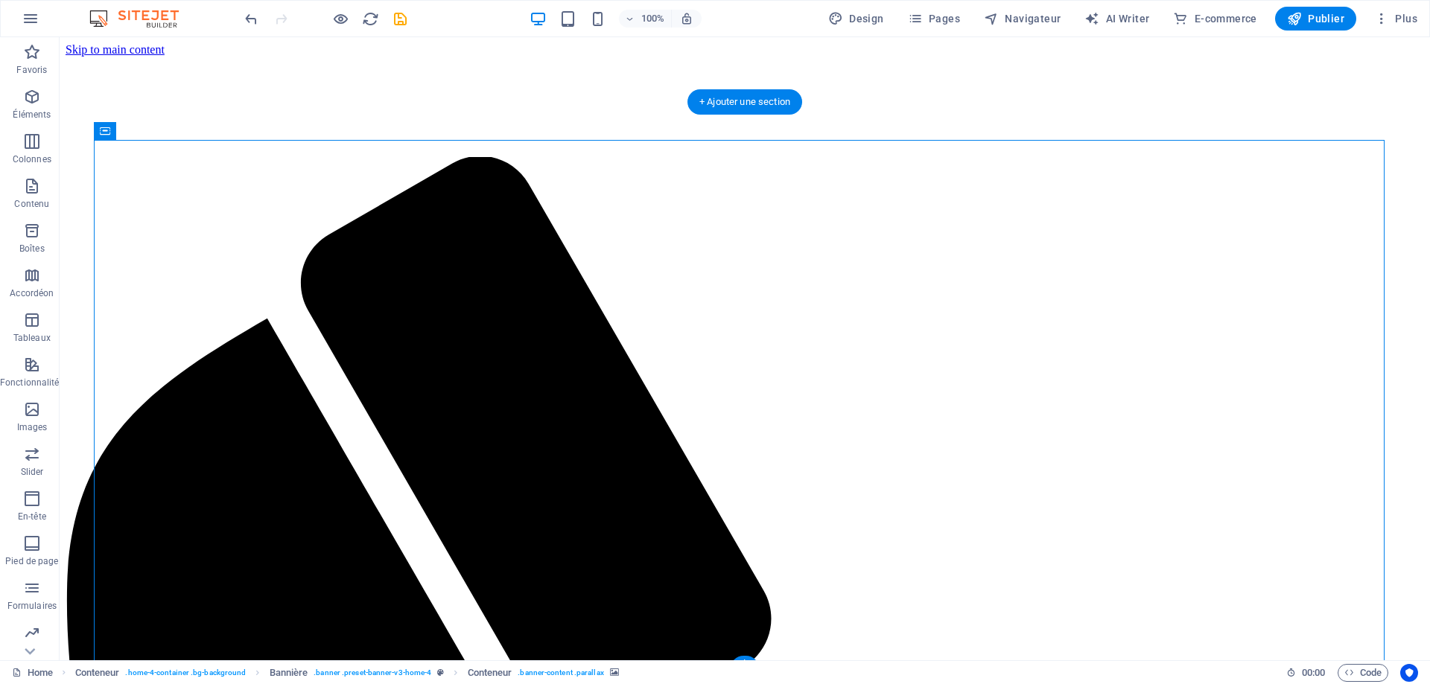
select select "%"
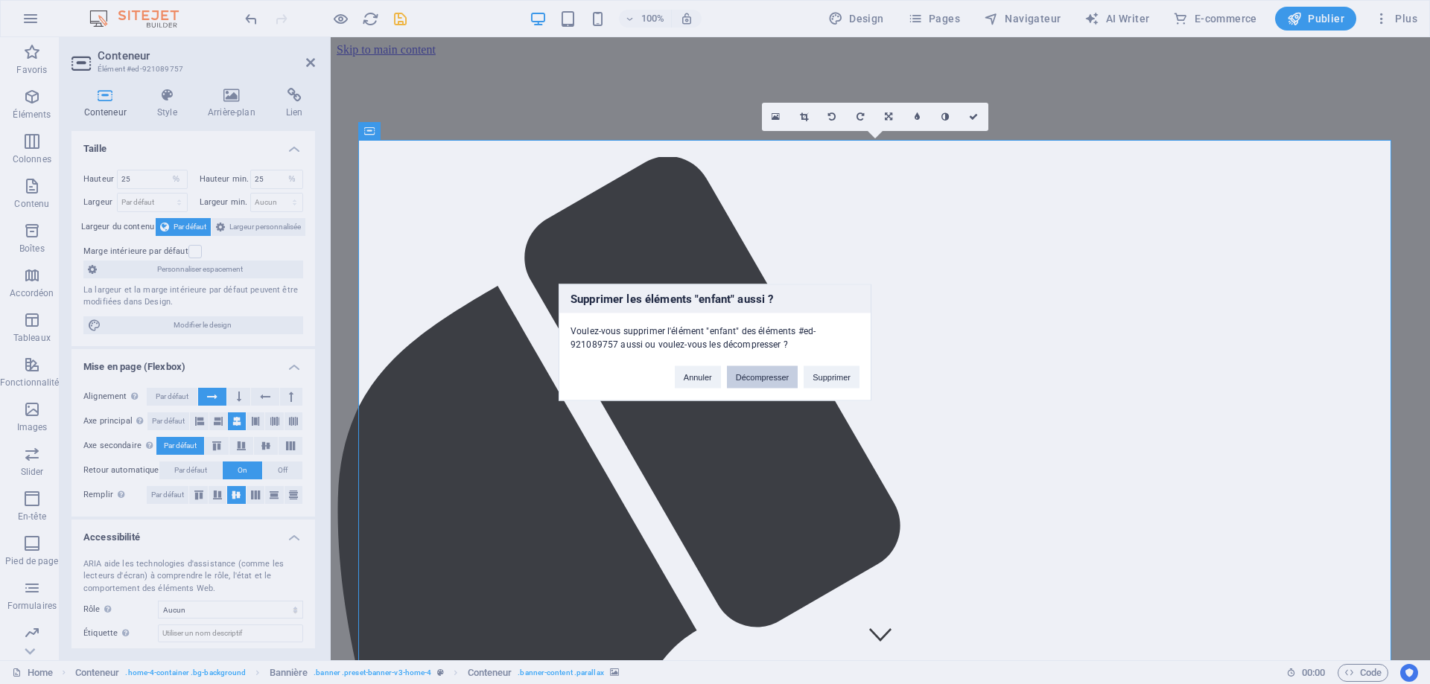
click at [766, 377] on button "Décompresser" at bounding box center [762, 377] width 71 height 22
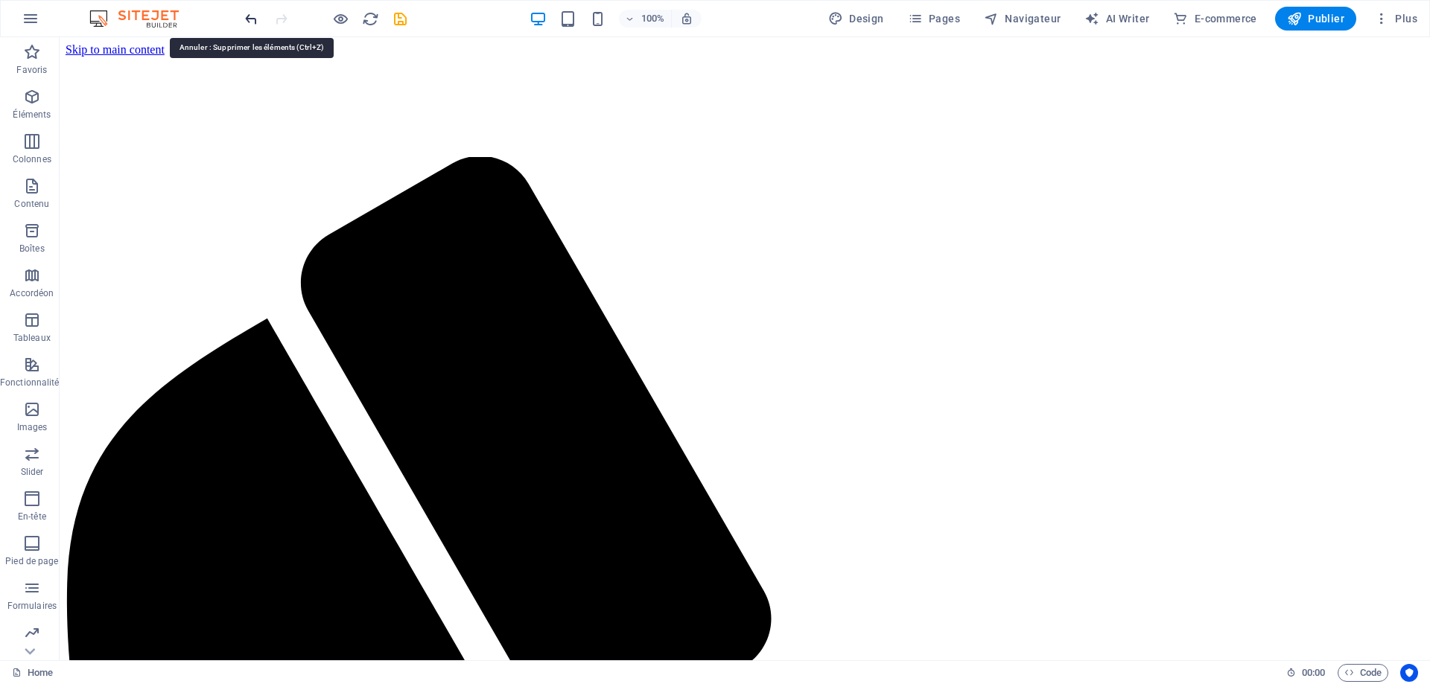
click at [252, 19] on icon "undo" at bounding box center [251, 18] width 17 height 17
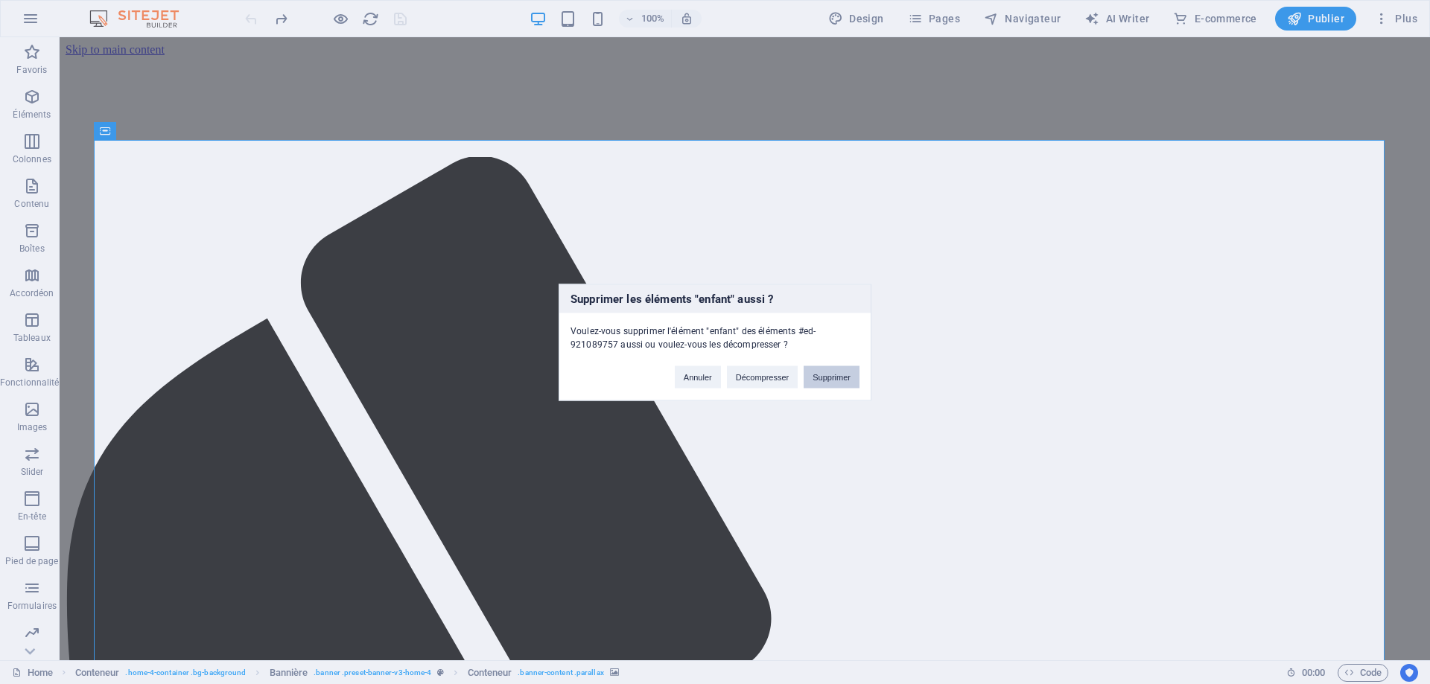
click at [831, 375] on button "Supprimer" at bounding box center [831, 377] width 56 height 22
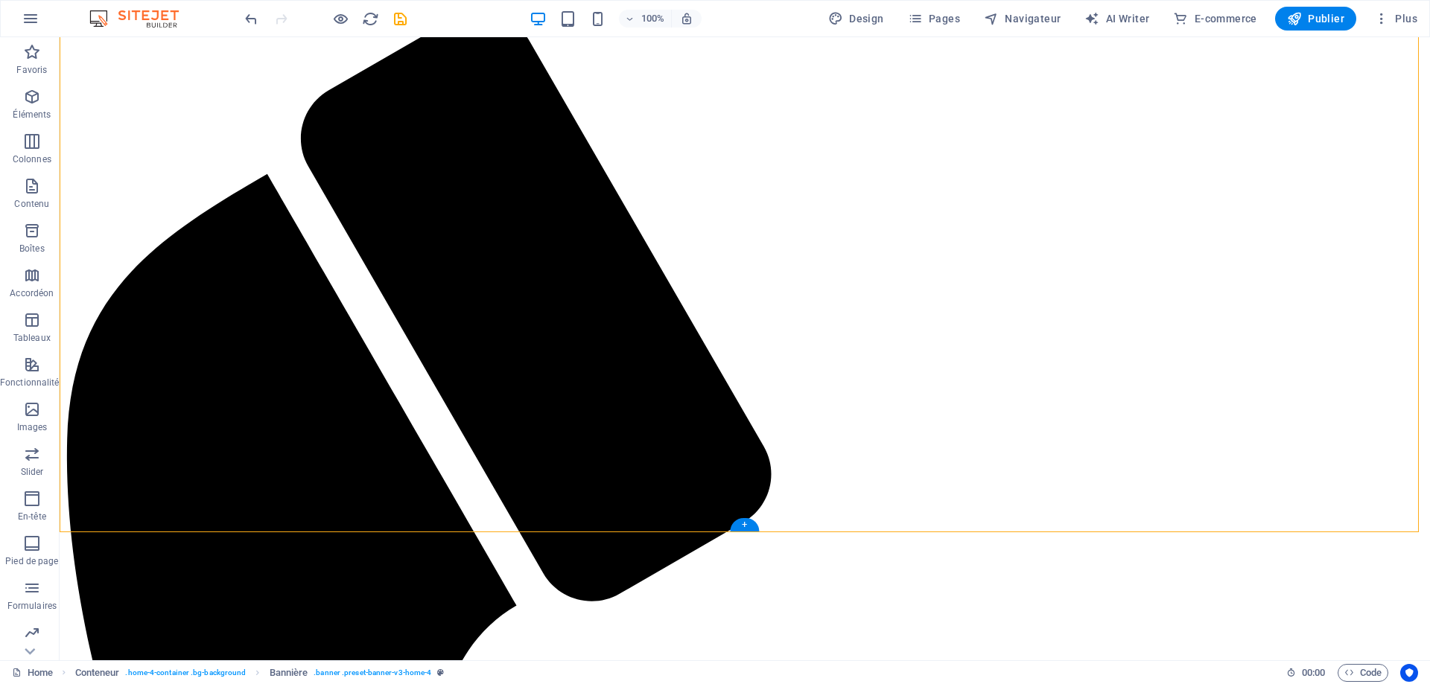
scroll to position [149, 0]
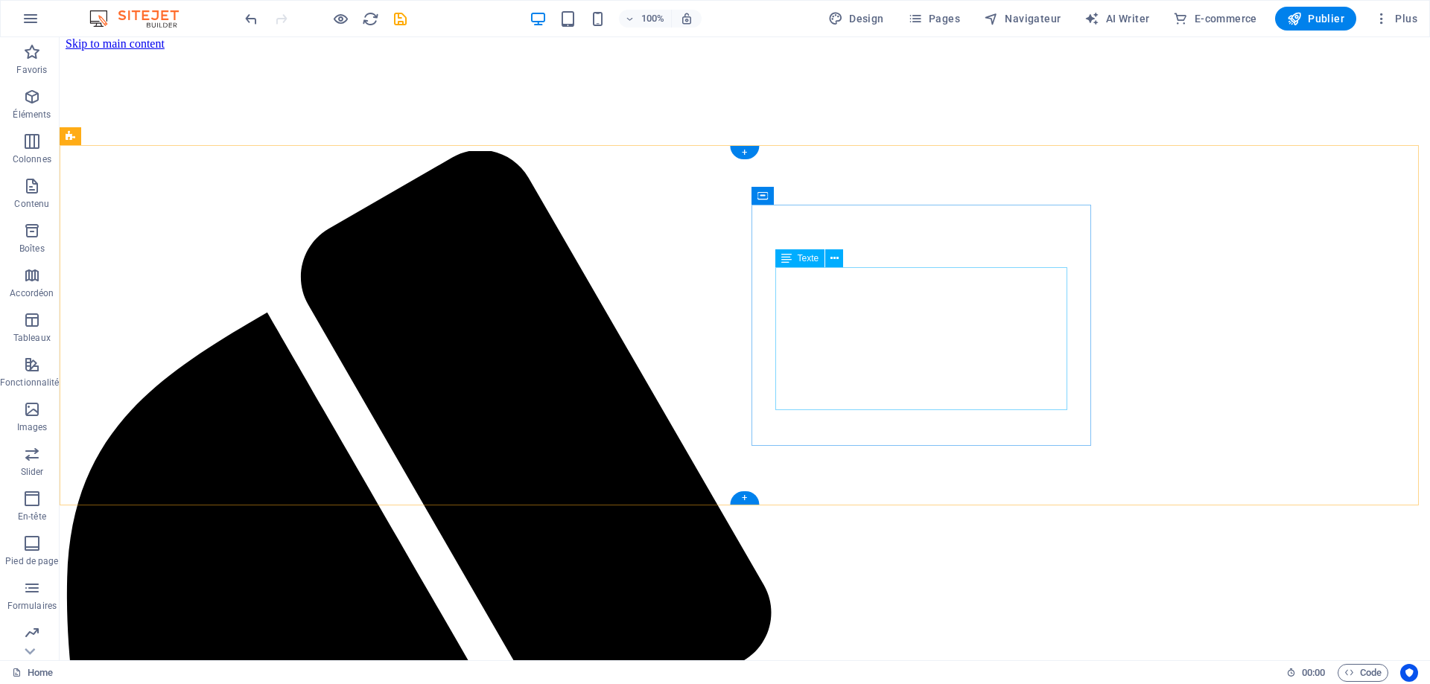
scroll to position [0, 0]
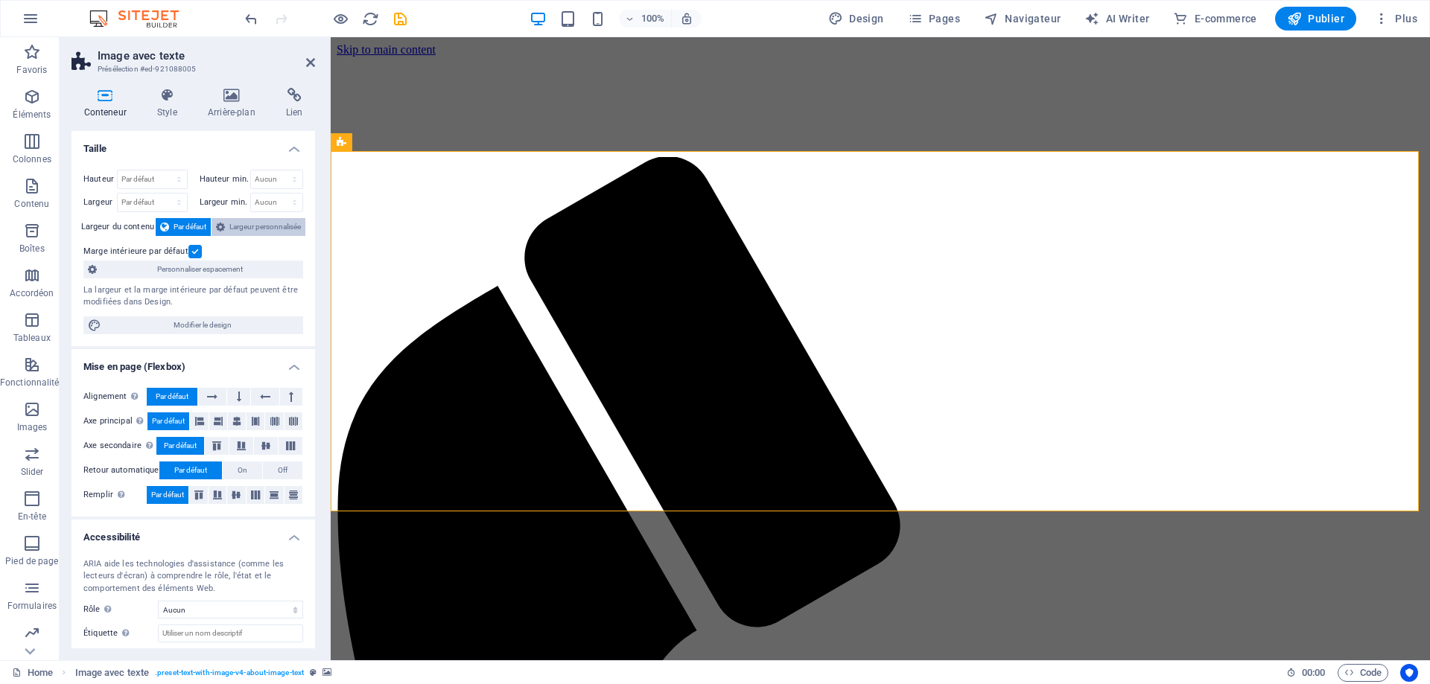
click at [258, 225] on span "Largeur personnalisée" at bounding box center [264, 227] width 71 height 18
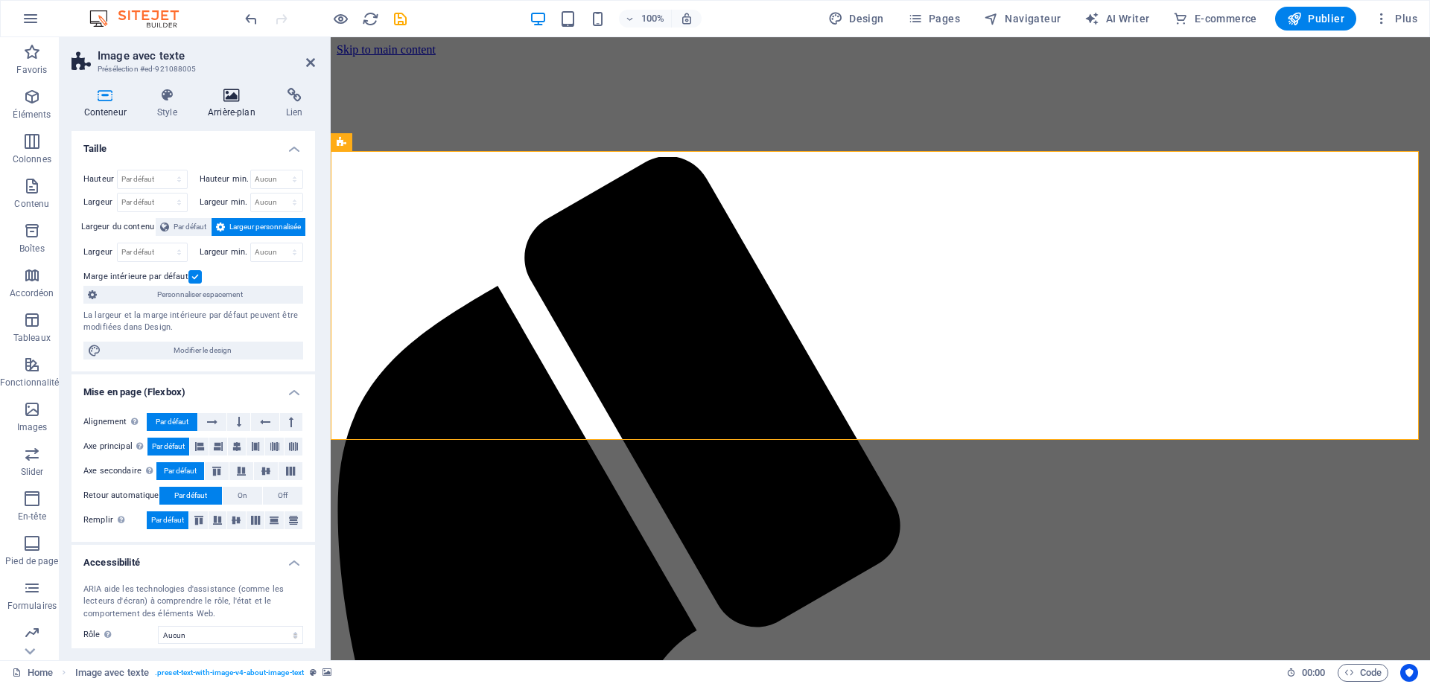
click at [226, 96] on icon at bounding box center [231, 95] width 72 height 15
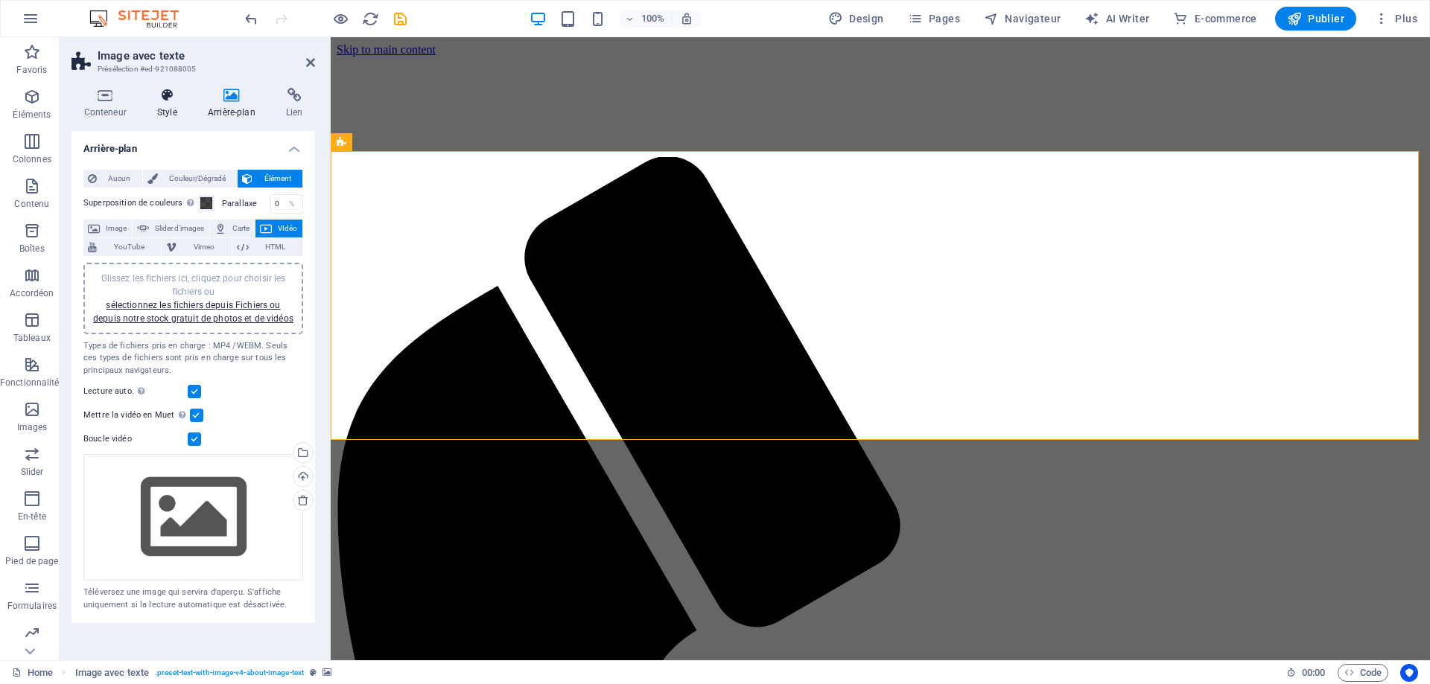
click at [168, 105] on h4 "Style" at bounding box center [169, 103] width 51 height 31
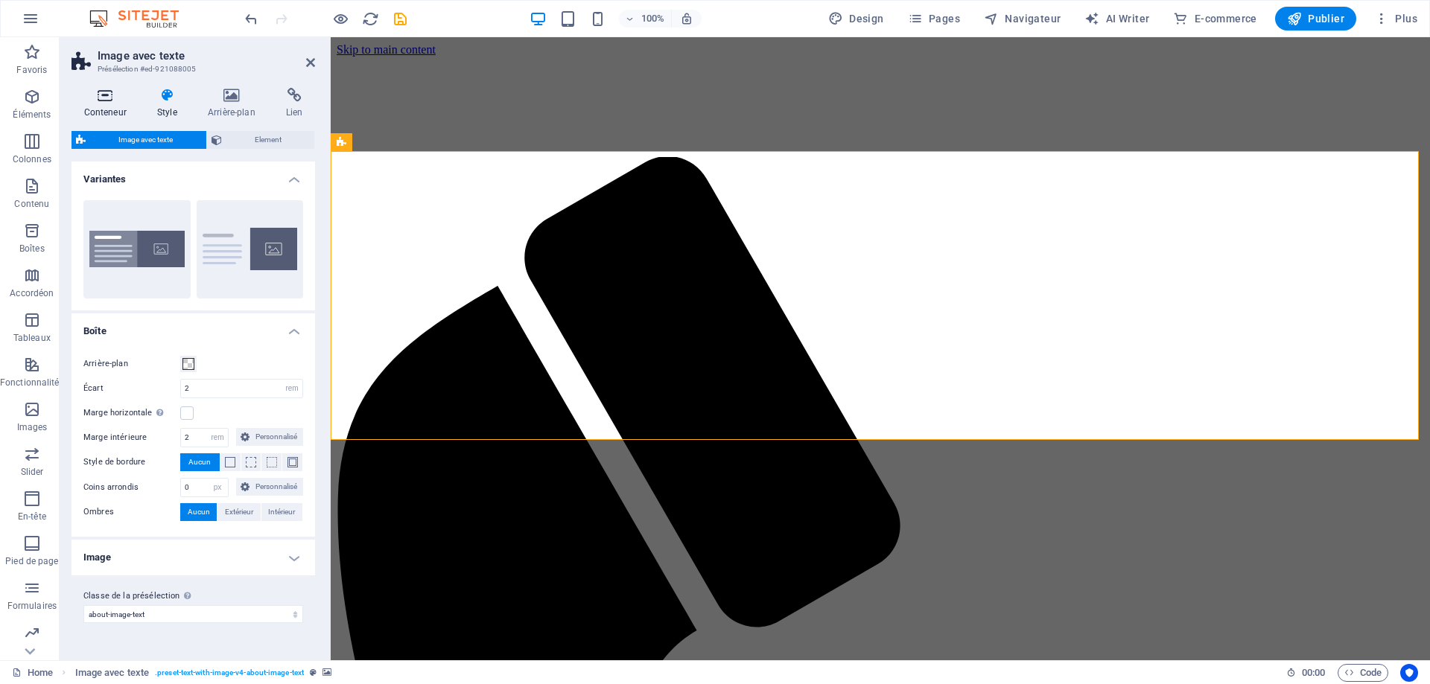
click at [105, 98] on icon at bounding box center [104, 95] width 67 height 15
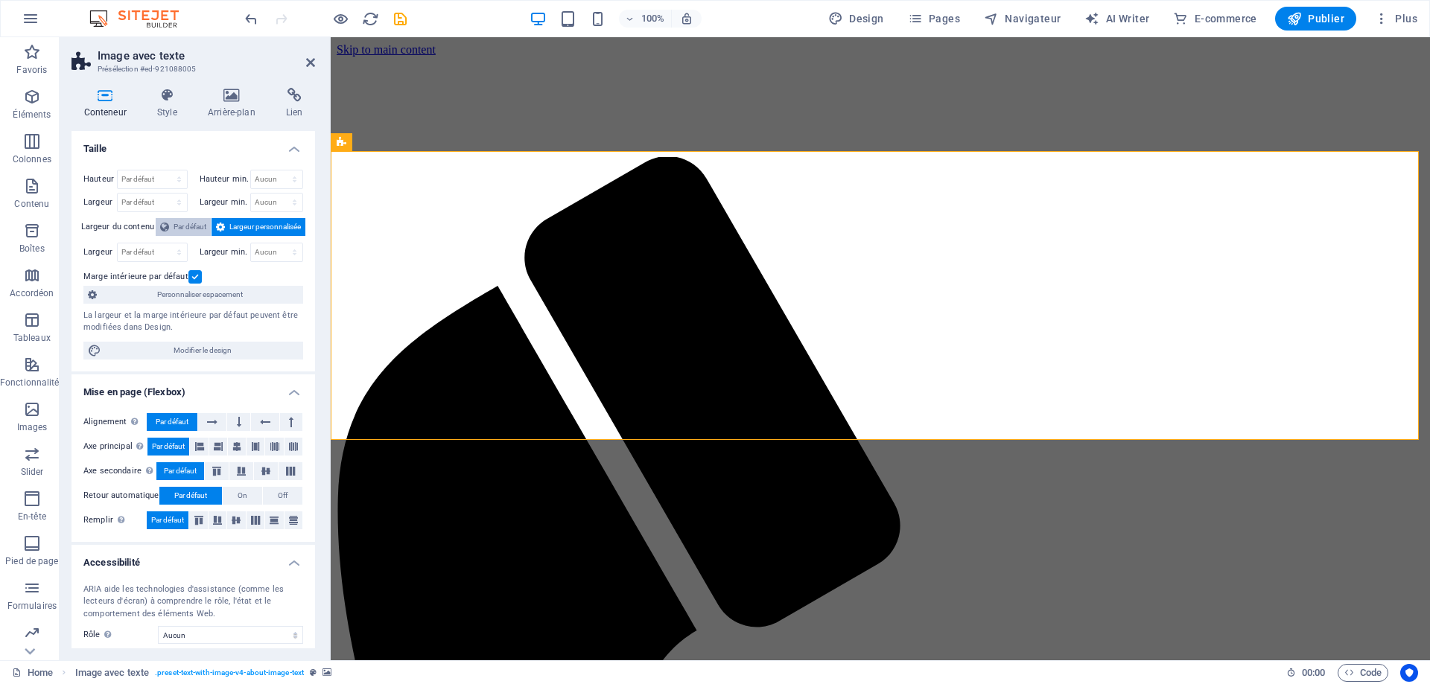
click at [178, 229] on span "Par défaut" at bounding box center [190, 227] width 33 height 18
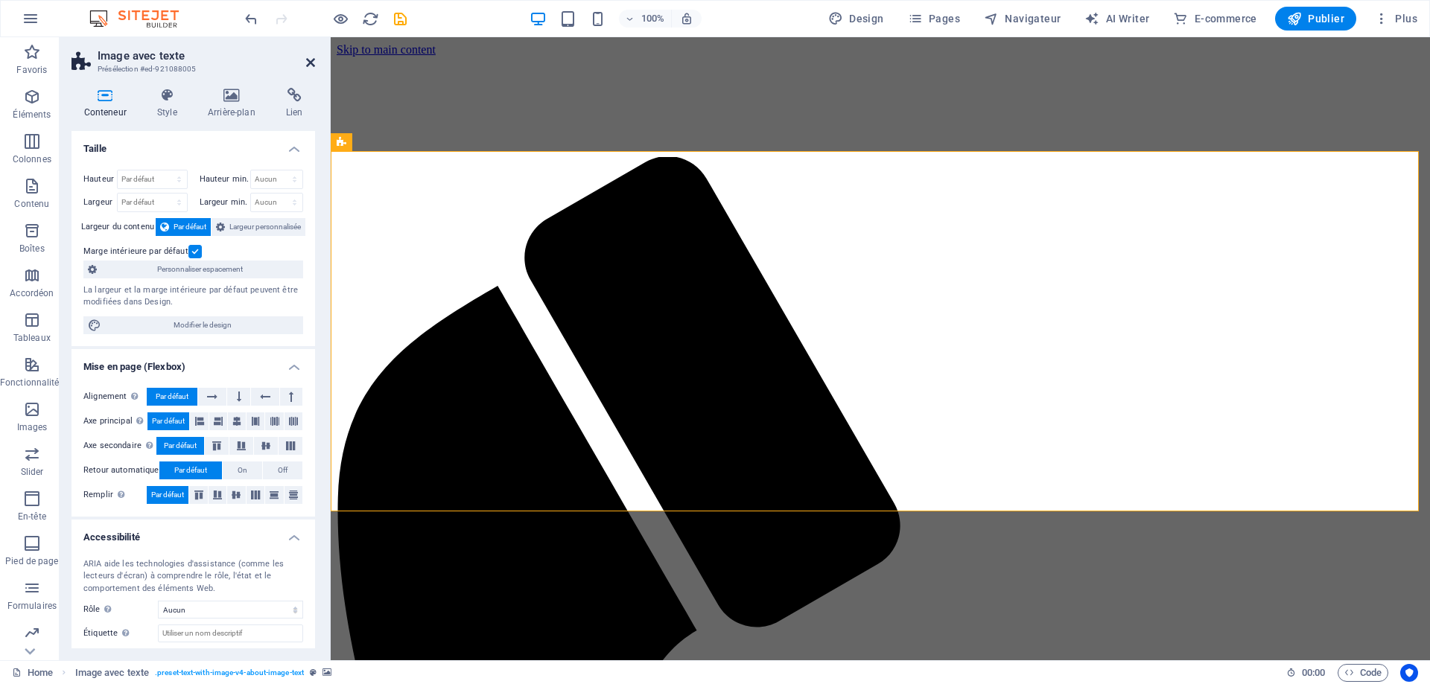
click at [308, 64] on icon at bounding box center [310, 63] width 9 height 12
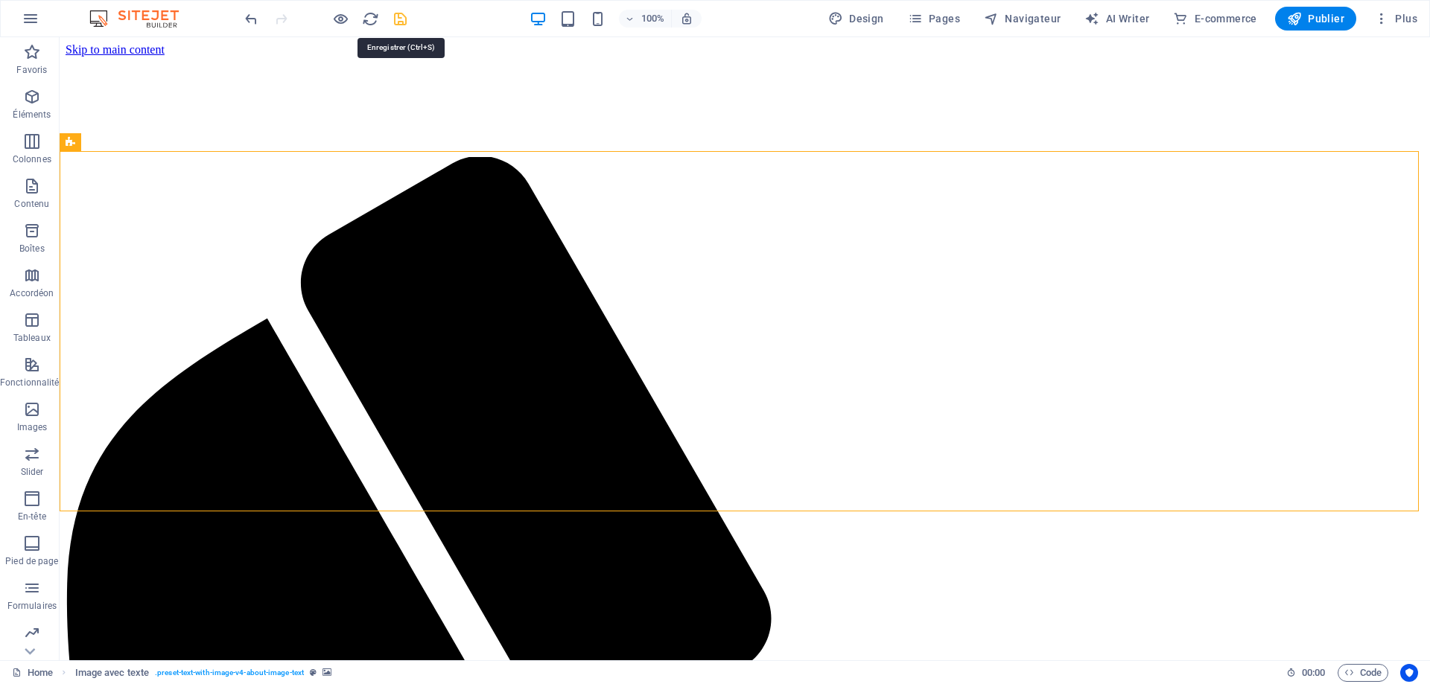
click at [398, 19] on icon "save" at bounding box center [400, 18] width 17 height 17
checkbox input "false"
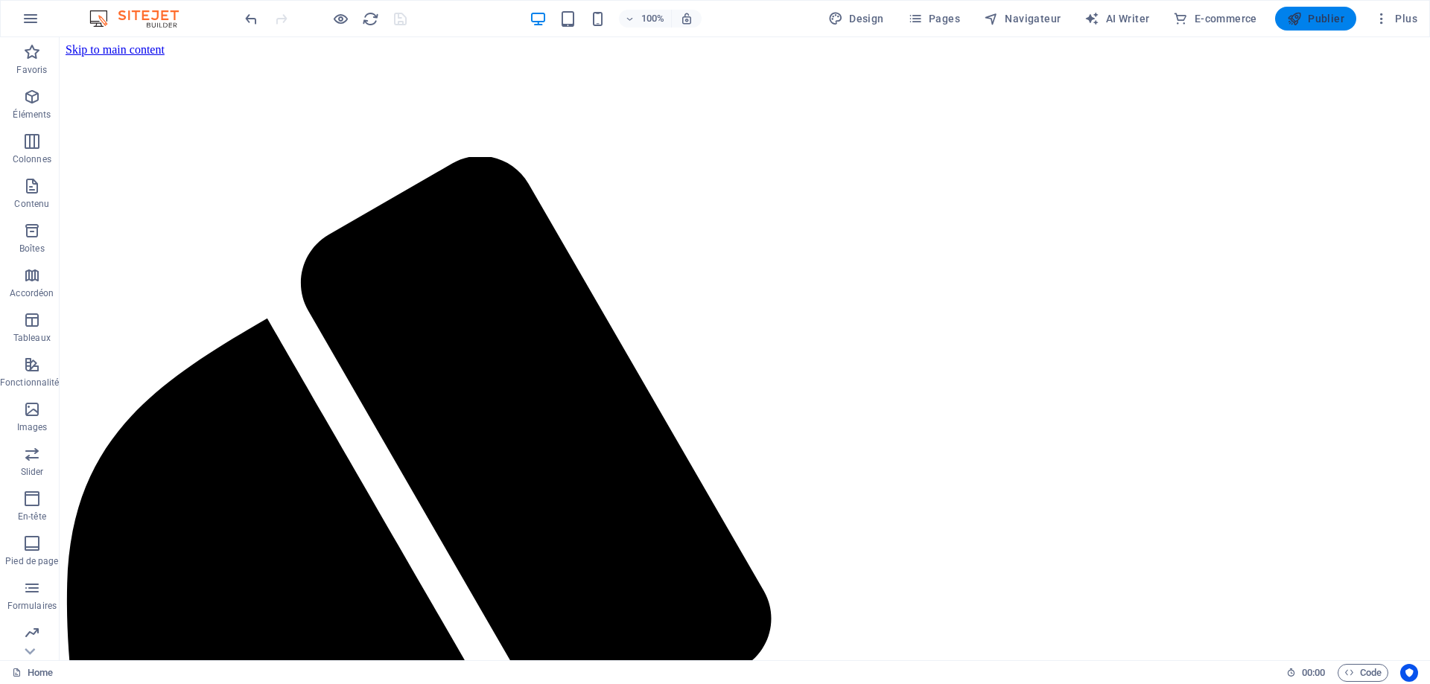
click at [1319, 16] on span "Publier" at bounding box center [1315, 18] width 57 height 15
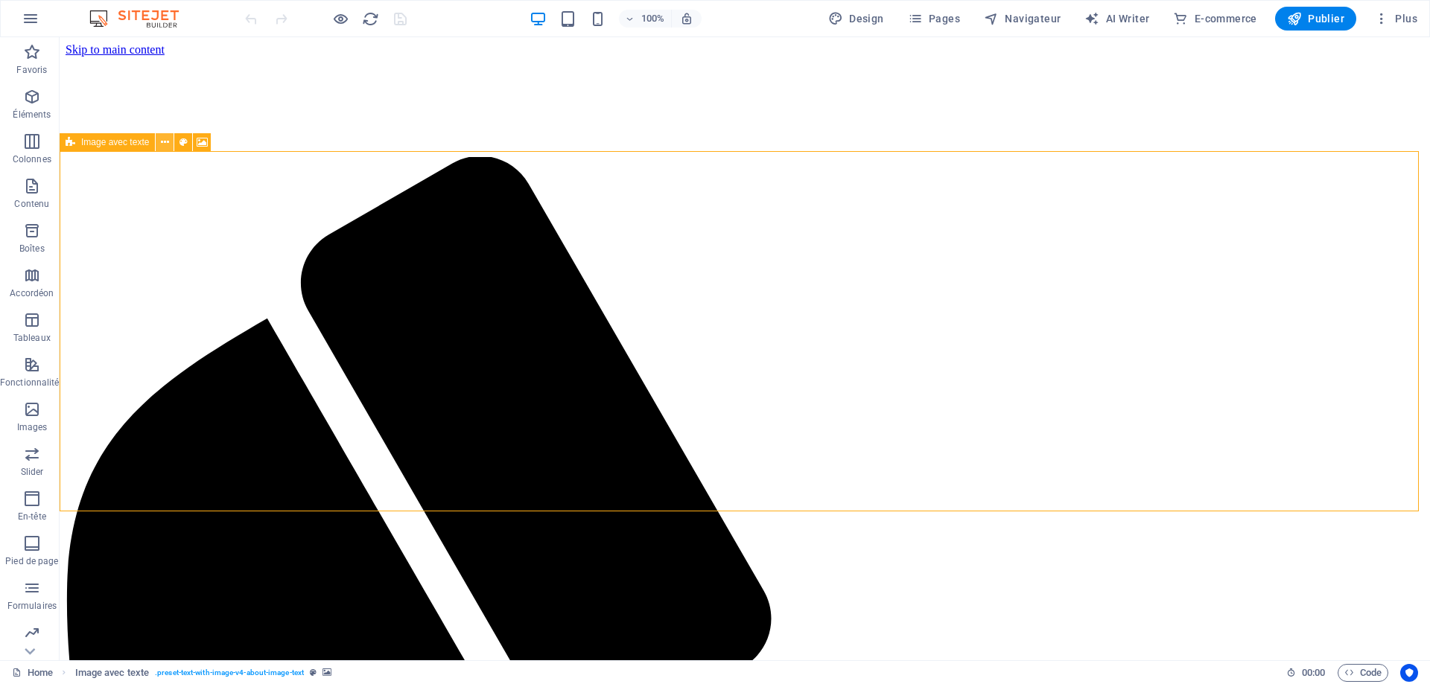
click at [165, 142] on icon at bounding box center [165, 143] width 8 height 16
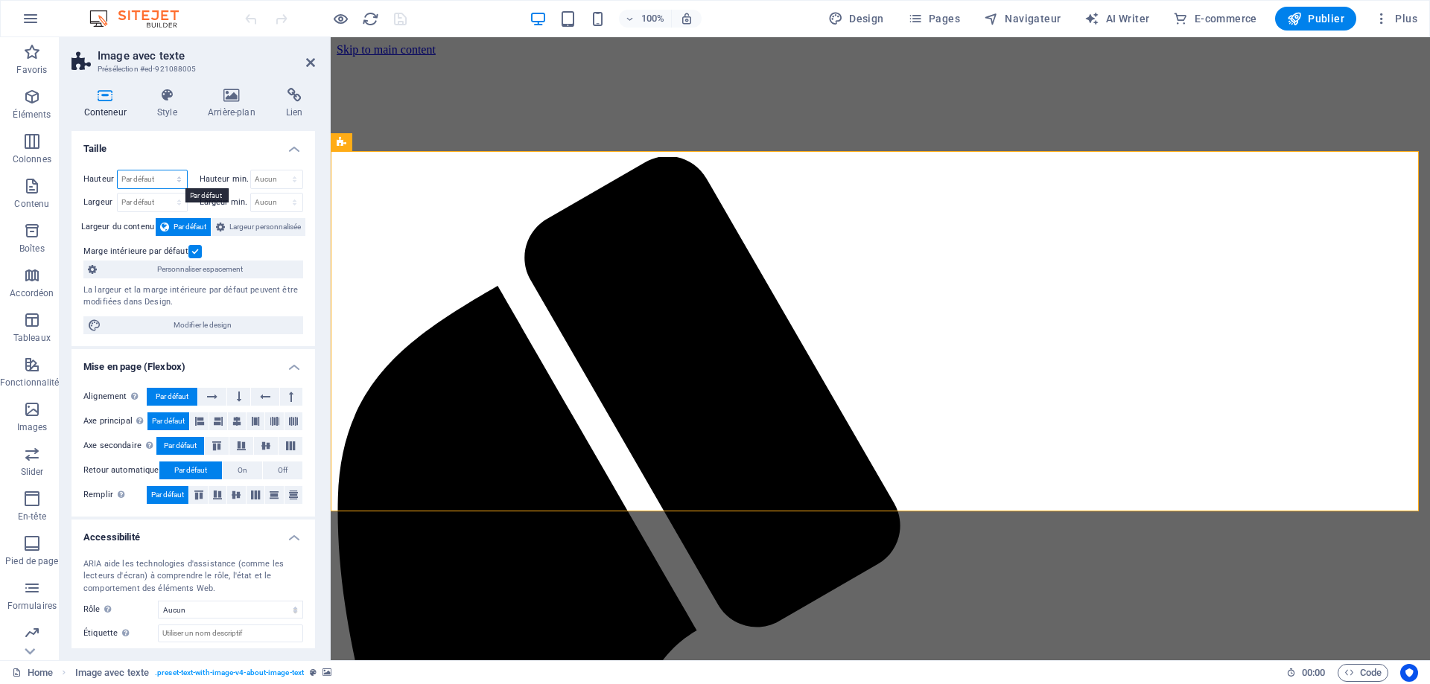
click at [171, 176] on select "Par défaut px rem % vh vw" at bounding box center [152, 180] width 69 height 18
select select "%"
click at [164, 171] on select "Par défaut px rem % vh vw" at bounding box center [152, 180] width 69 height 18
type input "125"
click at [267, 176] on select "Aucun px rem % vh vw" at bounding box center [277, 180] width 52 height 18
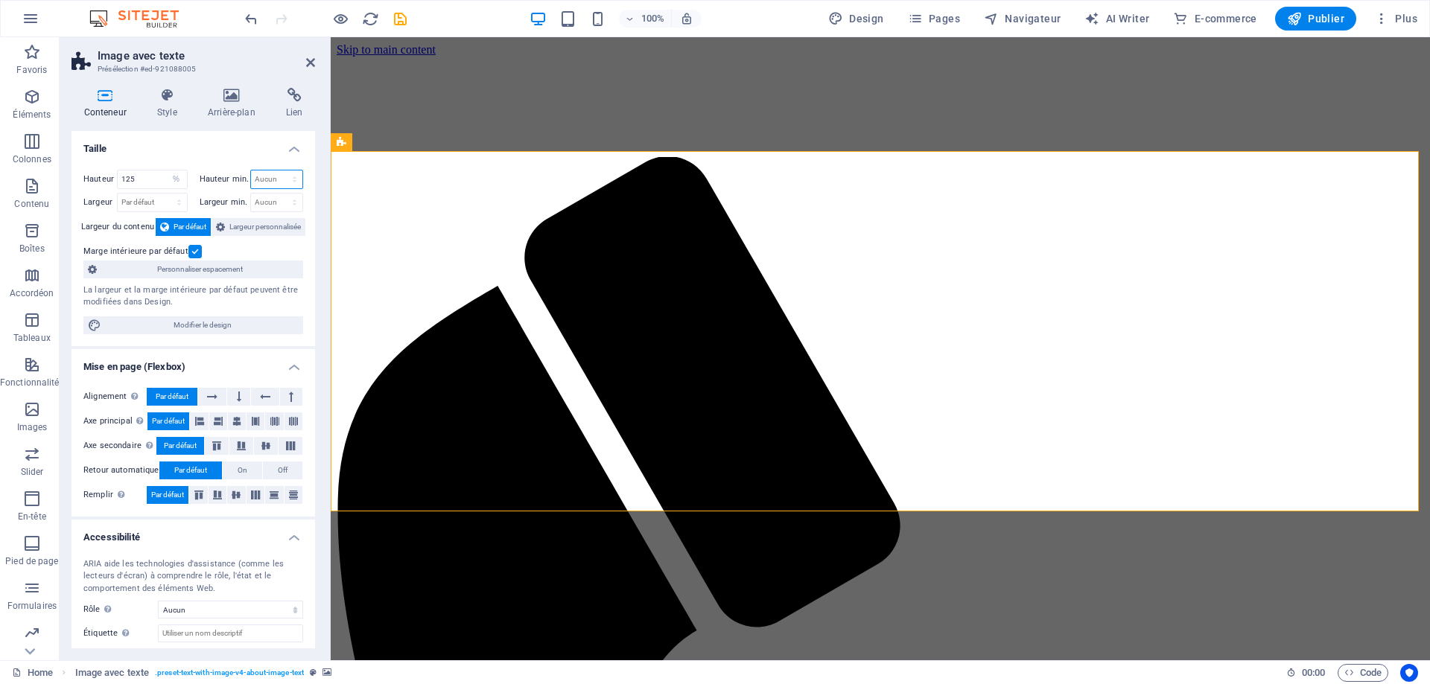
select select "%"
click at [278, 171] on select "Aucun px rem % vh vw" at bounding box center [277, 180] width 52 height 18
click at [265, 226] on span "Largeur personnalisée" at bounding box center [264, 227] width 71 height 18
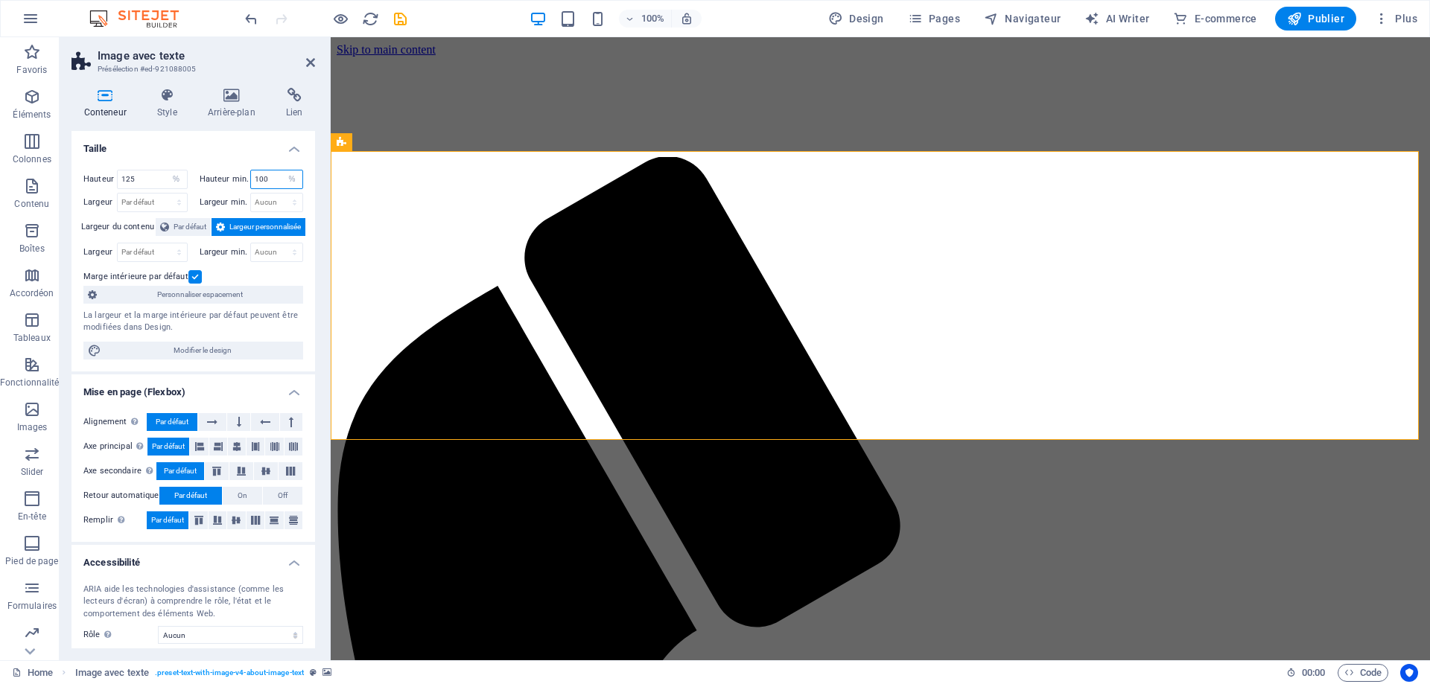
click at [270, 181] on input "100" at bounding box center [277, 180] width 52 height 18
type input "150"
drag, startPoint x: 147, startPoint y: 178, endPoint x: 98, endPoint y: 178, distance: 48.4
click at [101, 178] on div "Hauteur 125 Par défaut px rem % vh vw" at bounding box center [135, 179] width 104 height 19
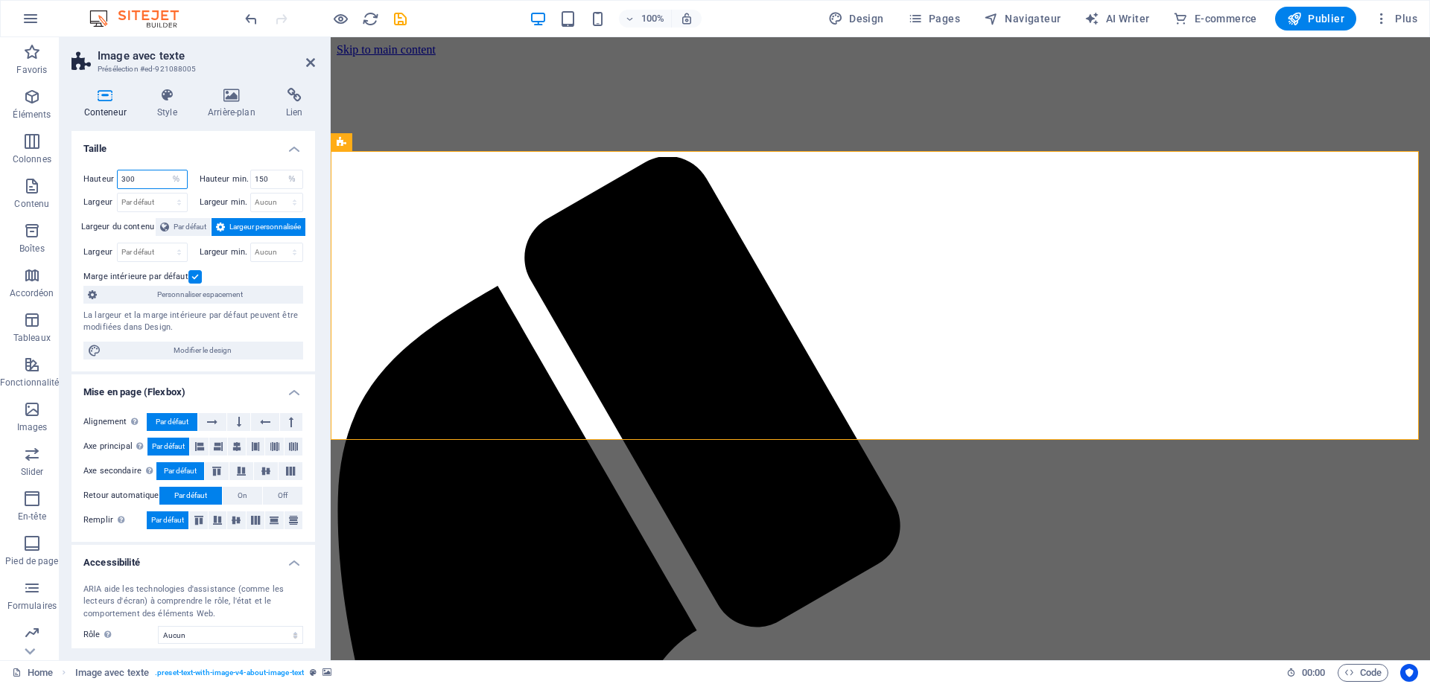
type input "300"
click at [195, 274] on label at bounding box center [194, 276] width 13 height 13
click at [0, 0] on input "Marge intérieure par défaut" at bounding box center [0, 0] width 0 height 0
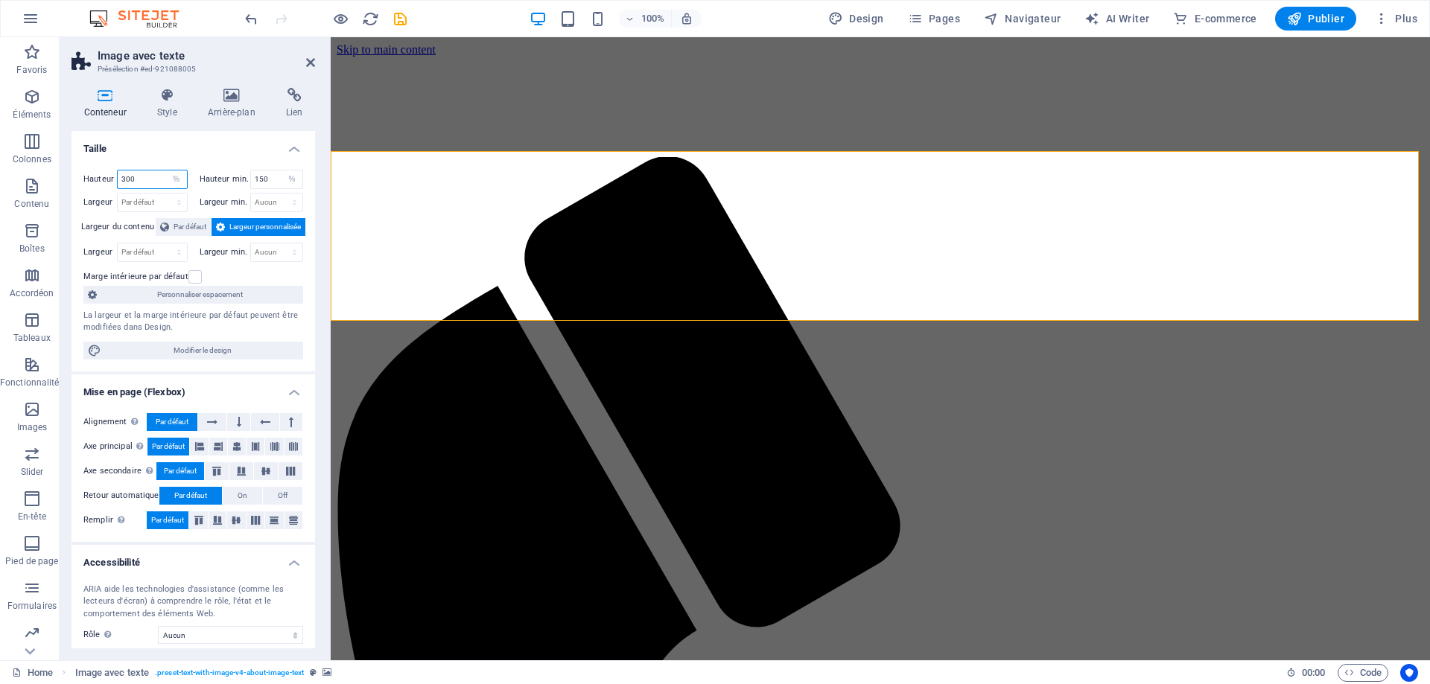
click at [153, 182] on input "300" at bounding box center [152, 180] width 69 height 18
click at [281, 179] on select "Aucun px rem % vh vw" at bounding box center [291, 180] width 21 height 18
click at [273, 181] on input "150" at bounding box center [277, 180] width 52 height 18
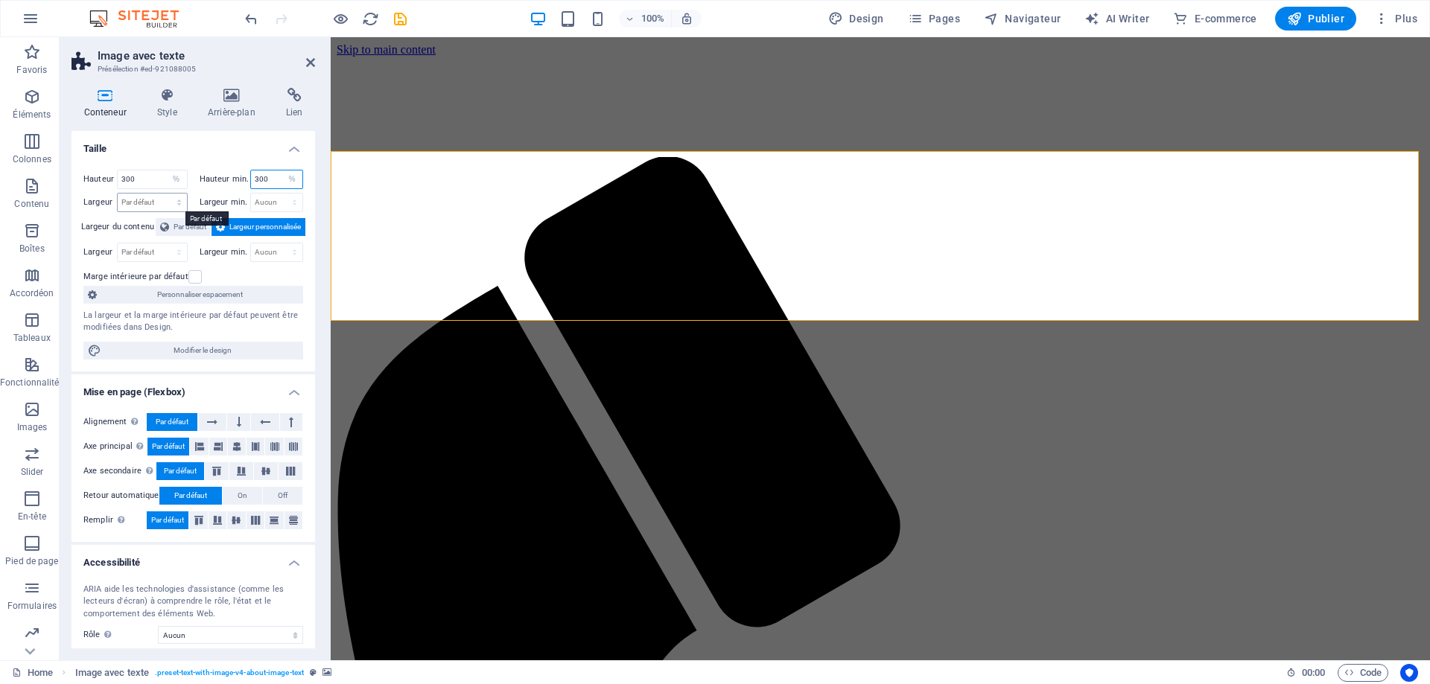
type input "300"
click at [151, 202] on select "Par défaut px rem % em vh vw" at bounding box center [152, 203] width 69 height 18
select select "%"
click at [164, 194] on select "Par défaut px rem % em vh vw" at bounding box center [152, 203] width 69 height 18
type input "100"
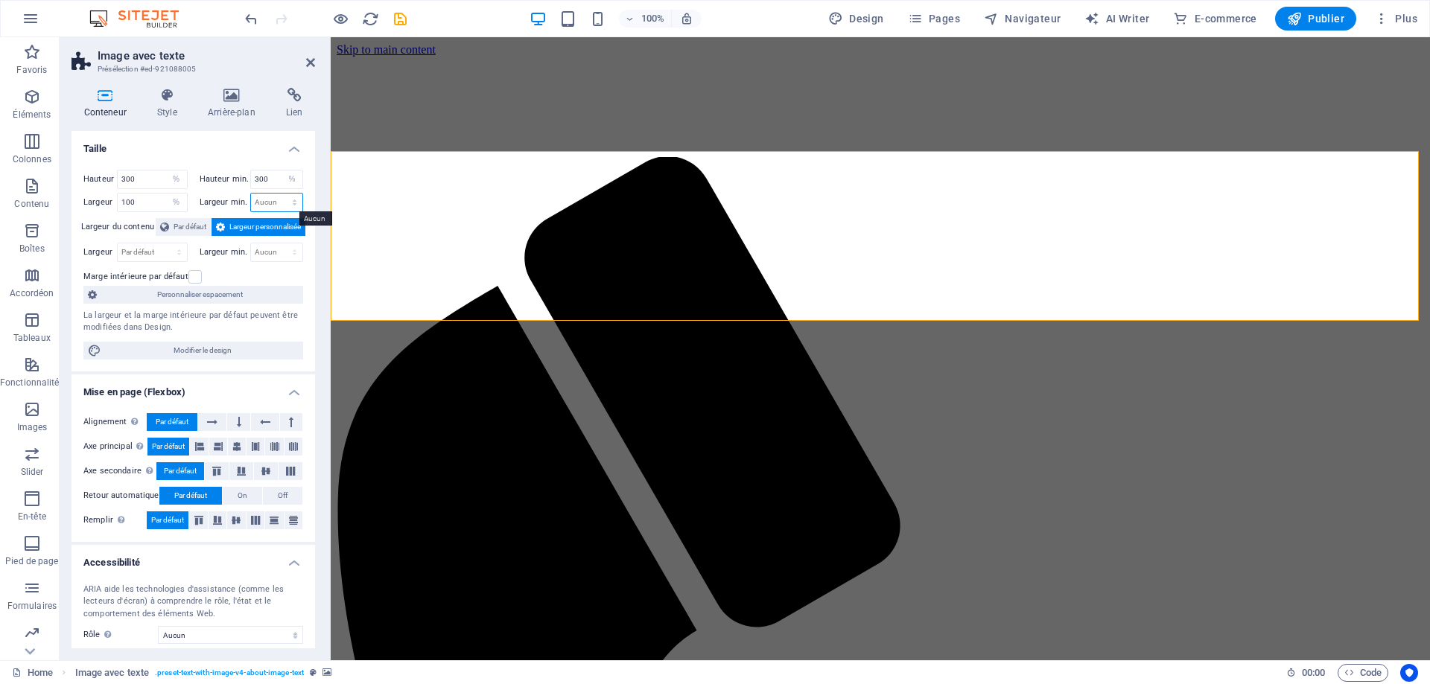
click at [276, 205] on select "Aucun px rem % vh vw" at bounding box center [277, 203] width 52 height 18
select select "%"
click at [278, 194] on select "Aucun px rem % vh vw" at bounding box center [277, 203] width 52 height 18
type input "100"
drag, startPoint x: 148, startPoint y: 180, endPoint x: 65, endPoint y: 179, distance: 83.4
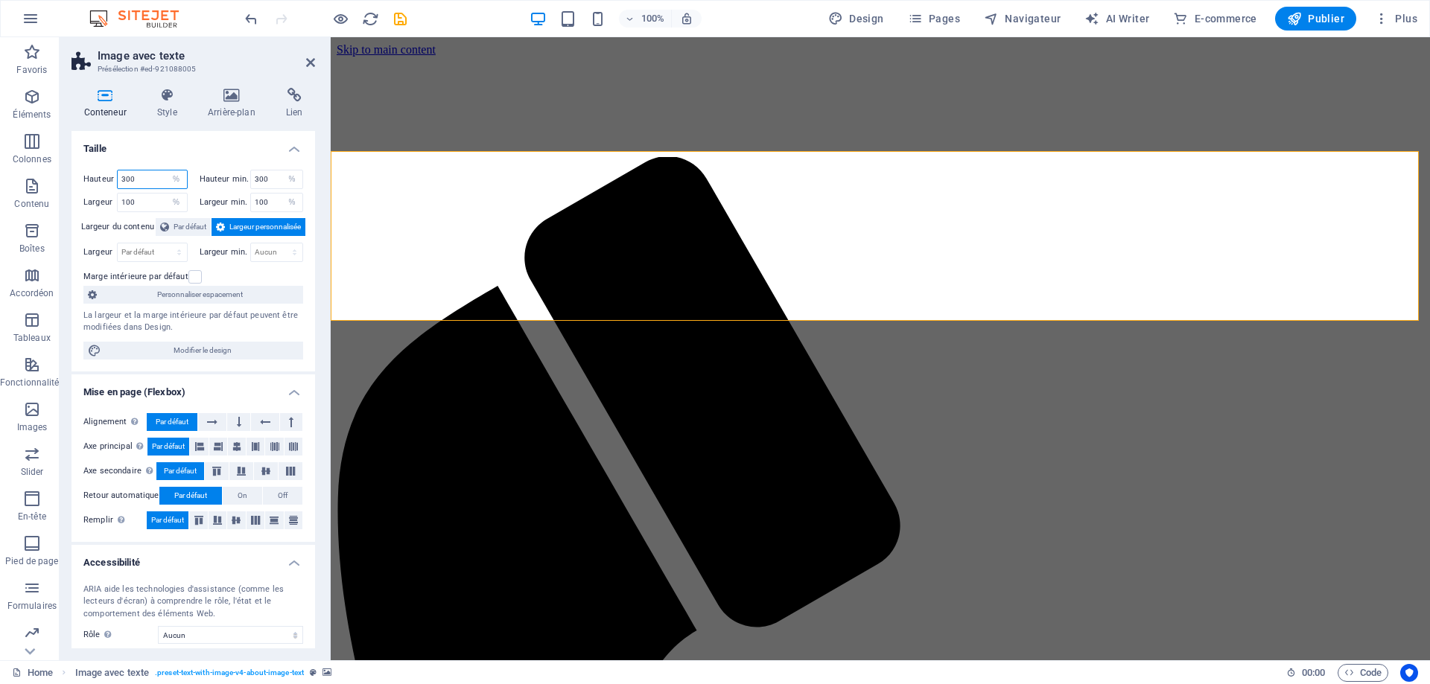
click at [66, 179] on div "Conteneur Style Arrière-plan Lien Taille Hauteur 300 Par défaut px rem % vh vw …" at bounding box center [193, 368] width 267 height 585
type input "10"
click at [270, 177] on input "300" at bounding box center [277, 180] width 52 height 18
click at [269, 177] on input "300" at bounding box center [277, 180] width 52 height 18
type input "10"
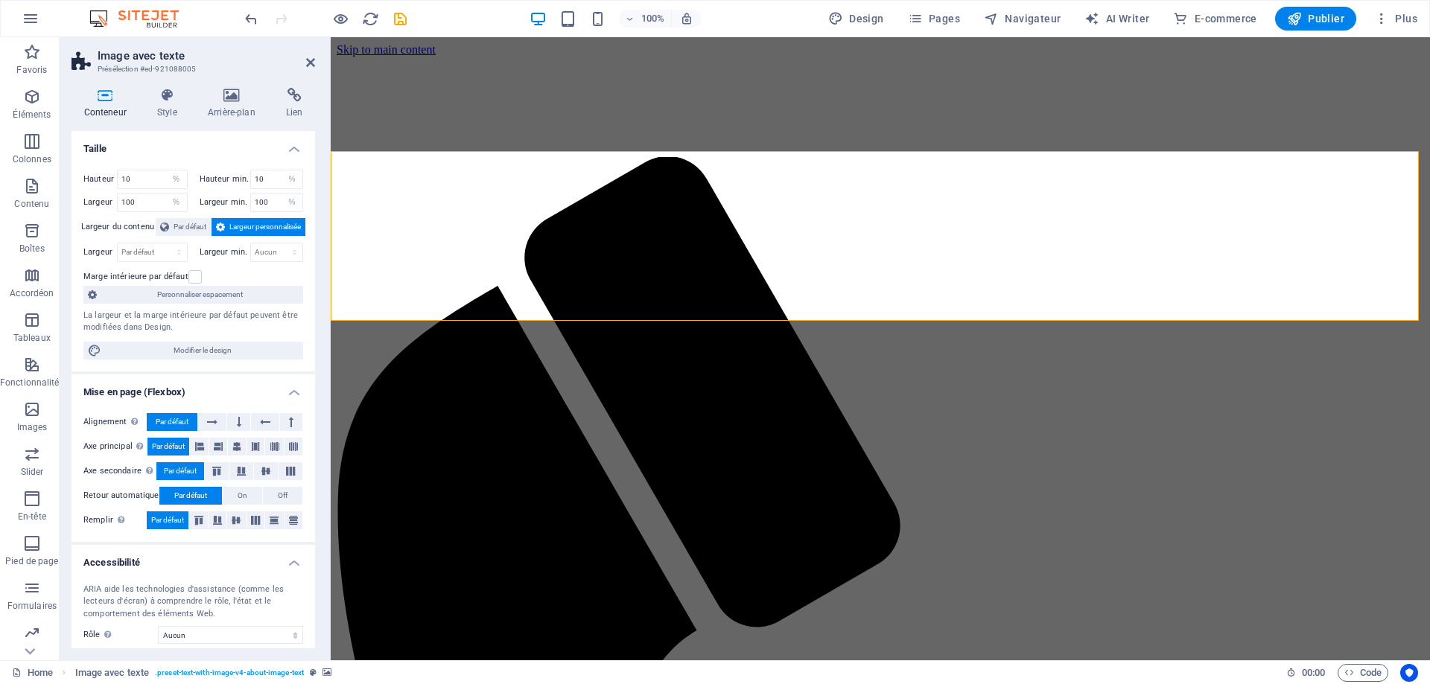
click at [318, 219] on div "Conteneur Style Arrière-plan Lien Taille Hauteur 10 Par défaut px rem % vh vw H…" at bounding box center [193, 368] width 267 height 585
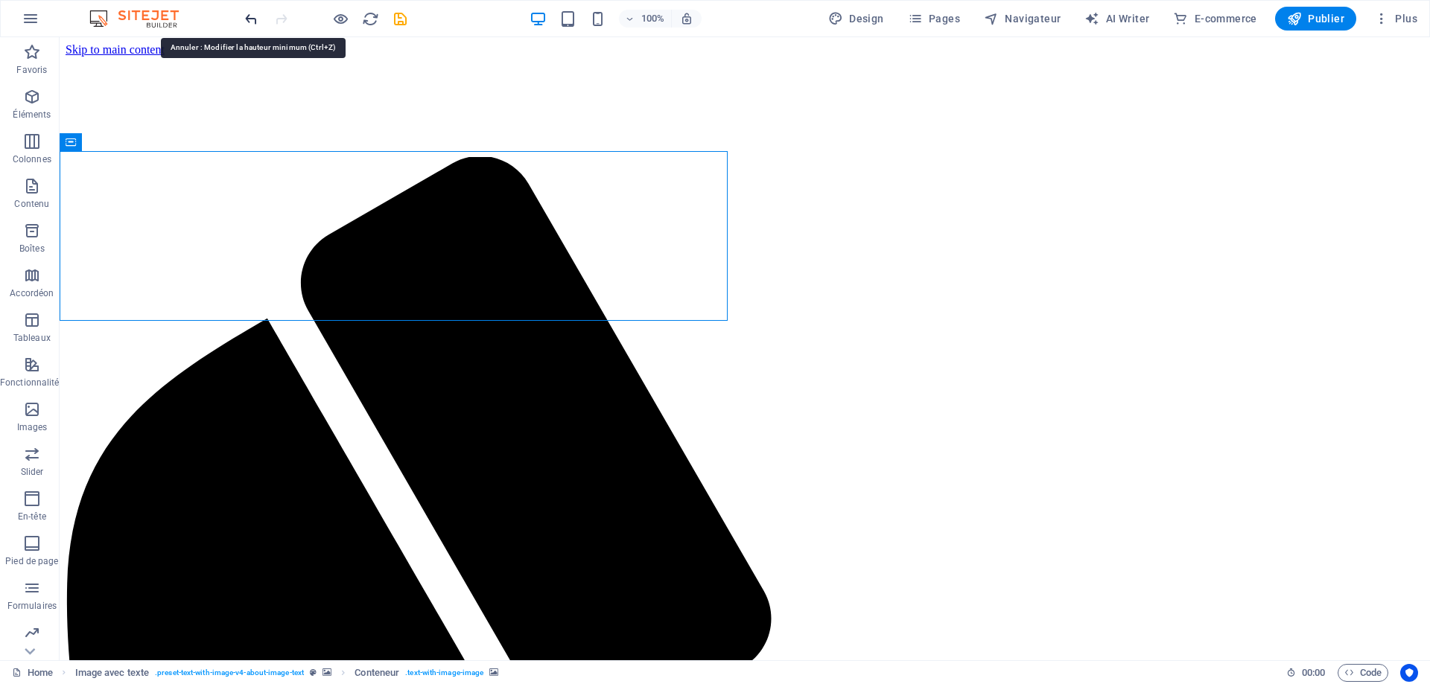
click at [252, 22] on icon "undo" at bounding box center [251, 18] width 17 height 17
click at [252, 21] on icon "undo" at bounding box center [251, 18] width 17 height 17
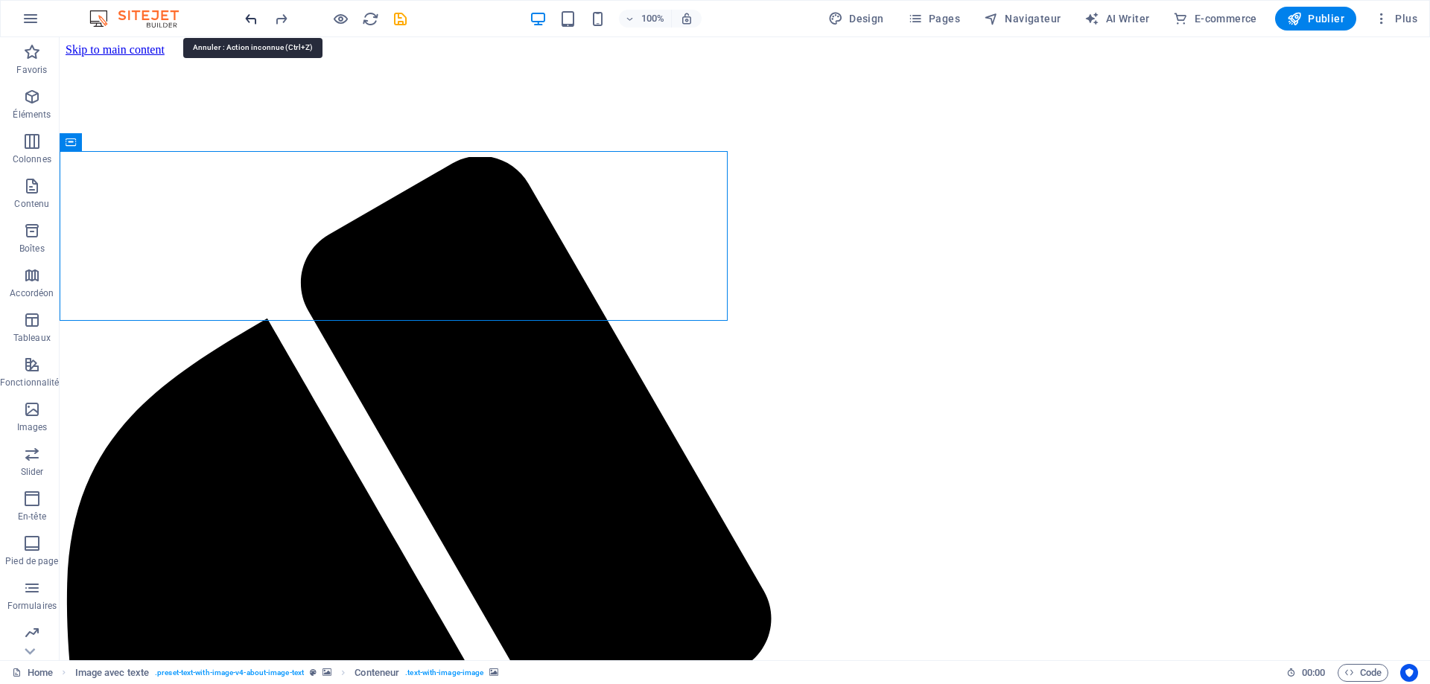
click at [252, 21] on icon "undo" at bounding box center [251, 18] width 17 height 17
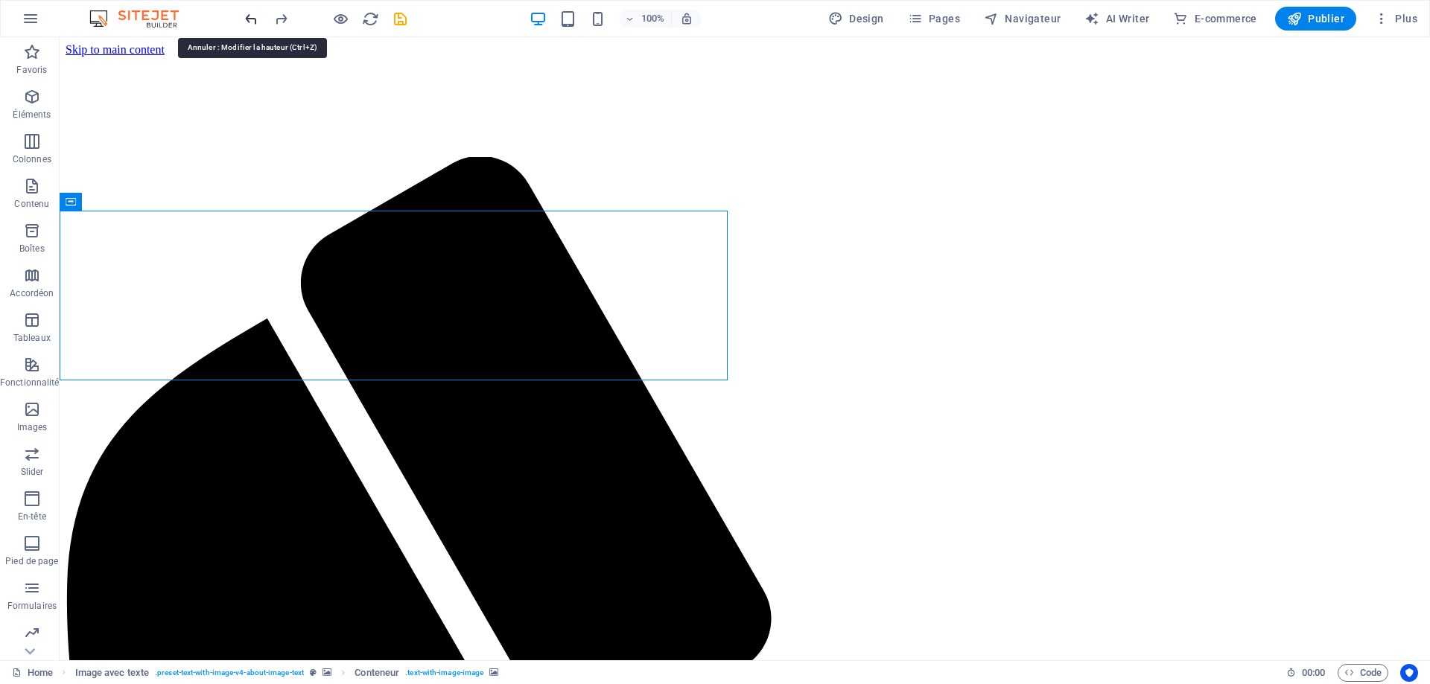
click at [252, 21] on icon "undo" at bounding box center [251, 18] width 17 height 17
click at [253, 20] on icon "undo" at bounding box center [251, 18] width 17 height 17
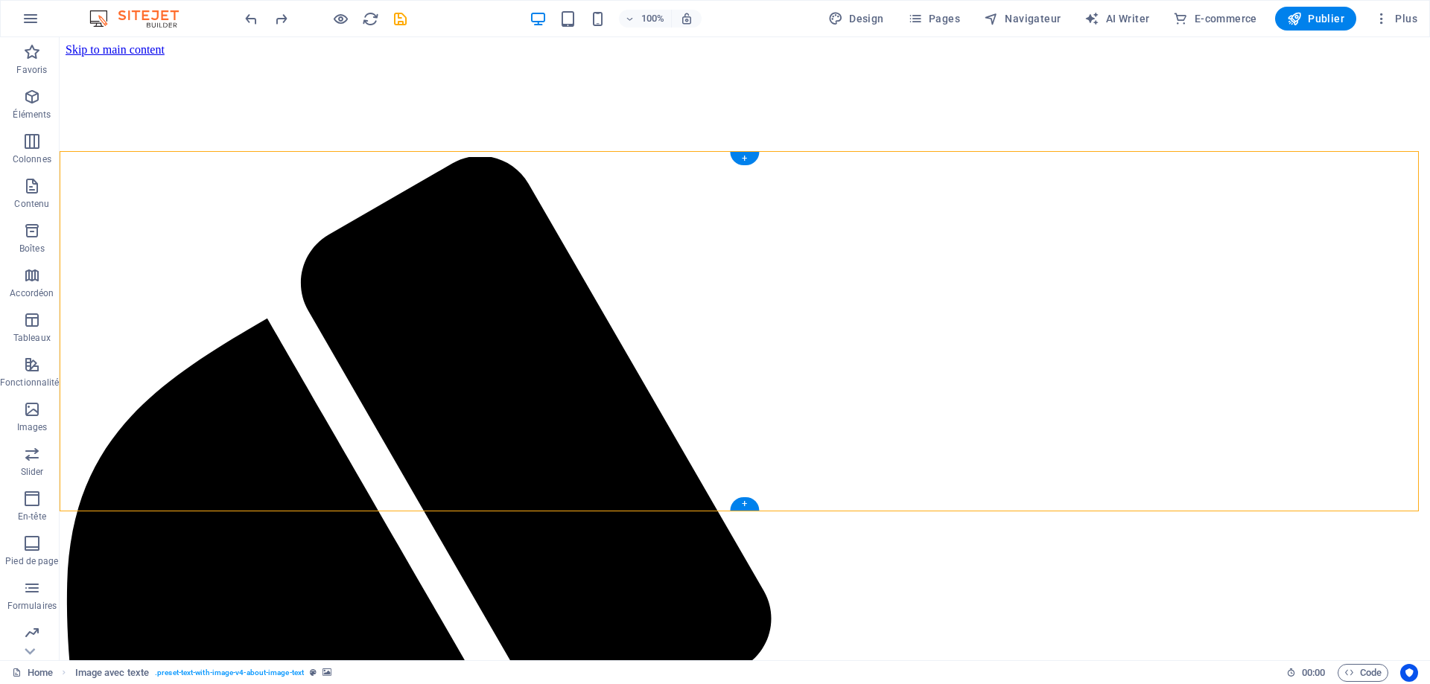
select select "%"
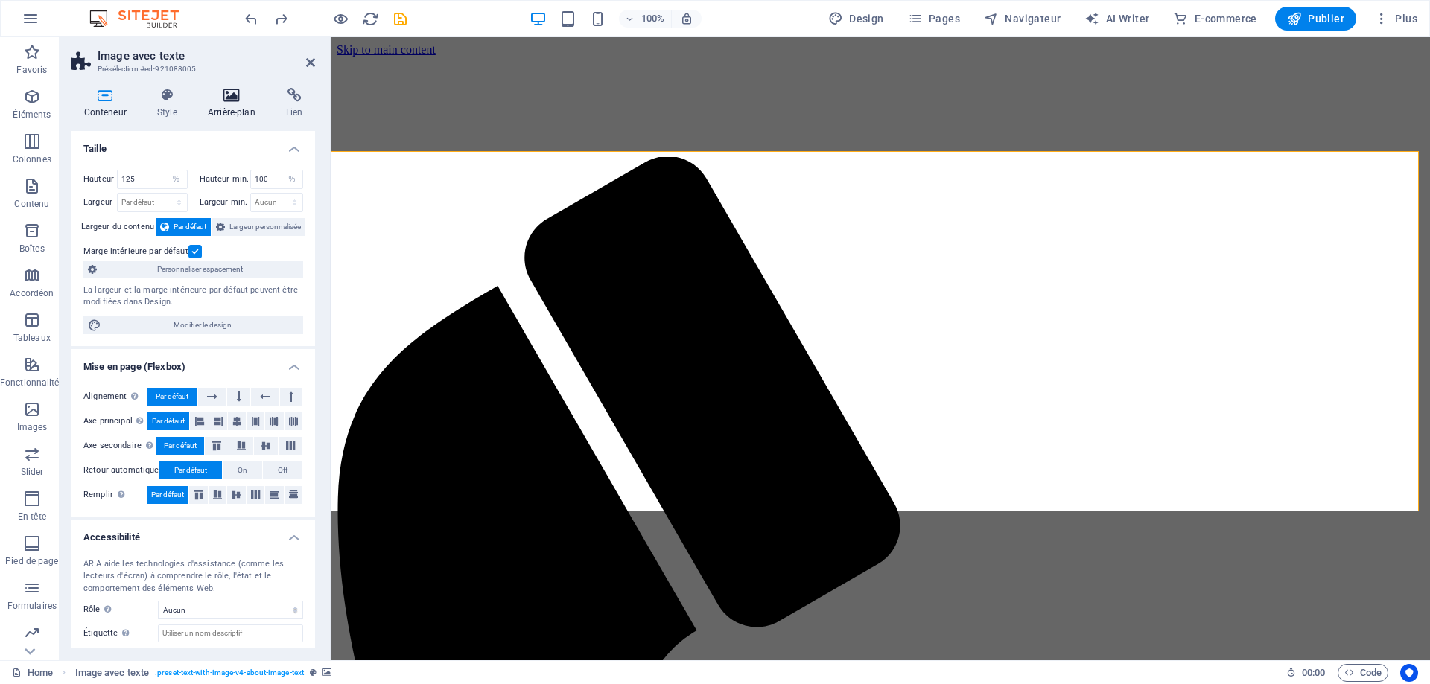
click at [229, 98] on icon at bounding box center [231, 95] width 72 height 15
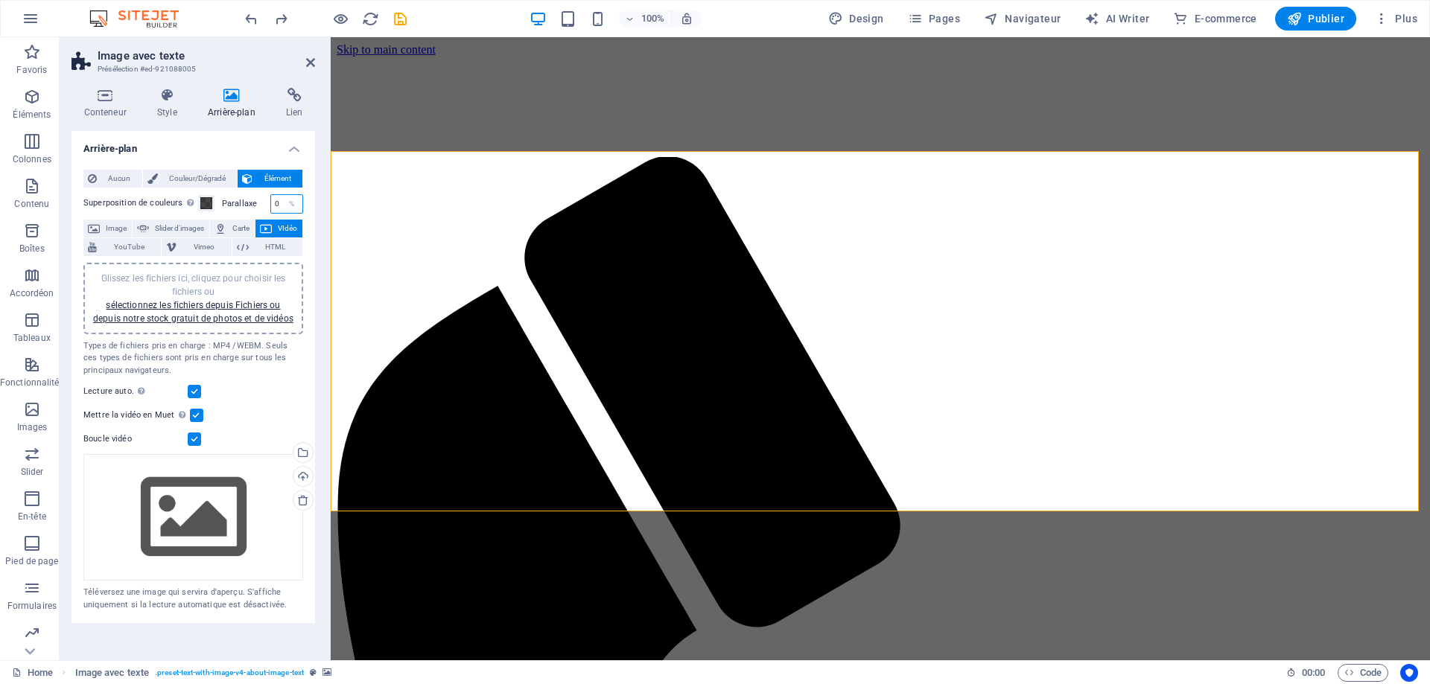
click at [280, 206] on input "0" at bounding box center [286, 204] width 31 height 18
click at [281, 206] on input "100" at bounding box center [286, 204] width 31 height 18
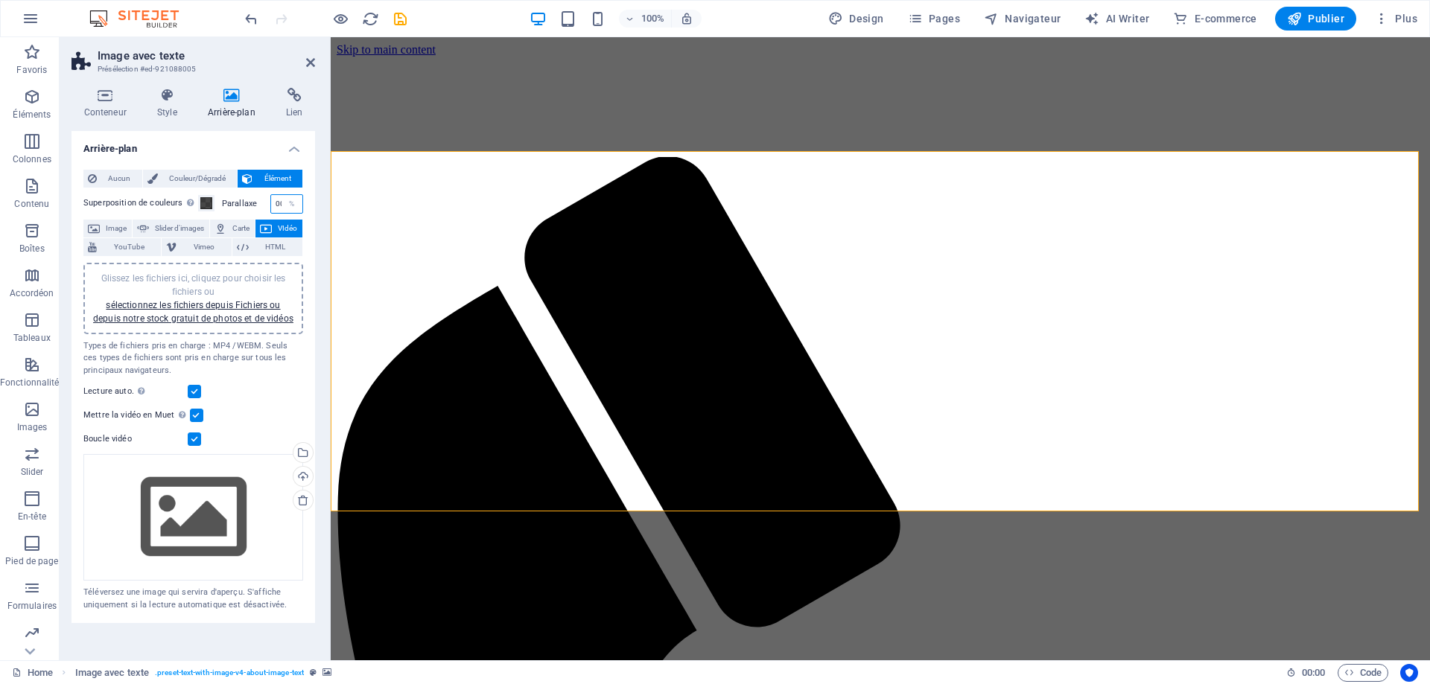
click at [281, 206] on input "100" at bounding box center [286, 204] width 31 height 18
click at [276, 203] on input "100" at bounding box center [286, 204] width 31 height 18
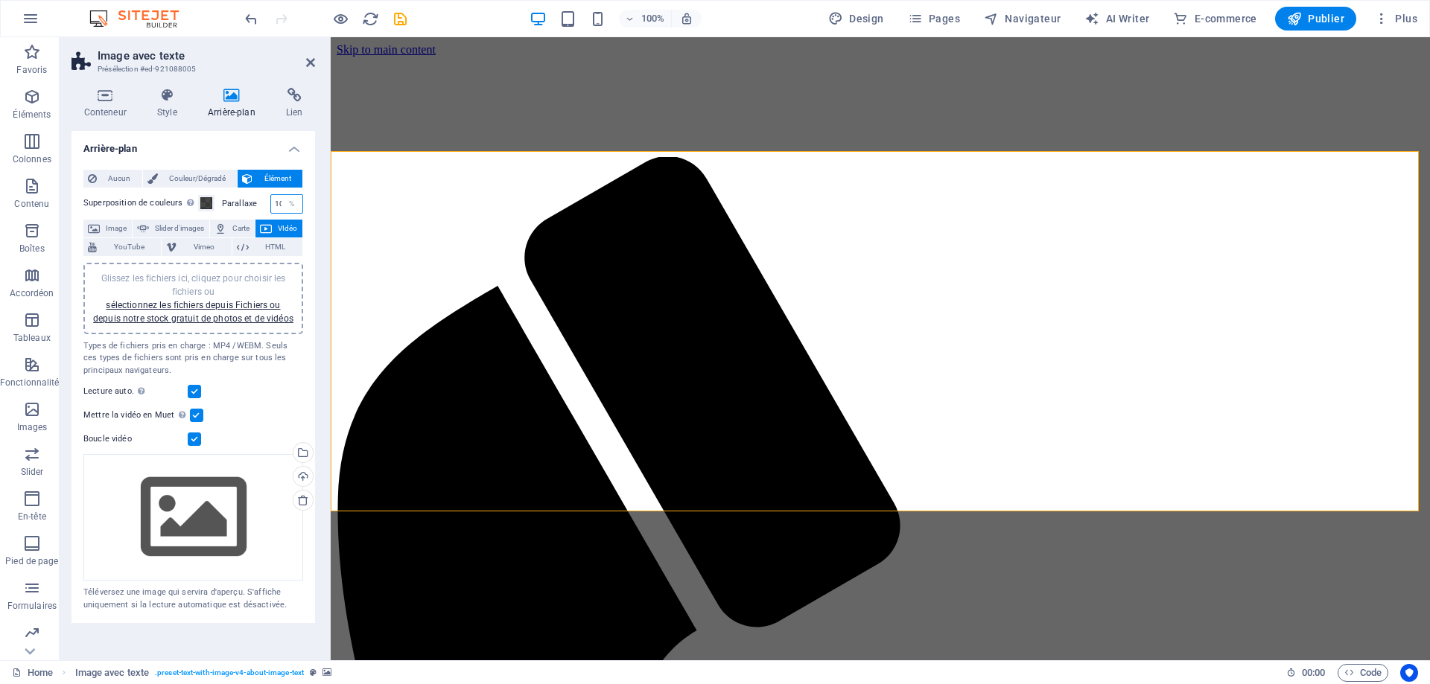
drag, startPoint x: 275, startPoint y: 206, endPoint x: 257, endPoint y: 206, distance: 17.9
click at [257, 206] on div "Parallaxe 100 %" at bounding box center [262, 203] width 81 height 19
click at [280, 203] on input "100" at bounding box center [286, 204] width 31 height 18
click at [293, 203] on div "%" at bounding box center [291, 204] width 21 height 18
click at [282, 206] on div "%" at bounding box center [291, 204] width 21 height 18
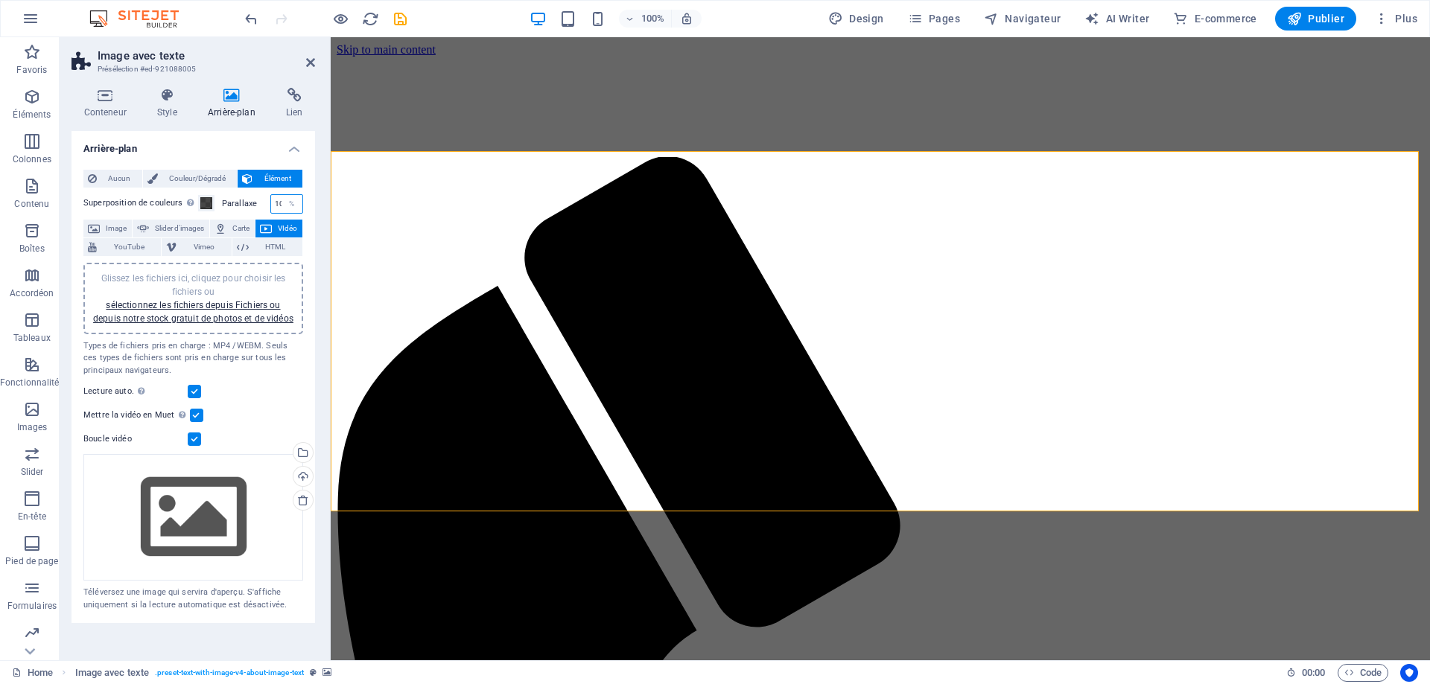
click at [278, 205] on input "100" at bounding box center [286, 204] width 31 height 18
click at [281, 204] on input "100" at bounding box center [286, 204] width 31 height 18
type input "0"
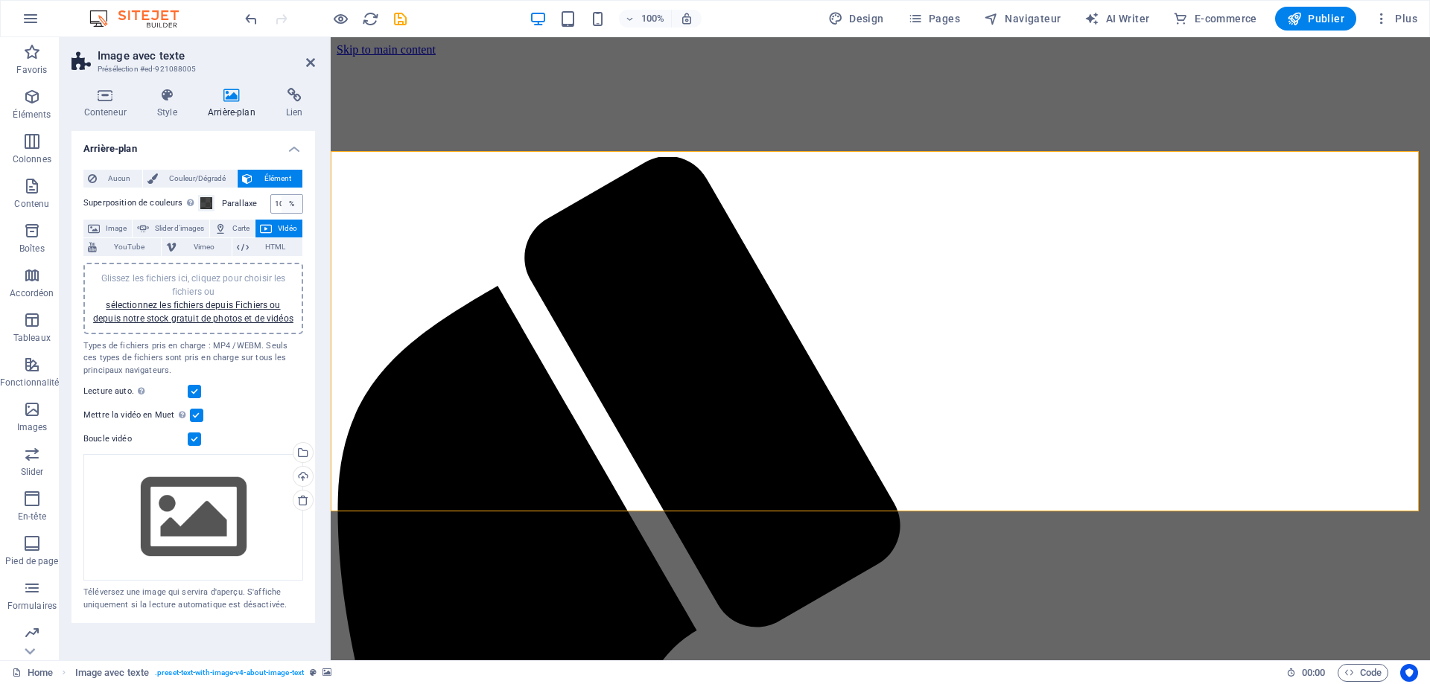
click at [286, 203] on div "%" at bounding box center [291, 204] width 21 height 18
click at [283, 203] on div "%" at bounding box center [291, 204] width 21 height 18
click at [277, 203] on input "100" at bounding box center [286, 204] width 31 height 18
click at [281, 202] on input "99" at bounding box center [286, 204] width 31 height 18
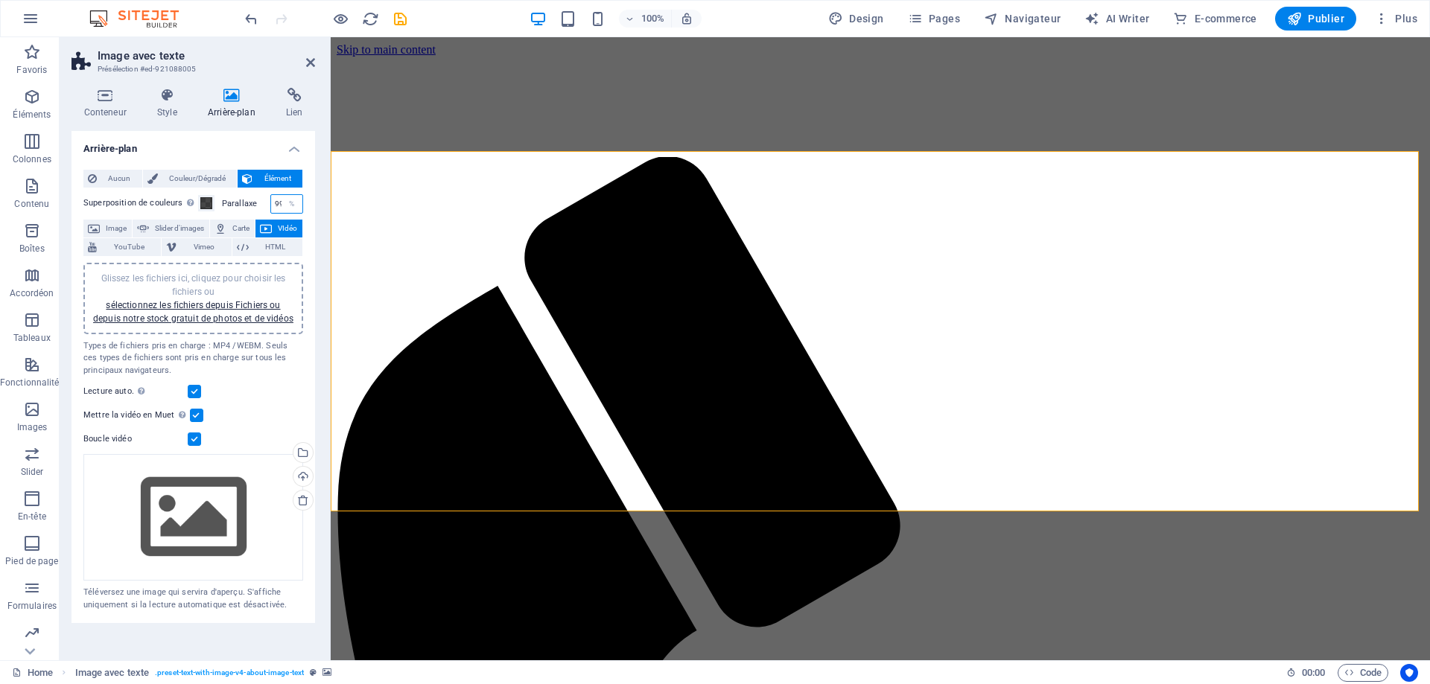
click at [279, 203] on input "99" at bounding box center [286, 204] width 31 height 18
drag, startPoint x: 279, startPoint y: 203, endPoint x: 262, endPoint y: 203, distance: 17.1
click at [262, 203] on div "Parallaxe 0 %" at bounding box center [262, 203] width 81 height 19
type input "1"
click at [290, 206] on div "%" at bounding box center [291, 204] width 21 height 18
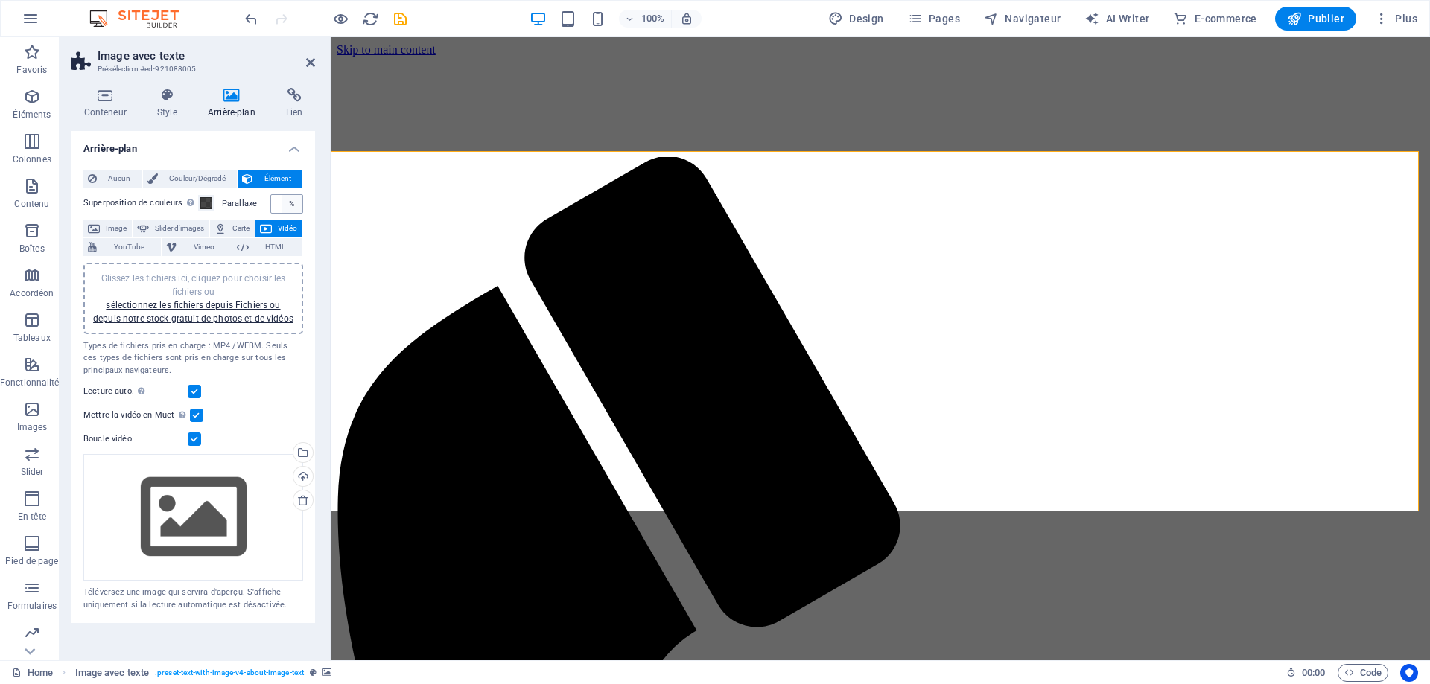
click at [285, 202] on div "%" at bounding box center [291, 204] width 21 height 18
click at [278, 206] on input "number" at bounding box center [286, 204] width 31 height 18
type input "99"
click at [108, 106] on h4 "Conteneur" at bounding box center [107, 103] width 73 height 31
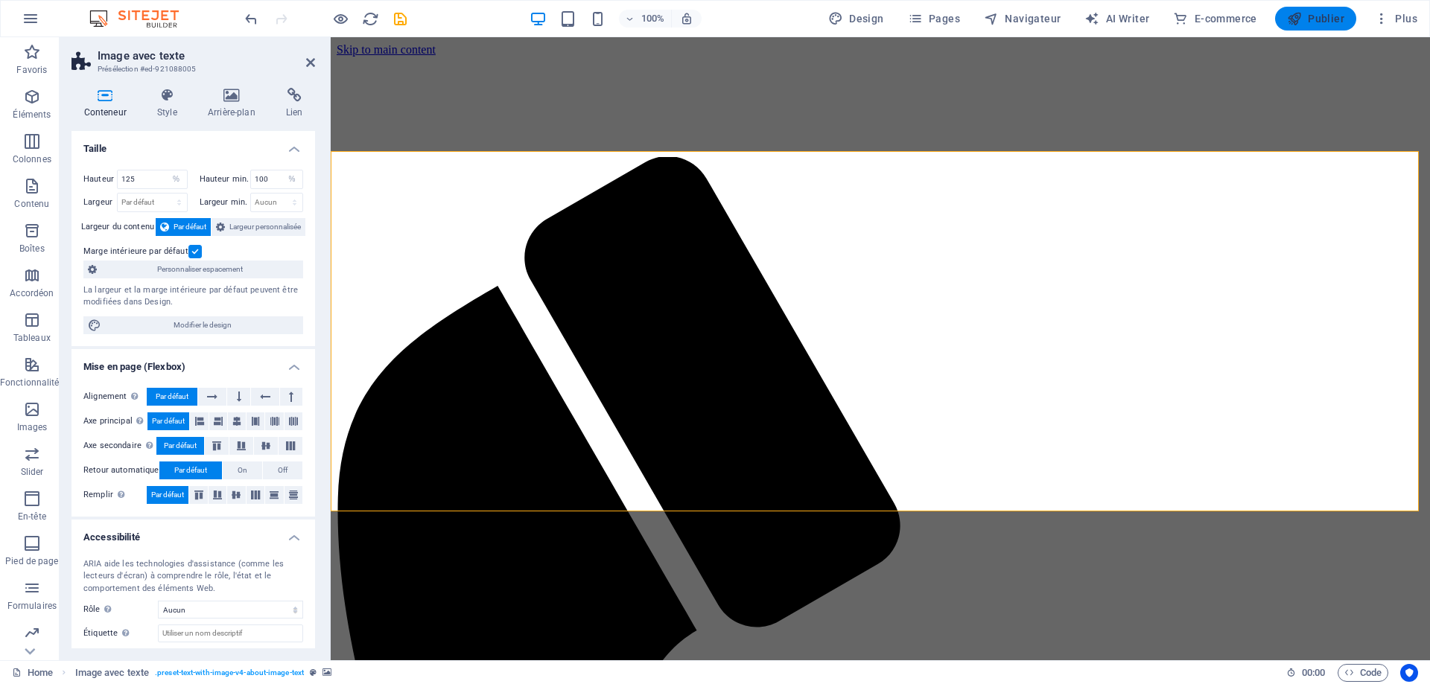
click at [1329, 22] on span "Publier" at bounding box center [1315, 18] width 57 height 15
checkbox input "false"
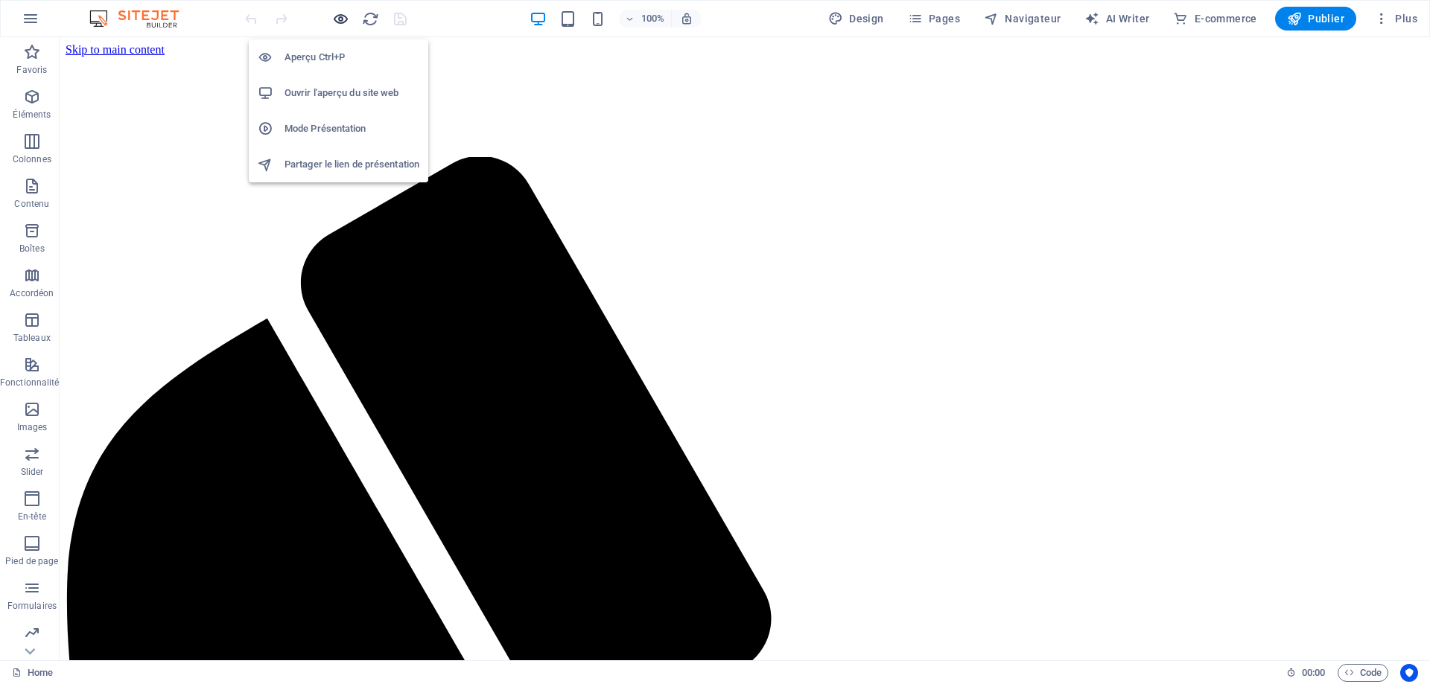
click at [343, 20] on icon "button" at bounding box center [340, 18] width 17 height 17
